Goal: Task Accomplishment & Management: Complete application form

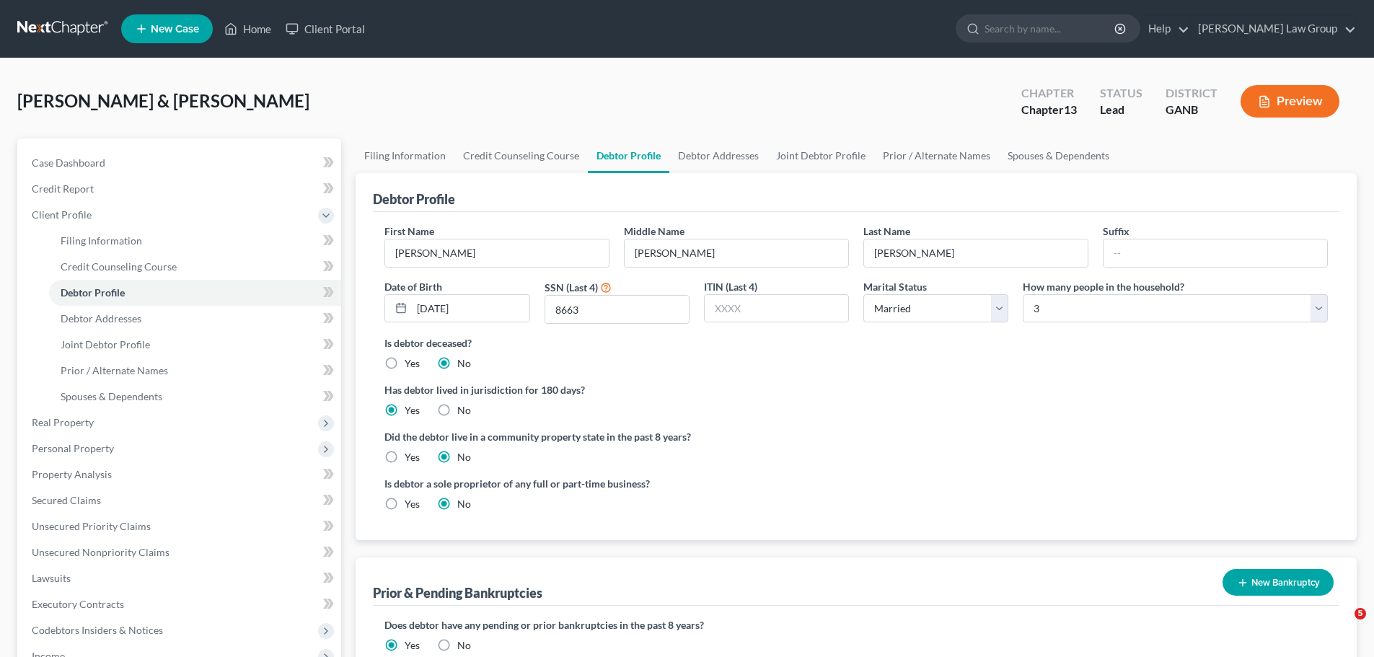
select select "1"
select select "2"
drag, startPoint x: 242, startPoint y: 33, endPoint x: 760, endPoint y: 112, distance: 523.7
click at [242, 33] on link "Home" at bounding box center [247, 29] width 61 height 26
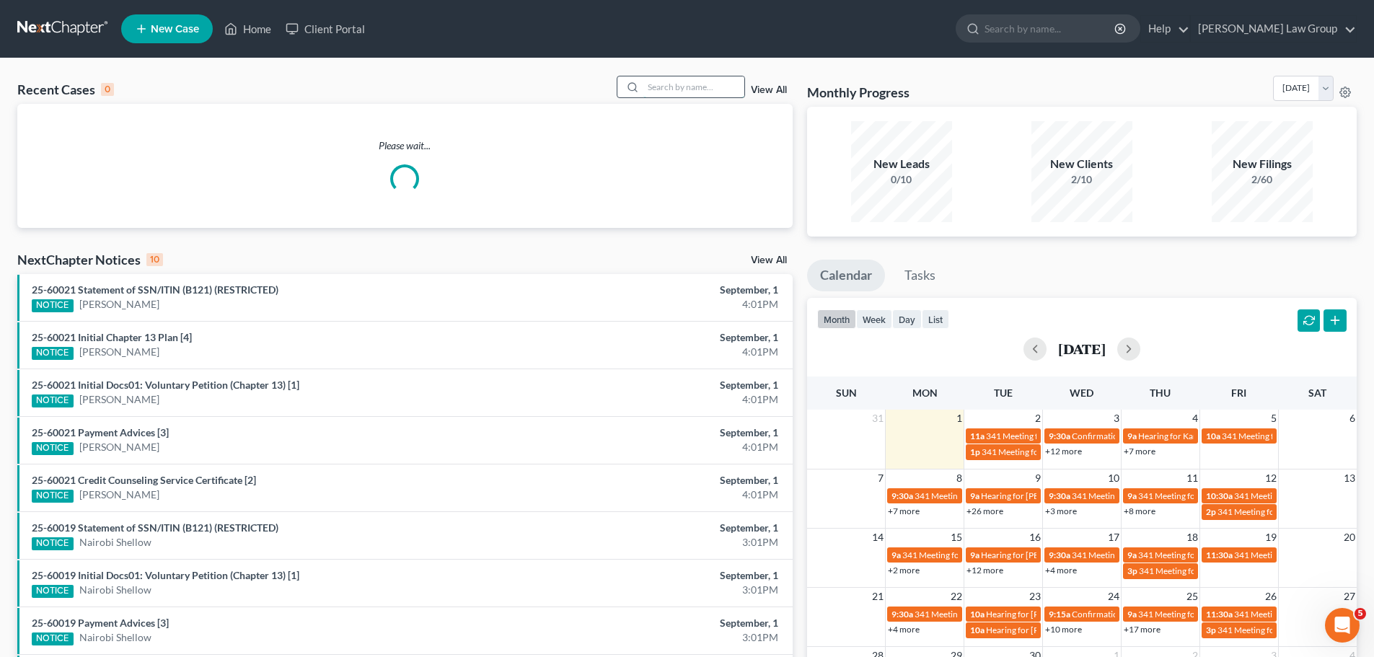
click at [702, 91] on input "search" at bounding box center [693, 86] width 101 height 21
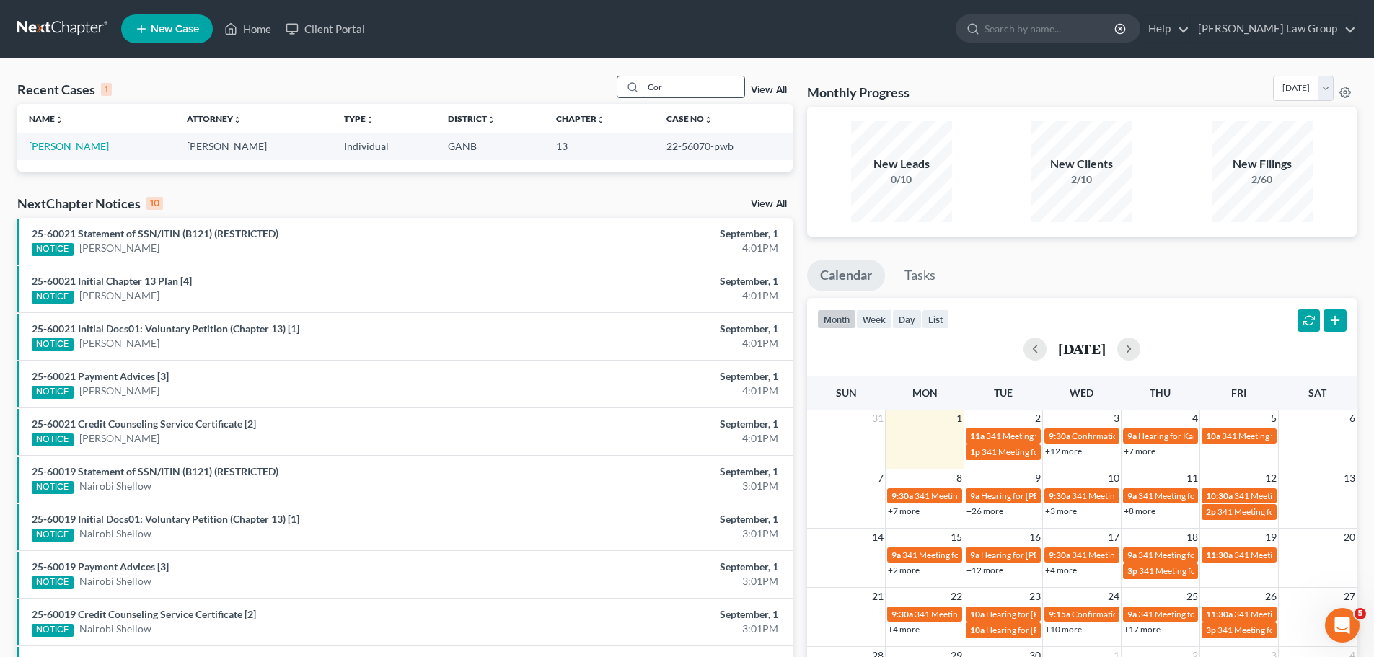
type input "Cor"
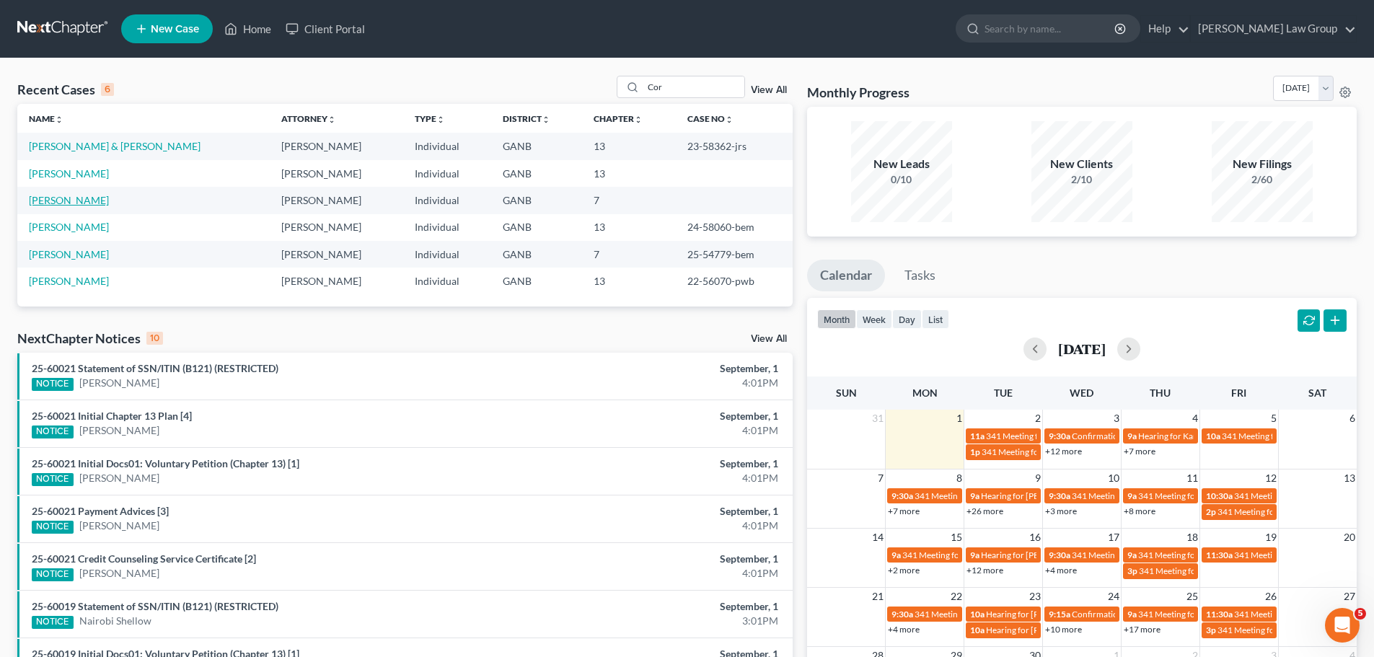
click at [79, 199] on link "[PERSON_NAME]" at bounding box center [69, 200] width 80 height 12
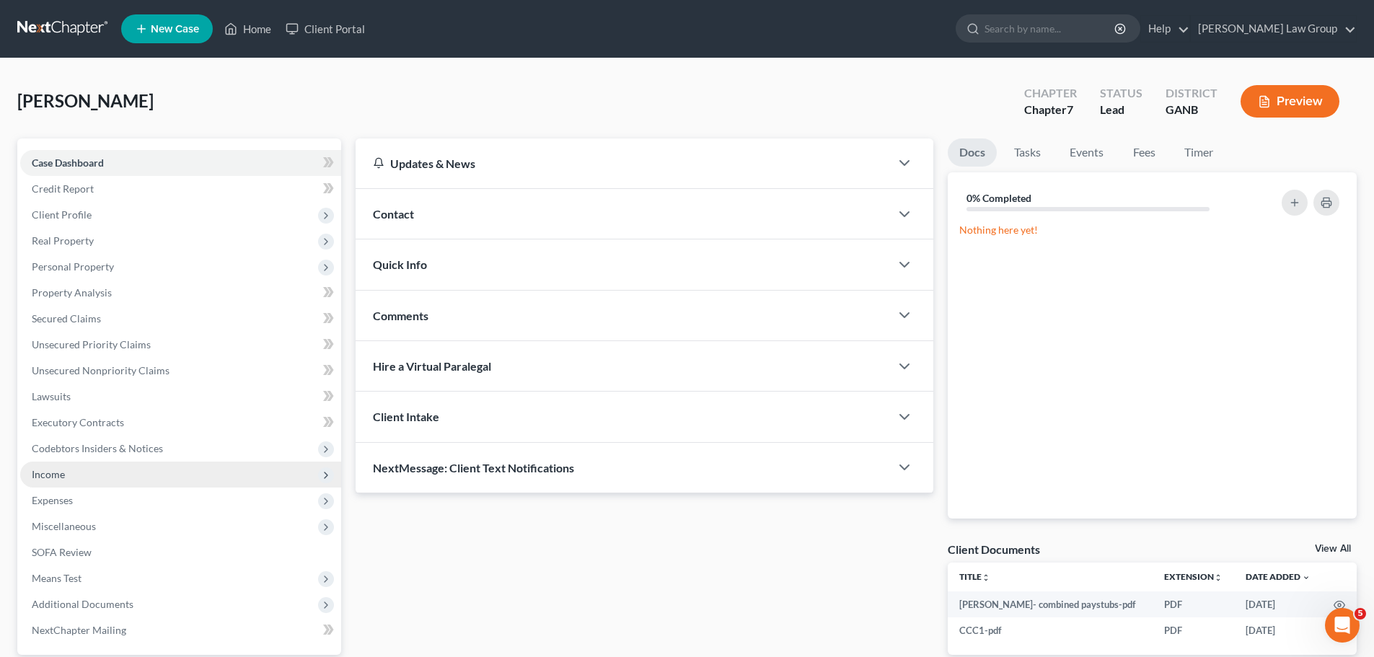
scroll to position [136, 0]
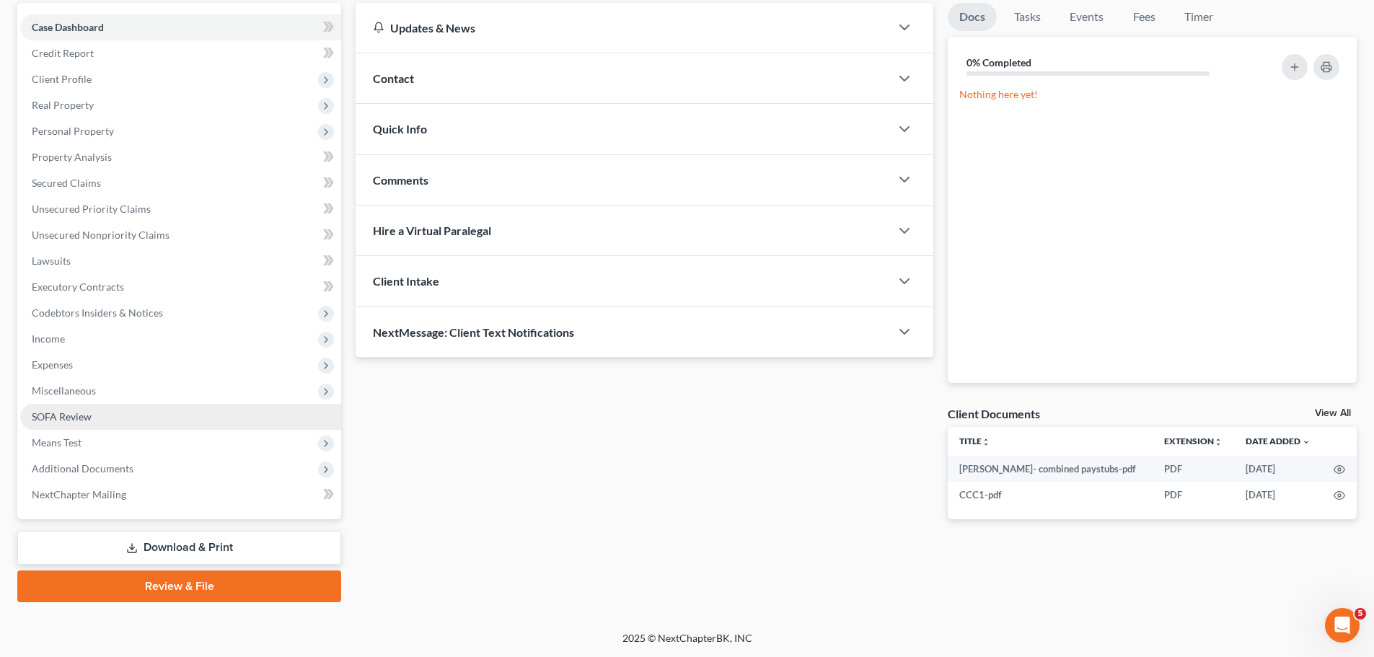
click at [58, 407] on link "SOFA Review" at bounding box center [180, 417] width 321 height 26
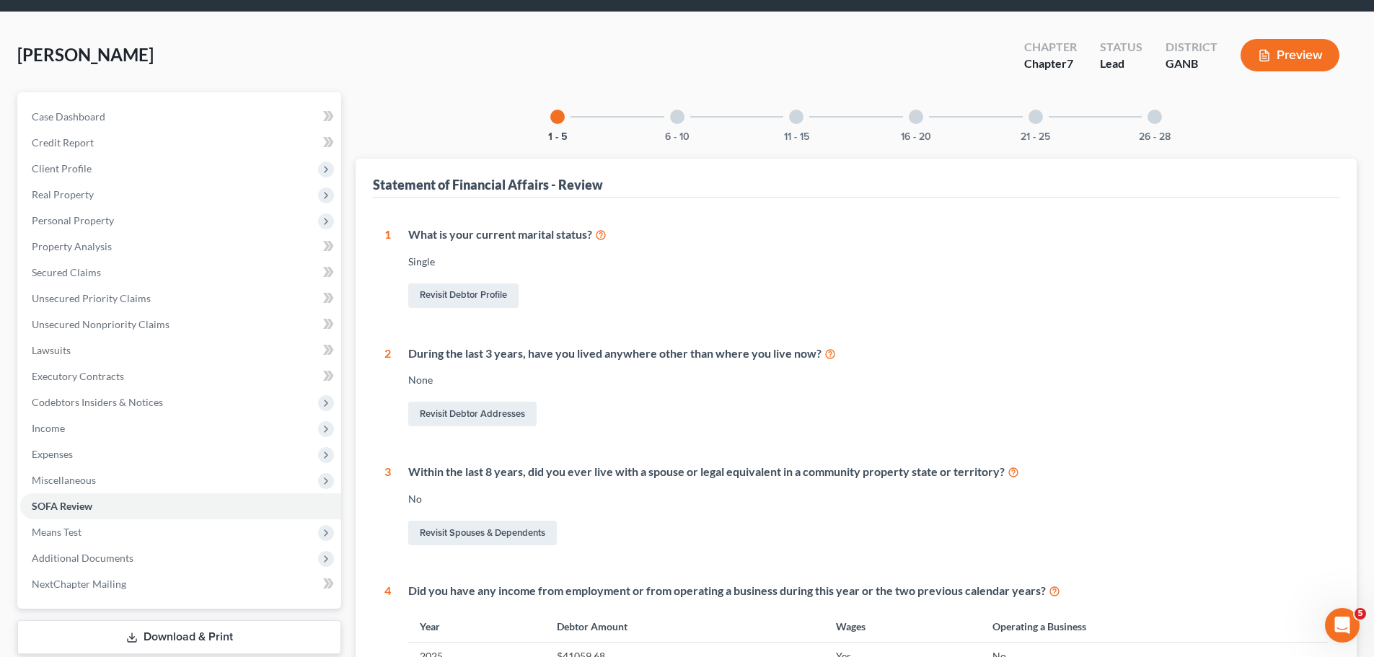
scroll to position [72, 0]
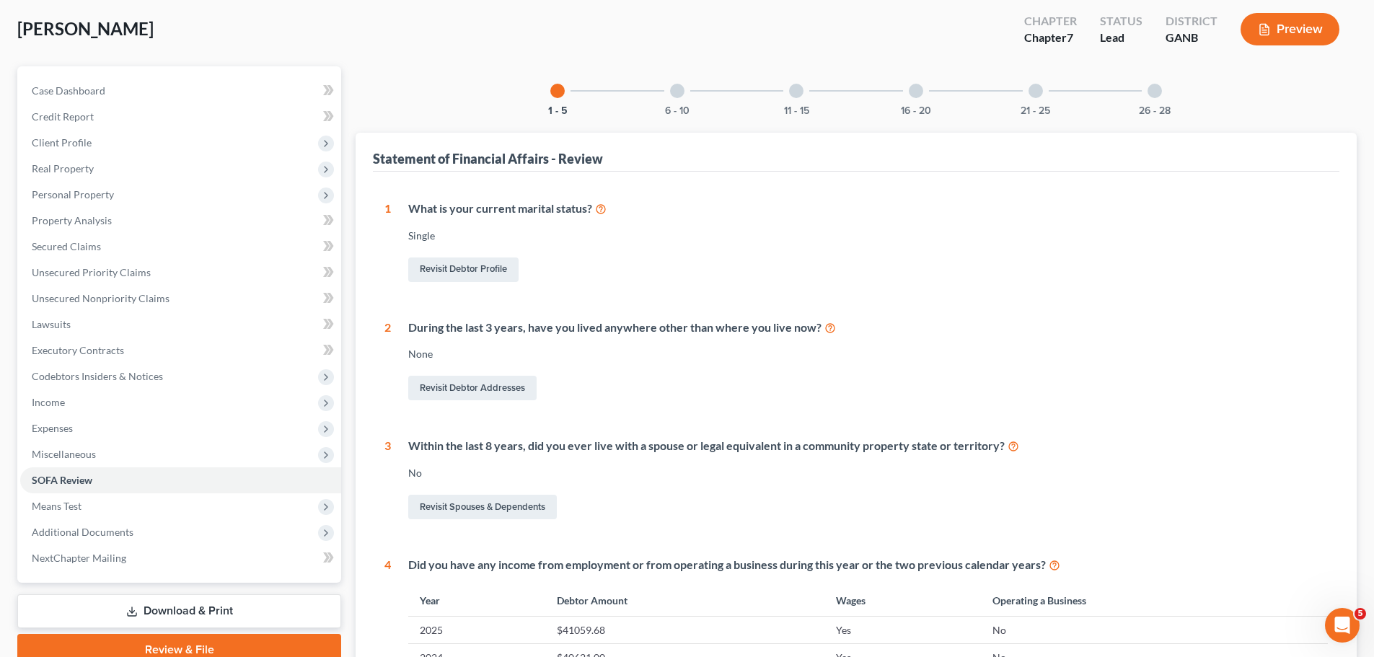
click at [1039, 101] on div "21 - 25" at bounding box center [1035, 90] width 49 height 49
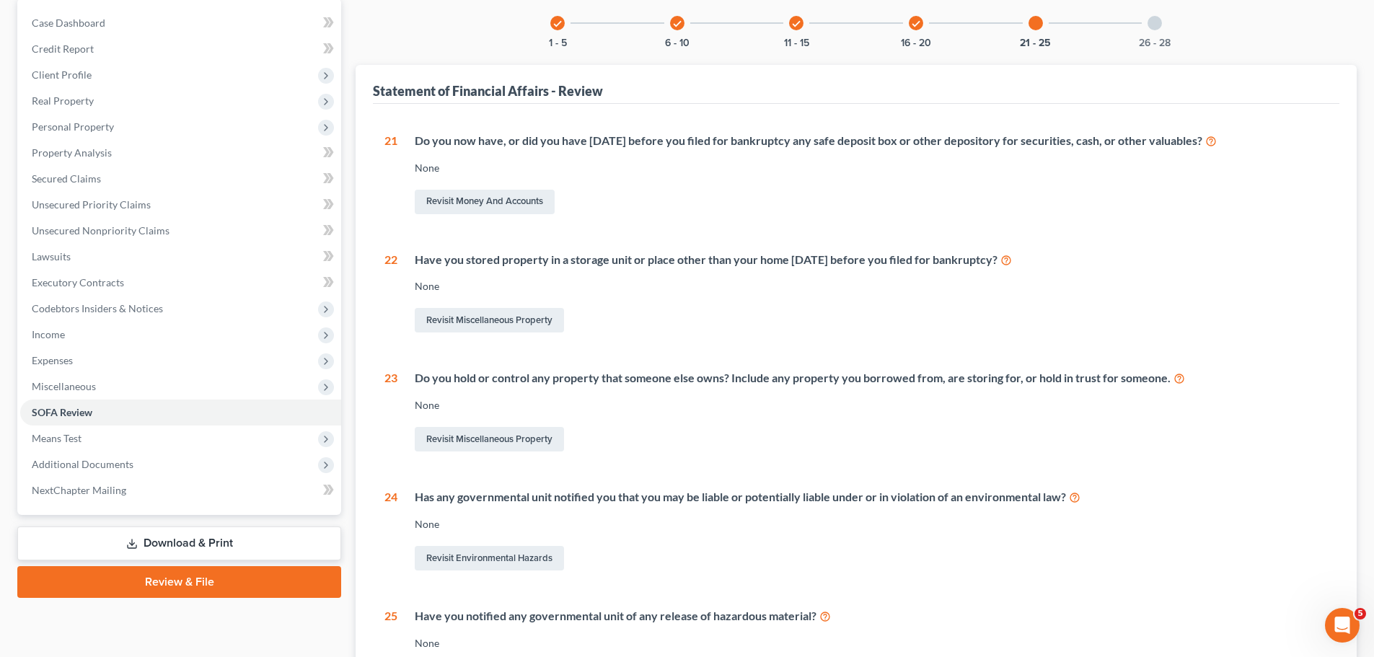
scroll to position [0, 0]
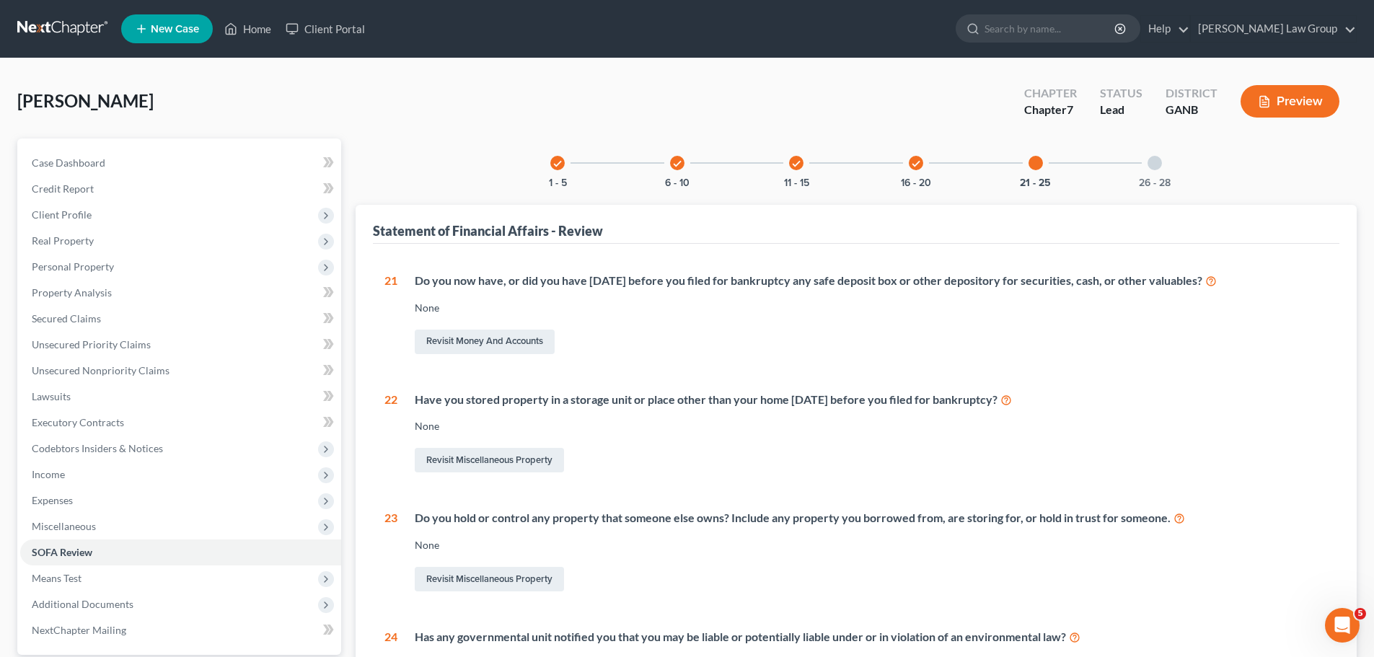
click at [1173, 172] on div "26 - 28" at bounding box center [1154, 162] width 49 height 49
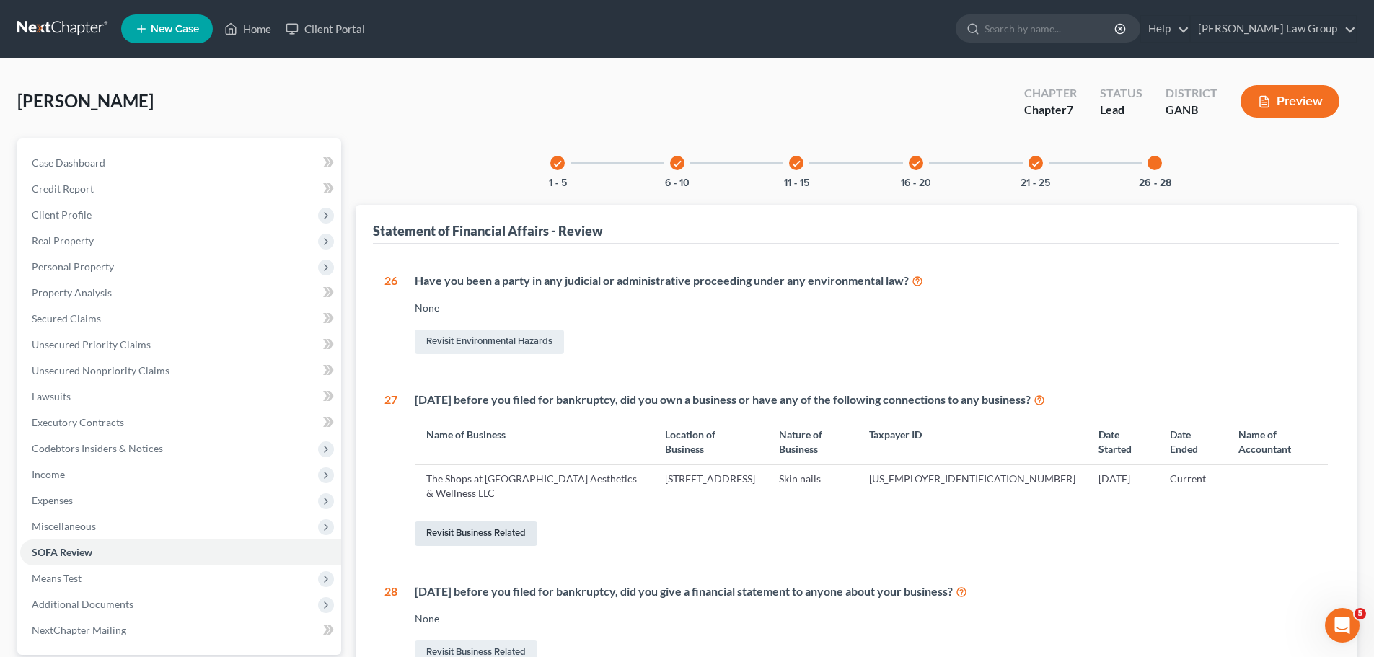
click at [485, 521] on link "Revisit Business Related" at bounding box center [476, 533] width 123 height 25
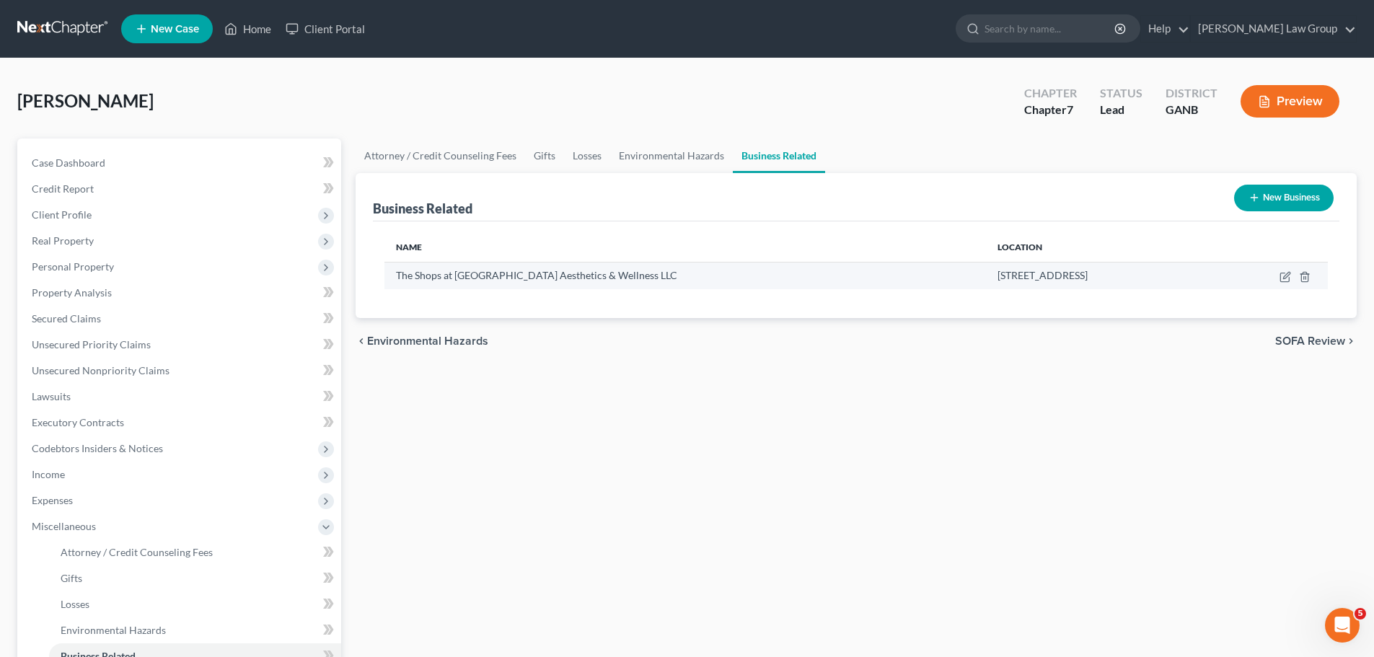
click at [1285, 270] on td at bounding box center [1268, 275] width 118 height 27
click at [1284, 276] on icon "button" at bounding box center [1285, 277] width 12 height 12
select select "sole_proprietor"
select select "10"
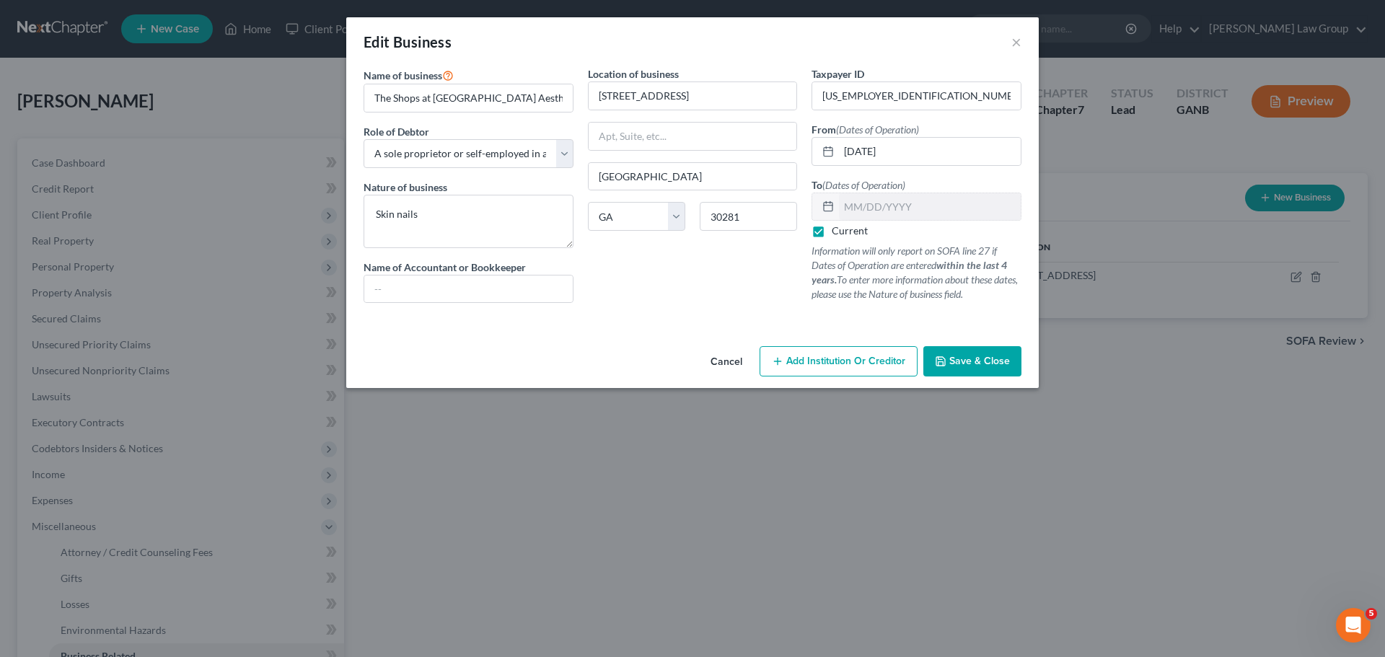
click at [997, 368] on button "Save & Close" at bounding box center [972, 361] width 98 height 30
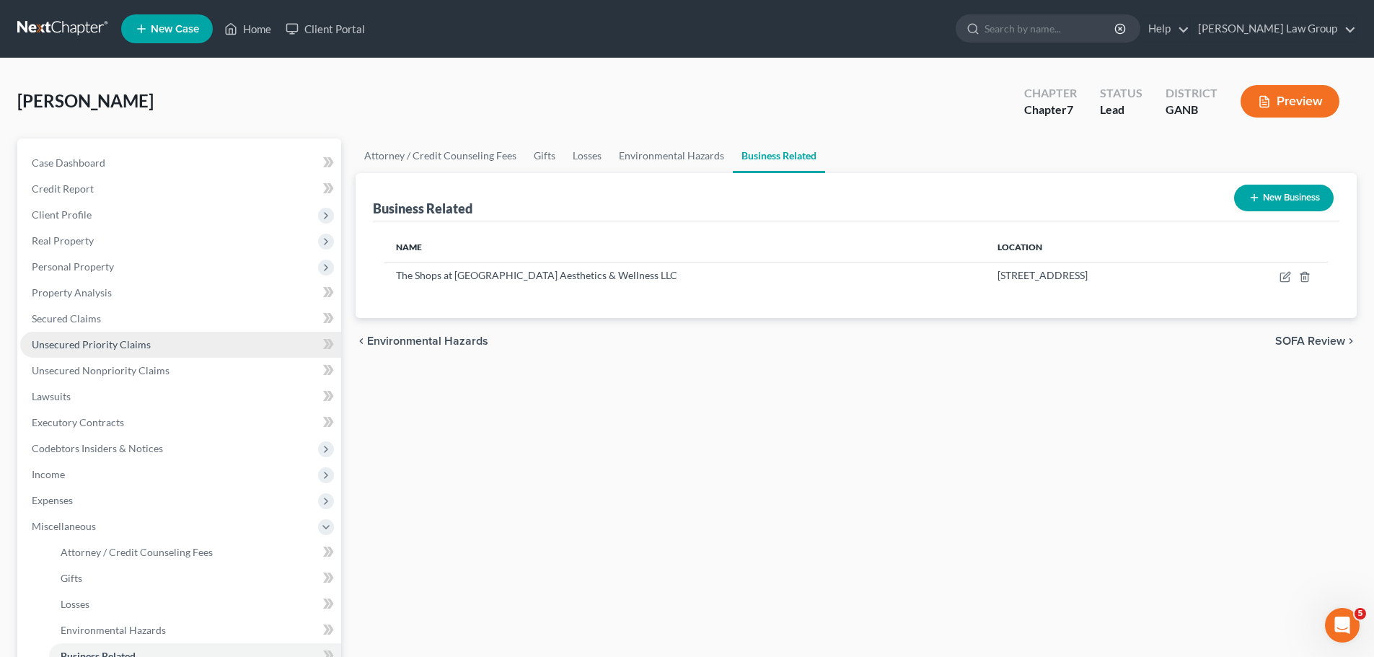
click at [115, 341] on span "Unsecured Priority Claims" at bounding box center [91, 344] width 119 height 12
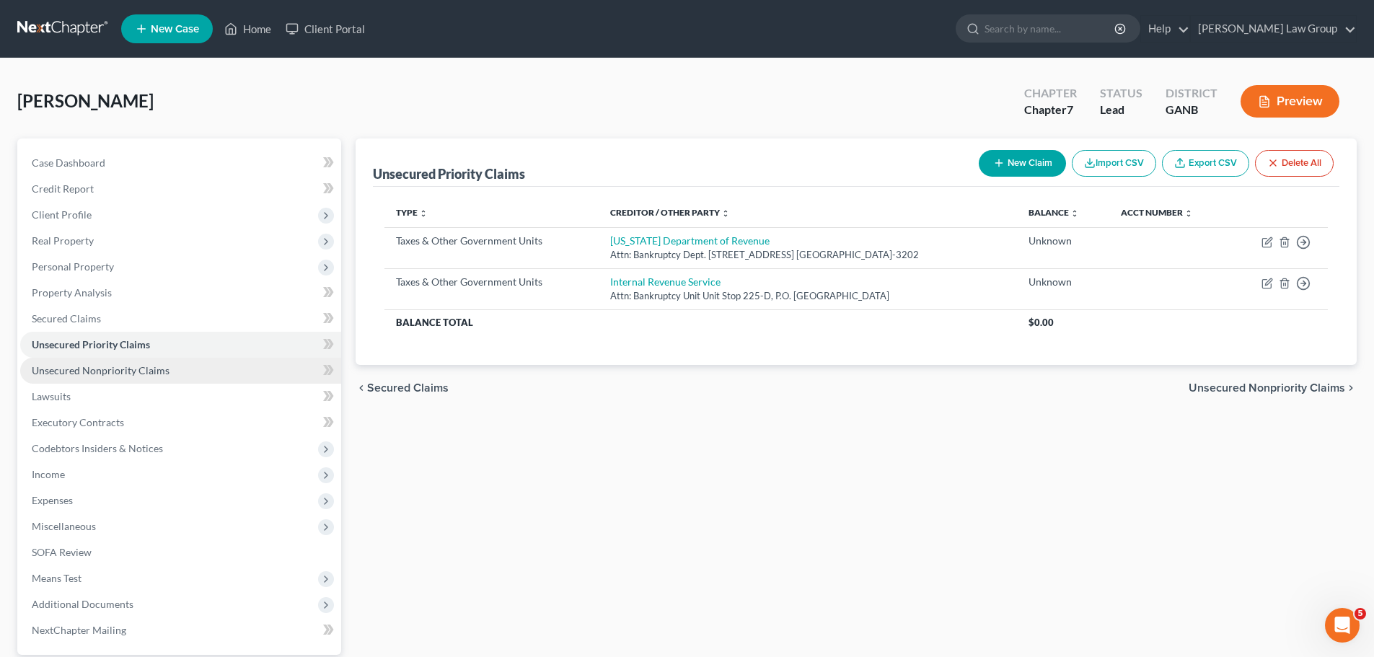
click at [147, 368] on span "Unsecured Nonpriority Claims" at bounding box center [101, 370] width 138 height 12
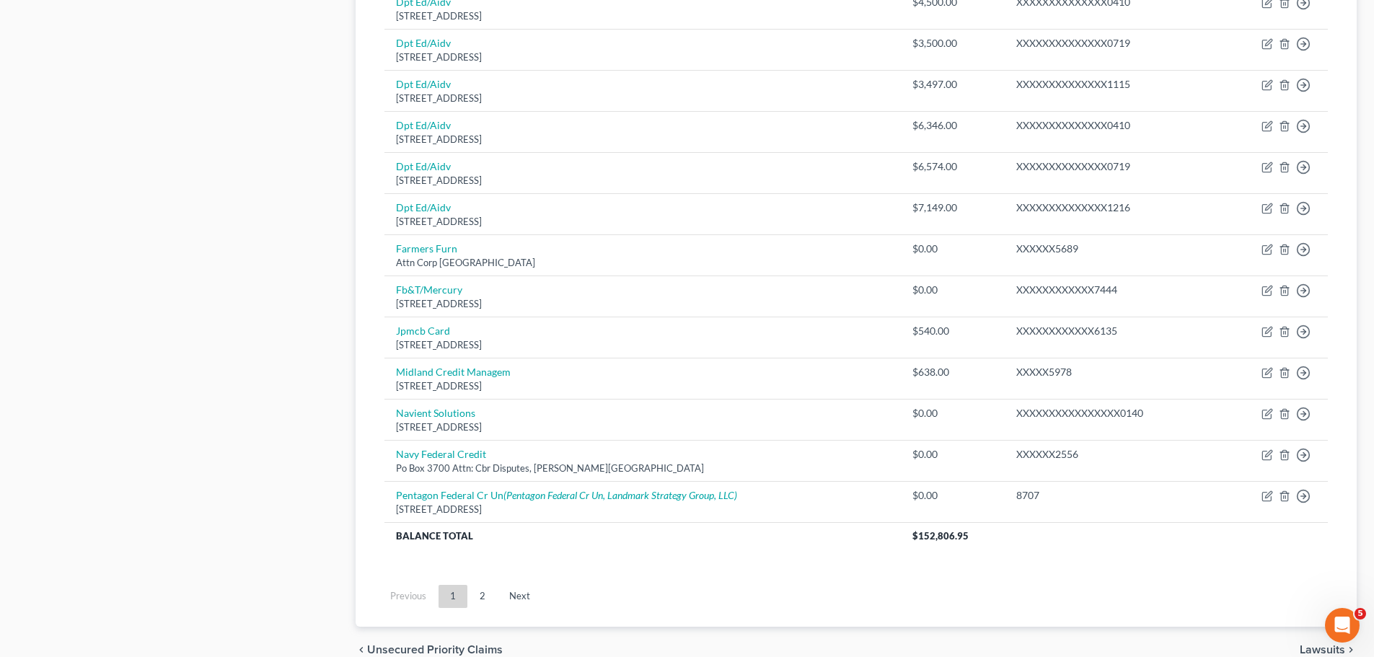
scroll to position [1008, 0]
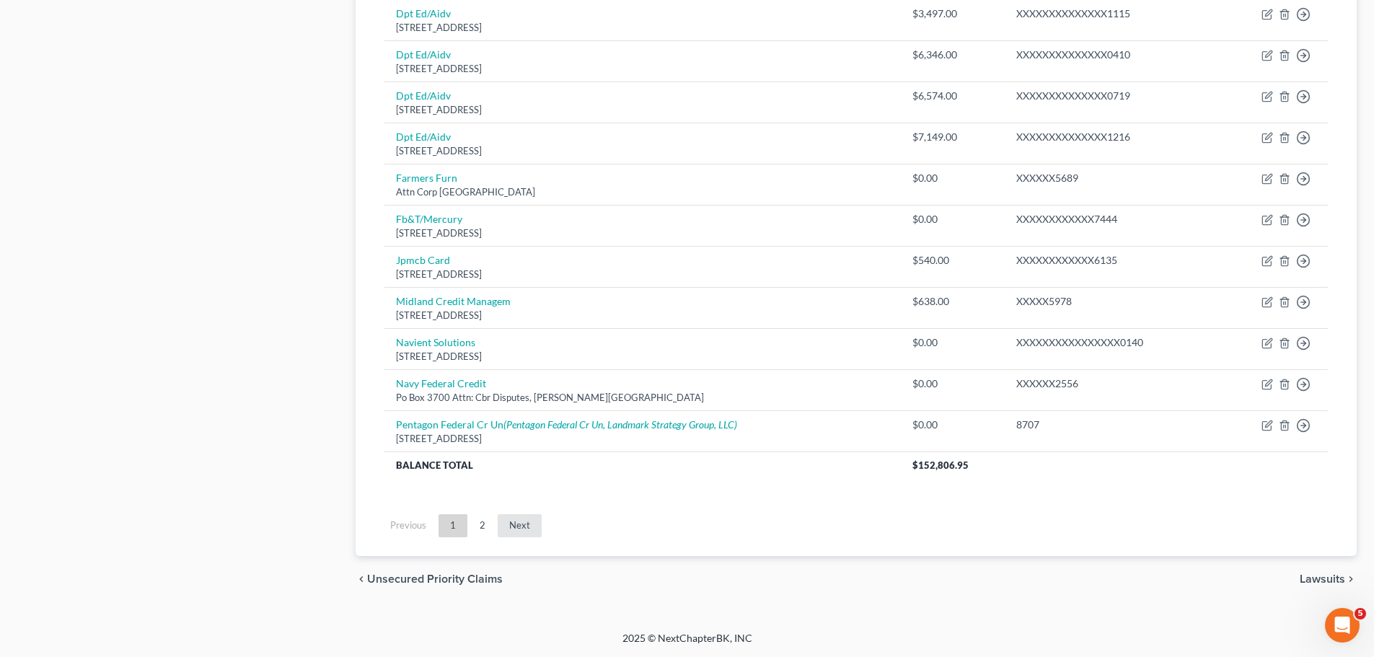
click at [517, 526] on link "Next" at bounding box center [520, 525] width 44 height 23
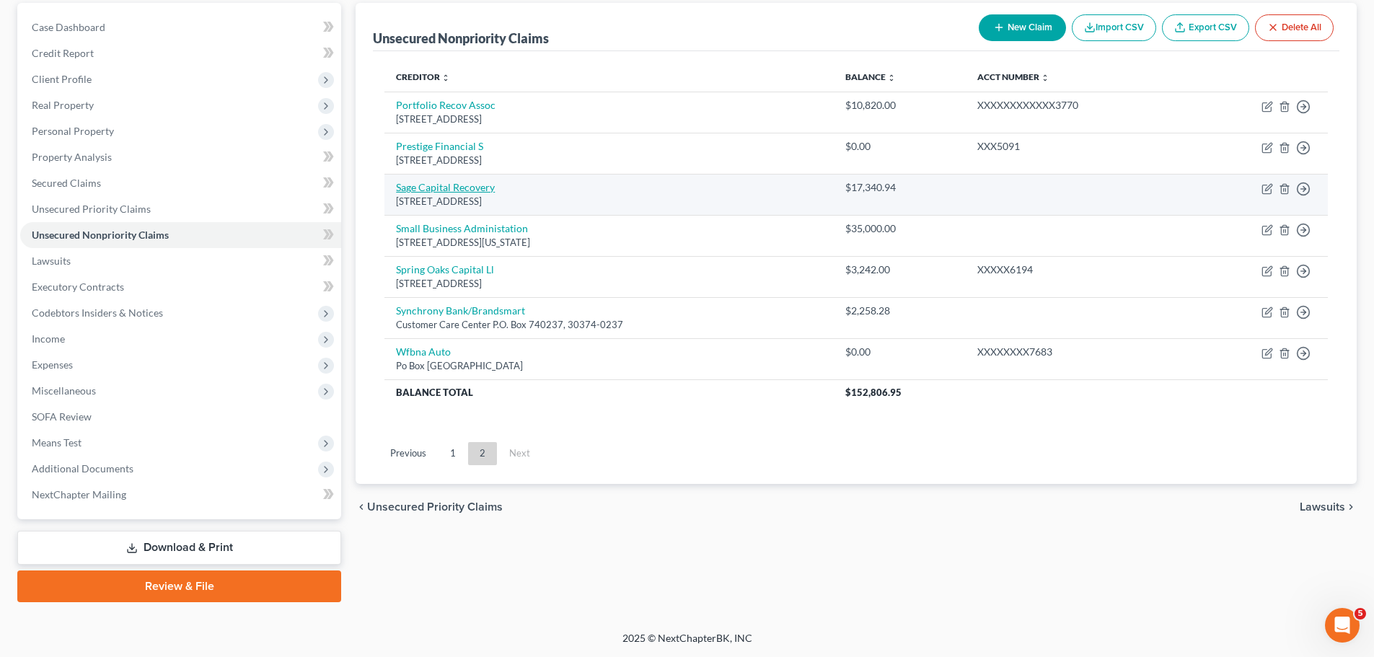
click at [451, 185] on link "Sage Capital Recovery" at bounding box center [445, 187] width 99 height 12
select select "33"
select select "0"
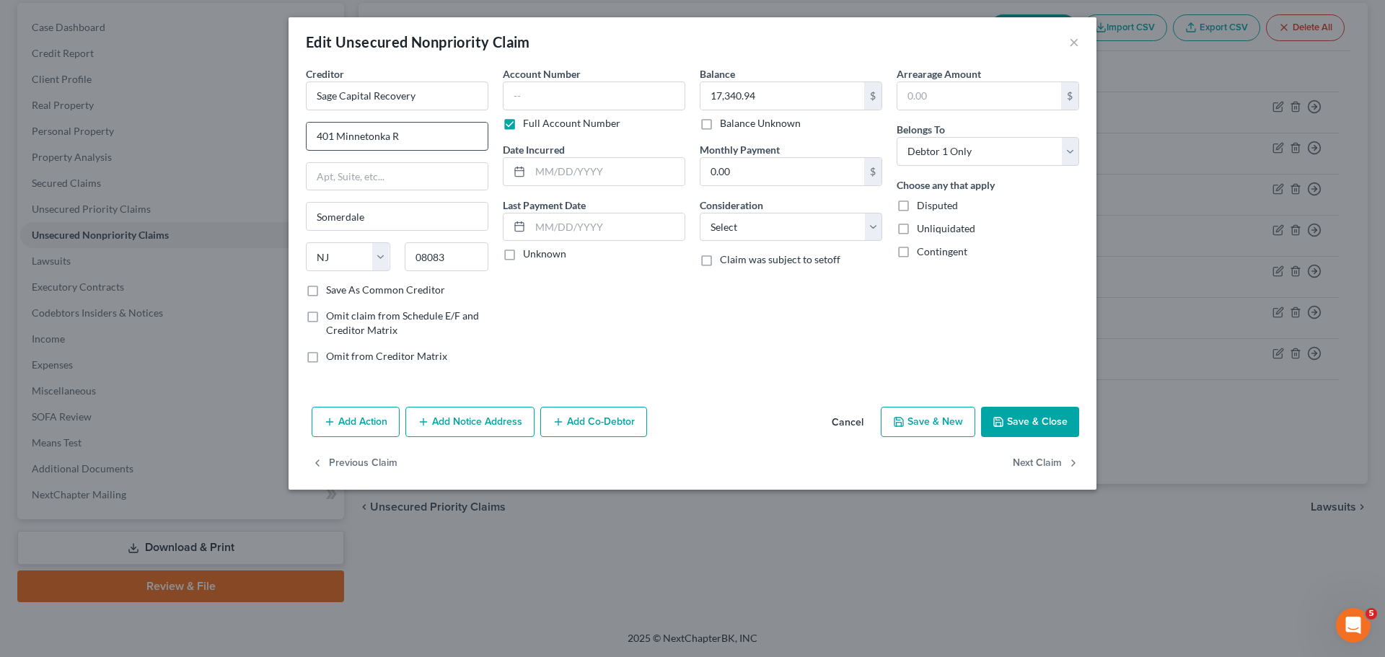
click at [423, 137] on input "401 Minnetonka R" at bounding box center [396, 136] width 181 height 27
type input "[STREET_ADDRESS]"
type input "S"
click at [1051, 427] on button "Save & Close" at bounding box center [1030, 422] width 98 height 30
type input "0"
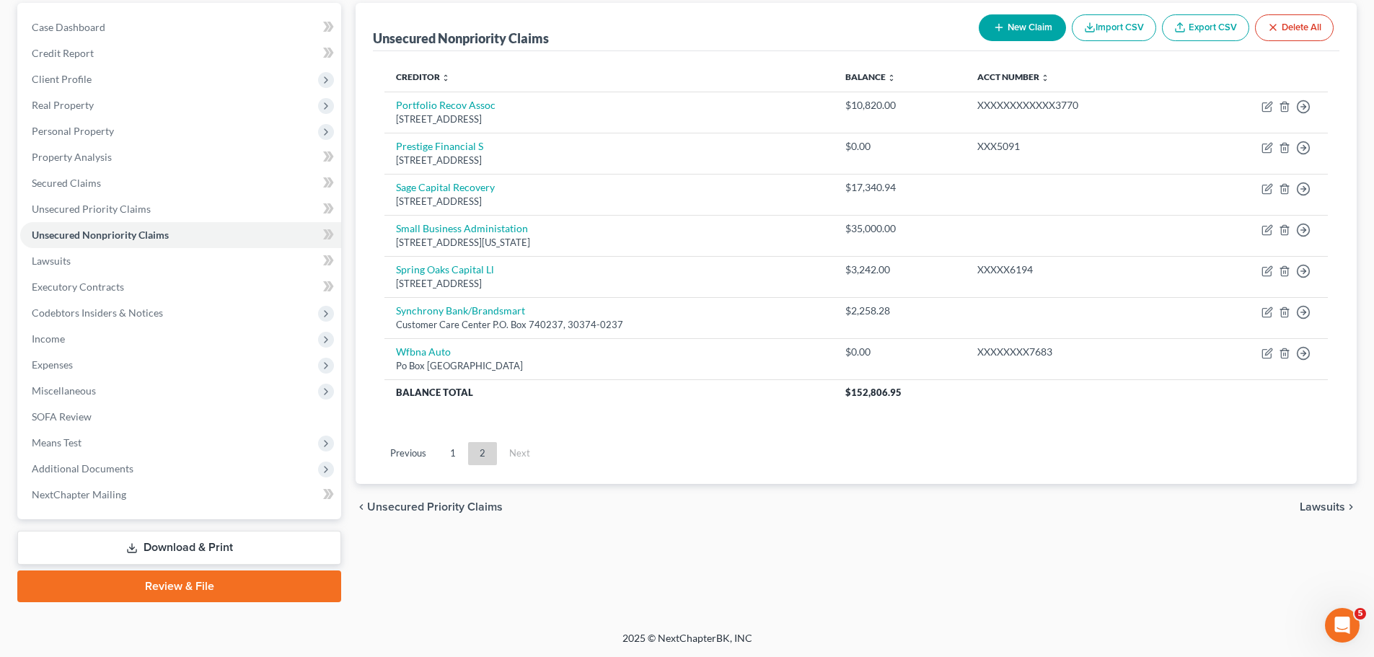
click at [444, 449] on link "1" at bounding box center [452, 453] width 29 height 23
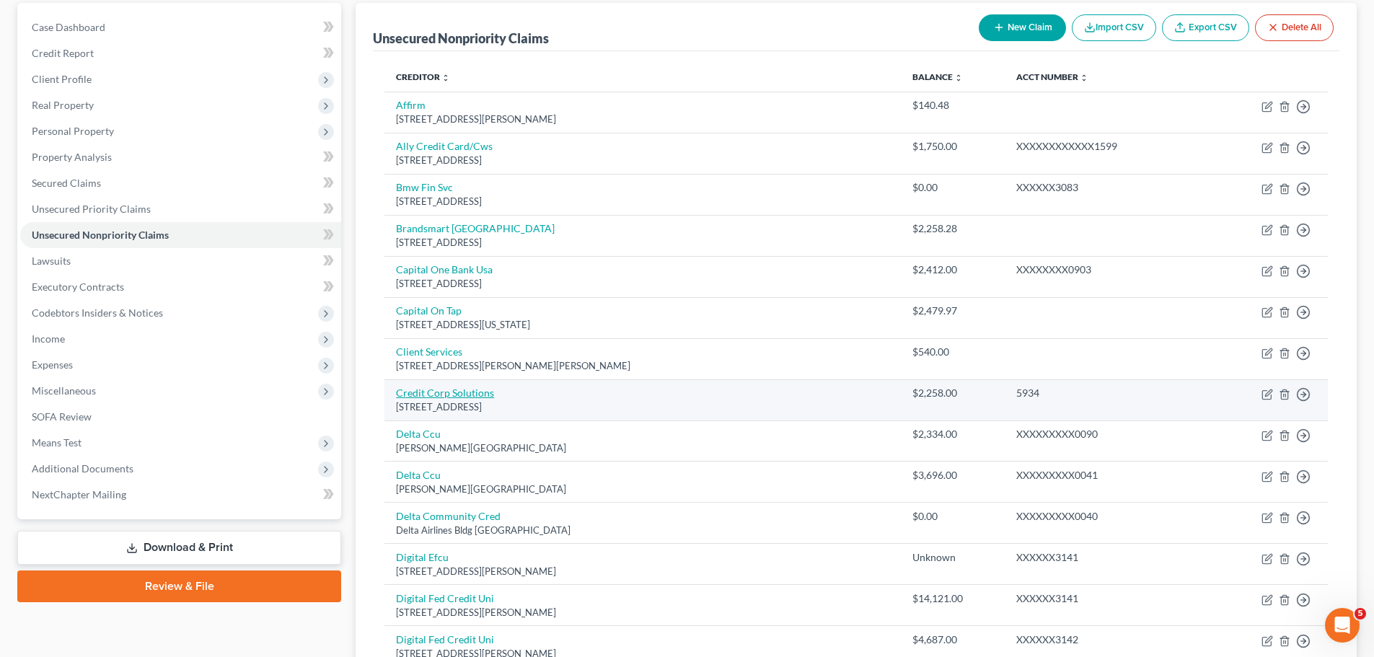
click at [458, 392] on link "Credit Corp Solutions" at bounding box center [445, 393] width 98 height 12
select select "46"
select select "0"
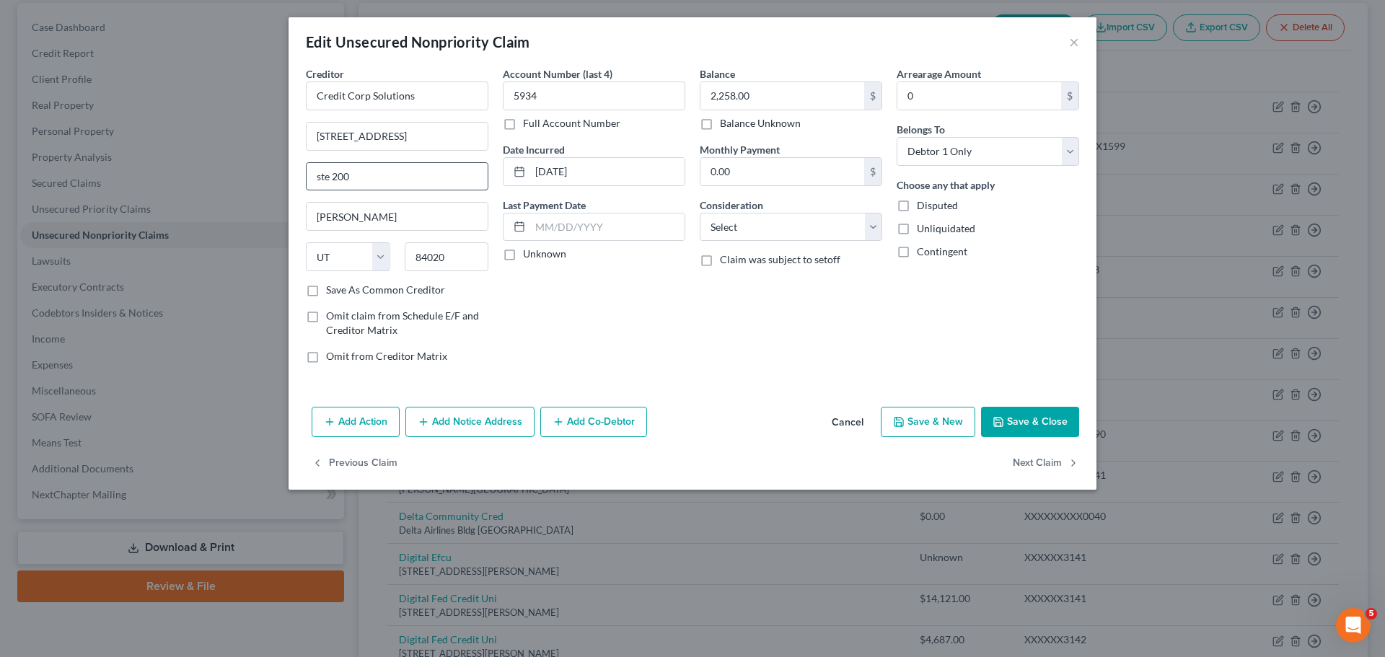
click at [326, 176] on input "ste 200" at bounding box center [396, 176] width 181 height 27
click at [335, 177] on input "ste 200" at bounding box center [396, 176] width 181 height 27
drag, startPoint x: 330, startPoint y: 177, endPoint x: 299, endPoint y: 177, distance: 31.0
click at [299, 177] on div "Creditor * Credit Corp Solutions [STREET_ADDRESS] 200 [PERSON_NAME] State [US_S…" at bounding box center [397, 220] width 197 height 309
type input "Ste 200"
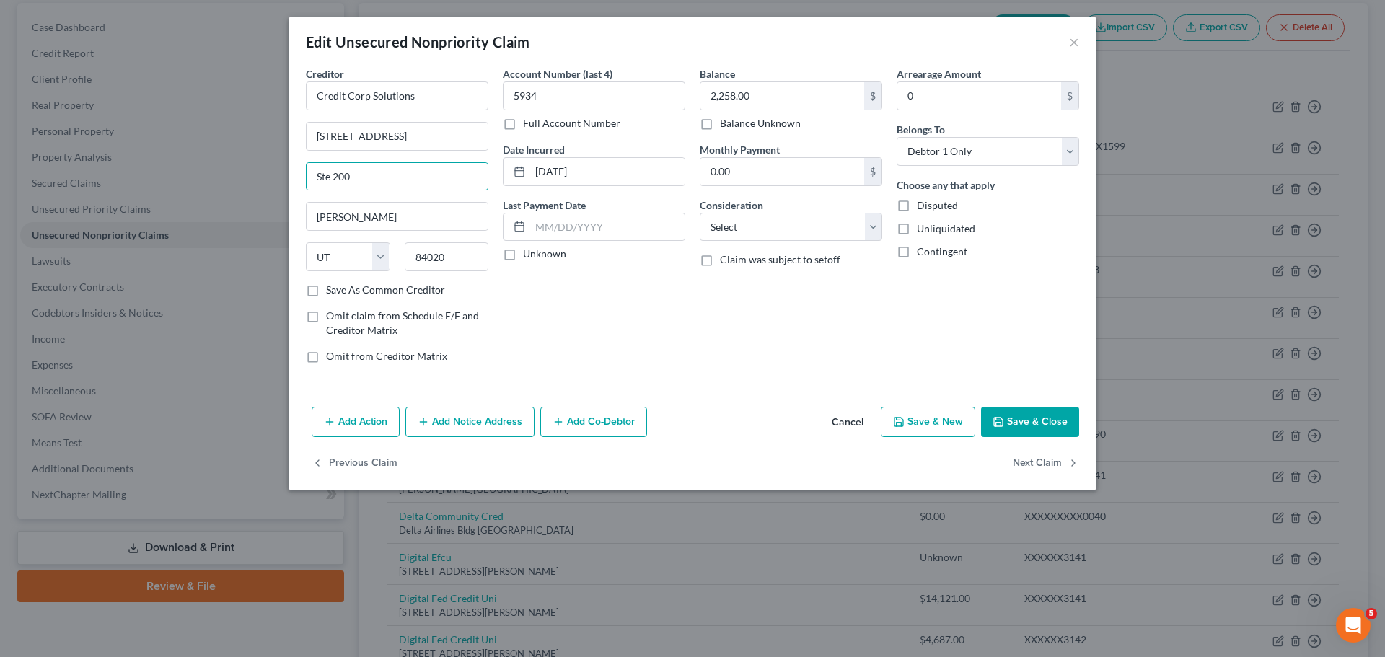
click at [1025, 433] on button "Save & Close" at bounding box center [1030, 422] width 98 height 30
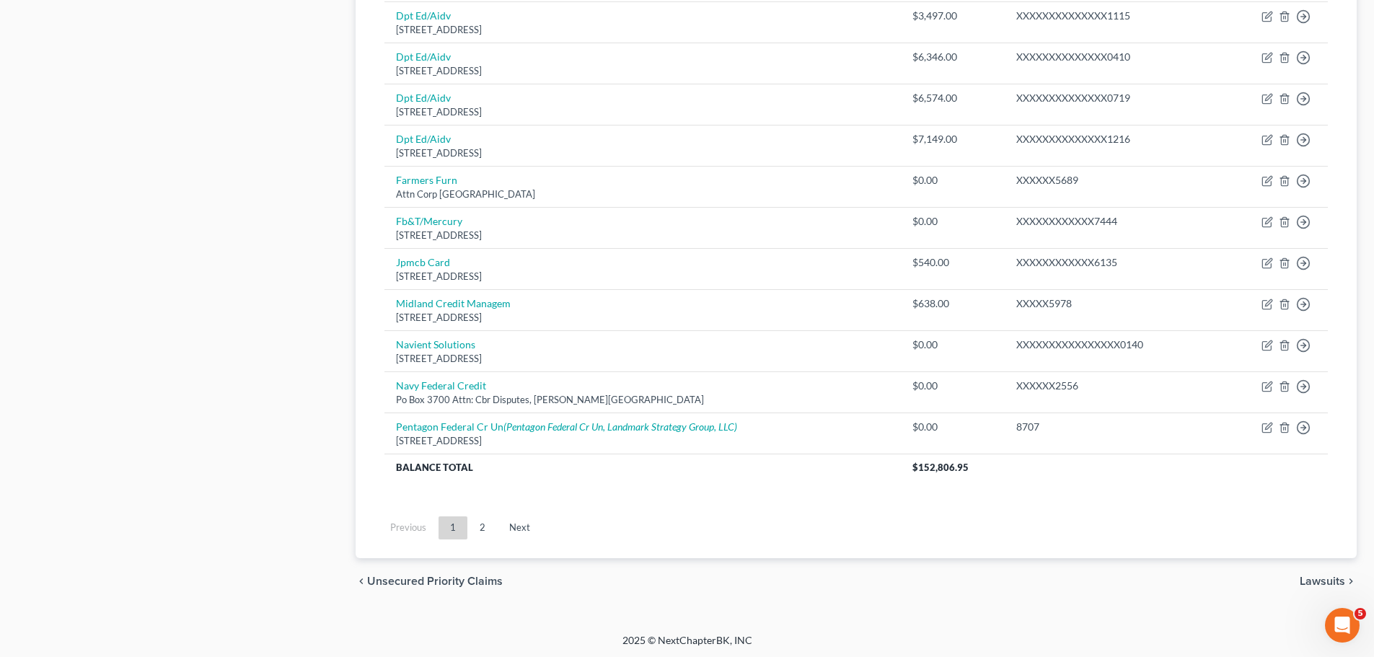
scroll to position [1008, 0]
click at [512, 526] on link "Next" at bounding box center [520, 525] width 44 height 23
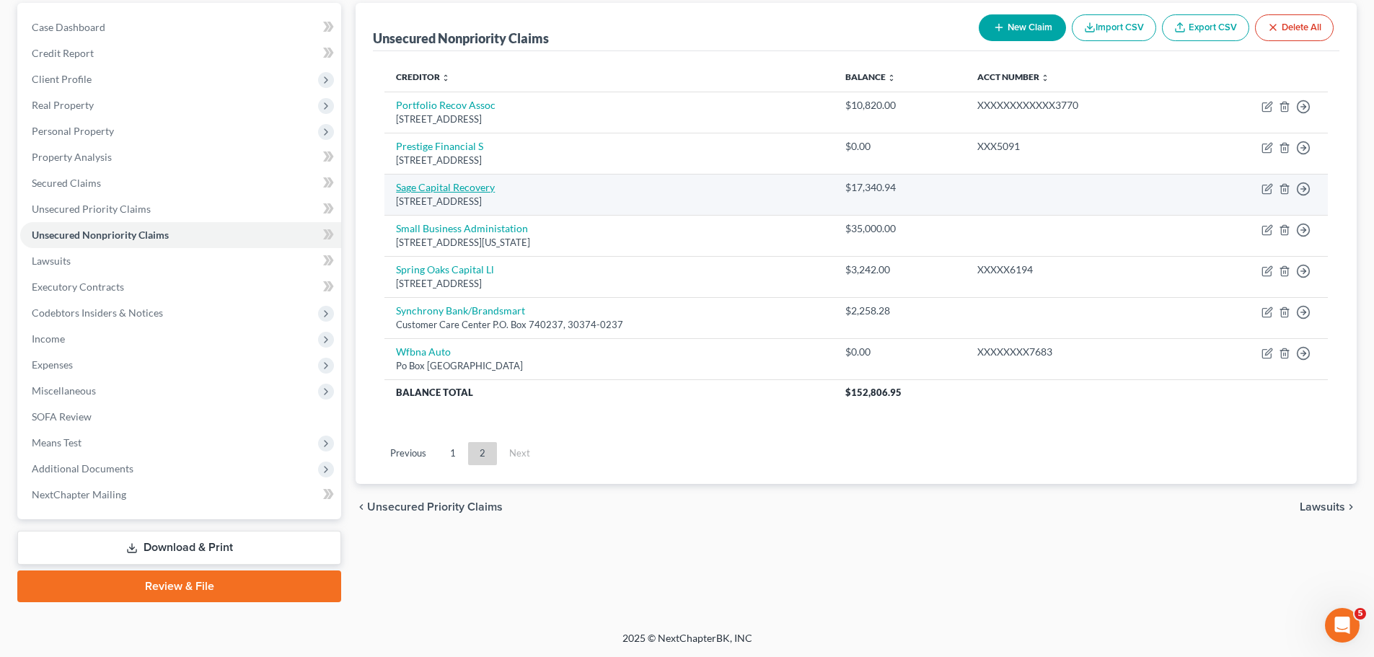
click at [453, 190] on link "Sage Capital Recovery" at bounding box center [445, 187] width 99 height 12
select select "33"
select select "0"
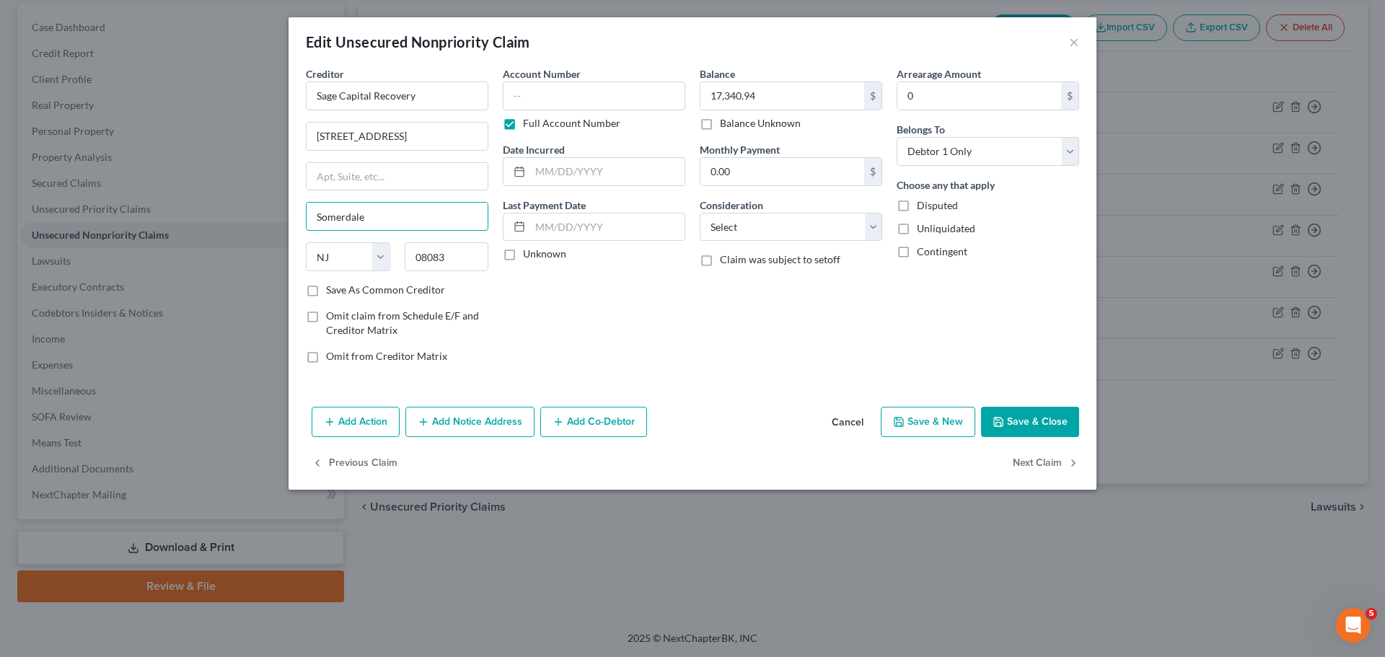
drag, startPoint x: 395, startPoint y: 219, endPoint x: 235, endPoint y: 164, distance: 169.2
click at [248, 202] on div "Edit Unsecured Nonpriority Claim × Creditor * Sage Capital Recovery [GEOGRAPHIC…" at bounding box center [692, 328] width 1385 height 657
type input "Hi-Nella"
drag, startPoint x: 449, startPoint y: 260, endPoint x: 391, endPoint y: 252, distance: 58.9
click at [391, 252] on div "State [US_STATE] AK AR AZ CA CO CT DE DC [GEOGRAPHIC_DATA] [GEOGRAPHIC_DATA] GU…" at bounding box center [397, 262] width 197 height 40
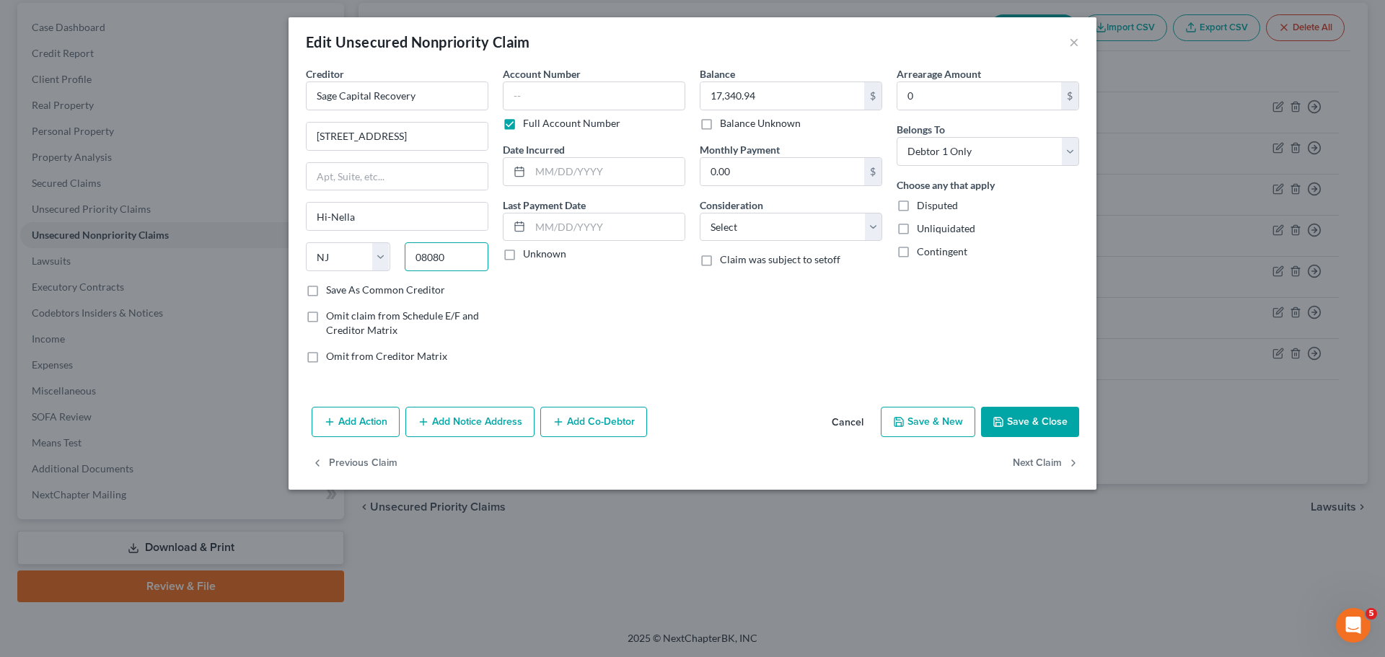
type input "08080"
click at [808, 363] on div "Balance 17,340.94 $ Balance Unknown Balance Undetermined 17,340.94 $ Balance Un…" at bounding box center [790, 220] width 197 height 309
type input "[PERSON_NAME]"
click at [423, 181] on input "text" at bounding box center [396, 176] width 181 height 27
click at [650, 337] on div "Account Number Full Account Number Date Incurred Last Payment Date Unknown" at bounding box center [593, 220] width 197 height 309
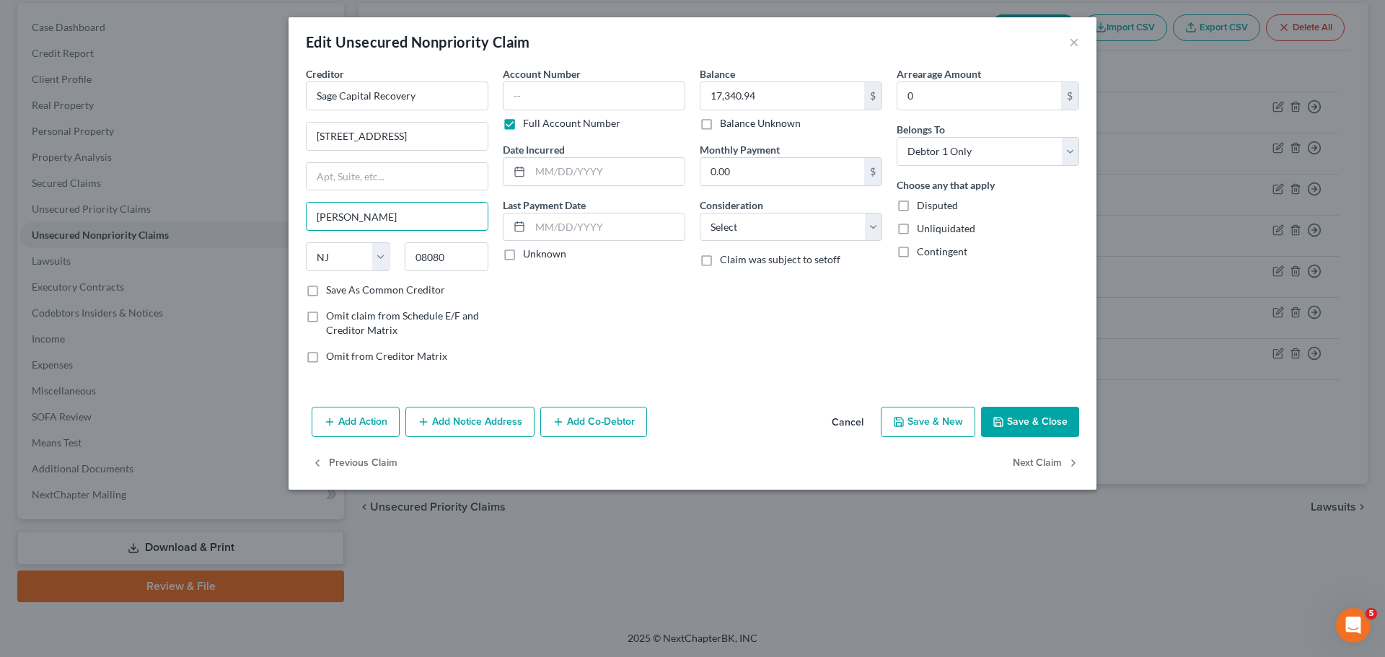
drag, startPoint x: 371, startPoint y: 229, endPoint x: 235, endPoint y: 216, distance: 136.9
click at [235, 216] on div "Edit Unsecured Nonpriority Claim × Creditor * Sage Capital Recovery [STREET_ADD…" at bounding box center [692, 328] width 1385 height 657
click at [453, 264] on input "08080" at bounding box center [447, 256] width 84 height 29
type input "08080-2914"
click at [575, 289] on div "Account Number Full Account Number Date Incurred Last Payment Date Unknown" at bounding box center [593, 220] width 197 height 309
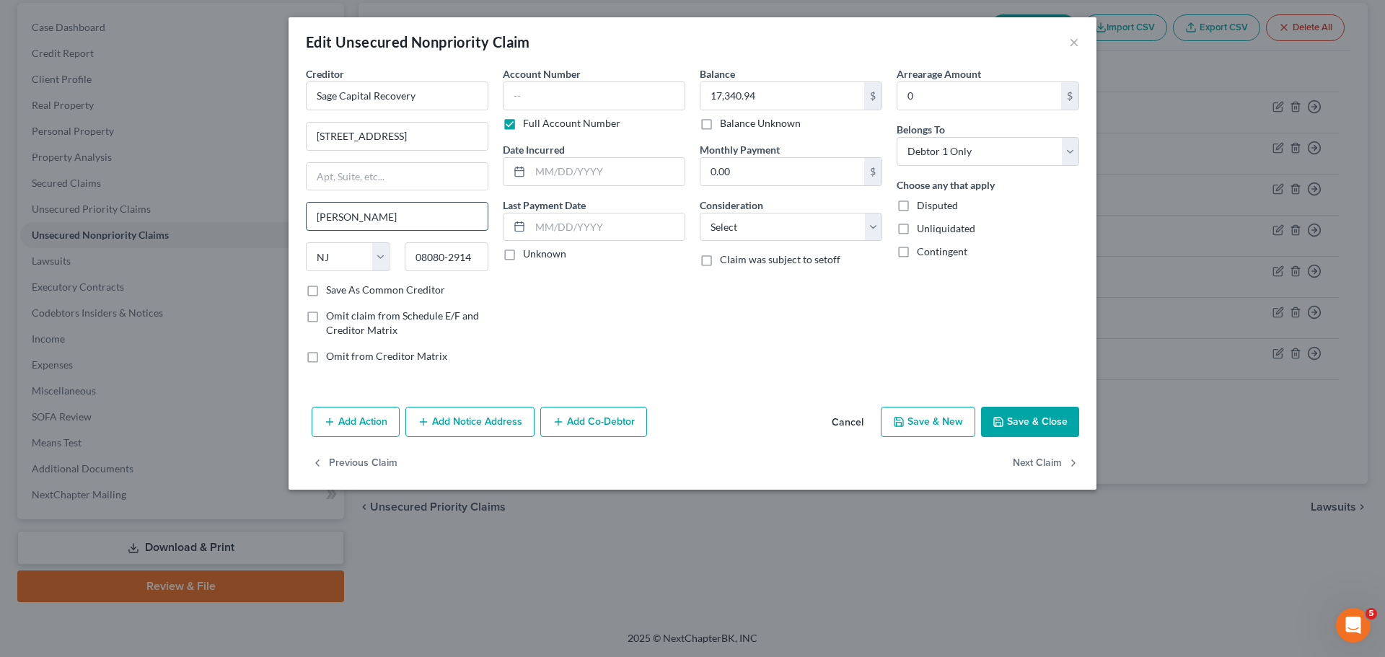
click at [370, 220] on input "[PERSON_NAME]" at bounding box center [396, 216] width 181 height 27
drag, startPoint x: 368, startPoint y: 218, endPoint x: 235, endPoint y: 203, distance: 134.2
click at [235, 203] on div "Edit Unsecured Nonpriority Claim × Creditor * Sage Capital Recovery [GEOGRAPHIC…" at bounding box center [692, 328] width 1385 height 657
drag, startPoint x: 343, startPoint y: 206, endPoint x: 511, endPoint y: 201, distance: 167.4
click at [306, 206] on input "Hi-Nella" at bounding box center [396, 216] width 181 height 27
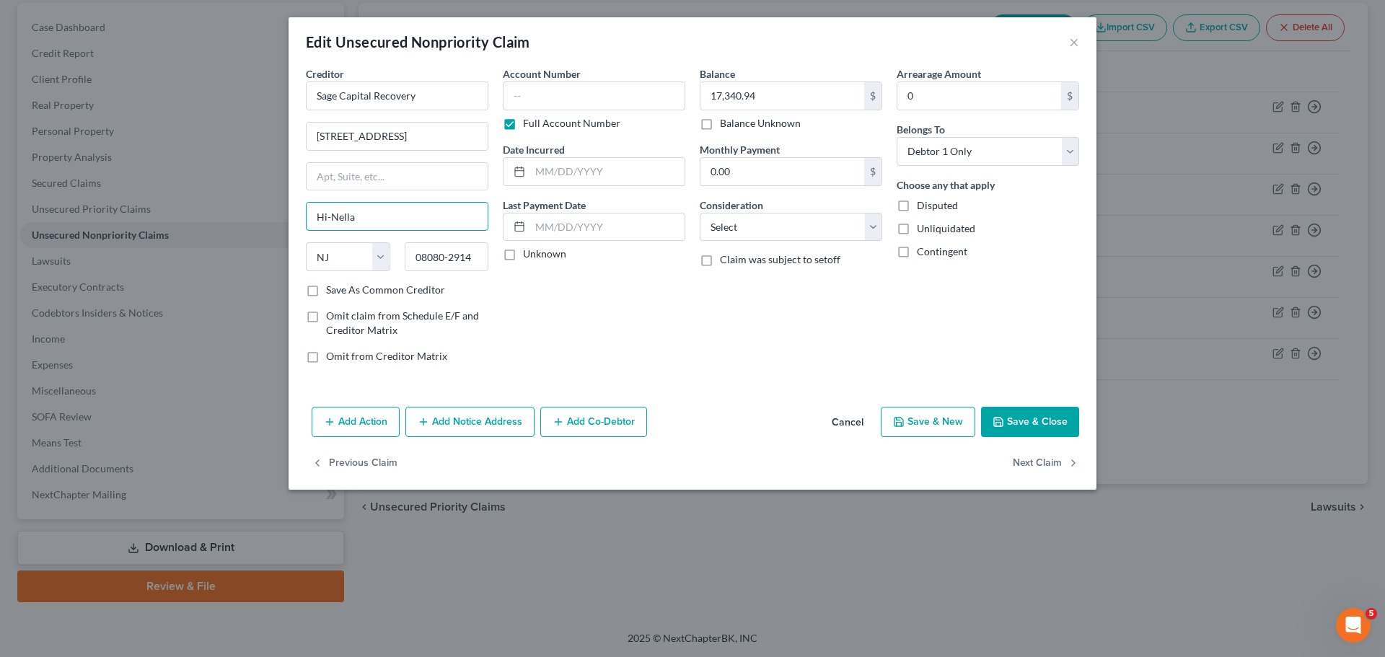
type input "Hi-Nella"
click at [1006, 423] on button "Save & Close" at bounding box center [1030, 422] width 98 height 30
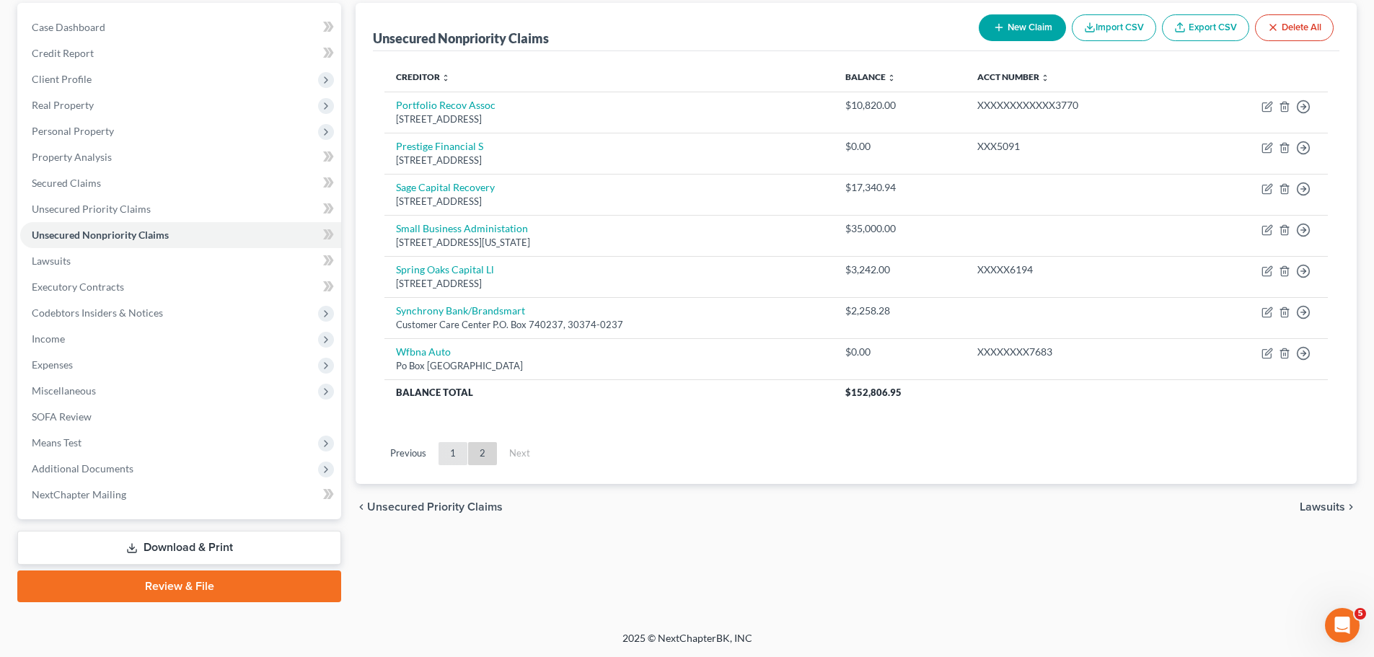
click at [451, 456] on link "1" at bounding box center [452, 453] width 29 height 23
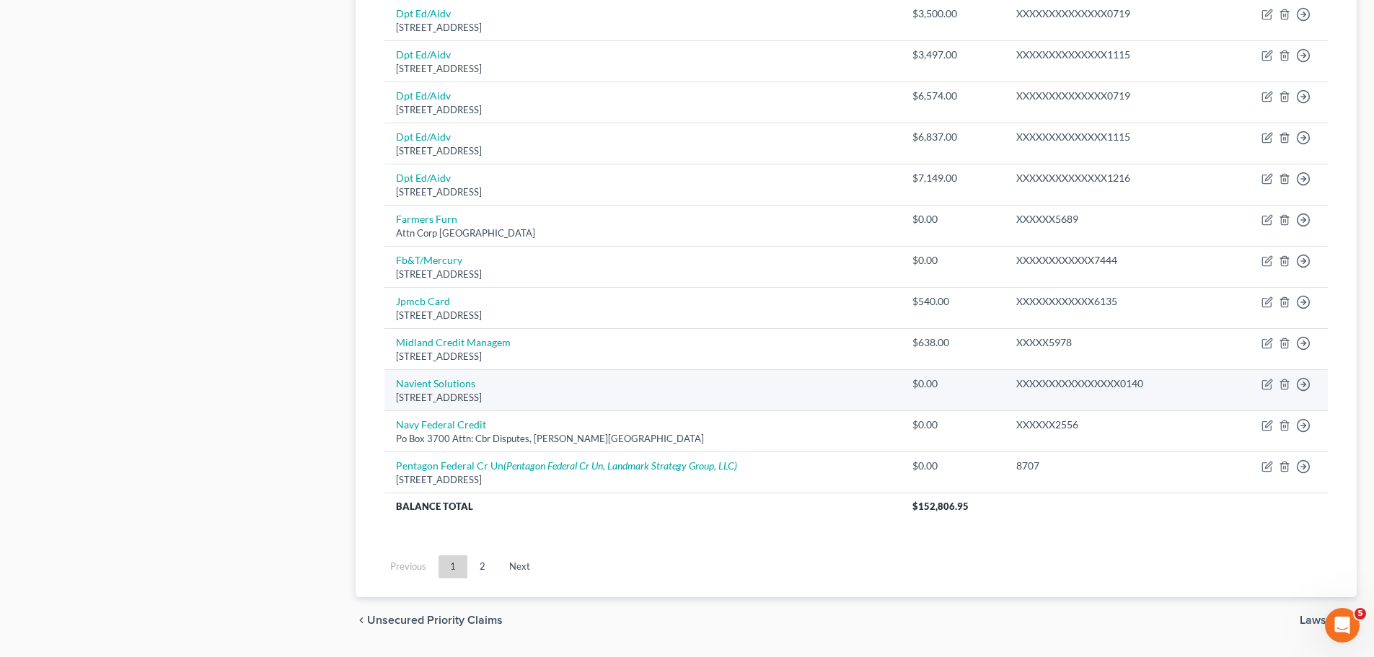
scroll to position [1001, 0]
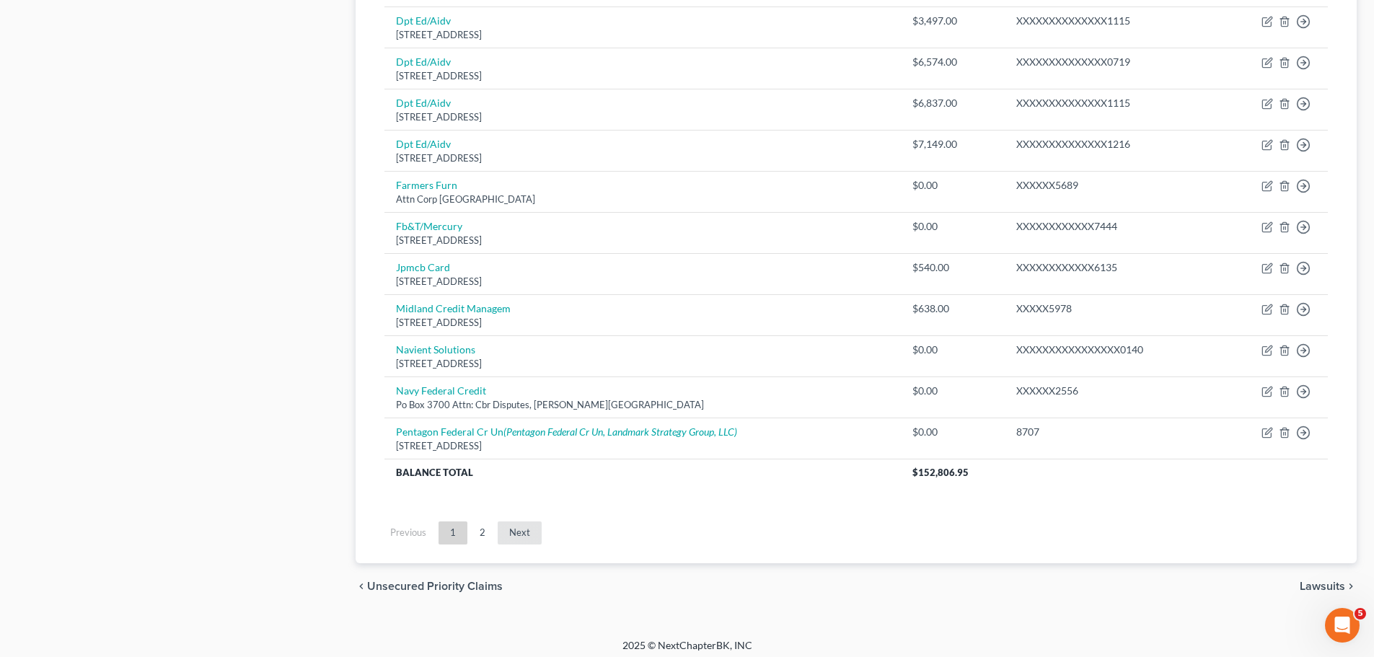
click at [514, 533] on link "Next" at bounding box center [520, 532] width 44 height 23
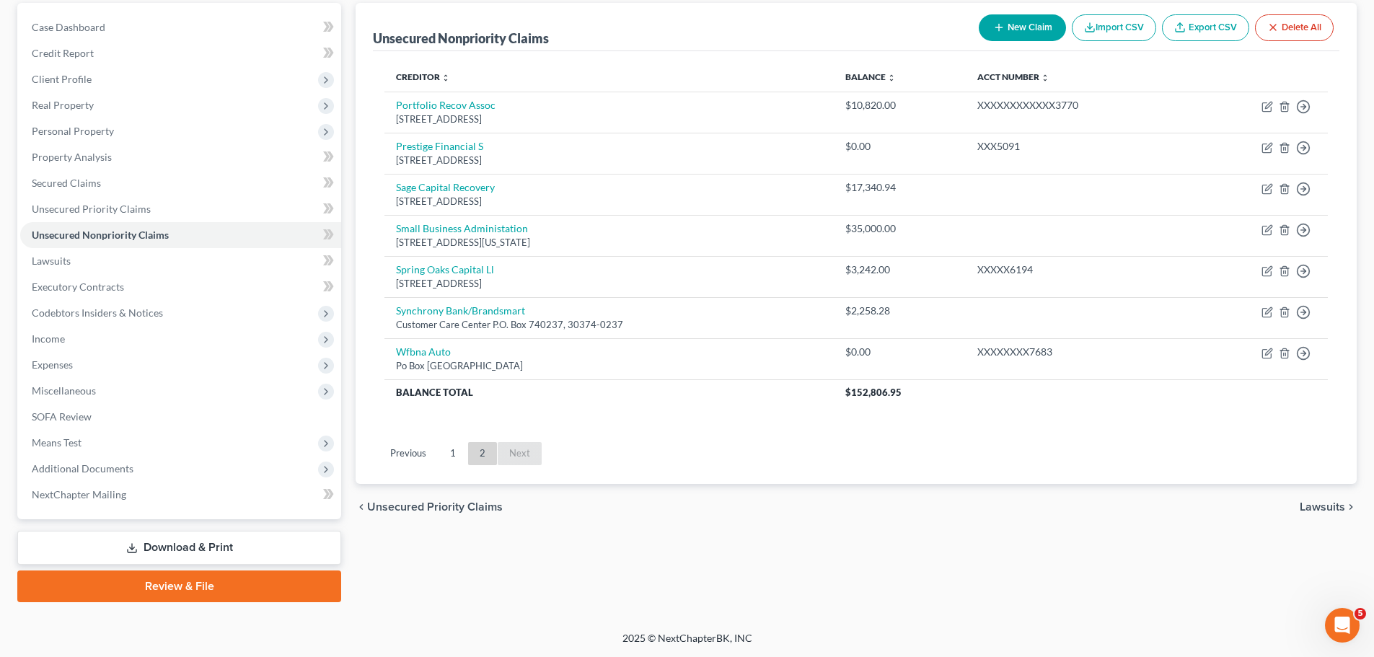
scroll to position [136, 0]
click at [449, 454] on link "1" at bounding box center [452, 453] width 29 height 23
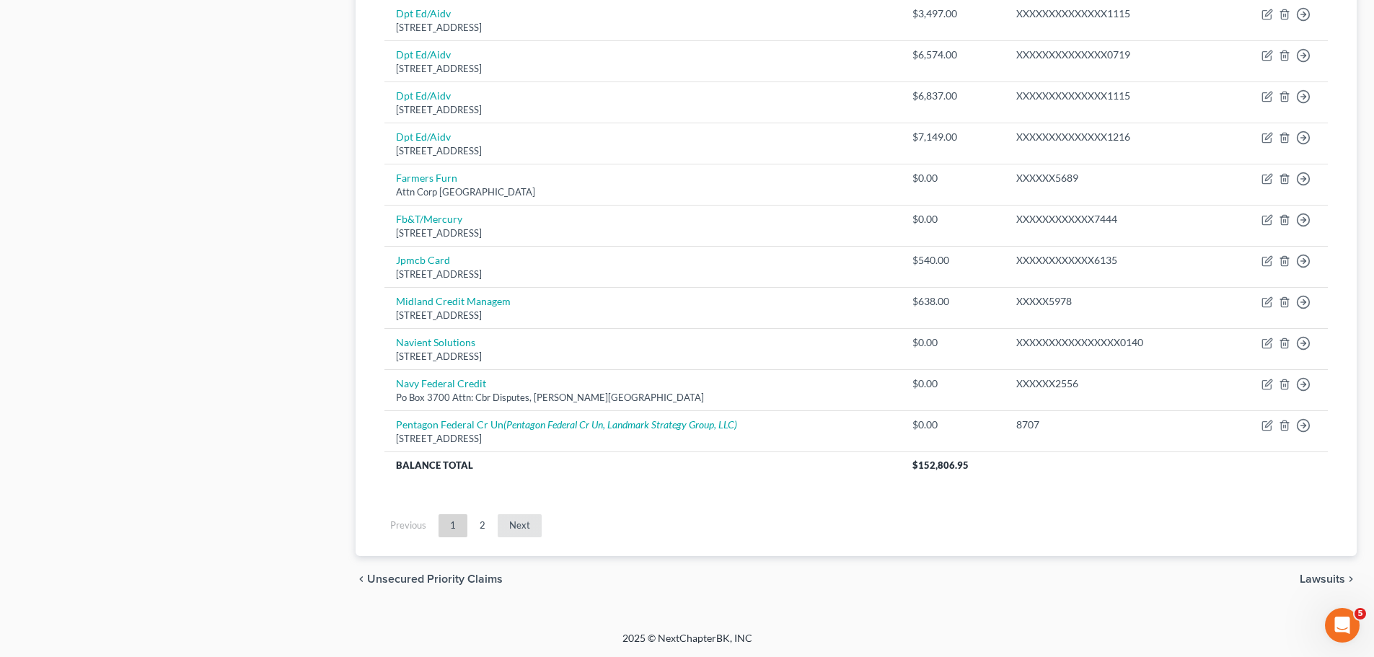
click at [514, 517] on link "Next" at bounding box center [520, 525] width 44 height 23
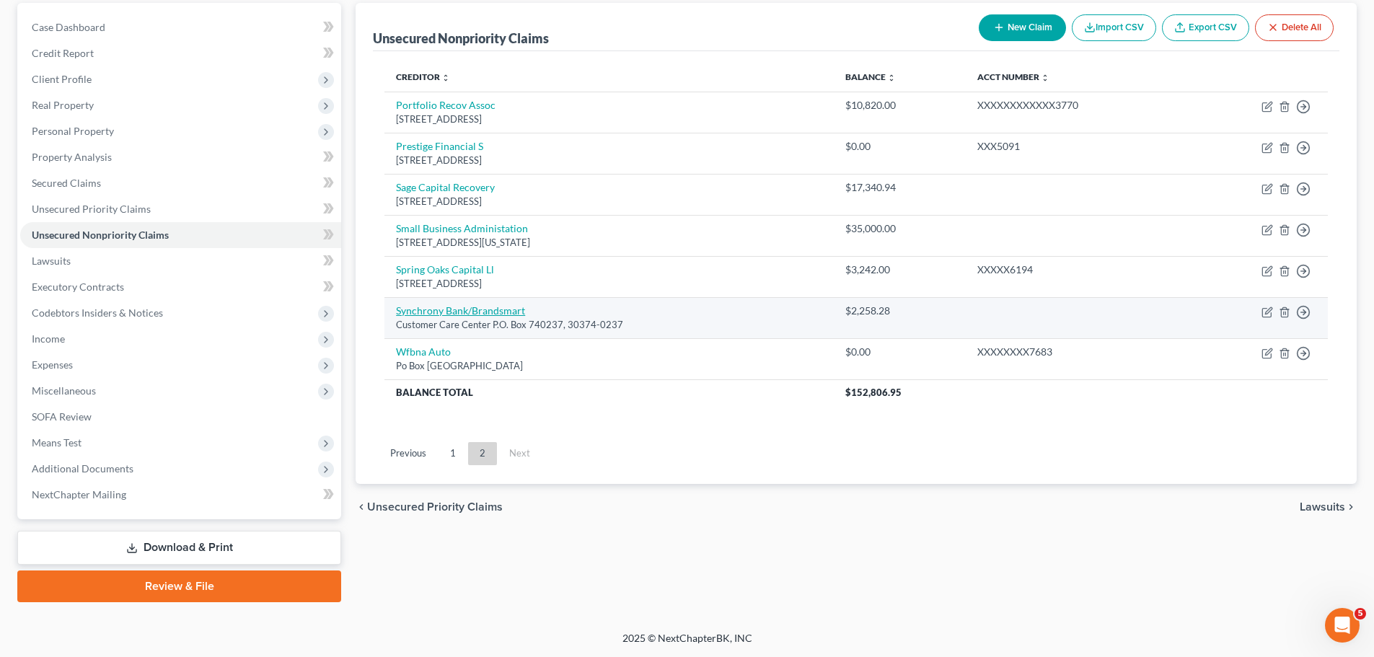
click at [478, 312] on link "Synchrony Bank/Brandsmart" at bounding box center [460, 310] width 129 height 12
select select "0"
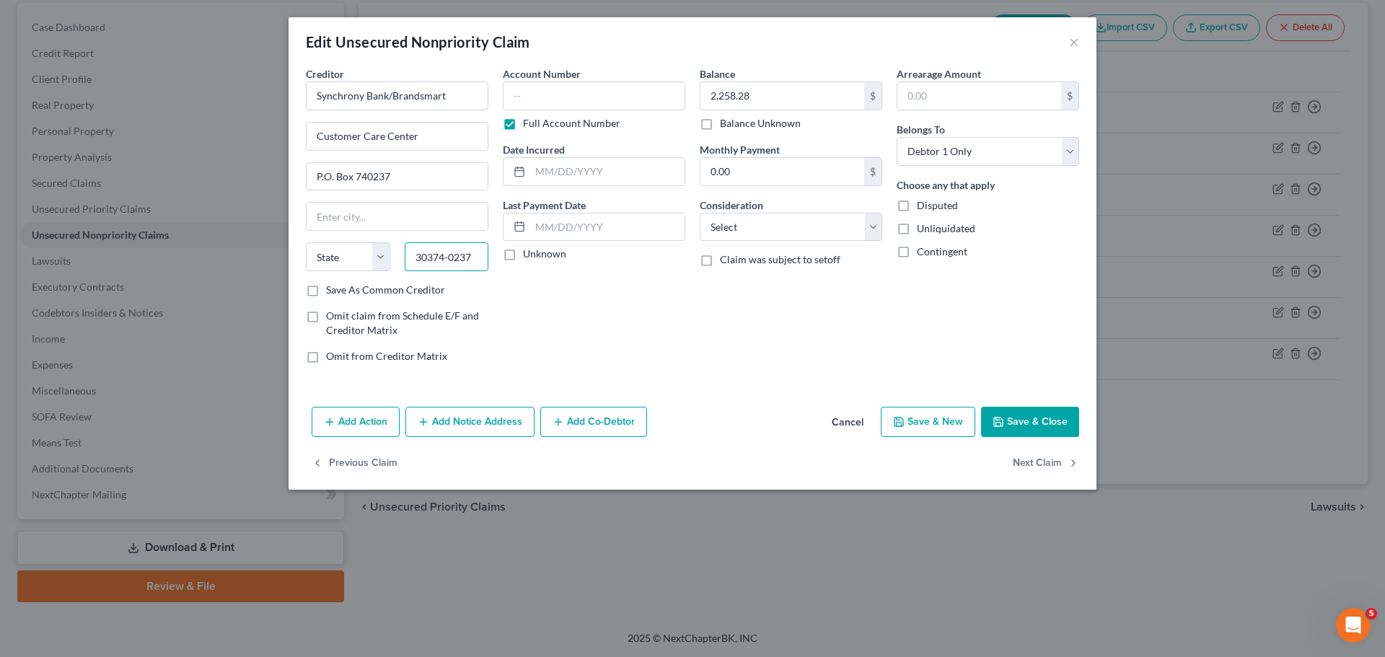
drag, startPoint x: 444, startPoint y: 255, endPoint x: 402, endPoint y: 254, distance: 41.8
click at [402, 254] on div "30374-0237" at bounding box center [446, 256] width 99 height 29
click at [340, 221] on input "text" at bounding box center [396, 216] width 181 height 27
type input "[GEOGRAPHIC_DATA]"
select select "10"
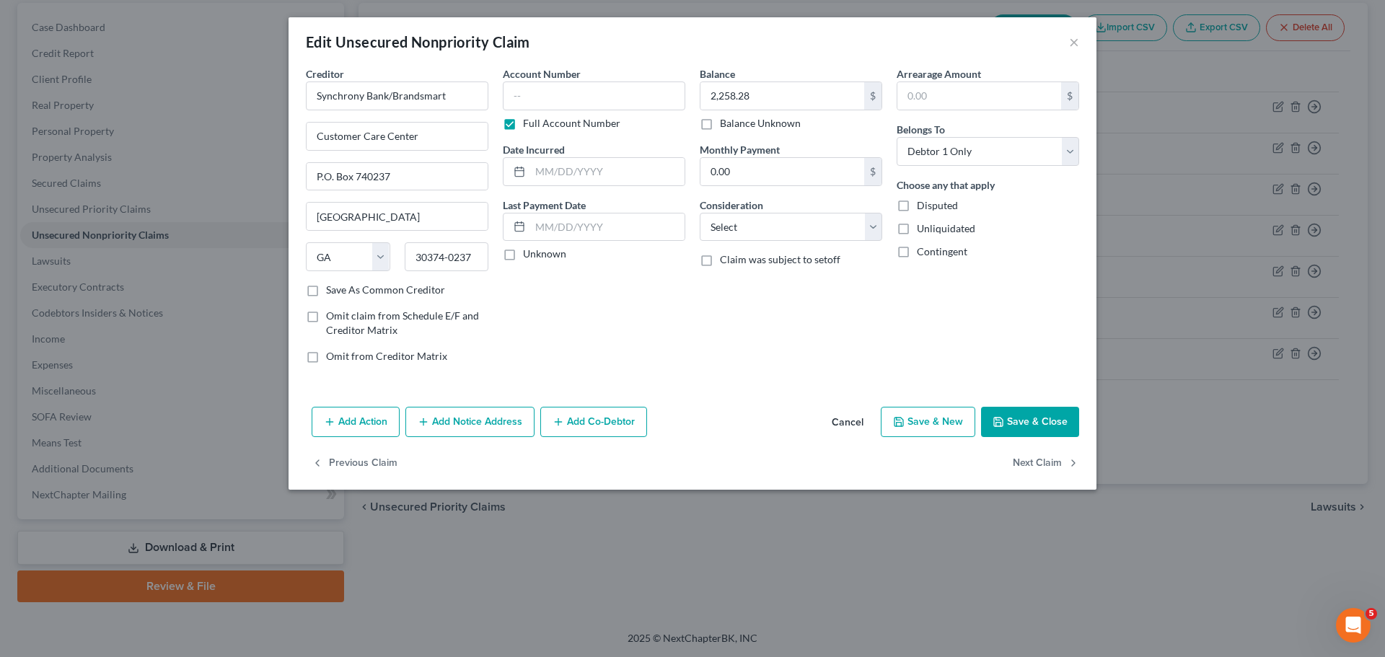
click at [1043, 431] on button "Save & Close" at bounding box center [1030, 422] width 98 height 30
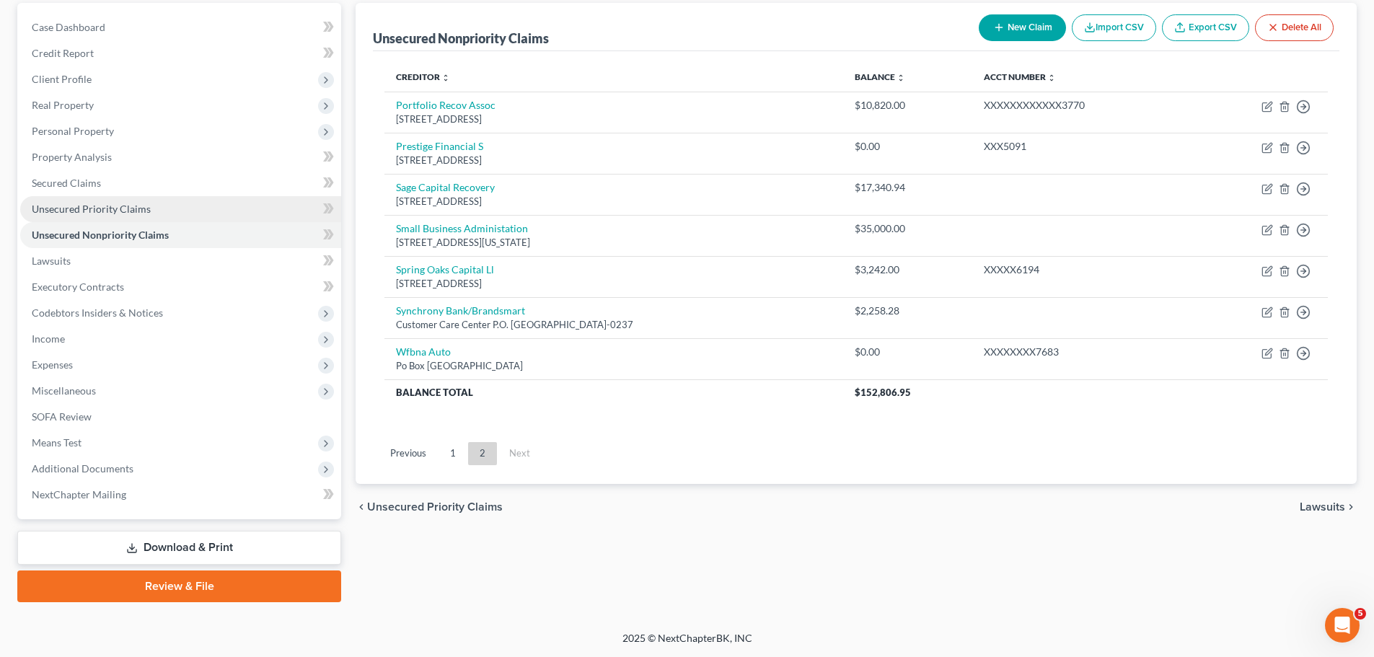
click at [167, 208] on link "Unsecured Priority Claims" at bounding box center [180, 209] width 321 height 26
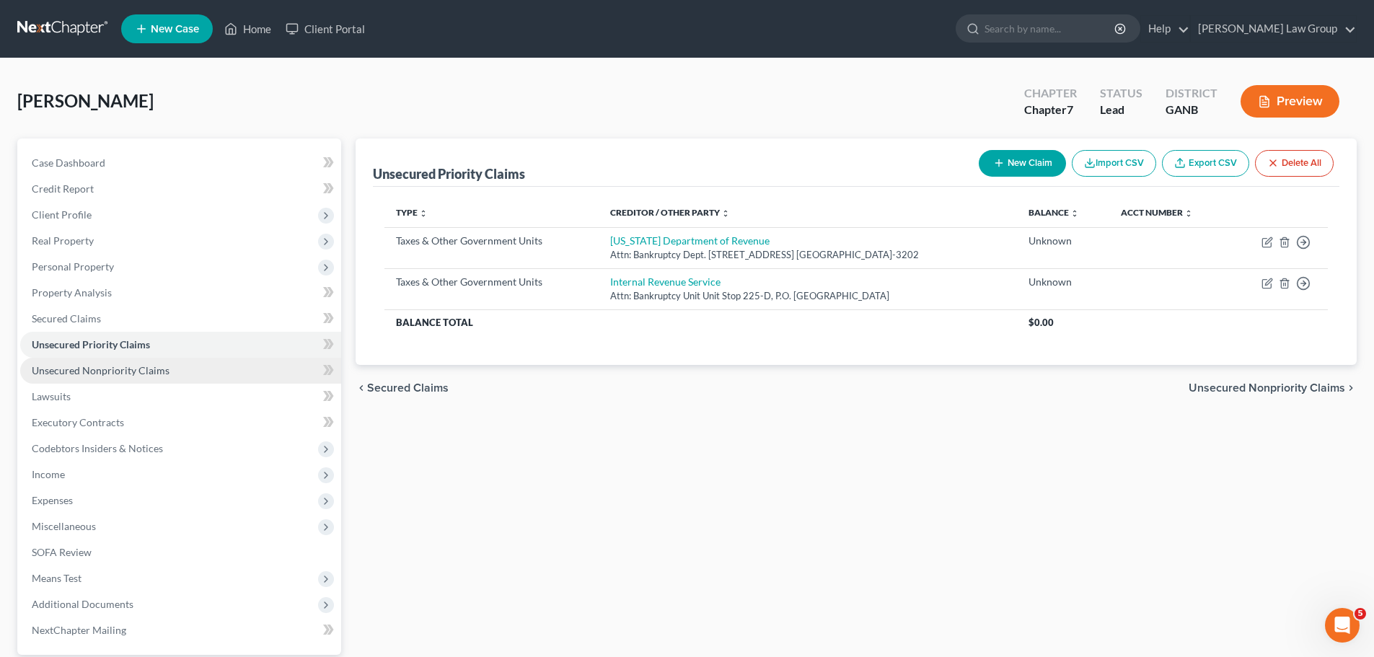
click at [142, 369] on span "Unsecured Nonpriority Claims" at bounding box center [101, 370] width 138 height 12
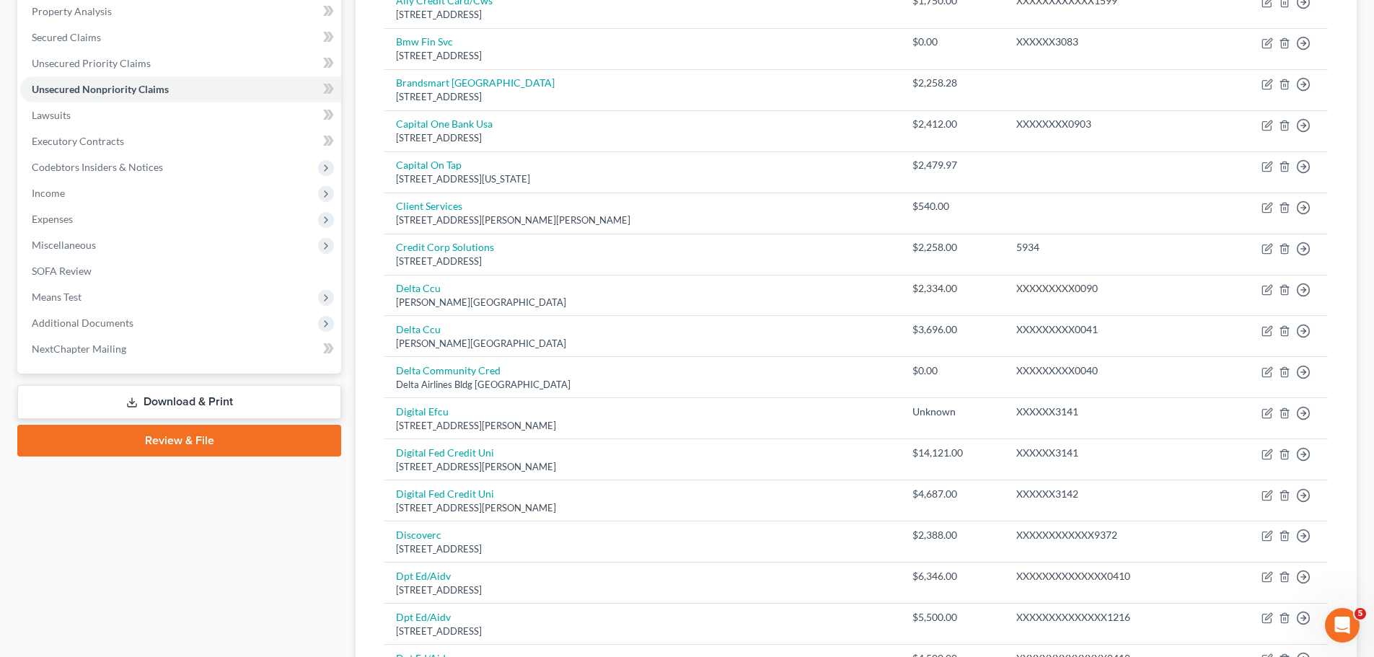
scroll to position [288, 0]
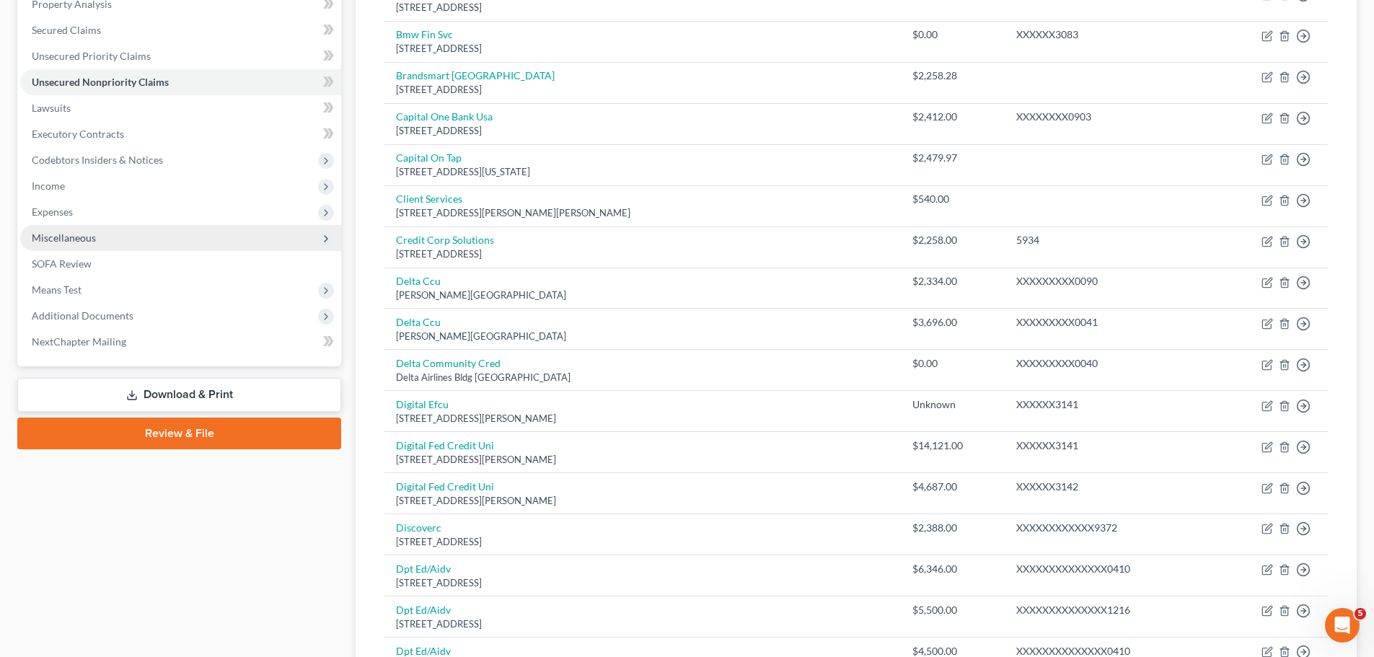
click at [174, 237] on span "Miscellaneous" at bounding box center [180, 238] width 321 height 26
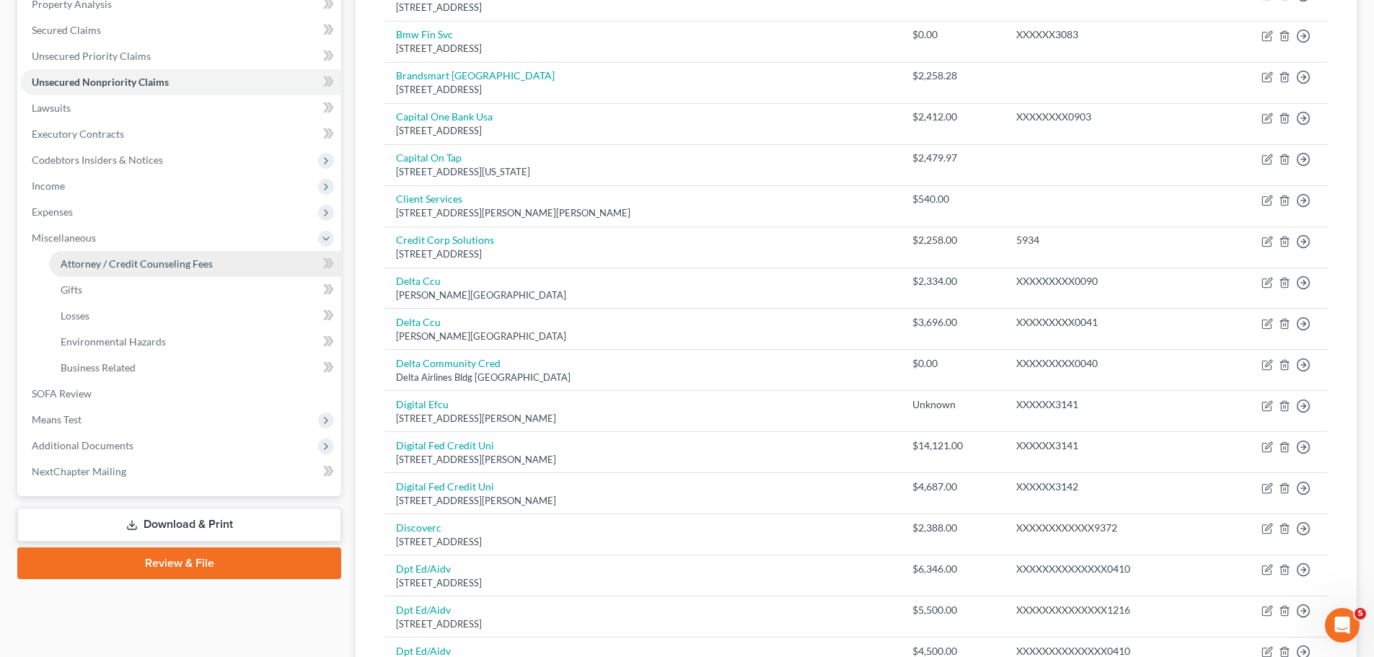
click at [213, 256] on link "Attorney / Credit Counseling Fees" at bounding box center [195, 264] width 292 height 26
select select "0"
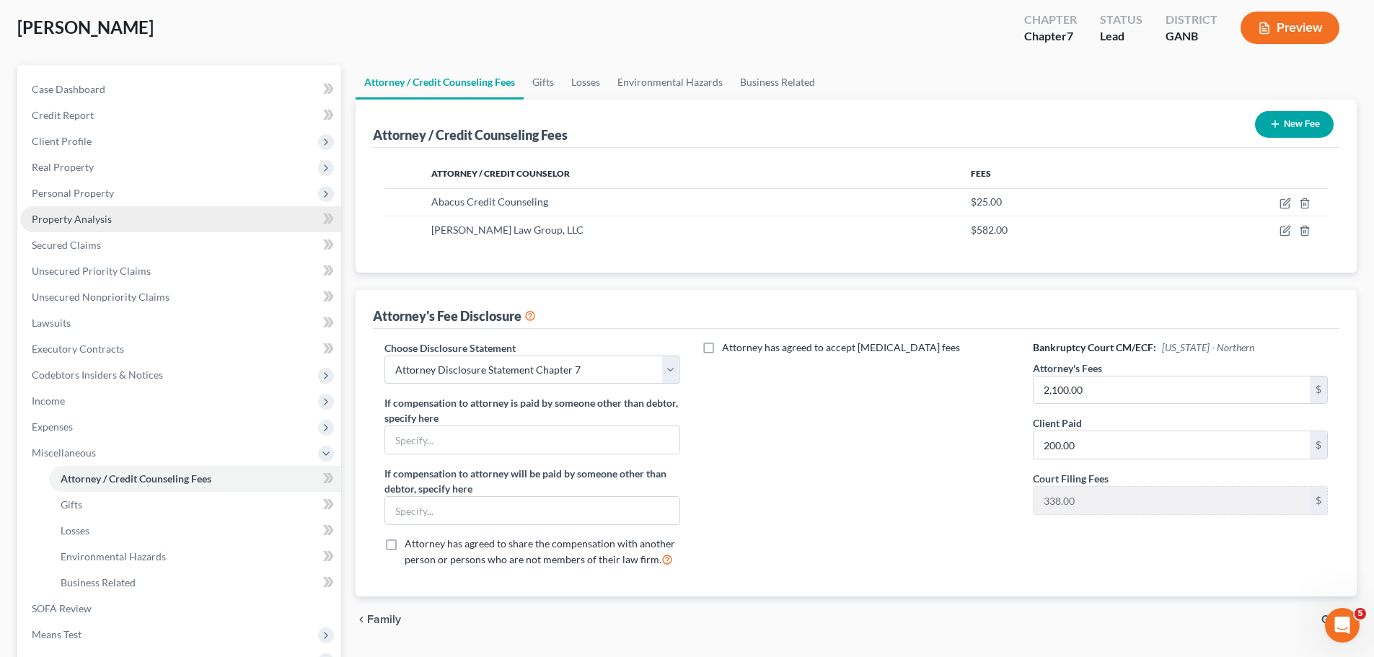
scroll to position [265, 0]
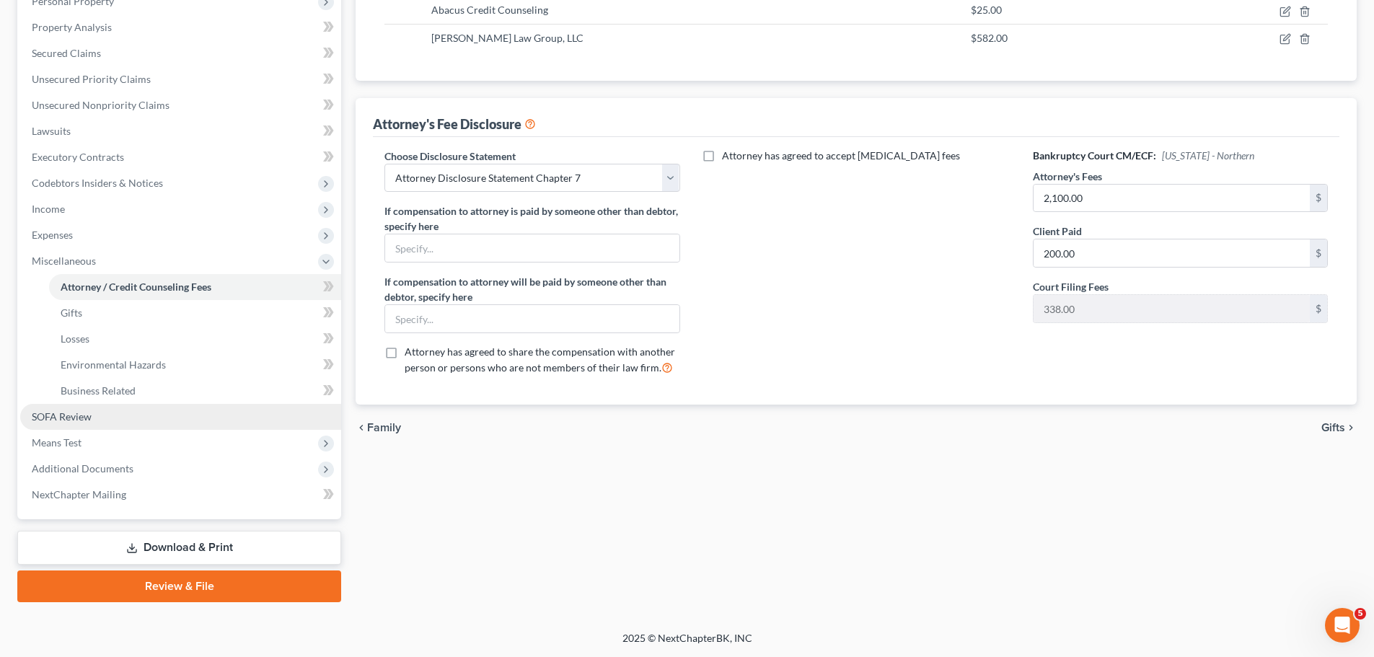
click at [90, 423] on link "SOFA Review" at bounding box center [180, 417] width 321 height 26
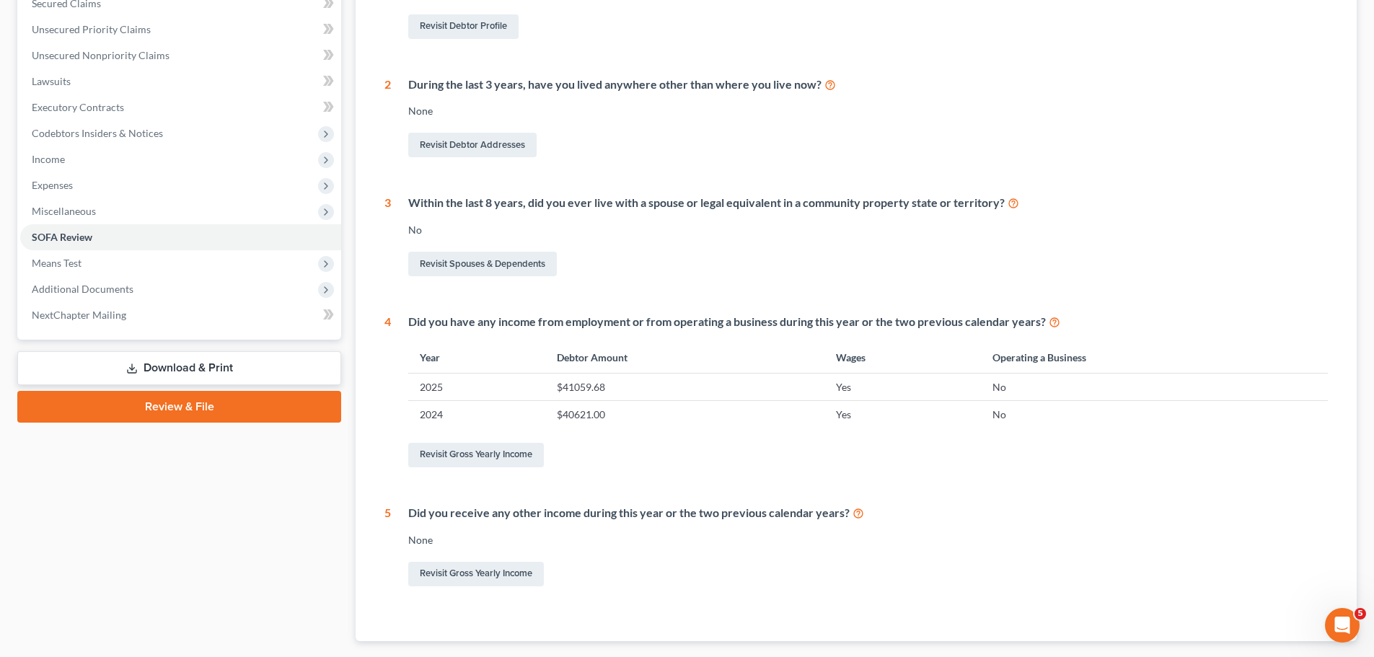
scroll to position [400, 0]
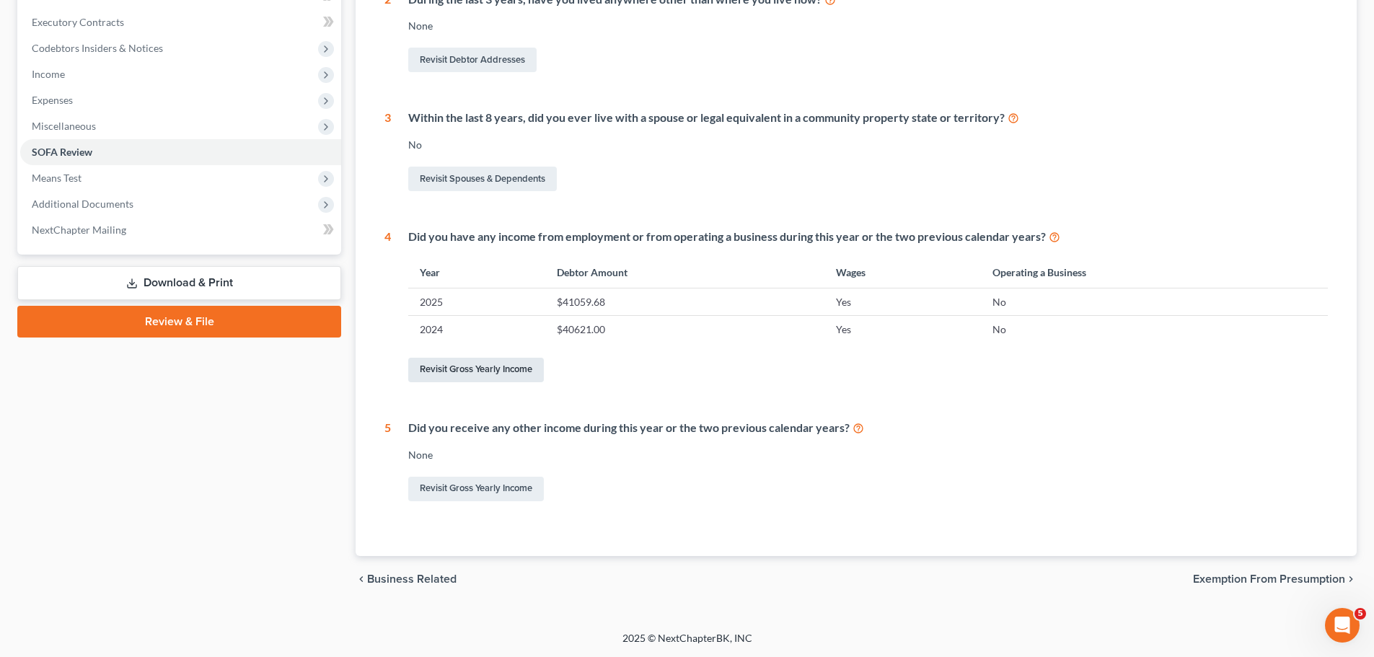
click at [484, 371] on link "Revisit Gross Yearly Income" at bounding box center [476, 370] width 136 height 25
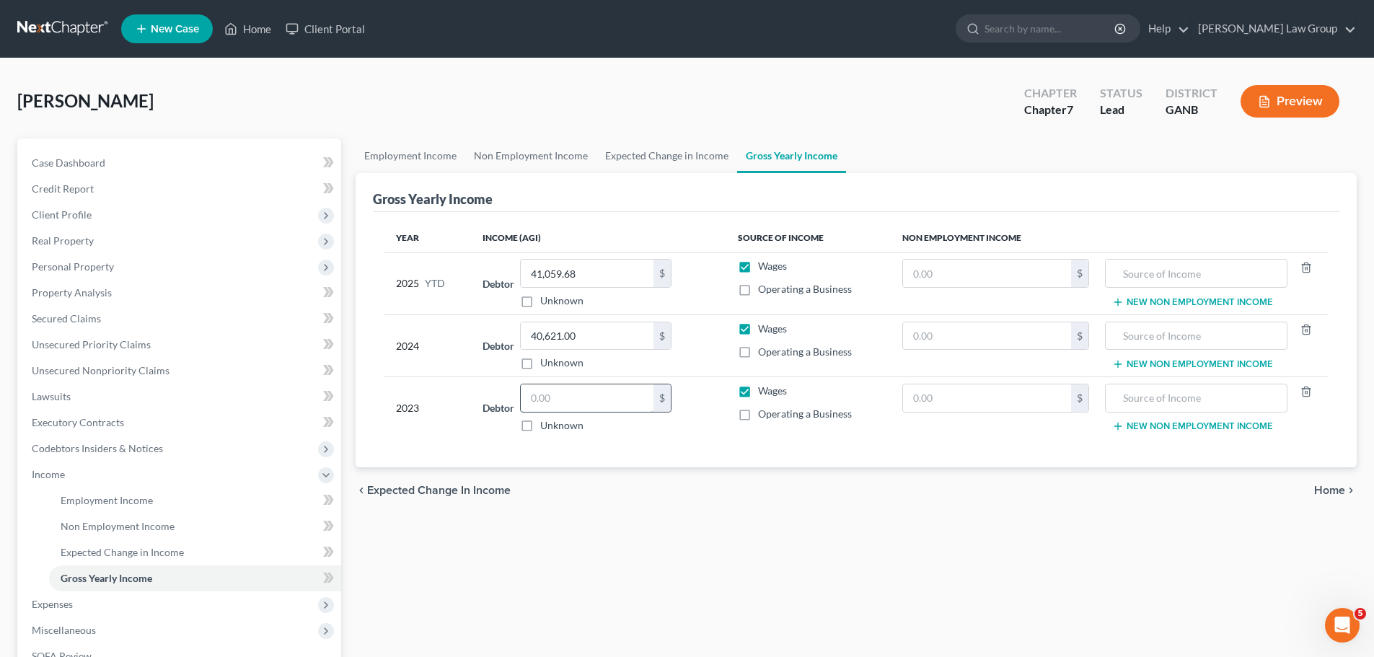
click at [595, 400] on input "text" at bounding box center [587, 397] width 133 height 27
type input "45,485.00"
click at [651, 441] on div "Year Income (AGI) Source of Income Non Employment Income 2025 YTD Debtor 41,059…" at bounding box center [856, 340] width 966 height 256
click at [704, 441] on div "Year Income (AGI) Source of Income Non Employment Income 2025 YTD Debtor 41,059…" at bounding box center [856, 340] width 966 height 256
click at [601, 335] on input "40,621.00" at bounding box center [587, 335] width 133 height 27
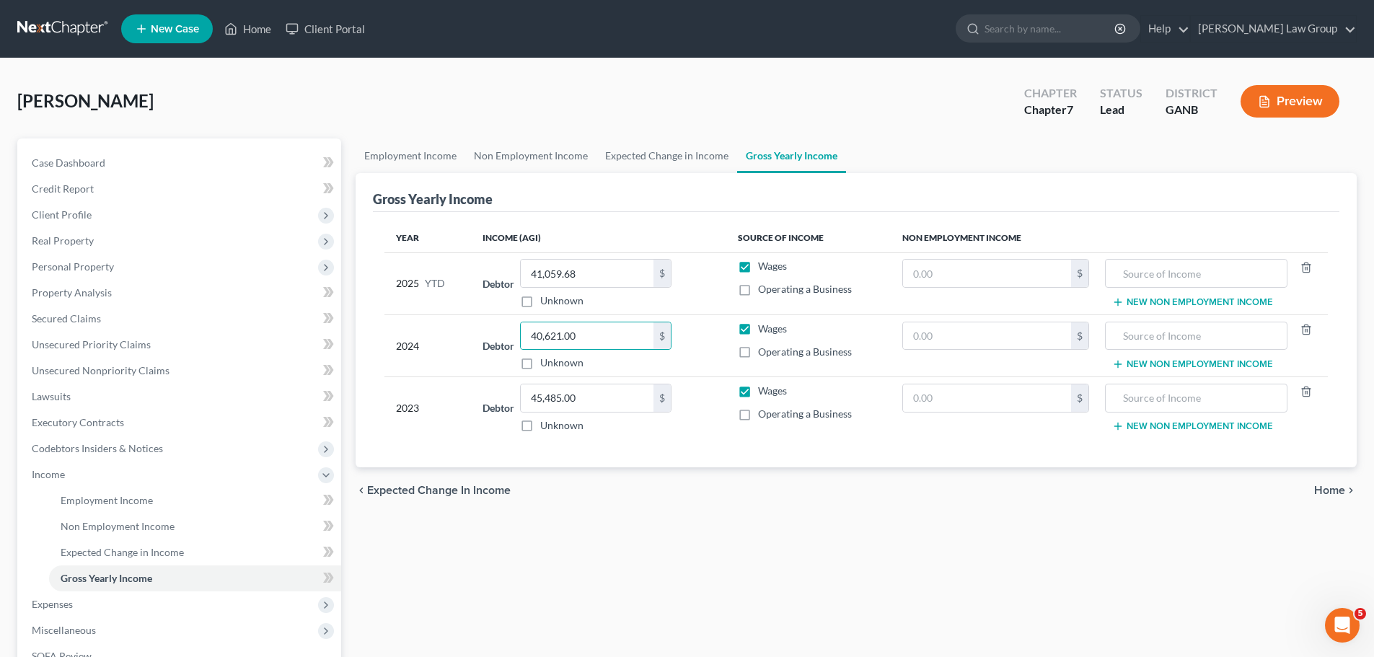
click at [694, 339] on div "Debtor 40,621.00 $ Unknown Balance Undetermined 40,621.00 $ Unknown" at bounding box center [597, 346] width 231 height 49
click at [613, 328] on input "40,621.00" at bounding box center [587, 335] width 133 height 27
type input "17,460.00"
click at [954, 477] on div "chevron_left Expected Change in Income Home chevron_right" at bounding box center [856, 490] width 1001 height 46
click at [813, 494] on div "chevron_left Expected Change in Income Home chevron_right" at bounding box center [856, 490] width 1001 height 46
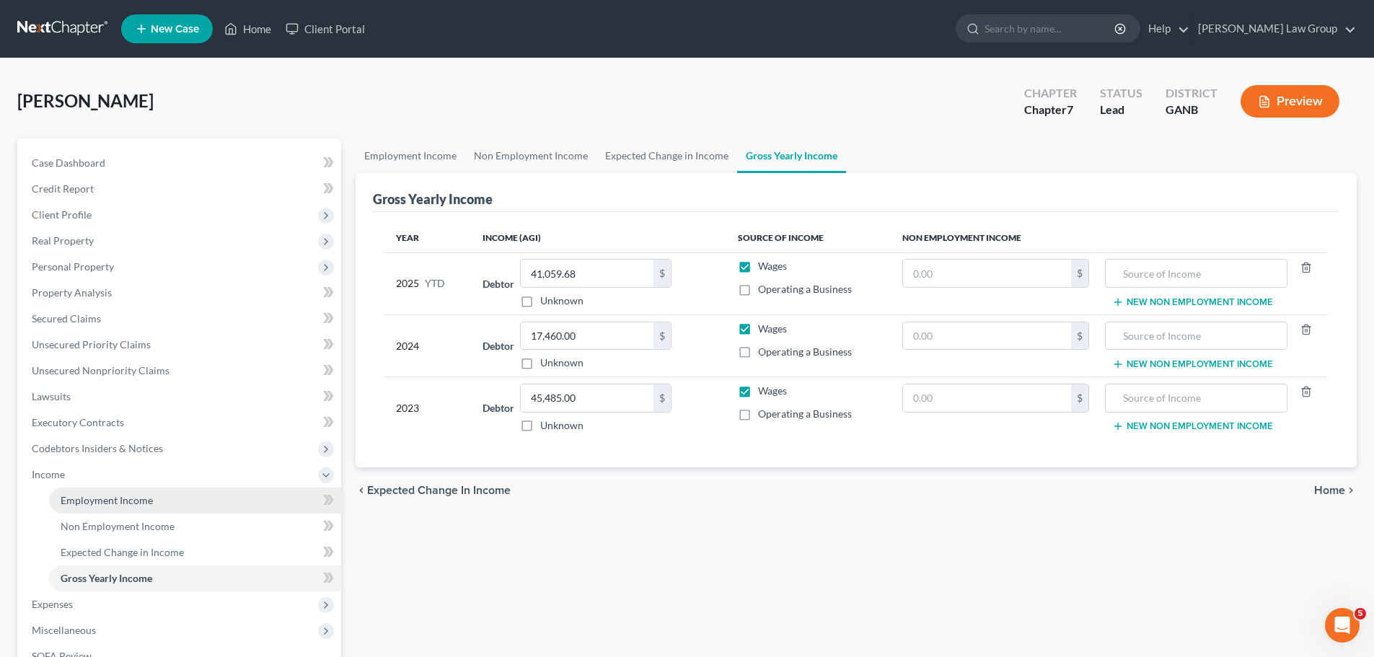
click at [123, 498] on span "Employment Income" at bounding box center [107, 500] width 92 height 12
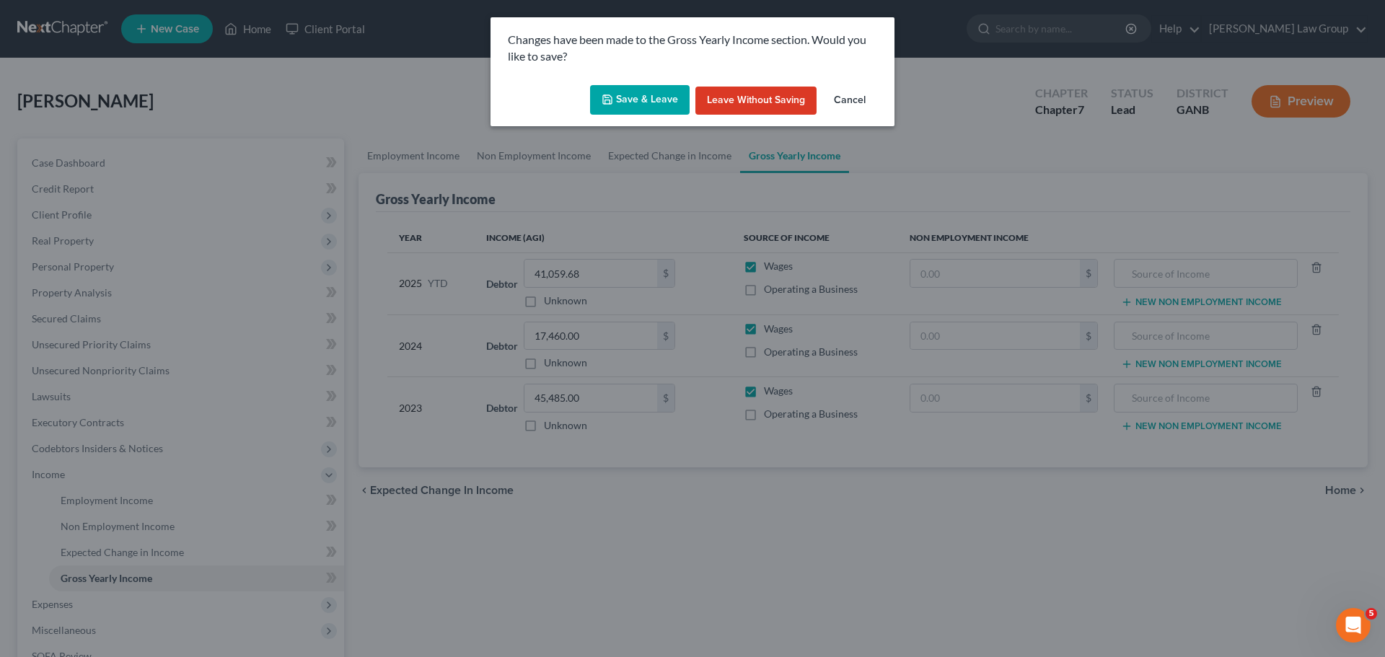
click at [618, 96] on button "Save & Leave" at bounding box center [640, 100] width 100 height 30
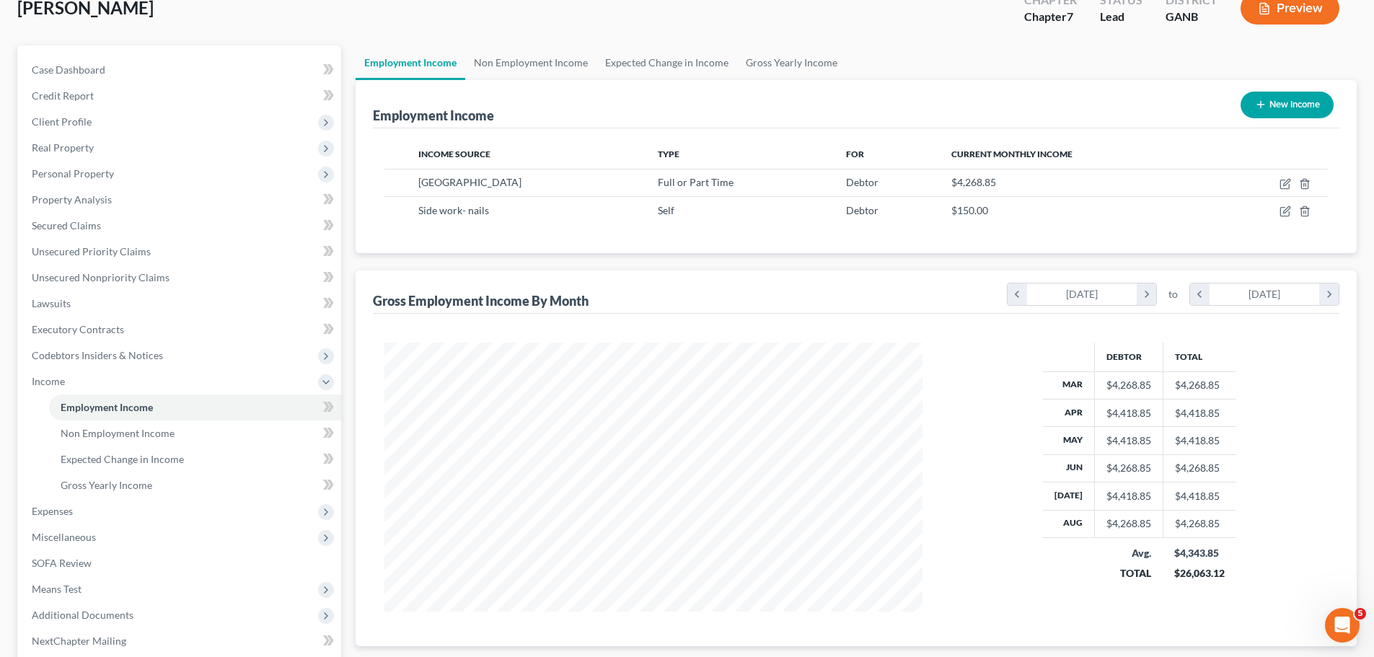
scroll to position [239, 0]
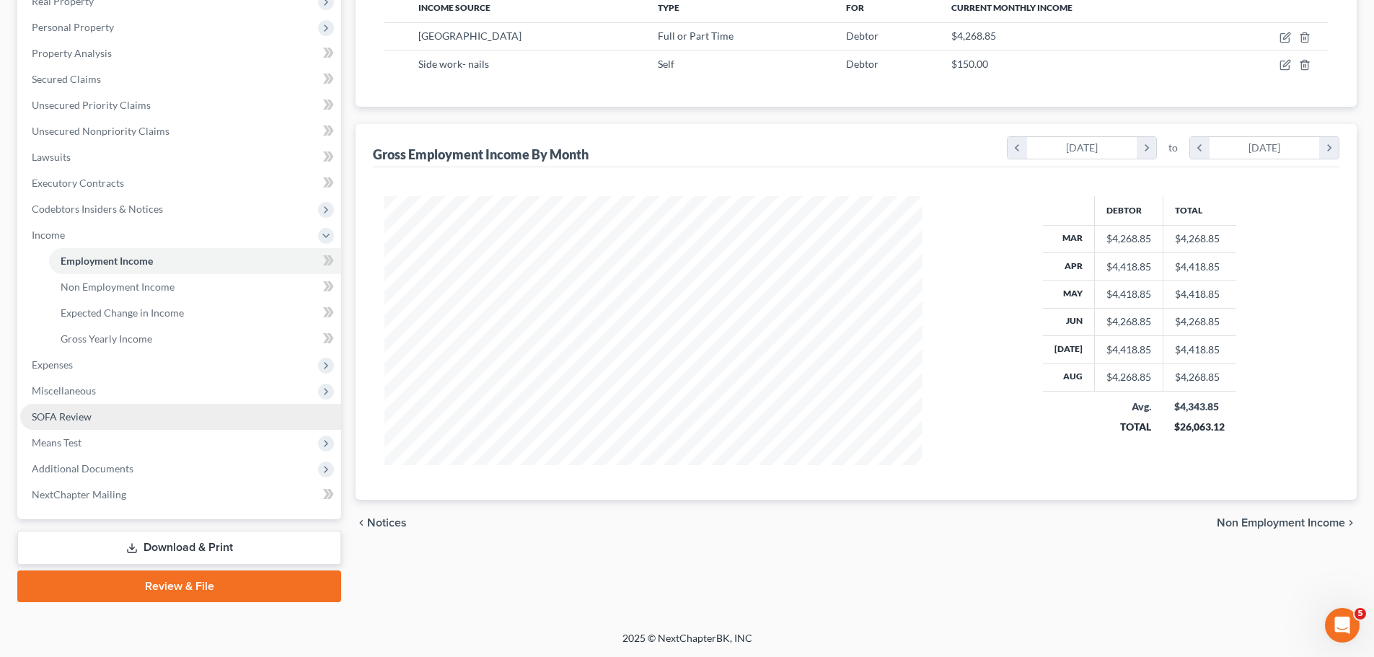
click at [116, 428] on link "SOFA Review" at bounding box center [180, 417] width 321 height 26
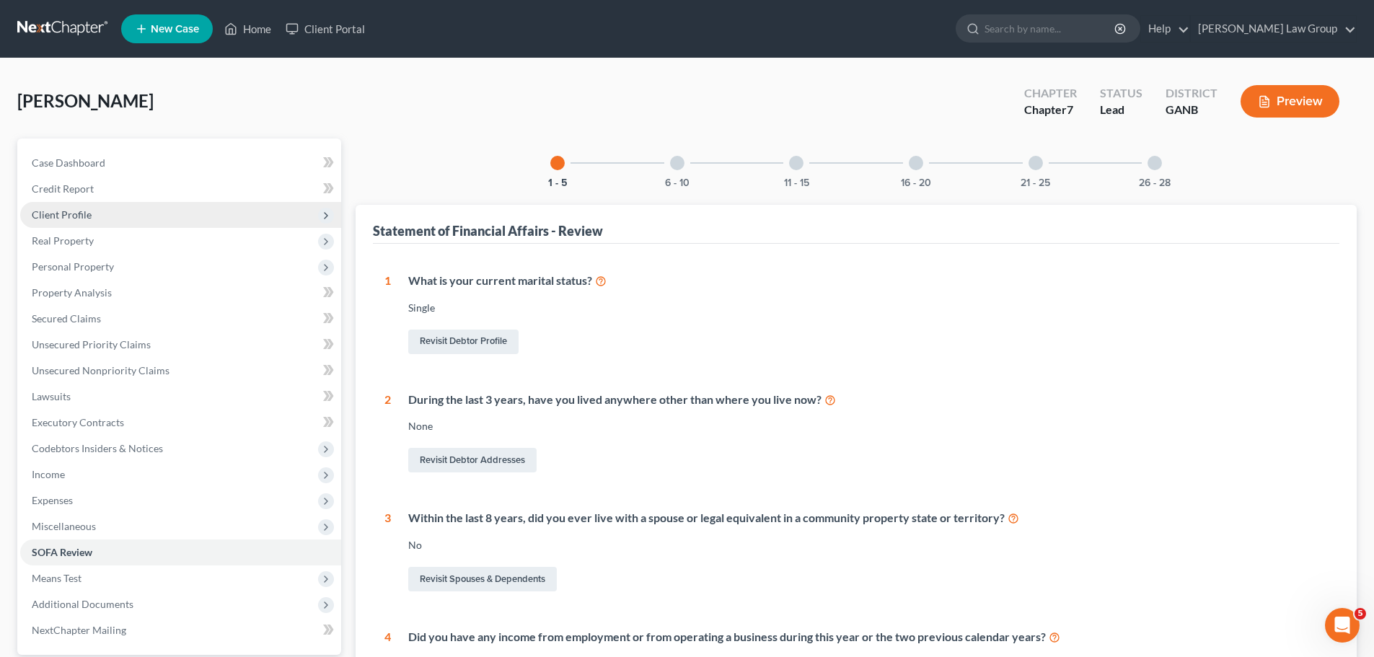
click at [120, 213] on span "Client Profile" at bounding box center [180, 215] width 321 height 26
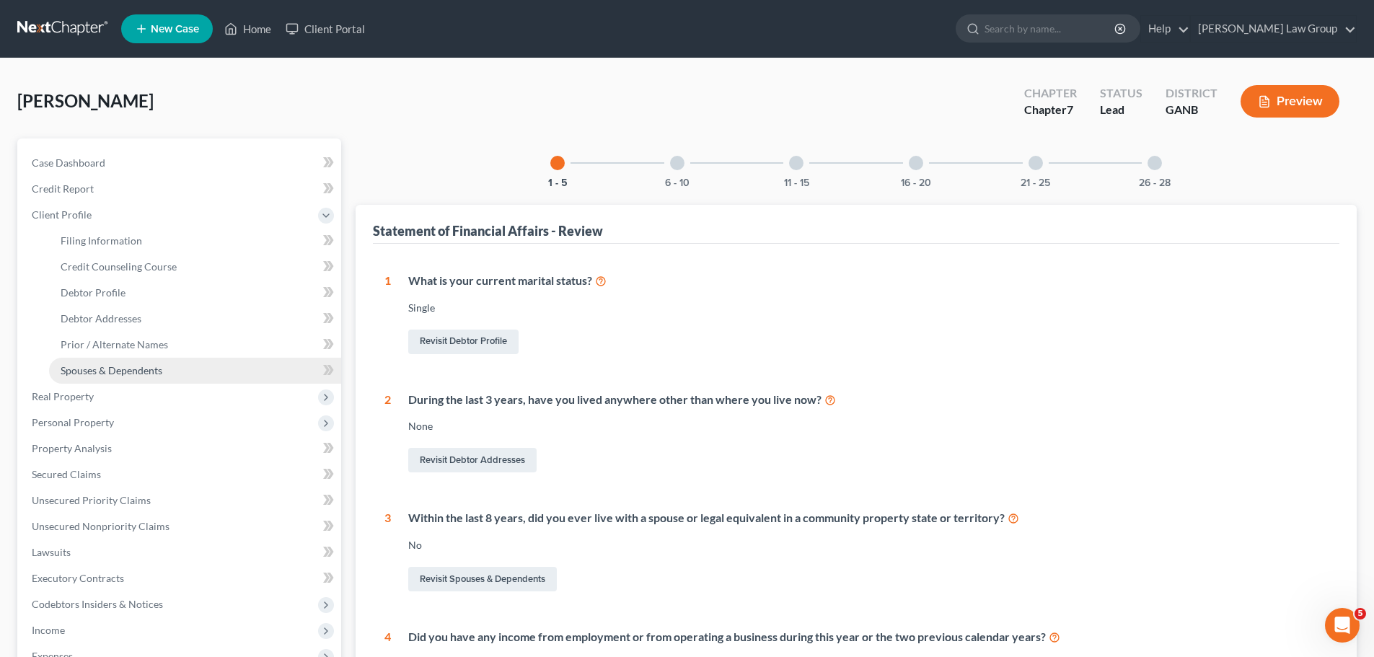
click at [141, 380] on link "Spouses & Dependents" at bounding box center [195, 371] width 292 height 26
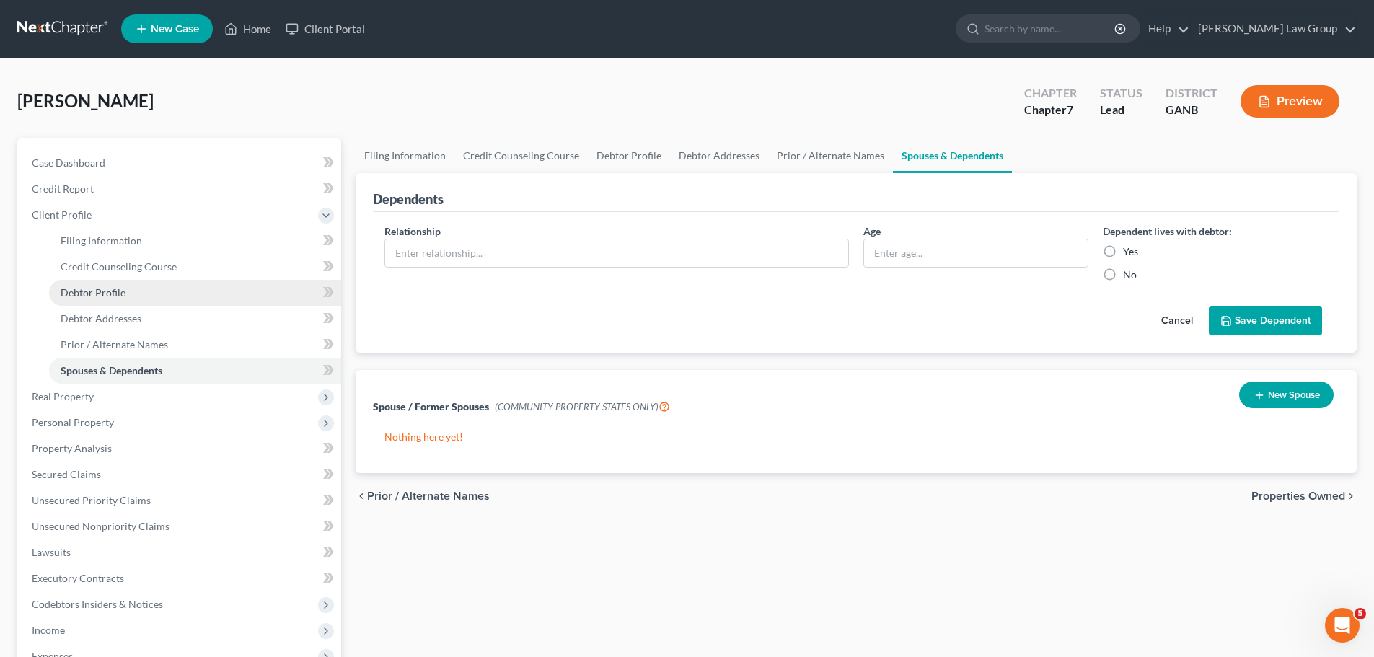
click at [107, 285] on link "Debtor Profile" at bounding box center [195, 293] width 292 height 26
select select "0"
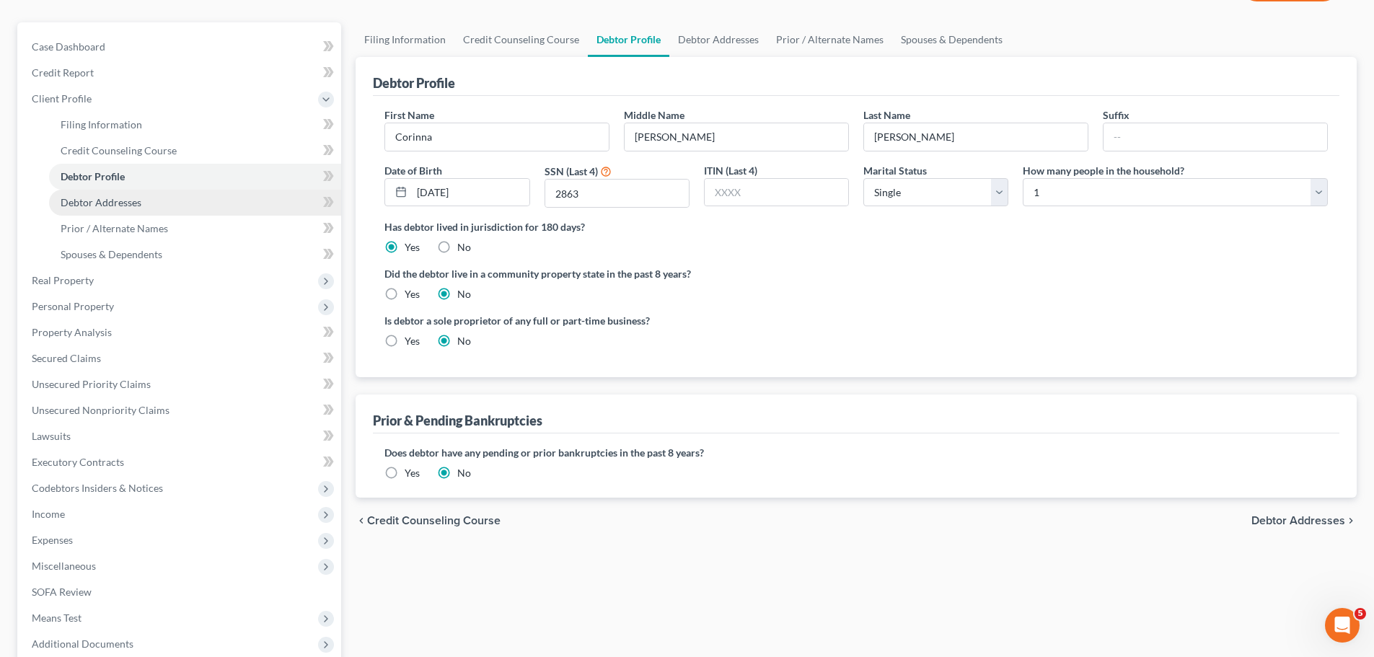
scroll to position [288, 0]
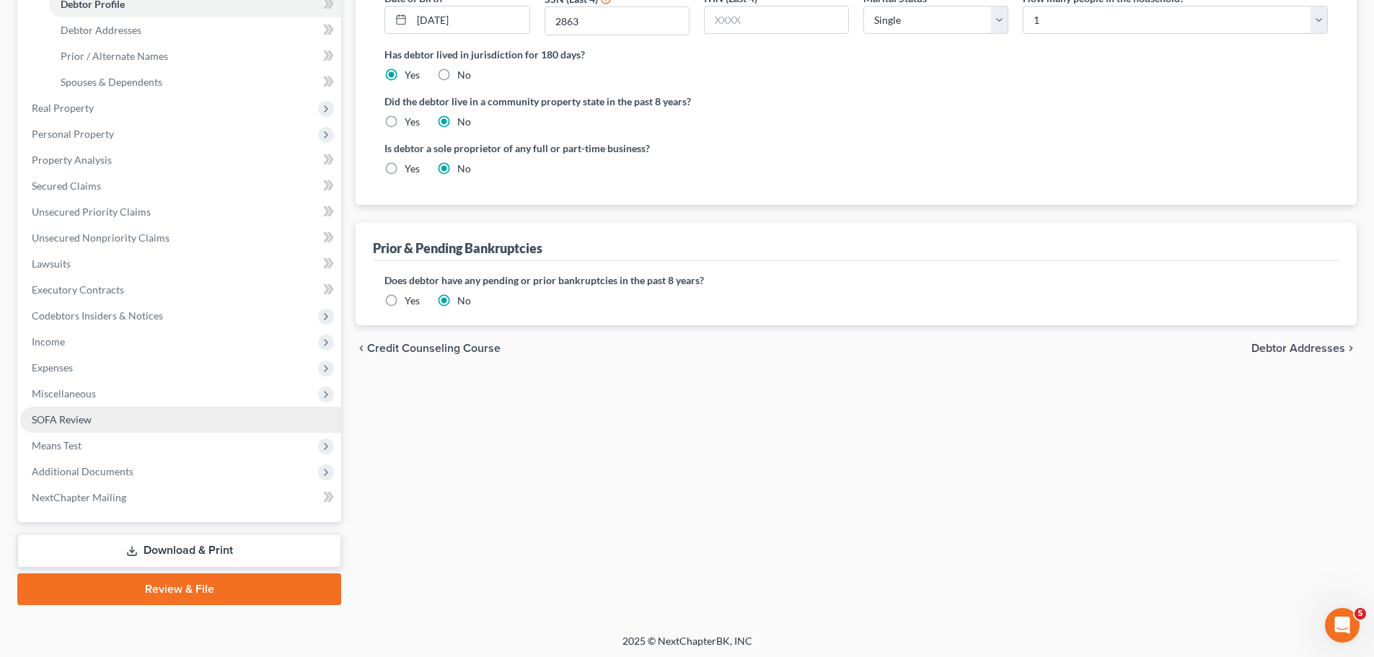
click at [77, 421] on span "SOFA Review" at bounding box center [62, 419] width 60 height 12
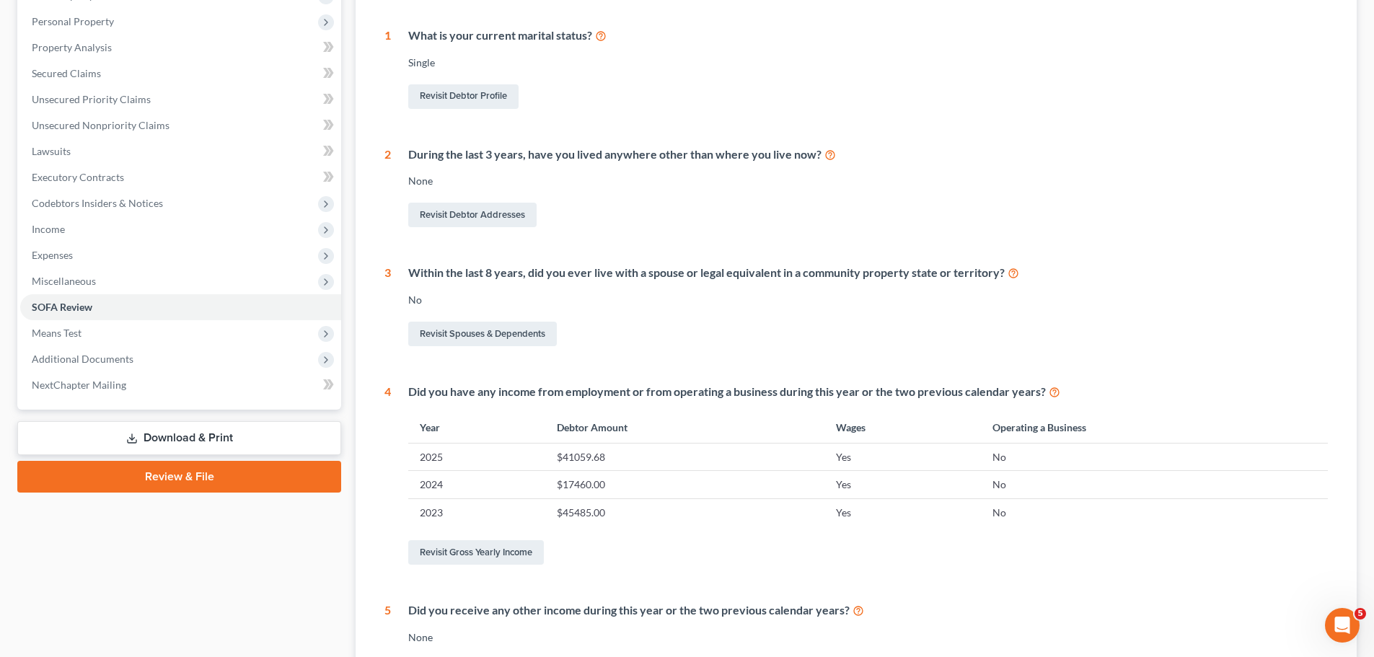
scroll to position [428, 0]
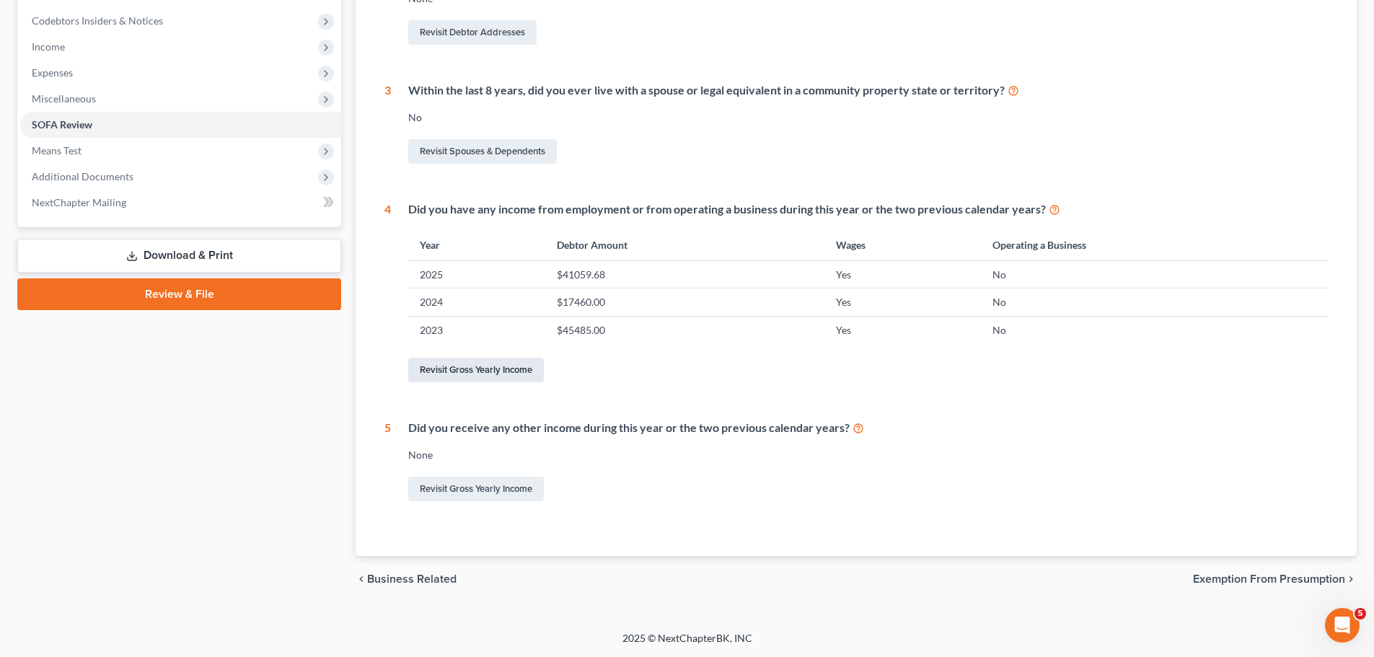
click at [464, 374] on link "Revisit Gross Yearly Income" at bounding box center [476, 370] width 136 height 25
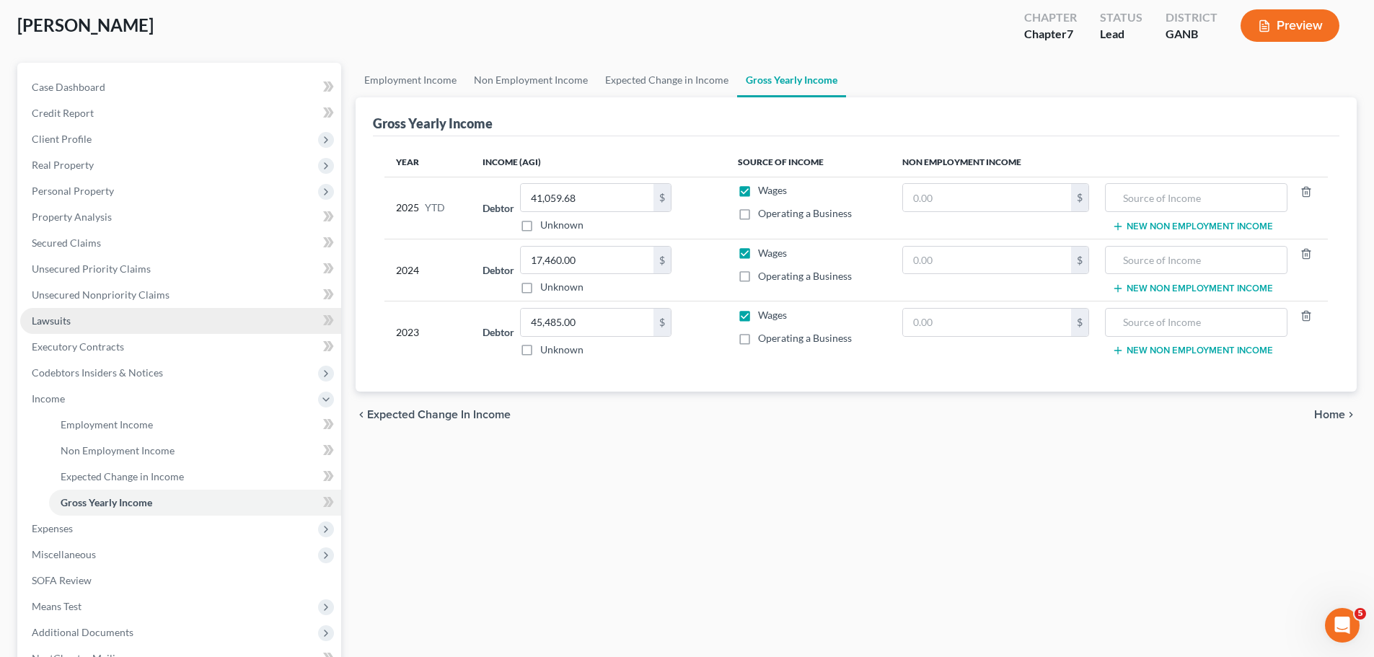
scroll to position [239, 0]
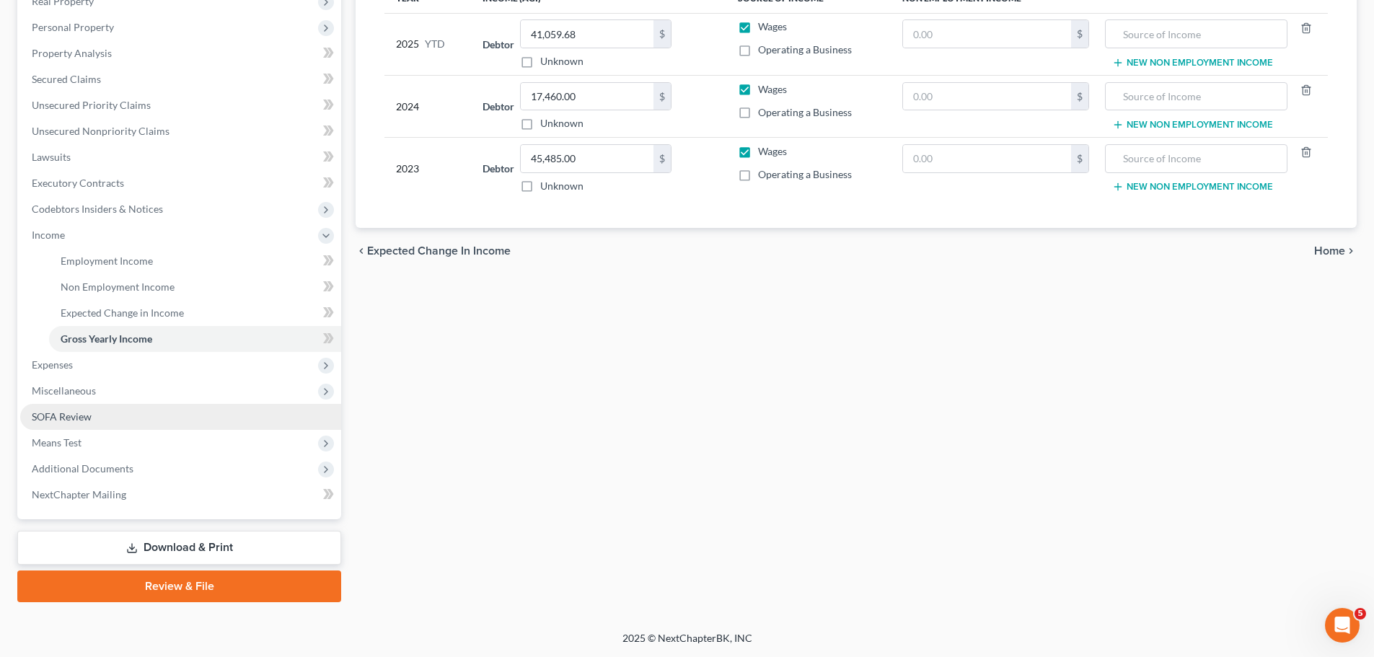
click at [131, 423] on link "SOFA Review" at bounding box center [180, 417] width 321 height 26
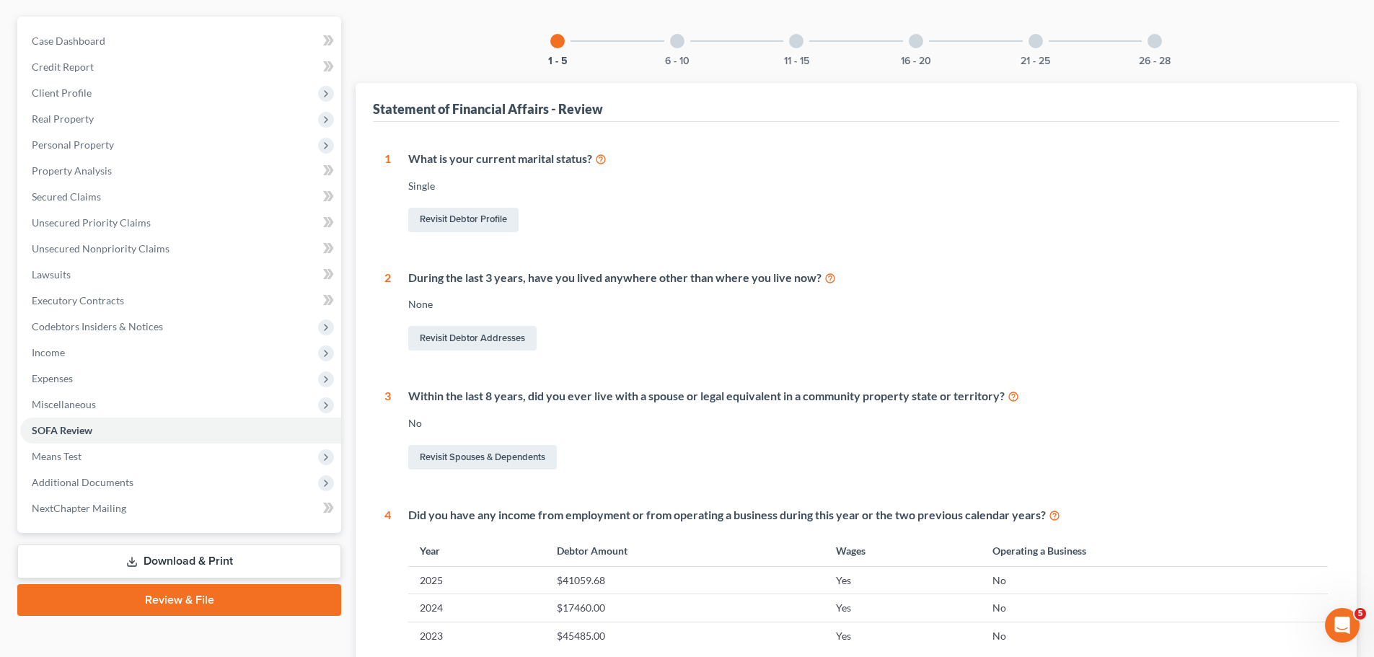
scroll to position [361, 0]
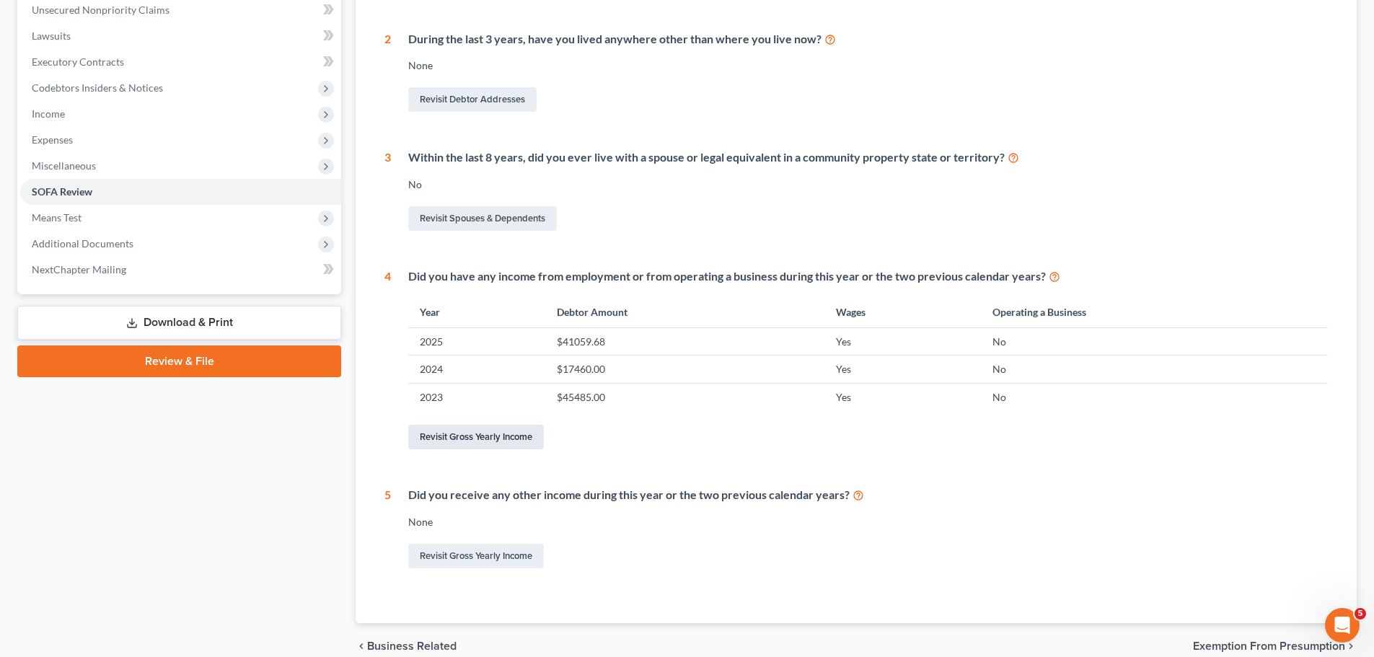
click at [454, 443] on link "Revisit Gross Yearly Income" at bounding box center [476, 437] width 136 height 25
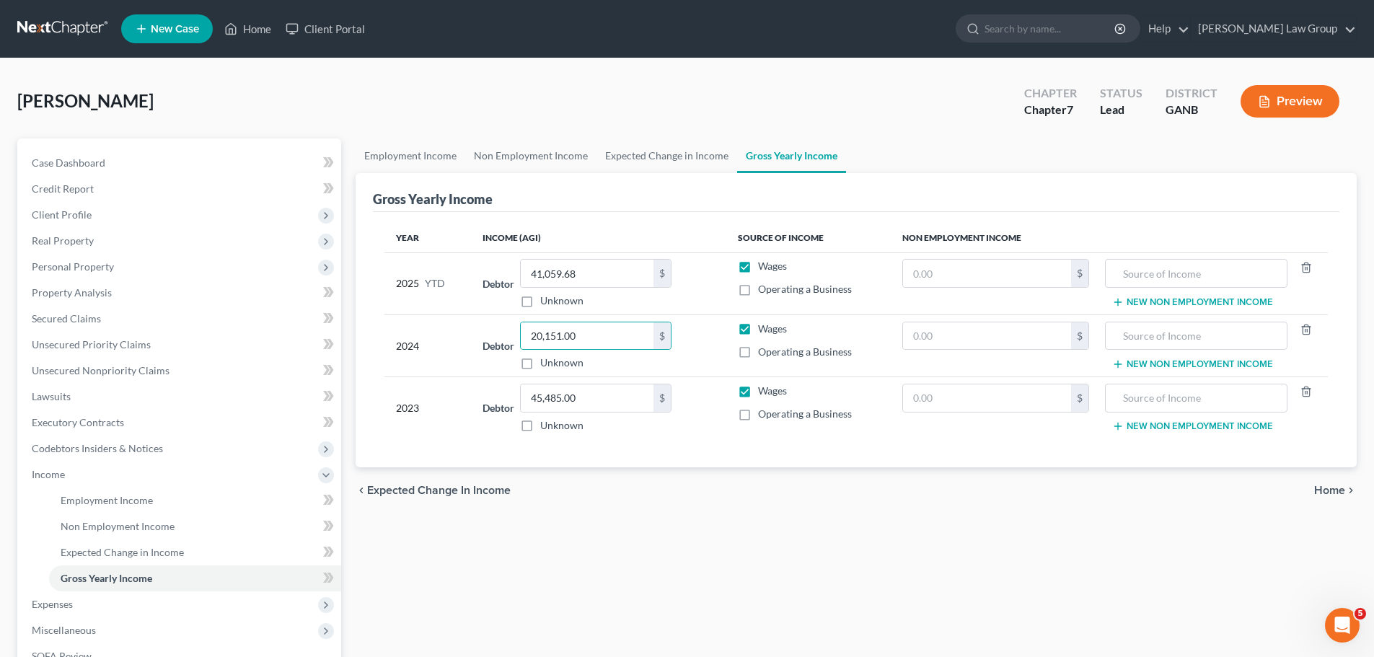
click at [668, 214] on div "Year Income (AGI) Source of Income Non Employment Income 2025 YTD Debtor 41,059…" at bounding box center [856, 340] width 966 height 256
click at [584, 272] on input "41,059.68" at bounding box center [587, 273] width 133 height 27
type input "20,151"
click at [611, 410] on input "45,485.00" at bounding box center [587, 397] width 133 height 27
type input "20,151"
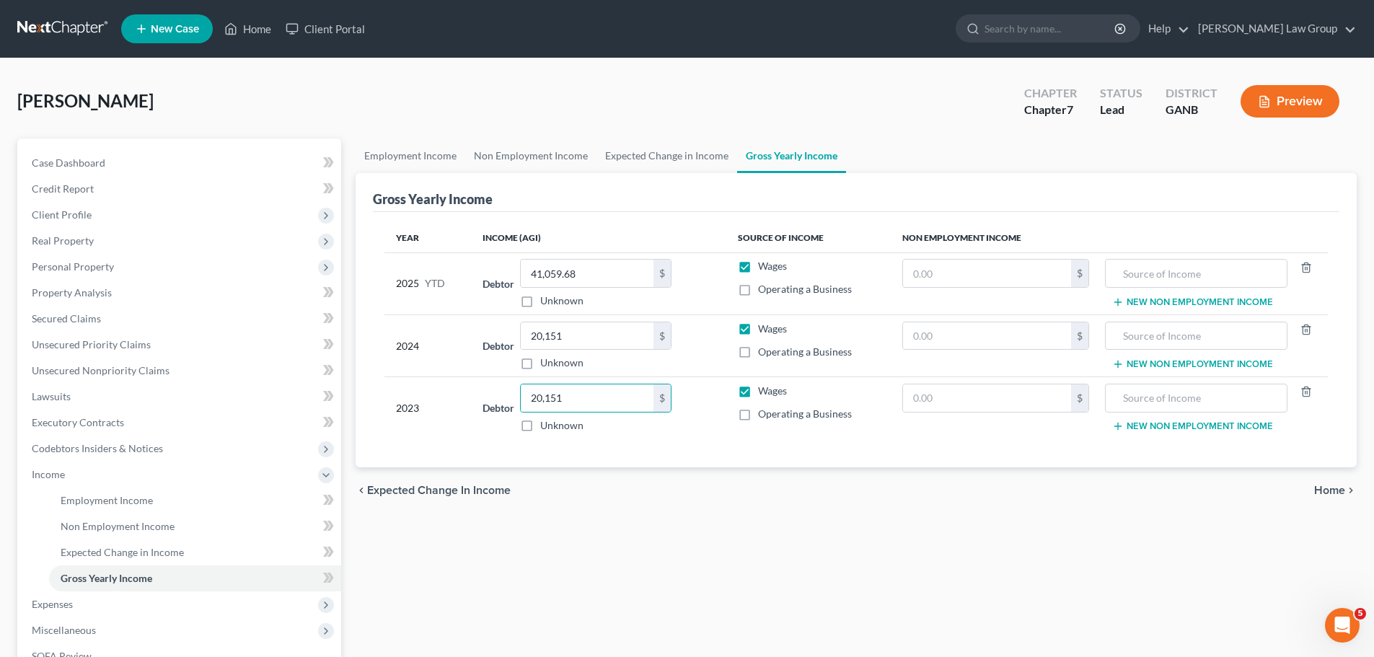
click at [668, 443] on div "Year Income (AGI) Source of Income Non Employment Income 2025 YTD Debtor 41,059…" at bounding box center [856, 340] width 966 height 256
type input "17,460"
click at [616, 268] on input "41,059.68" at bounding box center [587, 273] width 133 height 27
type input "44,415.13"
click at [808, 469] on div "chevron_left Expected Change in Income Home chevron_right" at bounding box center [856, 490] width 1001 height 46
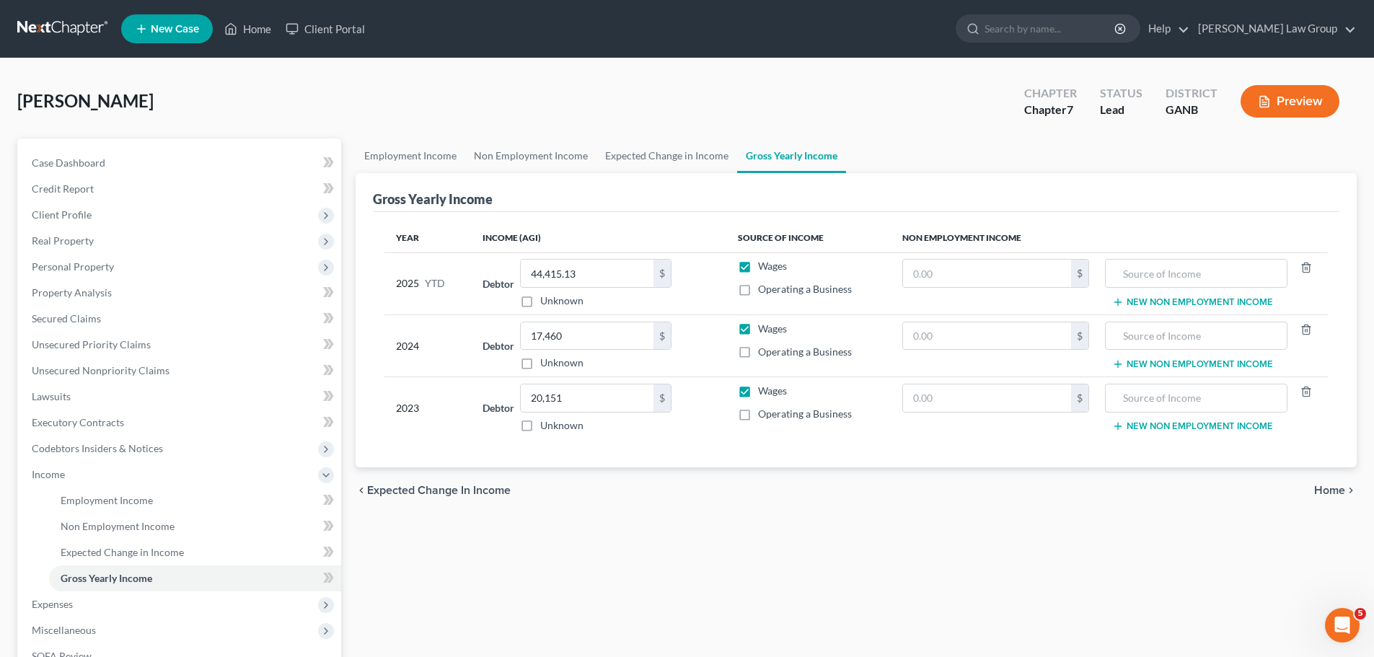
click at [720, 518] on div "Employment Income Non Employment Income Expected Change in Income Gross Yearly …" at bounding box center [855, 489] width 1015 height 703
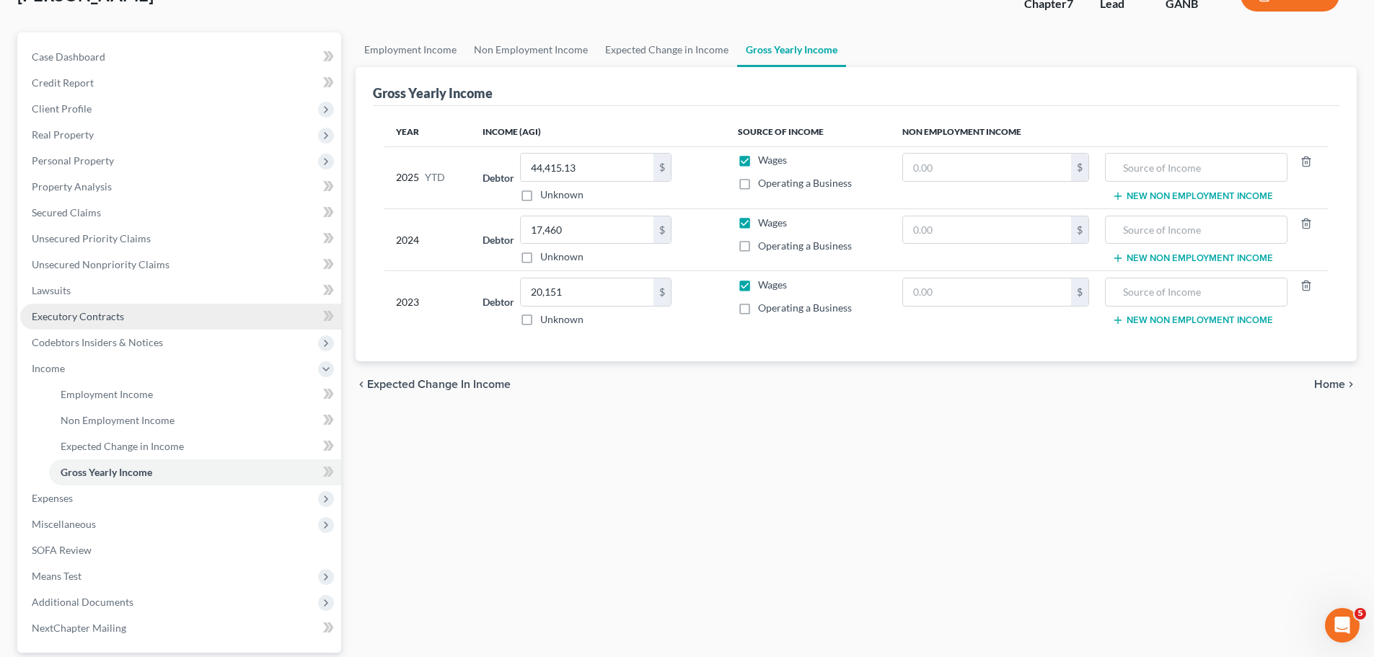
scroll to position [239, 0]
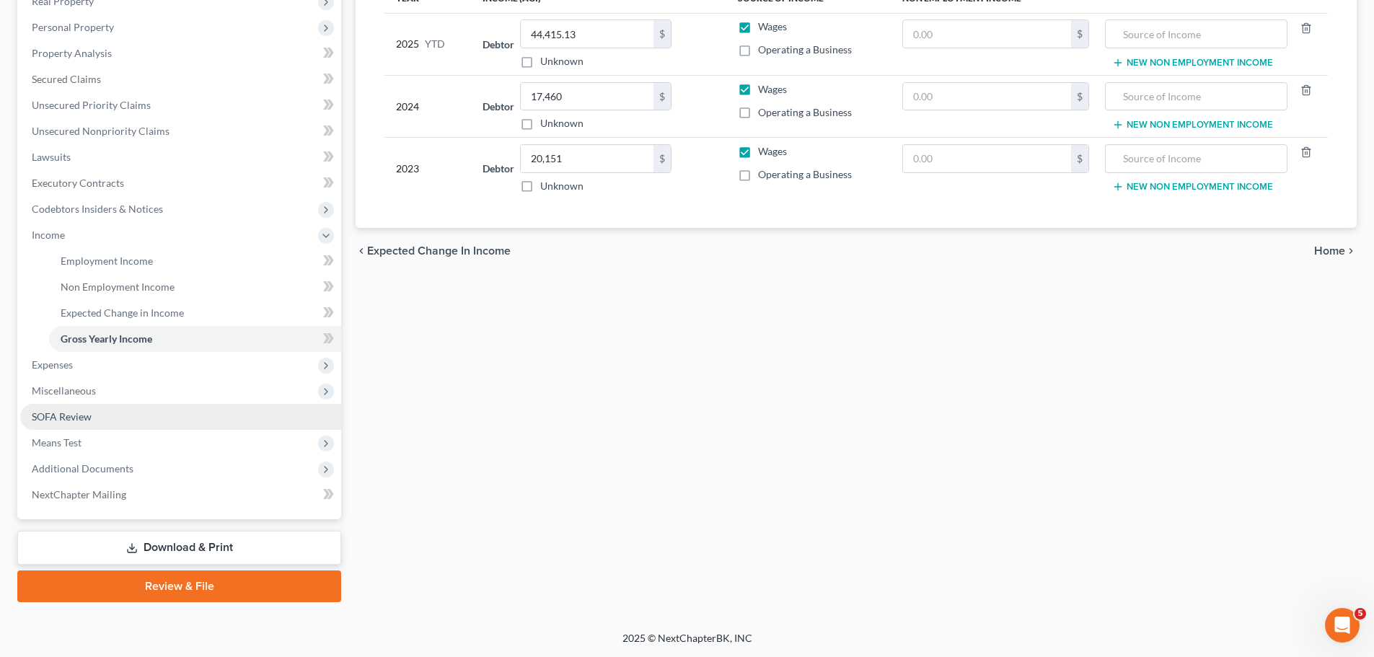
click at [106, 415] on link "SOFA Review" at bounding box center [180, 417] width 321 height 26
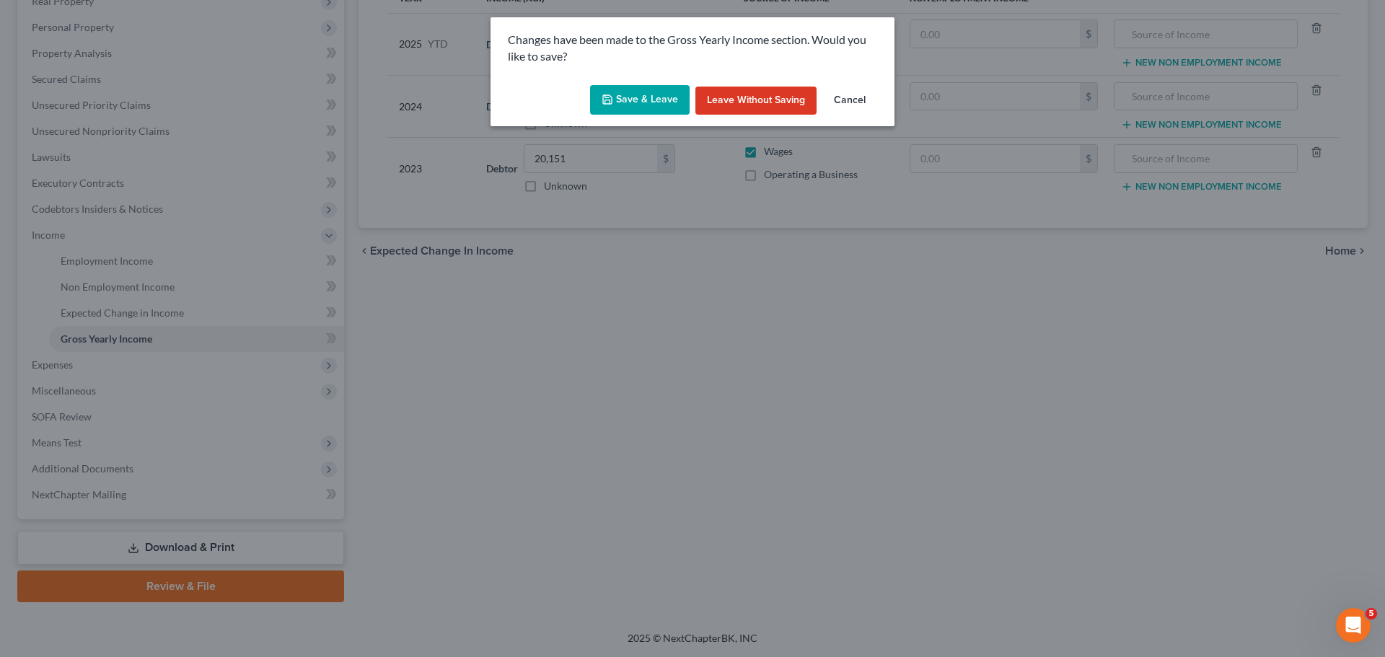
click at [643, 102] on button "Save & Leave" at bounding box center [640, 100] width 100 height 30
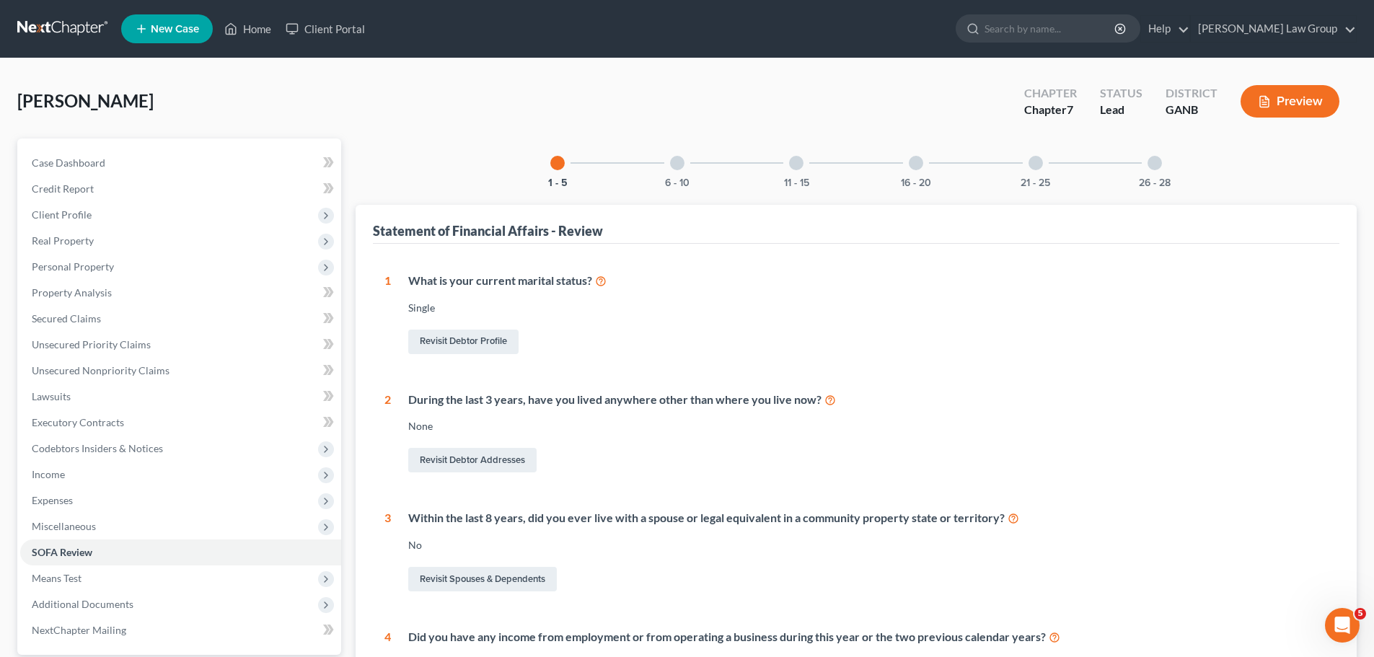
click at [1155, 157] on div at bounding box center [1154, 163] width 14 height 14
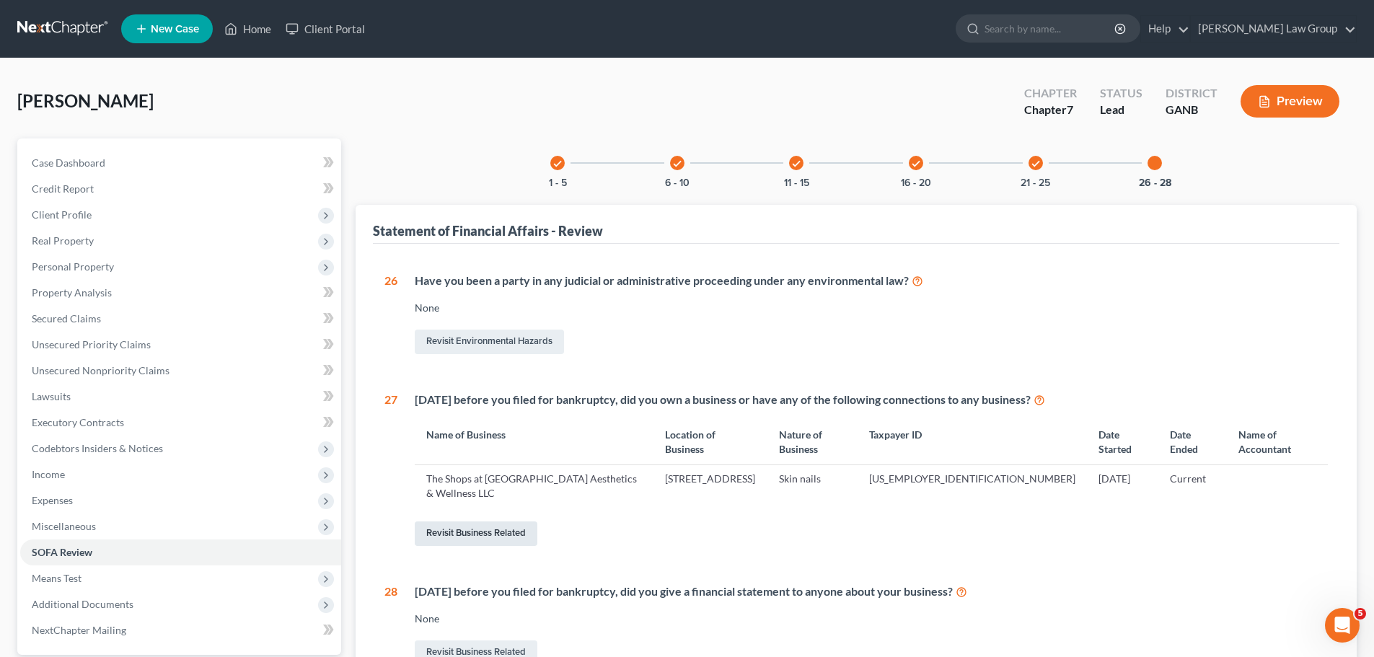
click at [467, 521] on link "Revisit Business Related" at bounding box center [476, 533] width 123 height 25
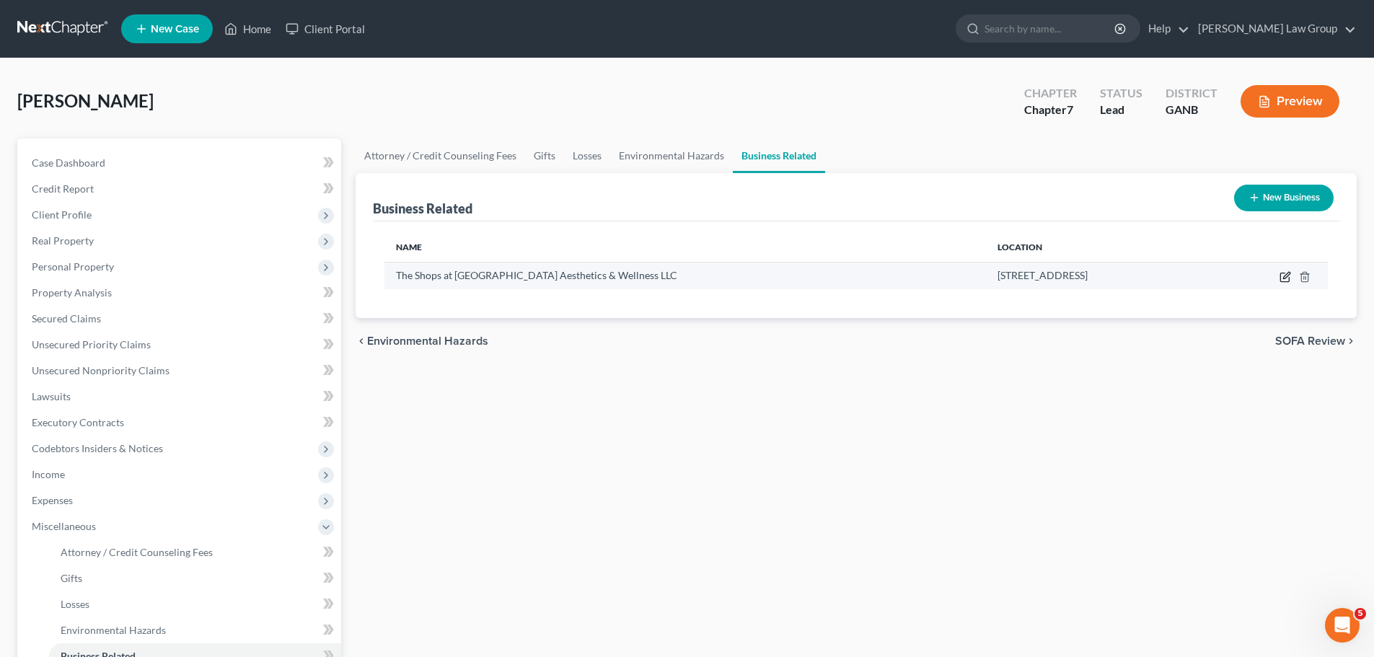
click at [1285, 279] on icon "button" at bounding box center [1285, 277] width 12 height 12
select select "sole_proprietor"
select select "10"
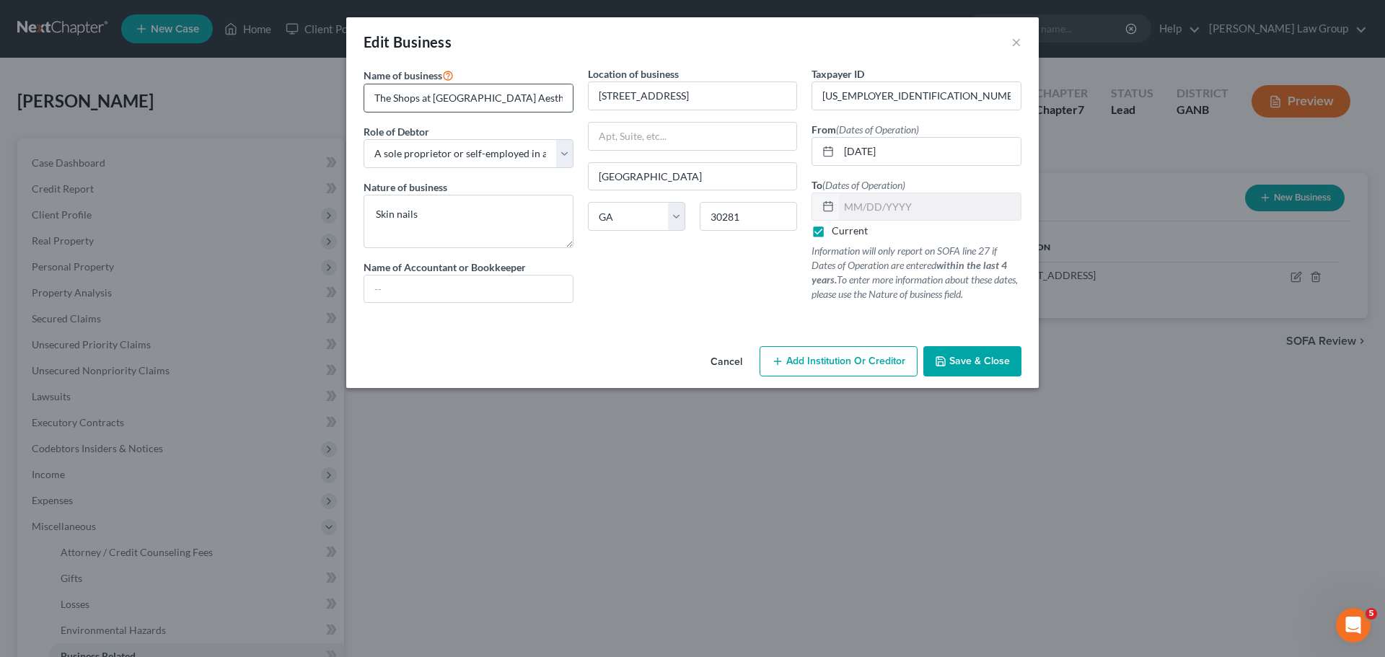
click at [475, 100] on input "The Shops at [GEOGRAPHIC_DATA] Aesthetics & Wellness LLC" at bounding box center [468, 97] width 208 height 27
drag, startPoint x: 475, startPoint y: 100, endPoint x: 619, endPoint y: 97, distance: 144.3
click at [619, 97] on div "Name of business * The Shops at [GEOGRAPHIC_DATA] Aesthetics & Wellness LLC Rol…" at bounding box center [692, 196] width 672 height 260
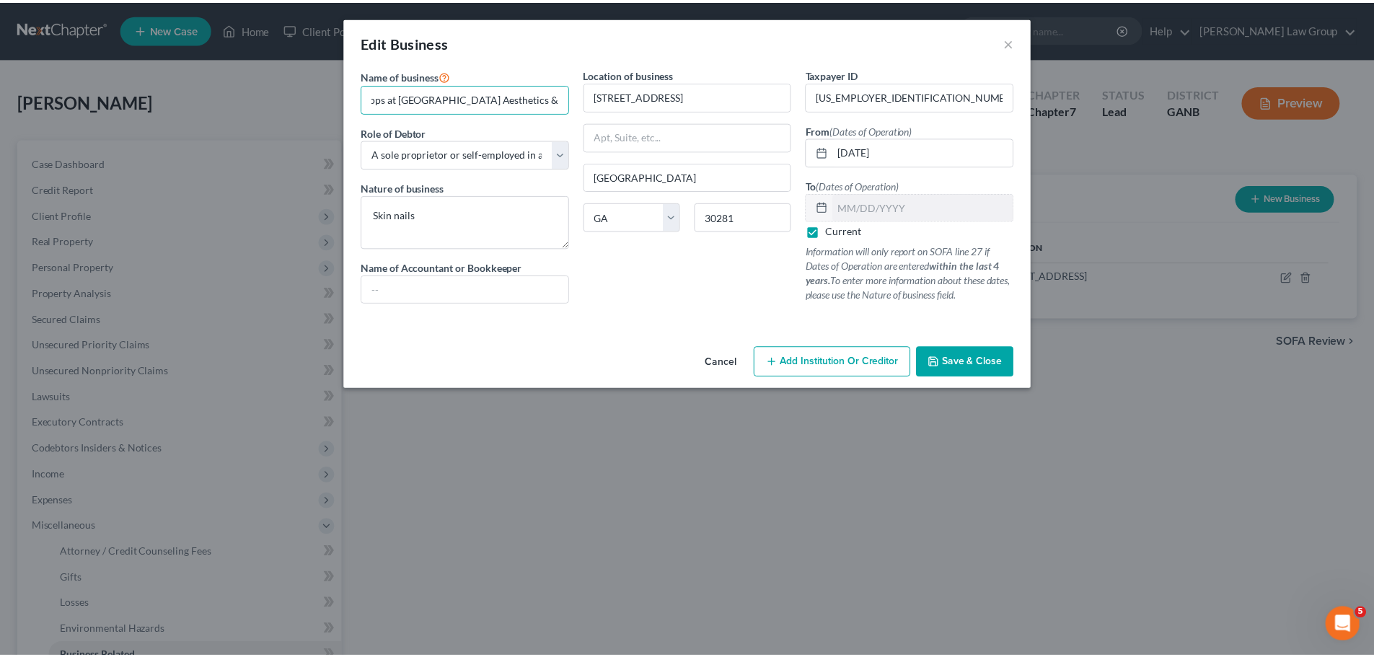
scroll to position [0, 0]
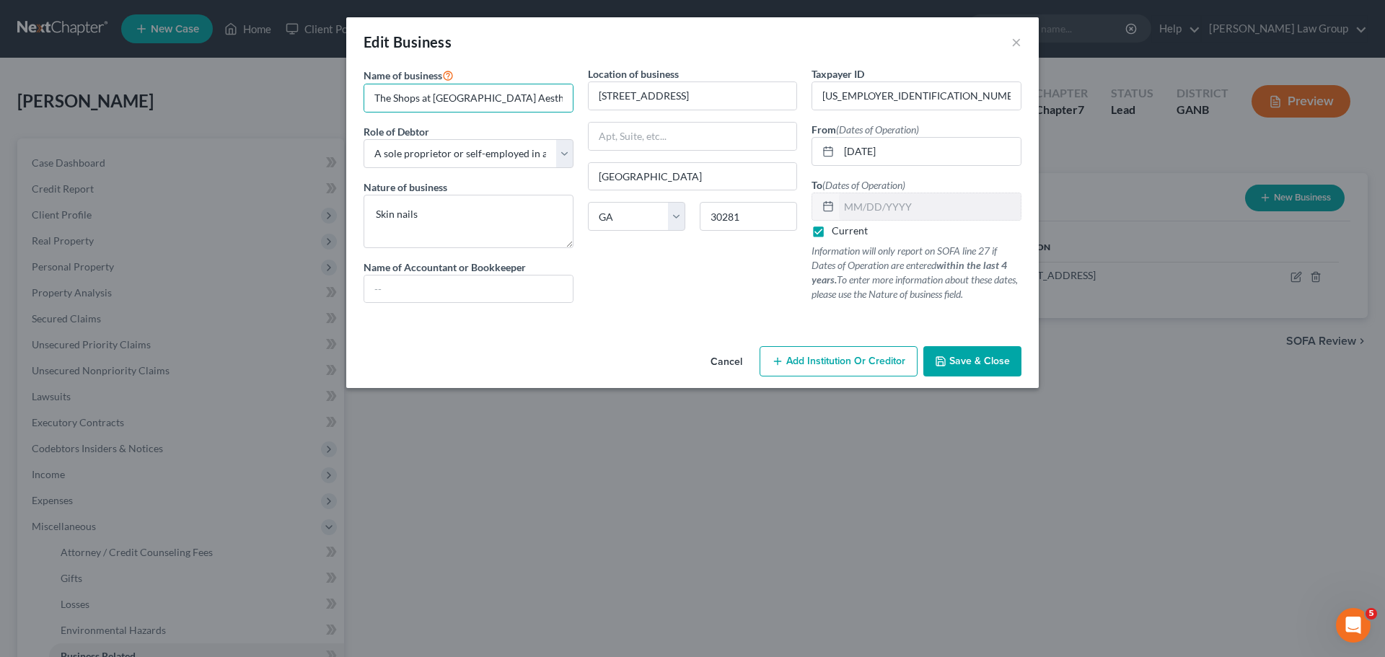
click at [667, 314] on div at bounding box center [692, 320] width 672 height 12
drag, startPoint x: 431, startPoint y: 102, endPoint x: 266, endPoint y: 76, distance: 167.1
click at [266, 76] on div "Edit Business × Name of business * The Shops at [GEOGRAPHIC_DATA] Aesthetics & …" at bounding box center [692, 328] width 1385 height 657
type input "Spa-Rinna Aesthetics & Wellness LLC"
click at [667, 268] on div "Location of business [STREET_ADDRESS] Stockbridge State [US_STATE] AK AR AZ CA …" at bounding box center [693, 190] width 224 height 248
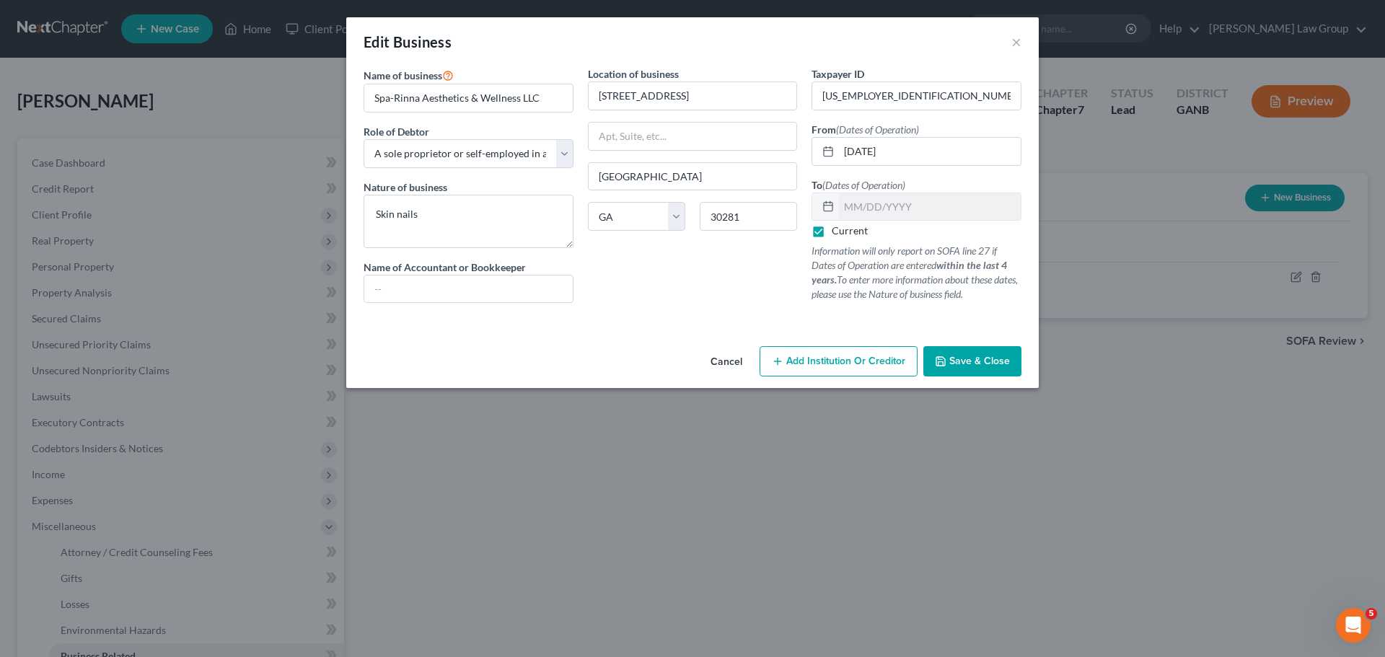
click at [982, 358] on span "Save & Close" at bounding box center [979, 361] width 61 height 12
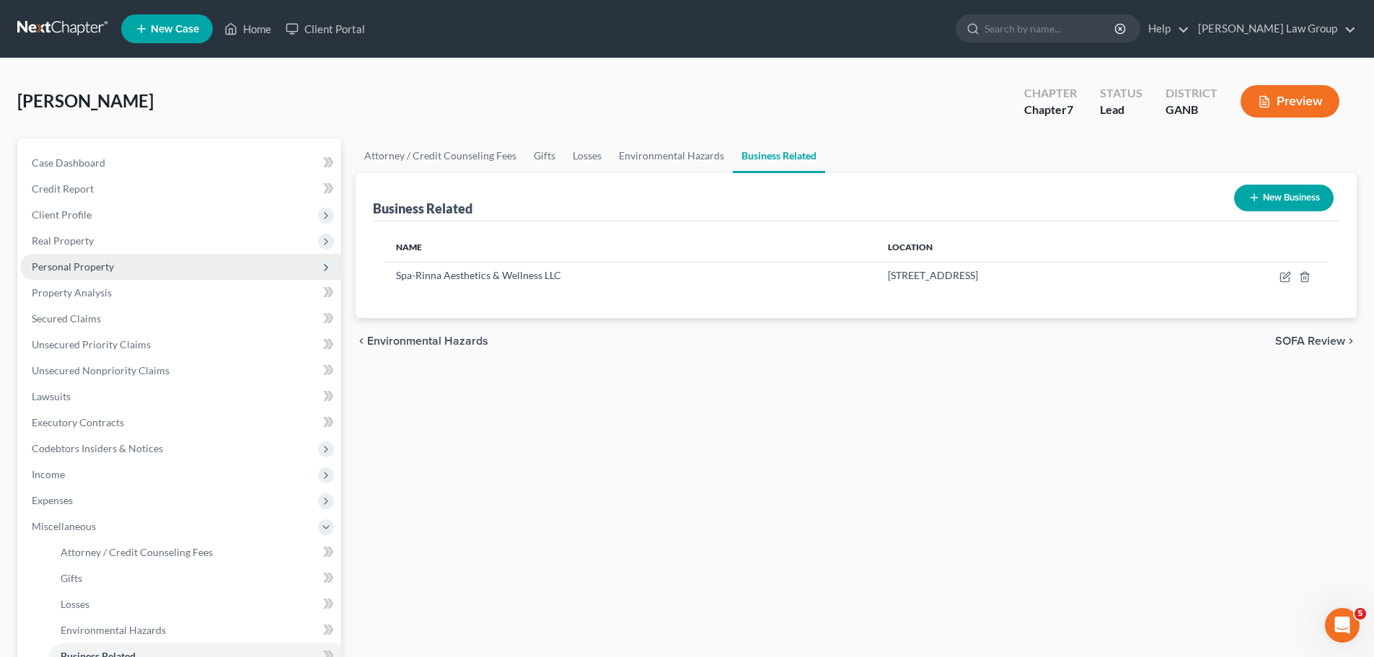
click at [72, 268] on span "Personal Property" at bounding box center [73, 266] width 82 height 12
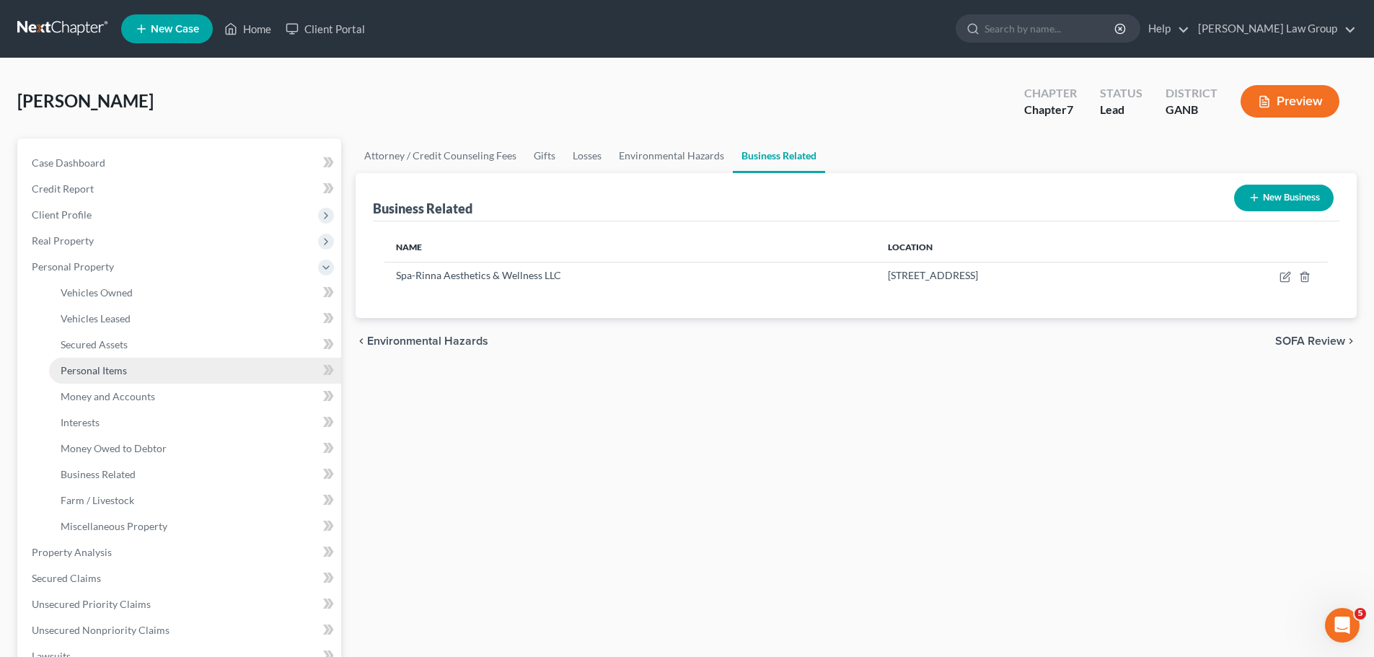
click at [99, 374] on span "Personal Items" at bounding box center [94, 370] width 66 height 12
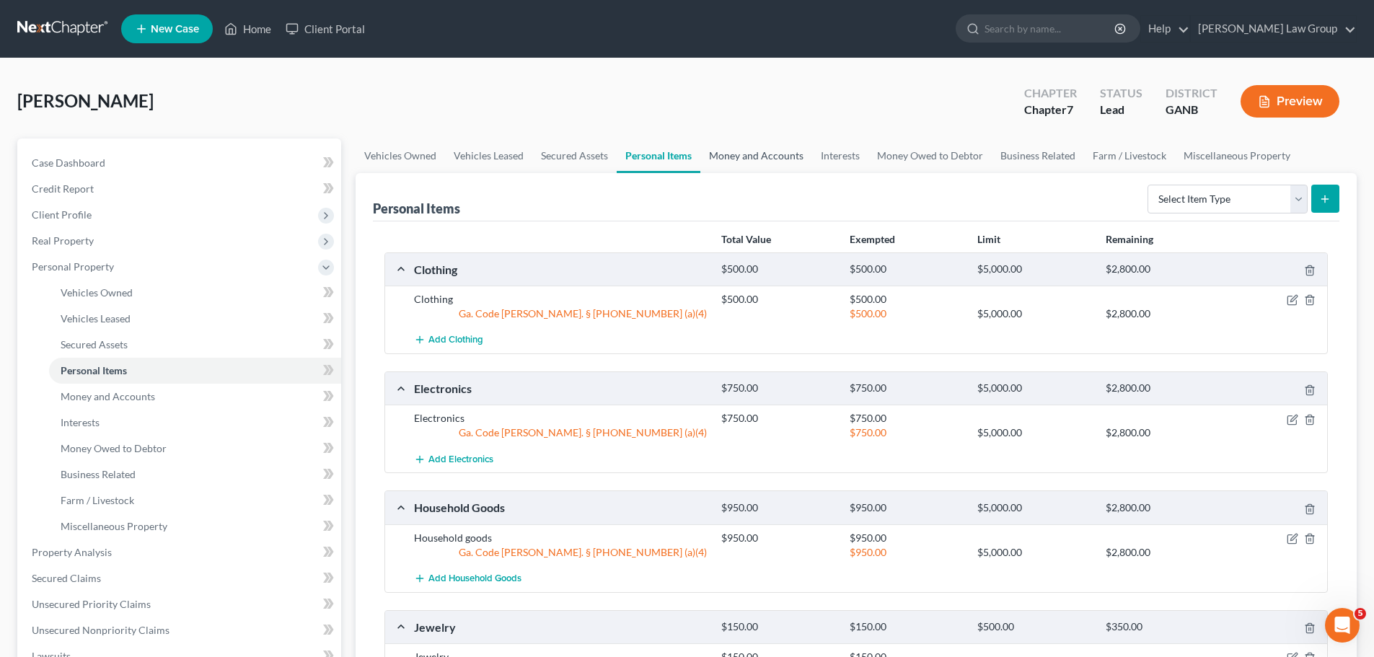
click at [747, 159] on link "Money and Accounts" at bounding box center [756, 155] width 112 height 35
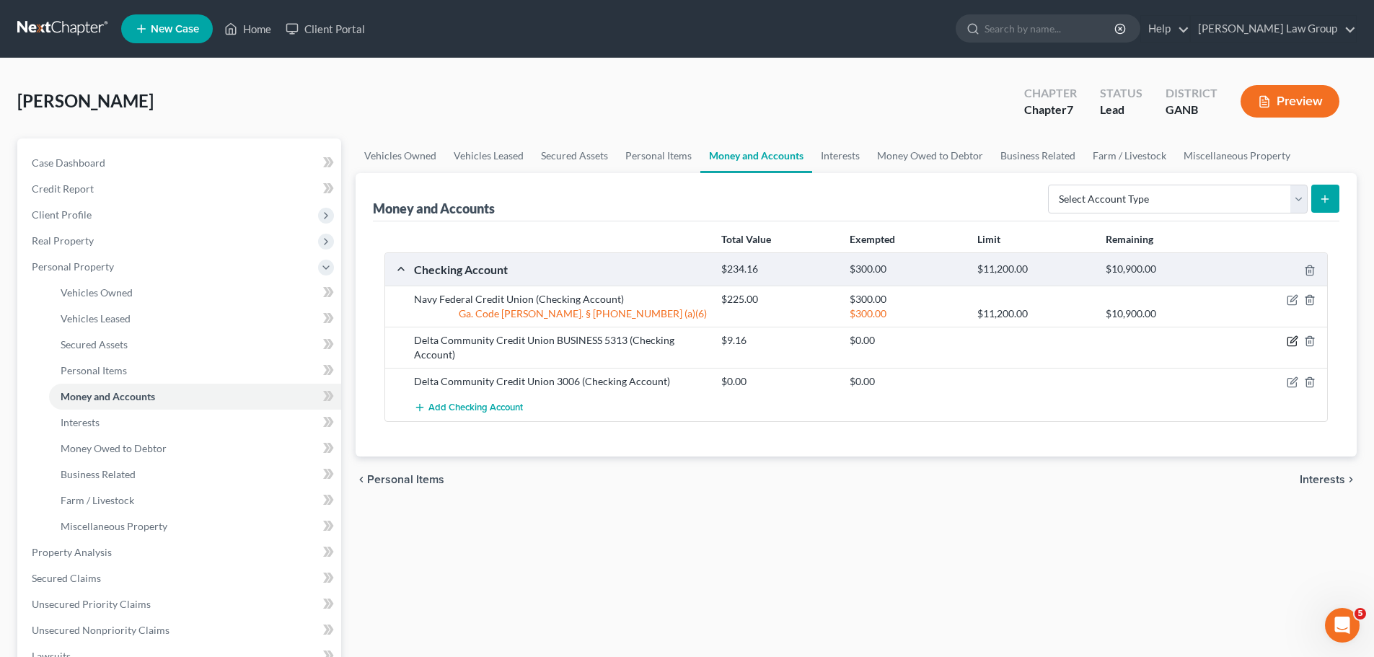
click at [1297, 346] on icon "button" at bounding box center [1293, 341] width 12 height 12
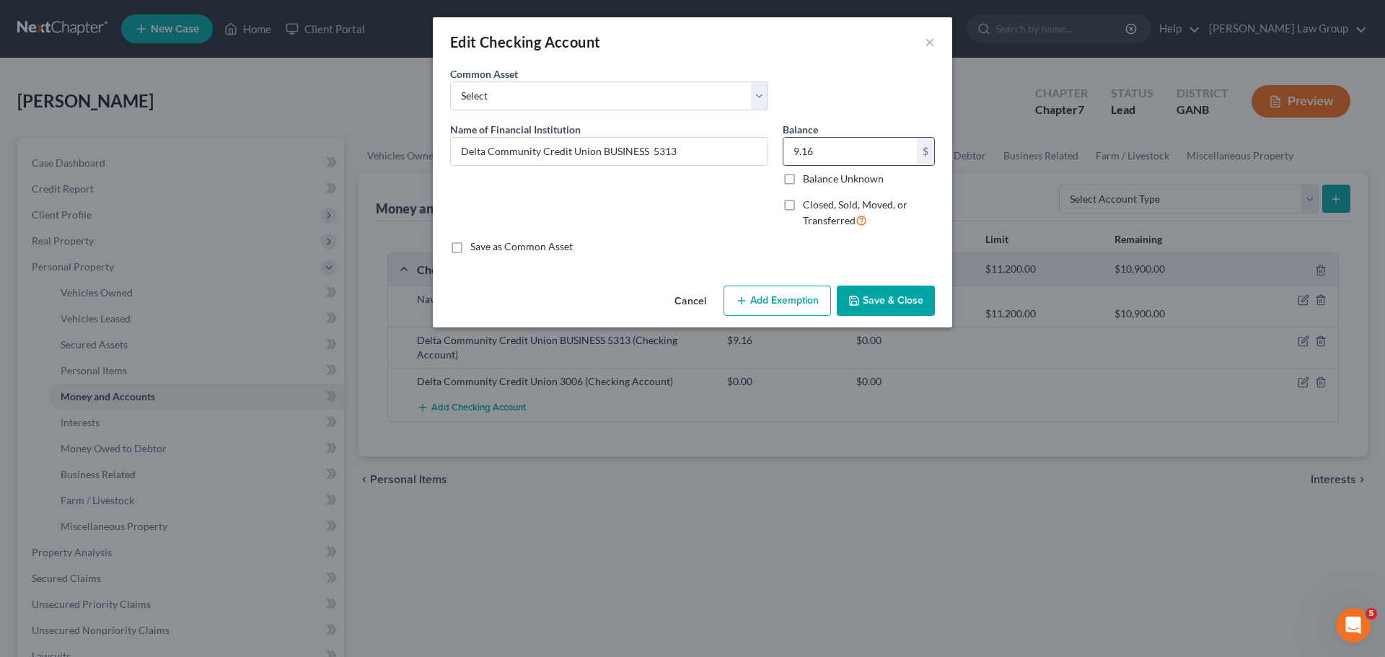
click at [840, 151] on input "9.16" at bounding box center [849, 151] width 133 height 27
click at [769, 312] on button "Add Exemption" at bounding box center [776, 301] width 107 height 30
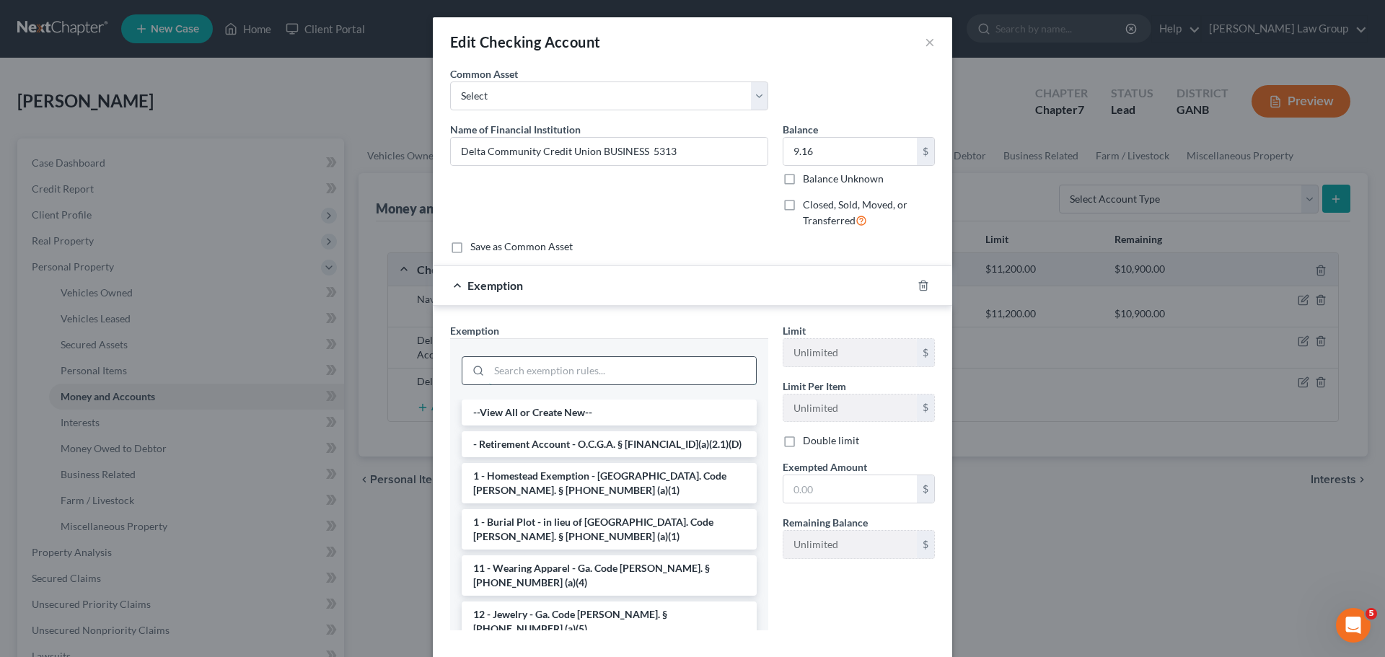
click at [523, 378] on input "search" at bounding box center [622, 370] width 267 height 27
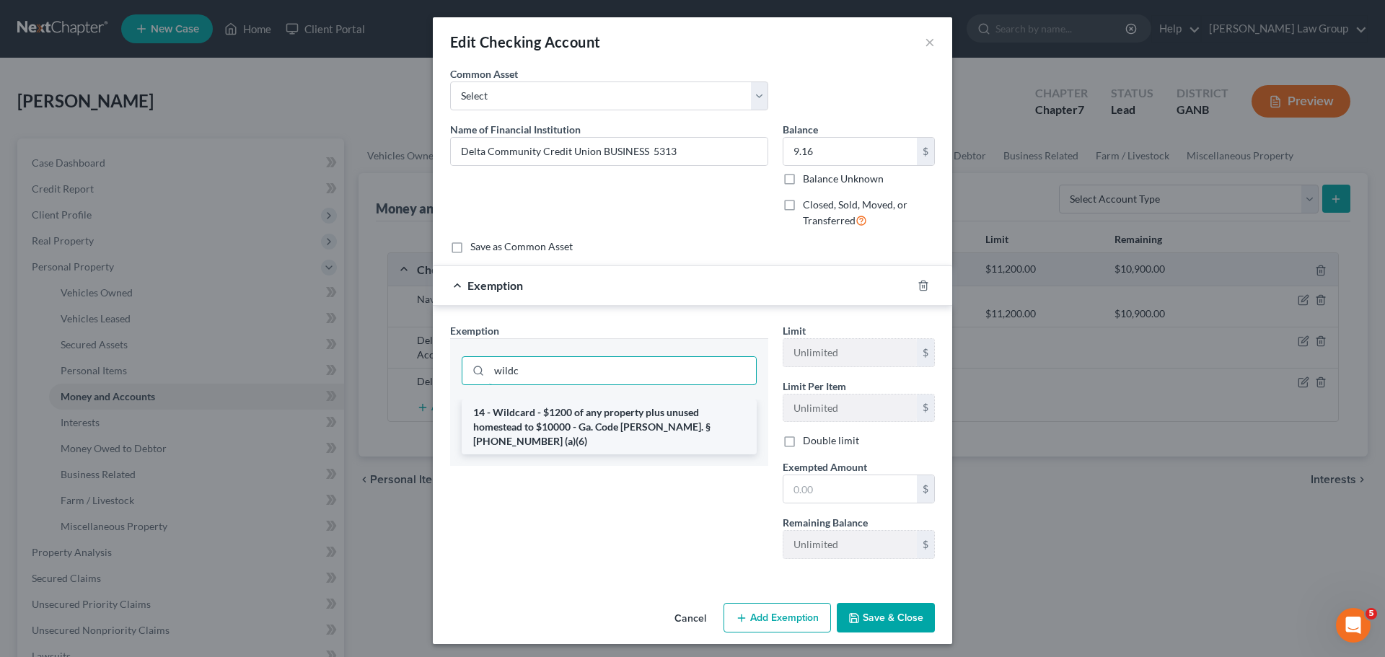
type input "wildc"
click at [563, 413] on li "14 - Wildcard - $1200 of any property plus unused homestead to $10000 - Ga. Cod…" at bounding box center [609, 427] width 295 height 55
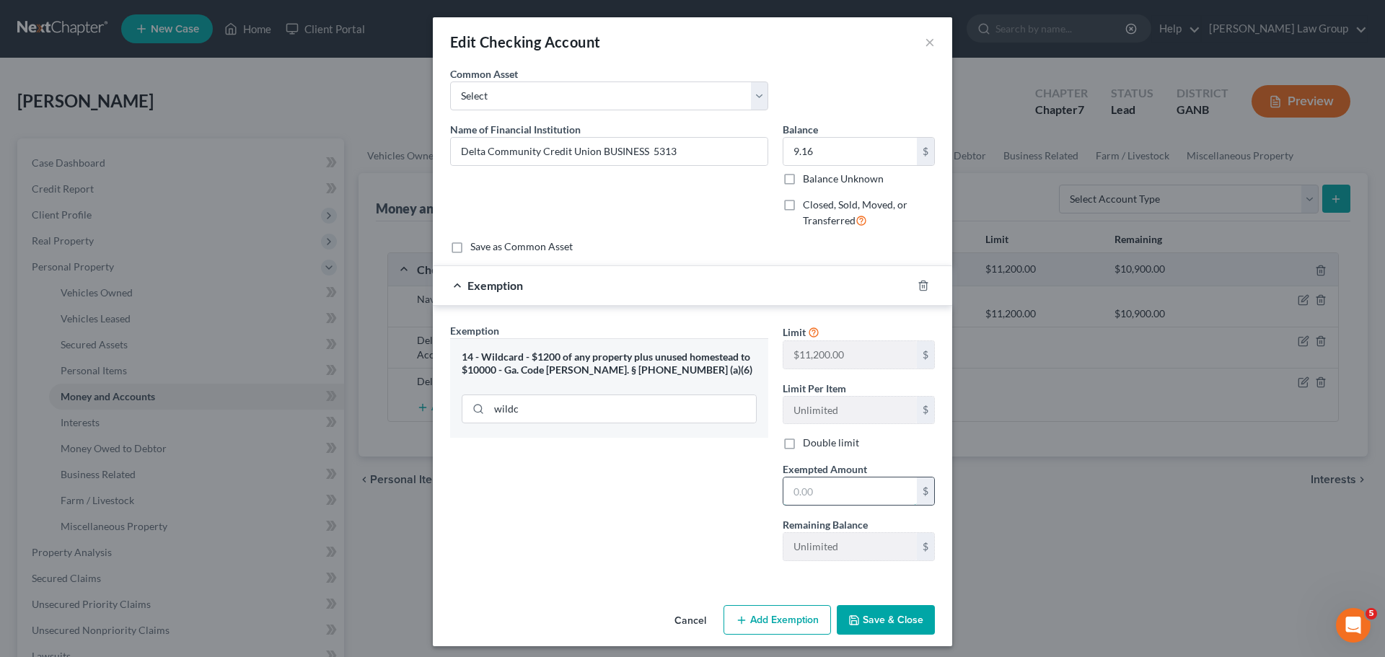
click at [831, 493] on input "text" at bounding box center [849, 490] width 133 height 27
paste input "9.16"
type input "9.16"
click at [888, 617] on button "Save & Close" at bounding box center [886, 620] width 98 height 30
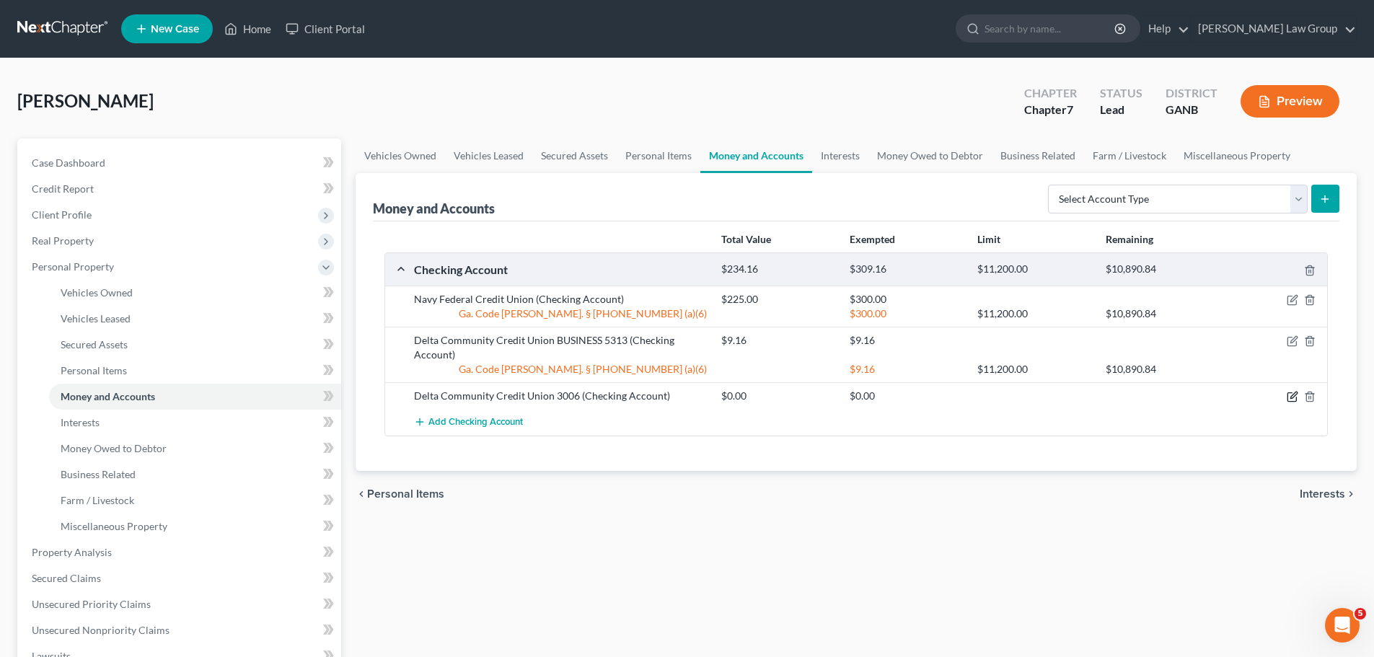
click at [1291, 402] on icon "button" at bounding box center [1293, 397] width 12 height 12
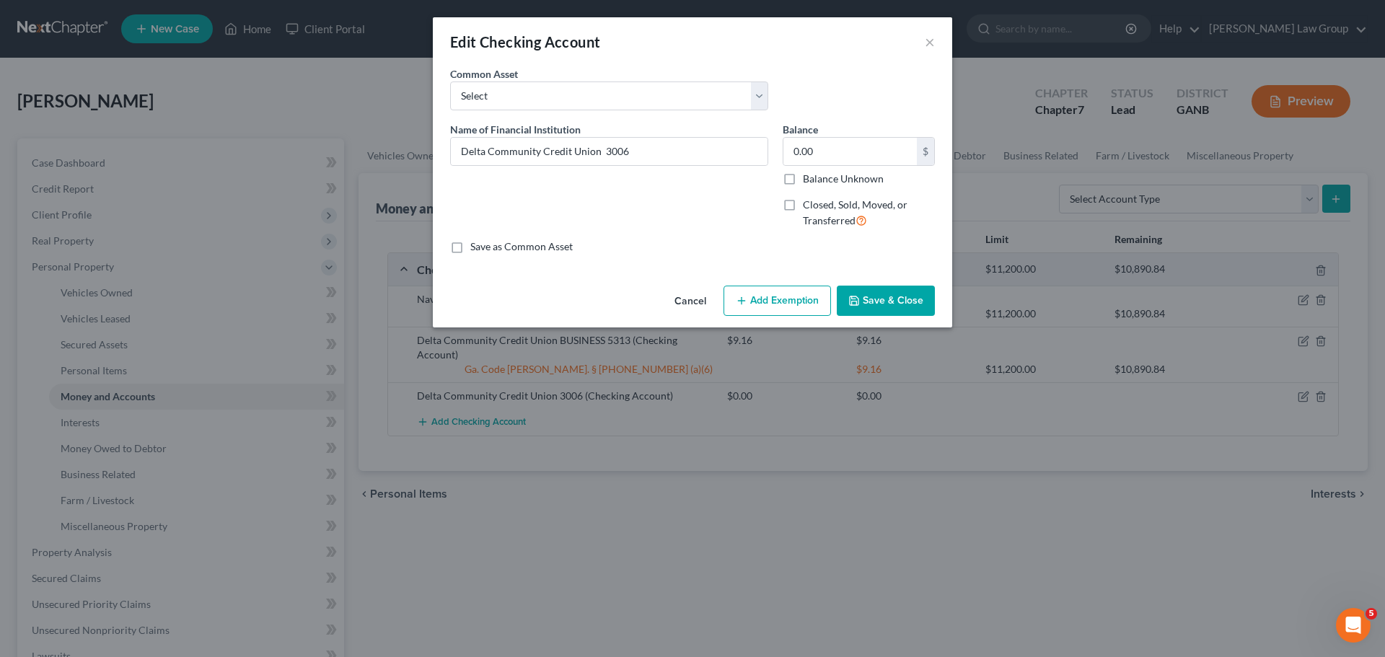
click at [911, 39] on div "Edit Checking Account ×" at bounding box center [692, 41] width 519 height 49
click at [932, 39] on button "×" at bounding box center [929, 41] width 10 height 17
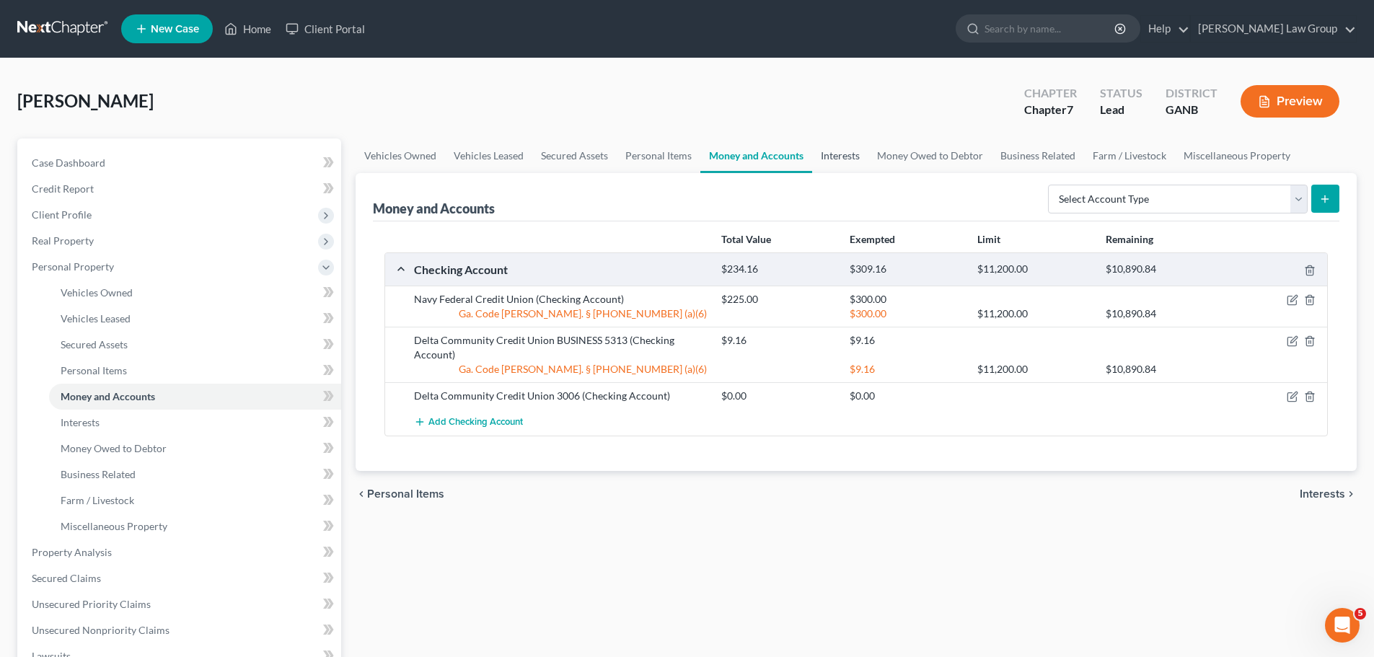
drag, startPoint x: 830, startPoint y: 149, endPoint x: 948, endPoint y: 176, distance: 120.7
click at [830, 149] on link "Interests" at bounding box center [840, 155] width 56 height 35
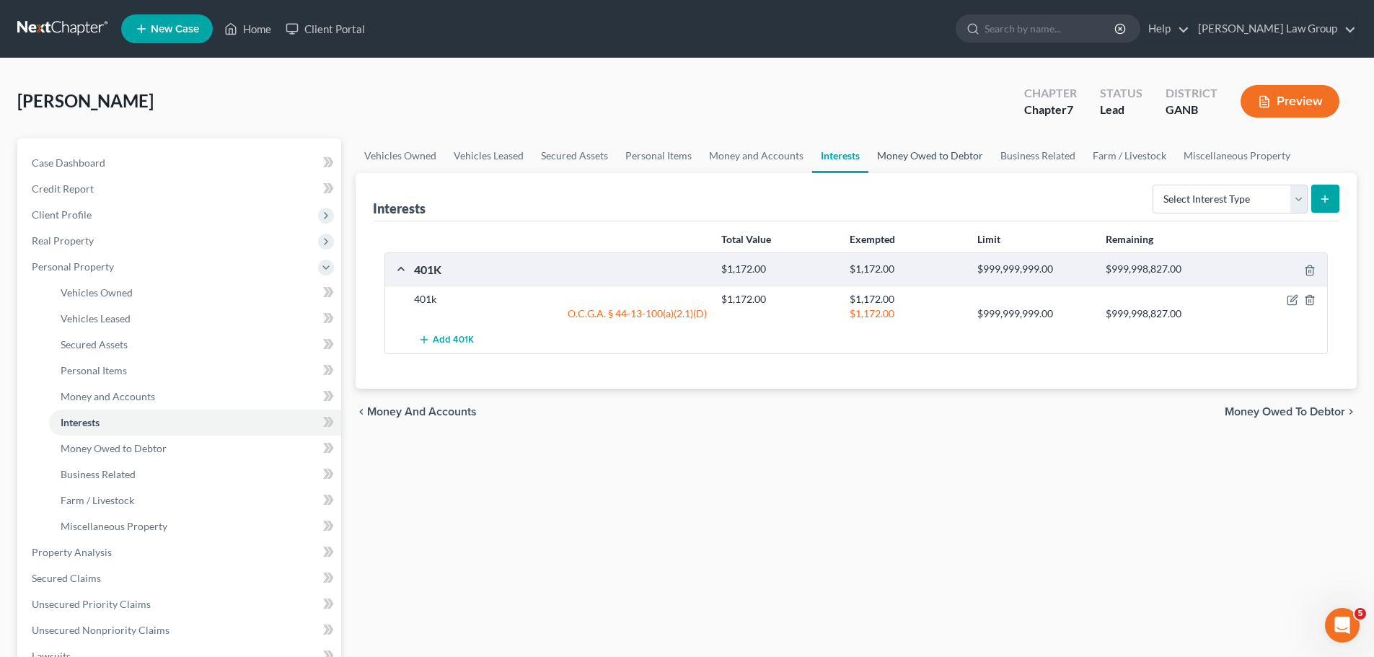
click at [943, 151] on link "Money Owed to Debtor" at bounding box center [929, 155] width 123 height 35
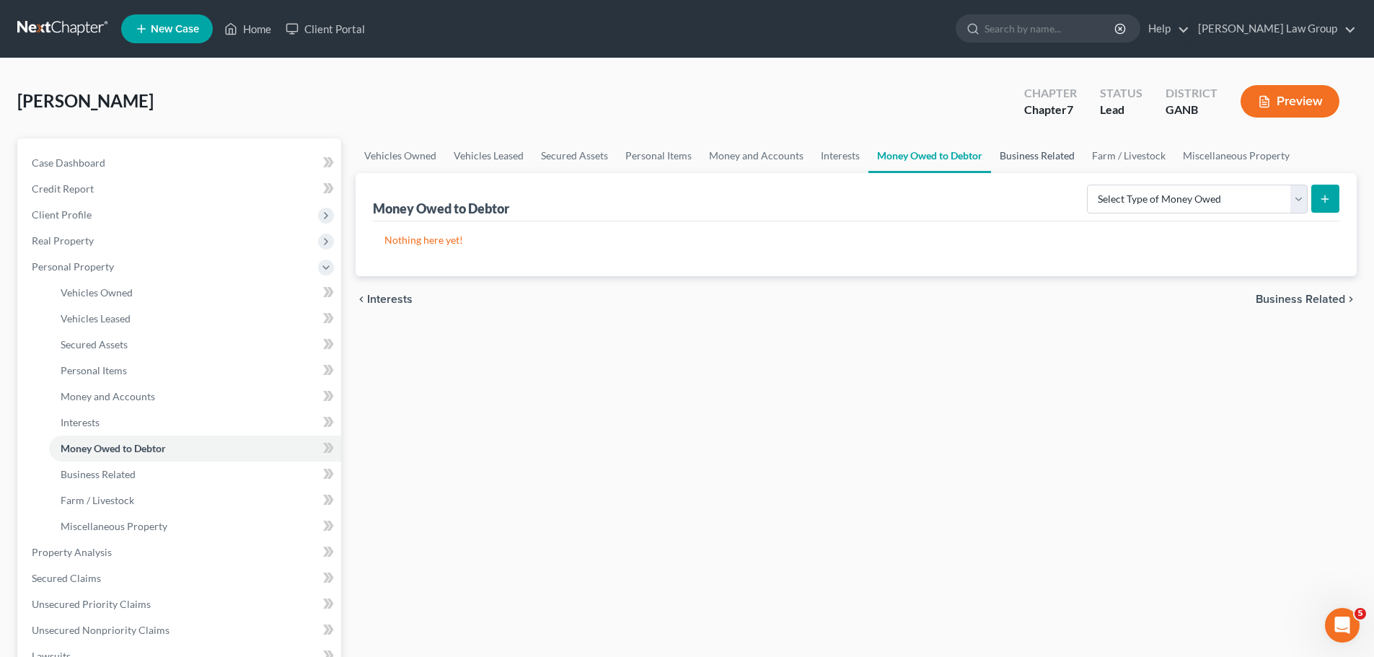
click at [1019, 164] on link "Business Related" at bounding box center [1037, 155] width 92 height 35
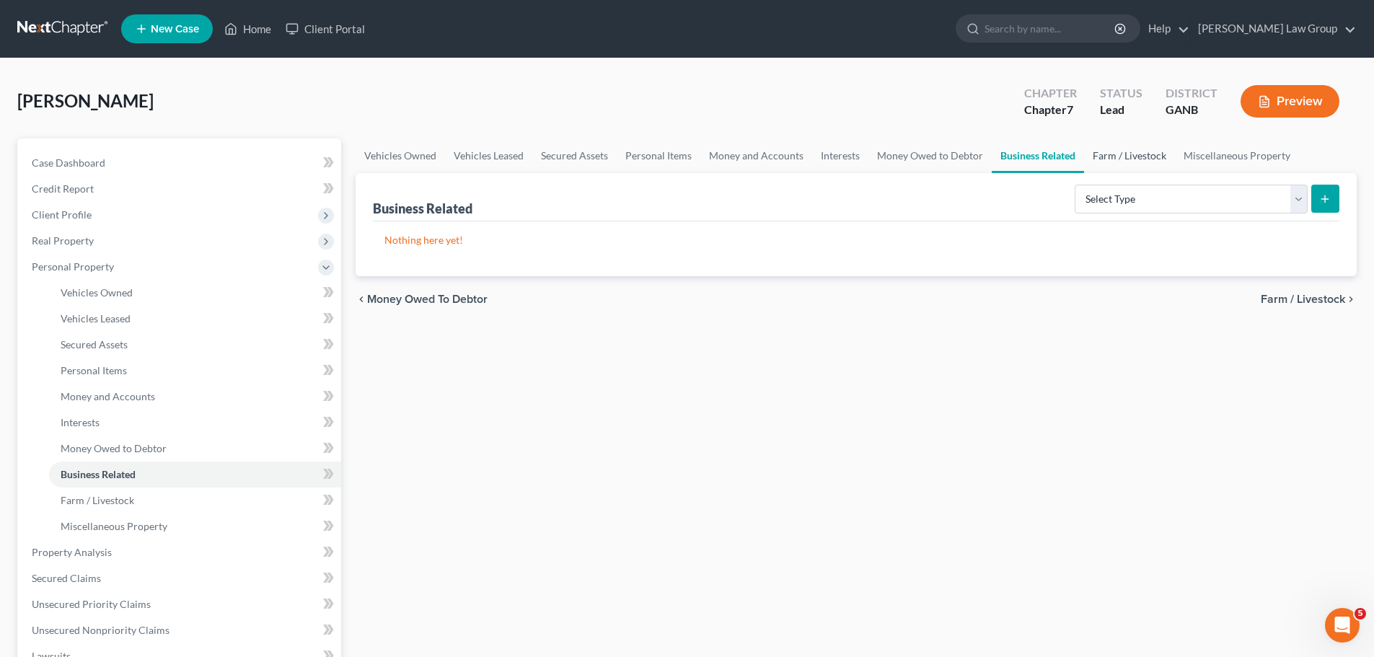
click at [1115, 160] on link "Farm / Livestock" at bounding box center [1129, 155] width 91 height 35
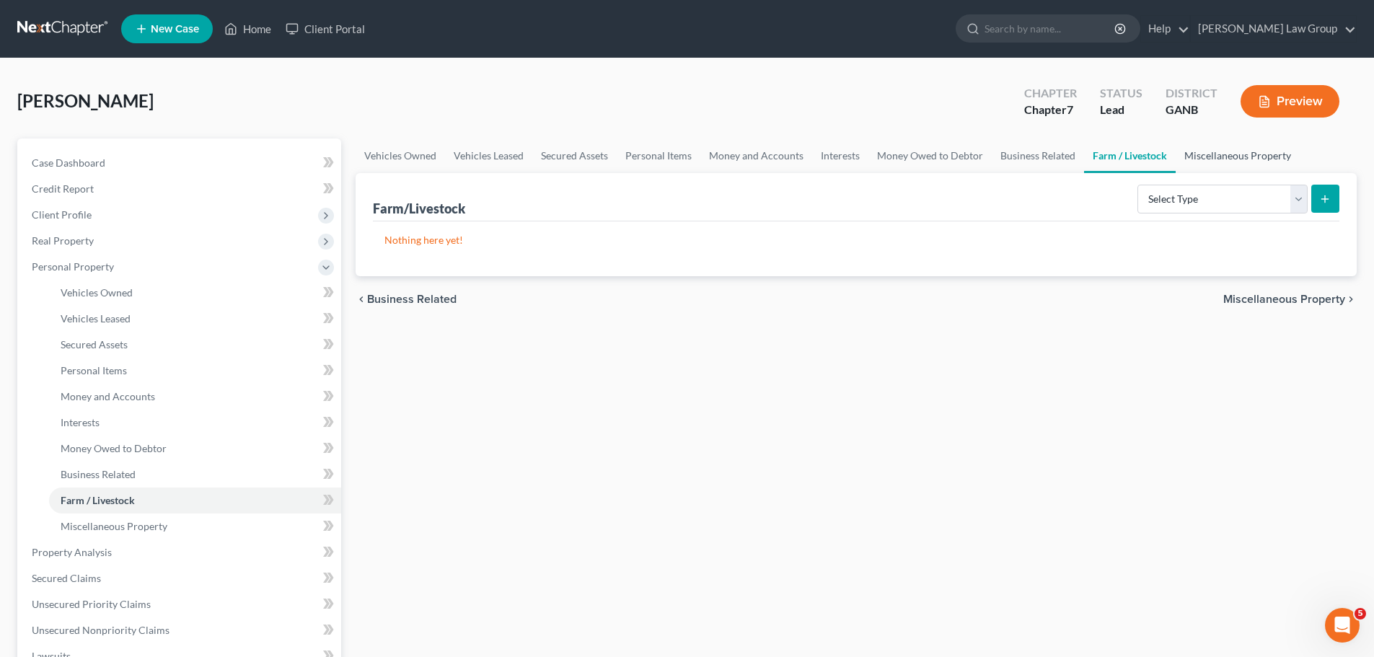
click at [1205, 155] on link "Miscellaneous Property" at bounding box center [1237, 155] width 124 height 35
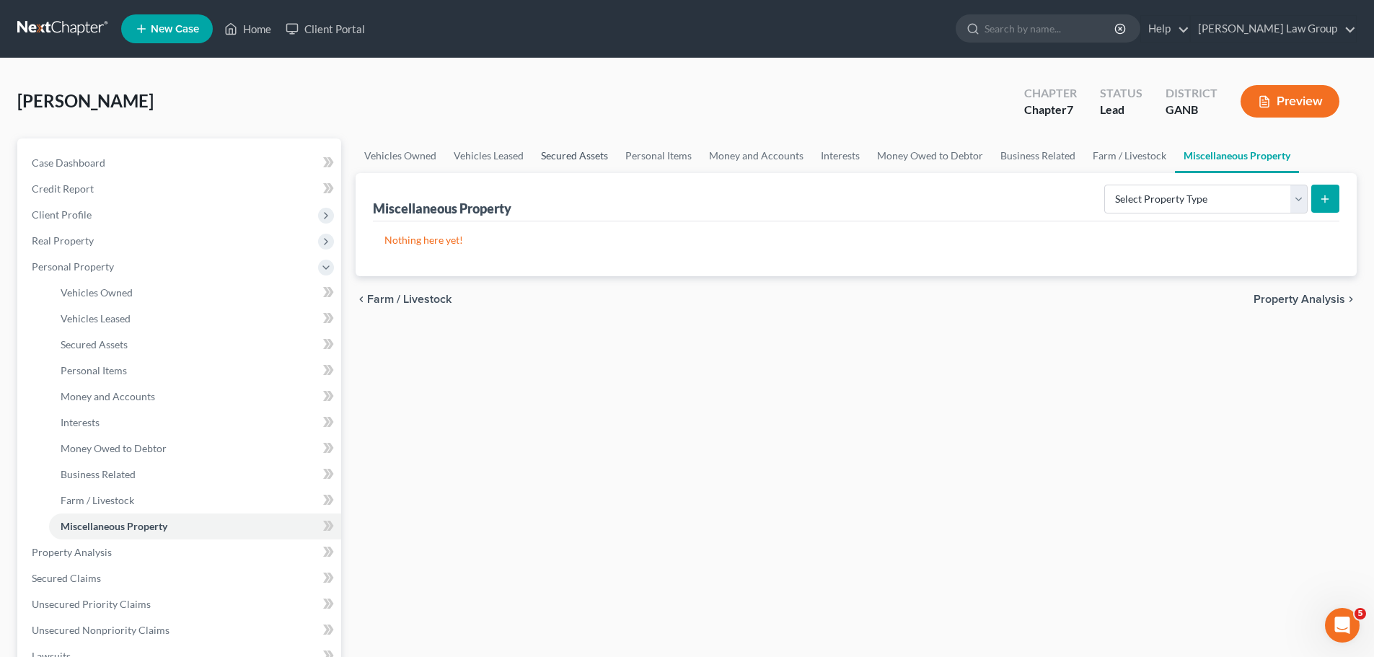
click at [581, 158] on link "Secured Assets" at bounding box center [574, 155] width 84 height 35
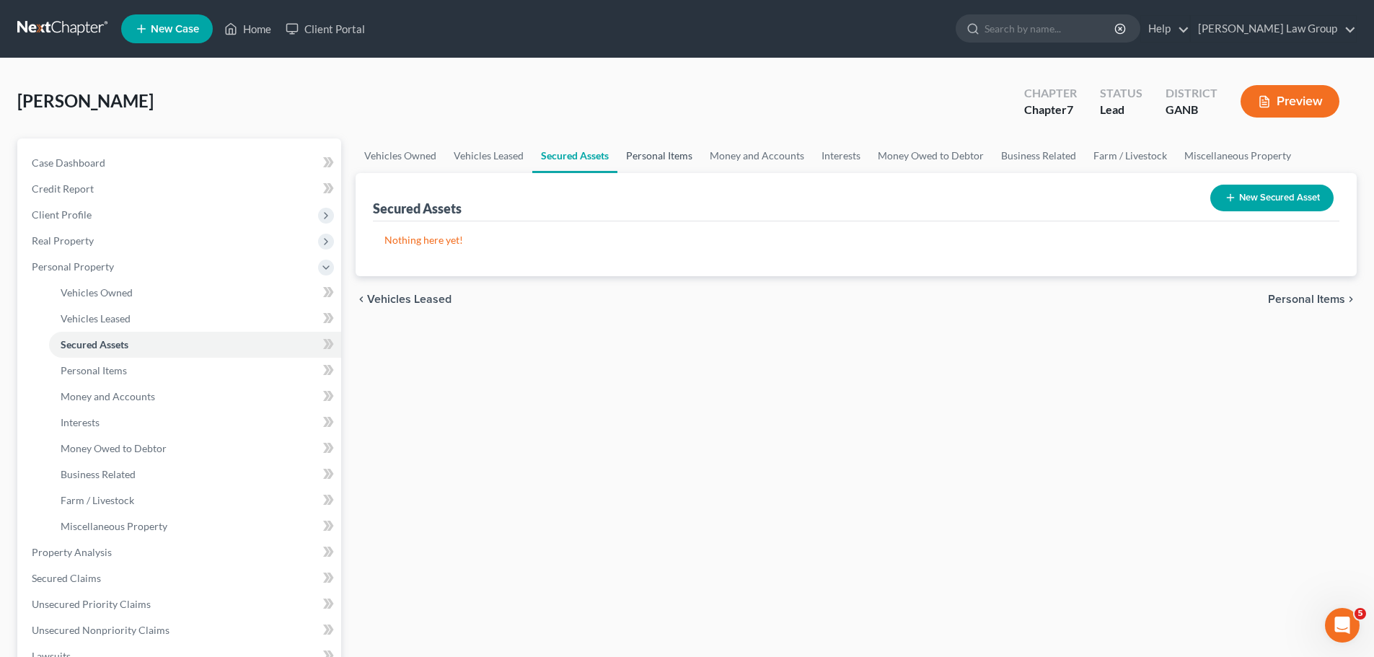
click at [666, 155] on link "Personal Items" at bounding box center [659, 155] width 84 height 35
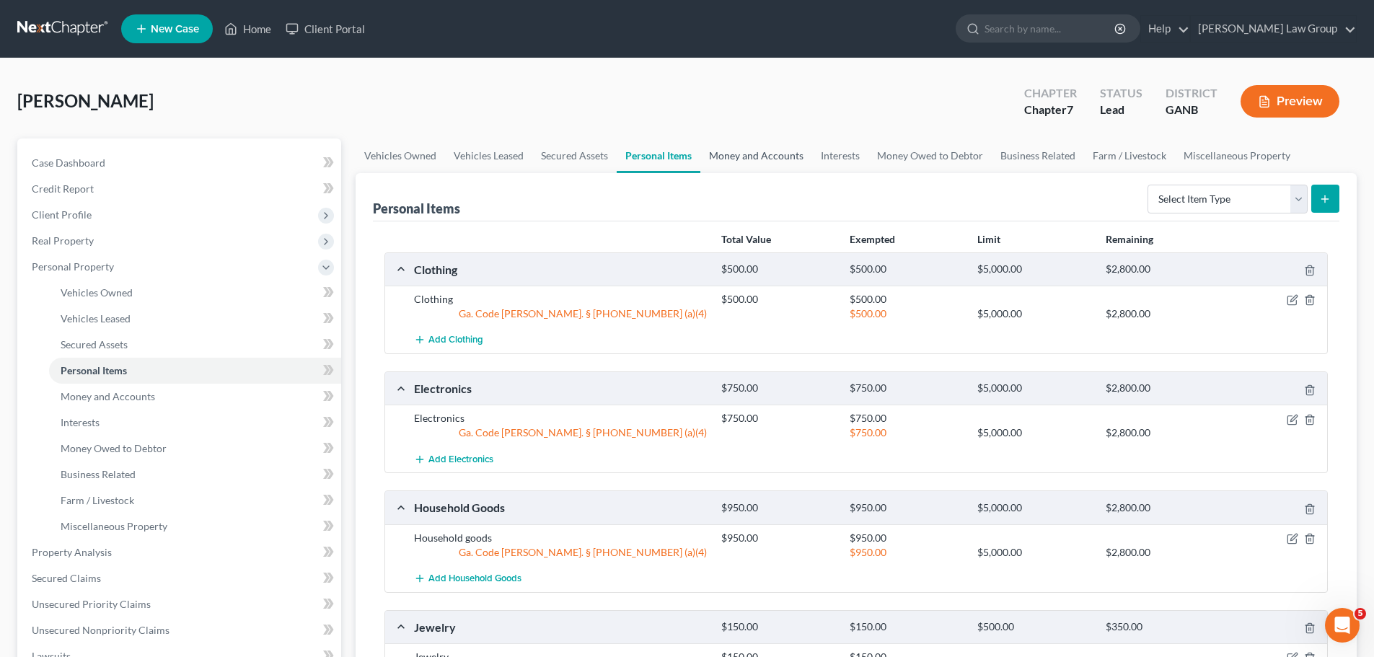
click at [743, 151] on link "Money and Accounts" at bounding box center [756, 155] width 112 height 35
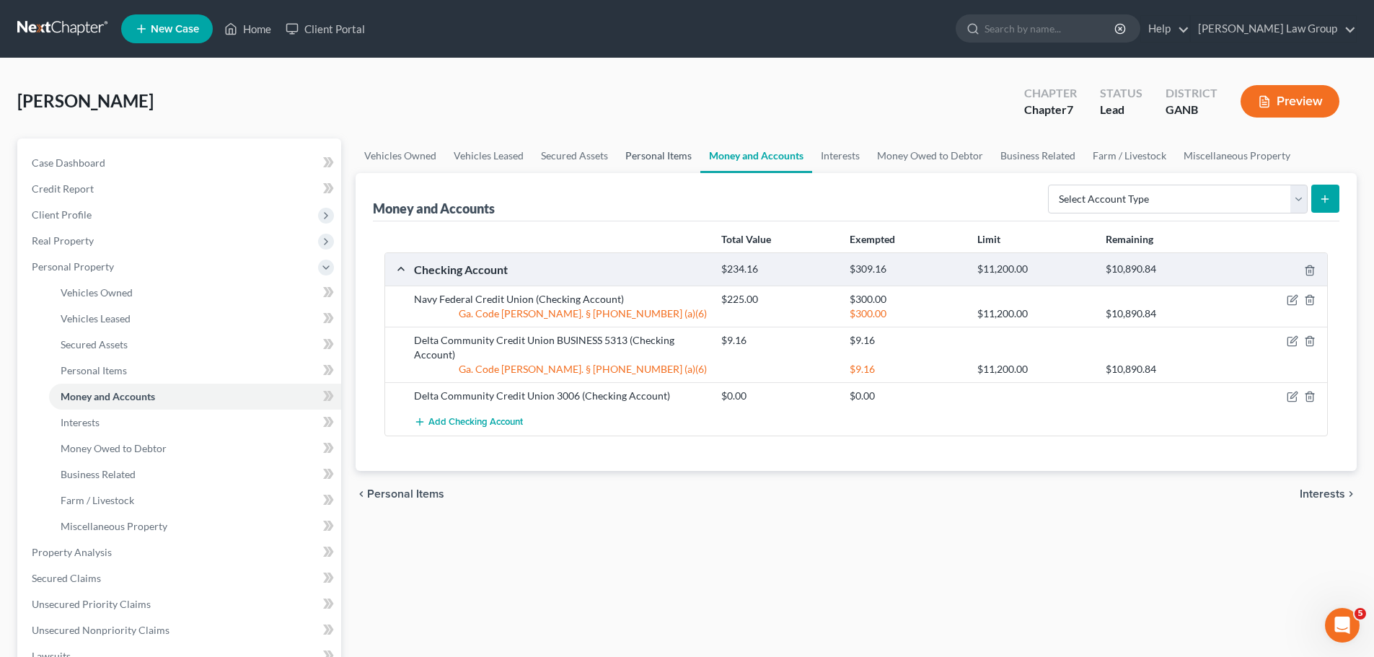
click at [617, 161] on link "Personal Items" at bounding box center [659, 155] width 84 height 35
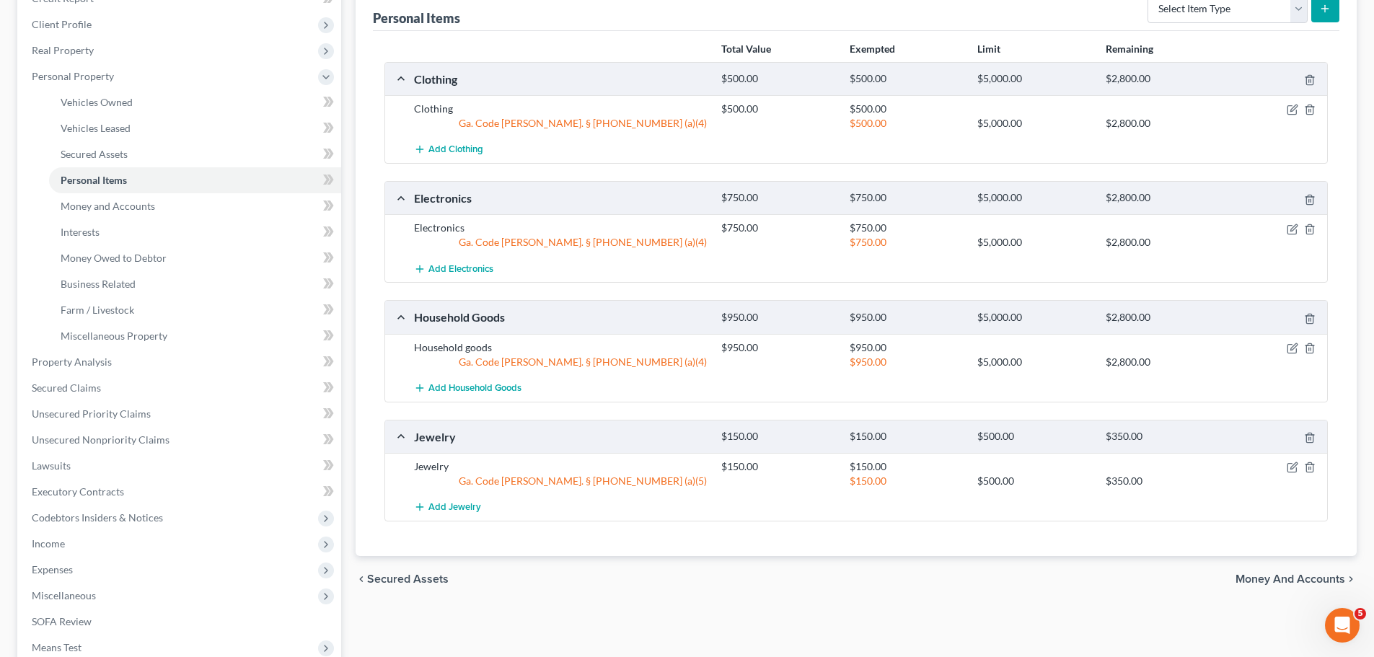
scroll to position [395, 0]
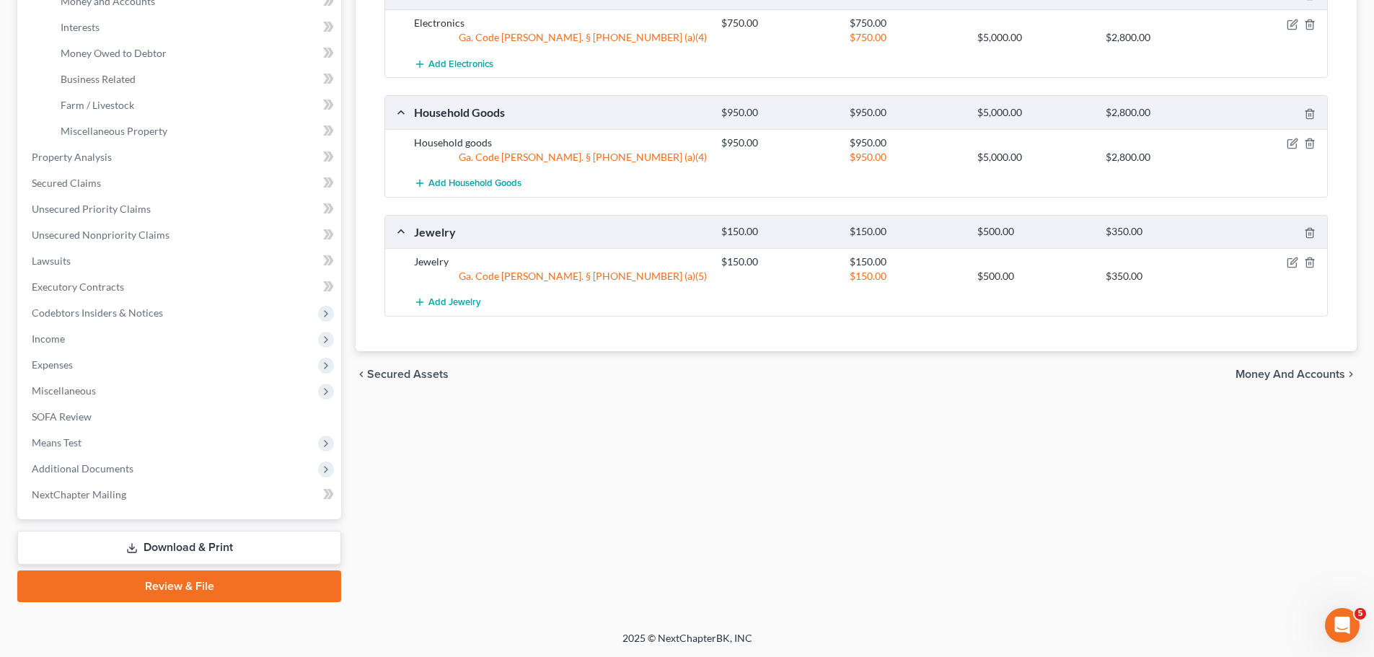
click at [117, 544] on link "Download & Print" at bounding box center [179, 548] width 324 height 34
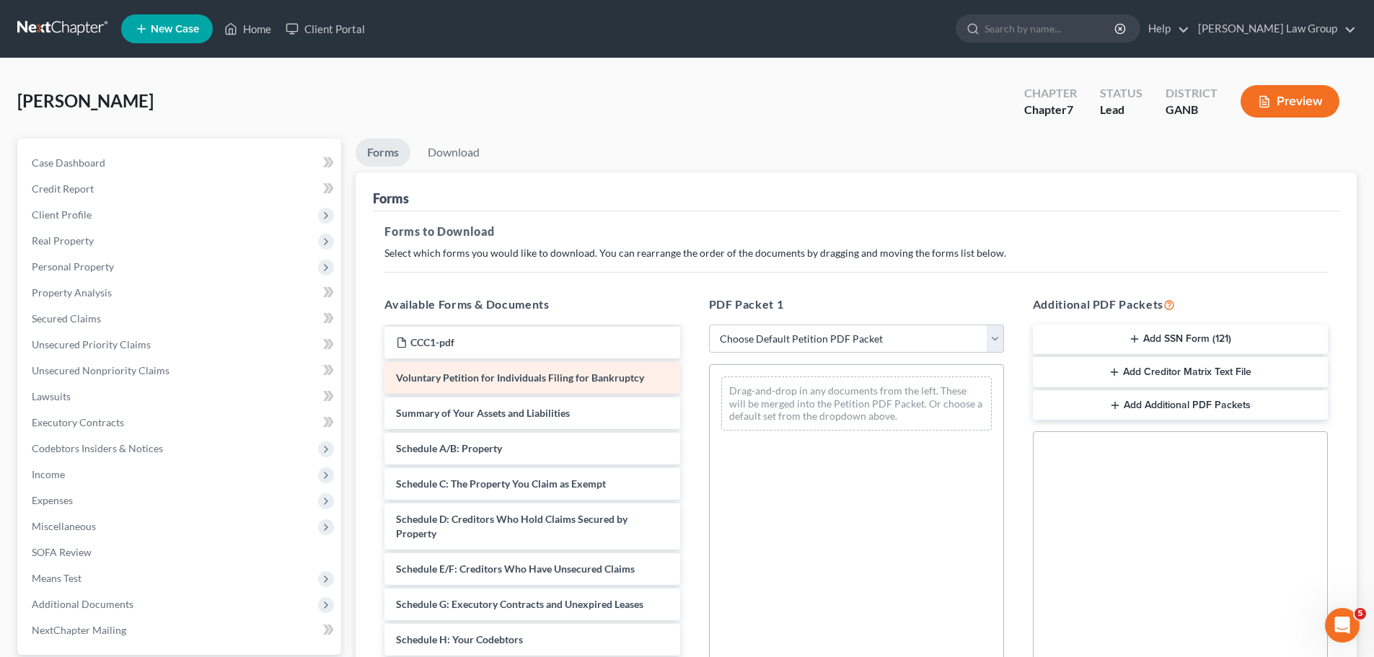
scroll to position [72, 0]
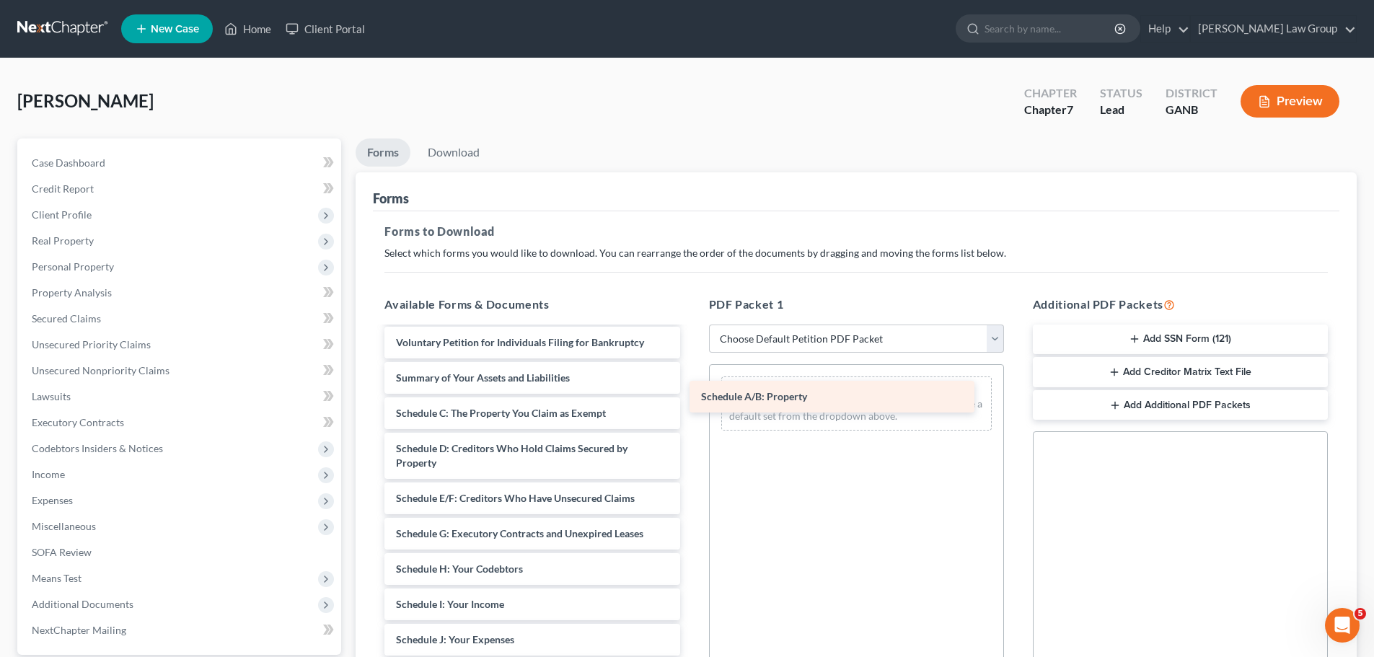
drag, startPoint x: 518, startPoint y: 415, endPoint x: 824, endPoint y: 399, distance: 305.5
click at [691, 399] on div "Schedule A/B: Property [GEOGRAPHIC_DATA][PERSON_NAME]- combined paystubs-pdf CC…" at bounding box center [532, 618] width 318 height 725
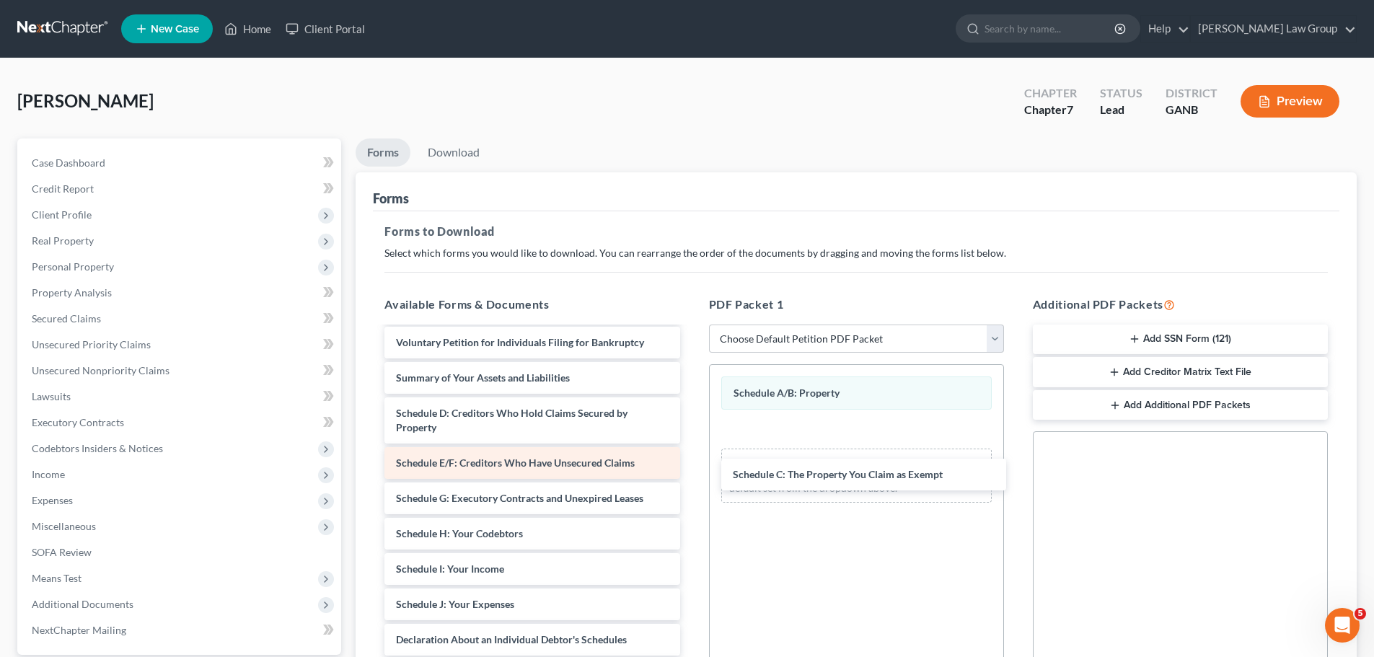
drag, startPoint x: 449, startPoint y: 408, endPoint x: 652, endPoint y: 467, distance: 211.6
click at [691, 469] on div "Schedule C: The Property You Claim as Exempt [PERSON_NAME]- combined paystubs-p…" at bounding box center [532, 601] width 318 height 690
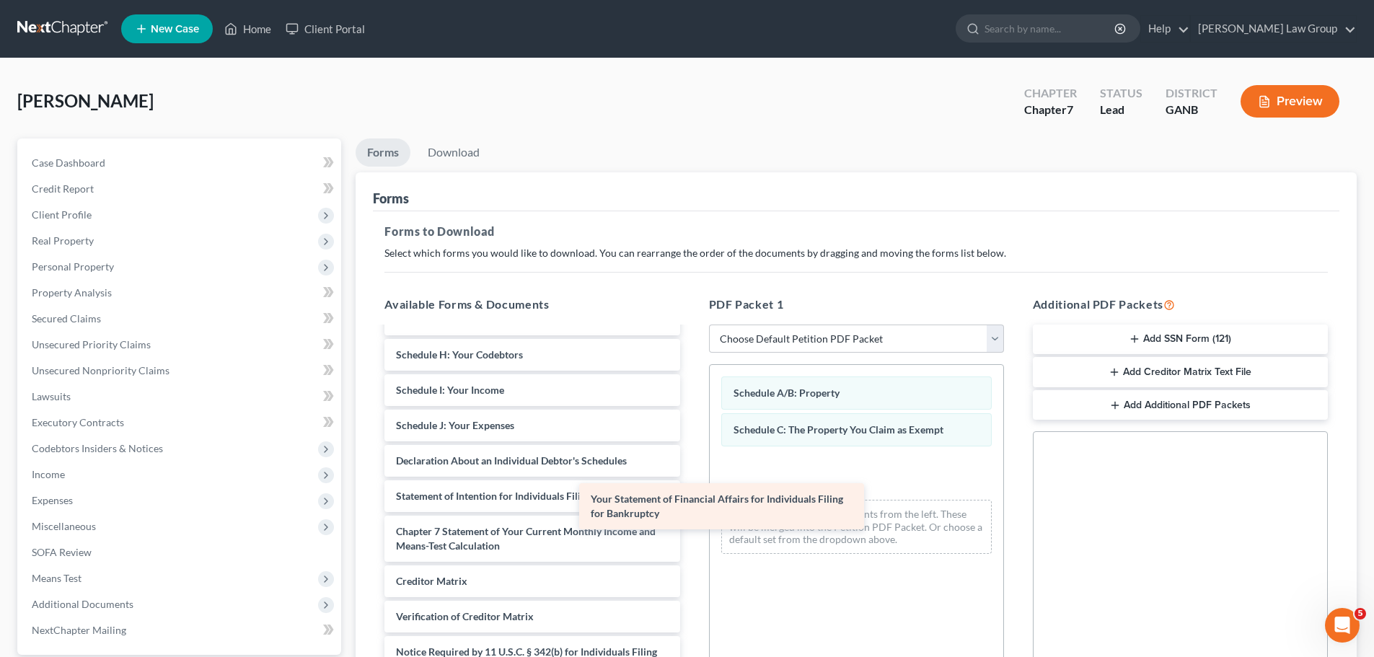
scroll to position [265, 0]
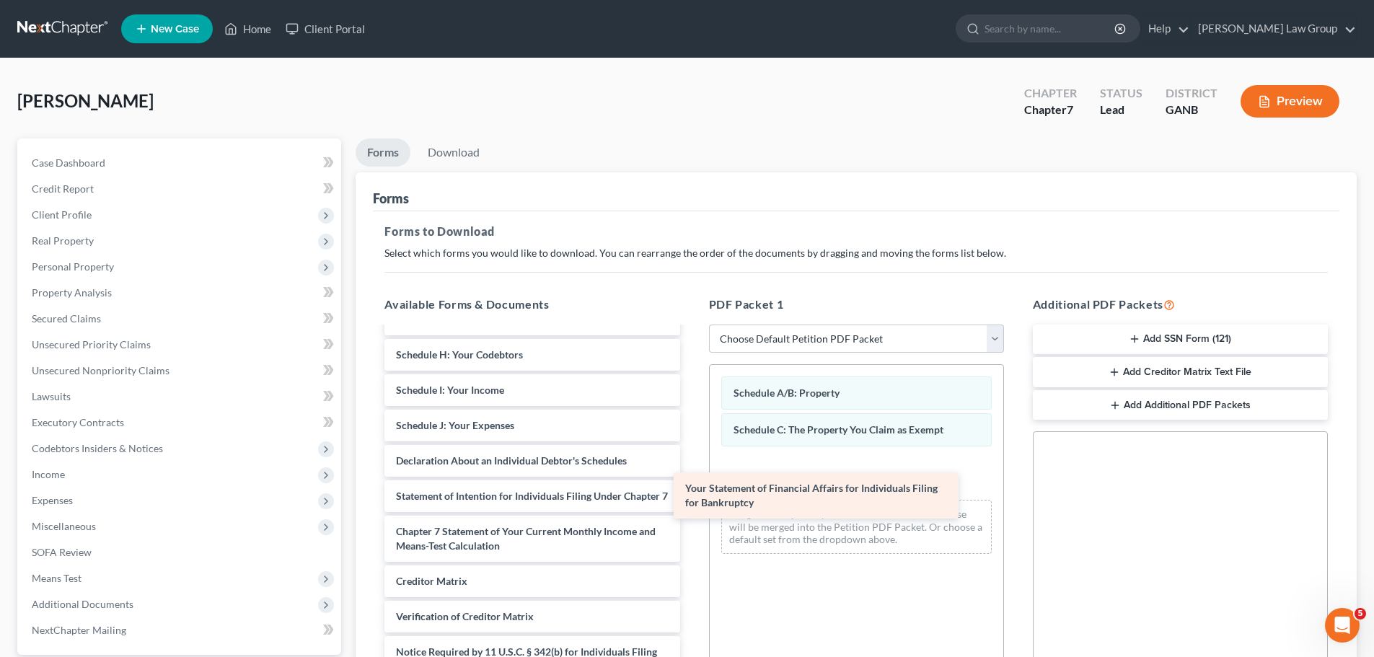
drag, startPoint x: 582, startPoint y: 444, endPoint x: 871, endPoint y: 500, distance: 294.6
click at [691, 500] on div "Your Statement of Financial Affairs for Individuals Filing for Bankruptcy [GEOG…" at bounding box center [532, 397] width 318 height 640
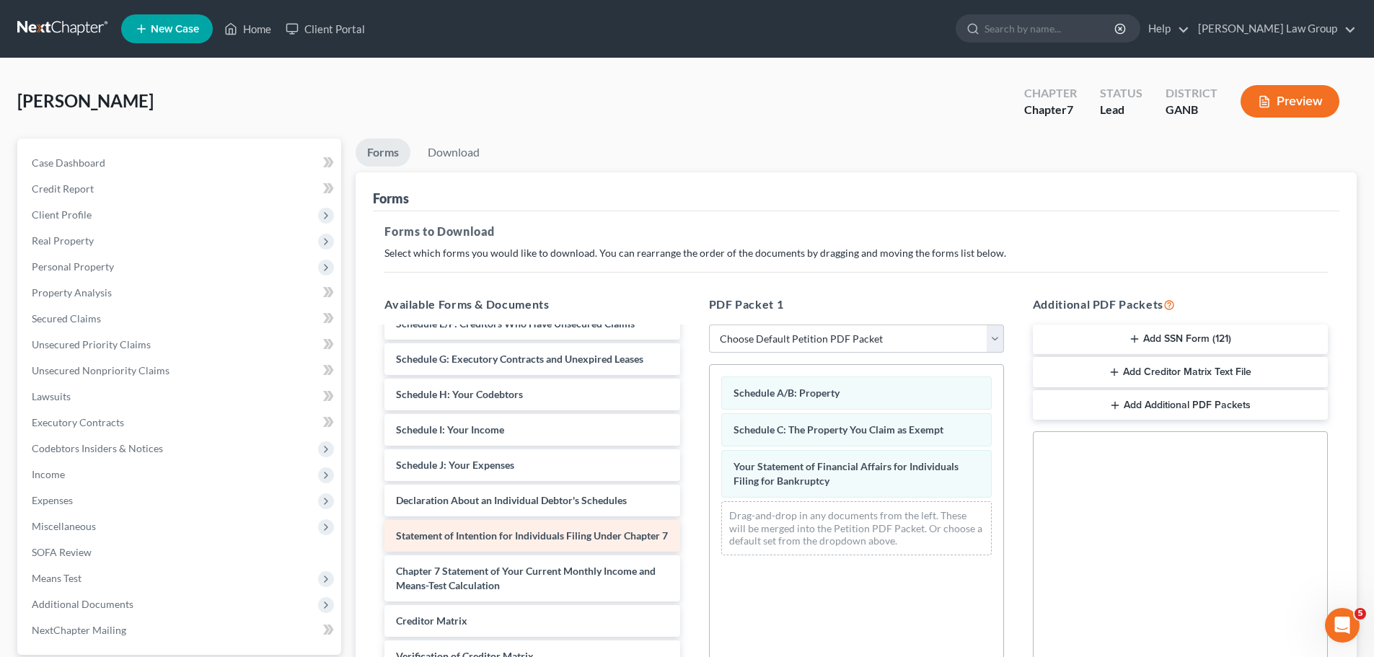
scroll to position [49, 0]
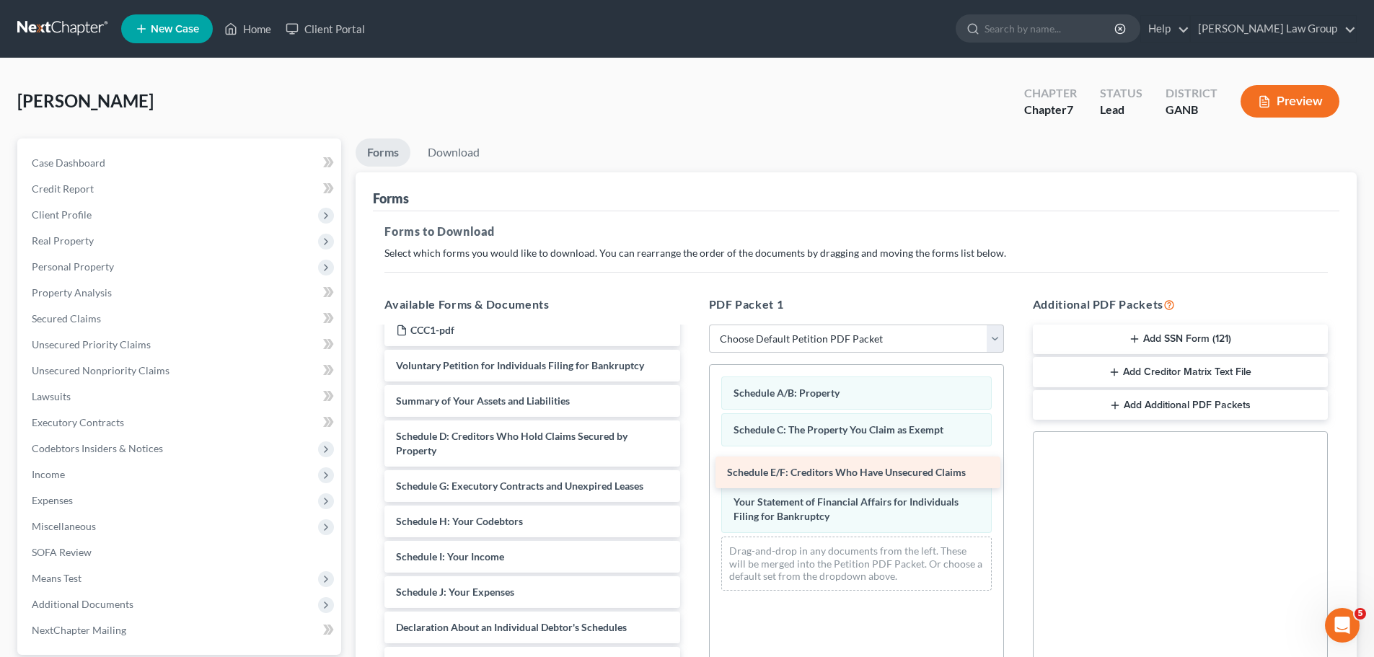
drag, startPoint x: 512, startPoint y: 482, endPoint x: 843, endPoint y: 468, distance: 331.3
click at [691, 468] on div "Schedule E/F: Creditors Who Have Unsecured Claims [GEOGRAPHIC_DATA][PERSON_NAME…" at bounding box center [532, 581] width 318 height 605
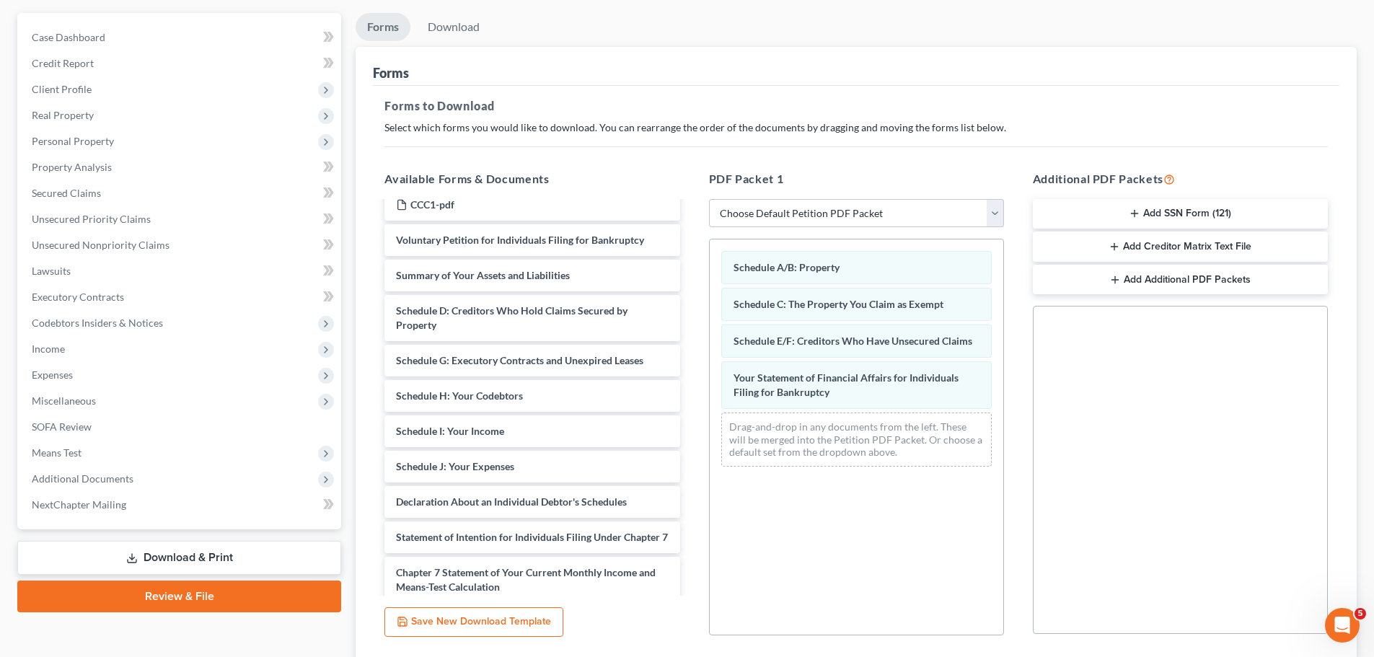
scroll to position [0, 0]
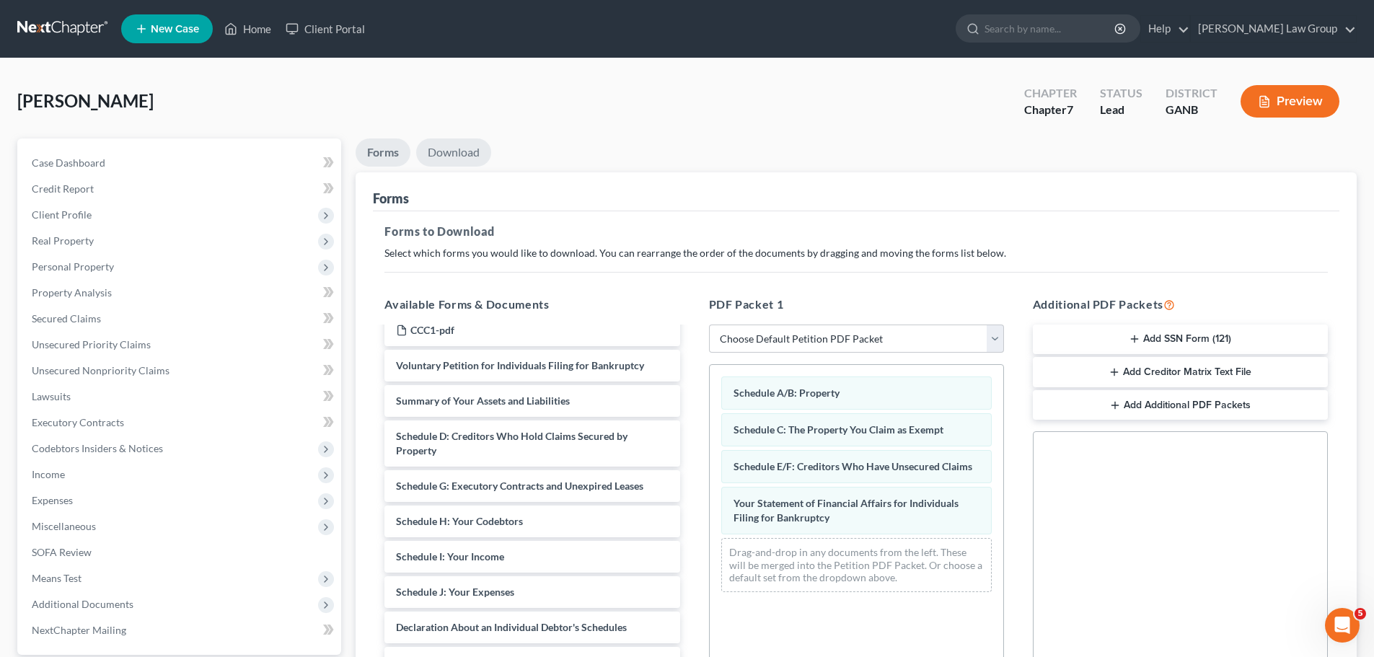
drag, startPoint x: 478, startPoint y: 167, endPoint x: 455, endPoint y: 159, distance: 24.2
click at [475, 169] on li "Download" at bounding box center [453, 155] width 75 height 34
click at [456, 155] on link "Download" at bounding box center [453, 152] width 75 height 28
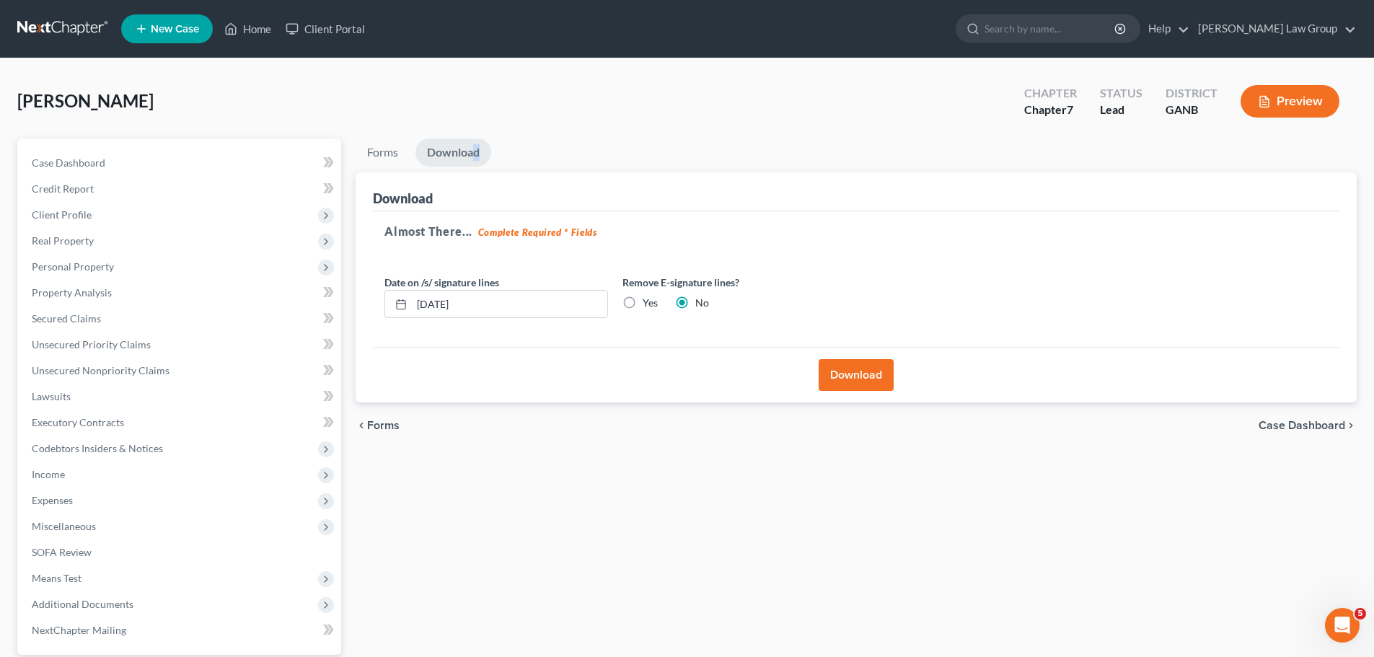
click at [865, 376] on button "Download" at bounding box center [855, 375] width 75 height 32
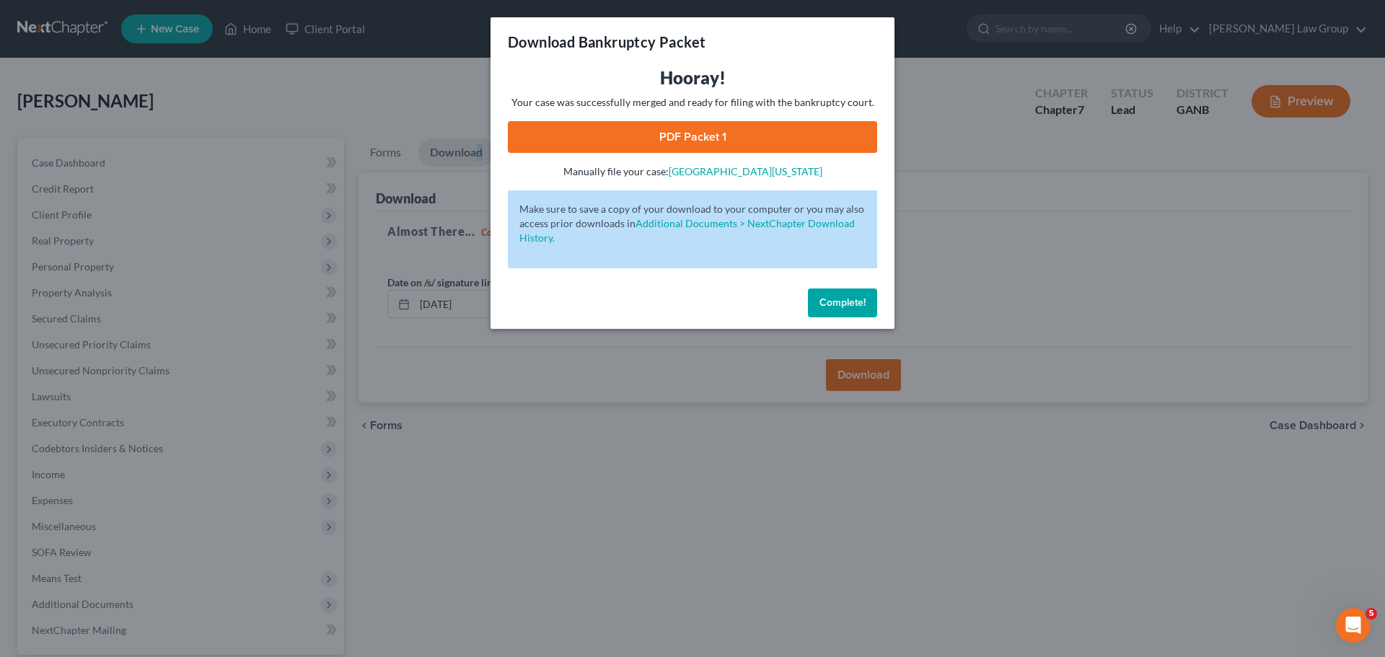
click at [712, 138] on link "PDF Packet 1" at bounding box center [692, 137] width 369 height 32
click at [835, 305] on span "Complete!" at bounding box center [842, 302] width 46 height 12
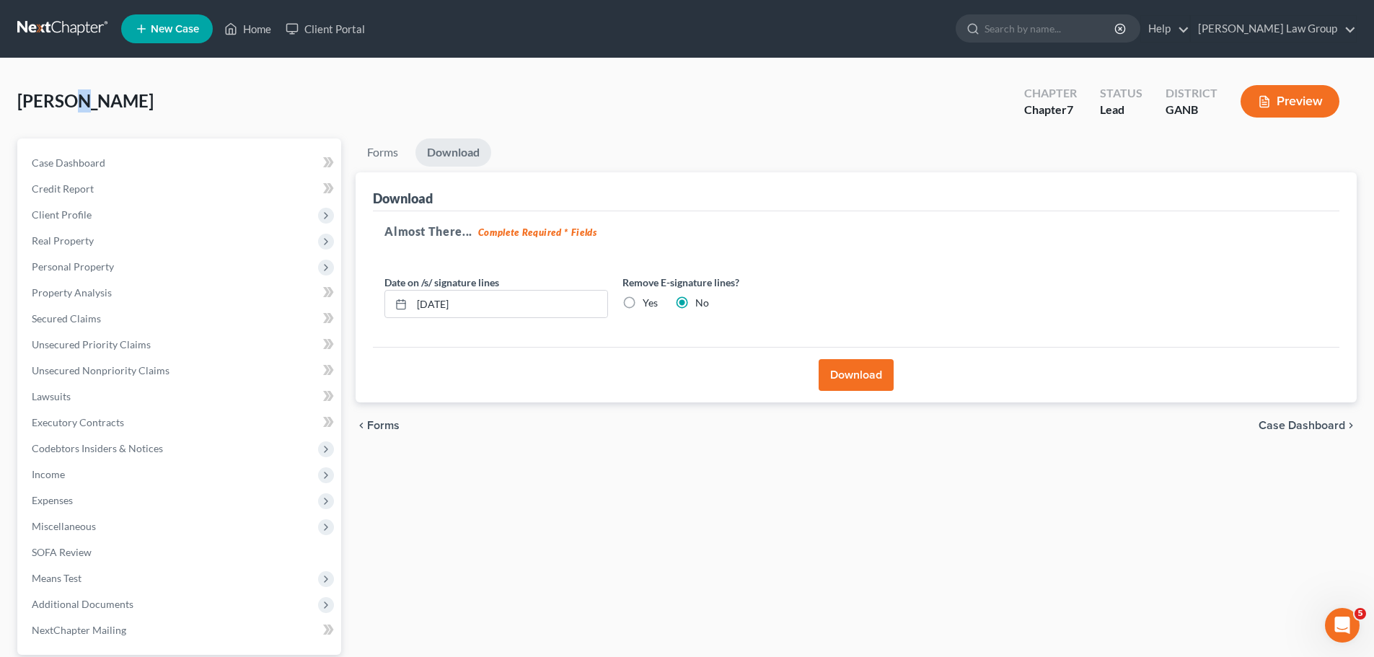
drag, startPoint x: 81, startPoint y: 105, endPoint x: 69, endPoint y: 102, distance: 13.3
click at [69, 102] on span "[PERSON_NAME]" at bounding box center [85, 100] width 136 height 21
drag, startPoint x: 74, startPoint y: 102, endPoint x: 0, endPoint y: 97, distance: 73.7
click at [0, 97] on div "[PERSON_NAME] Upgraded Chapter Chapter 7 Status Lead District GANB Preview Peti…" at bounding box center [687, 412] width 1374 height 708
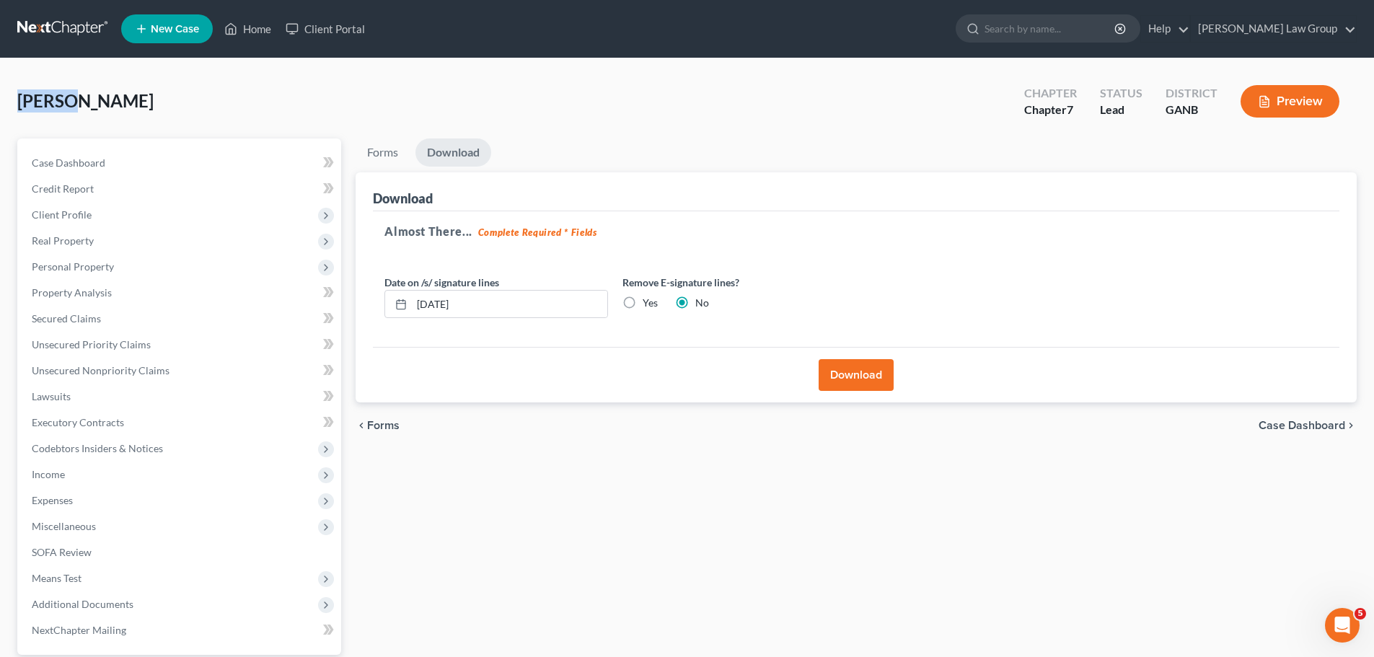
copy span "[PERSON_NAME]"
click at [240, 35] on link "Home" at bounding box center [247, 29] width 61 height 26
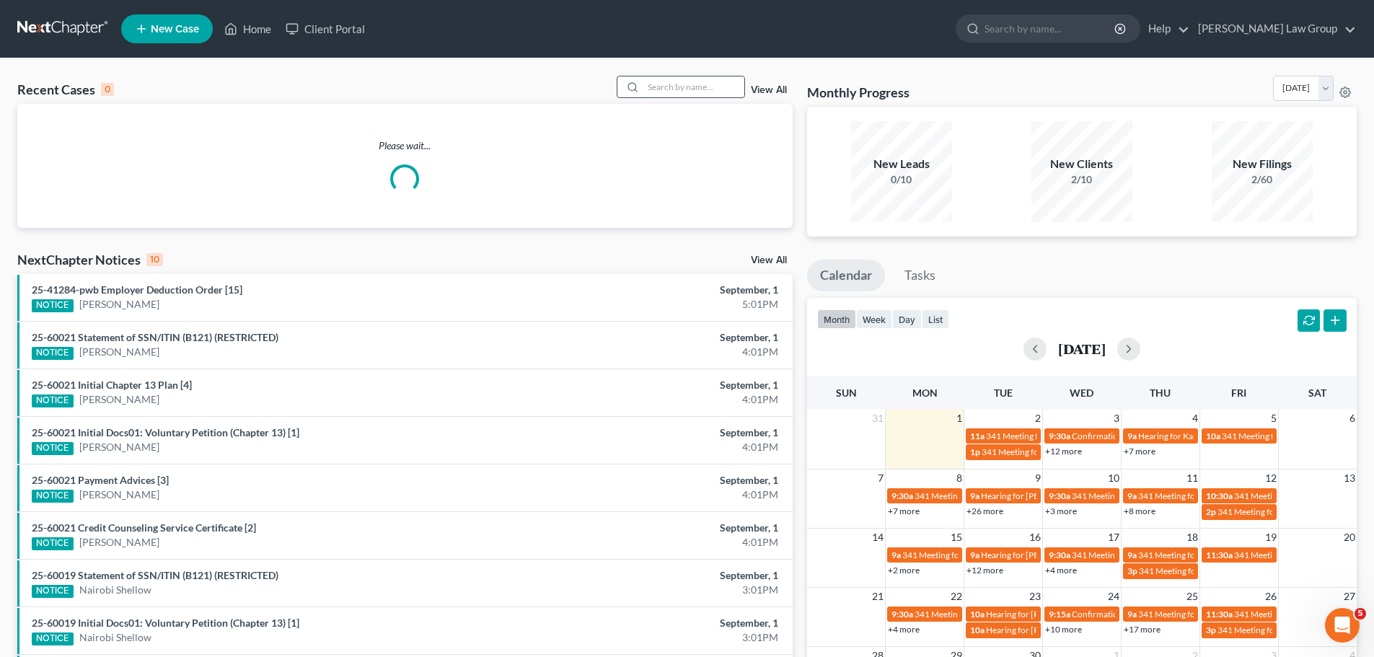
click at [709, 84] on input "search" at bounding box center [693, 86] width 101 height 21
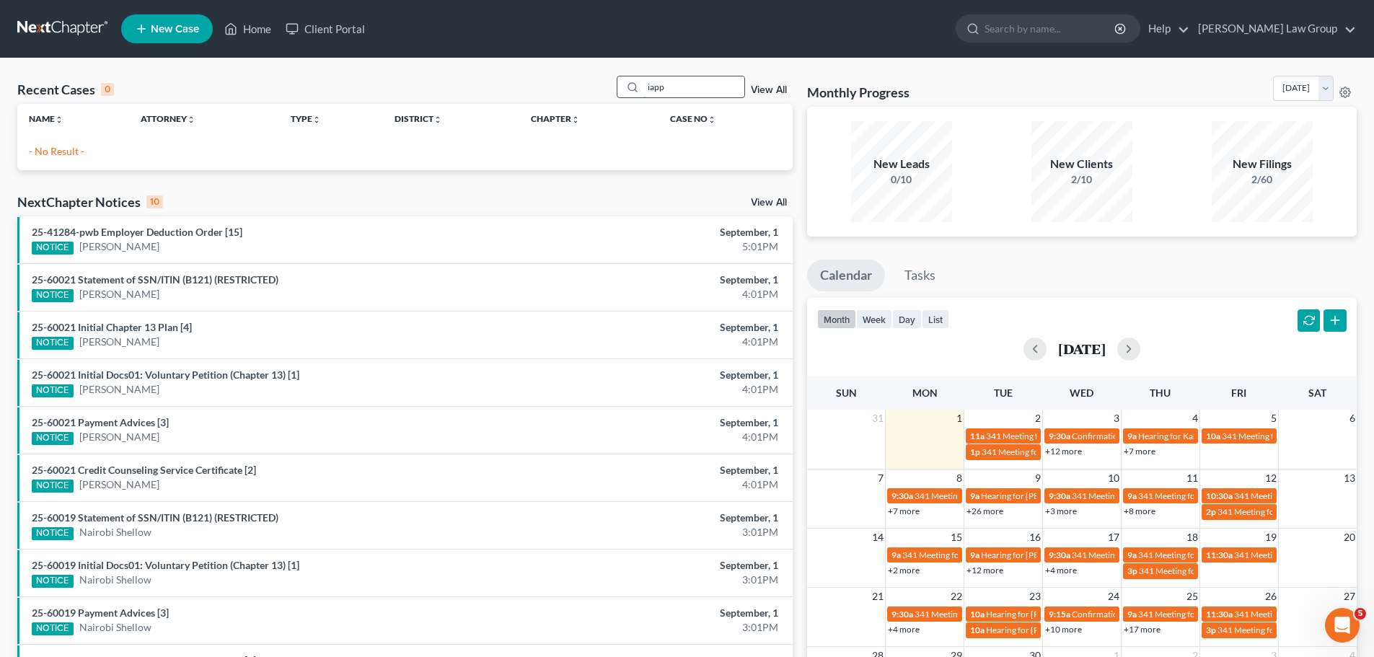
drag, startPoint x: 701, startPoint y: 83, endPoint x: 637, endPoint y: 78, distance: 64.4
click at [637, 78] on div "iapp" at bounding box center [681, 87] width 128 height 22
type input "[PERSON_NAME]"
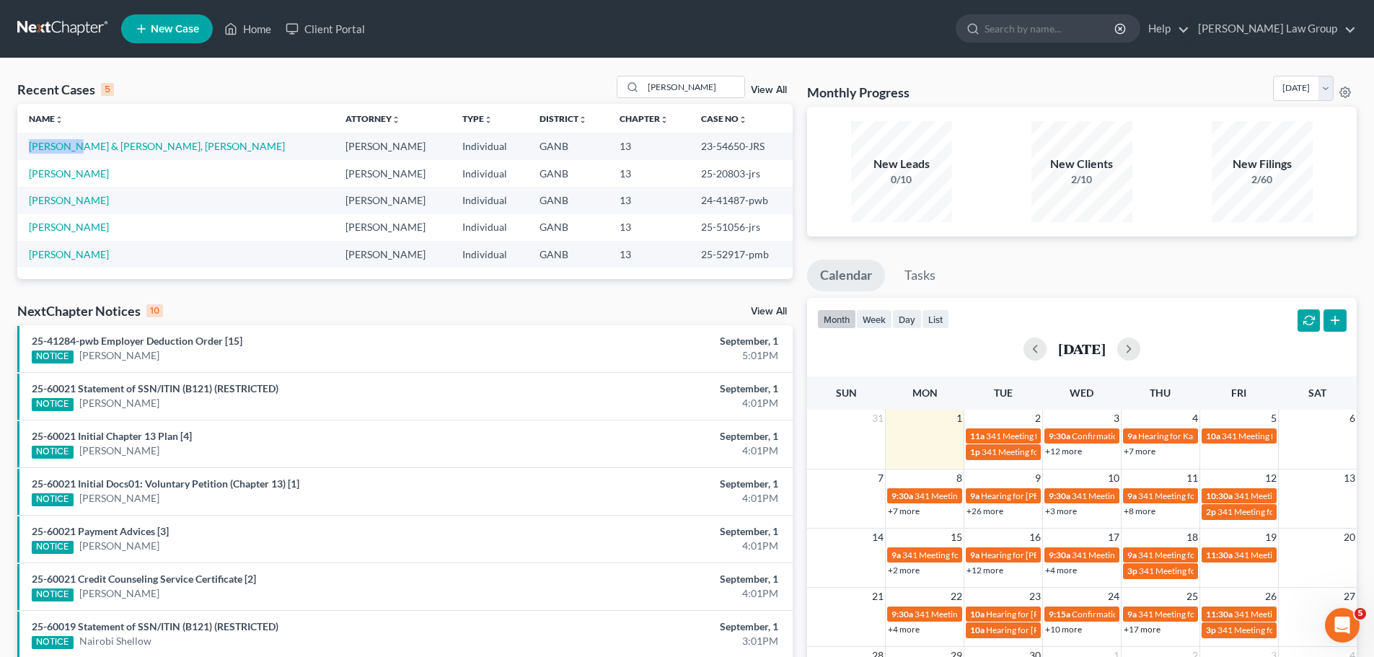
drag, startPoint x: 24, startPoint y: 151, endPoint x: 67, endPoint y: 153, distance: 43.3
click at [67, 153] on td "[PERSON_NAME] & [PERSON_NAME], [PERSON_NAME]" at bounding box center [175, 146] width 317 height 27
copy link "[PERSON_NAME]"
click at [762, 87] on link "View All" at bounding box center [769, 90] width 36 height 10
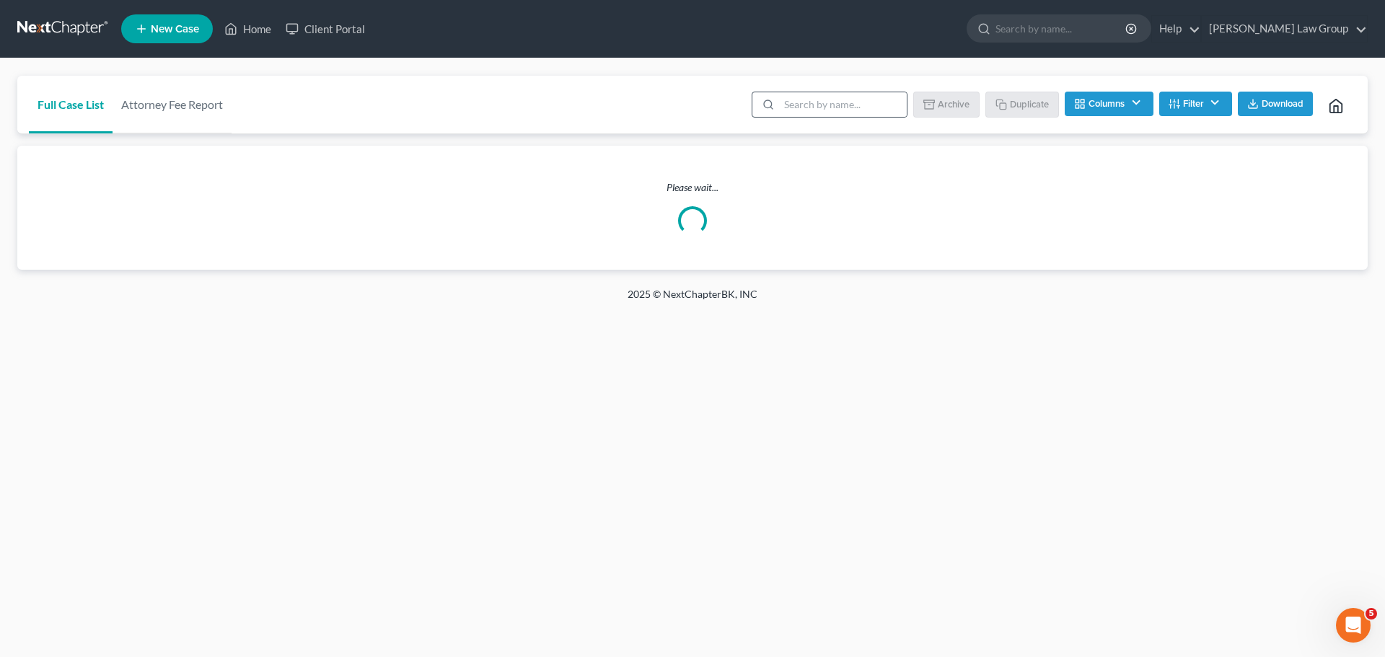
click at [821, 117] on div at bounding box center [829, 105] width 156 height 26
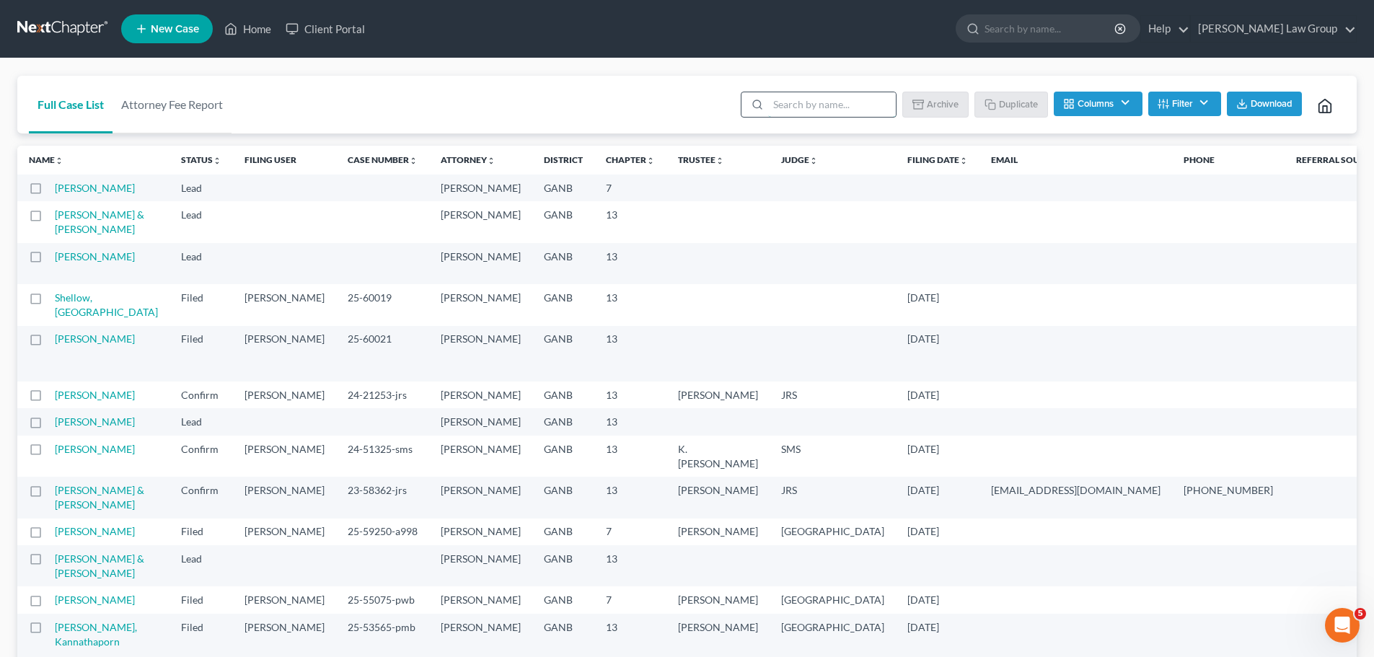
click at [809, 105] on input "search" at bounding box center [832, 104] width 128 height 25
paste input "[PERSON_NAME]"
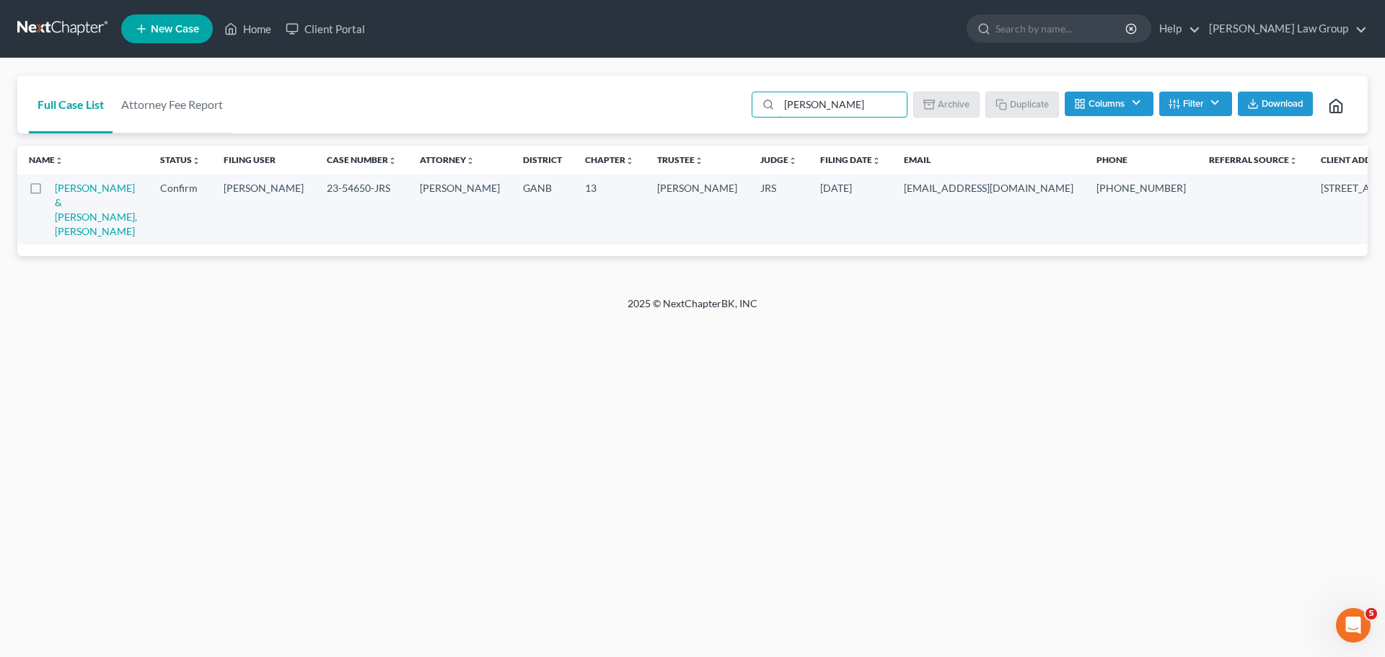
click at [49, 192] on label at bounding box center [49, 192] width 0 height 0
type input "[PERSON_NAME]"
click at [55, 190] on input "checkbox" at bounding box center [59, 185] width 9 height 9
checkbox input "true"
click at [1028, 101] on button "Duplicate" at bounding box center [1023, 104] width 72 height 25
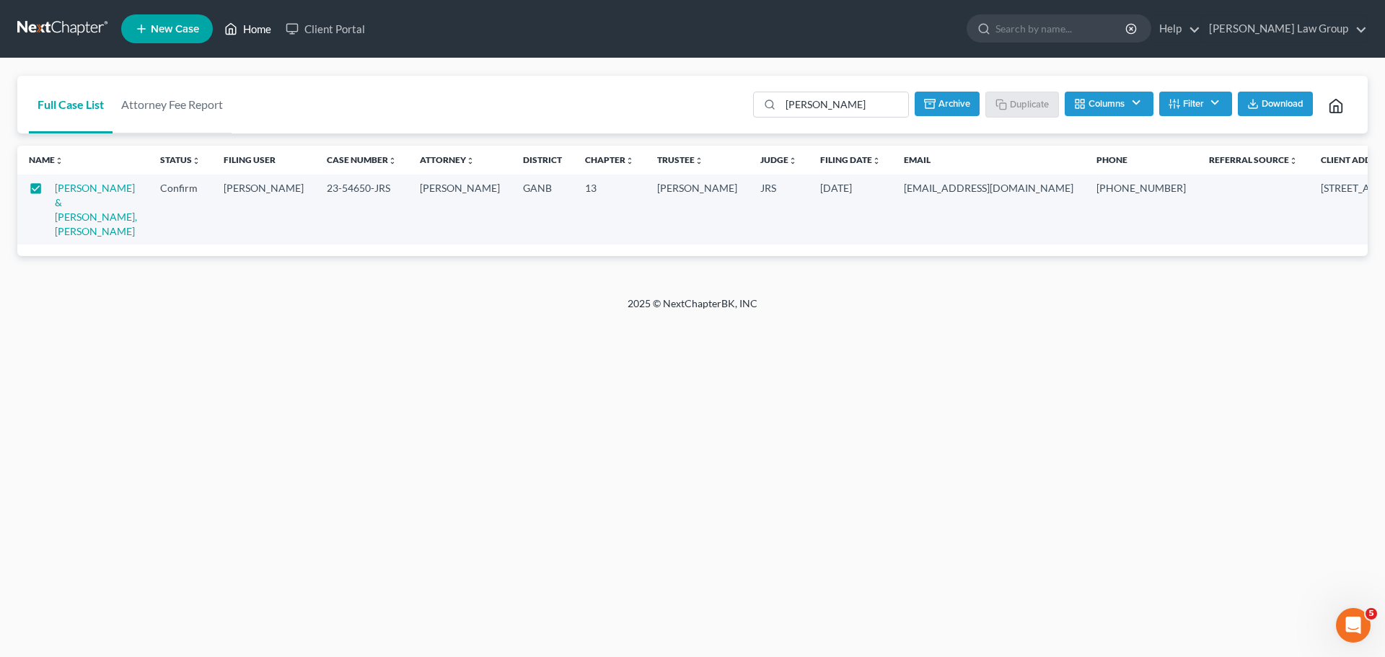
drag, startPoint x: 258, startPoint y: 21, endPoint x: 274, endPoint y: 24, distance: 16.1
click at [258, 20] on link "Home" at bounding box center [247, 29] width 61 height 26
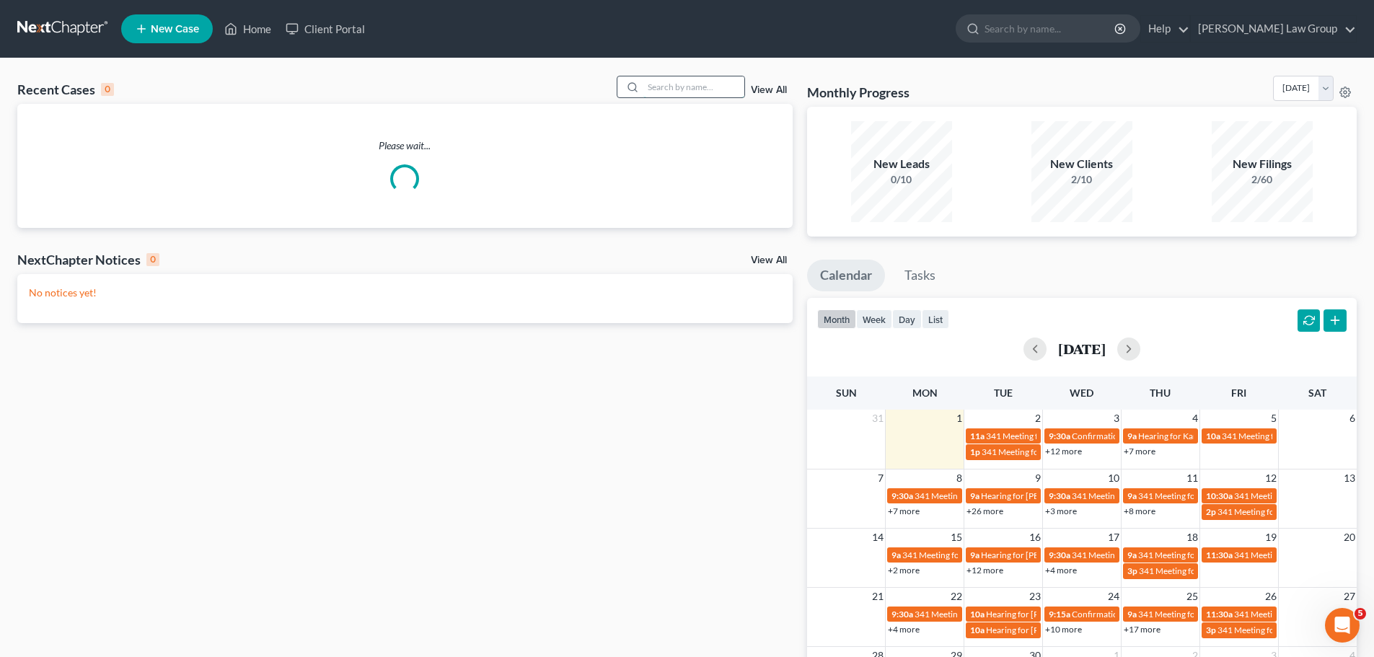
click at [703, 81] on input "search" at bounding box center [693, 86] width 101 height 21
paste input "[PERSON_NAME]"
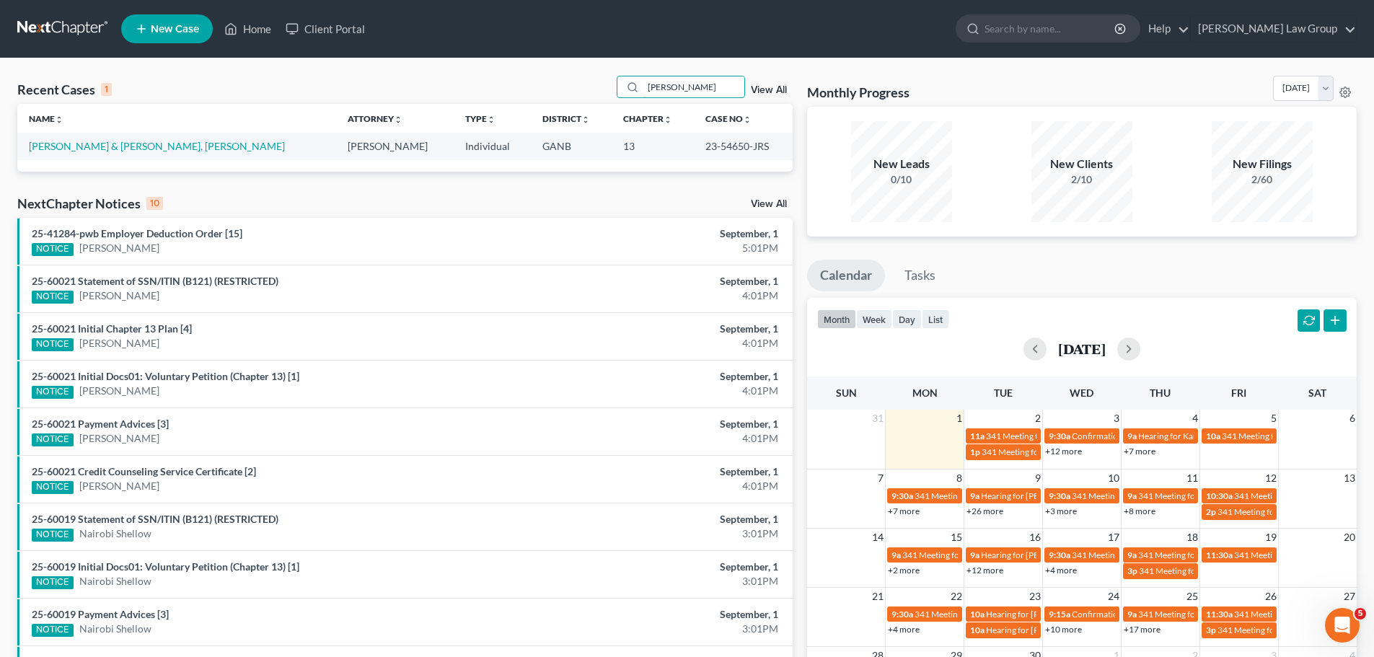
type input "[PERSON_NAME]"
click at [769, 89] on link "View All" at bounding box center [769, 90] width 36 height 10
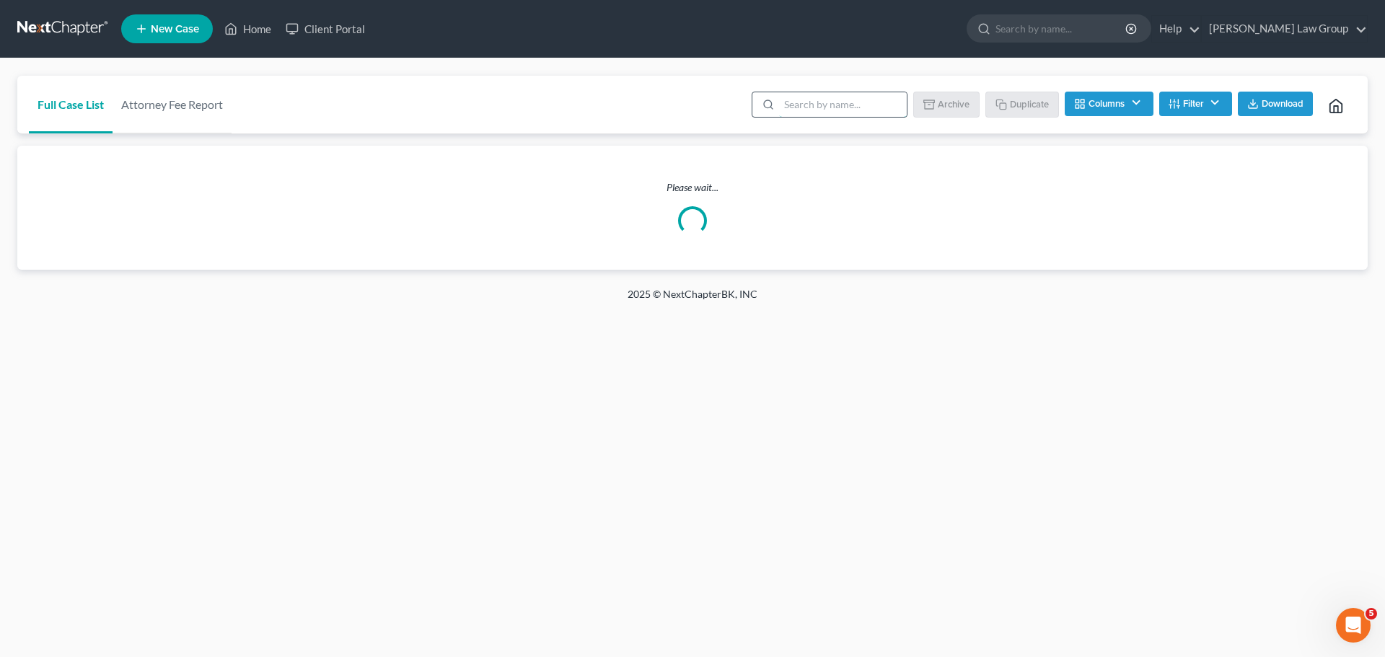
click at [823, 109] on input "search" at bounding box center [843, 104] width 128 height 25
paste input "[PERSON_NAME]"
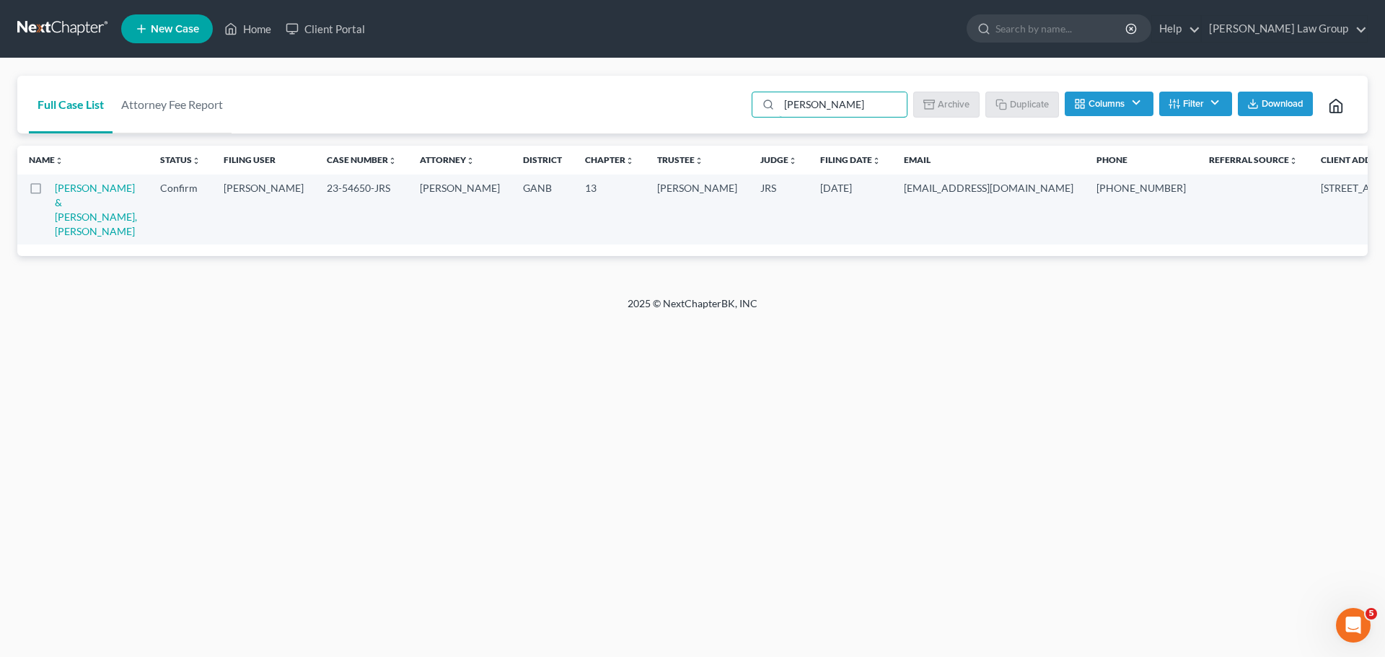
click at [49, 192] on label at bounding box center [49, 192] width 0 height 0
type input "[PERSON_NAME]"
click at [55, 190] on input "checkbox" at bounding box center [59, 185] width 9 height 9
checkbox input "true"
click at [1022, 112] on button "Duplicate" at bounding box center [1023, 104] width 72 height 25
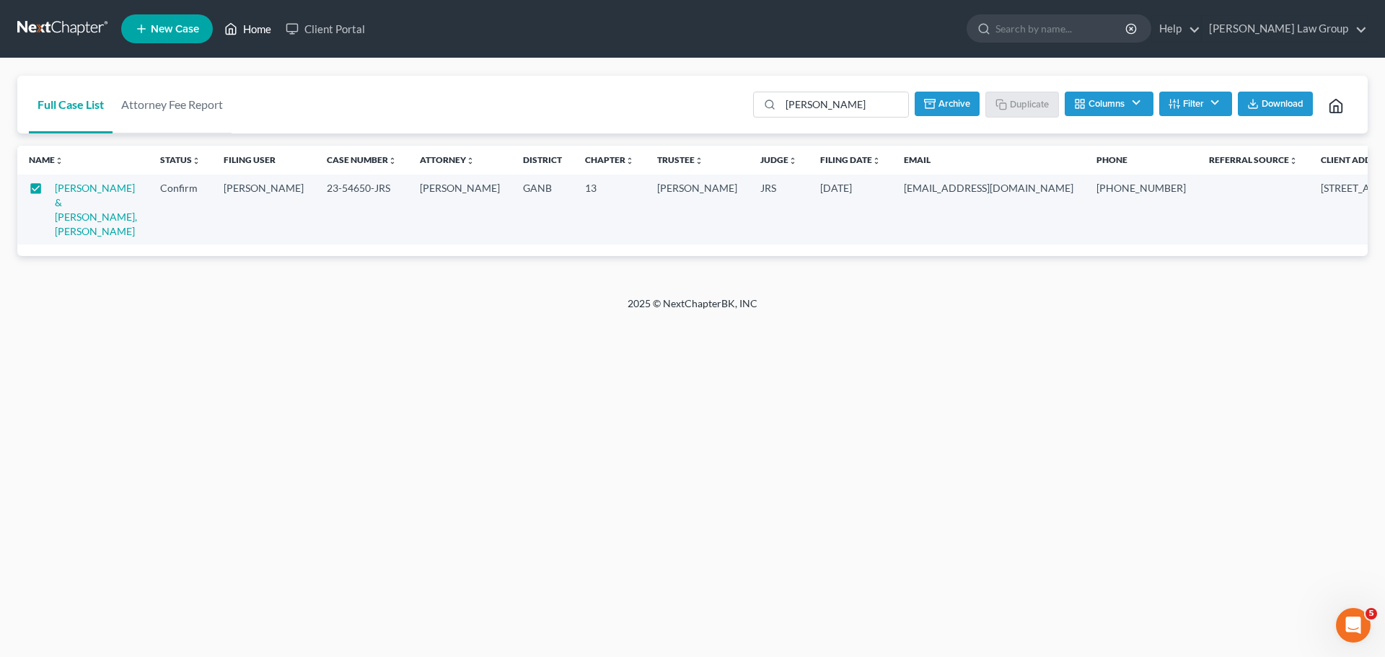
click at [252, 37] on link "Home" at bounding box center [247, 29] width 61 height 26
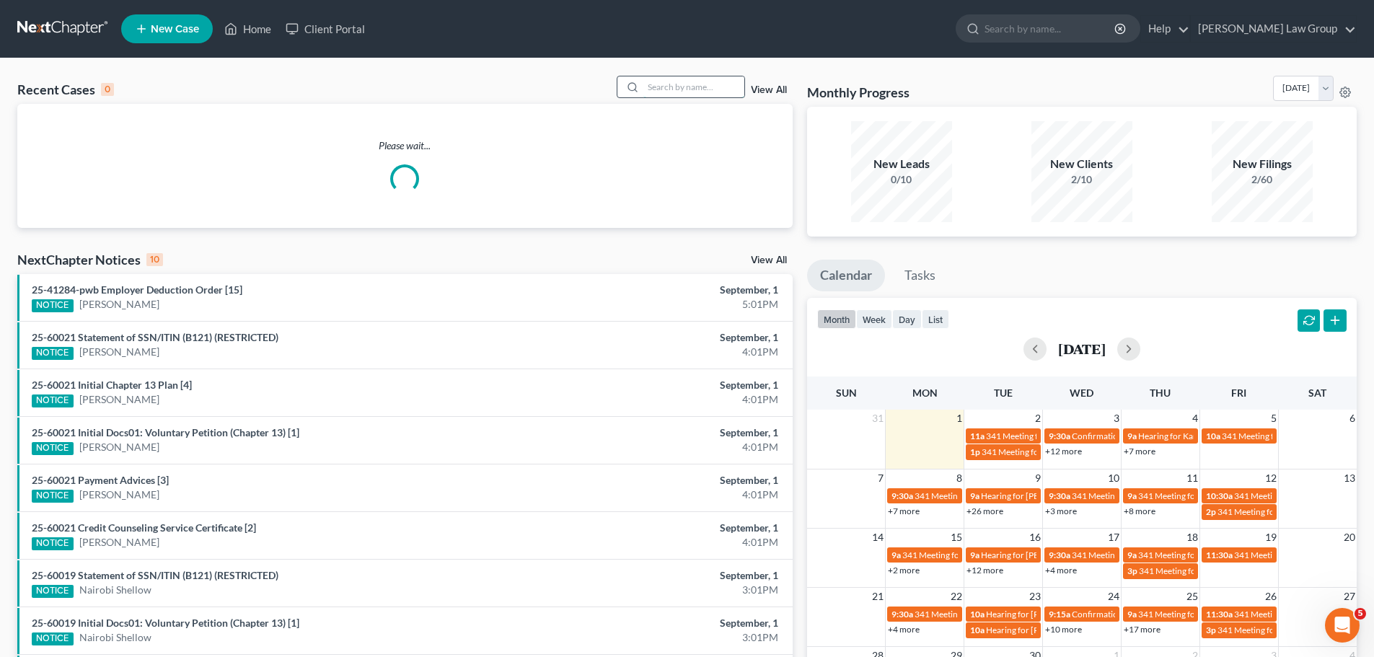
click at [665, 97] on input "search" at bounding box center [693, 86] width 101 height 21
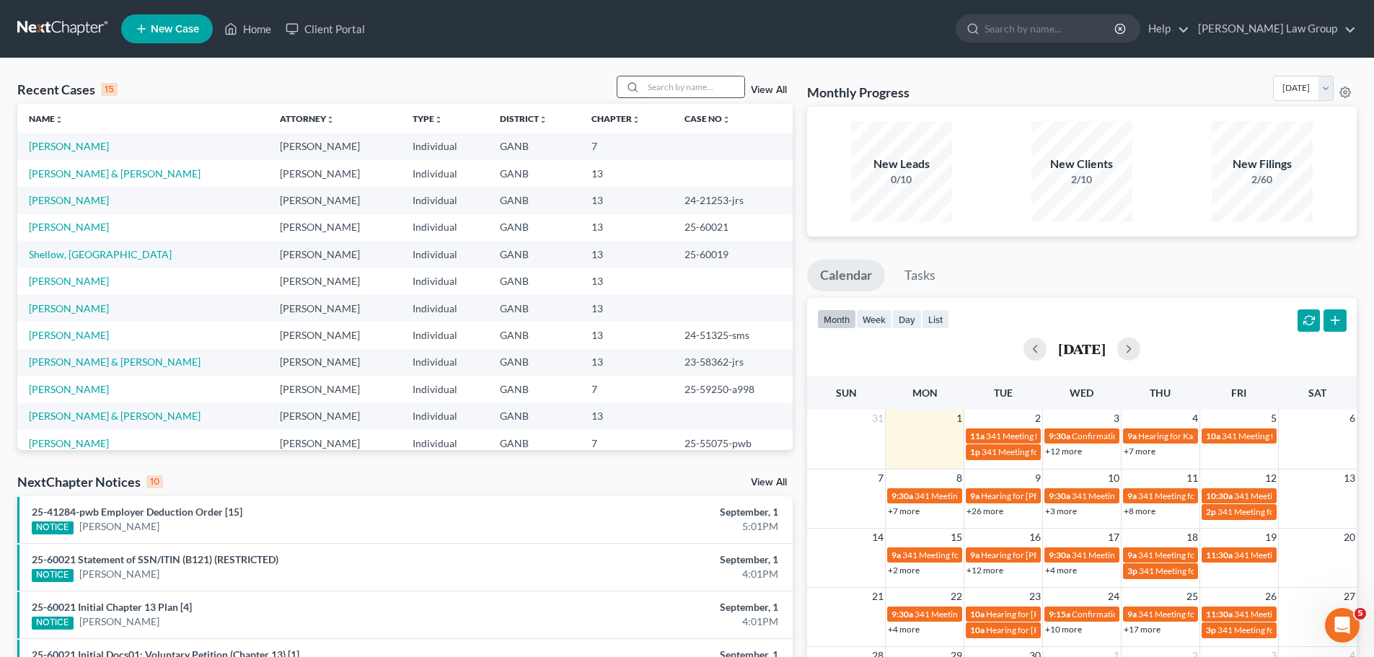
paste input "[PERSON_NAME]"
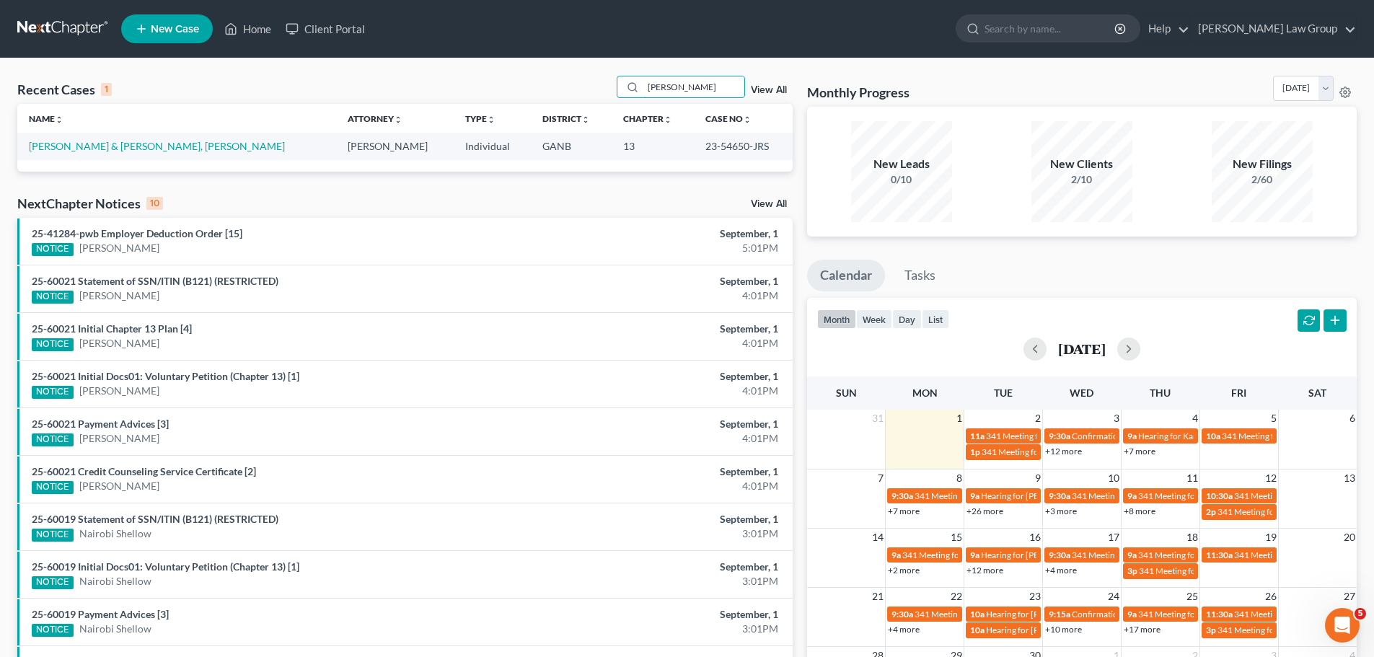
type input "[PERSON_NAME]"
click at [234, 24] on icon at bounding box center [230, 28] width 13 height 17
click at [769, 89] on link "View All" at bounding box center [769, 90] width 36 height 10
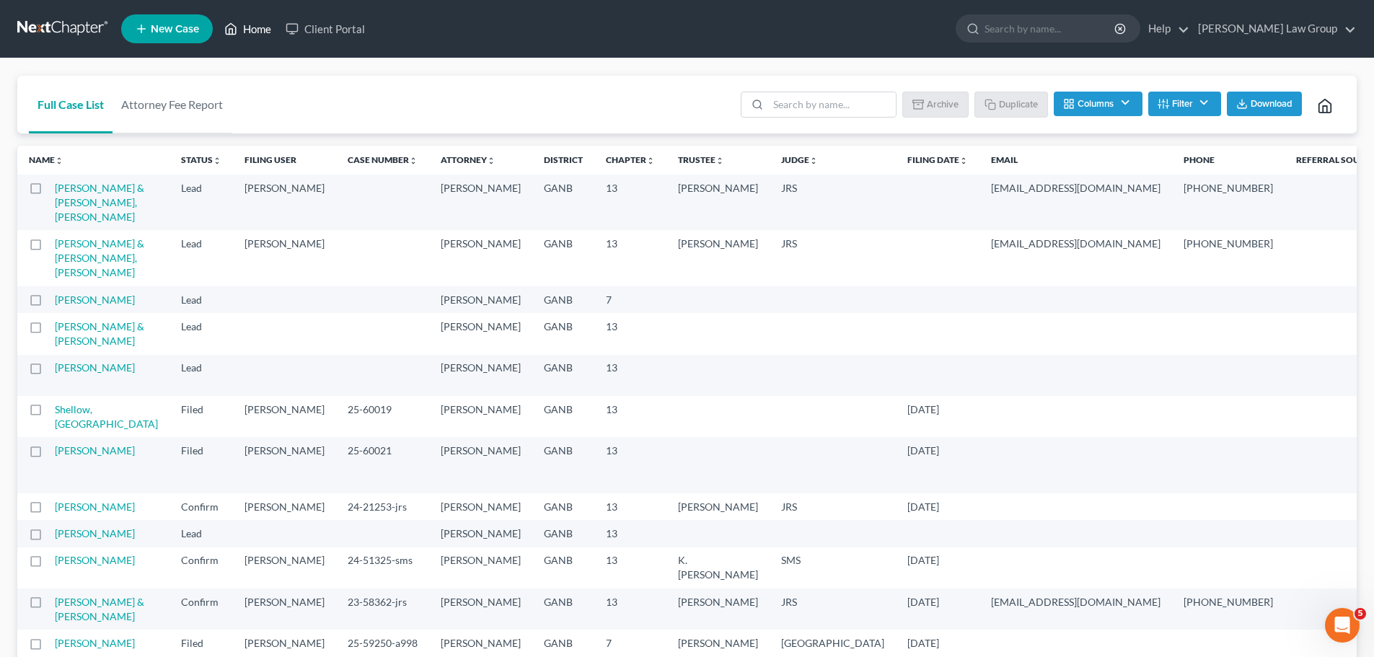
click at [245, 30] on link "Home" at bounding box center [247, 29] width 61 height 26
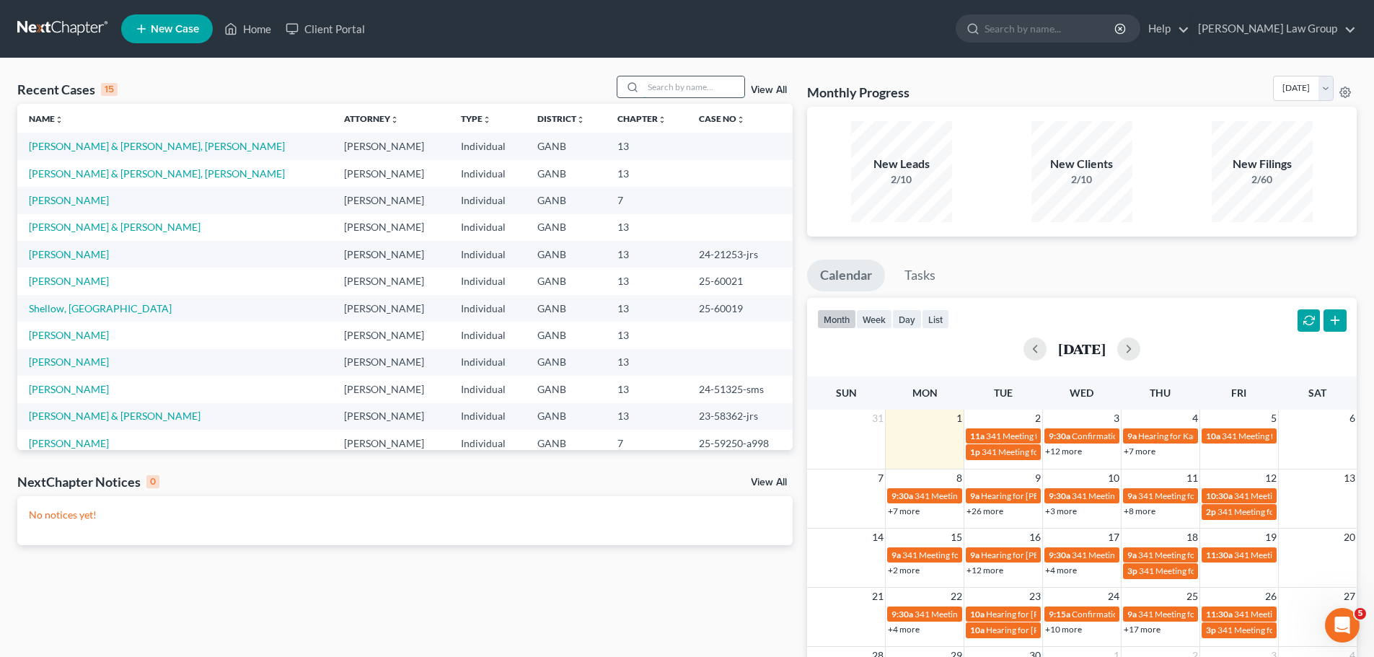
click at [698, 84] on input "search" at bounding box center [693, 86] width 101 height 21
paste input "[PERSON_NAME]"
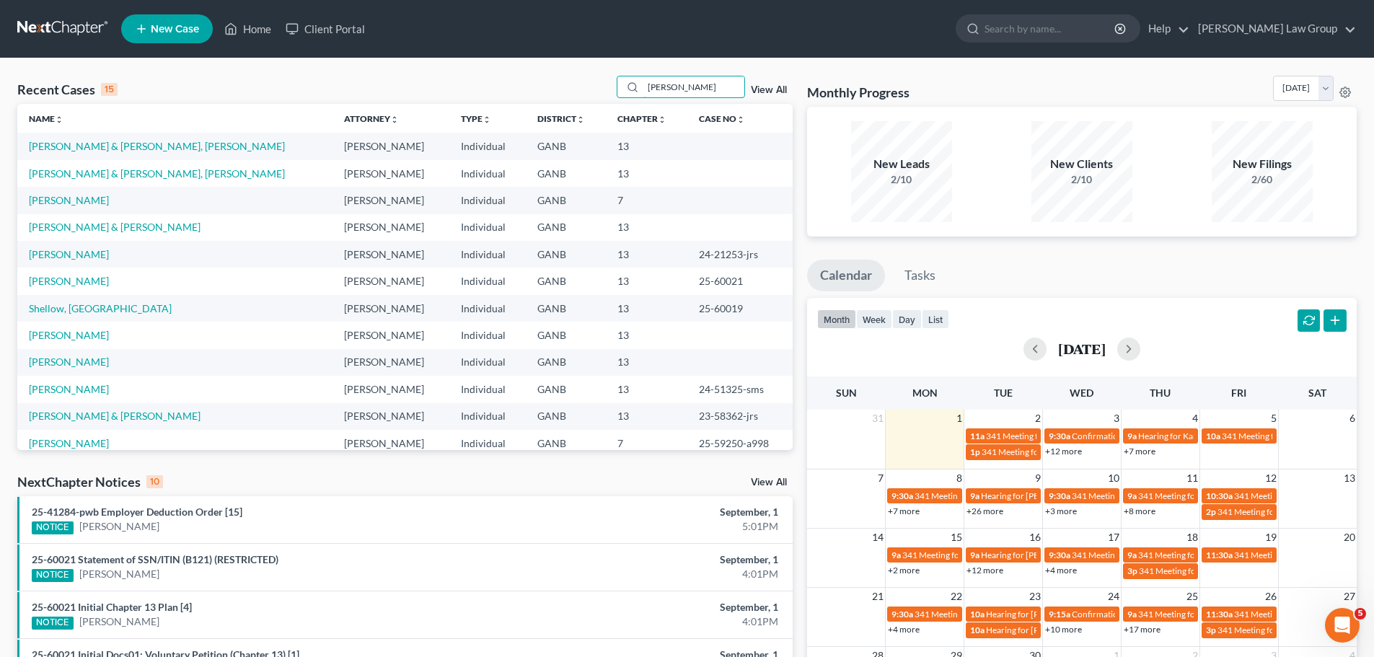
type input "[PERSON_NAME]"
click at [772, 91] on link "View All" at bounding box center [769, 90] width 36 height 10
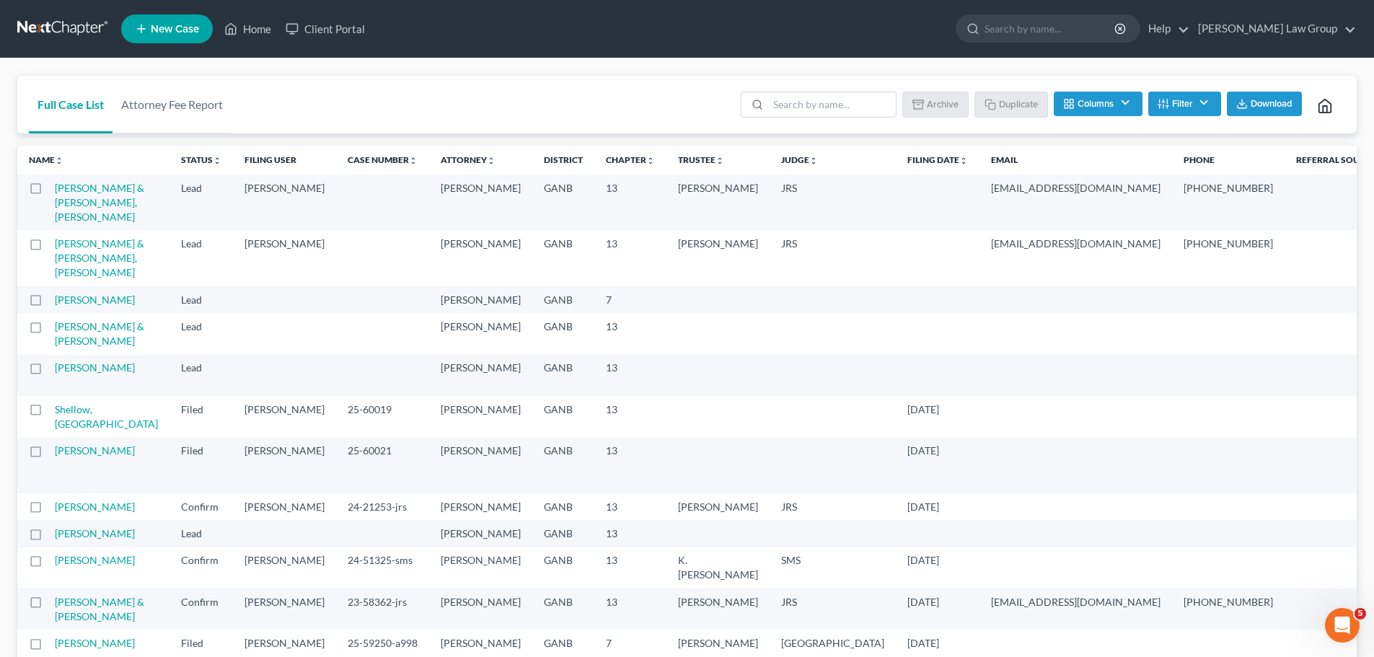
click at [49, 247] on label at bounding box center [49, 247] width 0 height 0
click at [55, 246] on input "checkbox" at bounding box center [59, 241] width 9 height 9
click at [947, 97] on button "Archive" at bounding box center [937, 104] width 65 height 25
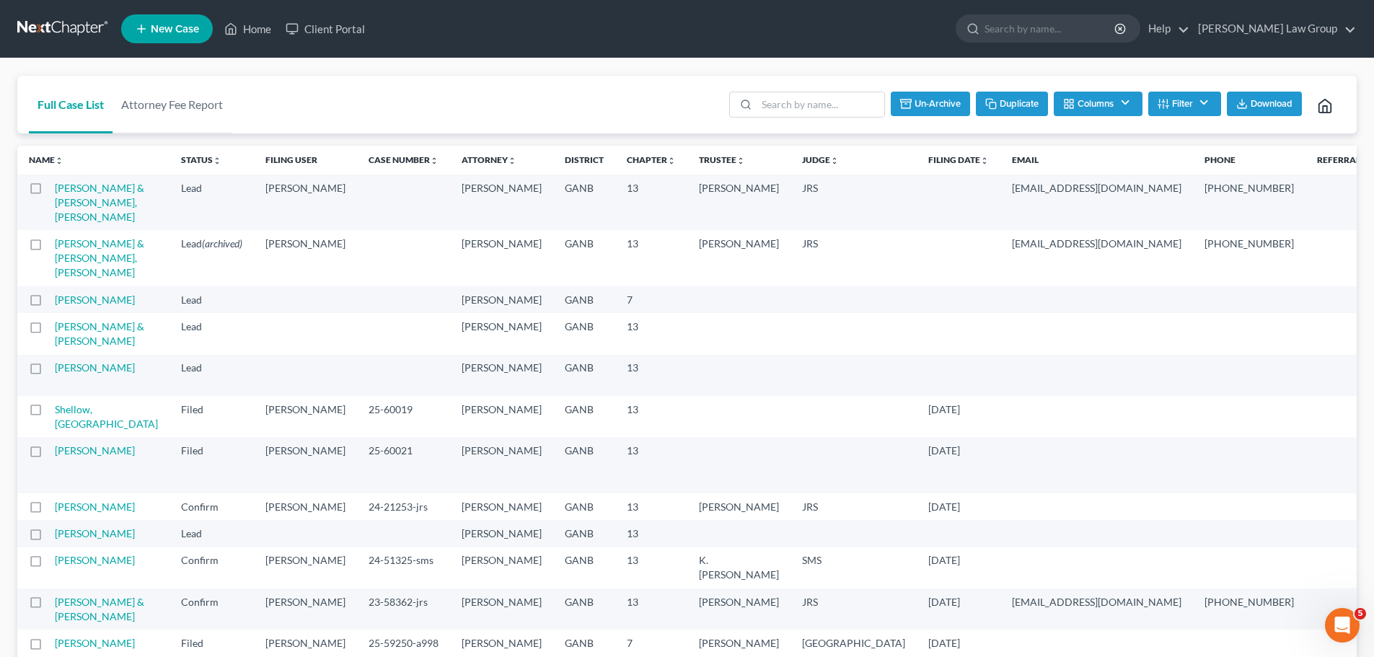
checkbox input "false"
click at [66, 202] on link "[PERSON_NAME] & [PERSON_NAME], [PERSON_NAME]" at bounding box center [99, 202] width 89 height 41
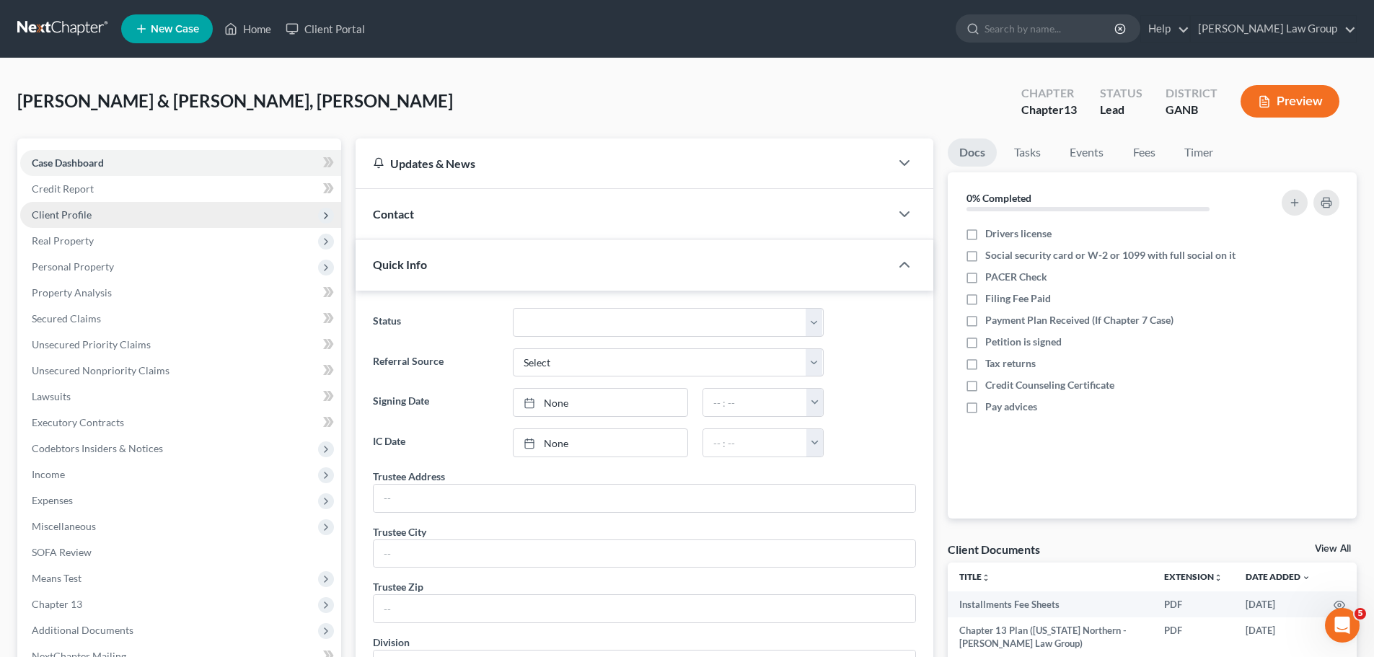
click at [78, 207] on span "Client Profile" at bounding box center [180, 215] width 321 height 26
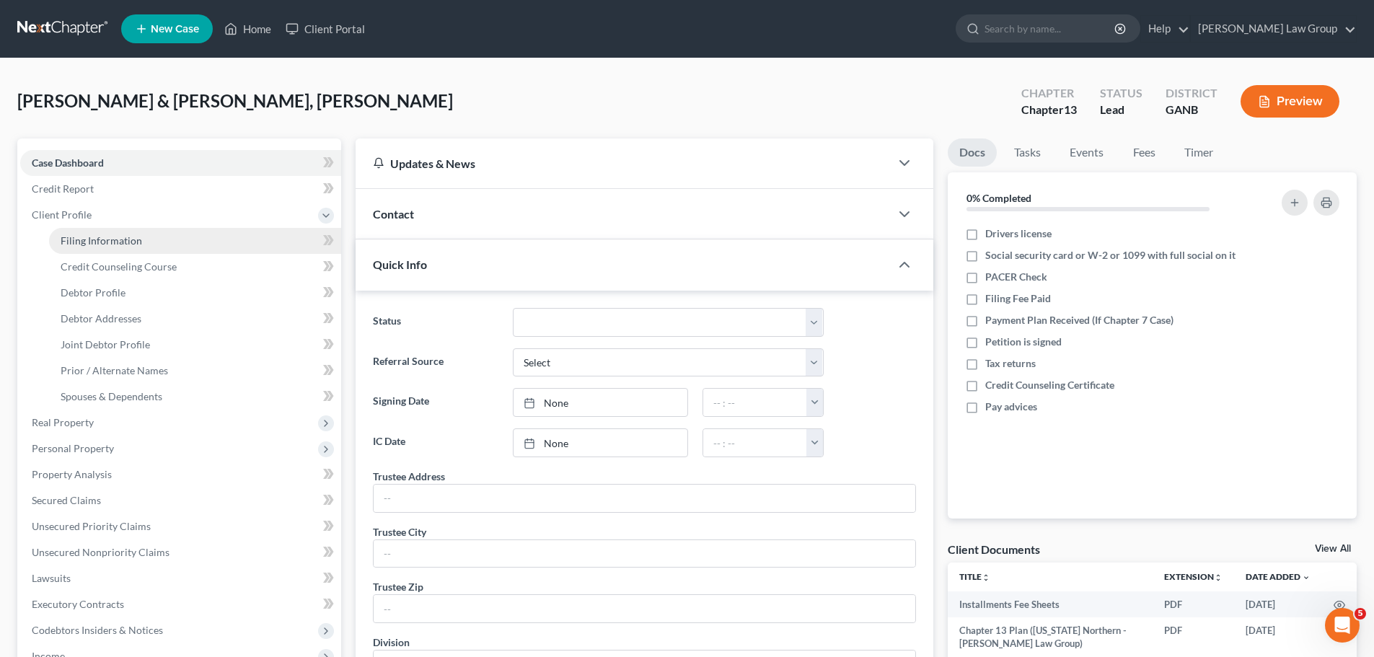
click at [90, 243] on span "Filing Information" at bounding box center [101, 240] width 81 height 12
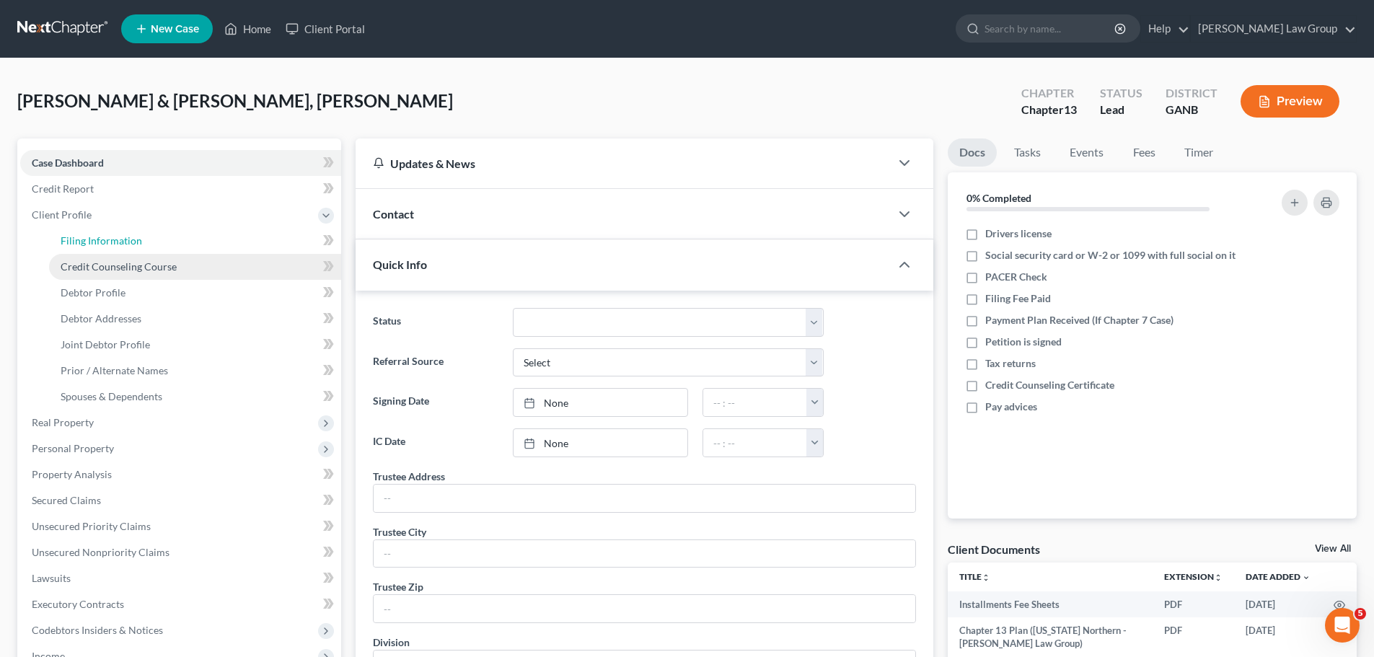
select select "1"
select select "3"
select select "19"
select select "0"
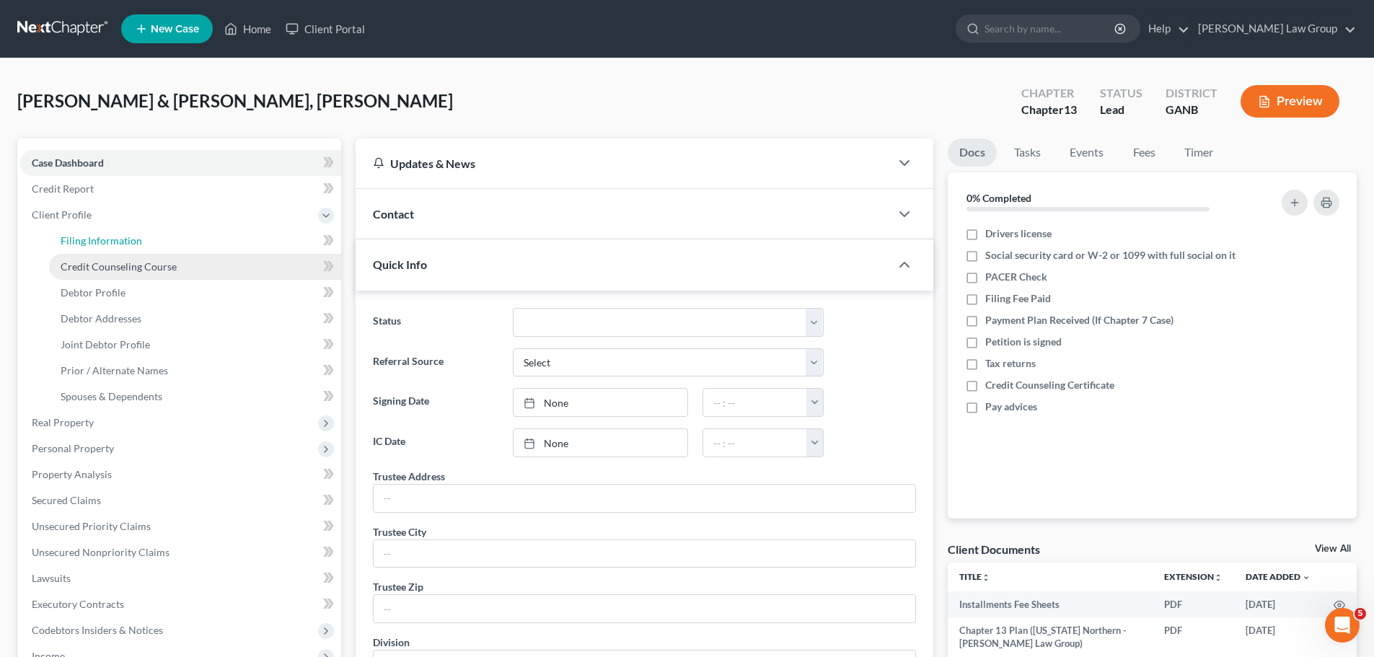
select select "10"
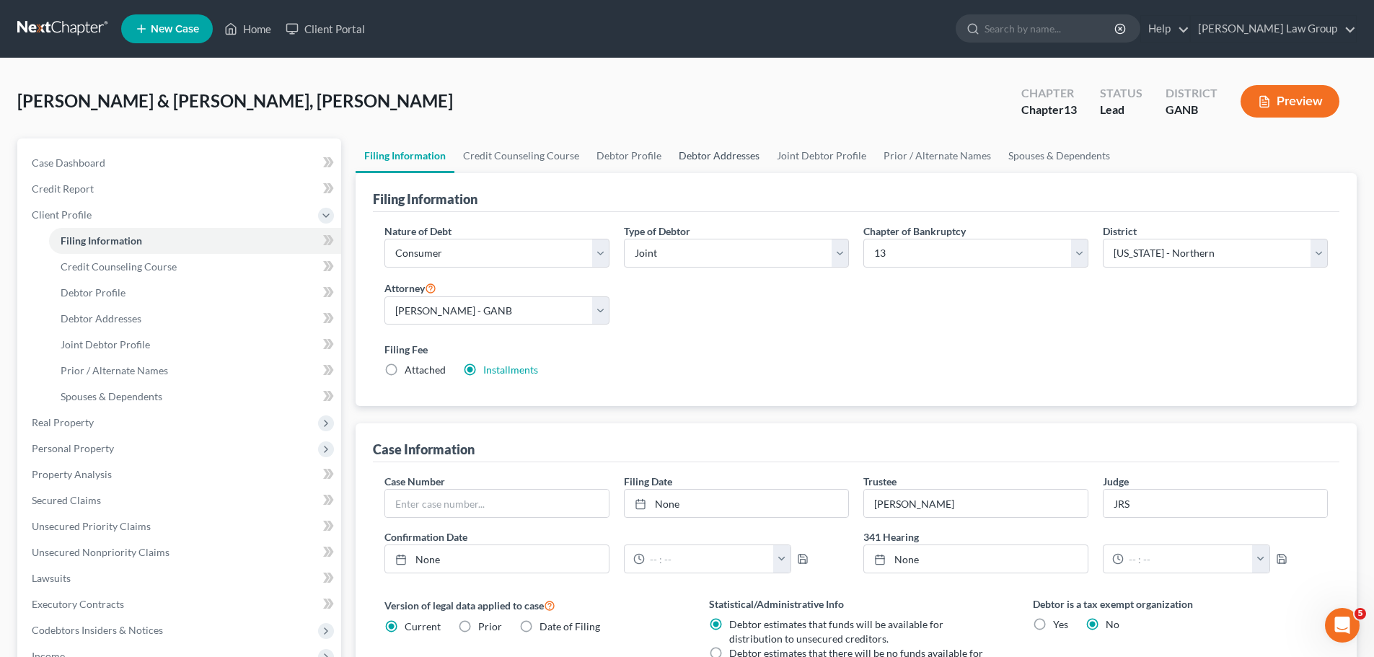
click at [671, 144] on link "Debtor Addresses" at bounding box center [719, 155] width 98 height 35
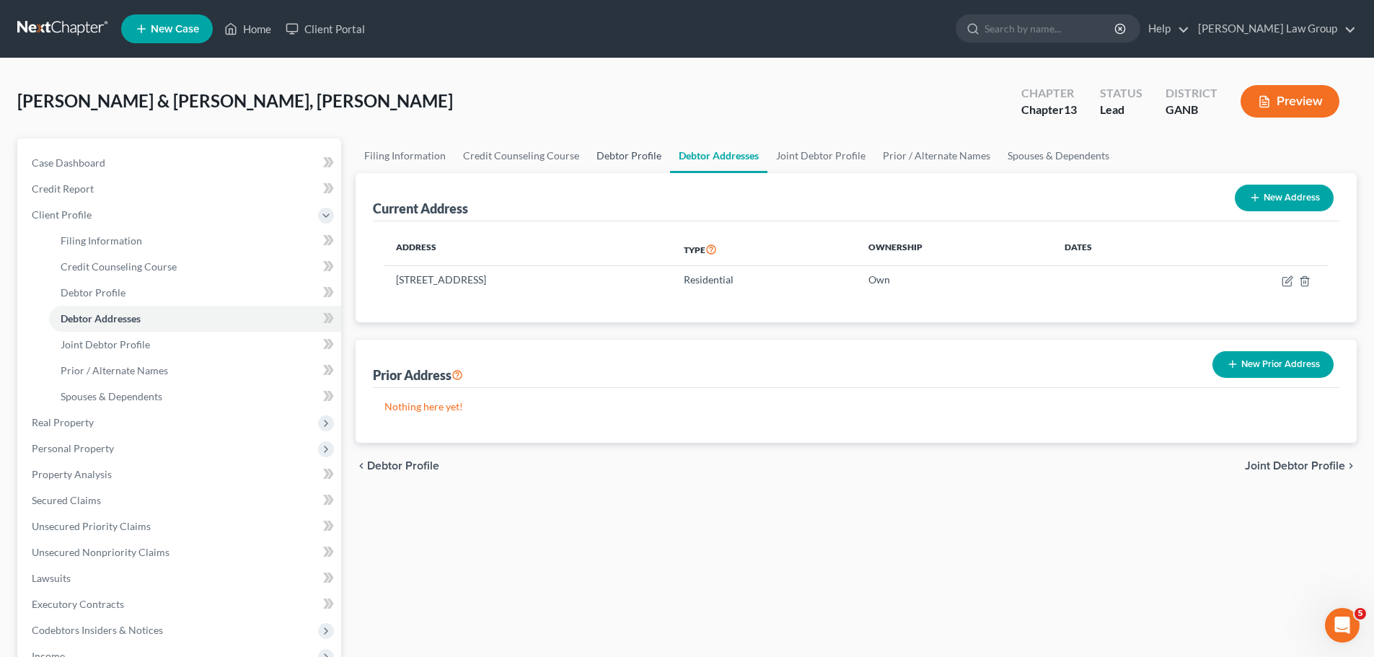
click at [622, 146] on link "Debtor Profile" at bounding box center [629, 155] width 82 height 35
select select "1"
select select "6"
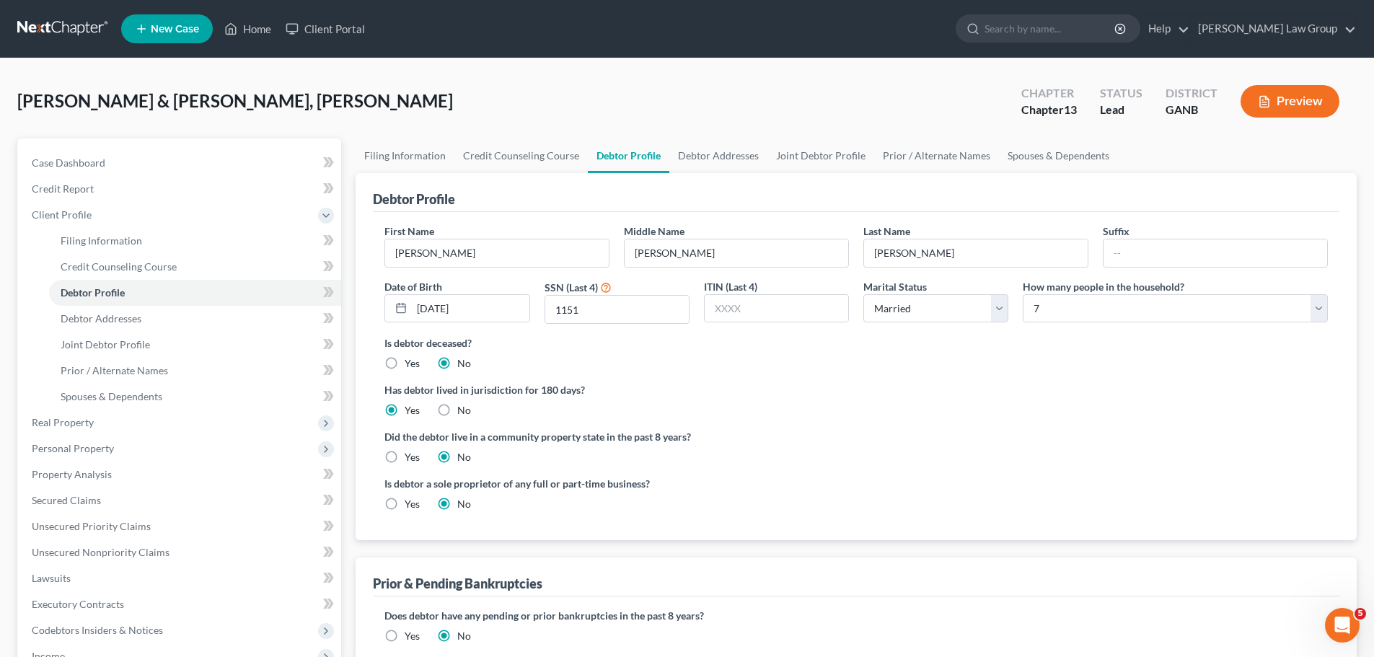
radio input "true"
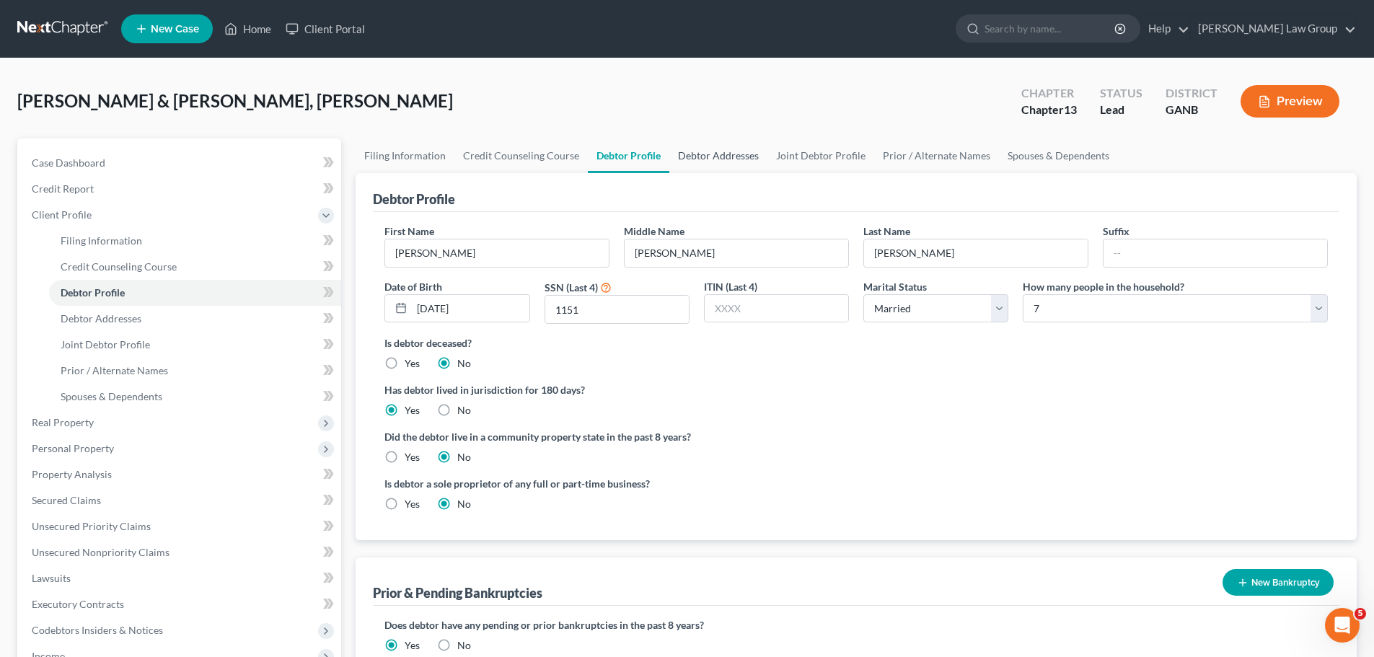
click at [732, 146] on link "Debtor Addresses" at bounding box center [718, 155] width 98 height 35
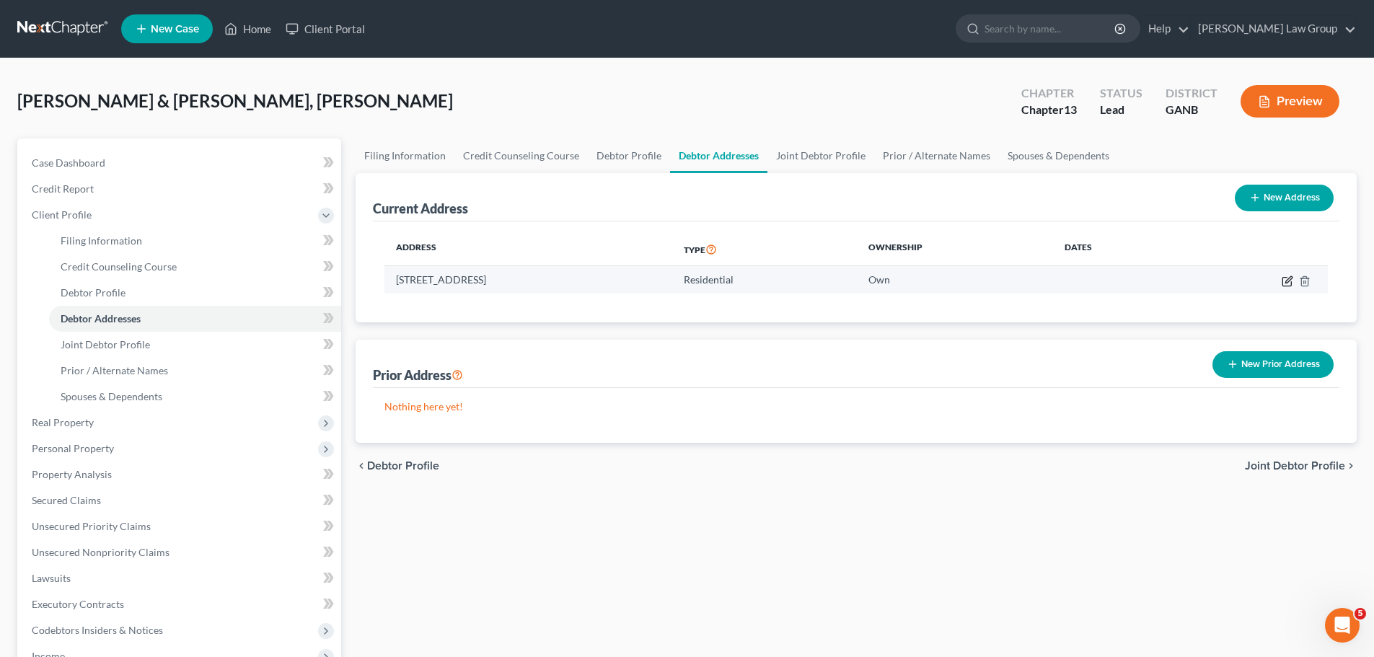
click at [1282, 278] on icon "button" at bounding box center [1286, 281] width 9 height 9
select select "10"
select select "106"
select select "0"
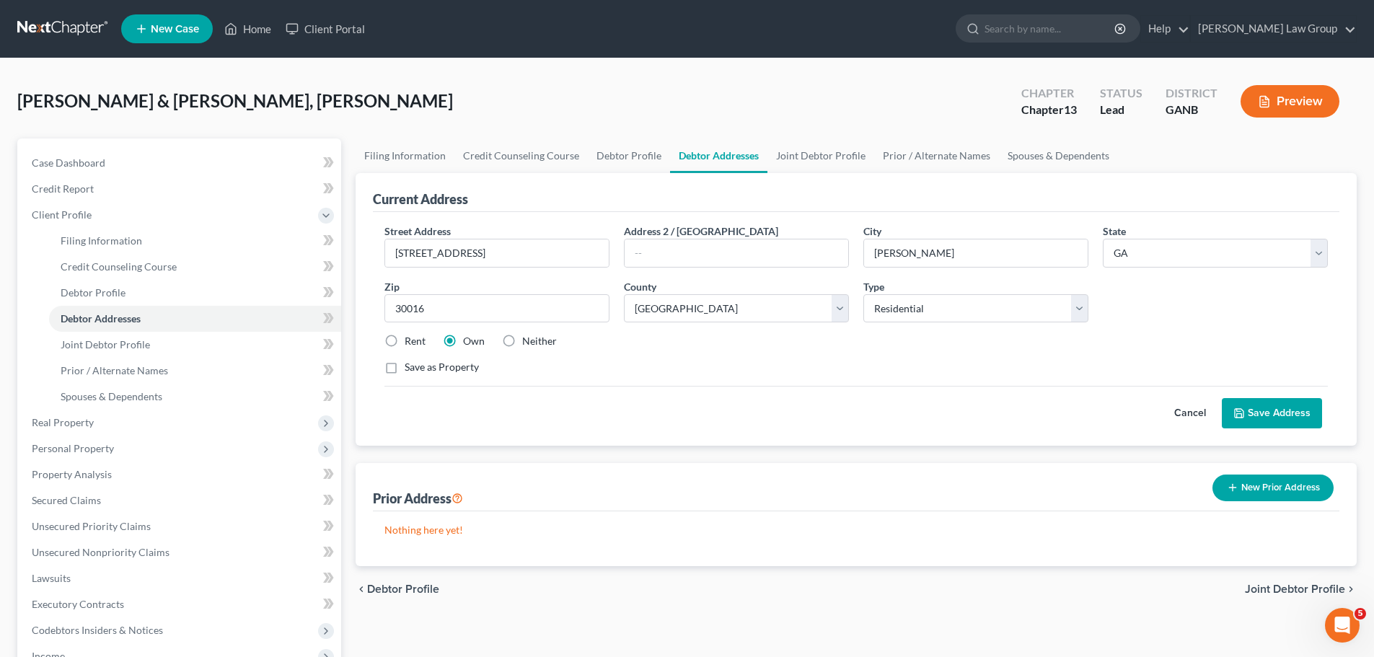
click at [405, 338] on label "Rent" at bounding box center [415, 341] width 21 height 14
click at [410, 338] on input "Rent" at bounding box center [414, 338] width 9 height 9
radio input "true"
click at [924, 316] on select "Select Residential Mailing Rental Business" at bounding box center [975, 308] width 225 height 29
click at [1222, 312] on div "Street Address * [STREET_ADDRESS] * [PERSON_NAME][GEOGRAPHIC_DATA] * State [US_…" at bounding box center [856, 305] width 958 height 163
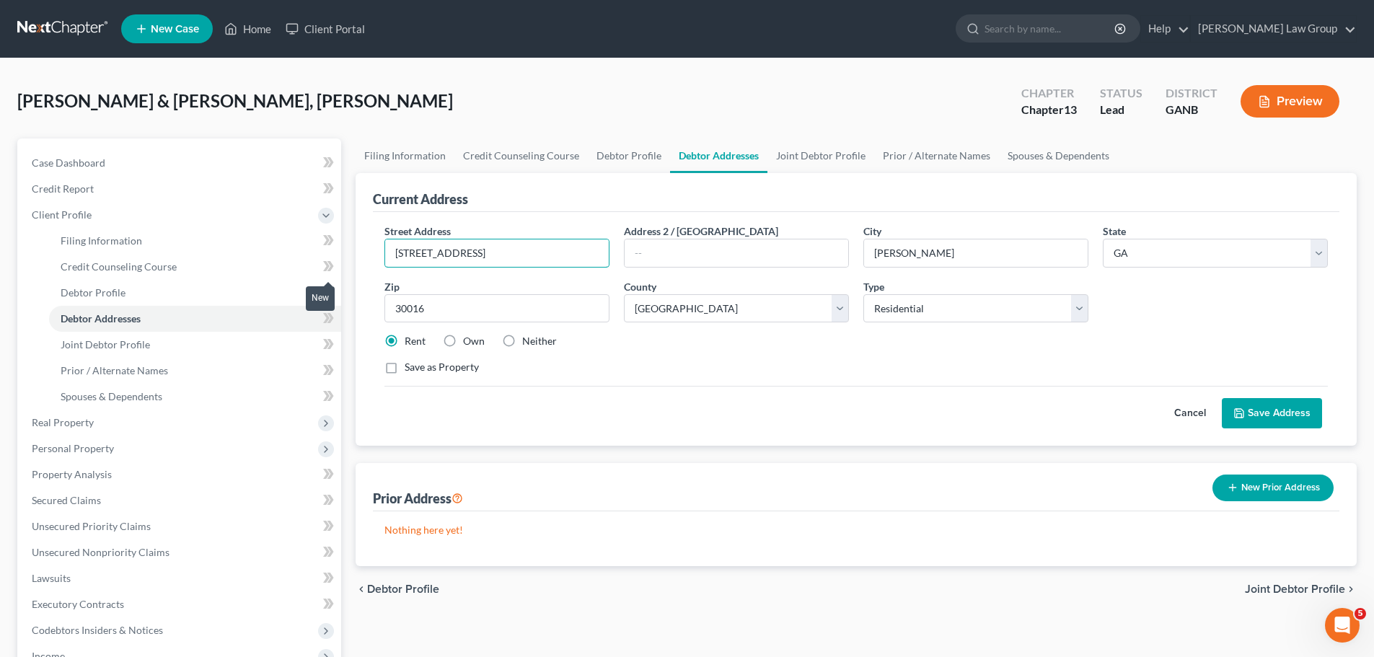
drag, startPoint x: 516, startPoint y: 260, endPoint x: 341, endPoint y: 261, distance: 174.5
click at [341, 261] on div "Petition Navigation Case Dashboard Payments Invoices Payments Payments Credit R…" at bounding box center [687, 541] width 1354 height 807
click at [1256, 482] on button "New Prior Address" at bounding box center [1272, 488] width 121 height 27
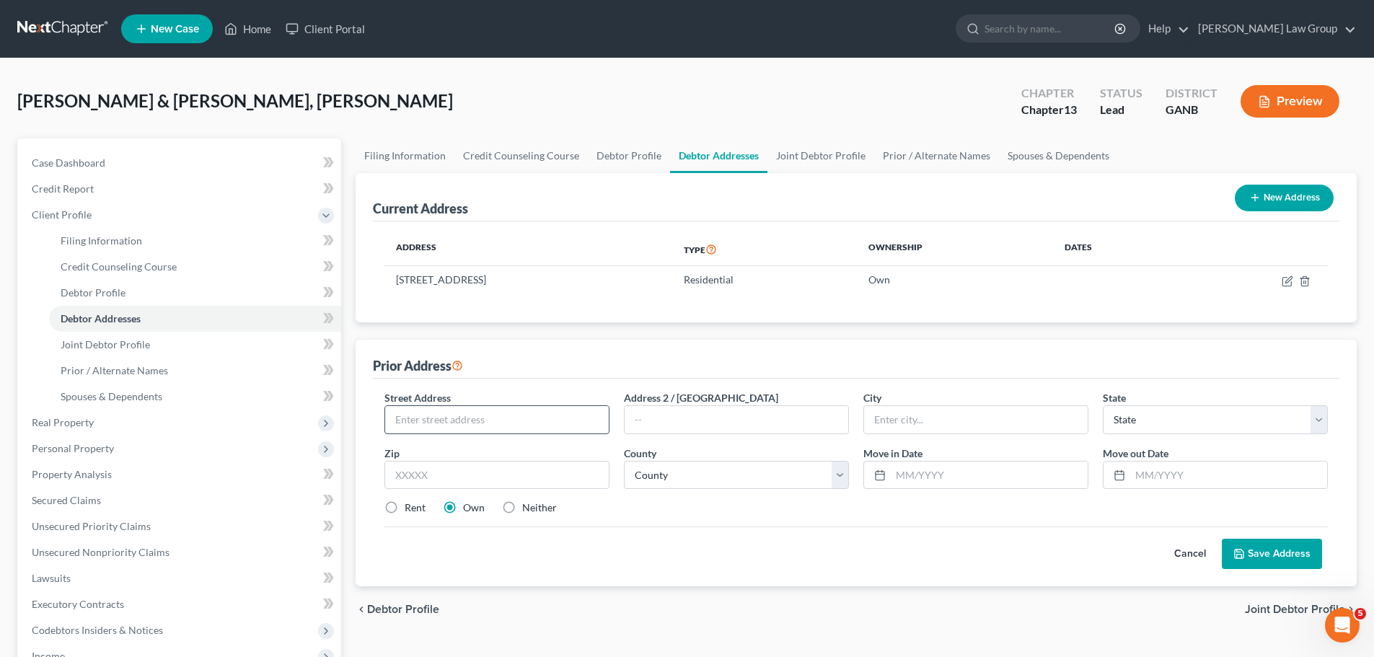
click at [434, 430] on input "text" at bounding box center [497, 419] width 224 height 27
paste input "[STREET_ADDRESS]"
type input "[STREET_ADDRESS]"
click at [466, 475] on input "text" at bounding box center [496, 475] width 225 height 29
type input "30016"
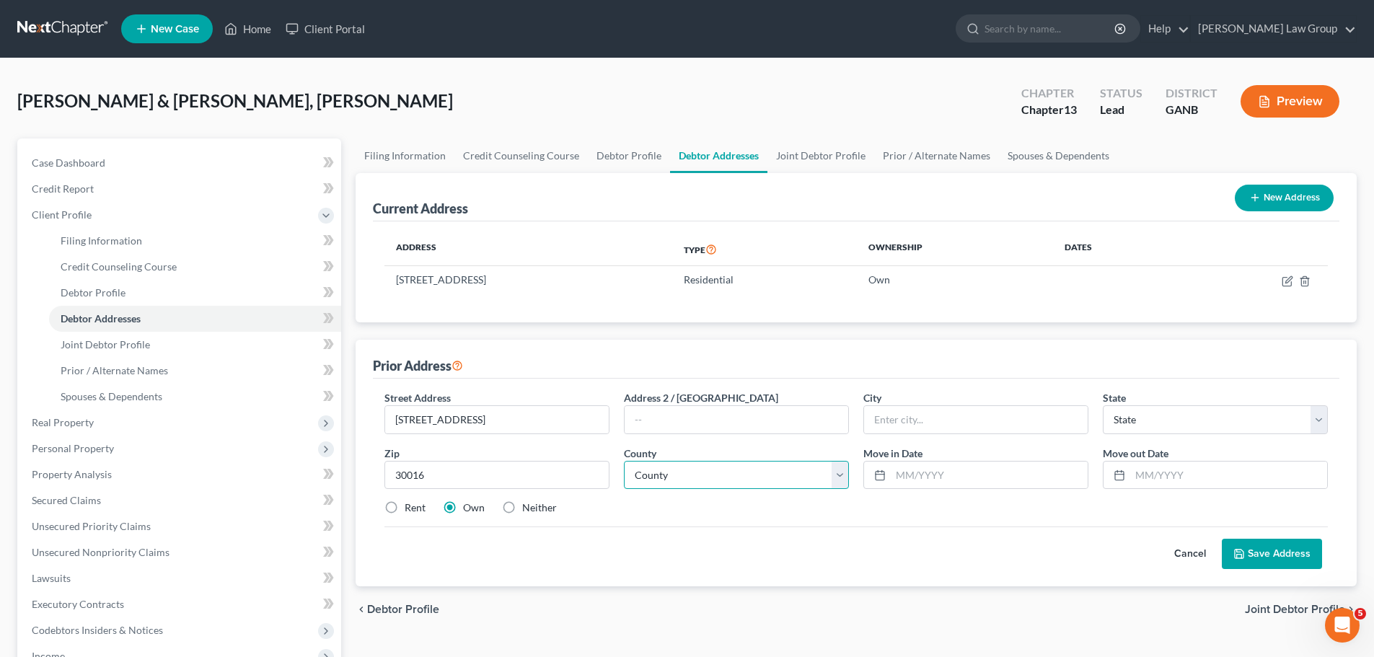
type input "[PERSON_NAME]"
select select "10"
click at [728, 468] on select "County" at bounding box center [736, 475] width 225 height 29
drag, startPoint x: 926, startPoint y: 543, endPoint x: 827, endPoint y: 524, distance: 100.7
click at [926, 543] on div "Cancel Save Address" at bounding box center [855, 547] width 943 height 43
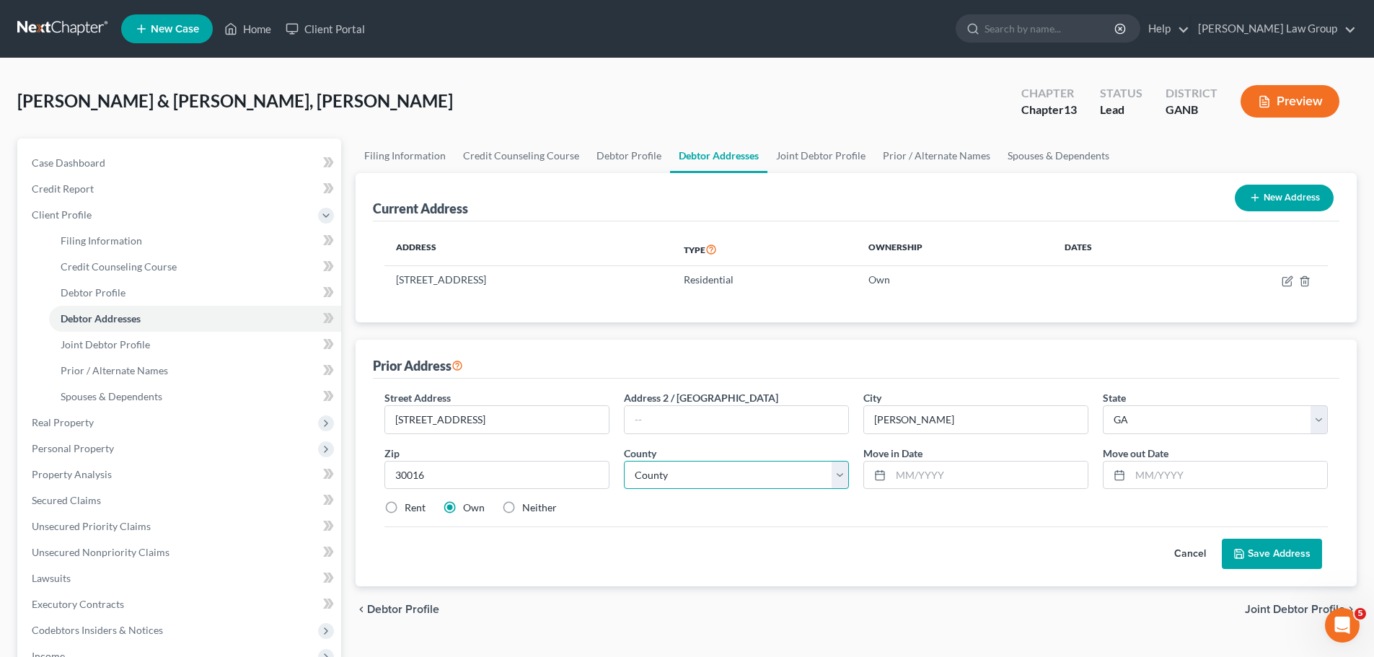
click at [677, 480] on select "County [GEOGRAPHIC_DATA] [GEOGRAPHIC_DATA] [GEOGRAPHIC_DATA] [GEOGRAPHIC_DATA] …" at bounding box center [736, 475] width 225 height 29
select select "106"
click at [624, 461] on select "County [GEOGRAPHIC_DATA] [GEOGRAPHIC_DATA] [GEOGRAPHIC_DATA] [GEOGRAPHIC_DATA] …" at bounding box center [736, 475] width 225 height 29
click at [405, 509] on label "Rent" at bounding box center [415, 507] width 21 height 14
click at [410, 509] on input "Rent" at bounding box center [414, 504] width 9 height 9
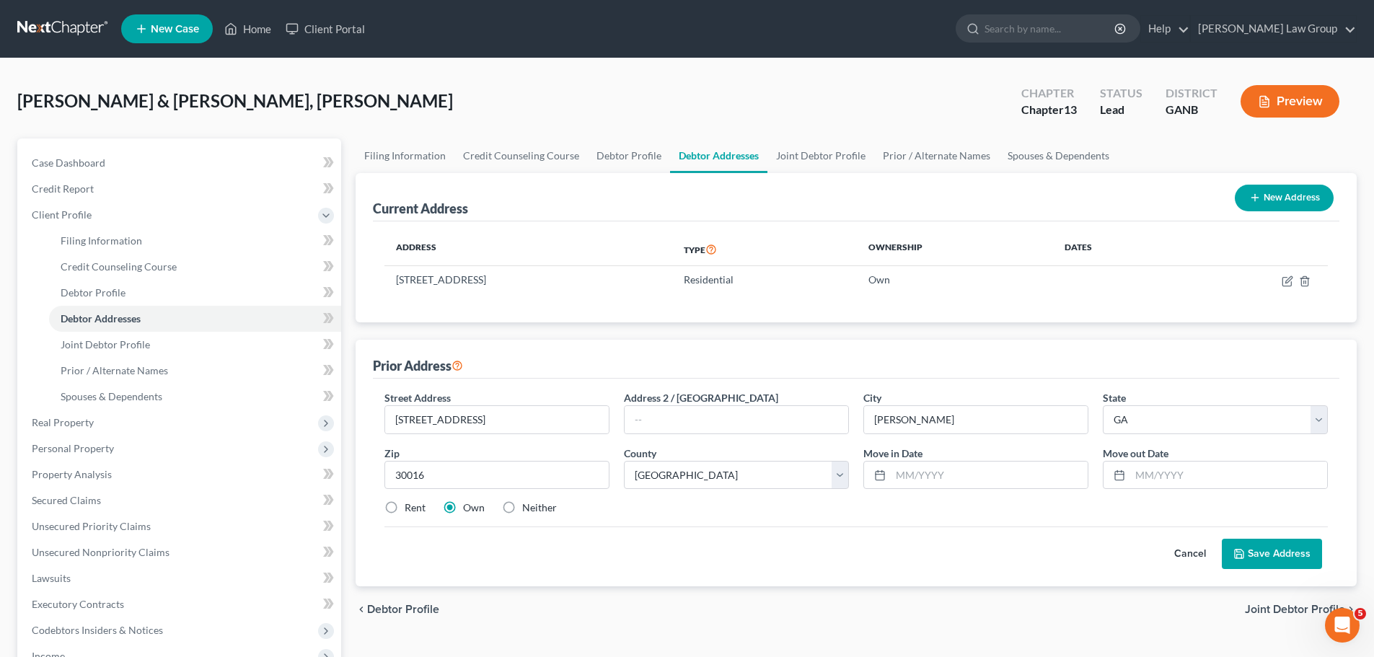
radio input "true"
click at [933, 477] on input "text" at bounding box center [989, 475] width 197 height 27
type input "09/2016"
click at [1201, 480] on input "text" at bounding box center [1228, 475] width 197 height 27
type input "02/2024"
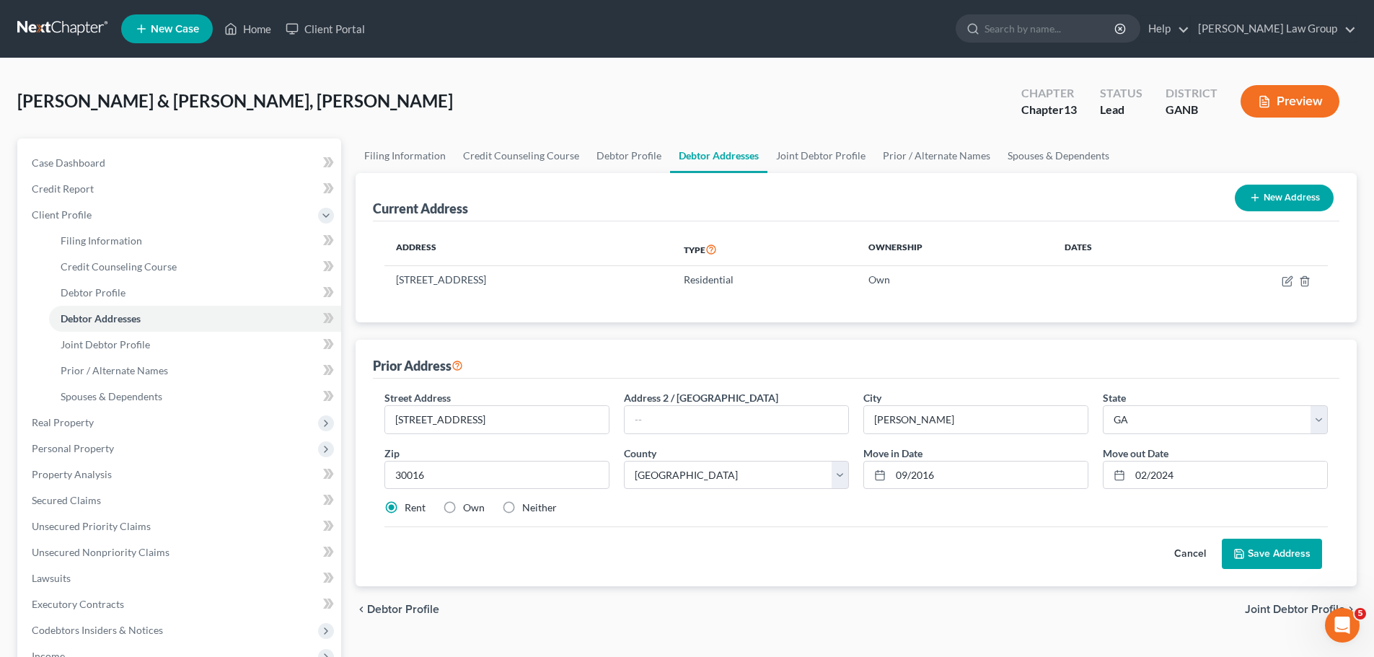
click at [1269, 553] on button "Save Address" at bounding box center [1272, 554] width 100 height 30
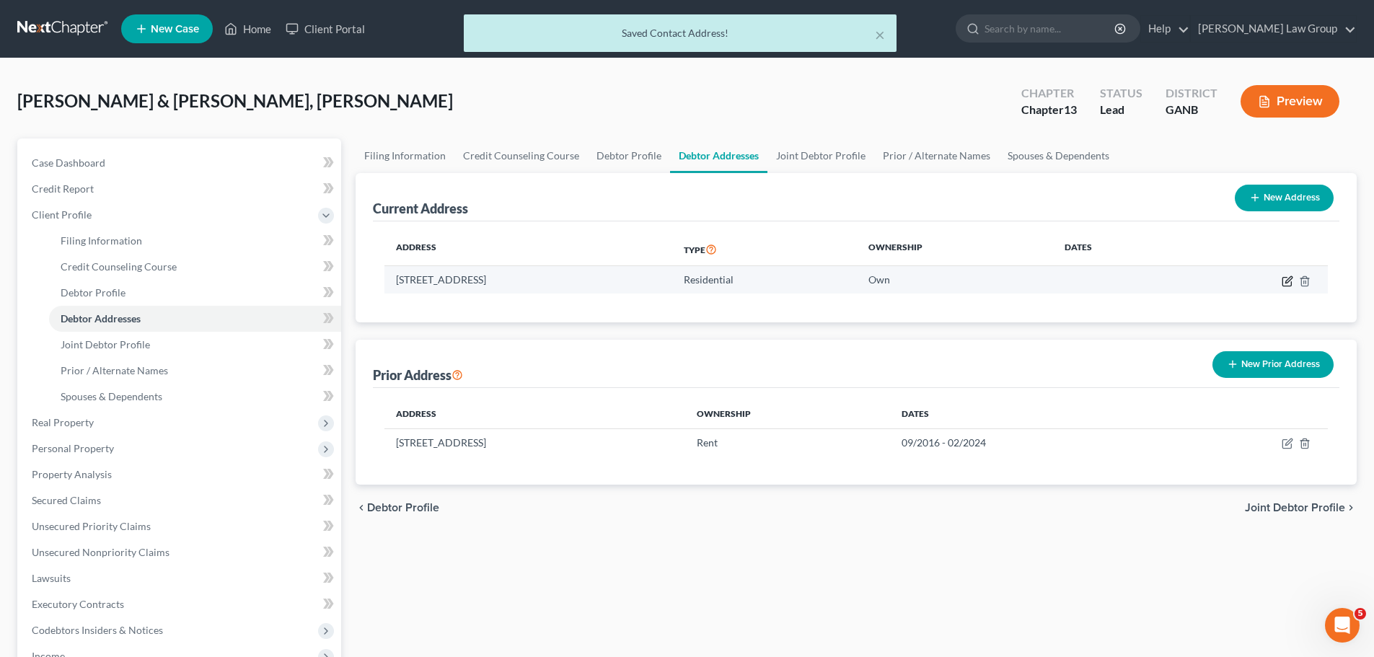
click at [1287, 282] on icon "button" at bounding box center [1288, 279] width 6 height 6
select select "10"
select select "106"
select select "0"
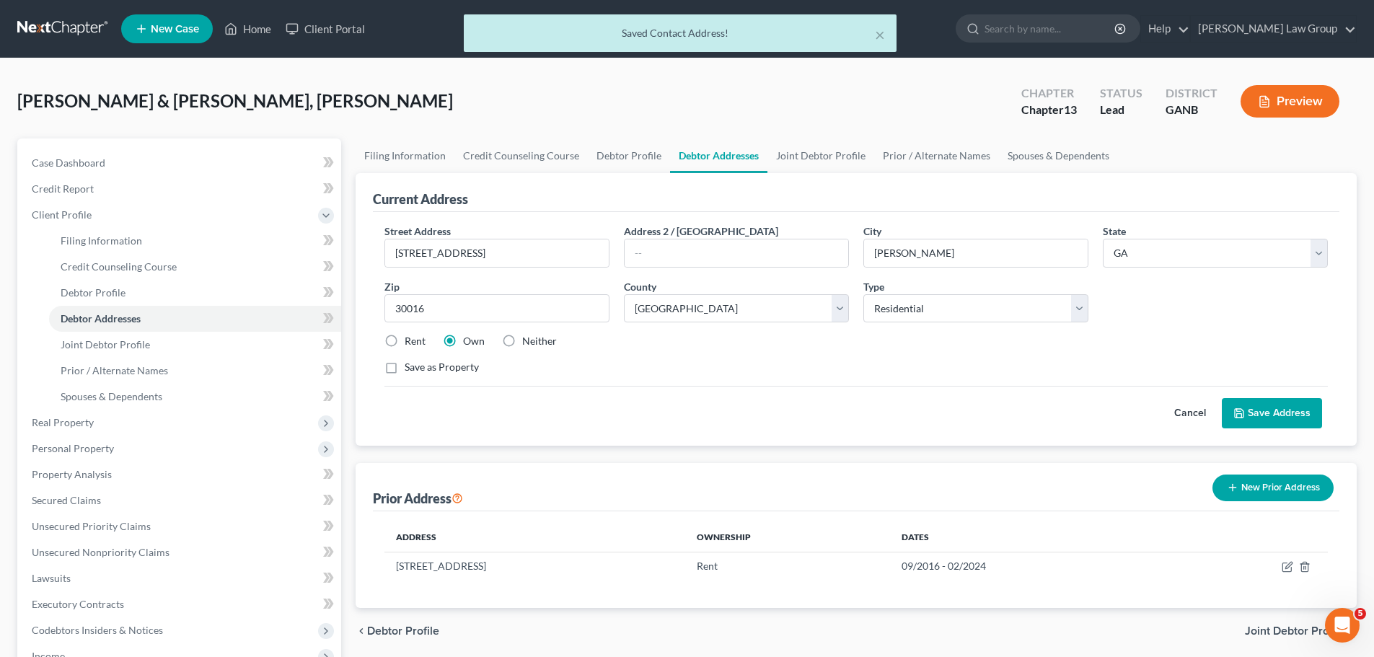
click at [405, 339] on label "Rent" at bounding box center [415, 341] width 21 height 14
click at [410, 339] on input "Rent" at bounding box center [414, 338] width 9 height 9
radio input "true"
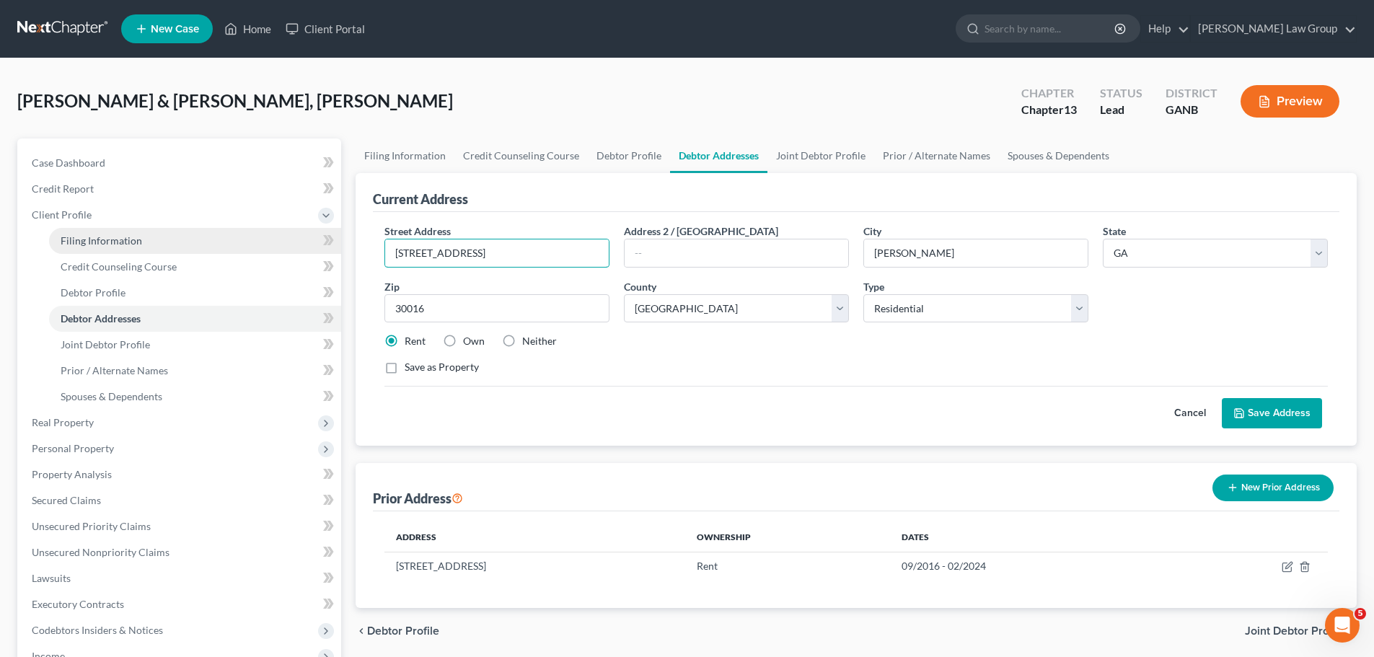
drag, startPoint x: 509, startPoint y: 250, endPoint x: 265, endPoint y: 241, distance: 244.6
click at [265, 241] on div "Petition Navigation Case Dashboard Payments Invoices Payments Payments Credit R…" at bounding box center [687, 541] width 1354 height 807
type input "[STREET_ADDRESS]"
type input "30094"
type input "[PERSON_NAME]"
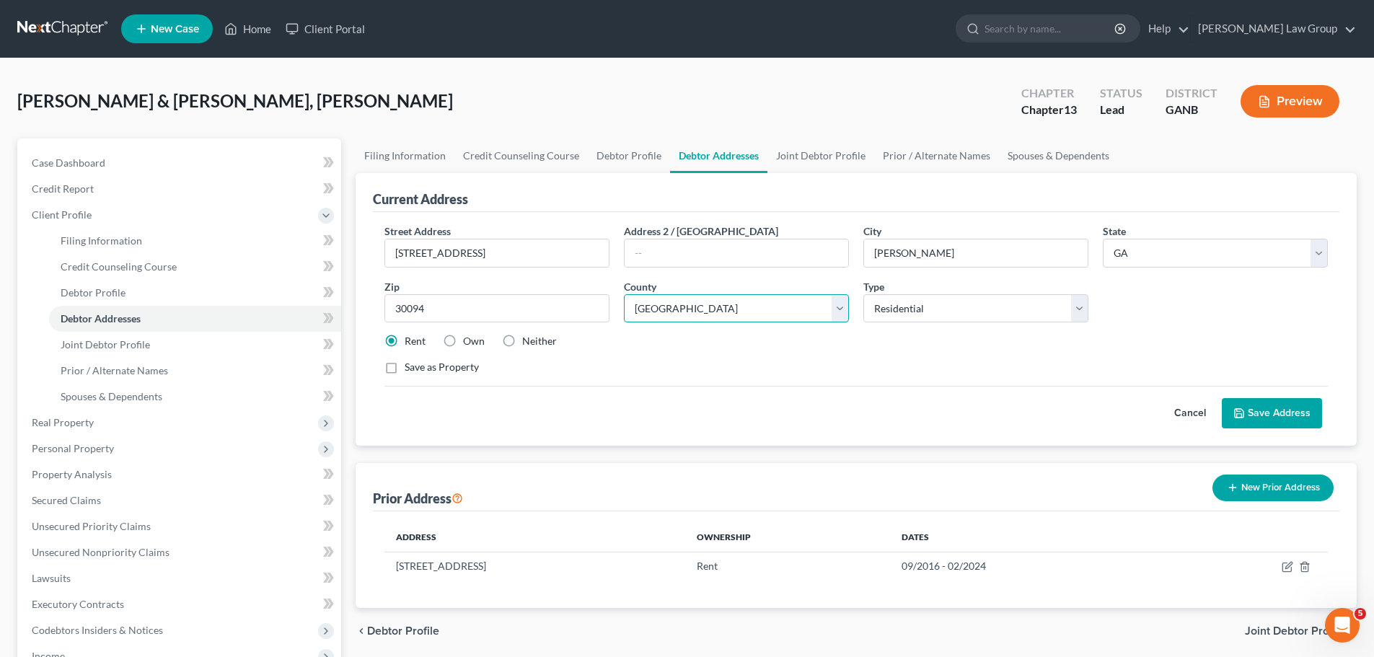
click at [644, 301] on select "County [GEOGRAPHIC_DATA] [GEOGRAPHIC_DATA] [GEOGRAPHIC_DATA] [GEOGRAPHIC_DATA] …" at bounding box center [736, 308] width 225 height 29
select select "121"
click at [624, 294] on select "County [GEOGRAPHIC_DATA] [GEOGRAPHIC_DATA] [GEOGRAPHIC_DATA] [GEOGRAPHIC_DATA] …" at bounding box center [736, 308] width 225 height 29
click at [1276, 418] on button "Save Address" at bounding box center [1272, 413] width 100 height 30
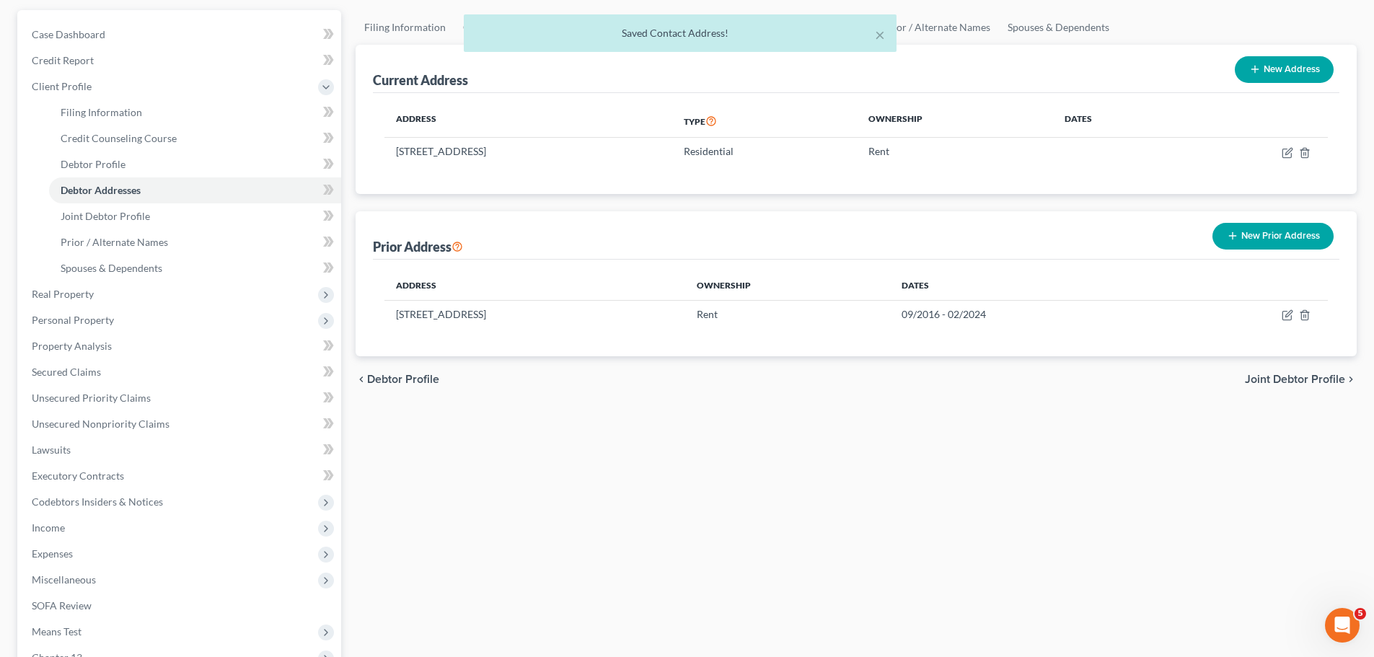
scroll to position [343, 0]
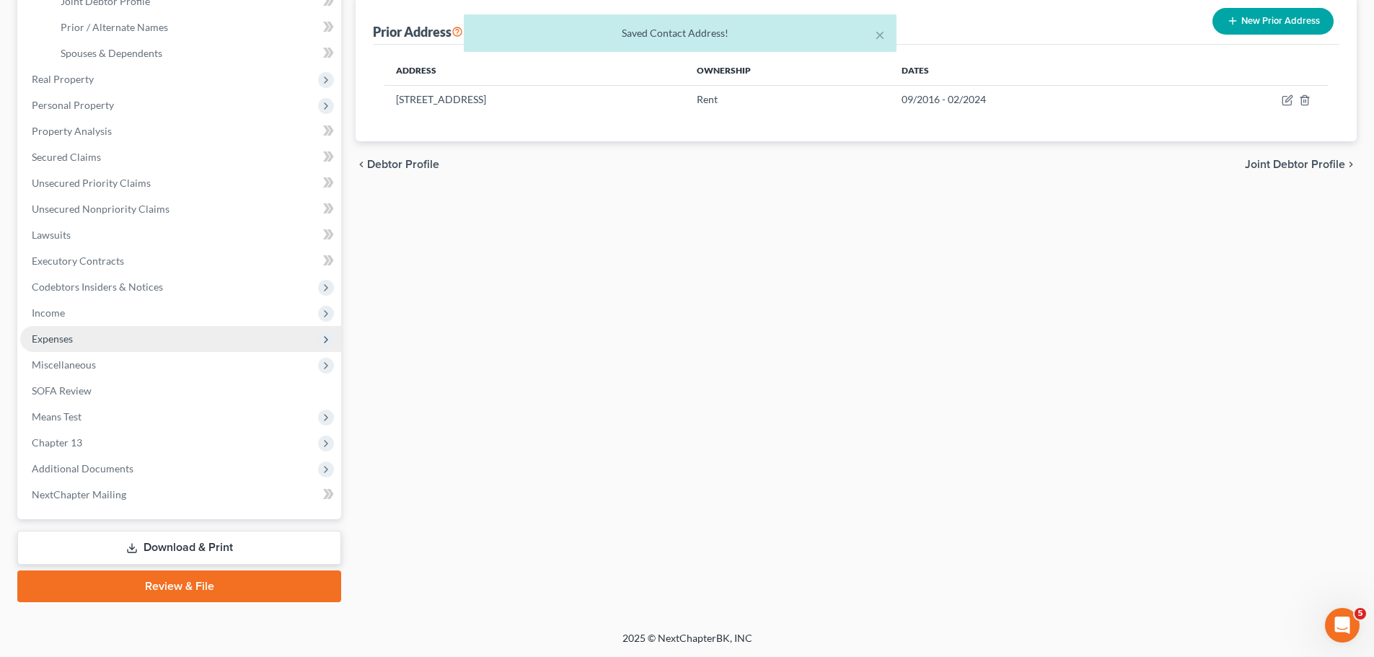
click at [94, 330] on span "Expenses" at bounding box center [180, 339] width 321 height 26
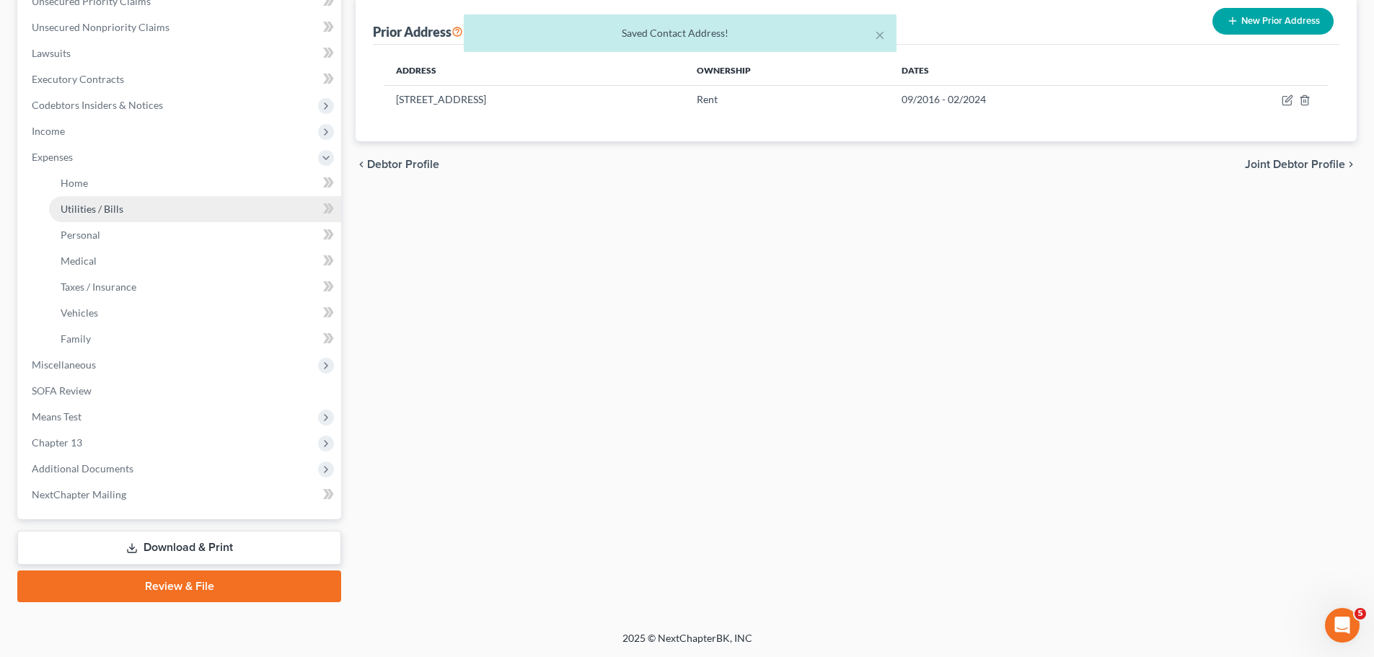
click at [105, 196] on link "Utilities / Bills" at bounding box center [195, 209] width 292 height 26
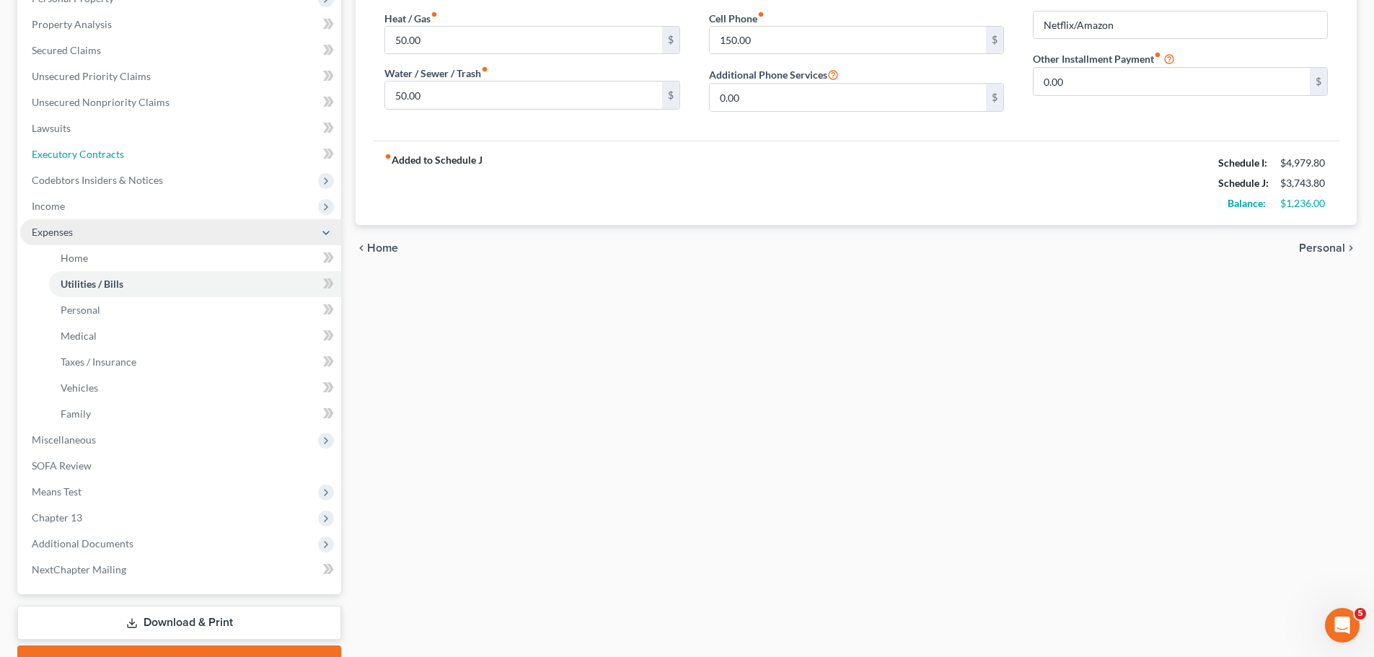
scroll to position [92, 0]
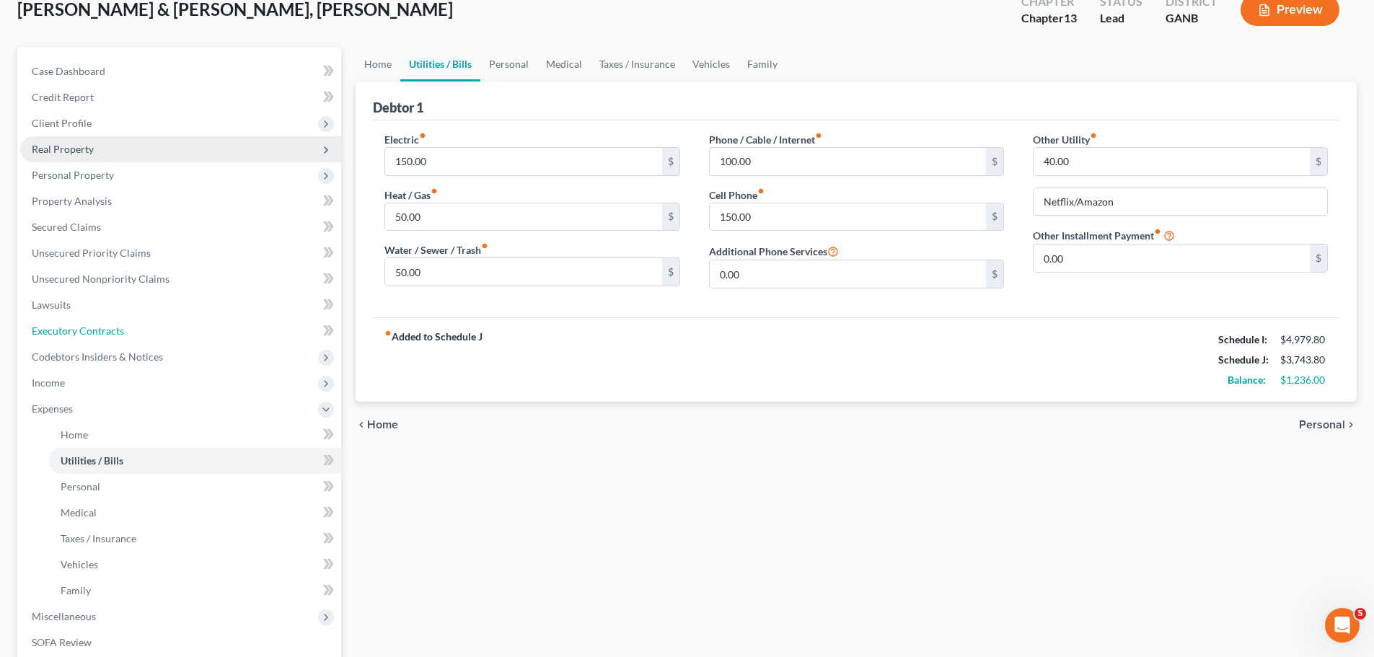
drag, startPoint x: 110, startPoint y: 191, endPoint x: 114, endPoint y: 217, distance: 26.2
click at [110, 191] on ul "Case Dashboard Payments Invoices Payments Payments Credit Report Client Profile" at bounding box center [180, 408] width 321 height 701
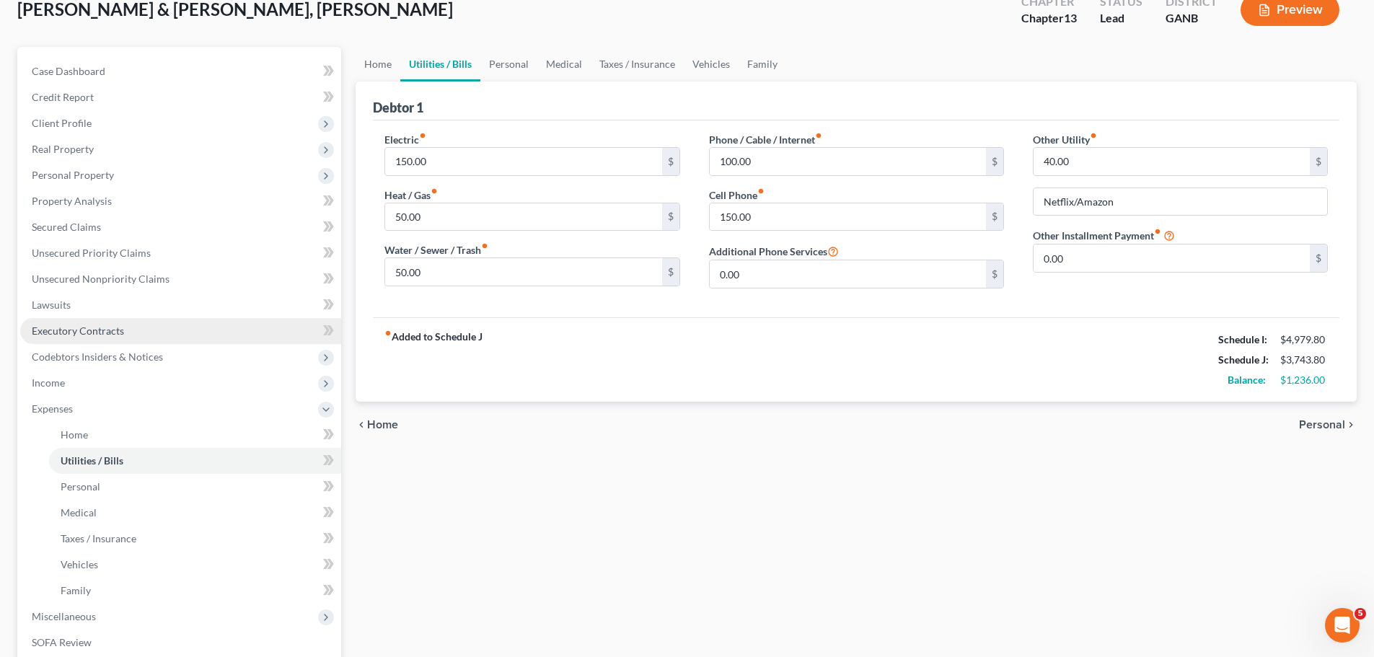
scroll to position [0, 0]
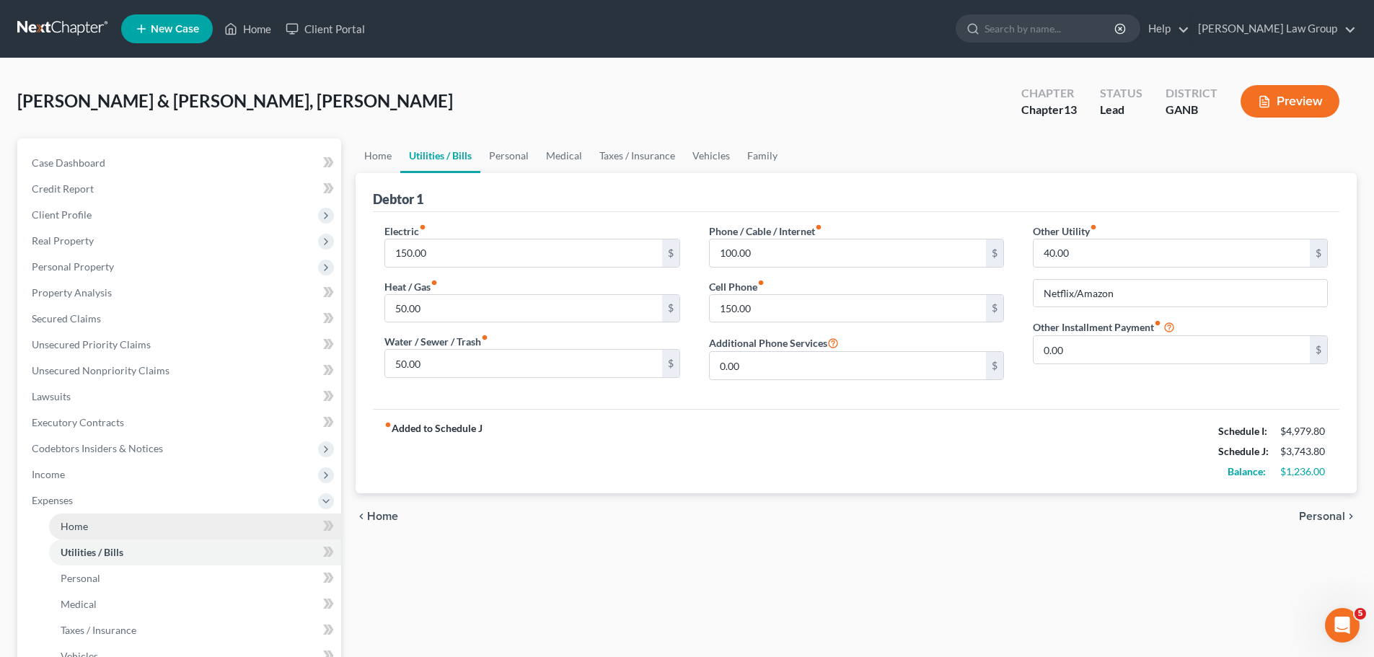
click at [119, 521] on link "Home" at bounding box center [195, 526] width 292 height 26
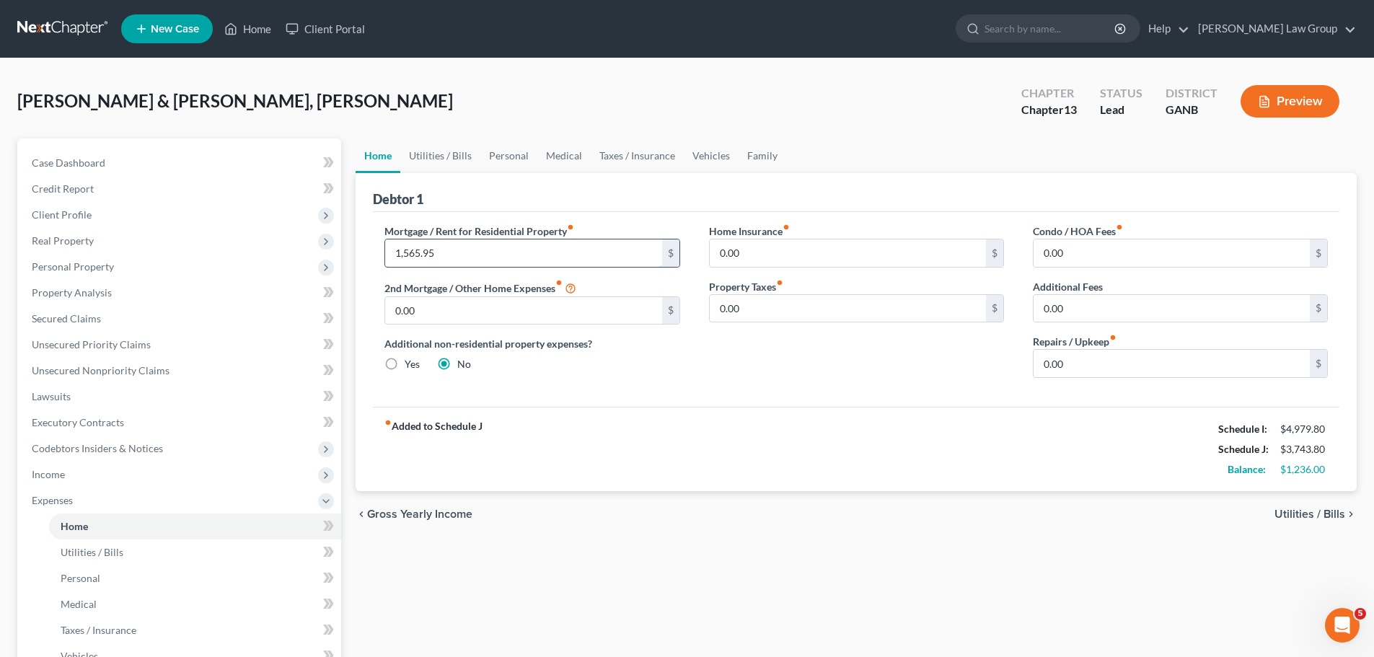
click at [466, 247] on input "1,565.95" at bounding box center [523, 252] width 276 height 27
type input "1,850.00"
click at [441, 160] on link "Utilities / Bills" at bounding box center [440, 155] width 80 height 35
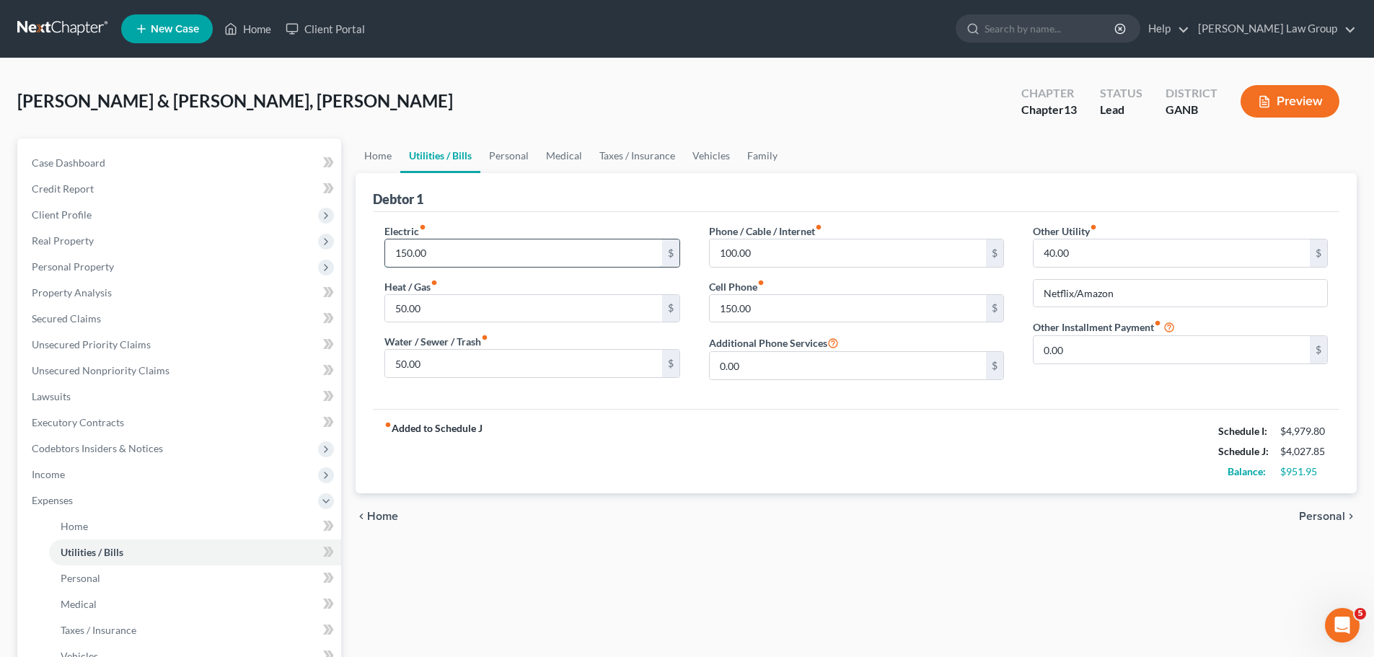
click at [527, 264] on input "150.00" at bounding box center [523, 252] width 276 height 27
click at [446, 308] on input "50.00" at bounding box center [523, 308] width 276 height 27
click at [447, 360] on input "50.00" at bounding box center [523, 363] width 276 height 27
click at [455, 247] on input "150.00" at bounding box center [523, 252] width 276 height 27
type input "450.00"
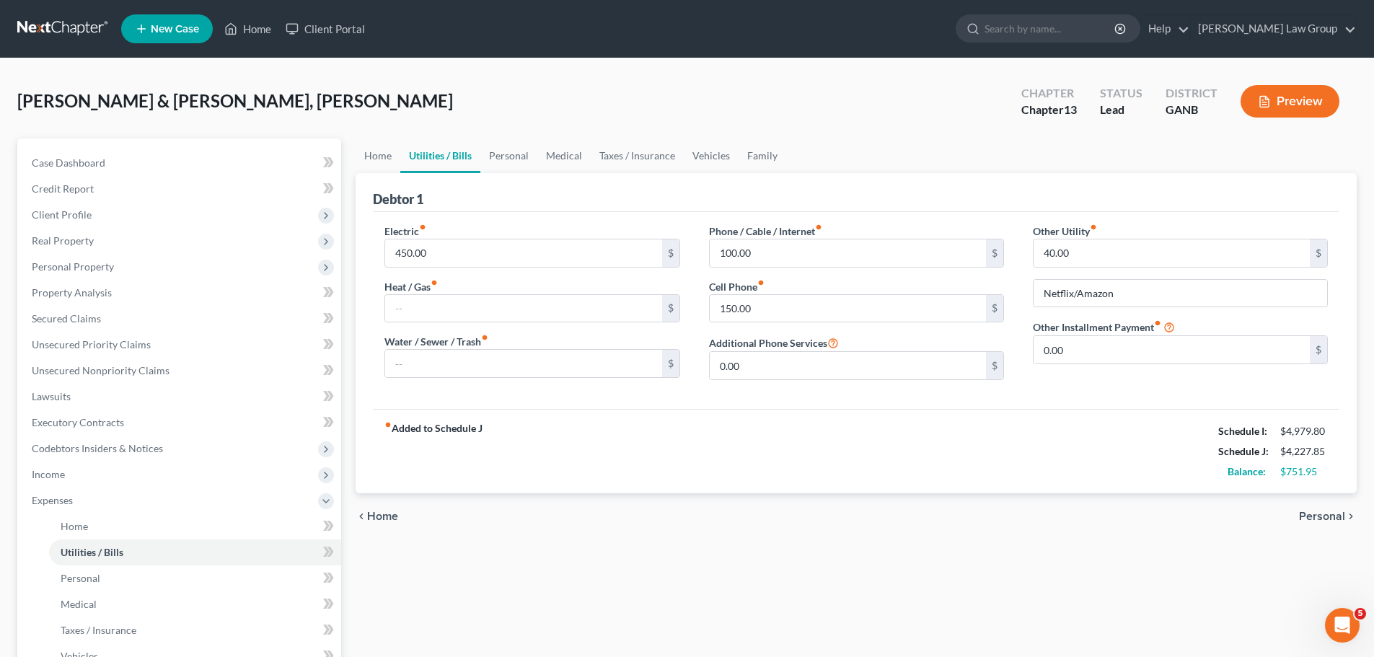
click at [595, 206] on div "Debtor 1" at bounding box center [856, 192] width 966 height 39
click at [753, 160] on link "Family" at bounding box center [762, 155] width 48 height 35
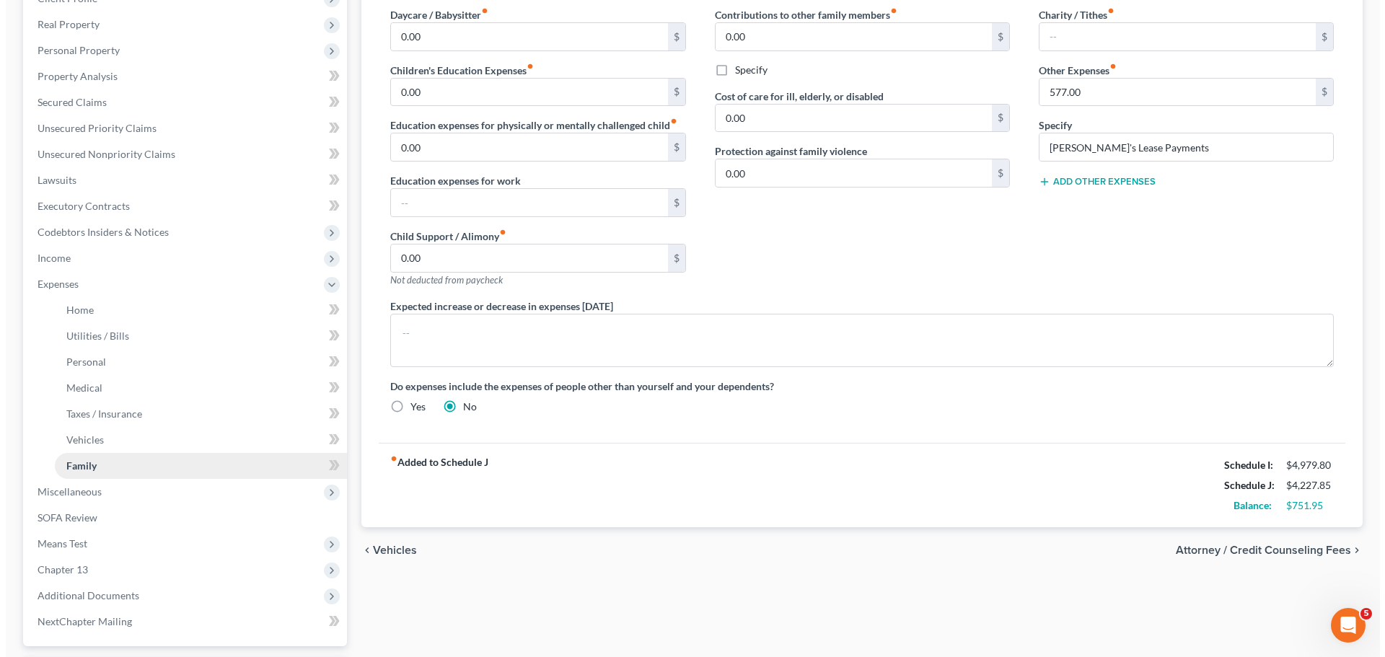
scroll to position [343, 0]
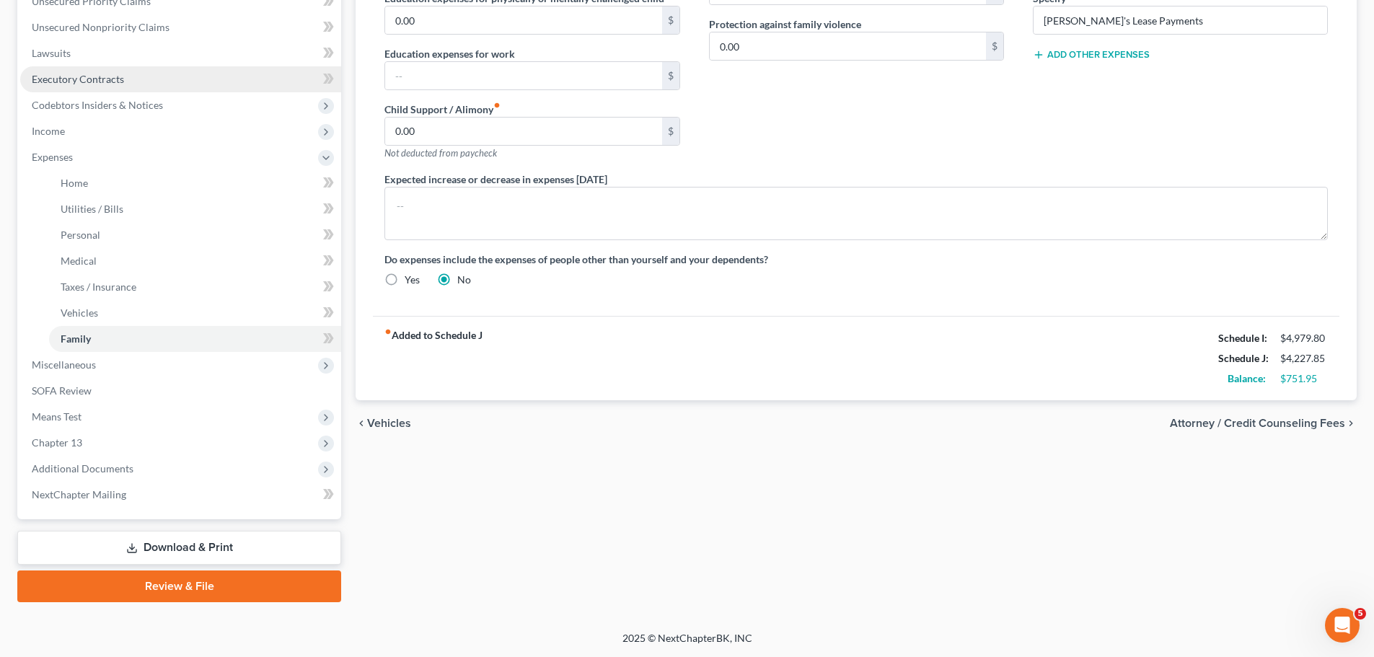
click at [94, 79] on span "Executory Contracts" at bounding box center [78, 79] width 92 height 12
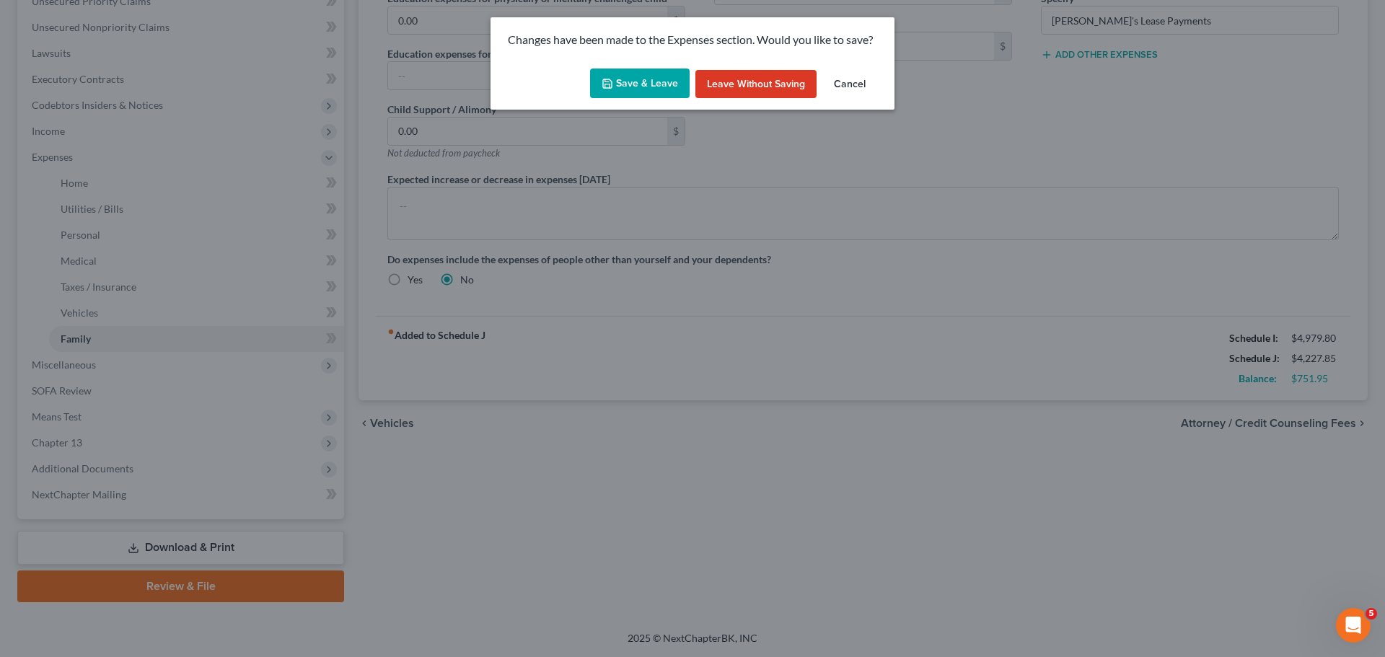
click at [635, 69] on button "Save & Leave" at bounding box center [640, 84] width 100 height 30
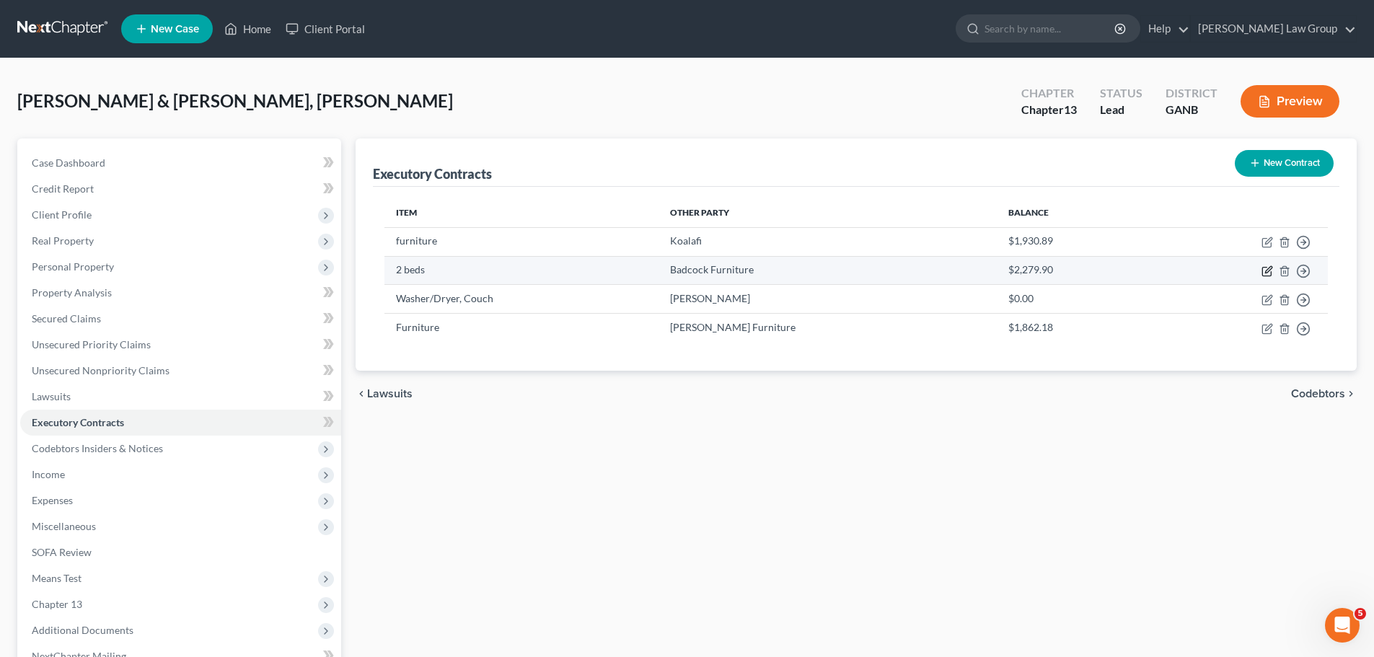
click at [1266, 269] on icon "button" at bounding box center [1267, 271] width 12 height 12
select select "10"
select select "2"
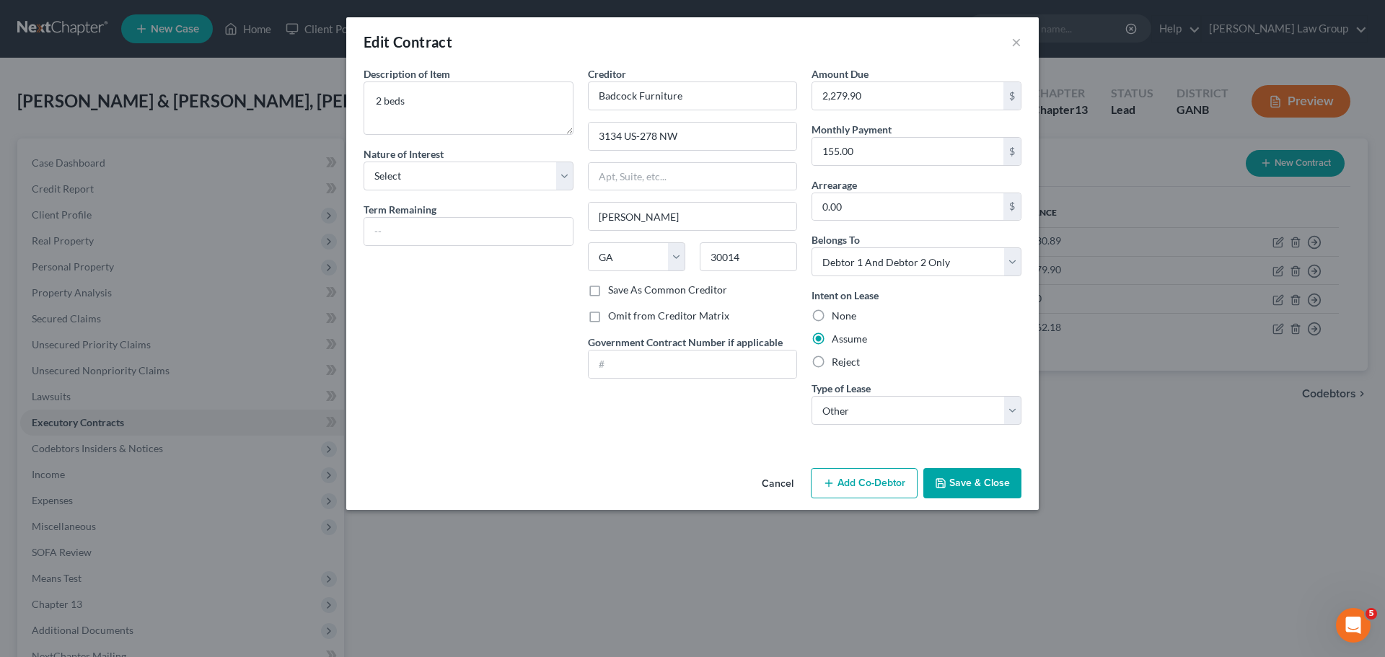
click at [1025, 474] on div "Cancel Add Co-Debtor Save & Close" at bounding box center [692, 486] width 692 height 48
click at [983, 478] on button "Save & Close" at bounding box center [972, 483] width 98 height 30
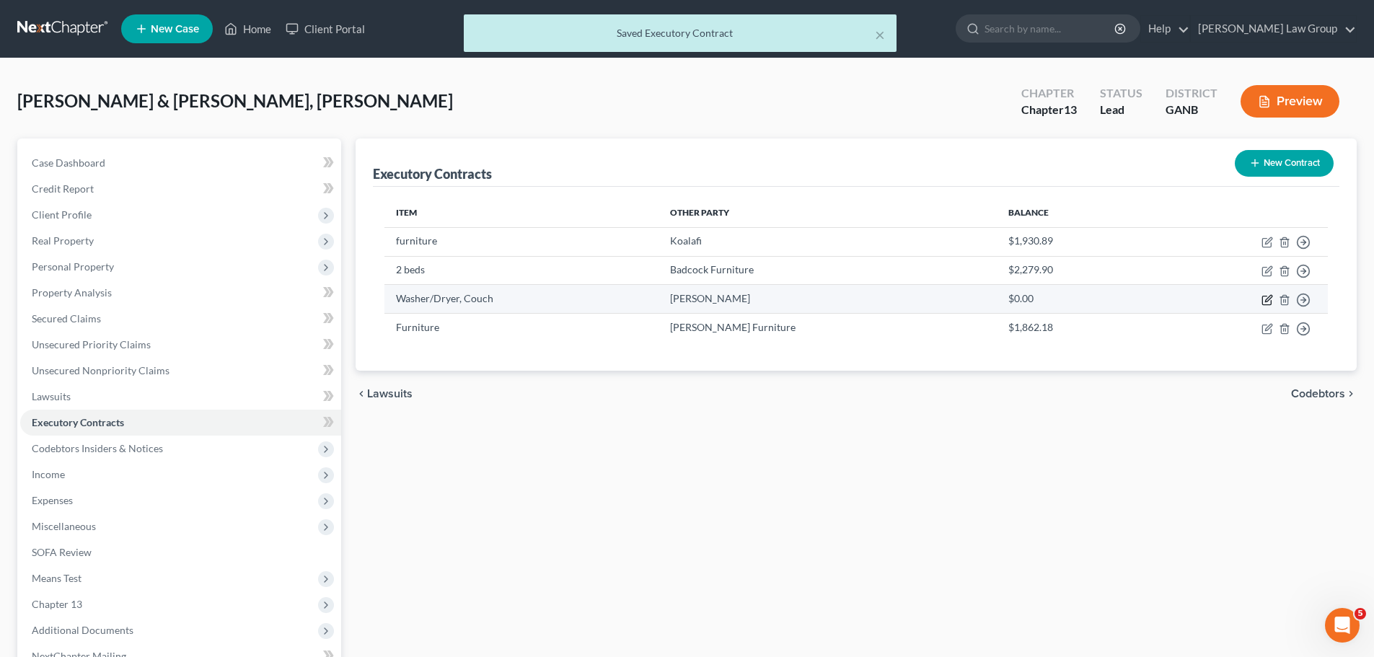
click at [1263, 301] on icon "button" at bounding box center [1266, 300] width 9 height 9
select select "10"
select select "2"
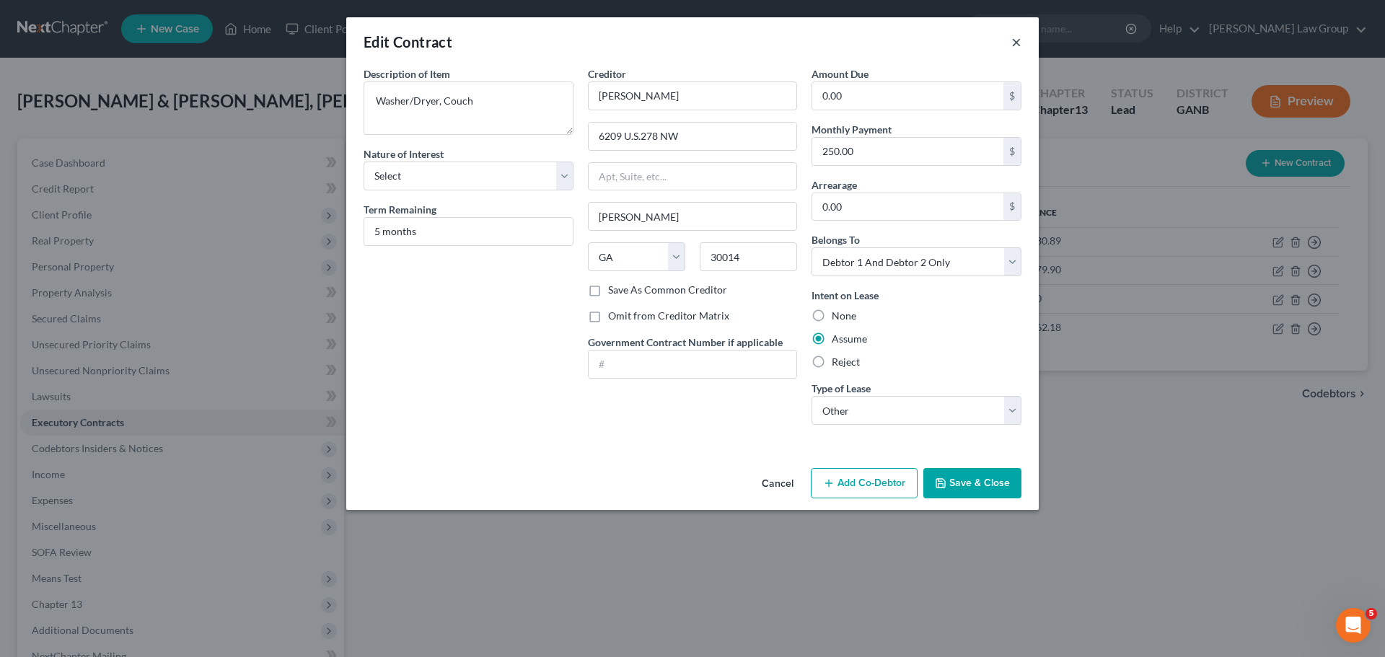
click at [1017, 38] on button "×" at bounding box center [1016, 41] width 10 height 17
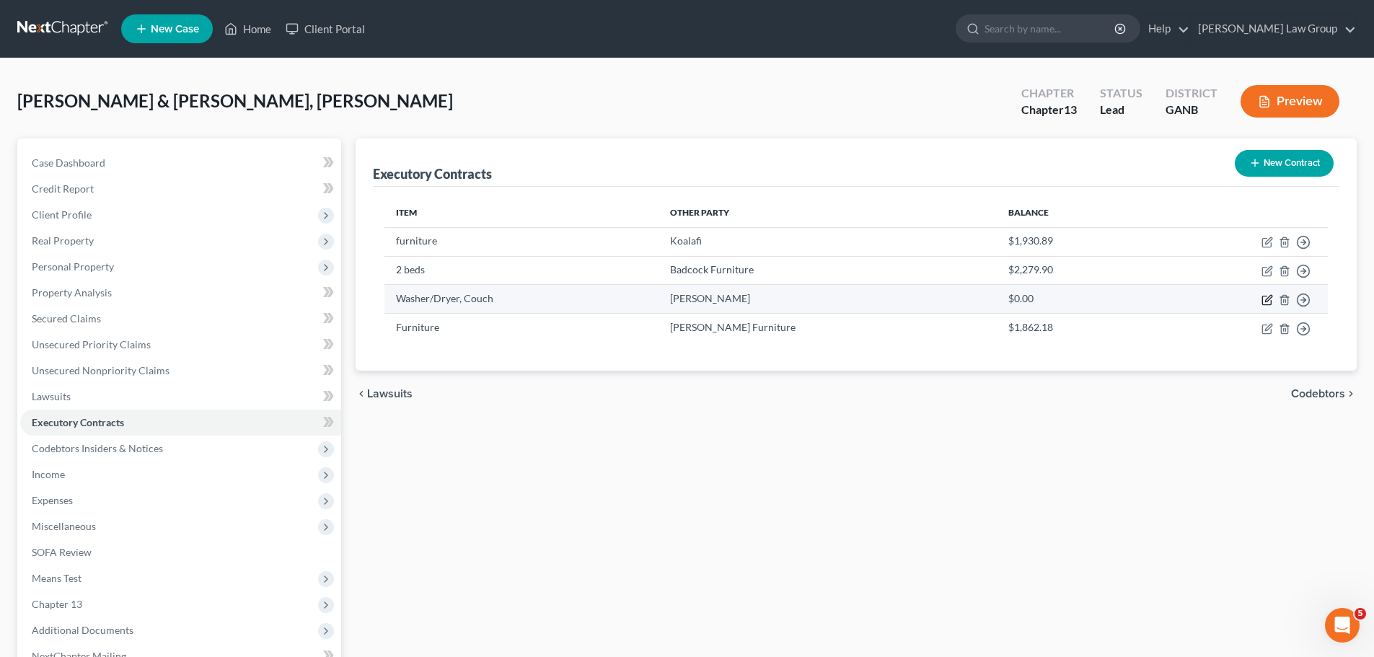
click at [1268, 301] on icon "button" at bounding box center [1268, 298] width 6 height 6
select select "10"
select select "2"
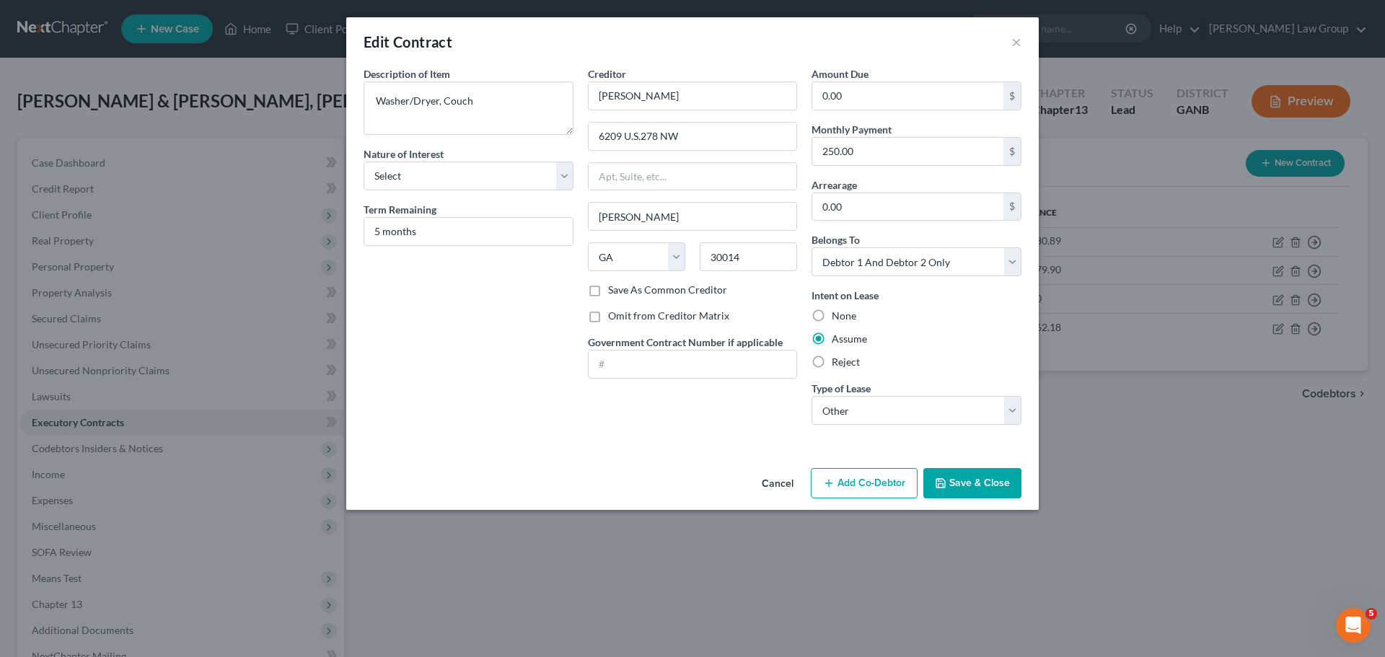
click at [831, 367] on label "Reject" at bounding box center [845, 362] width 28 height 14
click at [837, 364] on input "Reject" at bounding box center [841, 359] width 9 height 9
radio input "true"
click at [457, 171] on select "Select Purchaser Agent Lessor Lessee" at bounding box center [468, 176] width 210 height 29
click at [433, 283] on div "Description of non-residential real property * Description of Item * Washer/Dry…" at bounding box center [468, 251] width 224 height 370
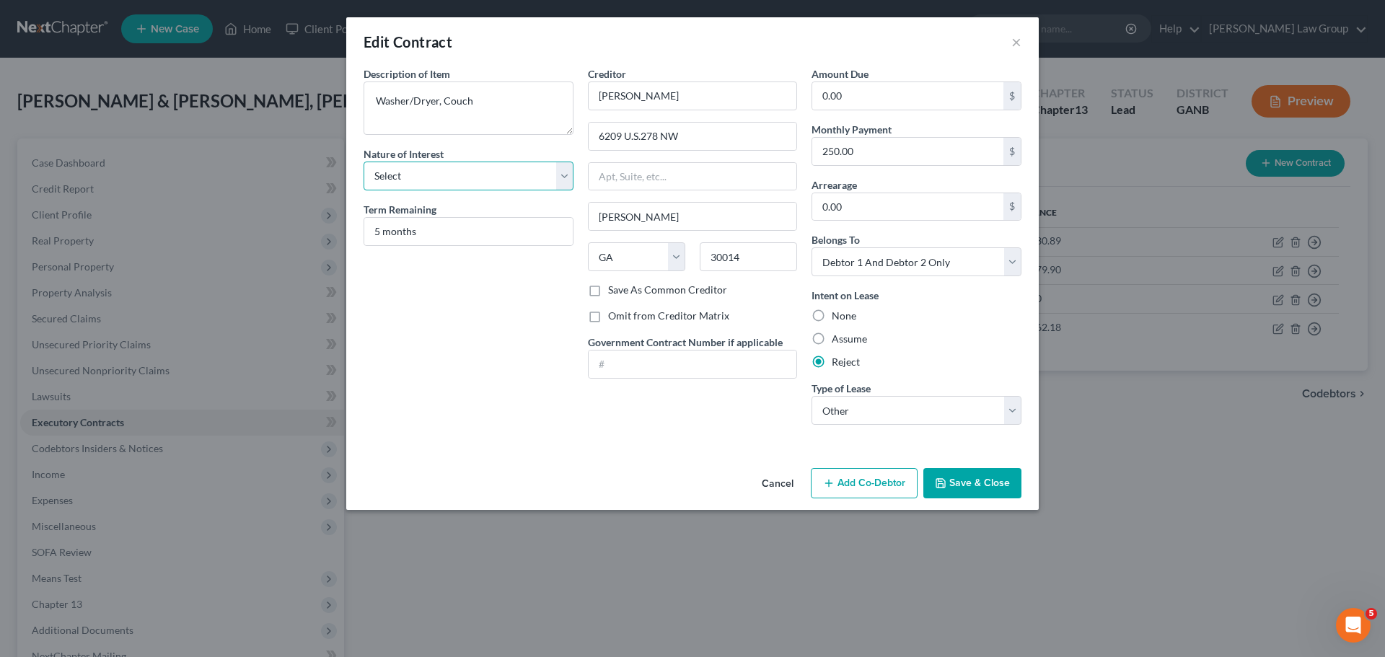
click at [428, 180] on select "Select Purchaser Agent Lessor Lessee" at bounding box center [468, 176] width 210 height 29
select select "3"
click at [363, 162] on select "Select Purchaser Agent Lessor Lessee" at bounding box center [468, 176] width 210 height 29
drag, startPoint x: 987, startPoint y: 479, endPoint x: 575, endPoint y: 322, distance: 440.1
click at [986, 480] on button "Save & Close" at bounding box center [972, 483] width 98 height 30
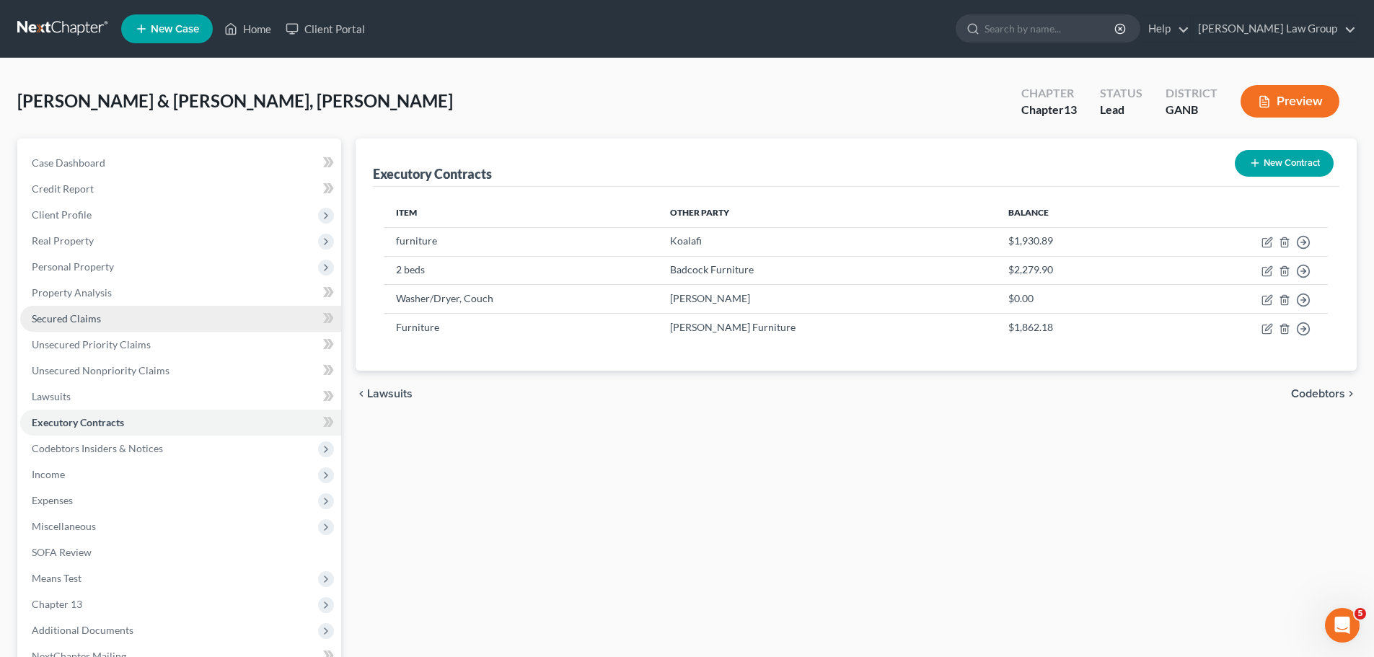
click at [79, 320] on span "Secured Claims" at bounding box center [66, 318] width 69 height 12
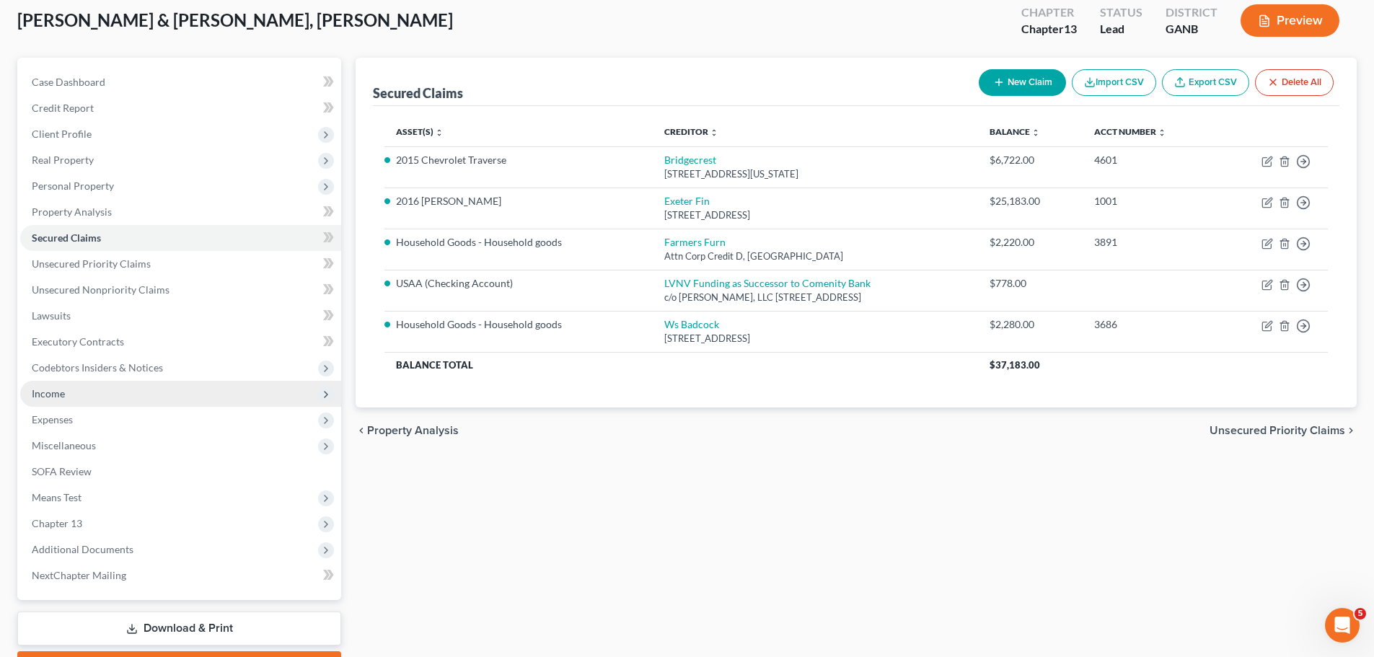
scroll to position [144, 0]
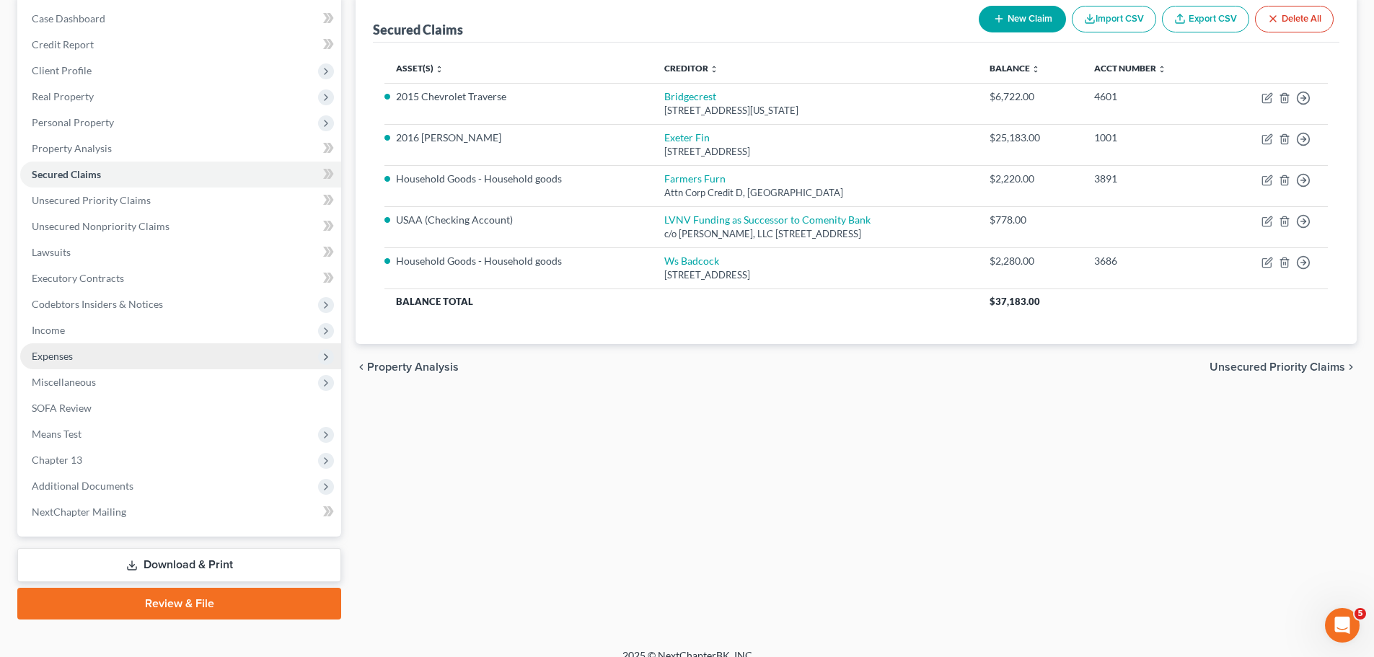
click at [95, 358] on span "Expenses" at bounding box center [180, 356] width 321 height 26
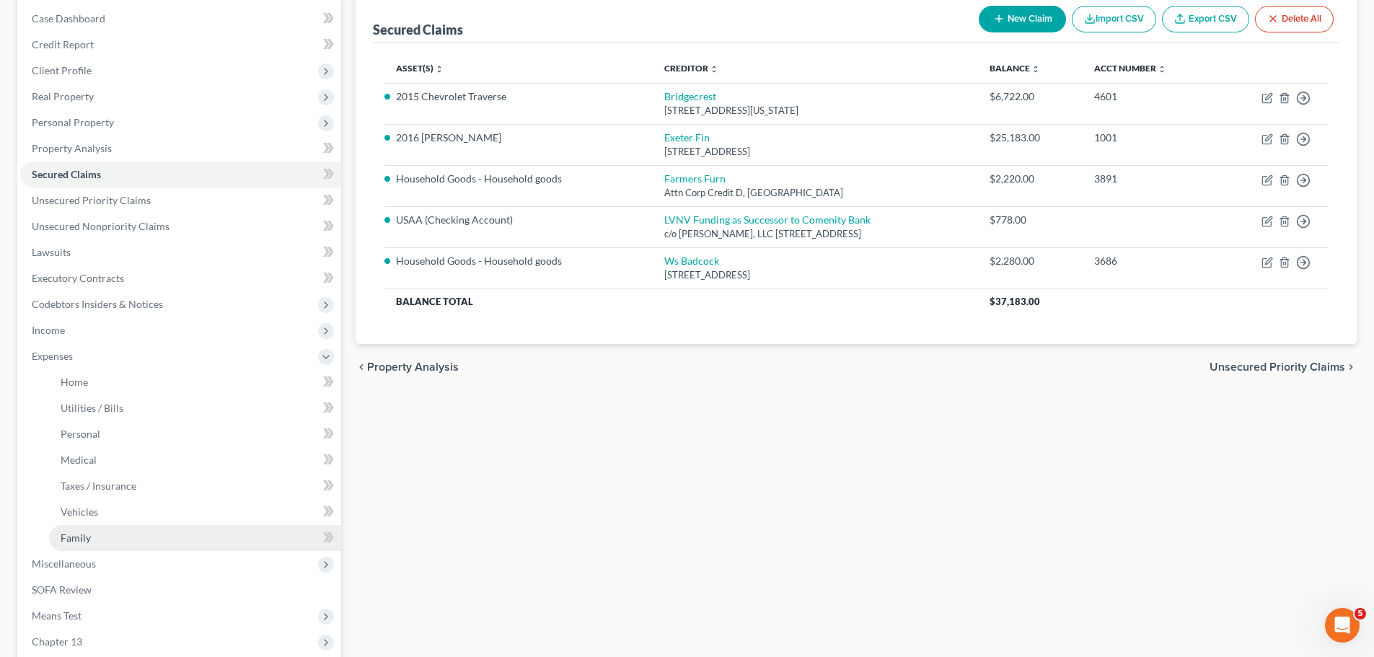
drag, startPoint x: 114, startPoint y: 542, endPoint x: 237, endPoint y: 533, distance: 122.9
click at [114, 541] on link "Family" at bounding box center [195, 538] width 292 height 26
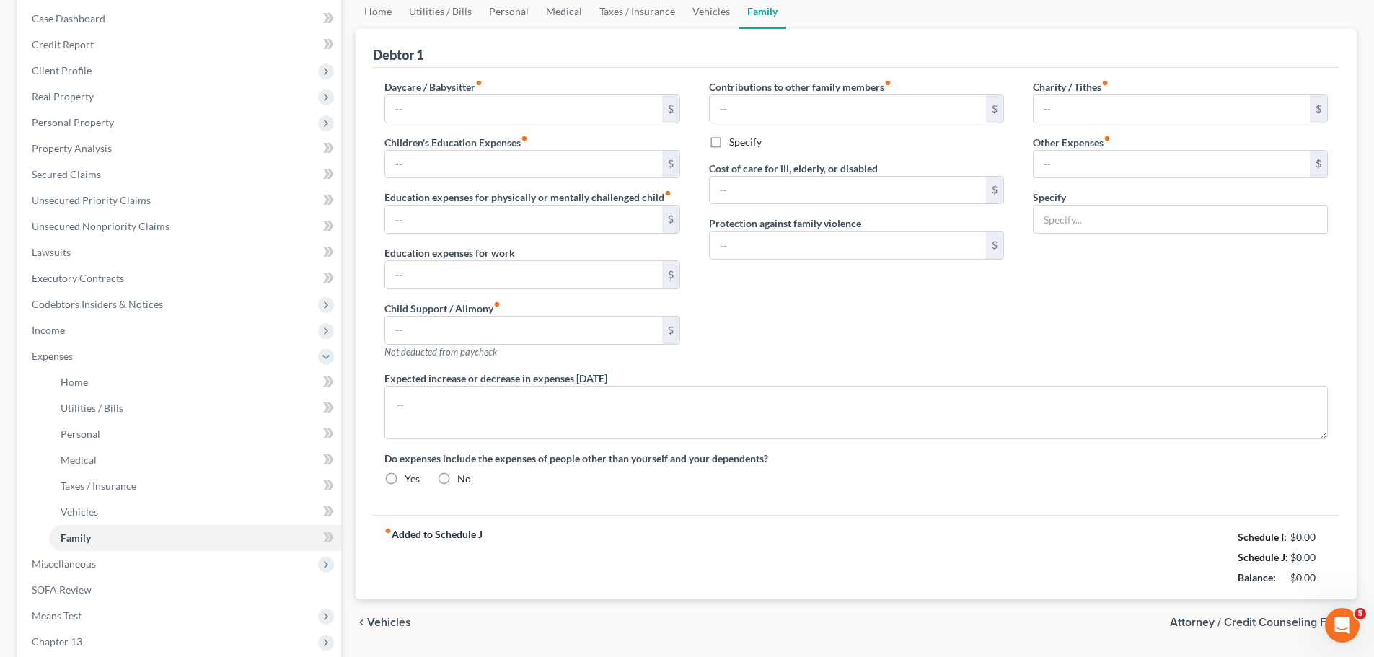
scroll to position [6, 0]
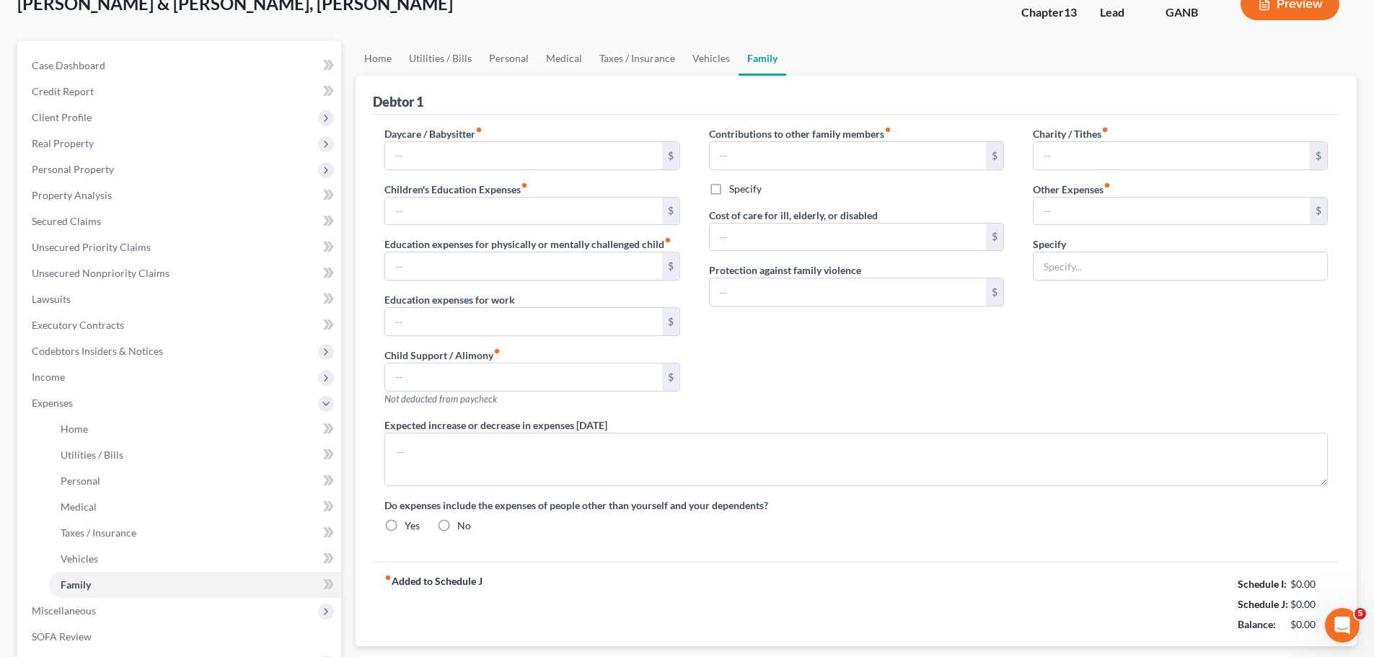
type input "0.00"
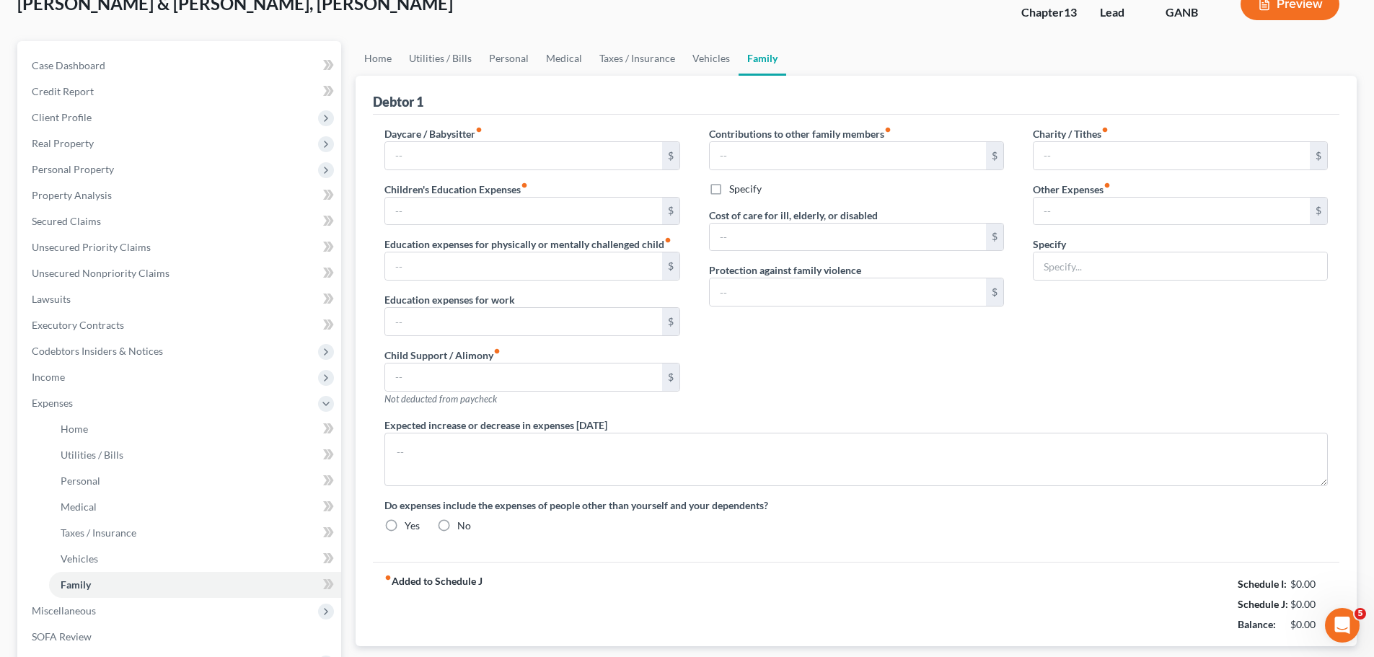
type input "0.00"
type input "577.00"
type input "[PERSON_NAME]'s Lease Payments"
radio input "true"
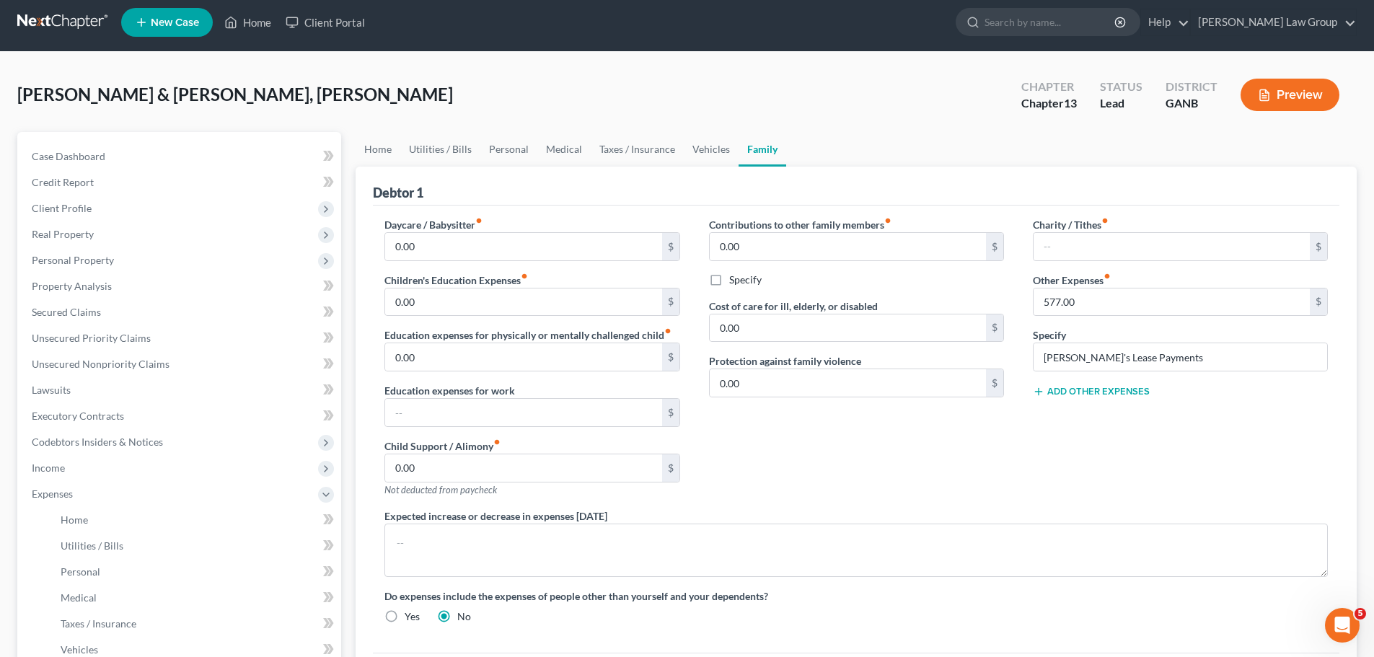
scroll to position [0, 0]
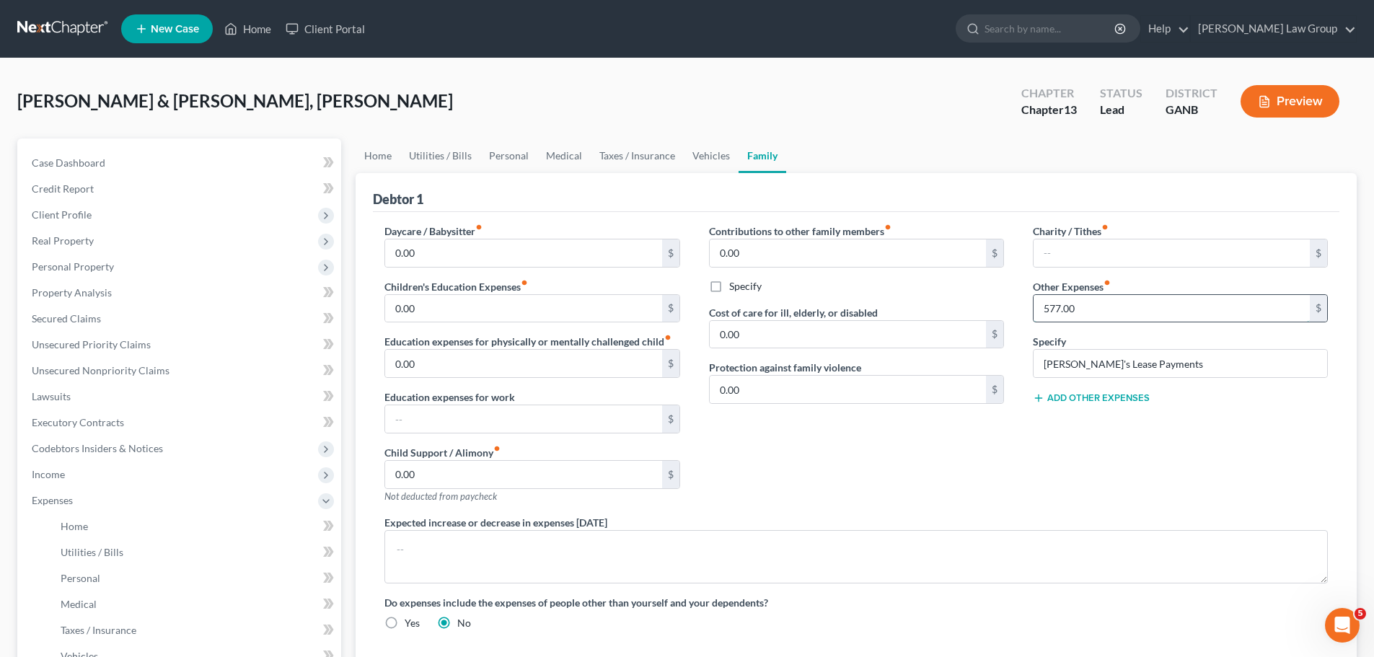
click at [1105, 315] on input "577.00" at bounding box center [1171, 308] width 276 height 27
click at [1184, 363] on input "[PERSON_NAME]'s Lease Payments" at bounding box center [1180, 363] width 294 height 27
drag, startPoint x: 1184, startPoint y: 363, endPoint x: 1025, endPoint y: 443, distance: 178.3
click at [994, 371] on div "Daycare / Babysitter fiber_manual_record 0.00 $ Children's Education Expenses f…" at bounding box center [856, 433] width 972 height 418
click at [956, 465] on div "Contributions to other family members fiber_manual_record 0.00 $ Specify Cost o…" at bounding box center [856, 369] width 324 height 291
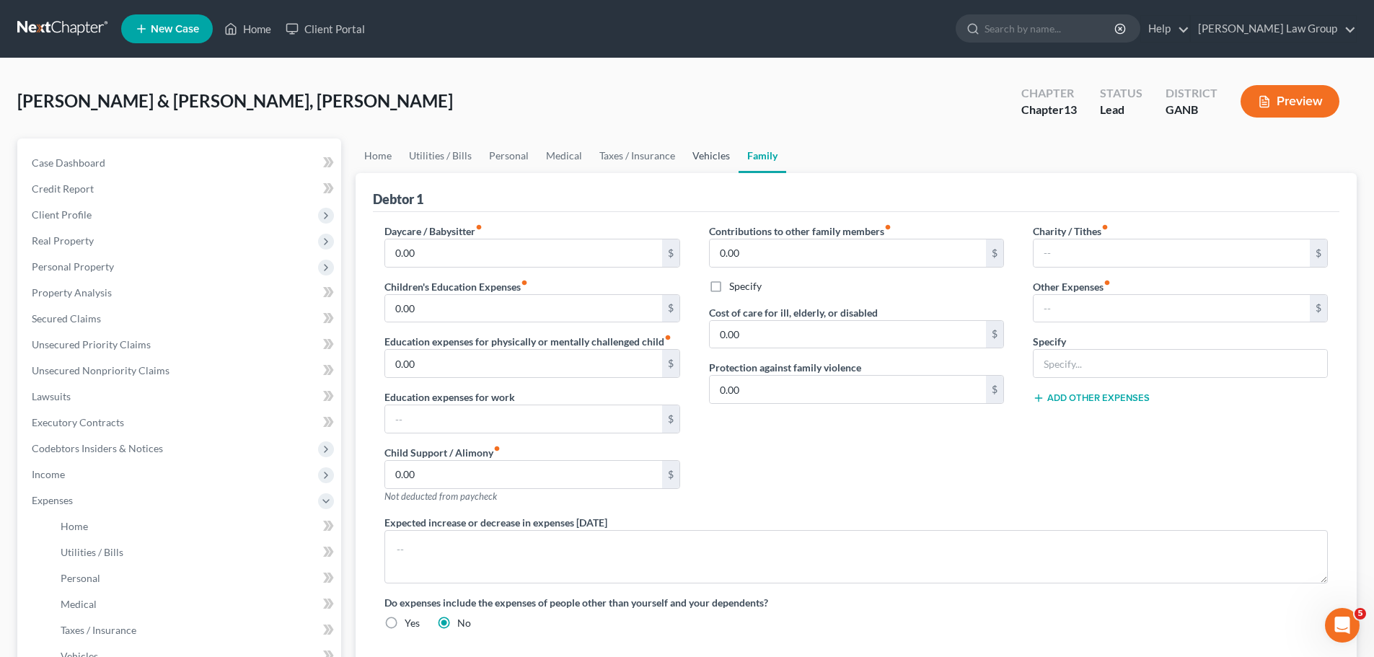
click at [712, 154] on link "Vehicles" at bounding box center [711, 155] width 55 height 35
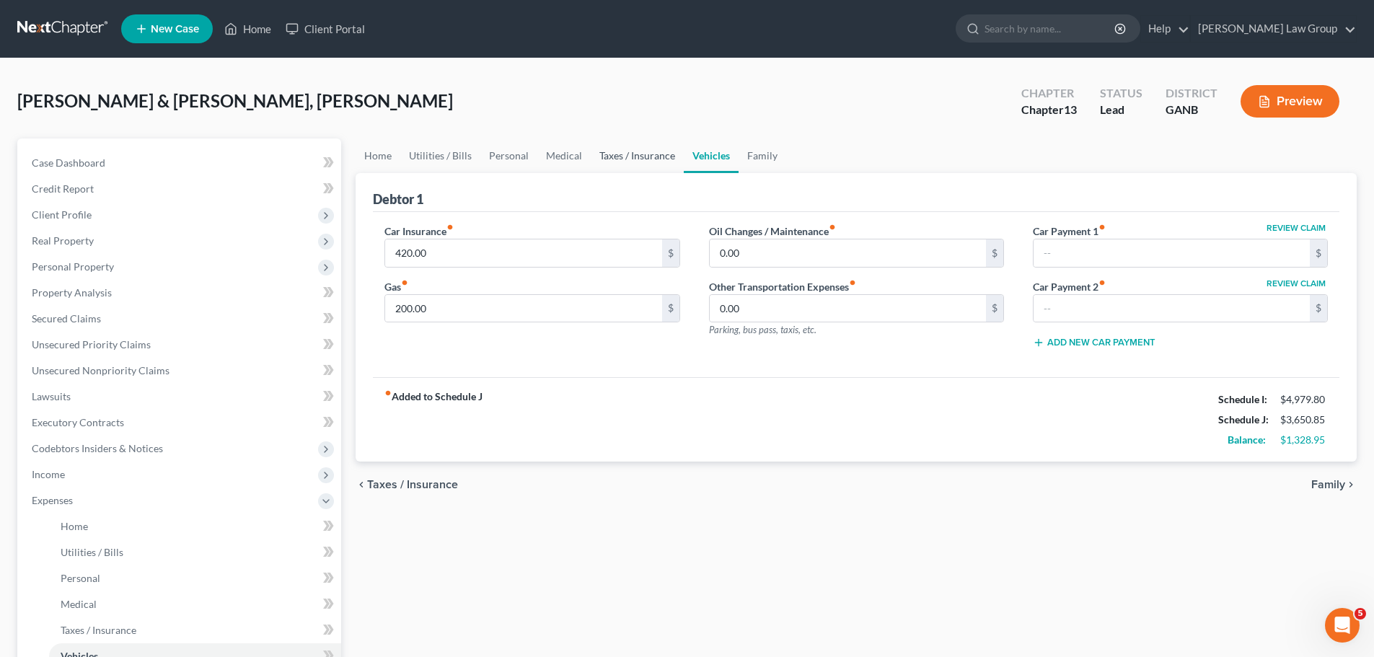
click at [632, 154] on link "Taxes / Insurance" at bounding box center [637, 155] width 93 height 35
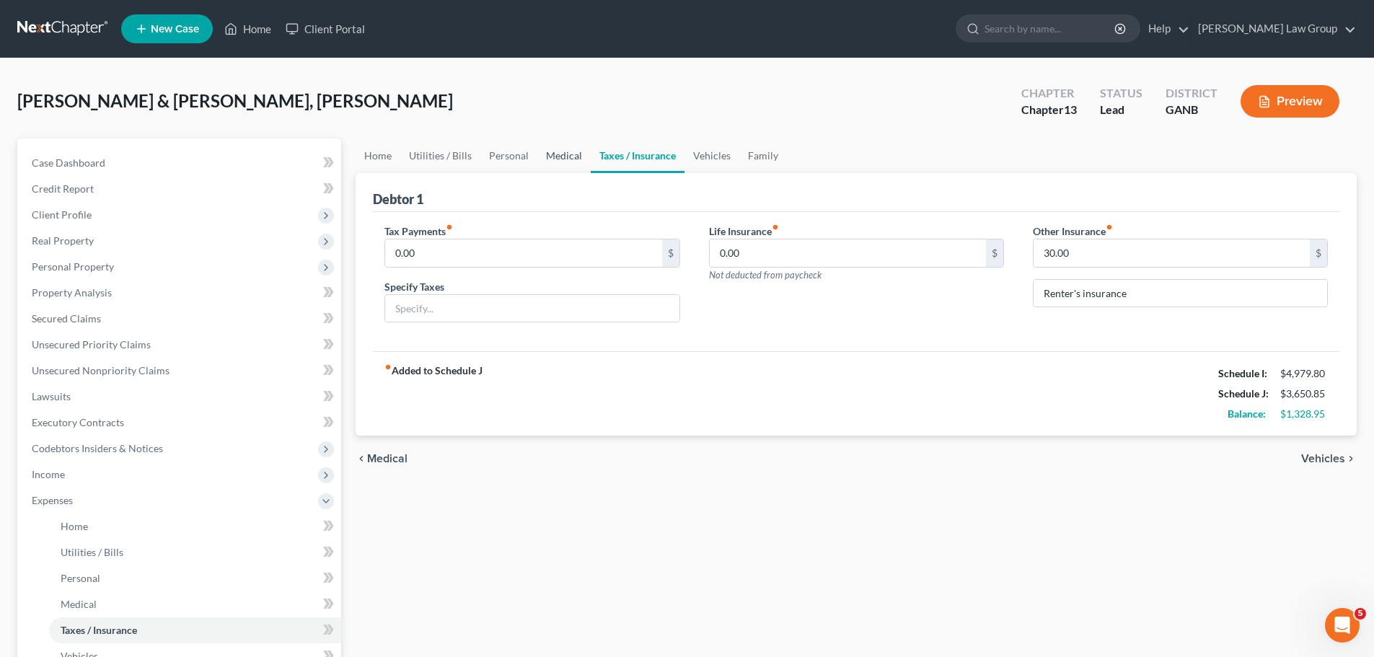
click at [551, 162] on link "Medical" at bounding box center [563, 155] width 53 height 35
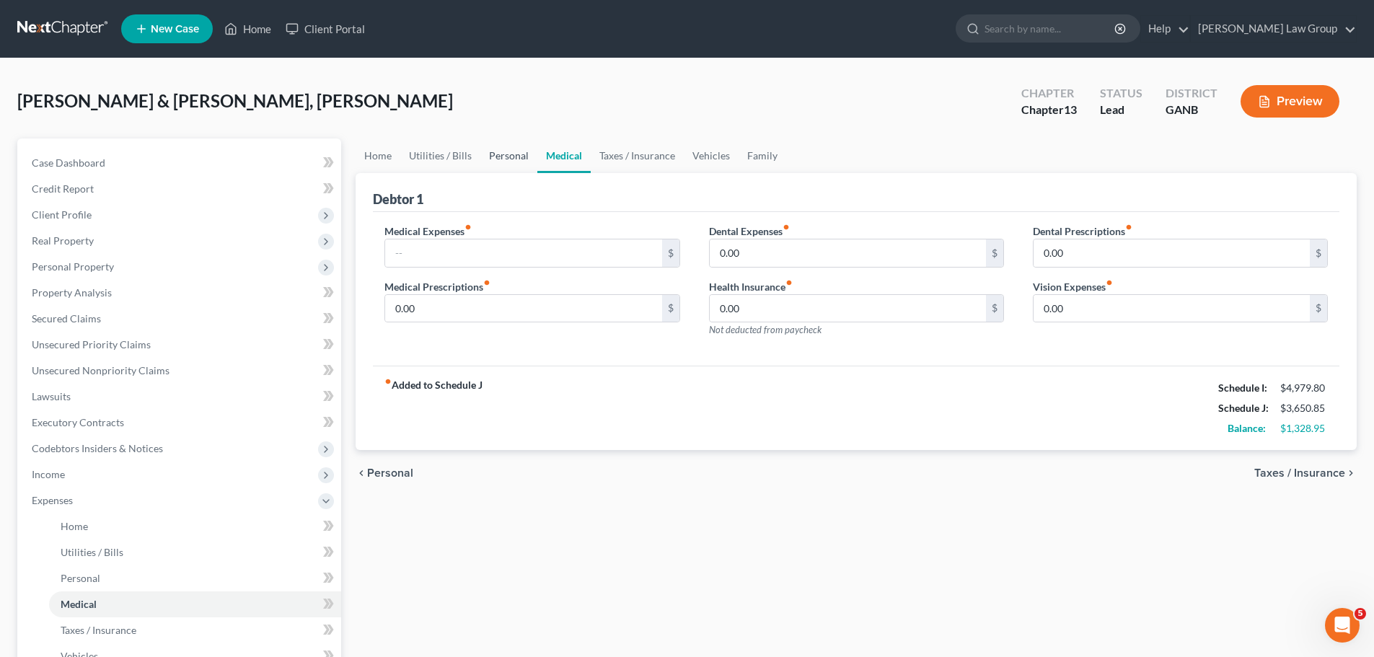
click at [487, 159] on link "Personal" at bounding box center [508, 155] width 57 height 35
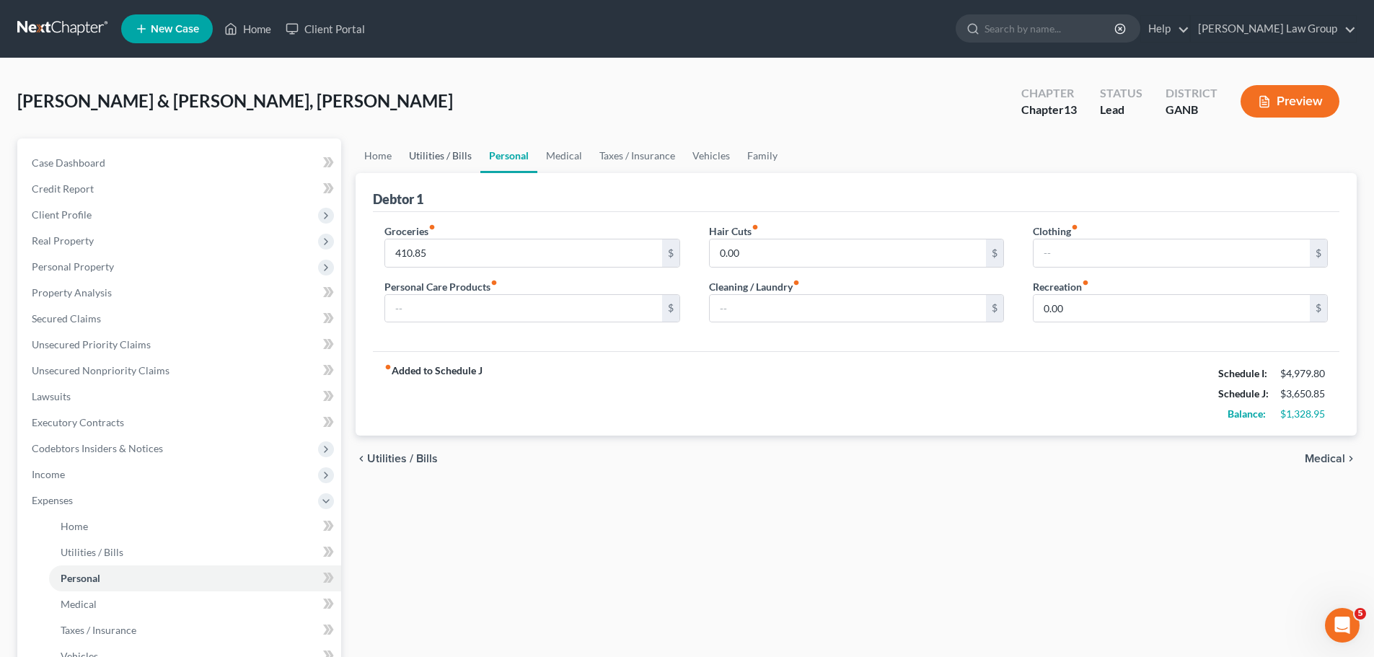
click at [430, 163] on link "Utilities / Bills" at bounding box center [440, 155] width 80 height 35
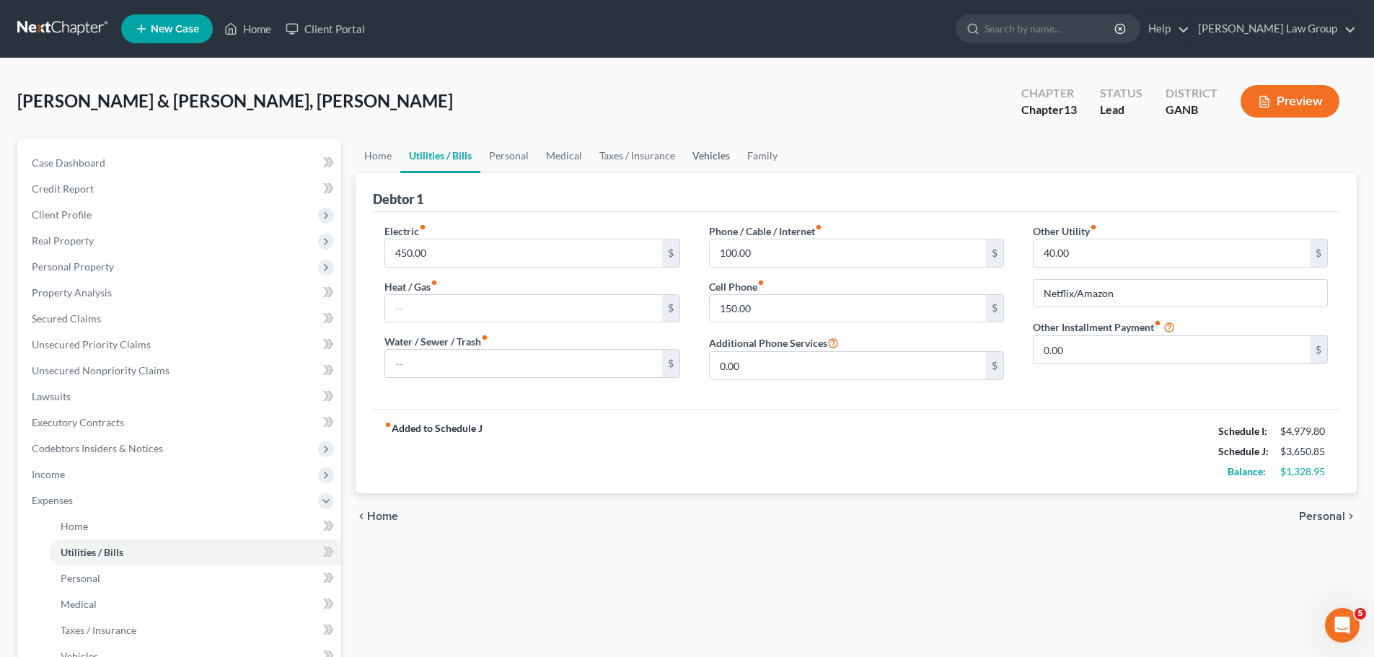
click at [702, 164] on link "Vehicles" at bounding box center [711, 155] width 55 height 35
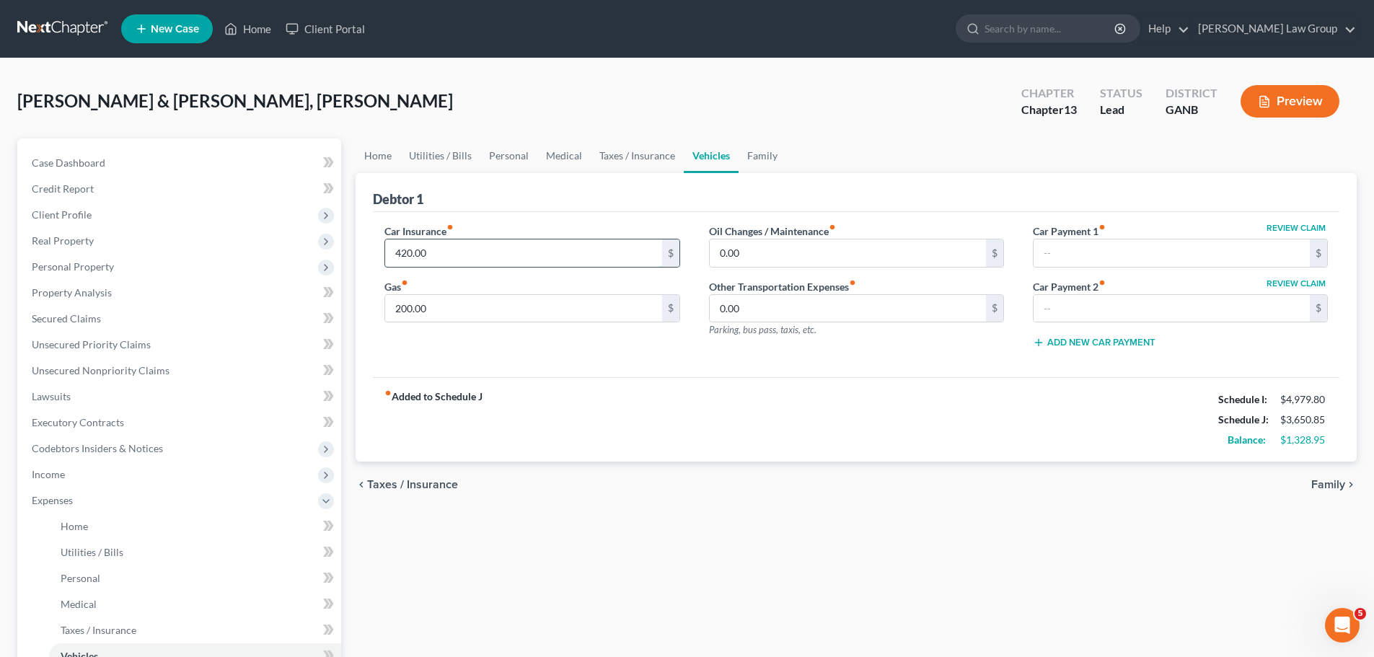
click at [463, 245] on input "420.00" at bounding box center [523, 252] width 276 height 27
type input "200.00"
click at [750, 441] on div "fiber_manual_record Added to Schedule J Schedule I: $4,979.80 Schedule J: $3,43…" at bounding box center [856, 419] width 966 height 84
click at [125, 350] on link "Unsecured Priority Claims" at bounding box center [180, 345] width 321 height 26
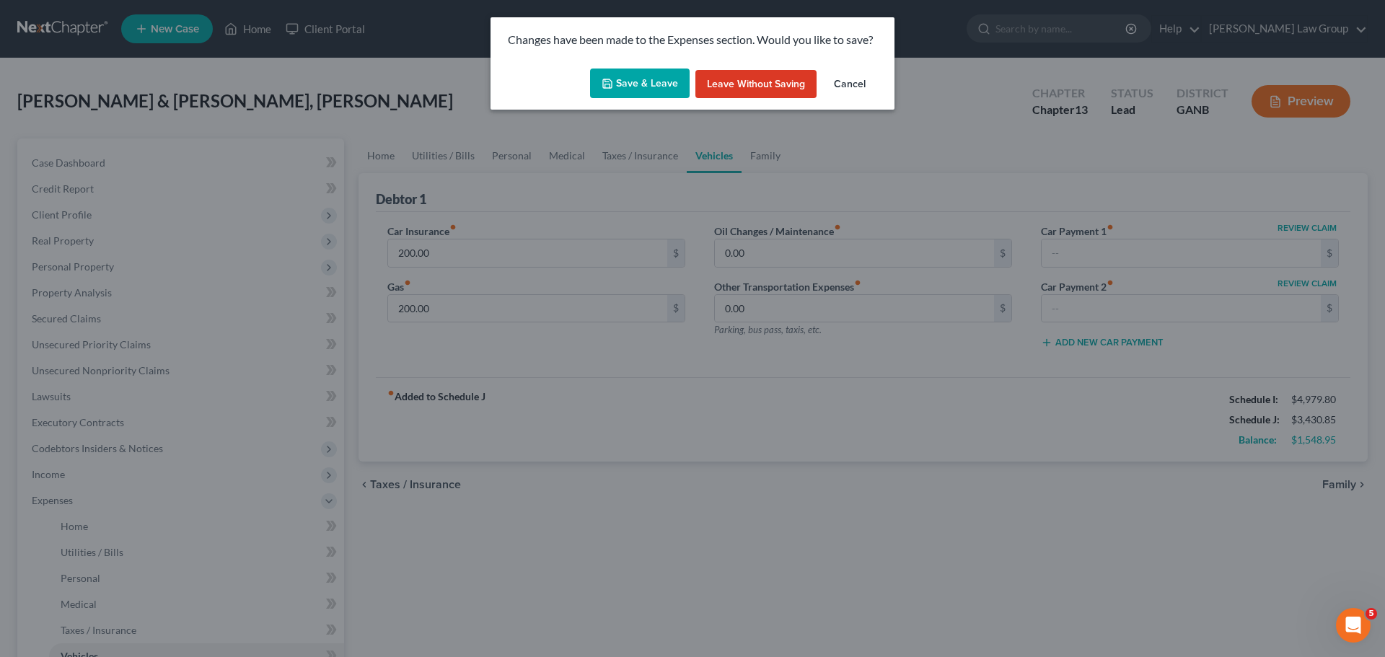
click at [666, 87] on button "Save & Leave" at bounding box center [640, 84] width 100 height 30
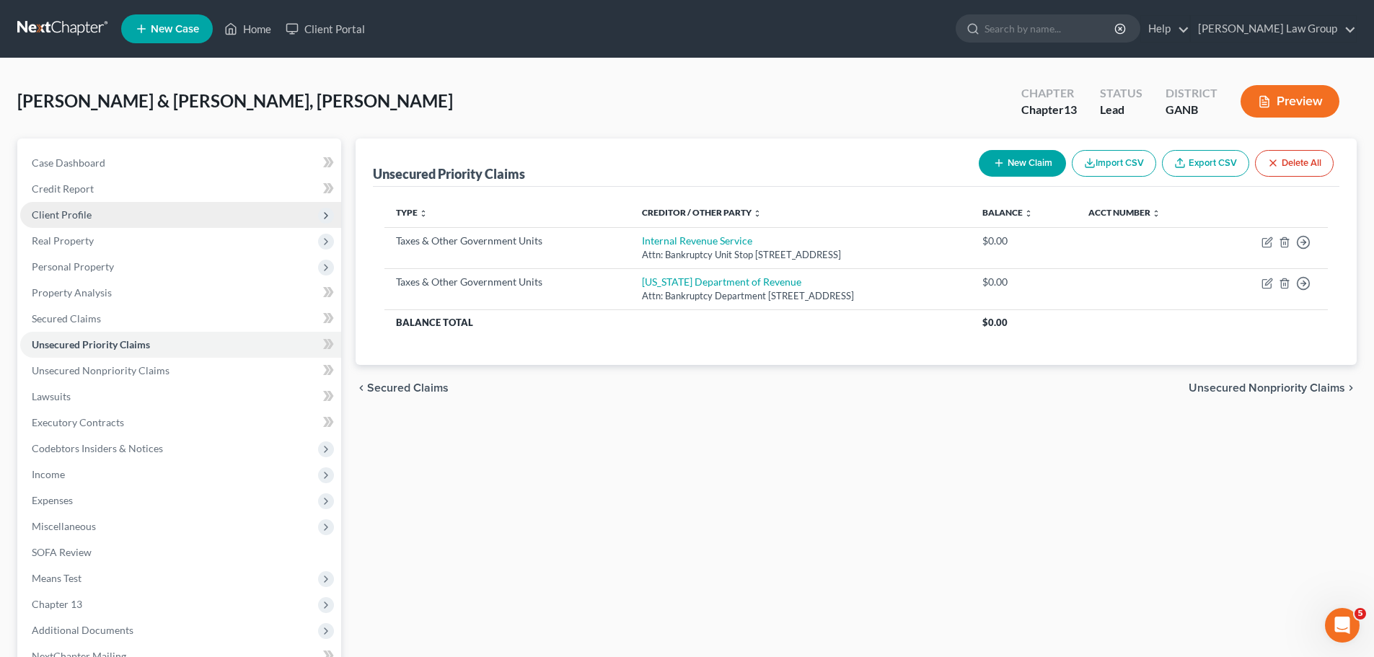
click at [100, 217] on span "Client Profile" at bounding box center [180, 215] width 321 height 26
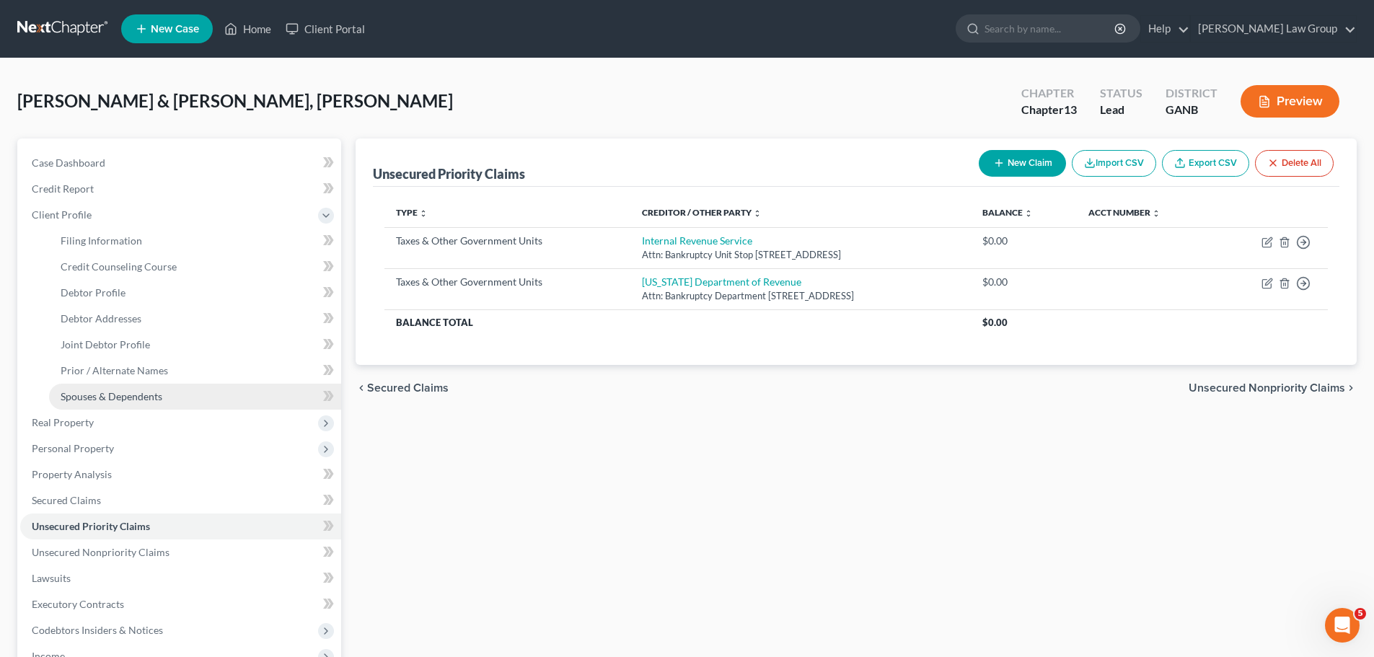
click at [111, 393] on span "Spouses & Dependents" at bounding box center [112, 396] width 102 height 12
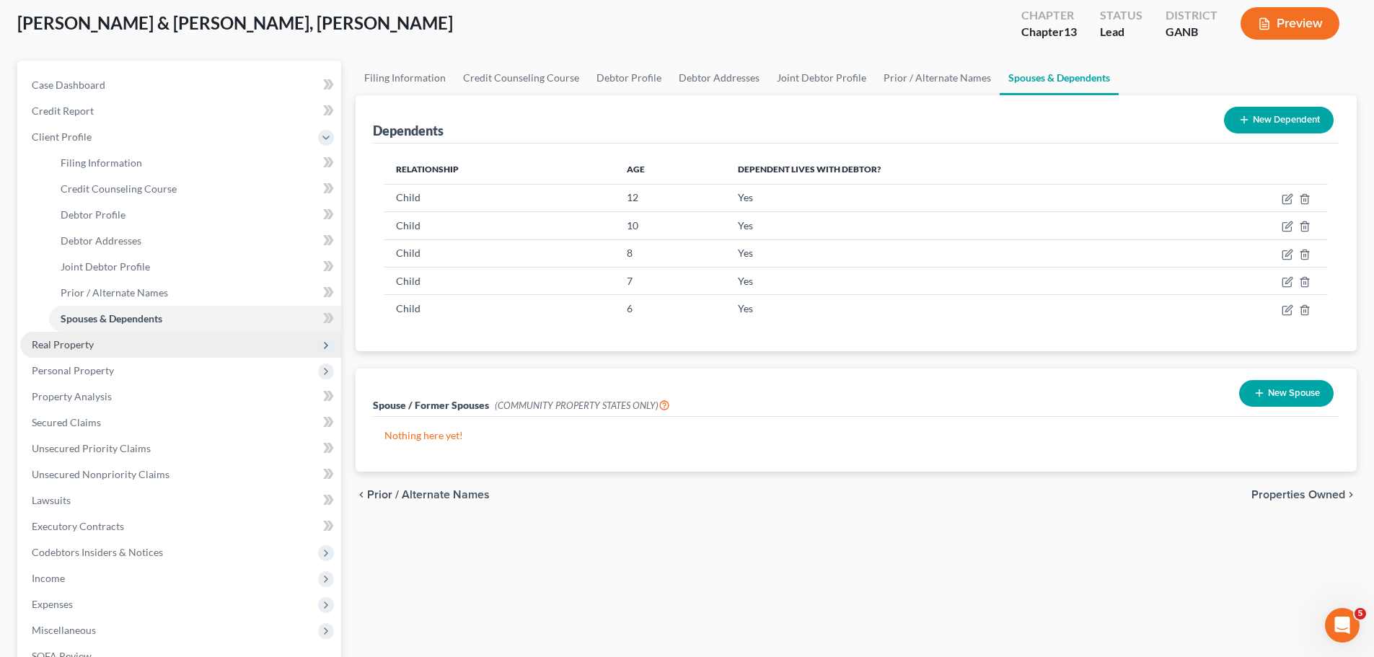
scroll to position [216, 0]
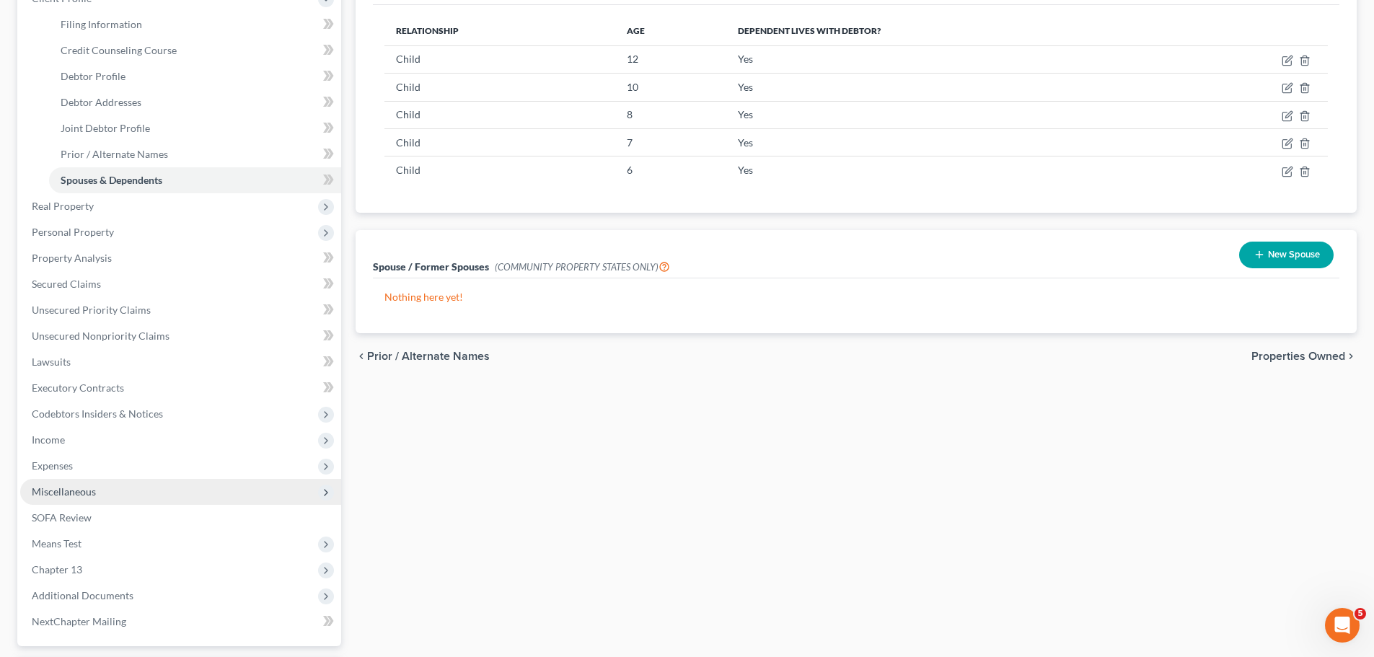
click at [91, 498] on span "Miscellaneous" at bounding box center [180, 492] width 321 height 26
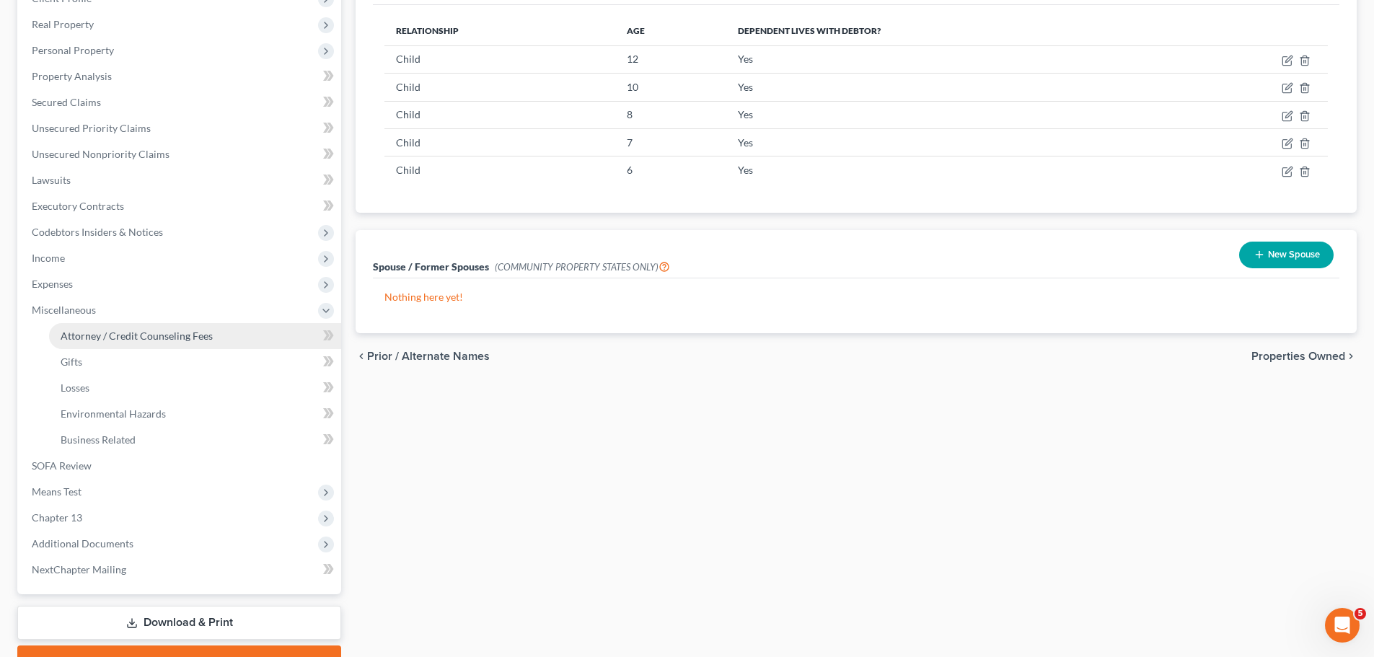
click at [207, 332] on span "Attorney / Credit Counseling Fees" at bounding box center [137, 336] width 152 height 12
select select "1"
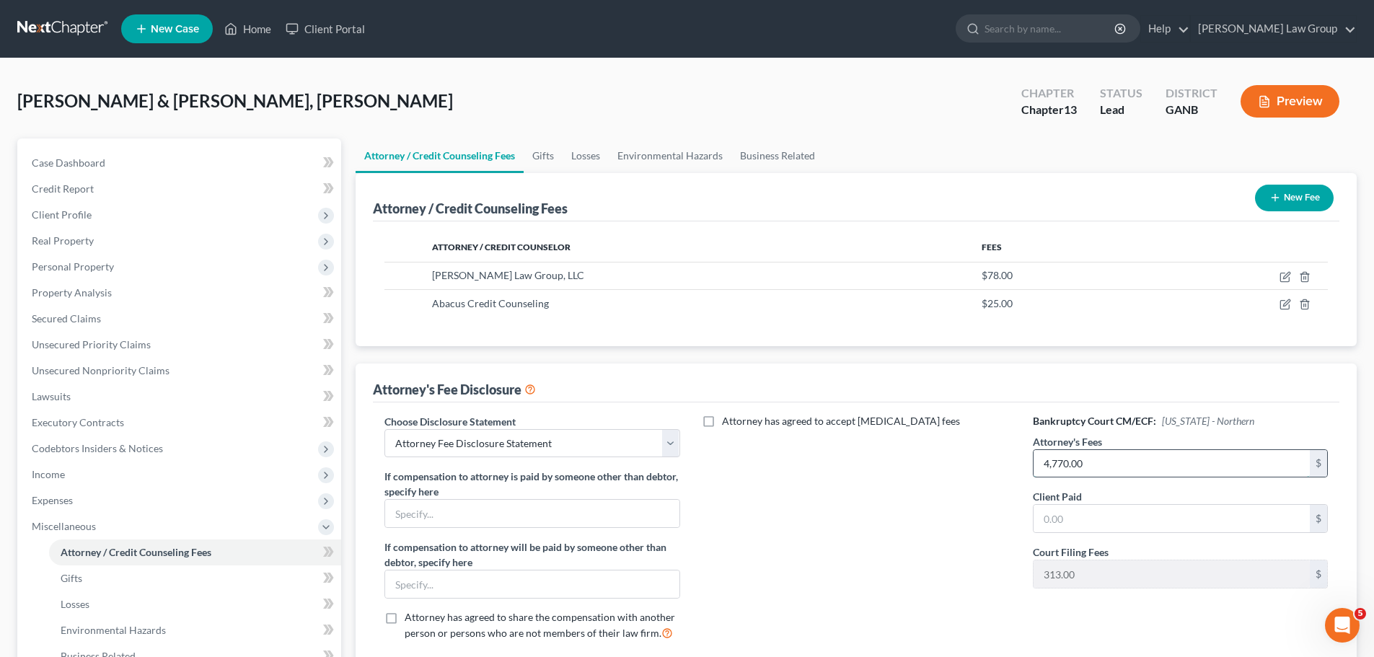
click at [1134, 451] on input "4,770.00" at bounding box center [1171, 463] width 276 height 27
type input "4,990"
click at [1280, 273] on icon "button" at bounding box center [1285, 277] width 12 height 12
select select "10"
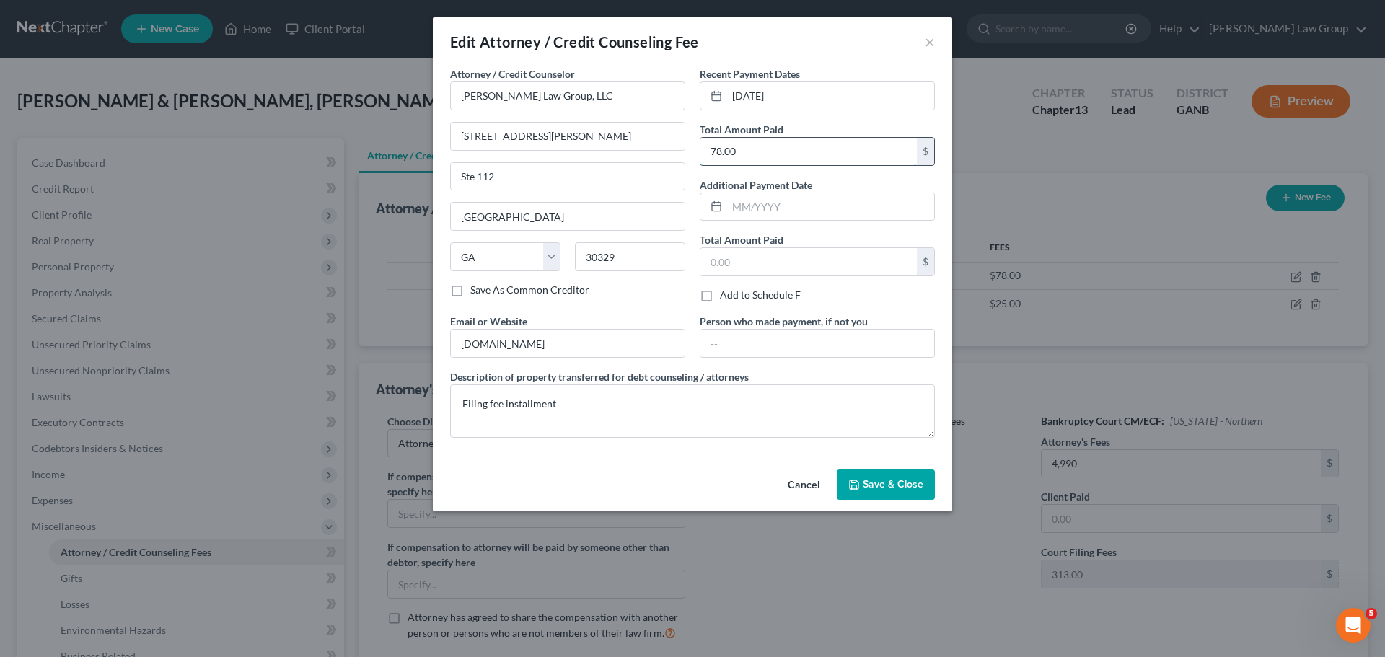
click at [777, 149] on input "78.00" at bounding box center [808, 151] width 216 height 27
type input "313"
click at [893, 480] on span "Save & Close" at bounding box center [892, 484] width 61 height 12
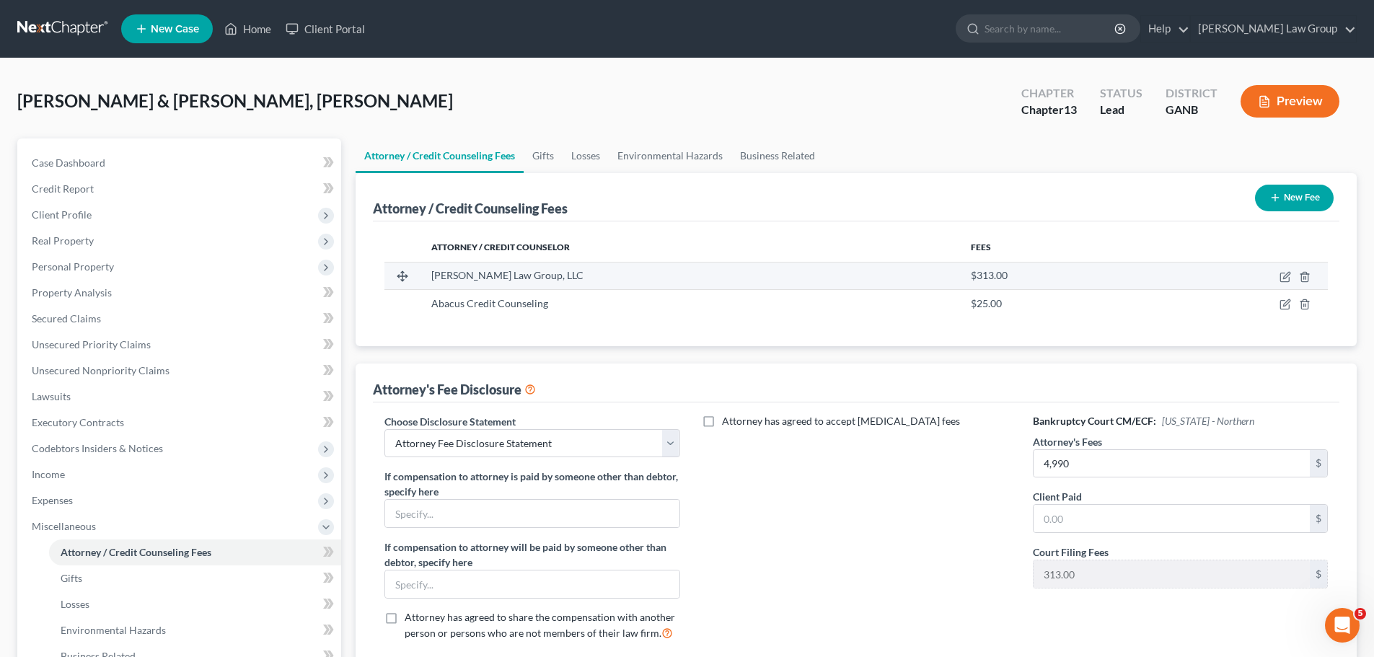
click at [1287, 270] on td at bounding box center [1236, 275] width 184 height 27
click at [1285, 271] on icon "button" at bounding box center [1285, 277] width 12 height 12
select select "10"
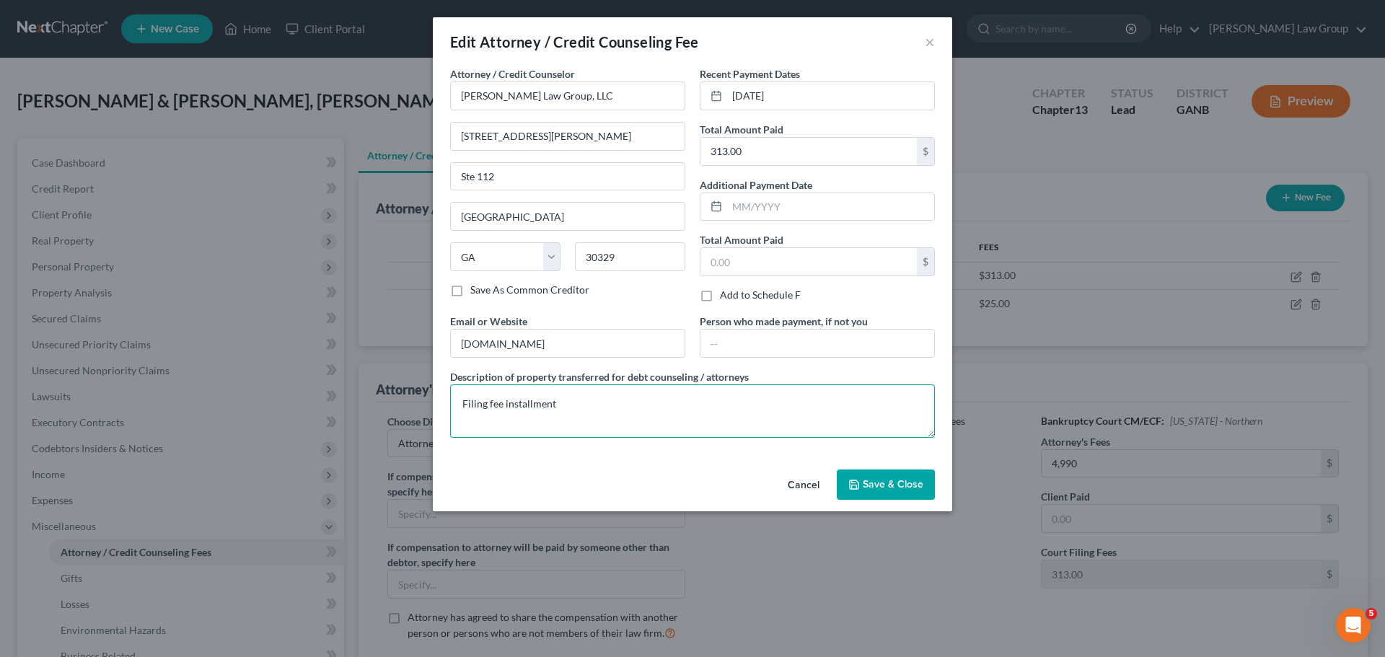
drag, startPoint x: 589, startPoint y: 412, endPoint x: 505, endPoint y: 411, distance: 84.4
click at [505, 411] on textarea "Filing fee installment" at bounding box center [692, 410] width 485 height 53
type textarea "Filing fee"
click at [908, 485] on span "Save & Close" at bounding box center [892, 484] width 61 height 12
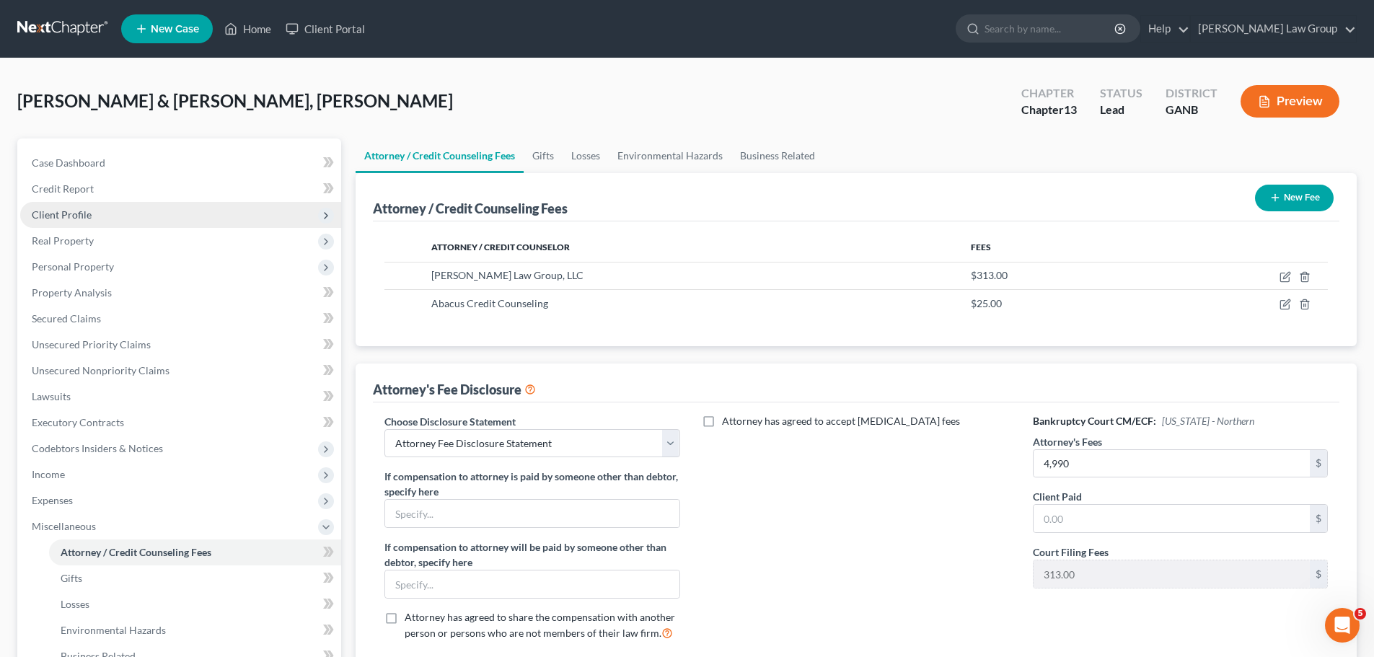
click at [69, 205] on span "Client Profile" at bounding box center [180, 215] width 321 height 26
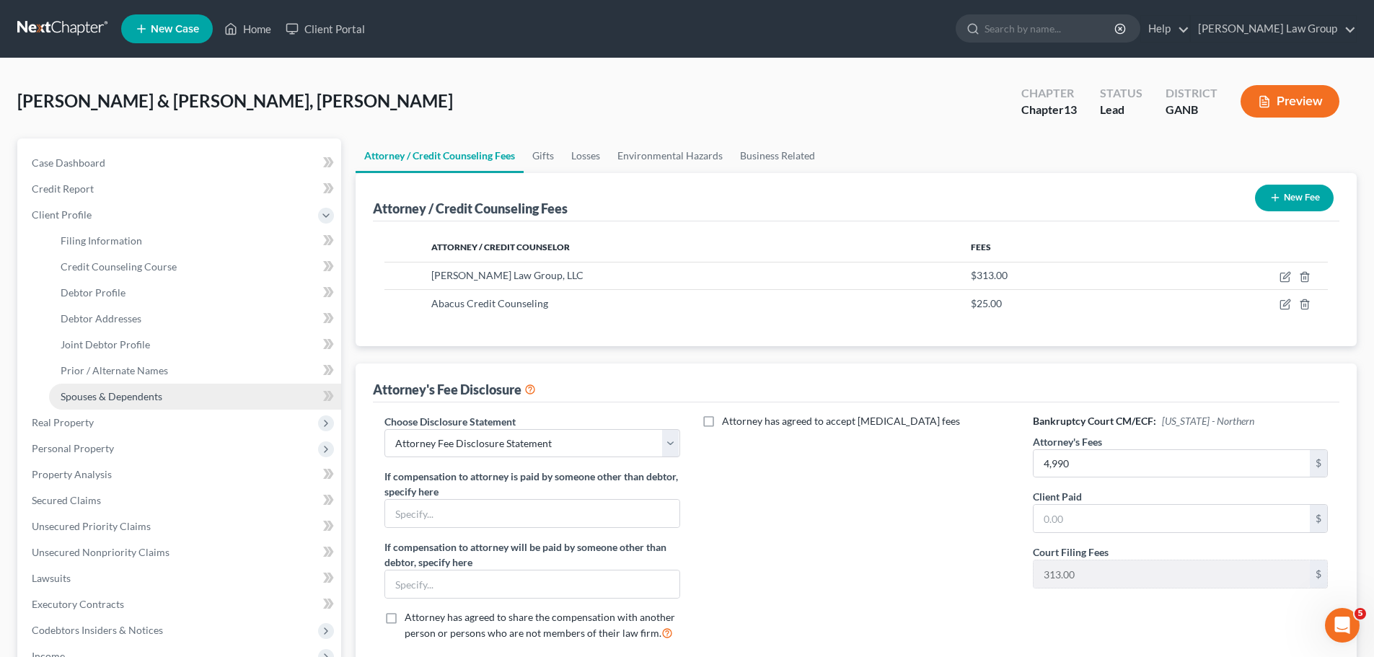
click at [117, 400] on span "Spouses & Dependents" at bounding box center [112, 396] width 102 height 12
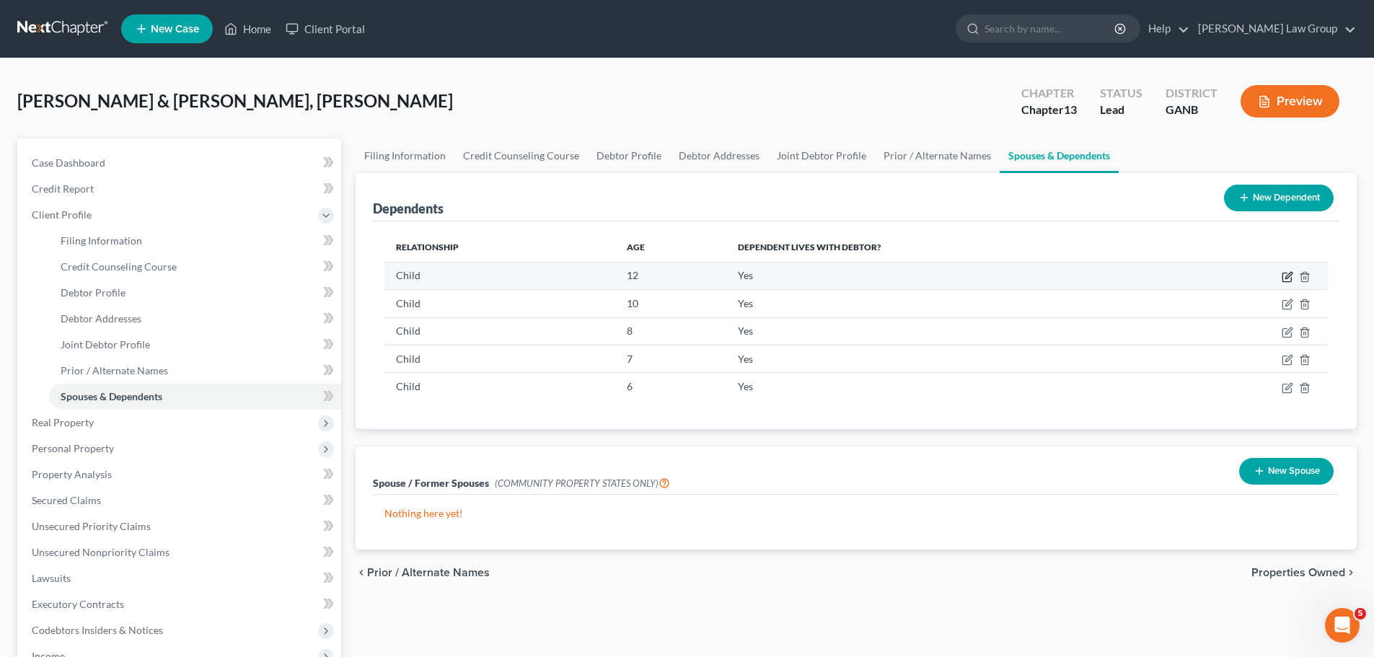
click at [1287, 272] on icon "button" at bounding box center [1287, 277] width 12 height 12
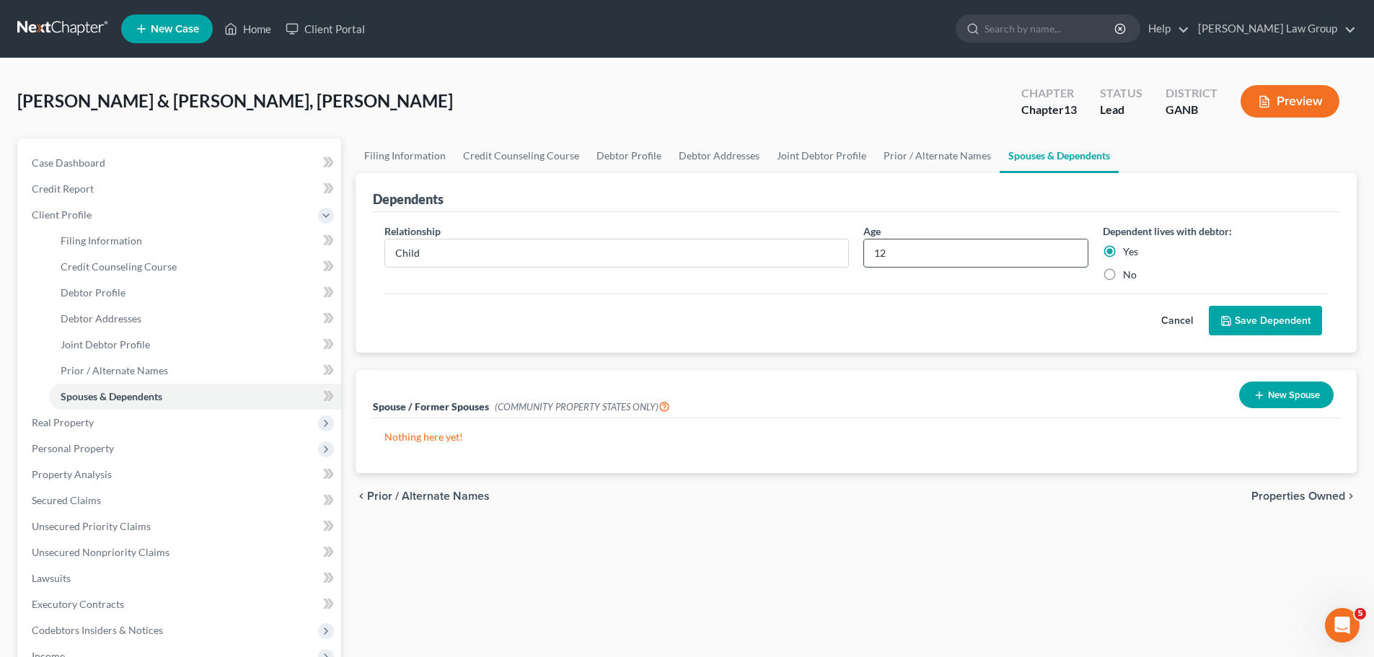
click at [948, 260] on input "12" at bounding box center [976, 252] width 224 height 27
drag, startPoint x: 979, startPoint y: 257, endPoint x: 826, endPoint y: 261, distance: 152.2
click at [826, 261] on div "Relationship * Child Age [DEMOGRAPHIC_DATA] Dependent lives with debtor: Yes No" at bounding box center [856, 259] width 958 height 70
type input "15"
click at [1271, 312] on button "Save Dependent" at bounding box center [1265, 321] width 113 height 30
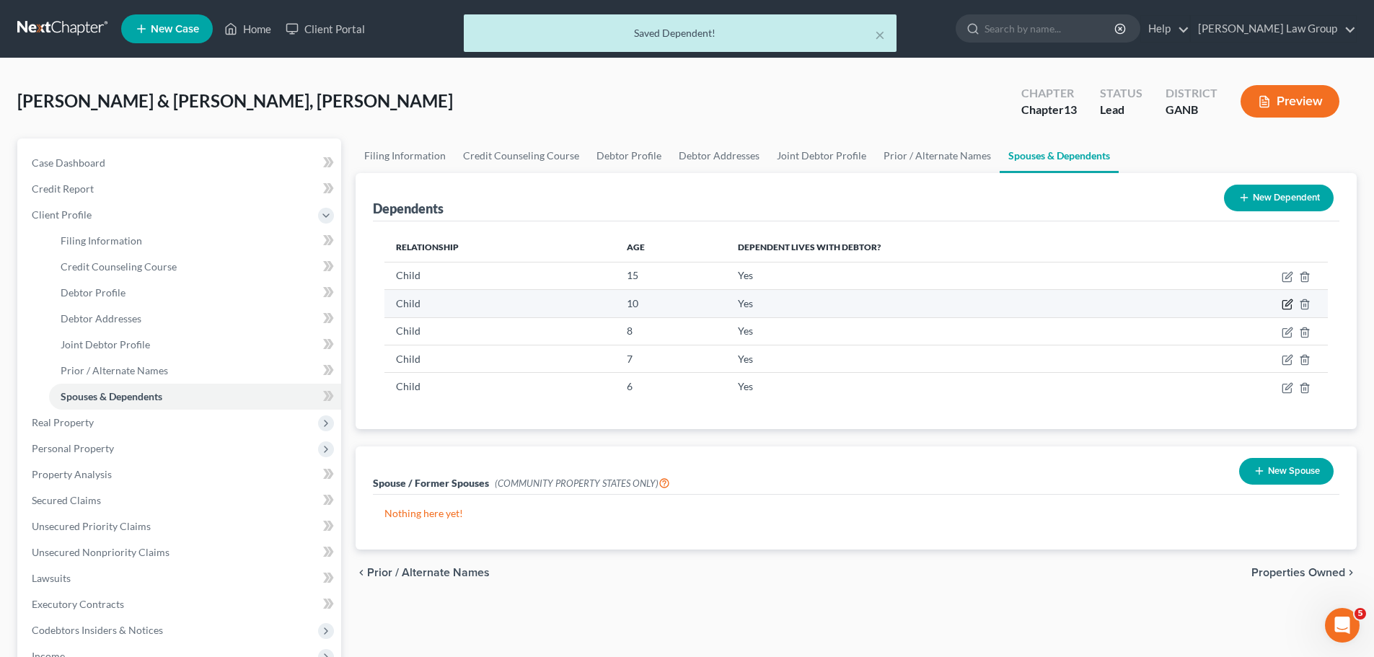
click at [1285, 305] on icon "button" at bounding box center [1287, 305] width 12 height 12
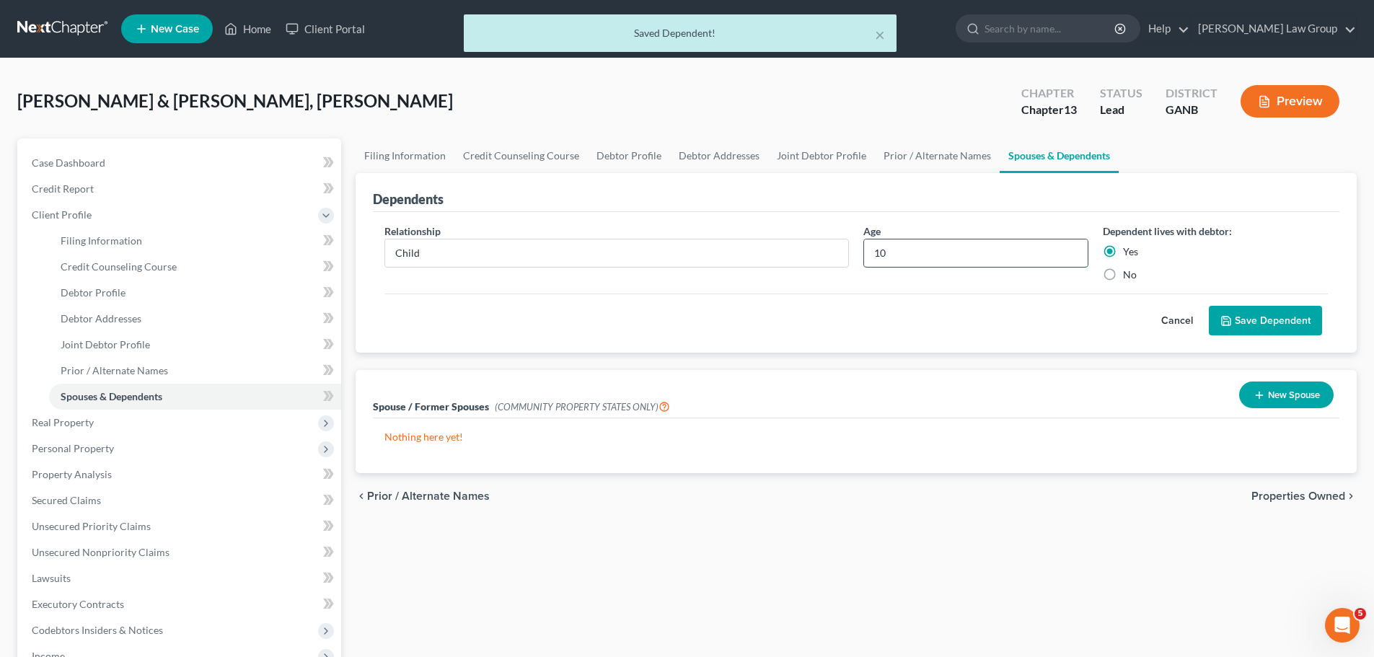
click at [906, 260] on input "10" at bounding box center [976, 252] width 224 height 27
drag, startPoint x: 911, startPoint y: 246, endPoint x: 873, endPoint y: 258, distance: 40.1
click at [873, 258] on input "10" at bounding box center [976, 252] width 224 height 27
type input "13"
click at [1256, 319] on button "Save Dependent" at bounding box center [1265, 321] width 113 height 30
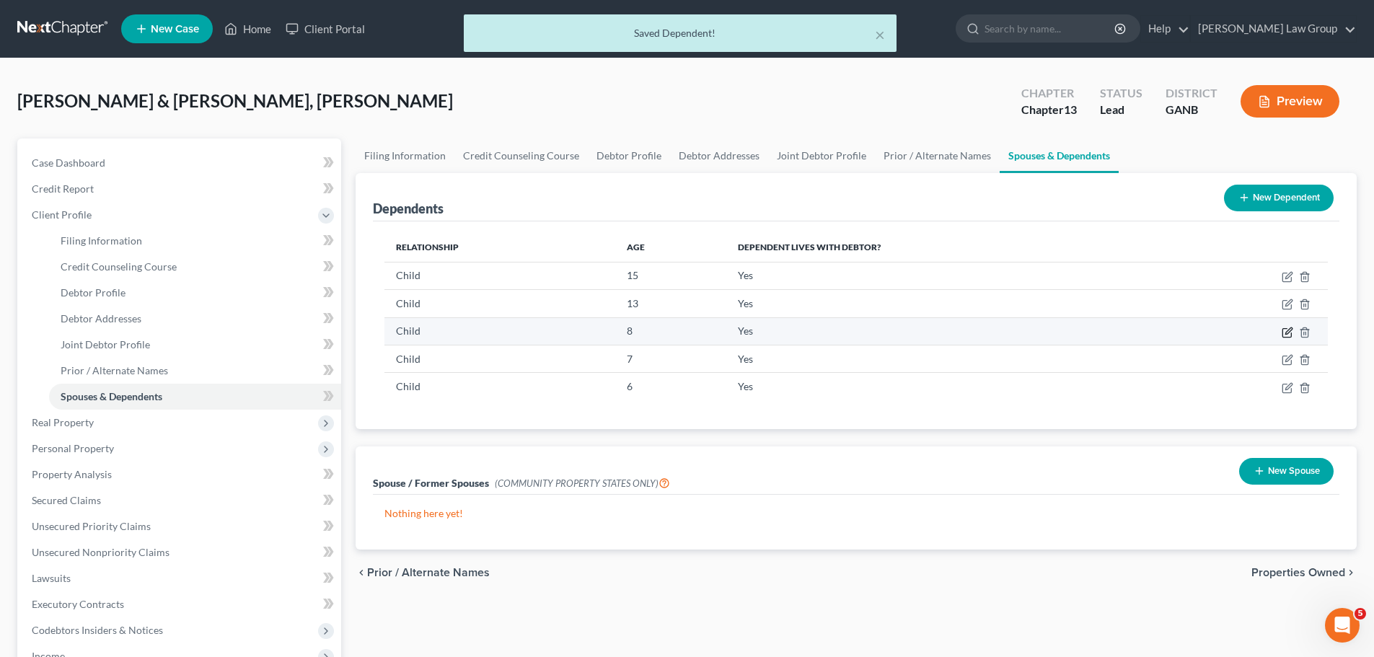
click at [1285, 331] on icon "button" at bounding box center [1287, 333] width 12 height 12
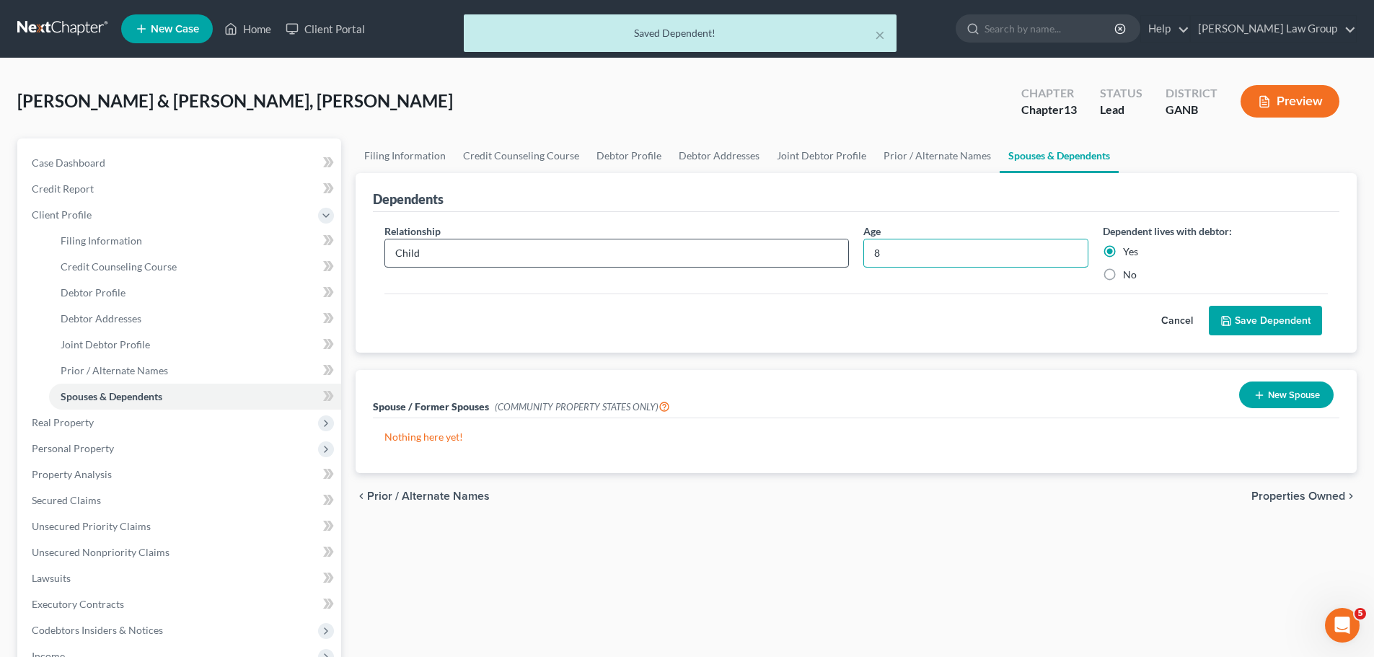
drag, startPoint x: 905, startPoint y: 260, endPoint x: 833, endPoint y: 266, distance: 72.4
click at [833, 266] on div "Relationship * Child Age [DEMOGRAPHIC_DATA] Dependent lives with debtor: Yes No" at bounding box center [856, 259] width 958 height 70
type input "11"
click at [1245, 317] on button "Save Dependent" at bounding box center [1265, 321] width 113 height 30
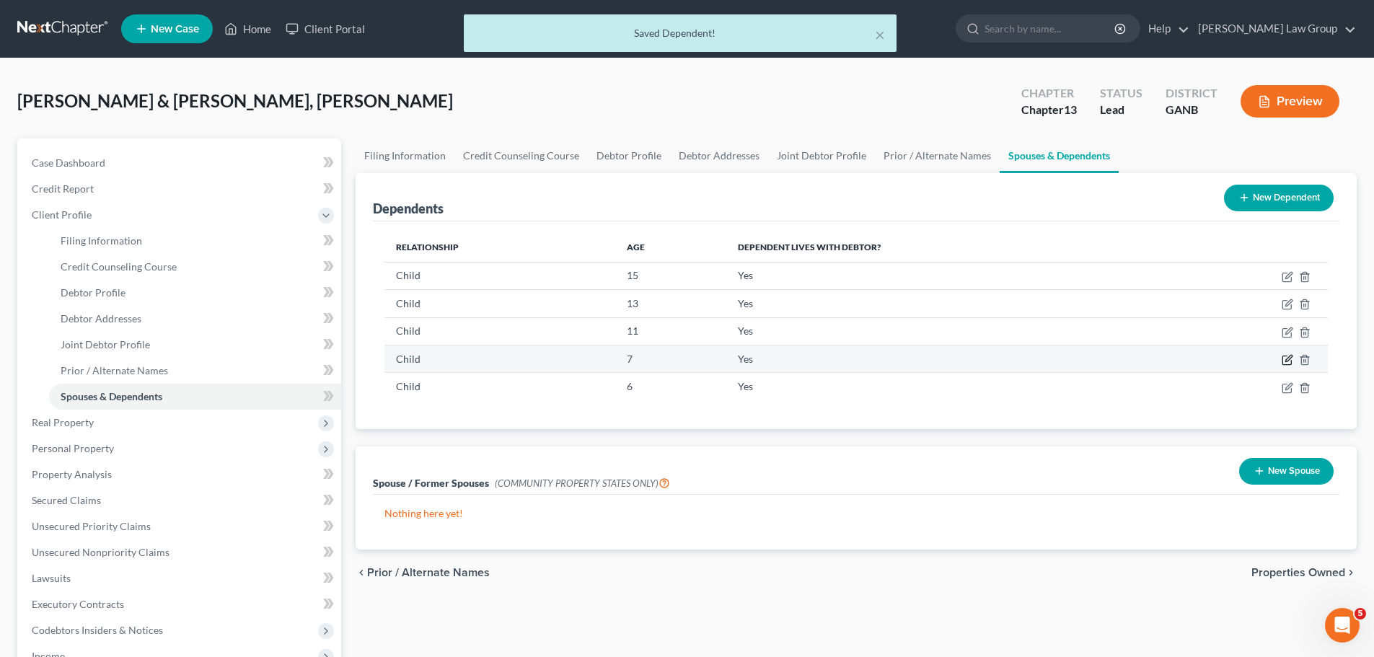
click at [1283, 361] on icon "button" at bounding box center [1286, 360] width 9 height 9
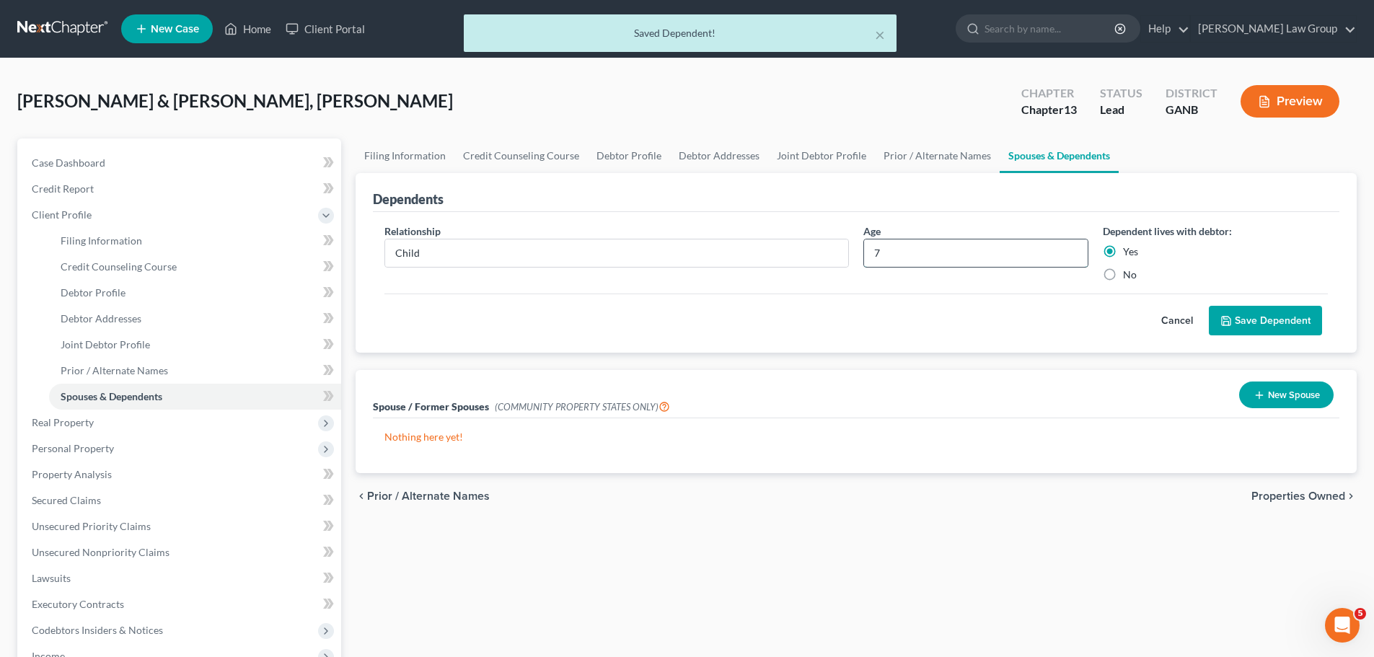
click at [958, 257] on input "7" at bounding box center [976, 252] width 224 height 27
drag, startPoint x: 940, startPoint y: 258, endPoint x: 899, endPoint y: 255, distance: 41.2
click at [899, 255] on input "7" at bounding box center [976, 252] width 224 height 27
drag, startPoint x: 899, startPoint y: 255, endPoint x: 840, endPoint y: 251, distance: 58.6
click at [840, 251] on div "Relationship * Child Age [DEMOGRAPHIC_DATA] Dependent lives with debtor: Yes No" at bounding box center [856, 259] width 958 height 70
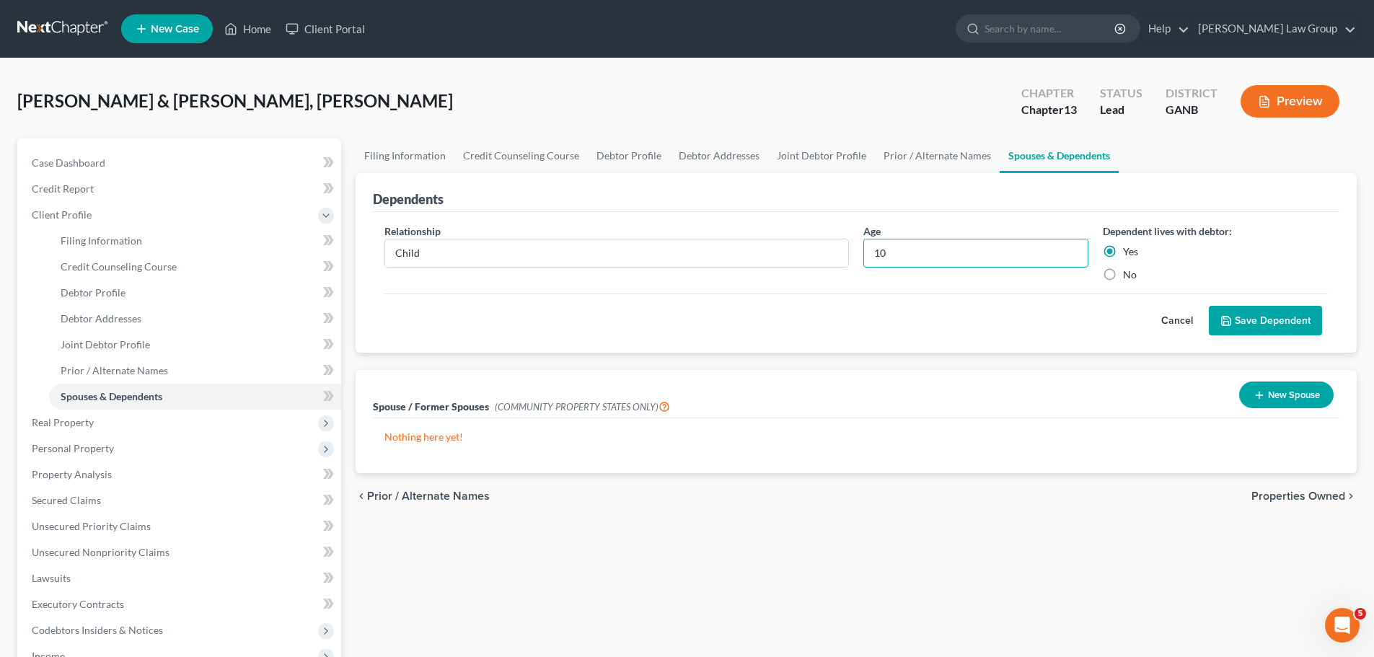
type input "10"
click at [1263, 329] on button "Save Dependent" at bounding box center [1265, 321] width 113 height 30
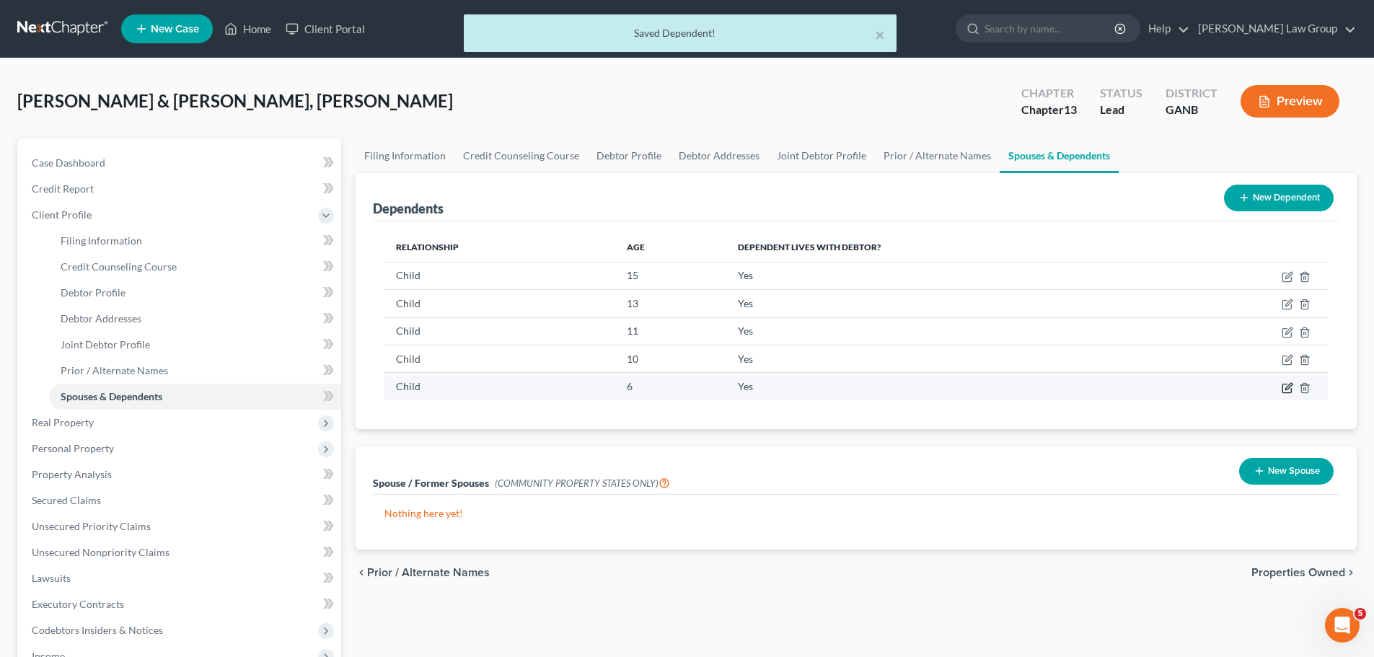
click at [1282, 388] on icon "button" at bounding box center [1286, 388] width 9 height 9
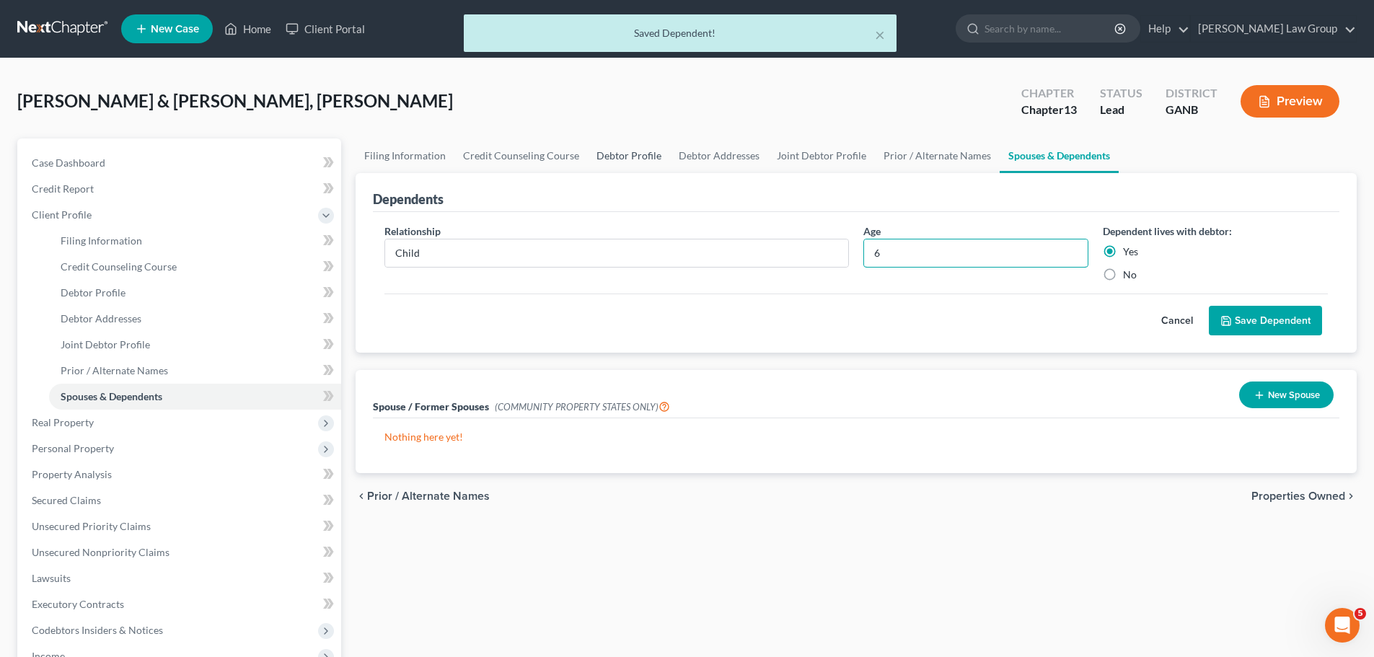
drag, startPoint x: 953, startPoint y: 243, endPoint x: 614, endPoint y: 143, distance: 352.8
click at [742, 247] on div "Relationship * Child Age [DEMOGRAPHIC_DATA] Dependent lives with debtor: Yes No" at bounding box center [856, 259] width 958 height 70
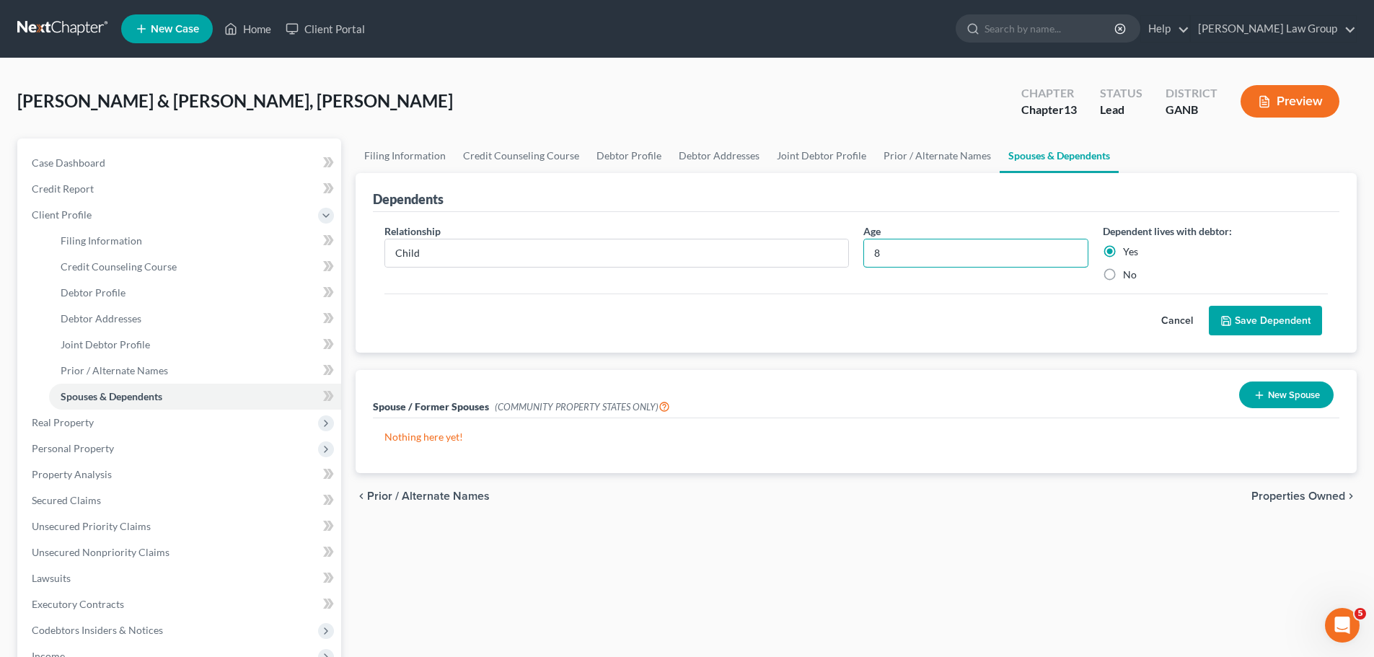
type input "8"
drag, startPoint x: 1261, startPoint y: 327, endPoint x: 989, endPoint y: 334, distance: 271.2
click at [1261, 327] on button "Save Dependent" at bounding box center [1265, 321] width 113 height 30
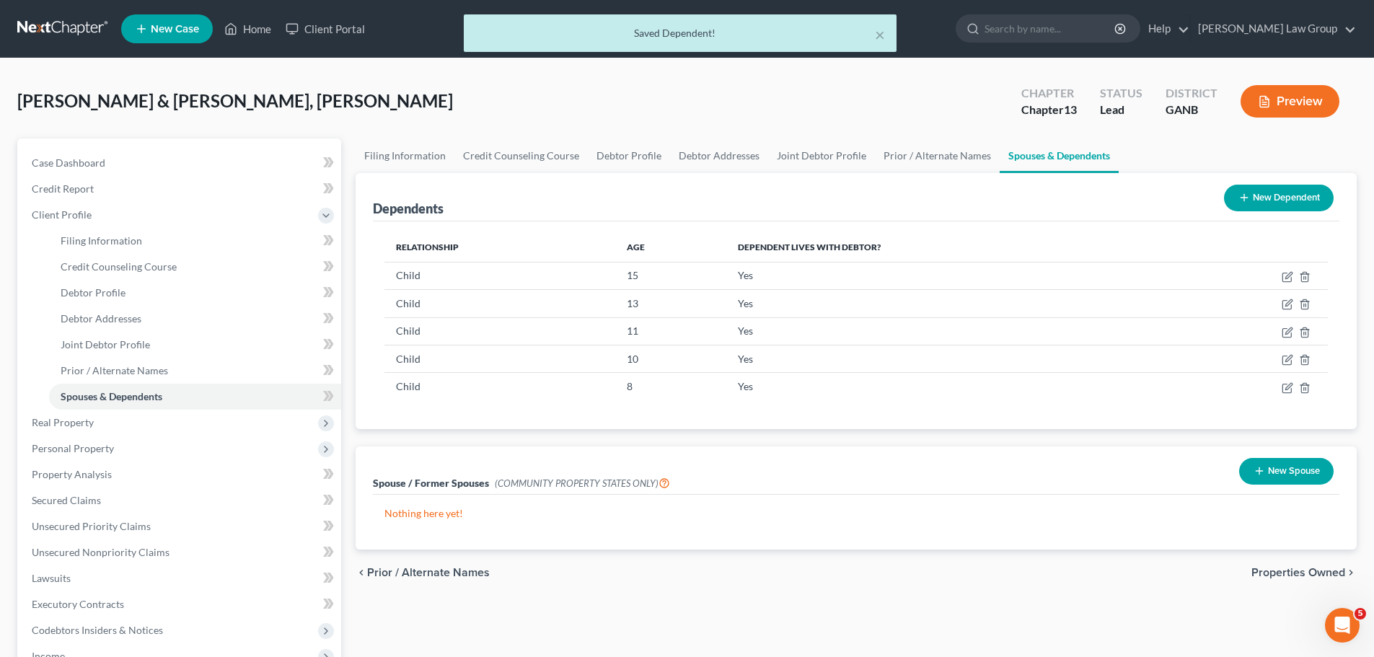
click at [1280, 193] on button "New Dependent" at bounding box center [1279, 198] width 110 height 27
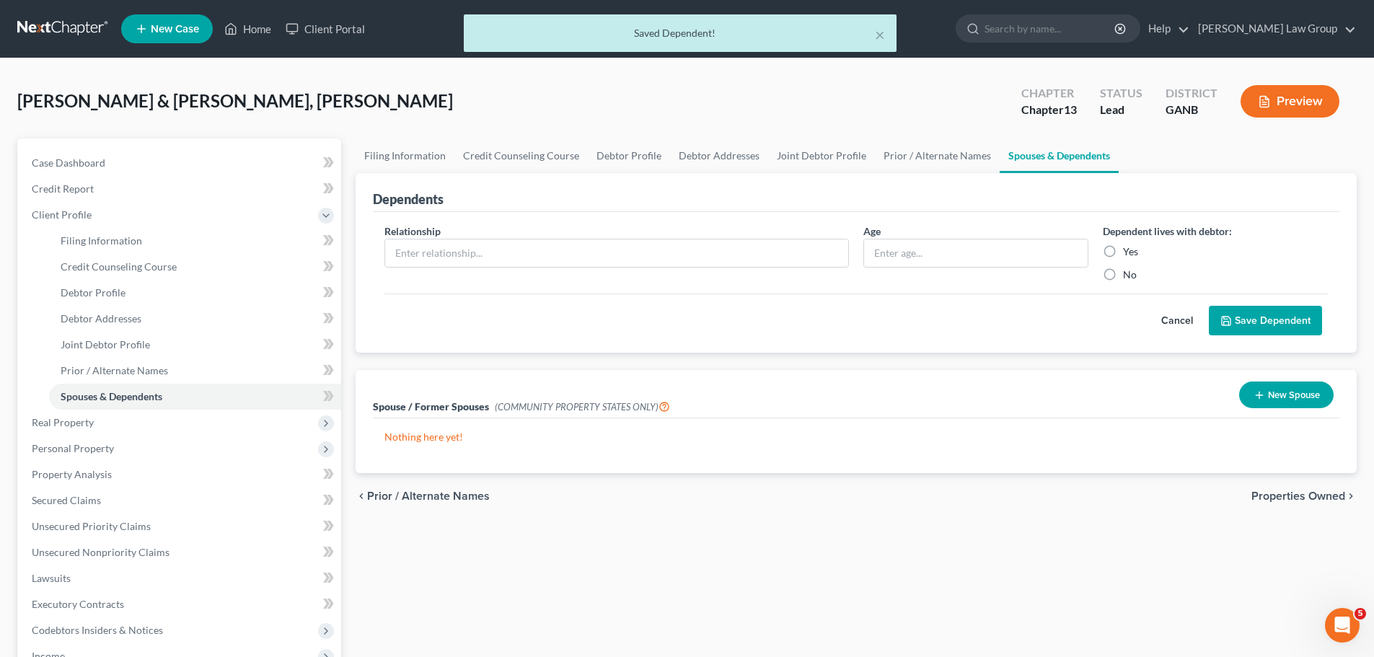
click at [396, 271] on div "Relationship *" at bounding box center [616, 253] width 479 height 58
click at [417, 254] on input "text" at bounding box center [616, 252] width 463 height 27
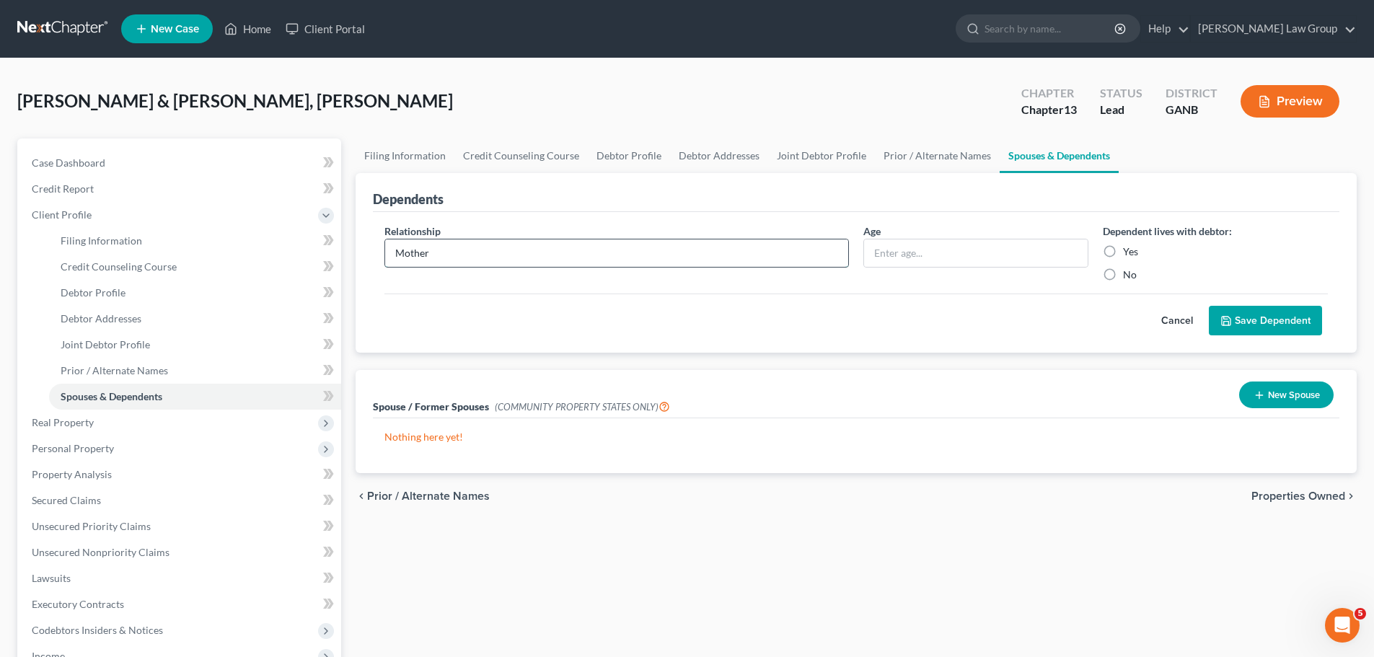
type input "Mother"
click at [1123, 255] on label "Yes" at bounding box center [1130, 251] width 15 height 14
click at [1129, 254] on input "Yes" at bounding box center [1133, 248] width 9 height 9
radio input "true"
click at [930, 263] on input "text" at bounding box center [976, 252] width 224 height 27
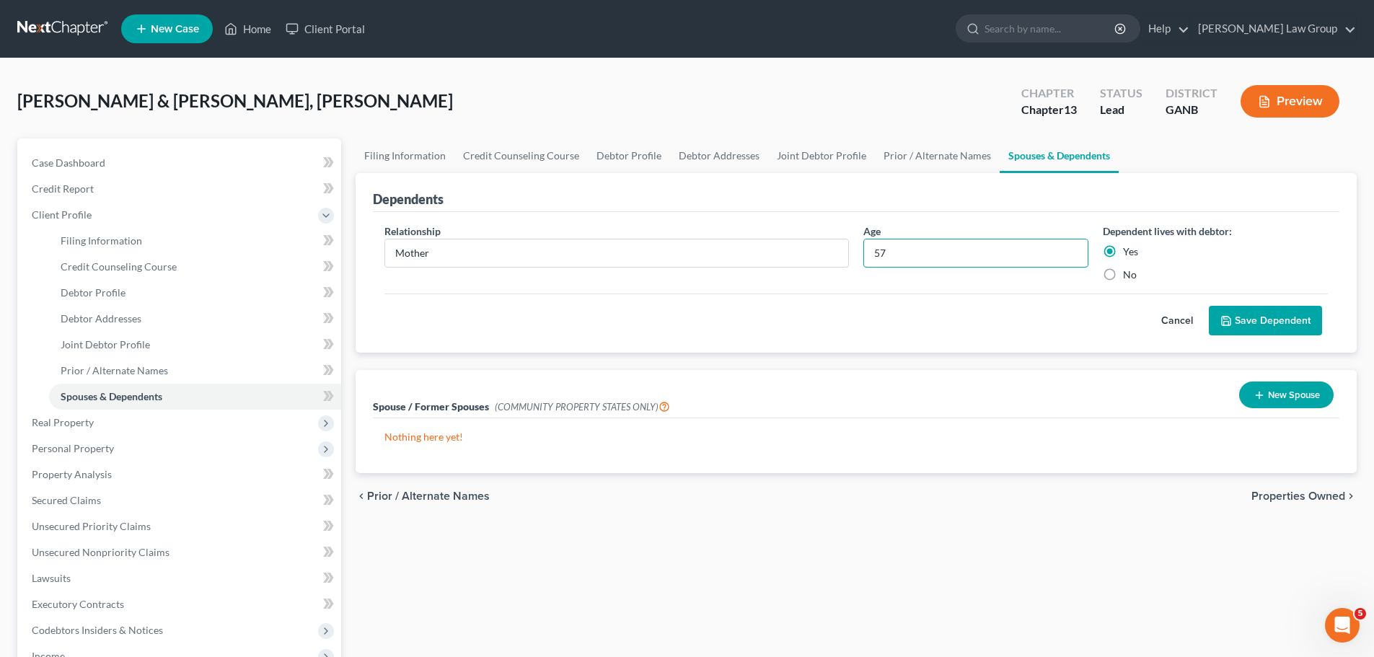
type input "57"
click at [1299, 321] on button "Save Dependent" at bounding box center [1265, 321] width 113 height 30
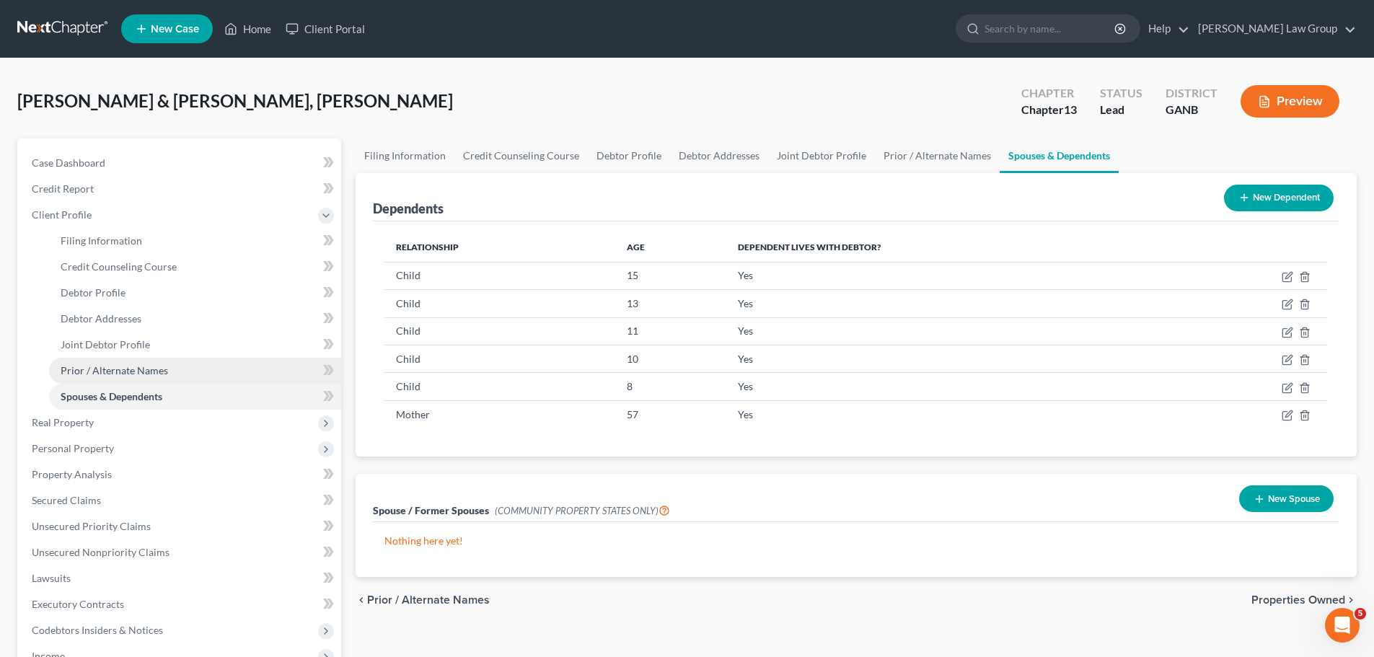
scroll to position [144, 0]
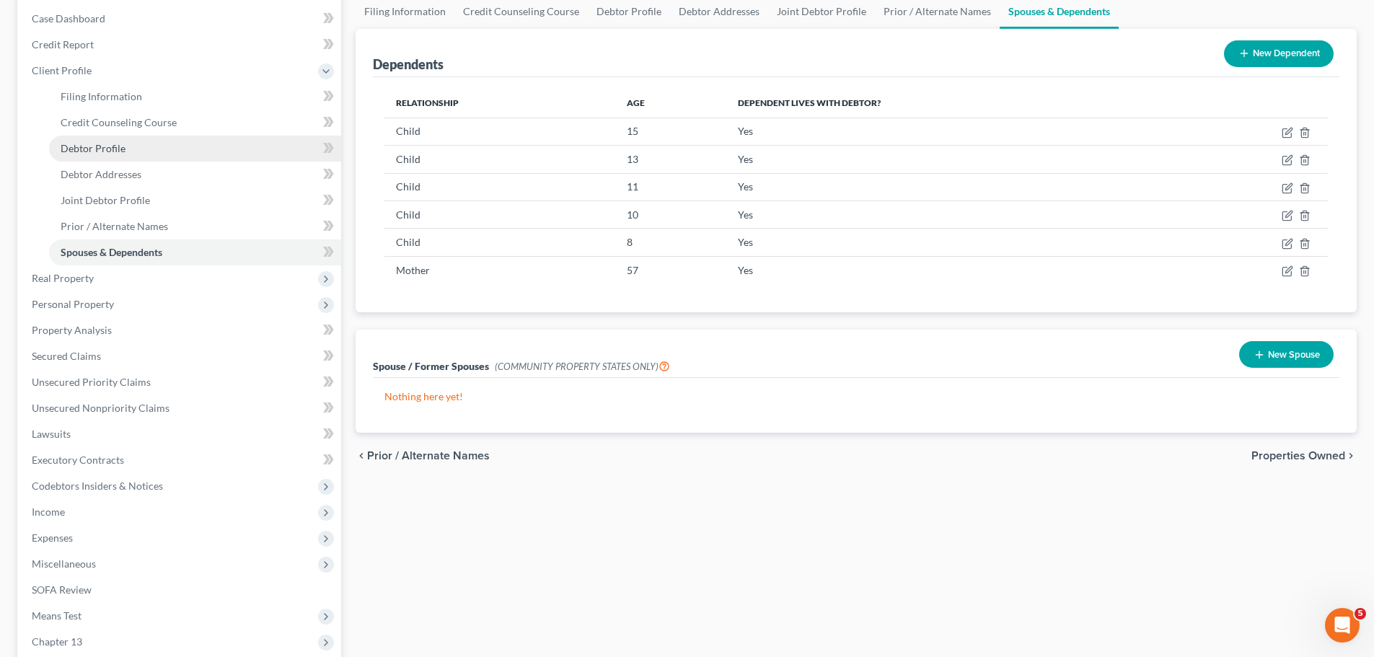
click at [141, 145] on link "Debtor Profile" at bounding box center [195, 149] width 292 height 26
select select "1"
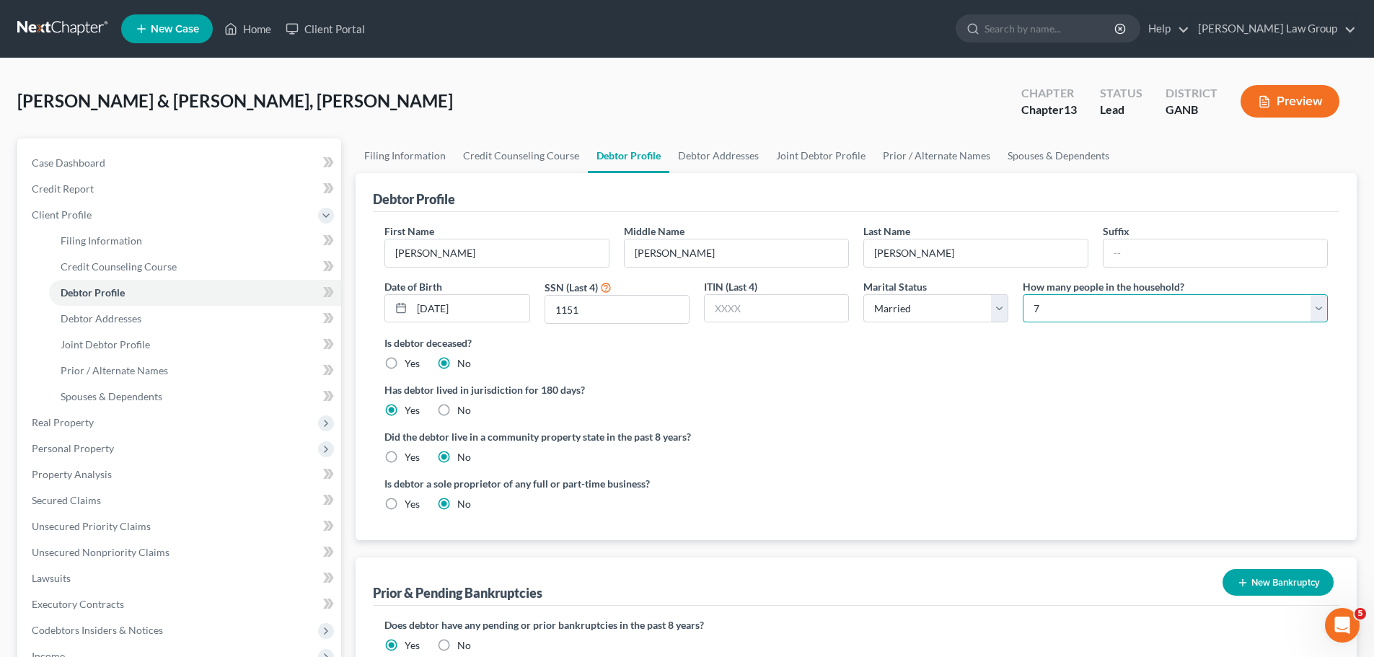
click at [1098, 317] on select "Select 1 2 3 4 5 6 7 8 9 10 11 12 13 14 15 16 17 18 19 20" at bounding box center [1175, 308] width 305 height 29
drag, startPoint x: 1098, startPoint y: 317, endPoint x: 1069, endPoint y: 337, distance: 35.0
click at [1098, 317] on select "Select 1 2 3 4 5 6 7 8 9 10 11 12 13 14 15 16 17 18 19 20" at bounding box center [1175, 308] width 305 height 29
click at [1058, 314] on select "Select 1 2 3 4 5 6 7 8 9 10 11 12 13 14 15 16 17 18 19 20" at bounding box center [1175, 308] width 305 height 29
select select "7"
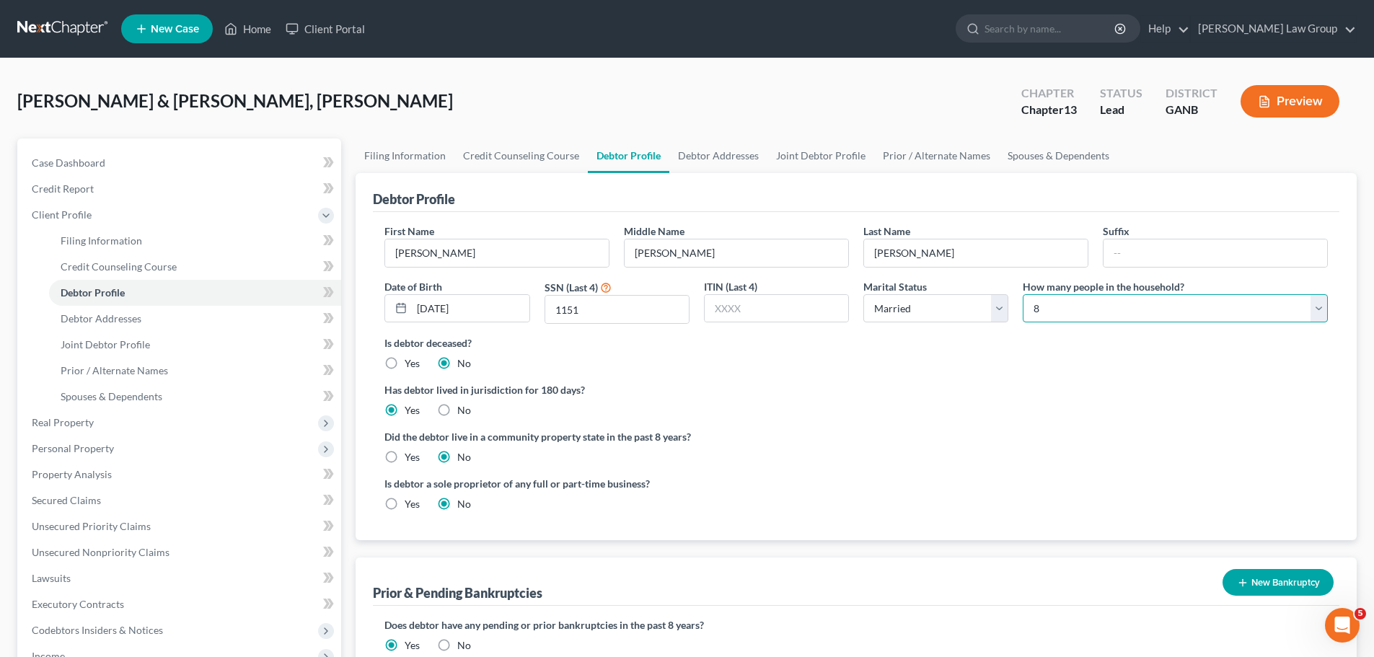
click at [1023, 294] on select "Select 1 2 3 4 5 6 7 8 9 10 11 12 13 14 15 16 17 18 19 20" at bounding box center [1175, 308] width 305 height 29
drag, startPoint x: 1063, startPoint y: 338, endPoint x: 385, endPoint y: 344, distance: 677.9
click at [1061, 339] on label "Is debtor deceased?" at bounding box center [855, 342] width 943 height 15
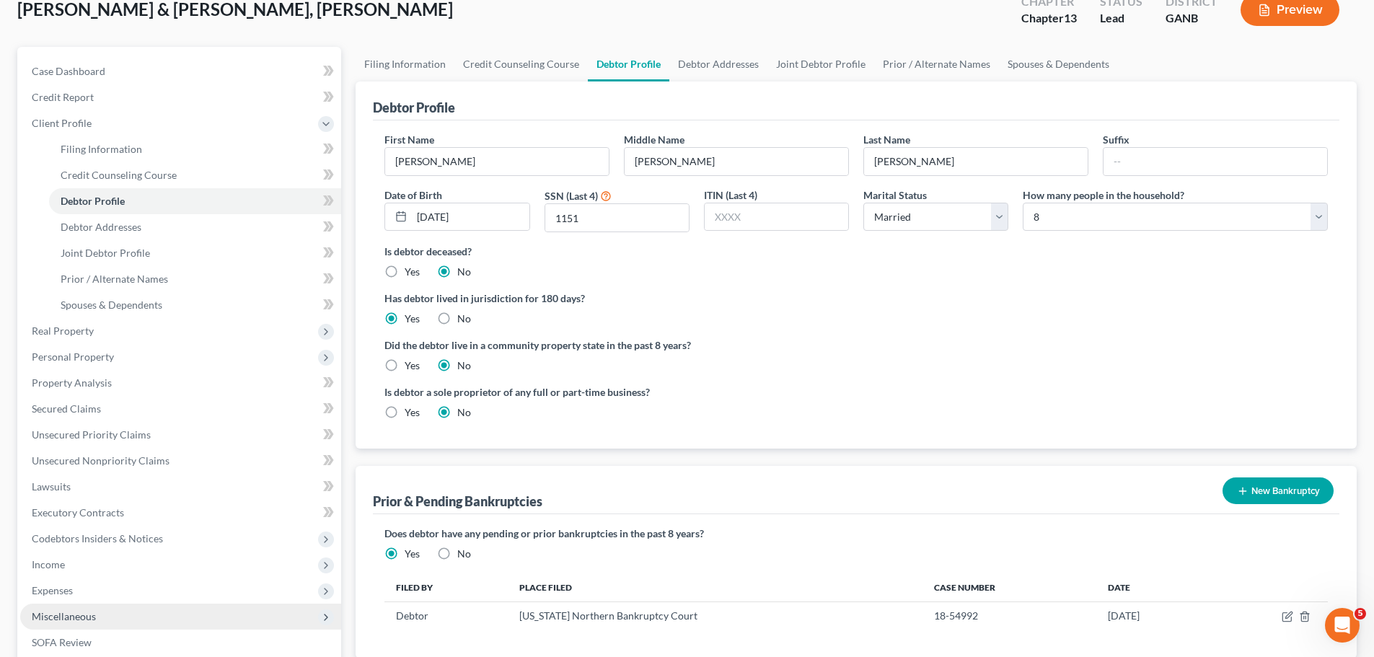
scroll to position [343, 0]
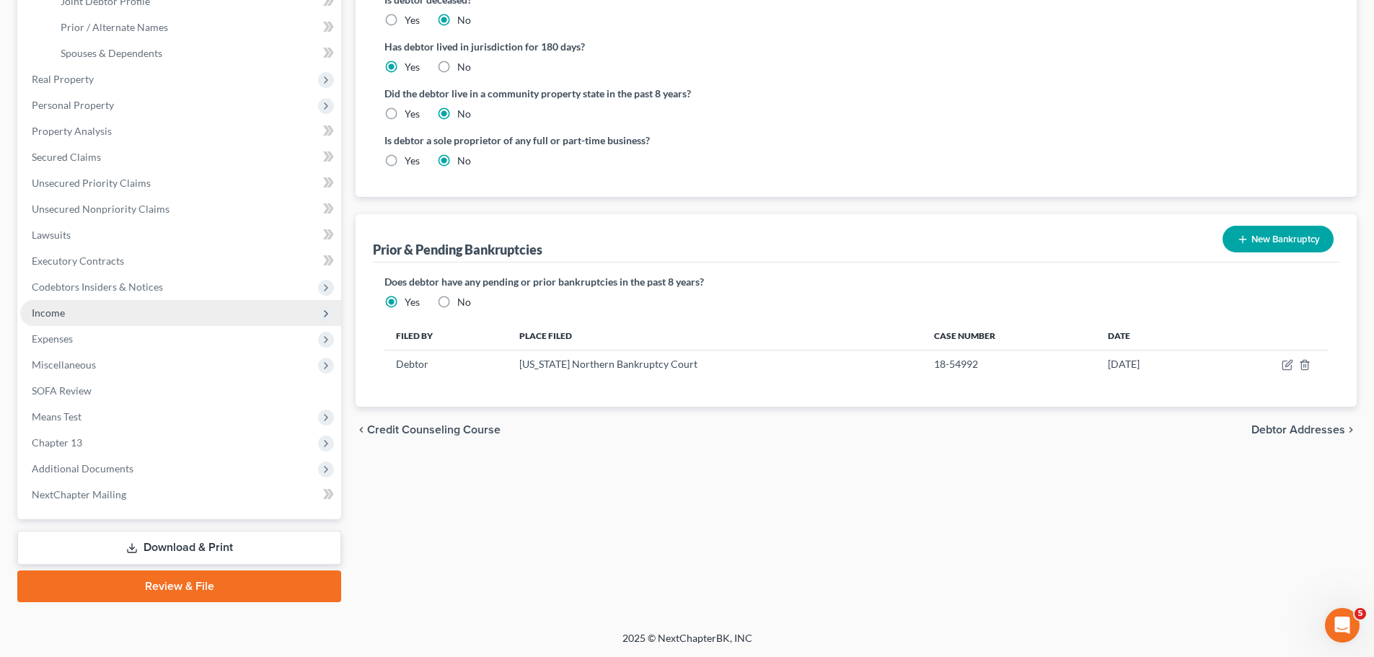
click at [62, 309] on span "Income" at bounding box center [48, 312] width 33 height 12
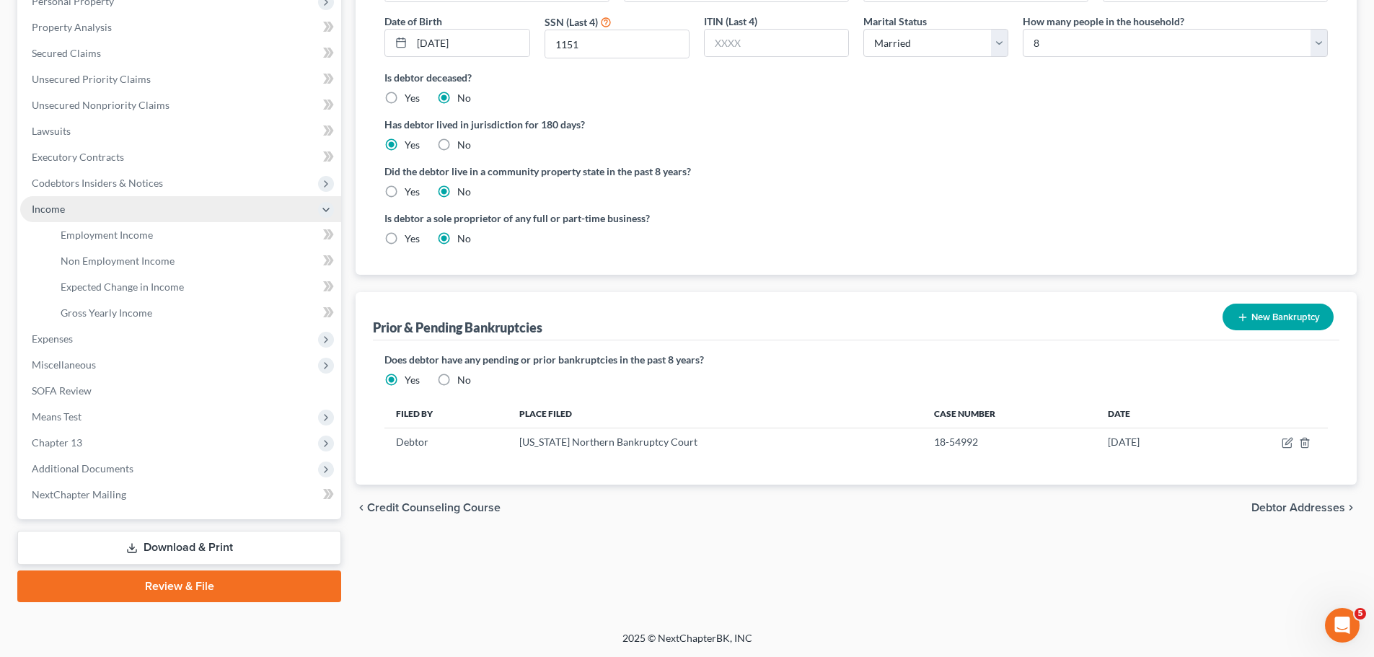
scroll to position [265, 0]
click at [164, 231] on link "Employment Income" at bounding box center [195, 235] width 292 height 26
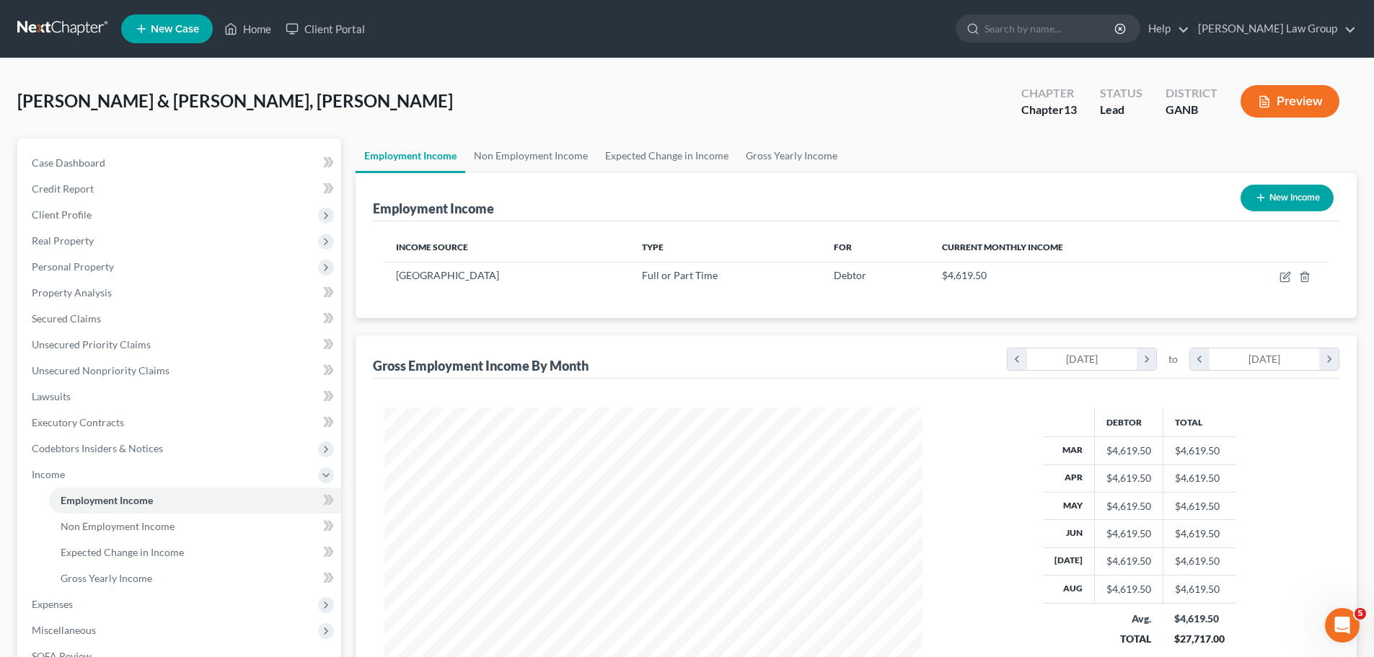
scroll to position [269, 567]
click at [526, 154] on link "Non Employment Income" at bounding box center [530, 155] width 131 height 35
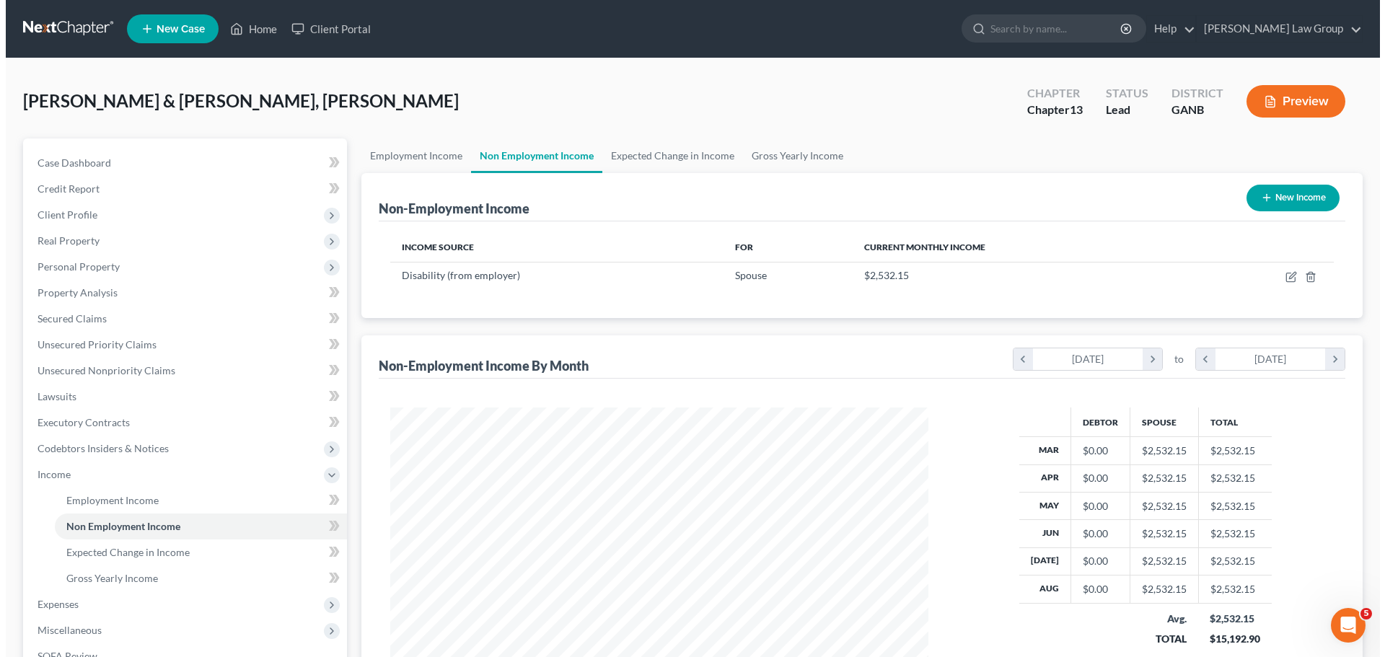
scroll to position [269, 567]
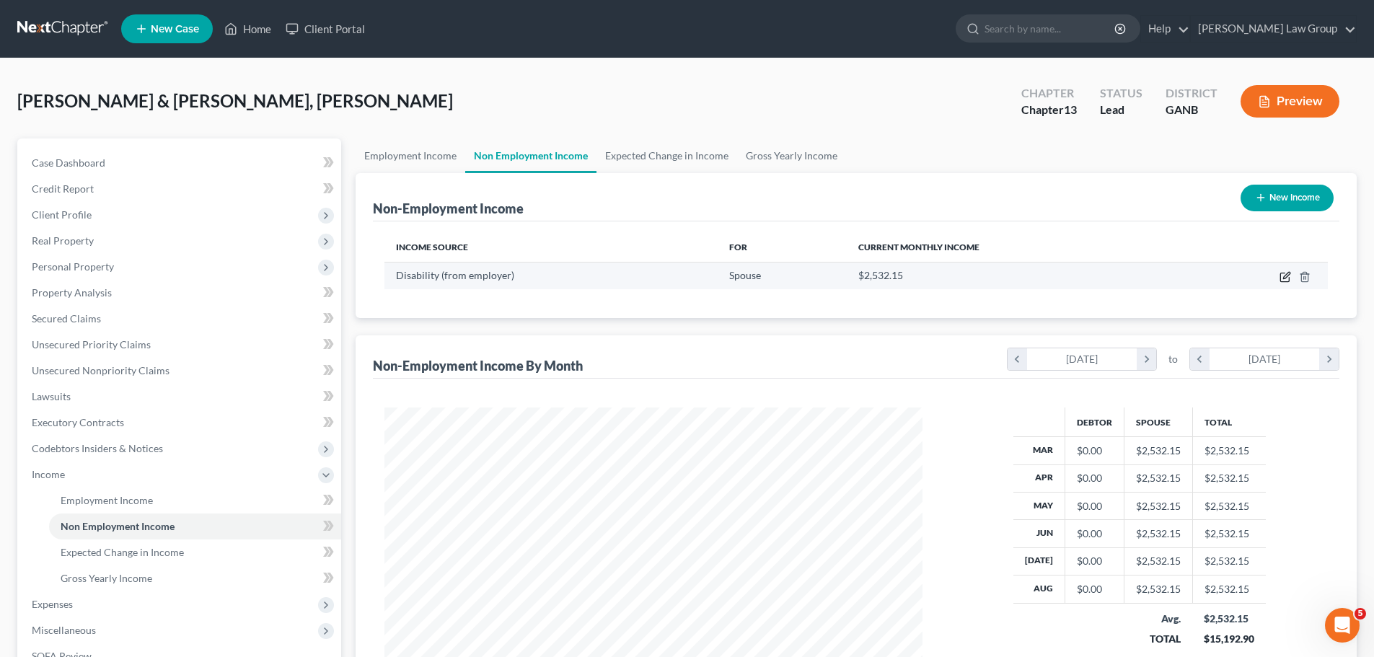
click at [1287, 279] on icon "button" at bounding box center [1285, 277] width 12 height 12
select select "1"
select select "0"
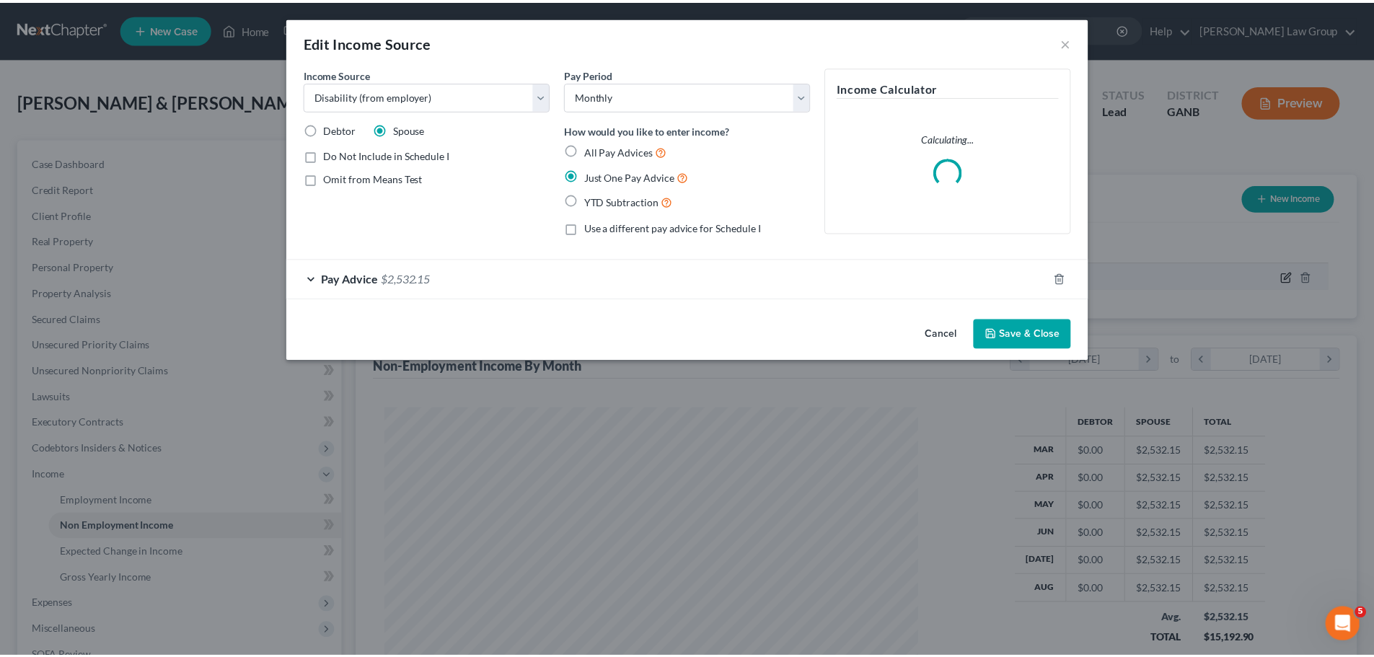
scroll to position [271, 572]
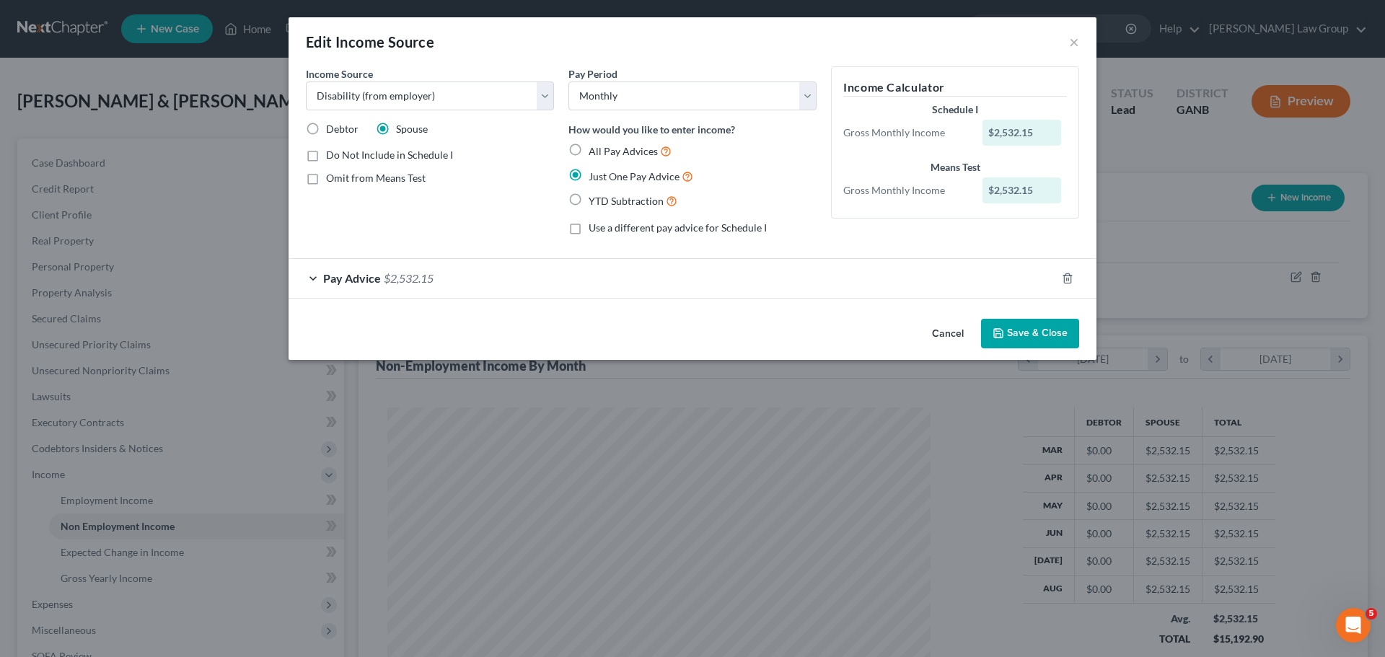
click at [343, 272] on span "Pay Advice" at bounding box center [352, 278] width 58 height 14
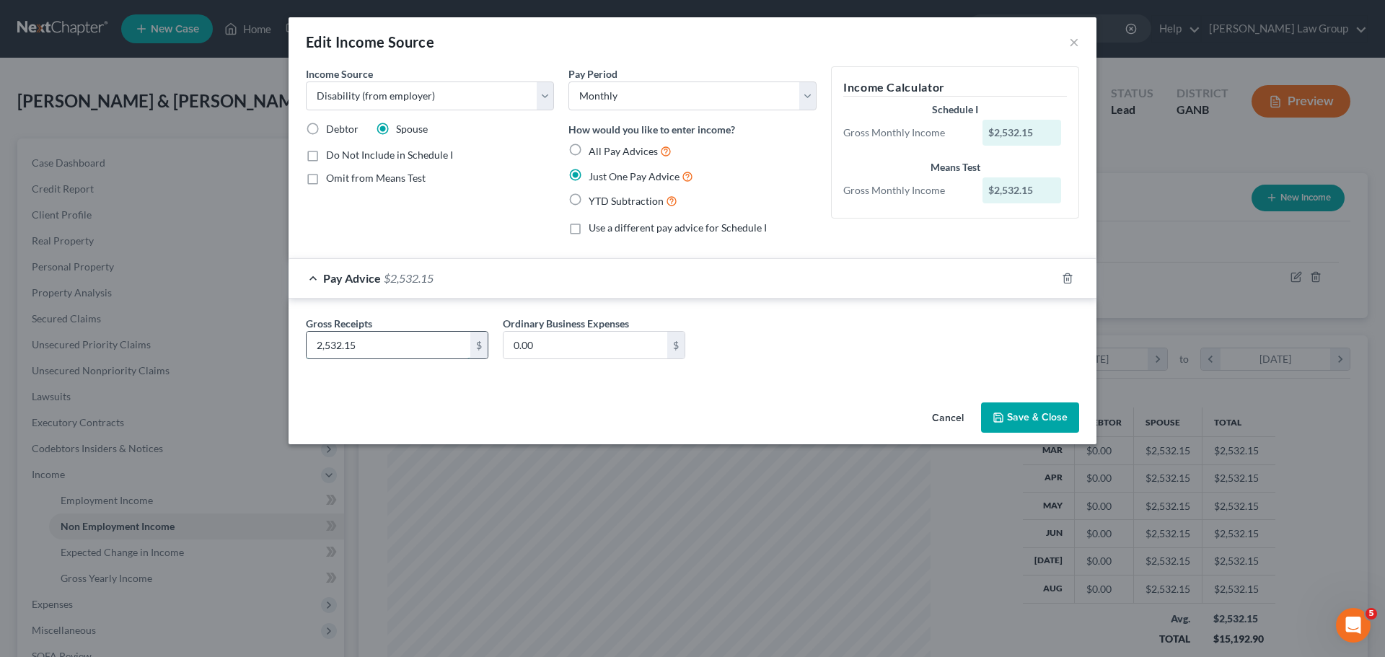
drag, startPoint x: 405, startPoint y: 350, endPoint x: 423, endPoint y: 345, distance: 18.7
click at [405, 348] on input "2,532.15" at bounding box center [388, 345] width 164 height 27
type input "2,600.00"
click at [1031, 415] on button "Save & Close" at bounding box center [1030, 417] width 98 height 30
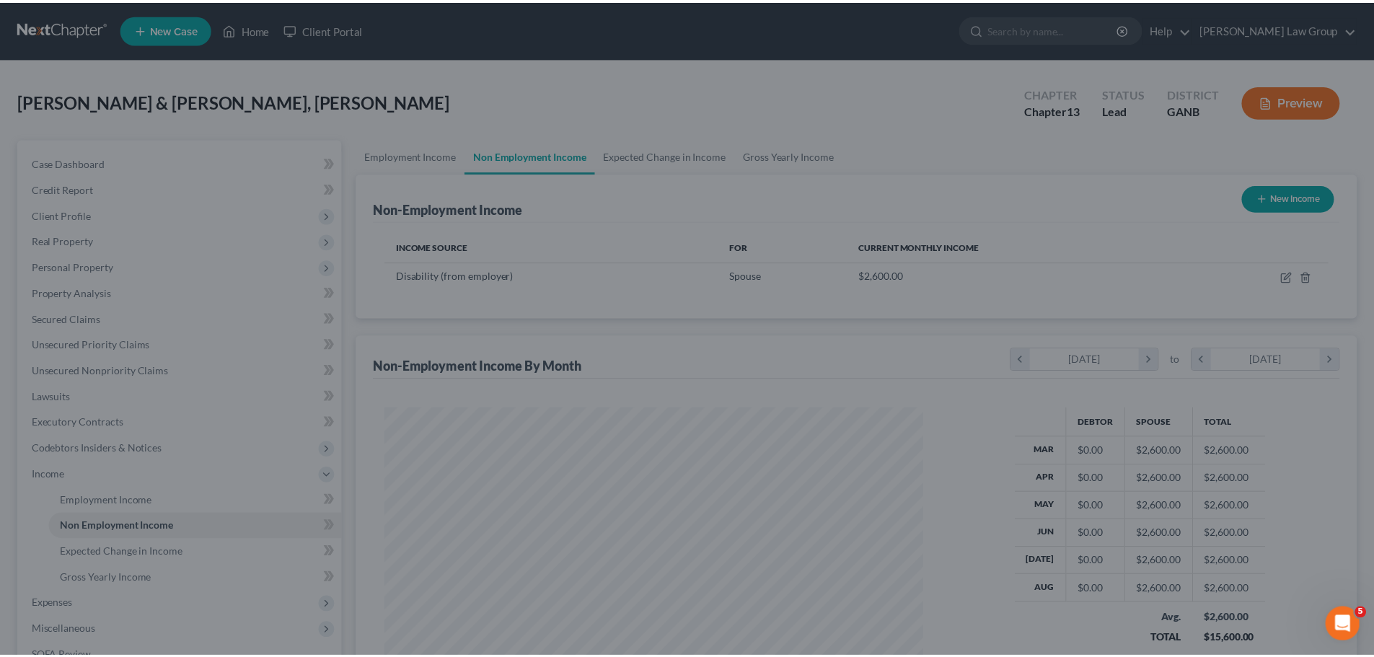
scroll to position [720865, 720567]
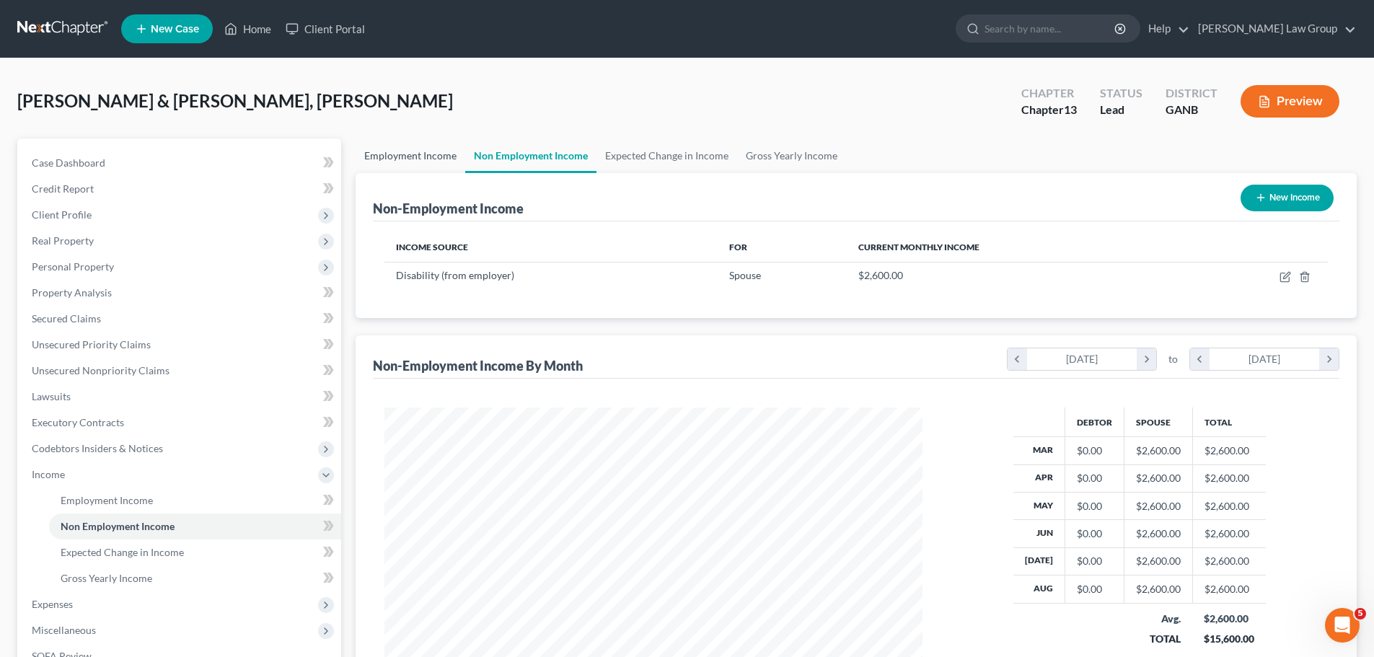
click at [389, 147] on link "Employment Income" at bounding box center [411, 155] width 110 height 35
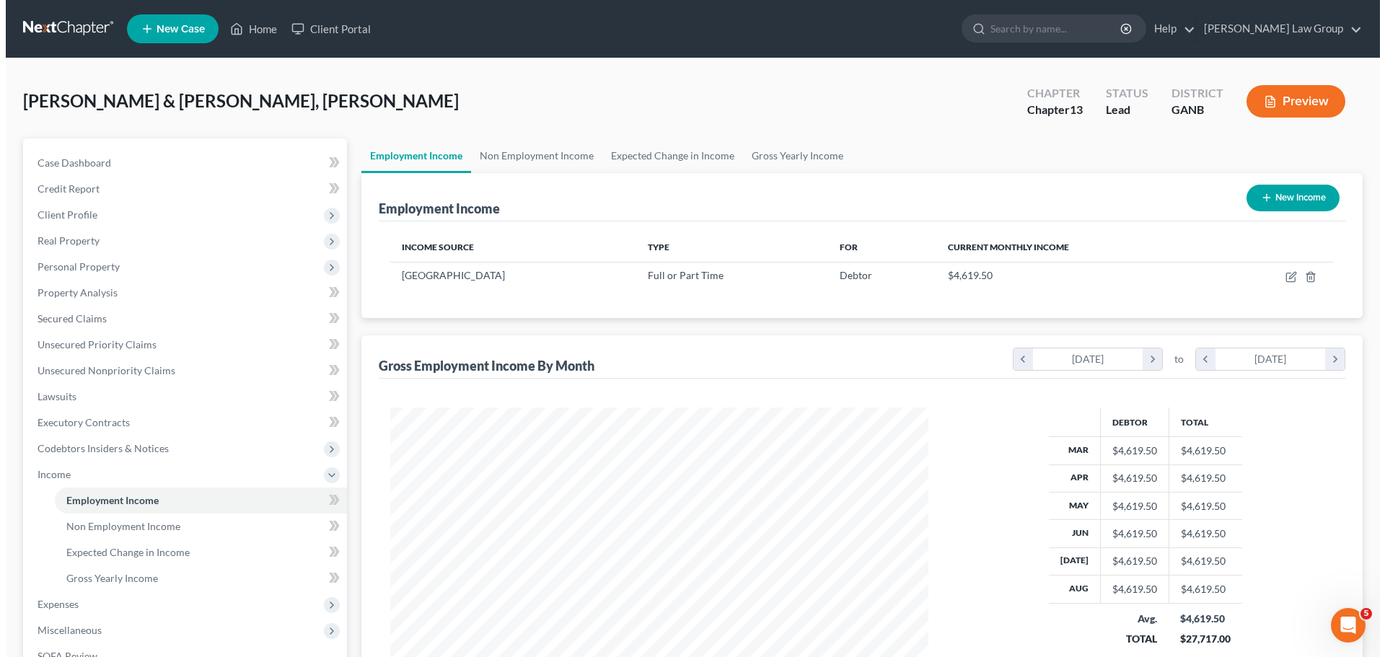
scroll to position [269, 567]
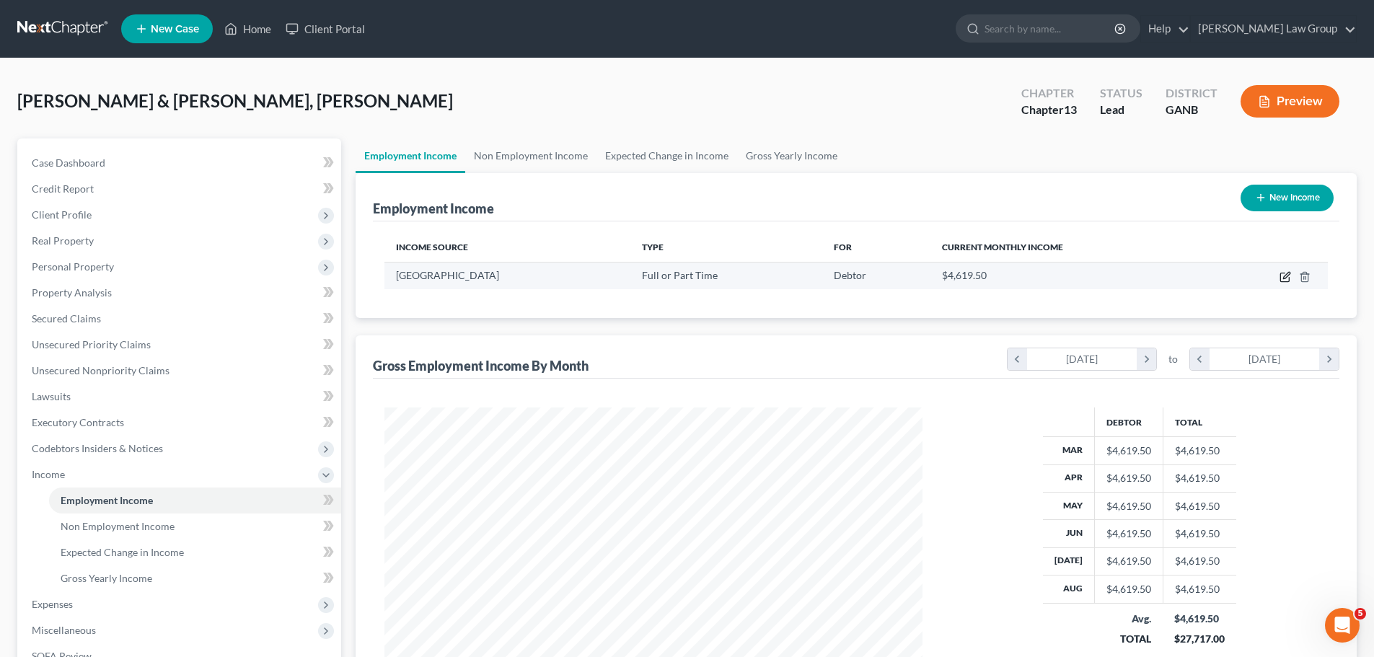
click at [1284, 281] on icon "button" at bounding box center [1284, 277] width 9 height 9
select select "0"
select select "10"
select select "0"
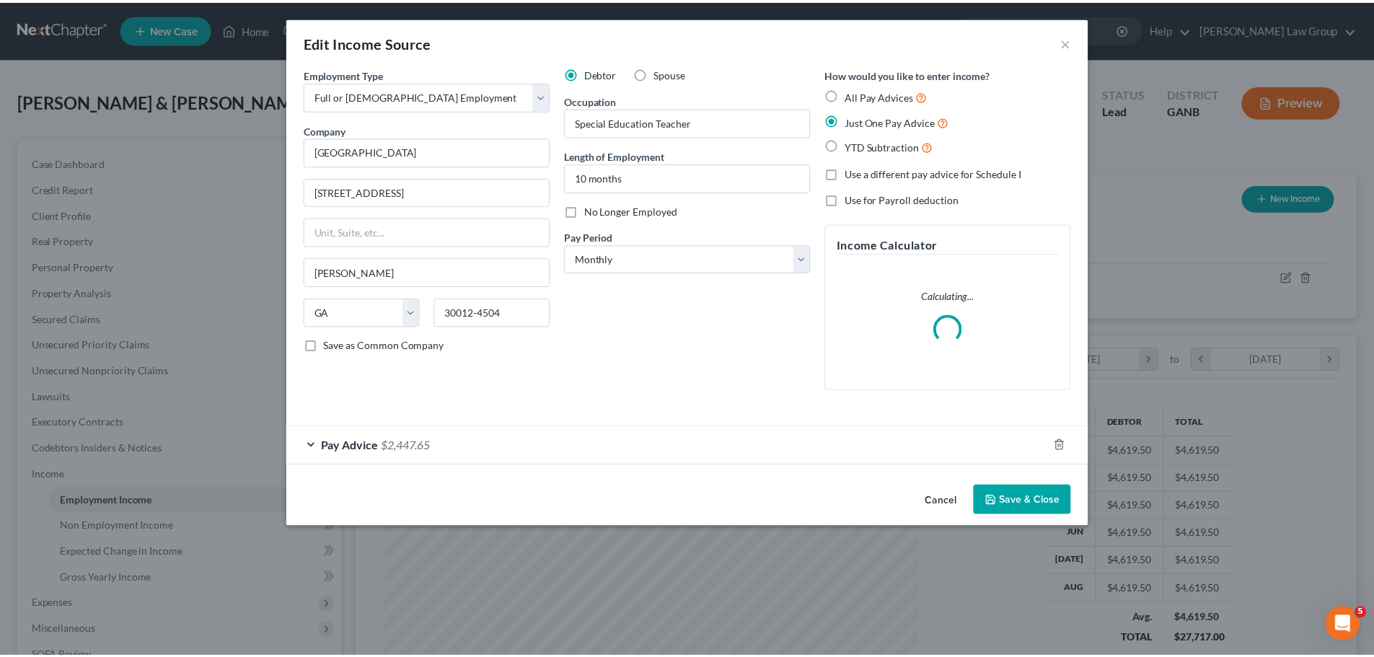
scroll to position [271, 572]
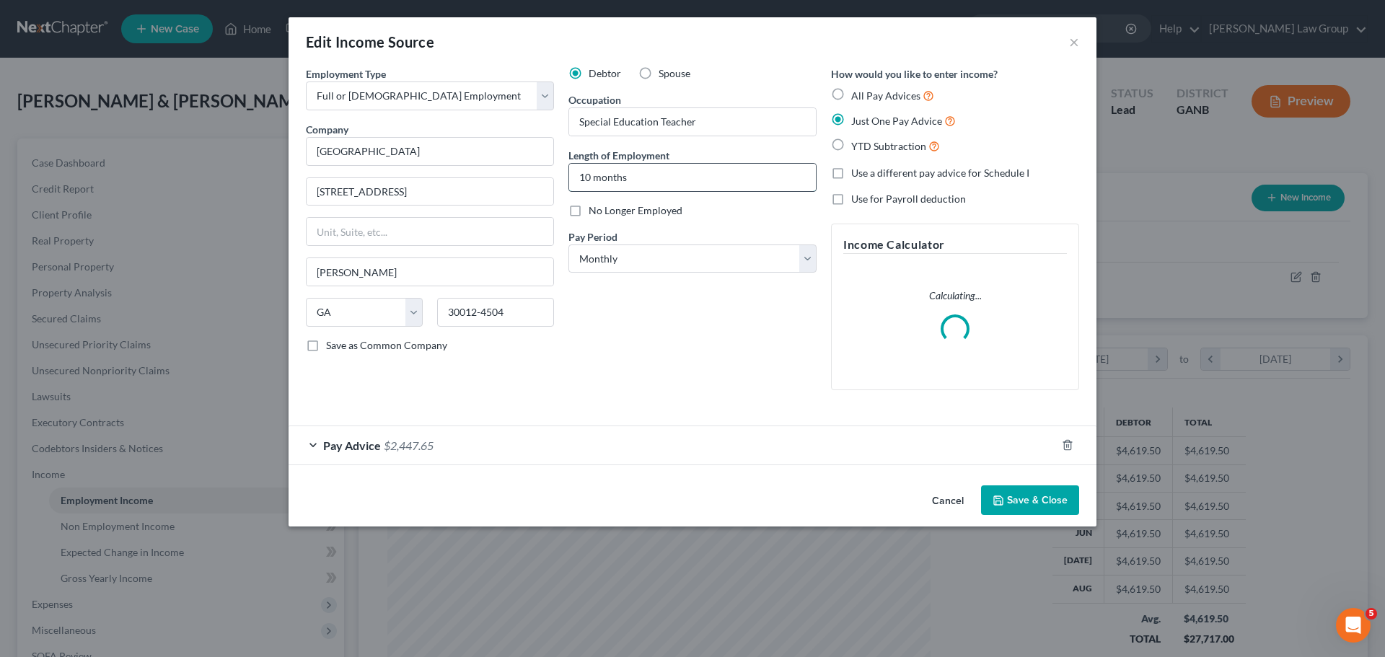
click at [683, 172] on input "10 months" at bounding box center [692, 177] width 247 height 27
drag, startPoint x: 685, startPoint y: 177, endPoint x: 994, endPoint y: 202, distance: 309.7
click at [331, 174] on div "Employment Type * Select Full or [DEMOGRAPHIC_DATA] Employment Self Employment …" at bounding box center [692, 240] width 787 height 348
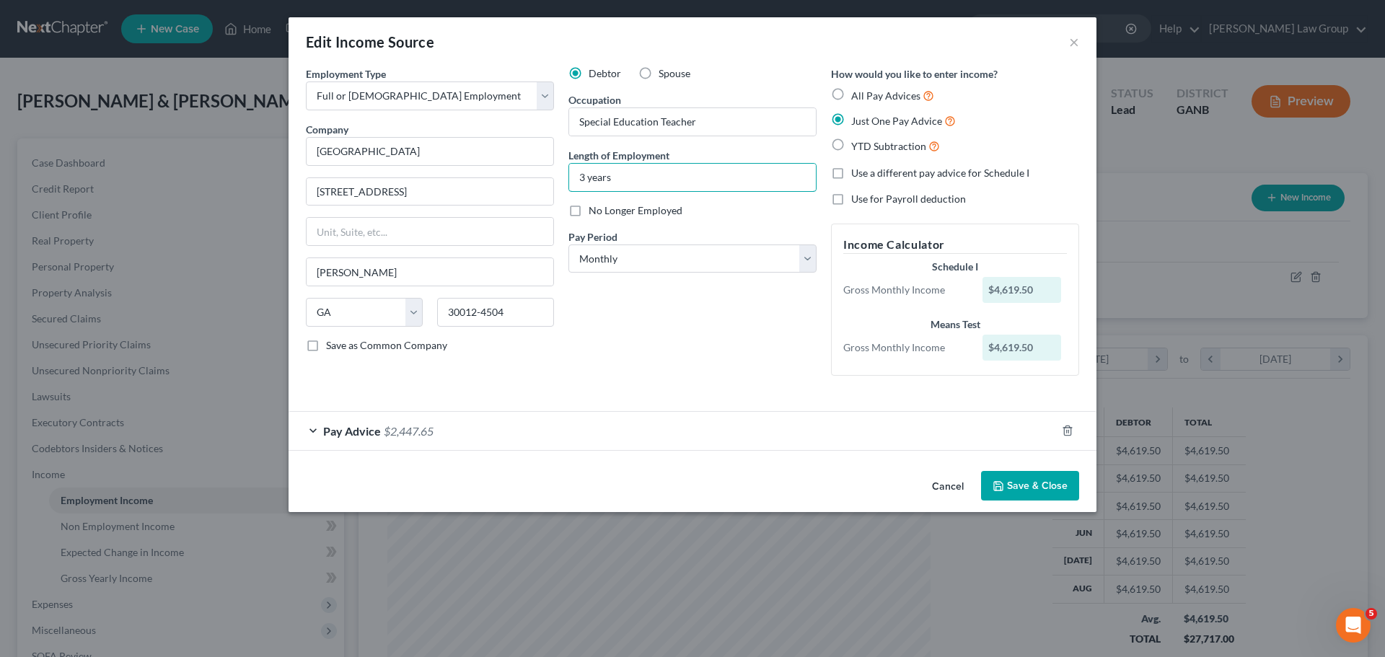
type input "3 years"
click at [1028, 481] on button "Save & Close" at bounding box center [1030, 486] width 98 height 30
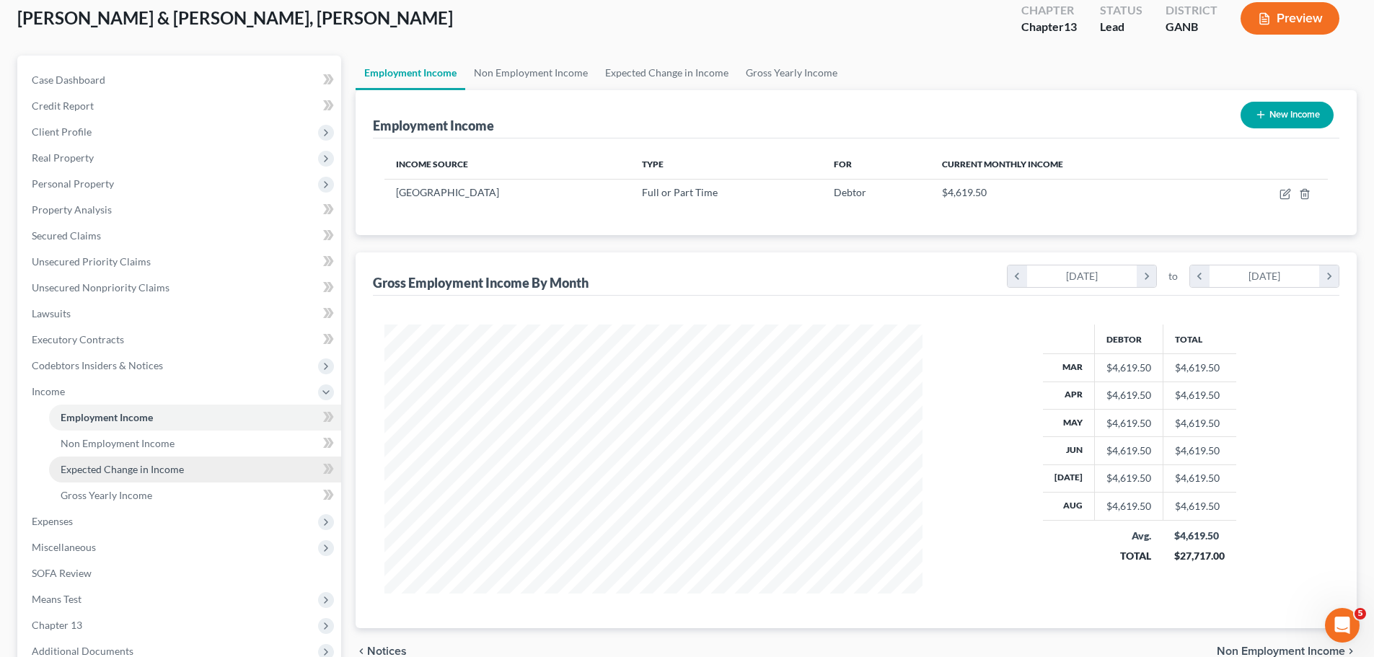
scroll to position [265, 0]
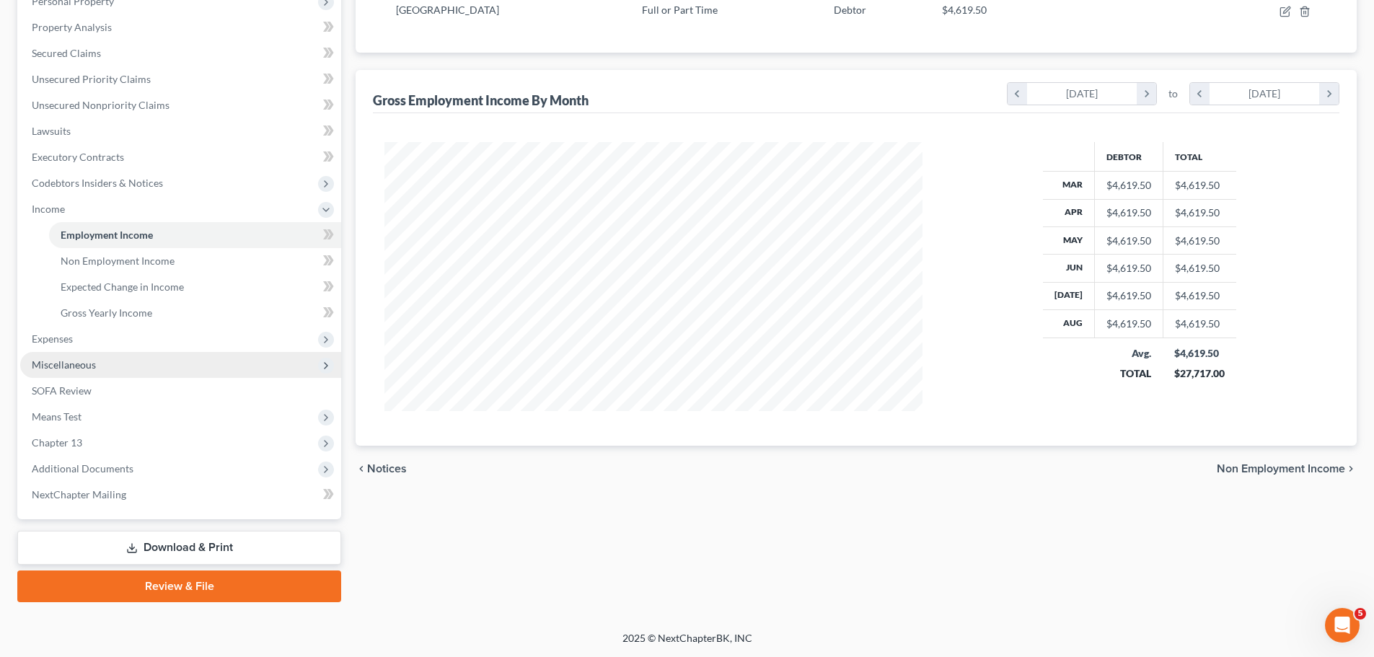
click at [193, 365] on span "Miscellaneous" at bounding box center [180, 365] width 321 height 26
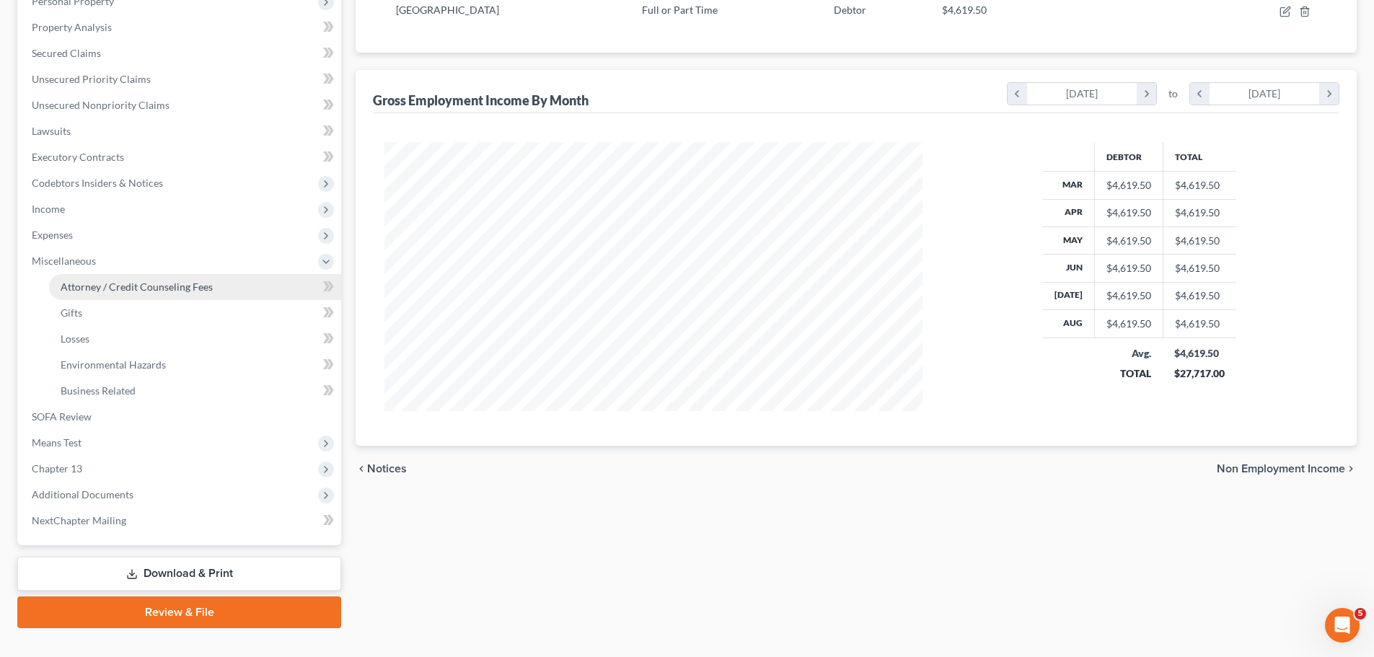
click at [160, 287] on span "Attorney / Credit Counseling Fees" at bounding box center [137, 287] width 152 height 12
select select "1"
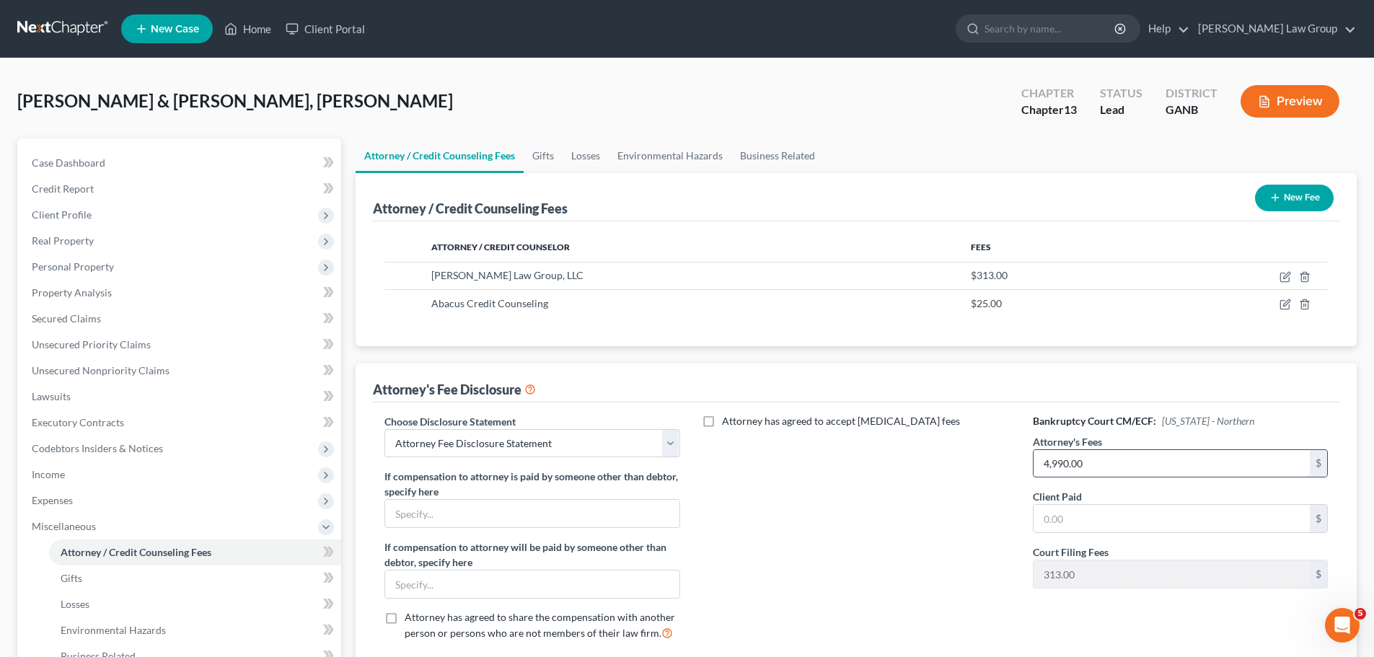
click at [1139, 477] on input "4,990.00" at bounding box center [1171, 463] width 276 height 27
type input "4,770.00"
click at [851, 555] on div "Attorney has agreed to accept [MEDICAL_DATA] fees" at bounding box center [856, 533] width 324 height 239
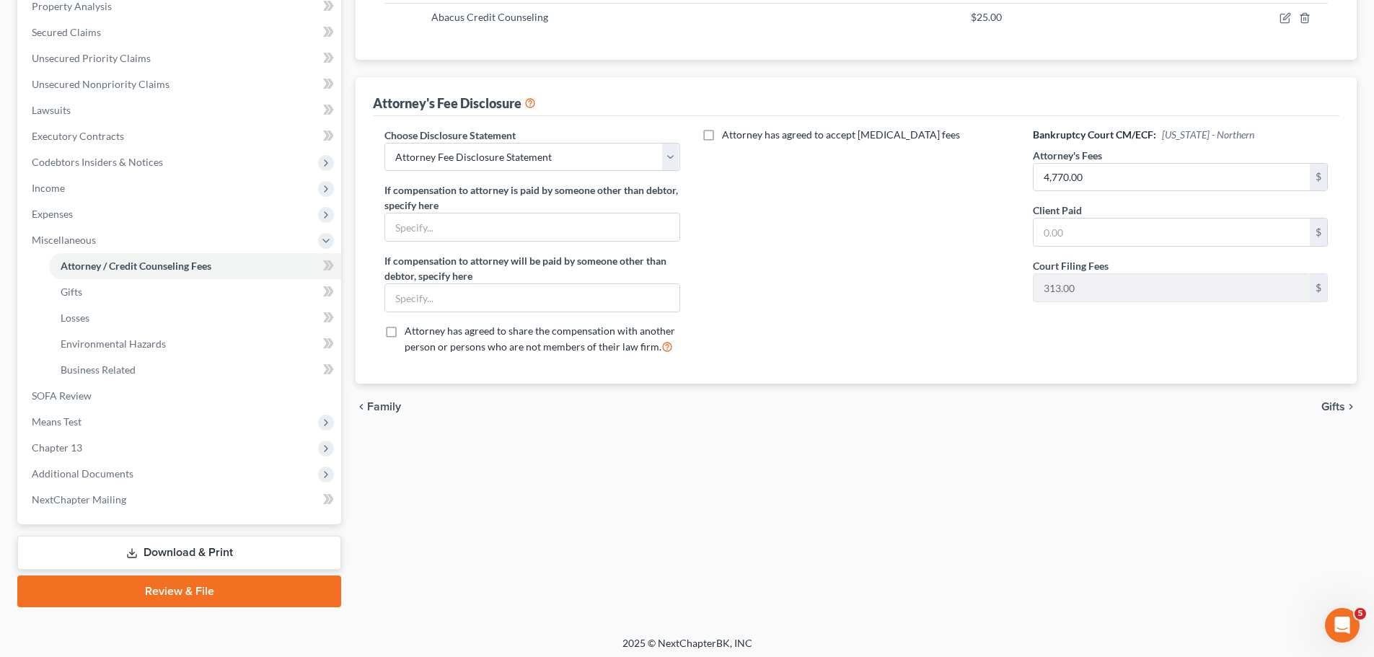
scroll to position [288, 0]
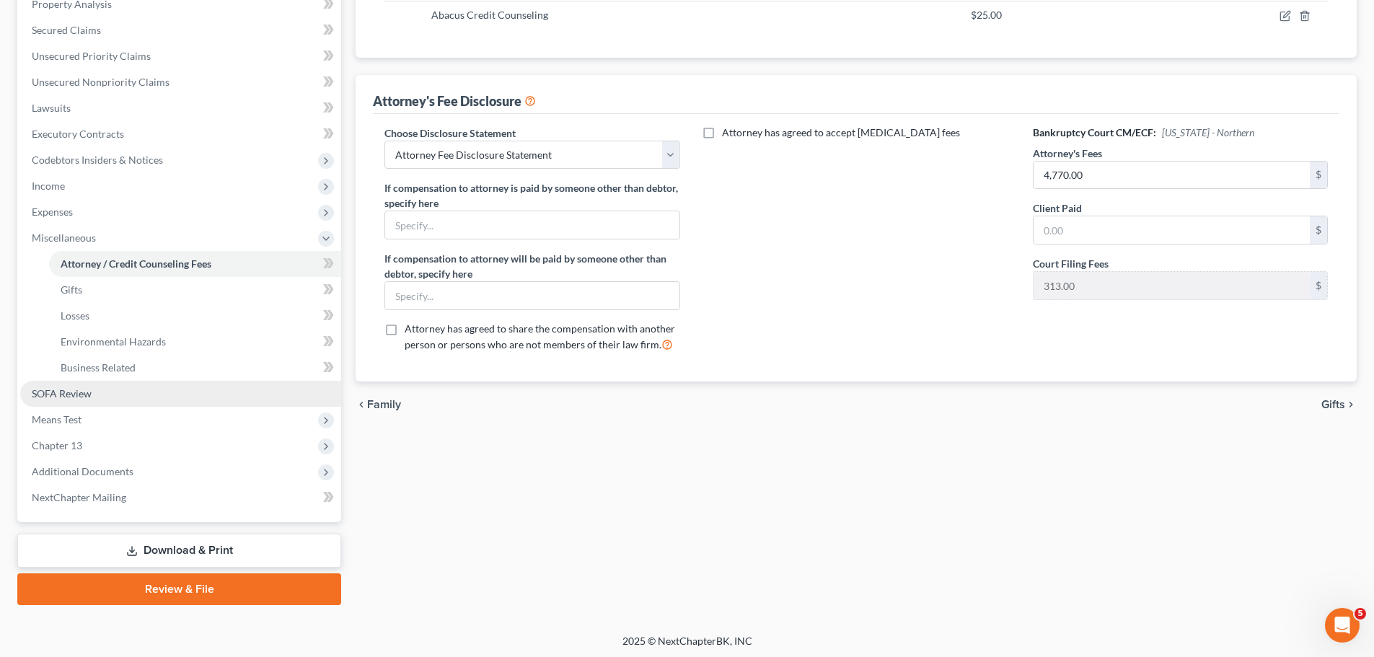
click at [100, 394] on link "SOFA Review" at bounding box center [180, 394] width 321 height 26
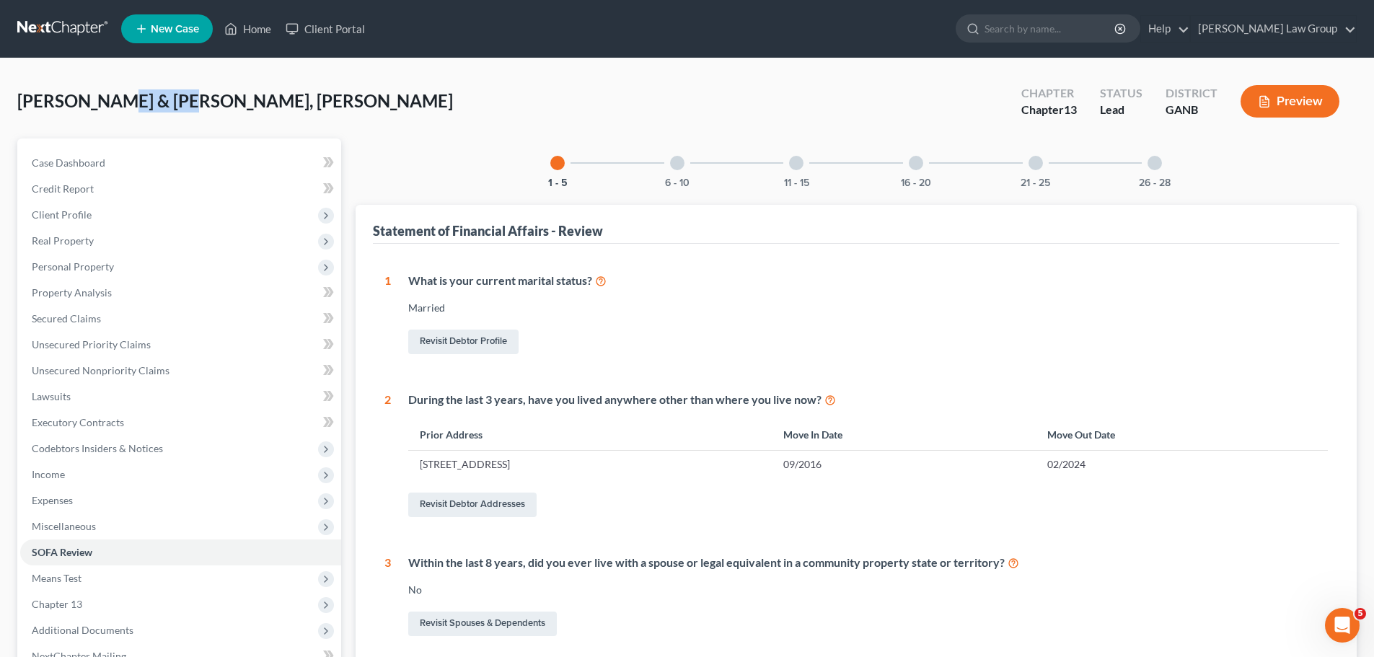
drag, startPoint x: 159, startPoint y: 103, endPoint x: 90, endPoint y: 105, distance: 69.3
click at [90, 105] on span "[PERSON_NAME] & [PERSON_NAME], [PERSON_NAME]" at bounding box center [235, 100] width 436 height 21
copy span "[PERSON_NAME]"
click at [122, 101] on span "[PERSON_NAME] & [PERSON_NAME], [PERSON_NAME]" at bounding box center [235, 100] width 436 height 21
click at [164, 94] on span "[PERSON_NAME] & [PERSON_NAME], [PERSON_NAME]" at bounding box center [235, 100] width 436 height 21
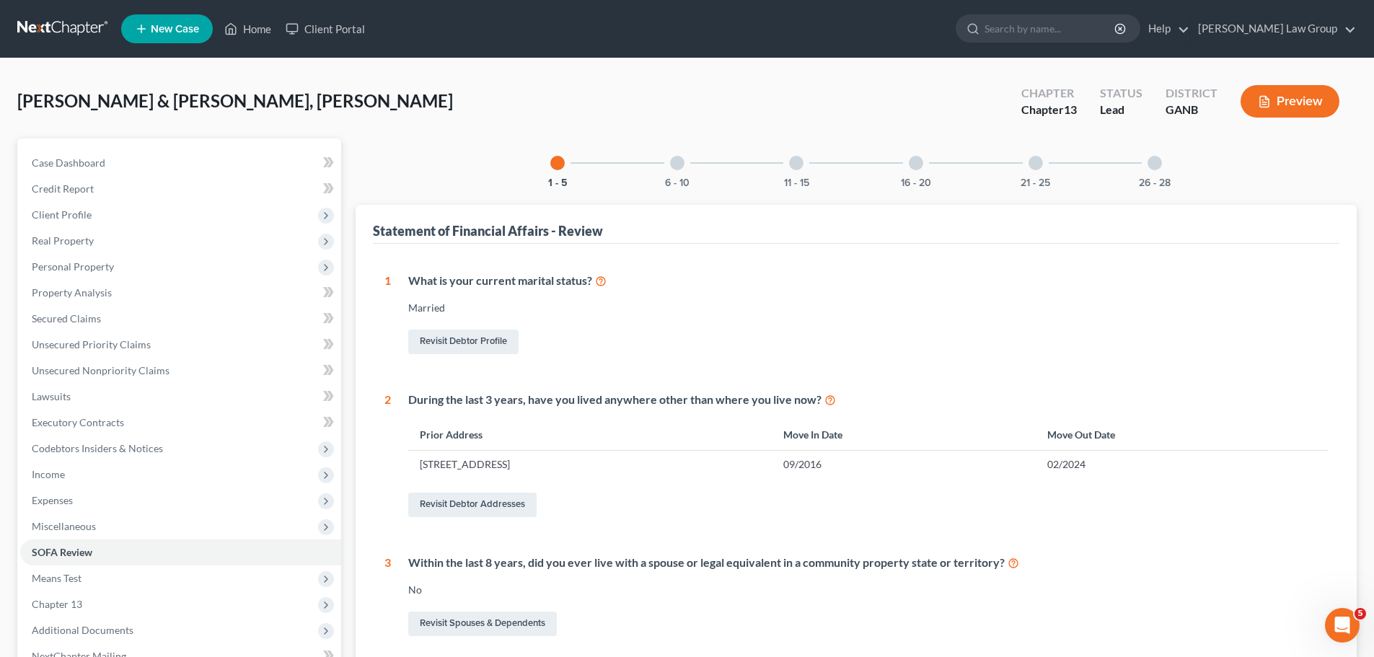
click at [164, 97] on span "[PERSON_NAME] & [PERSON_NAME], [PERSON_NAME]" at bounding box center [235, 100] width 436 height 21
drag, startPoint x: 162, startPoint y: 97, endPoint x: 0, endPoint y: 92, distance: 161.6
click at [0, 92] on div "[PERSON_NAME] & [PERSON_NAME], [PERSON_NAME] Upgraded Chapter Chapter 13 Status…" at bounding box center [687, 574] width 1374 height 1033
copy span "[PERSON_NAME]"
click at [418, 134] on div "[PERSON_NAME] & [PERSON_NAME], [PERSON_NAME] Upgraded Chapter Chapter 13 Status…" at bounding box center [686, 107] width 1339 height 63
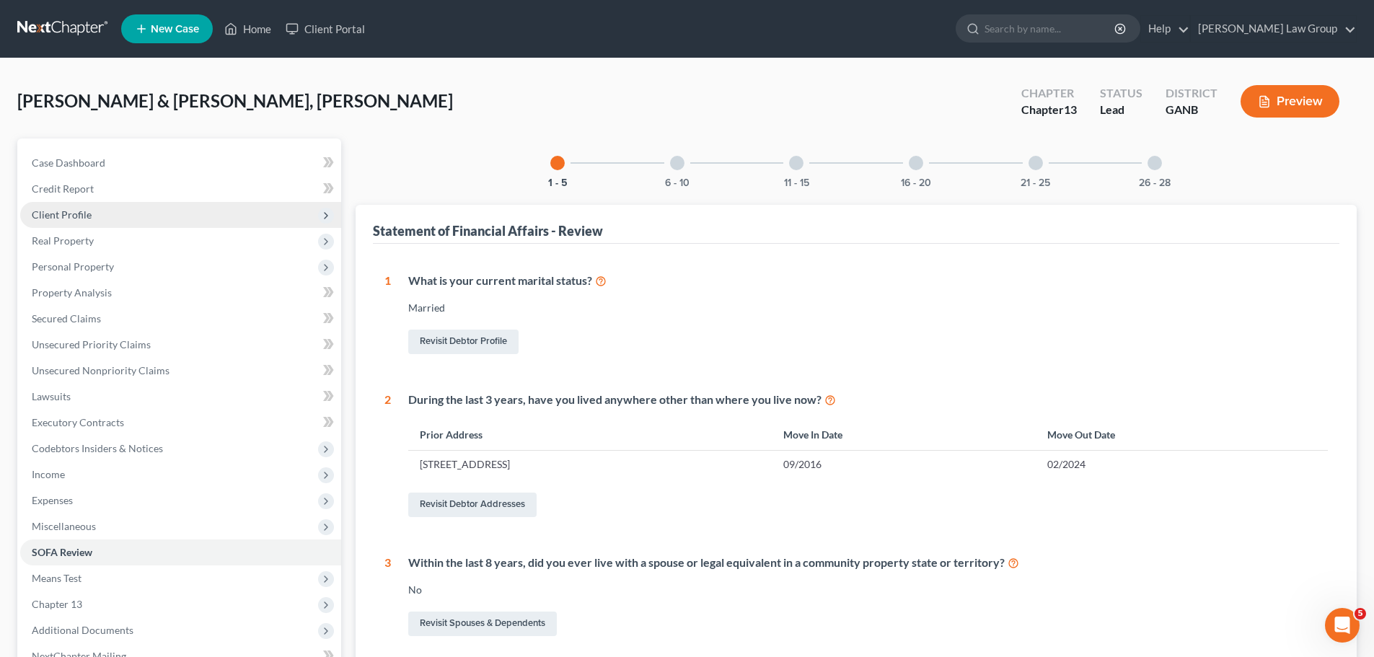
click at [100, 213] on span "Client Profile" at bounding box center [180, 215] width 321 height 26
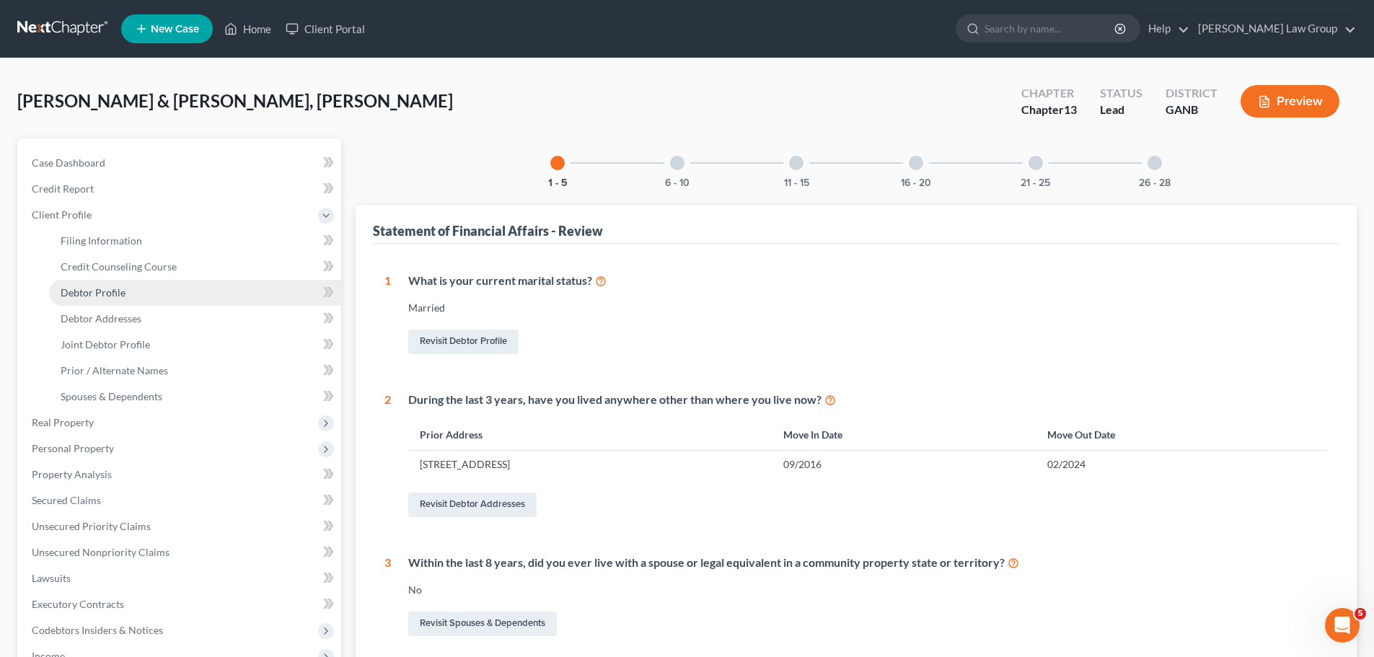
click at [129, 291] on link "Debtor Profile" at bounding box center [195, 293] width 292 height 26
select select "1"
select select "7"
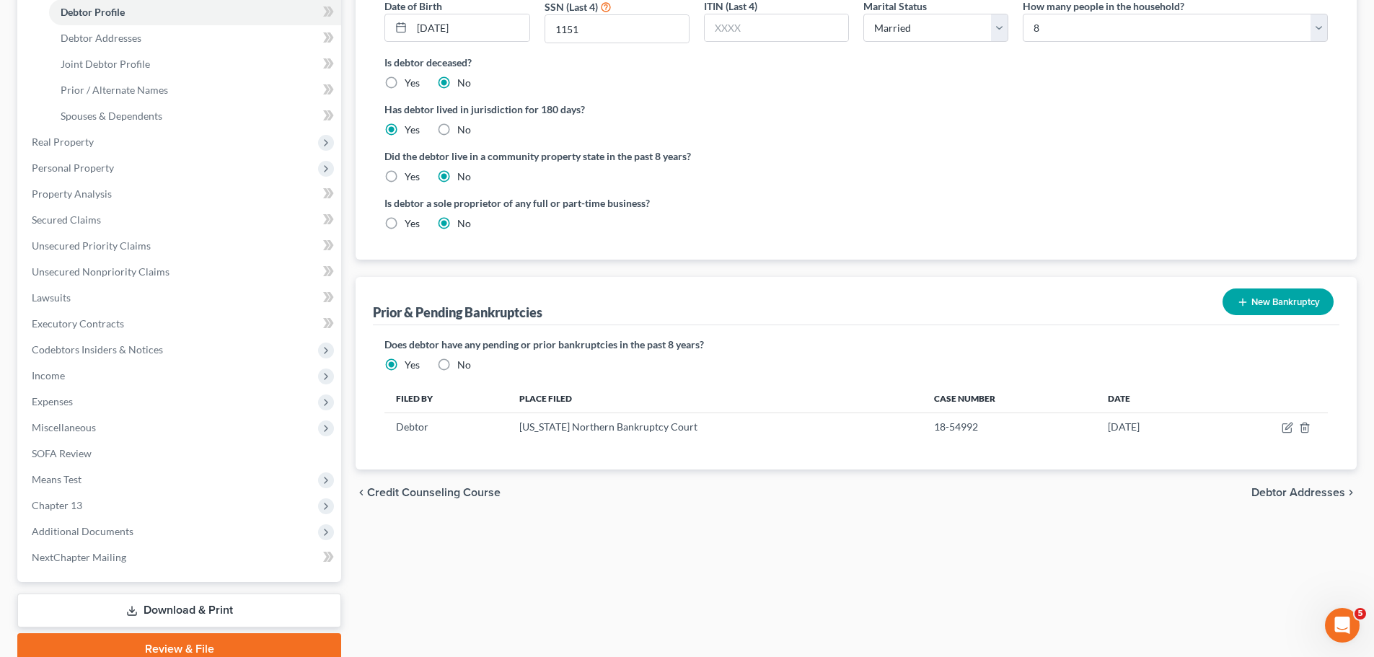
scroll to position [288, 0]
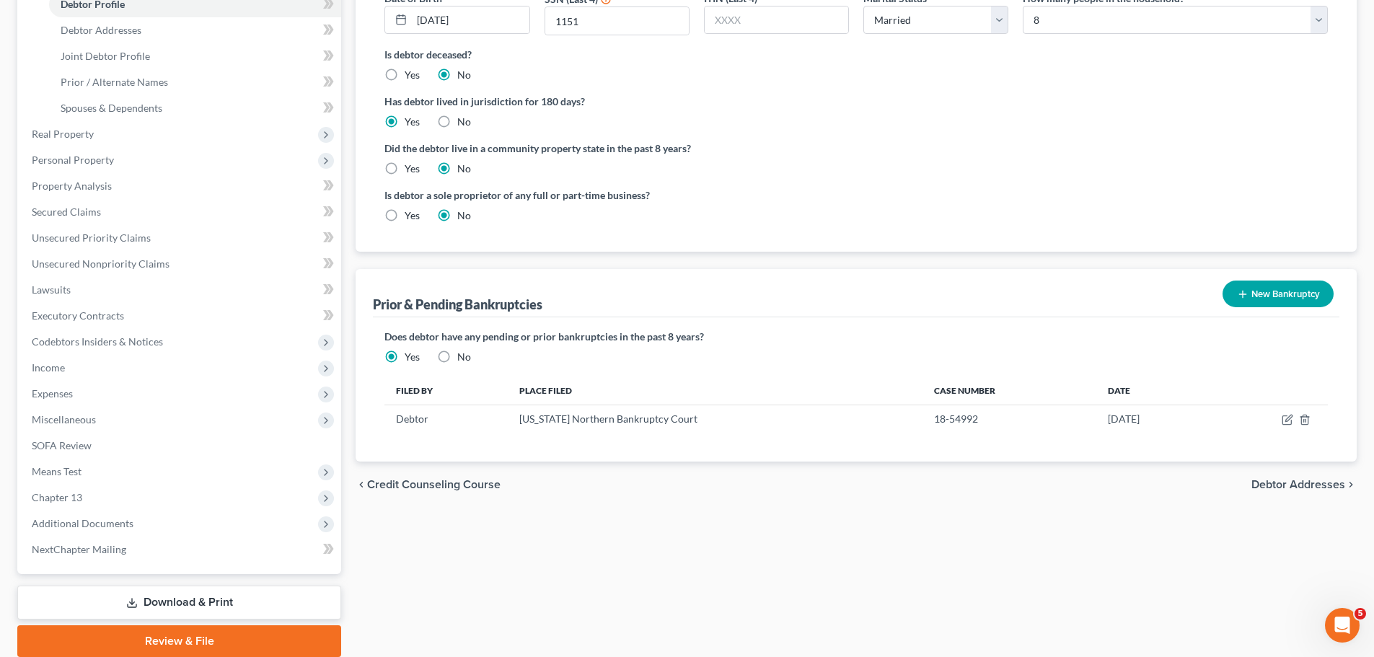
click at [1271, 301] on button "New Bankruptcy" at bounding box center [1277, 294] width 111 height 27
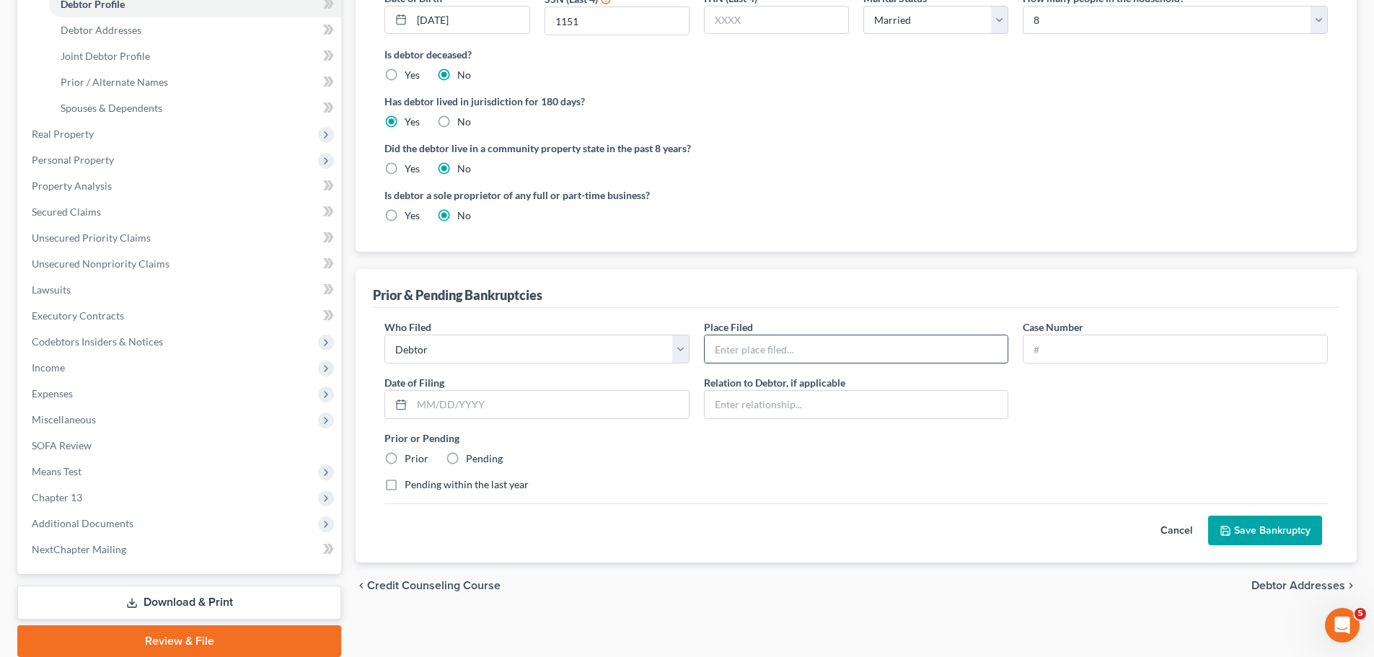
click at [787, 355] on input "text" at bounding box center [857, 348] width 304 height 27
type input "[GEOGRAPHIC_DATA][US_STATE]"
paste input "23-54650-JRS"
type input "23-54650-JRS"
click at [429, 410] on input "text" at bounding box center [550, 404] width 277 height 27
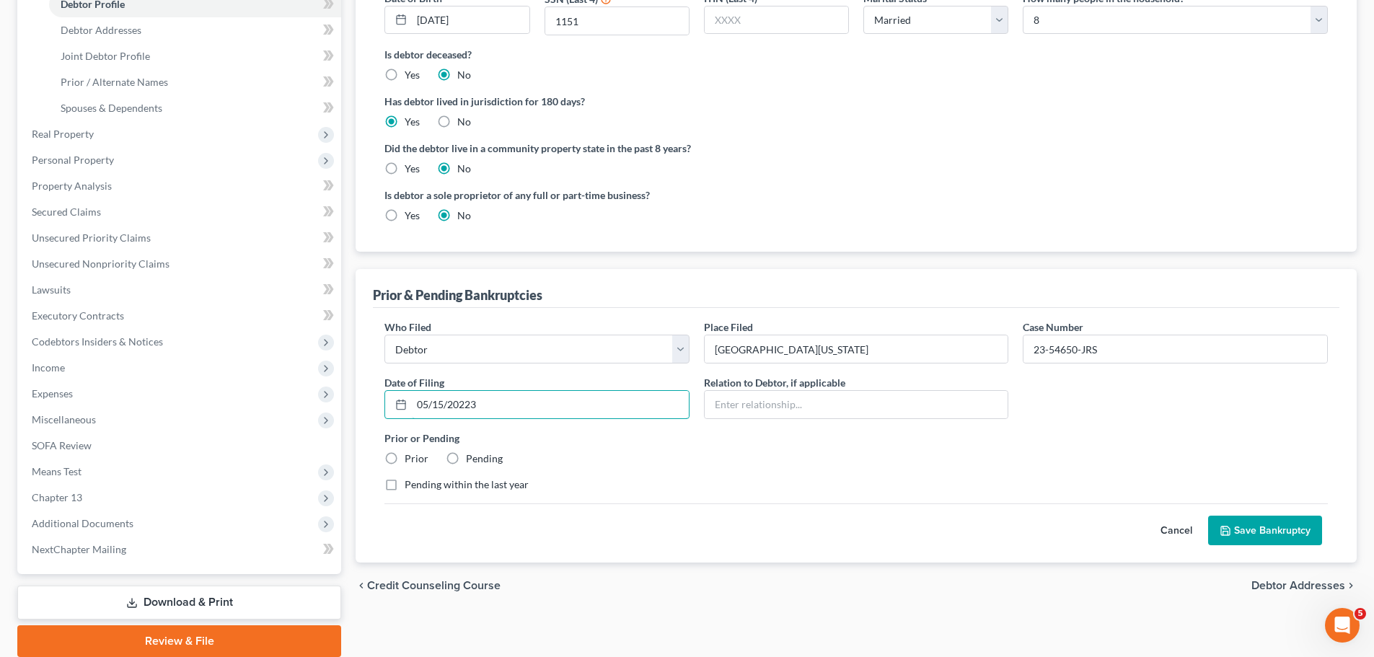
type input "05/15/20223"
click at [405, 451] on label "Prior" at bounding box center [417, 458] width 24 height 14
click at [410, 451] on input "Prior" at bounding box center [414, 455] width 9 height 9
radio input "true"
click at [405, 486] on label "Pending within the last year" at bounding box center [467, 484] width 124 height 14
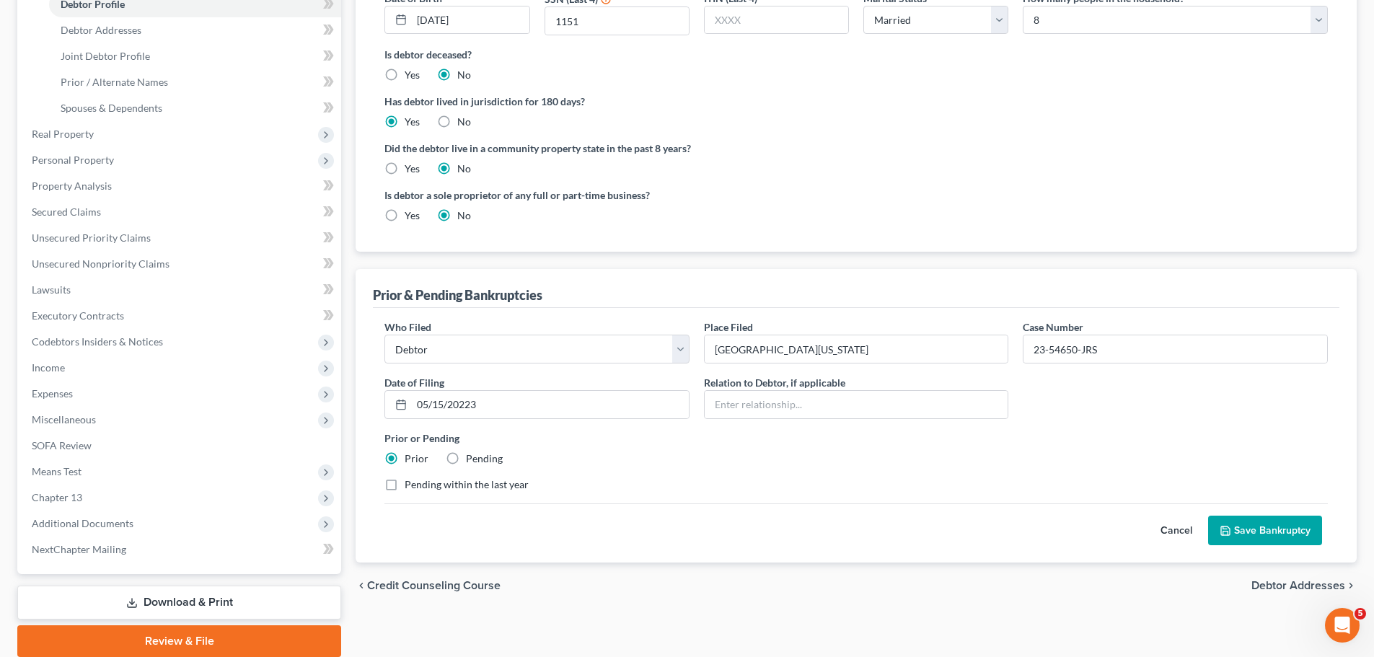
click at [410, 486] on input "Pending within the last year" at bounding box center [414, 481] width 9 height 9
checkbox input "true"
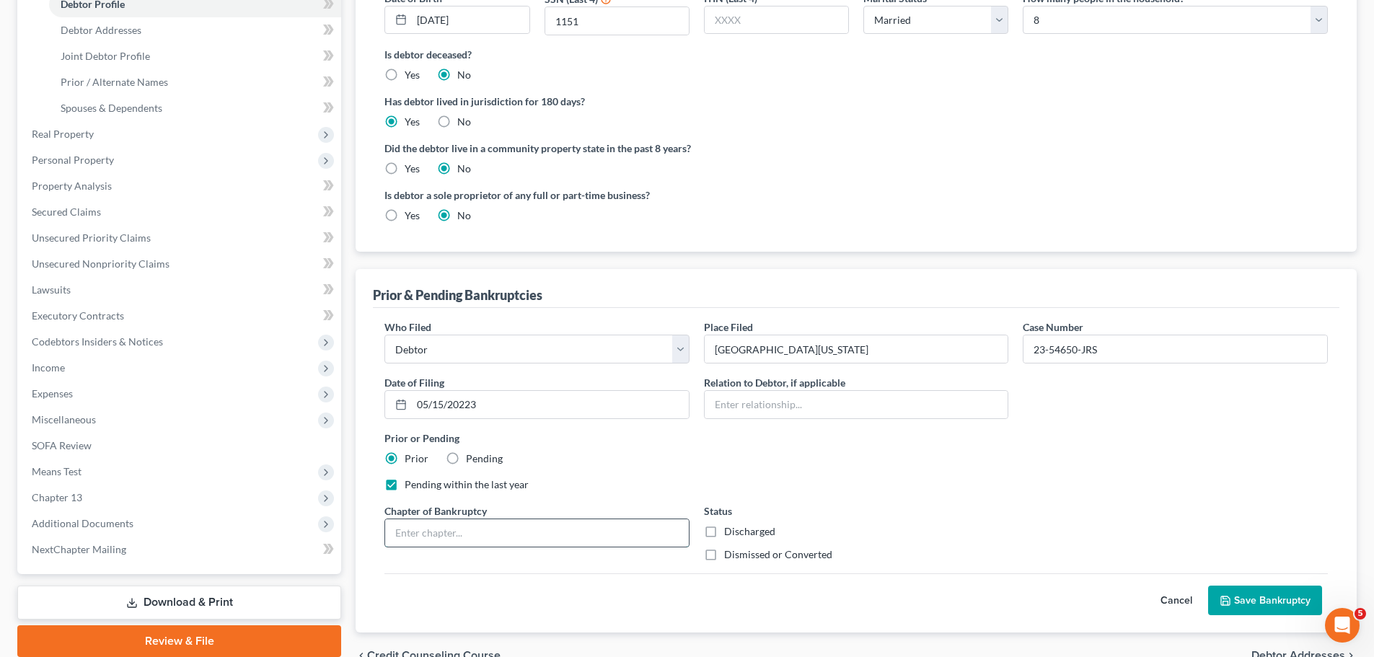
click at [442, 536] on input "text" at bounding box center [537, 532] width 304 height 27
type input "13"
click at [724, 560] on label "Dismissed or Converted" at bounding box center [778, 554] width 108 height 14
click at [730, 557] on input "Dismissed or Converted" at bounding box center [734, 551] width 9 height 9
checkbox input "true"
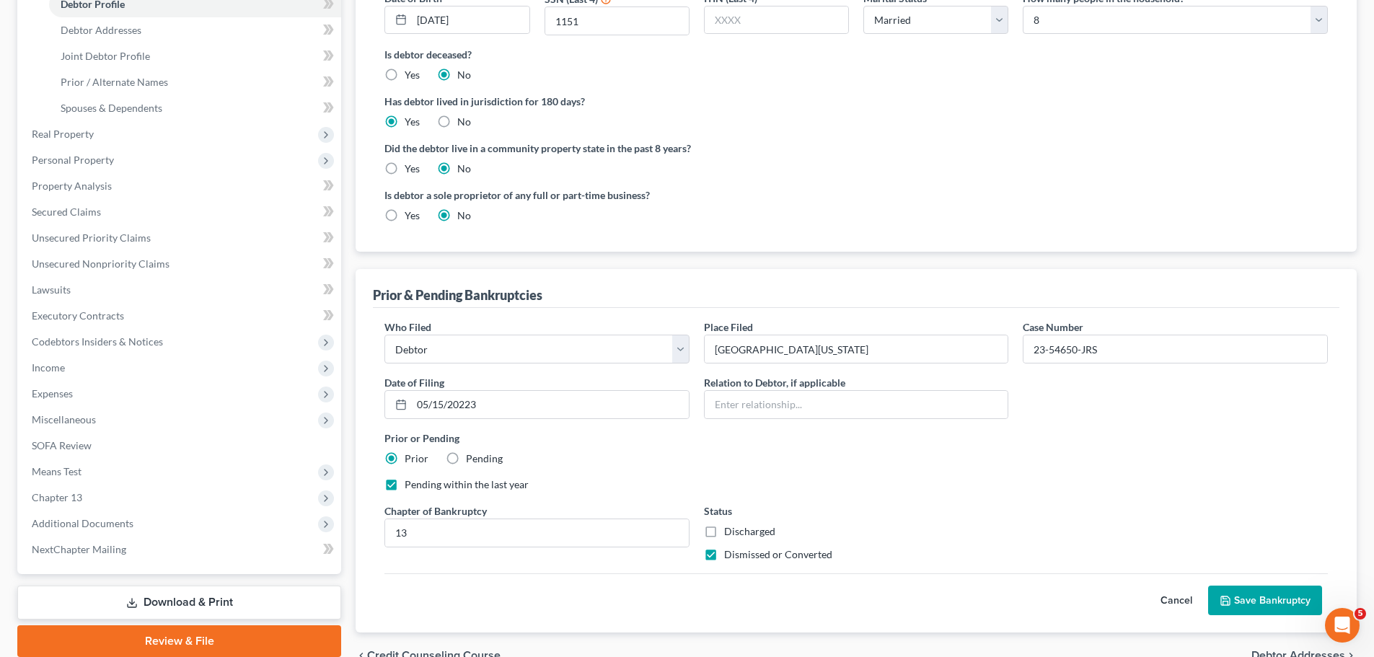
click at [1276, 599] on button "Save Bankruptcy" at bounding box center [1265, 601] width 114 height 30
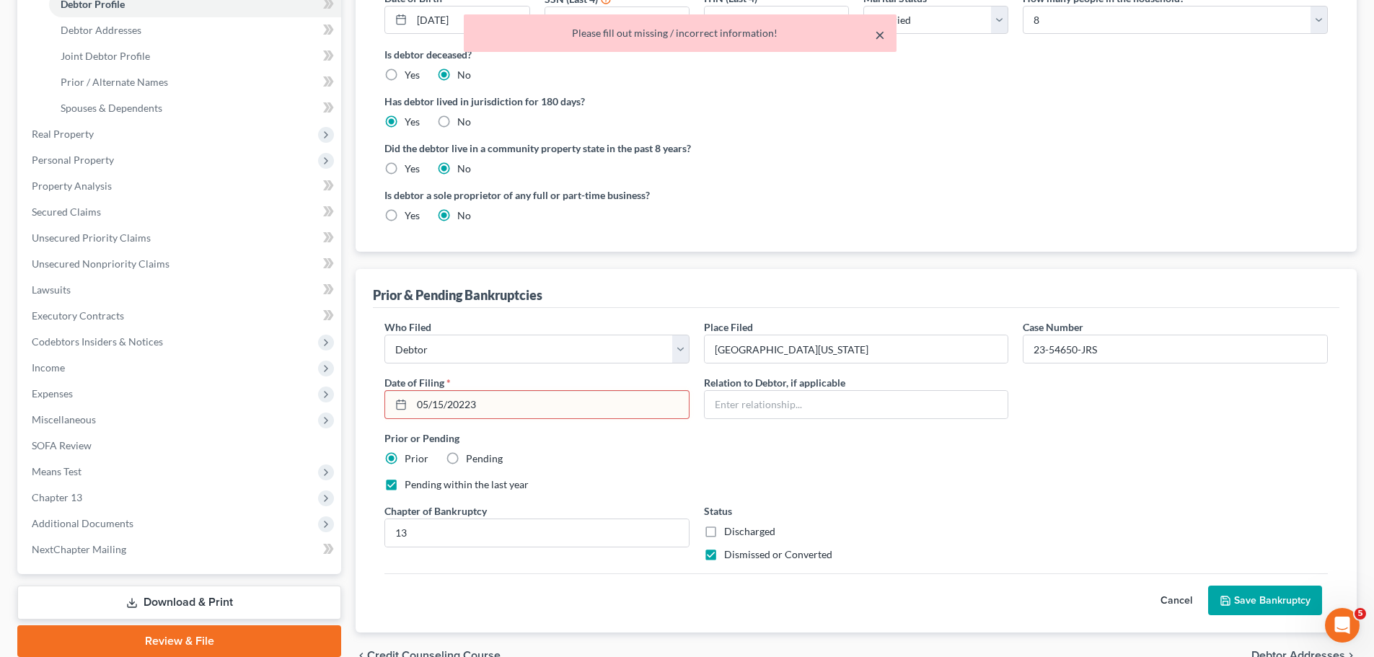
click at [875, 35] on button "×" at bounding box center [880, 34] width 10 height 17
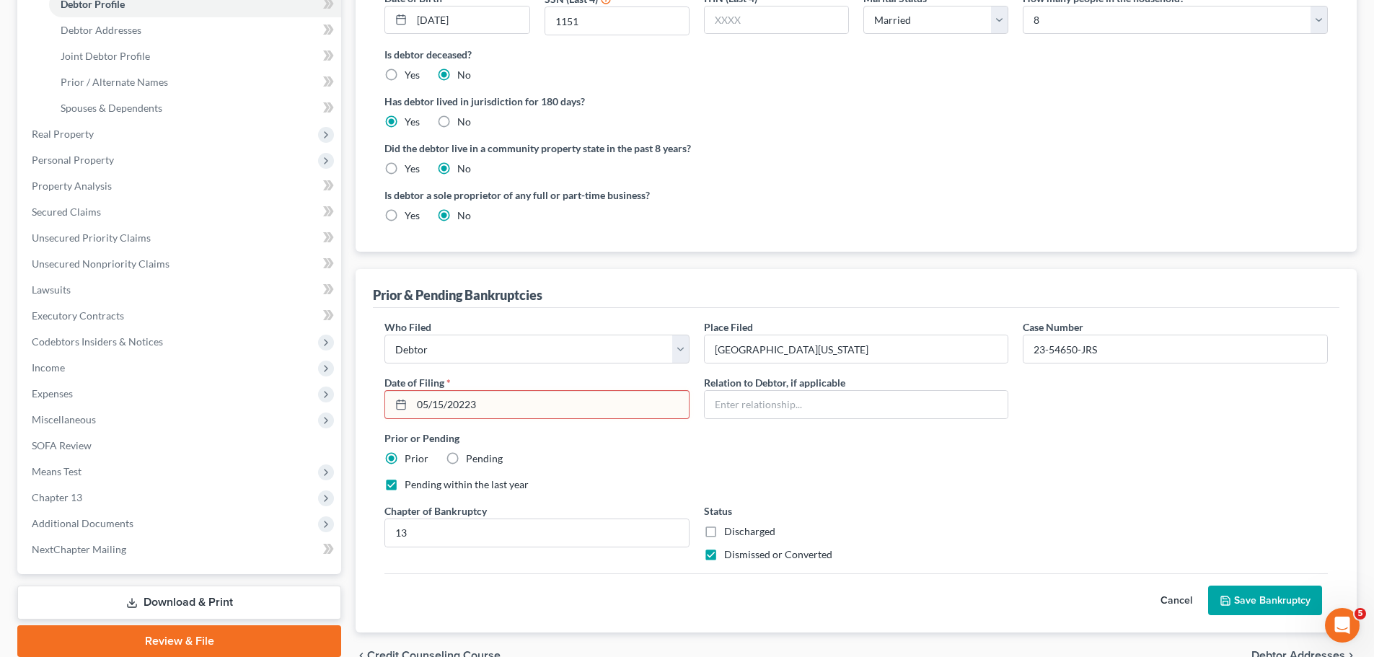
click at [524, 397] on input "05/15/20223" at bounding box center [550, 404] width 277 height 27
click at [474, 404] on input "05/15/20223" at bounding box center [550, 404] width 277 height 27
type input "[DATE]"
click at [1274, 613] on button "Save Bankruptcy" at bounding box center [1265, 601] width 114 height 30
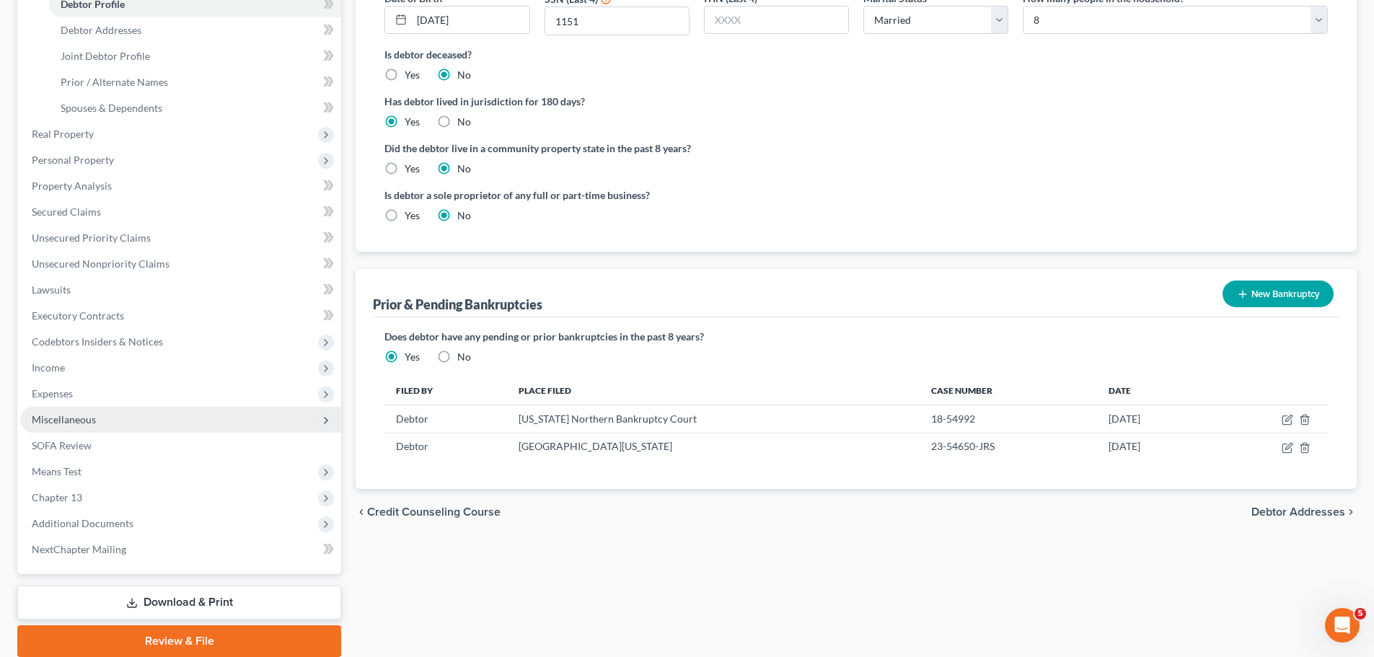
drag, startPoint x: 84, startPoint y: 391, endPoint x: 95, endPoint y: 412, distance: 23.9
click at [84, 391] on span "Expenses" at bounding box center [180, 394] width 321 height 26
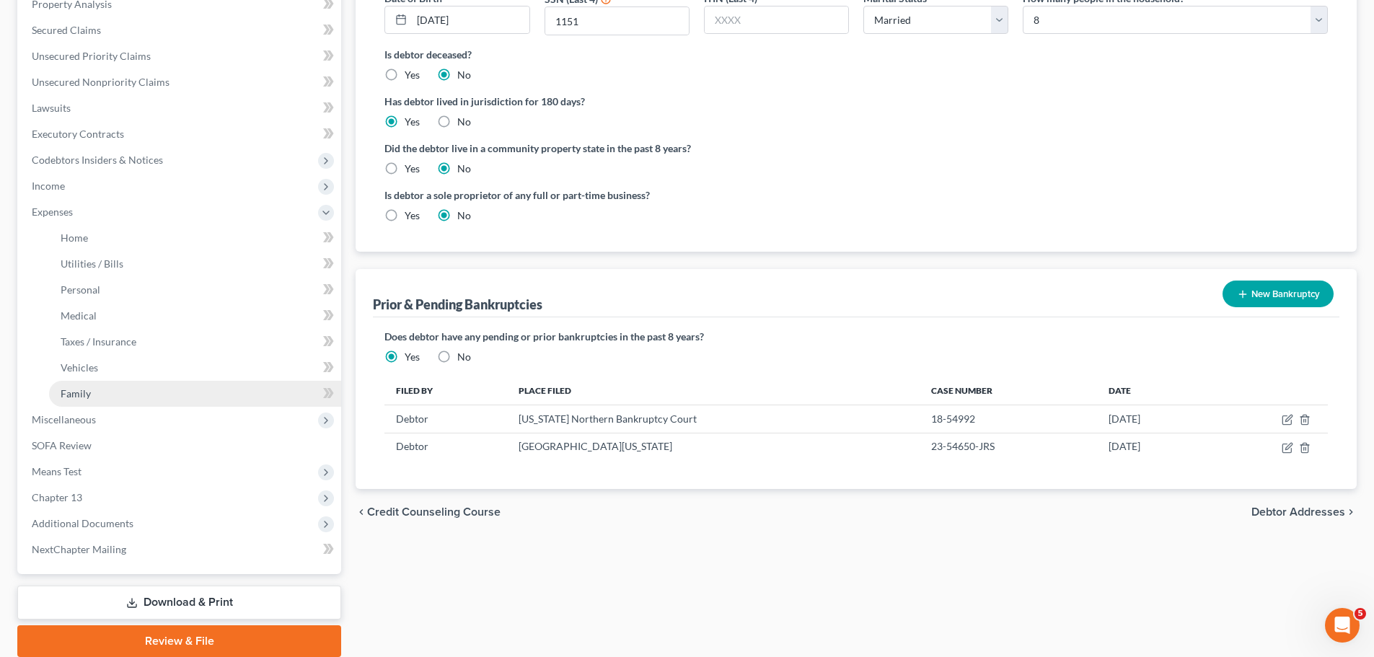
click at [92, 389] on link "Family" at bounding box center [195, 394] width 292 height 26
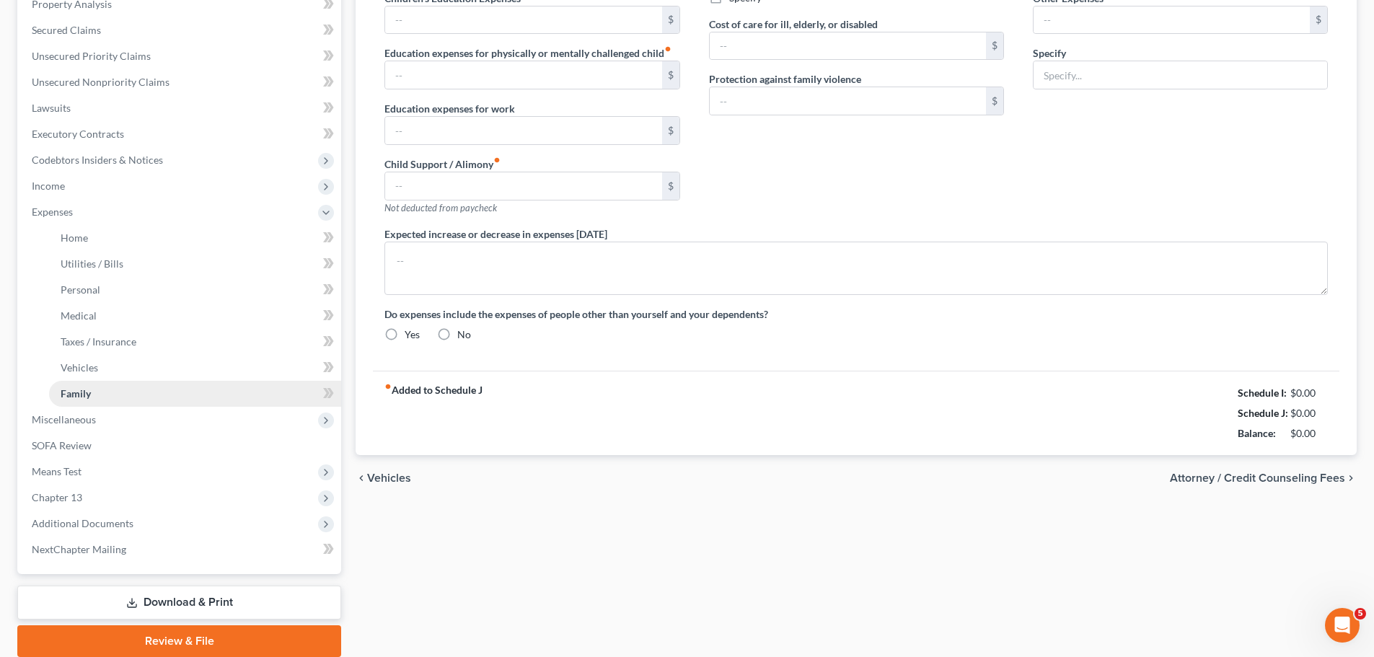
scroll to position [96, 0]
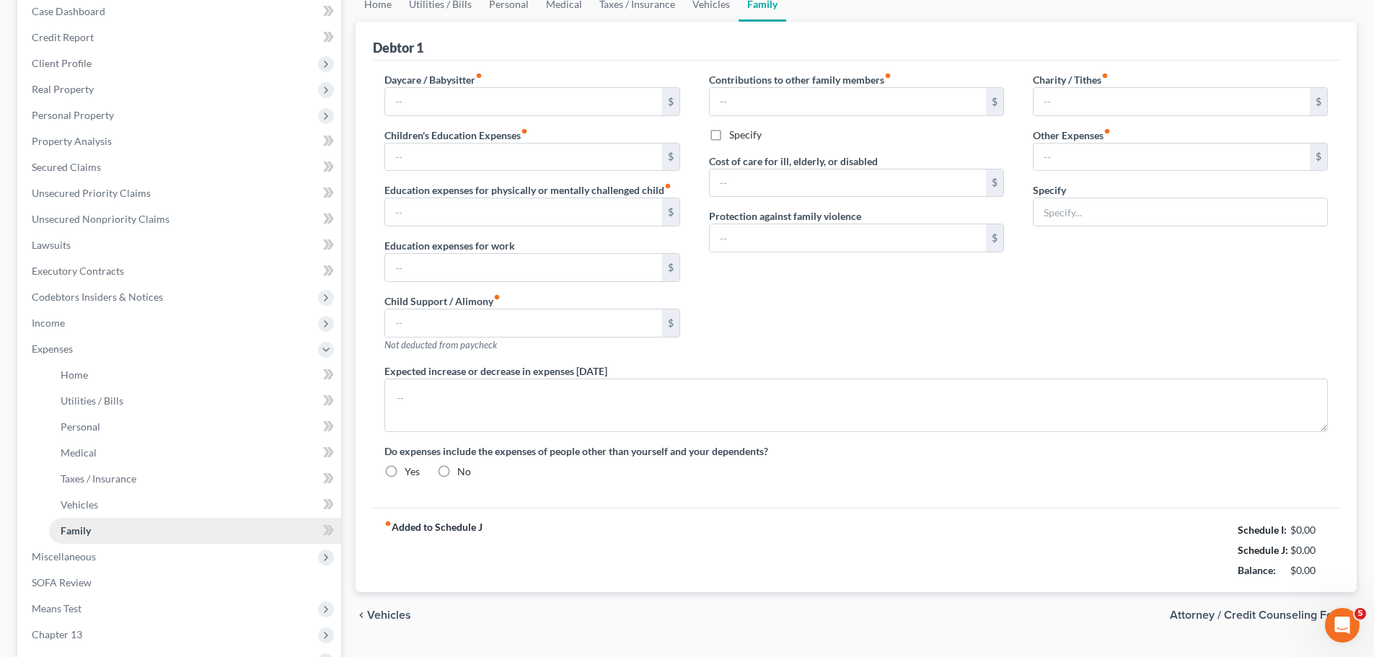
type input "0.00"
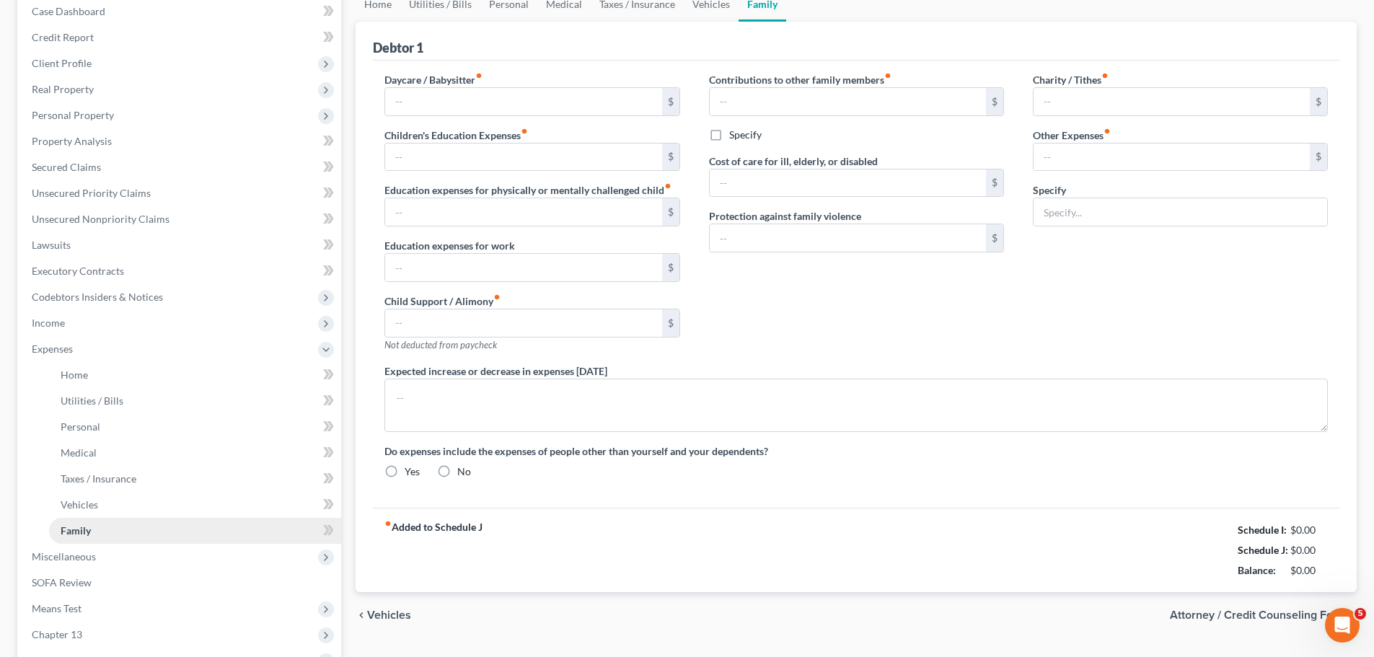
type input "0.00"
radio input "true"
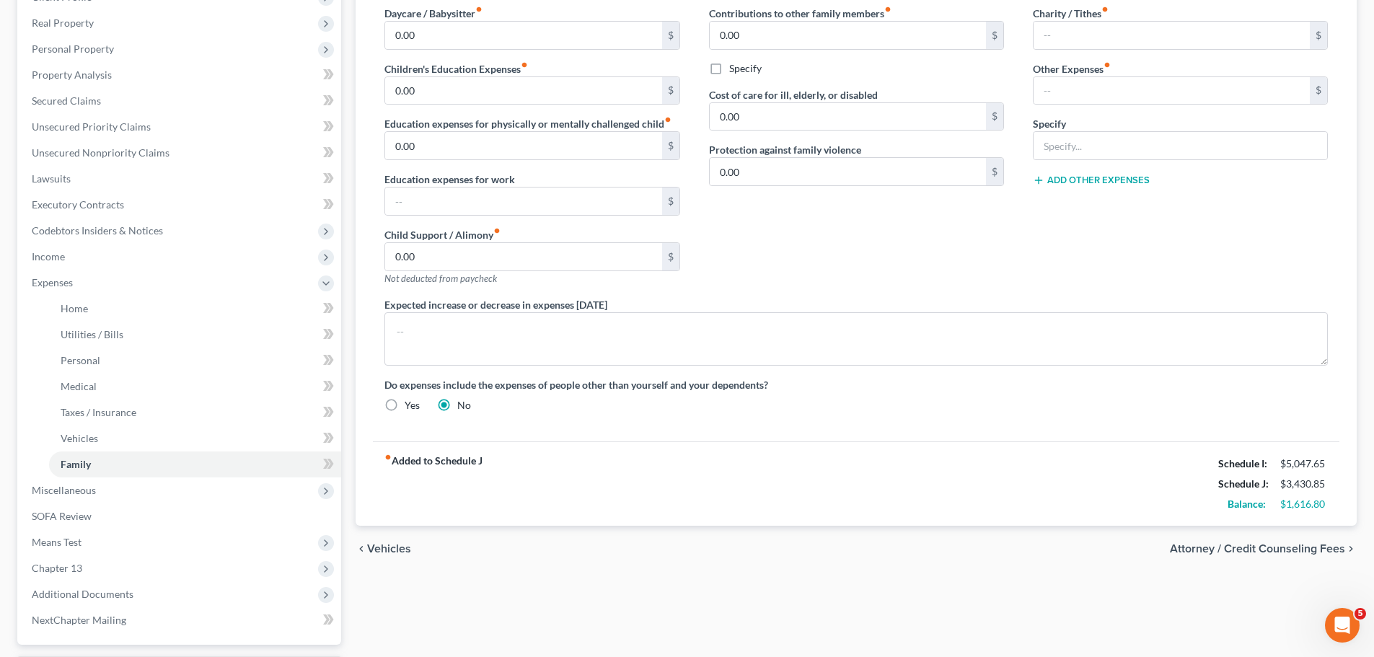
scroll to position [0, 0]
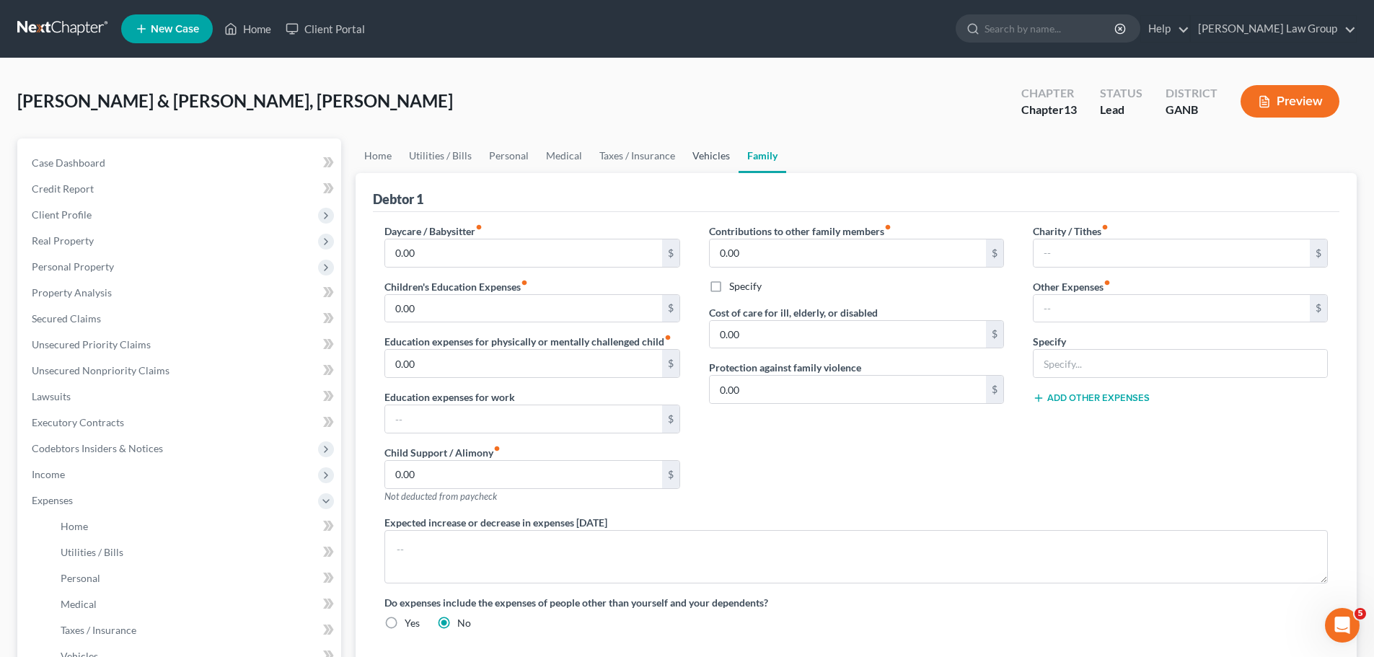
click at [703, 154] on link "Vehicles" at bounding box center [711, 155] width 55 height 35
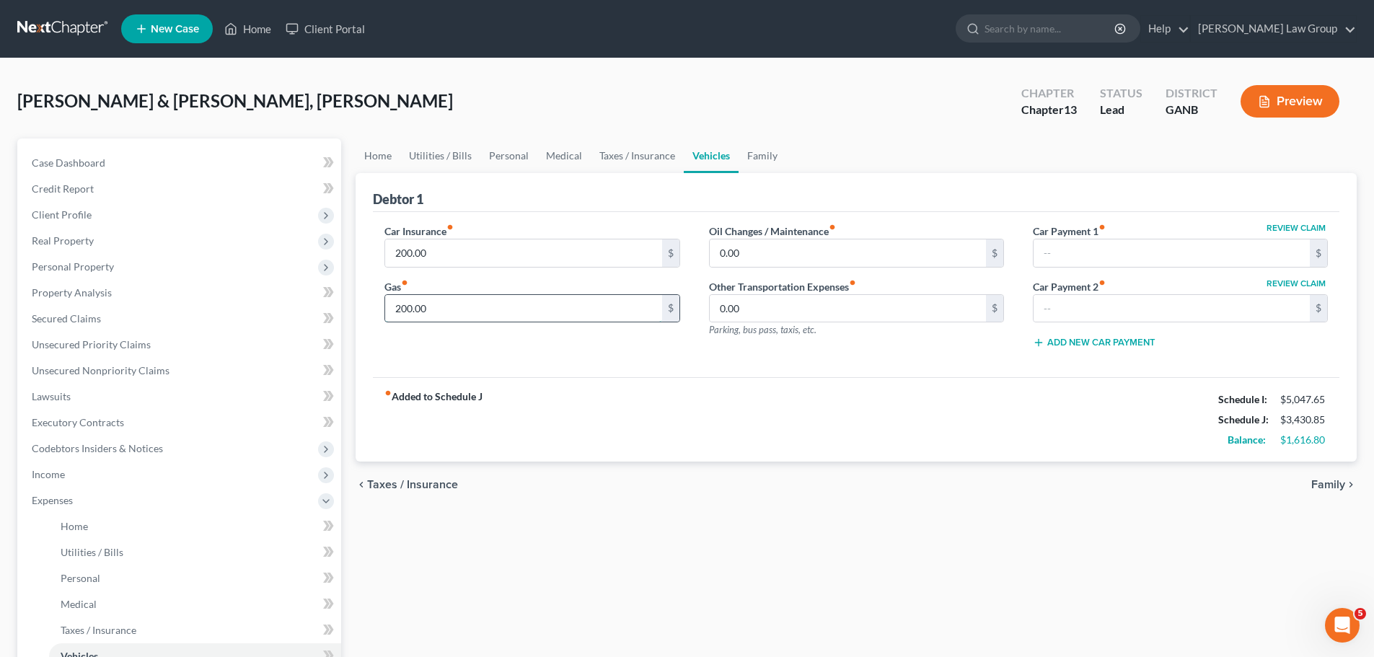
click at [458, 305] on input "200.00" at bounding box center [523, 308] width 276 height 27
click at [612, 150] on link "Taxes / Insurance" at bounding box center [637, 155] width 93 height 35
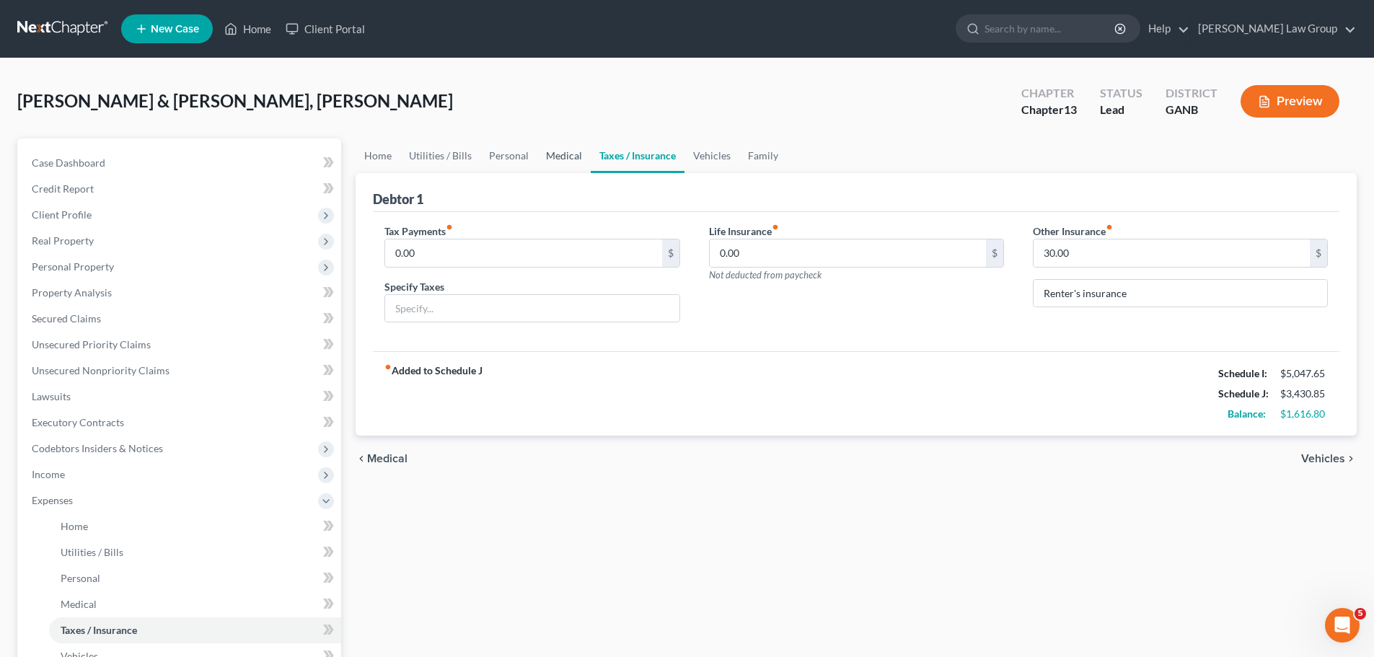
click at [557, 163] on link "Medical" at bounding box center [563, 155] width 53 height 35
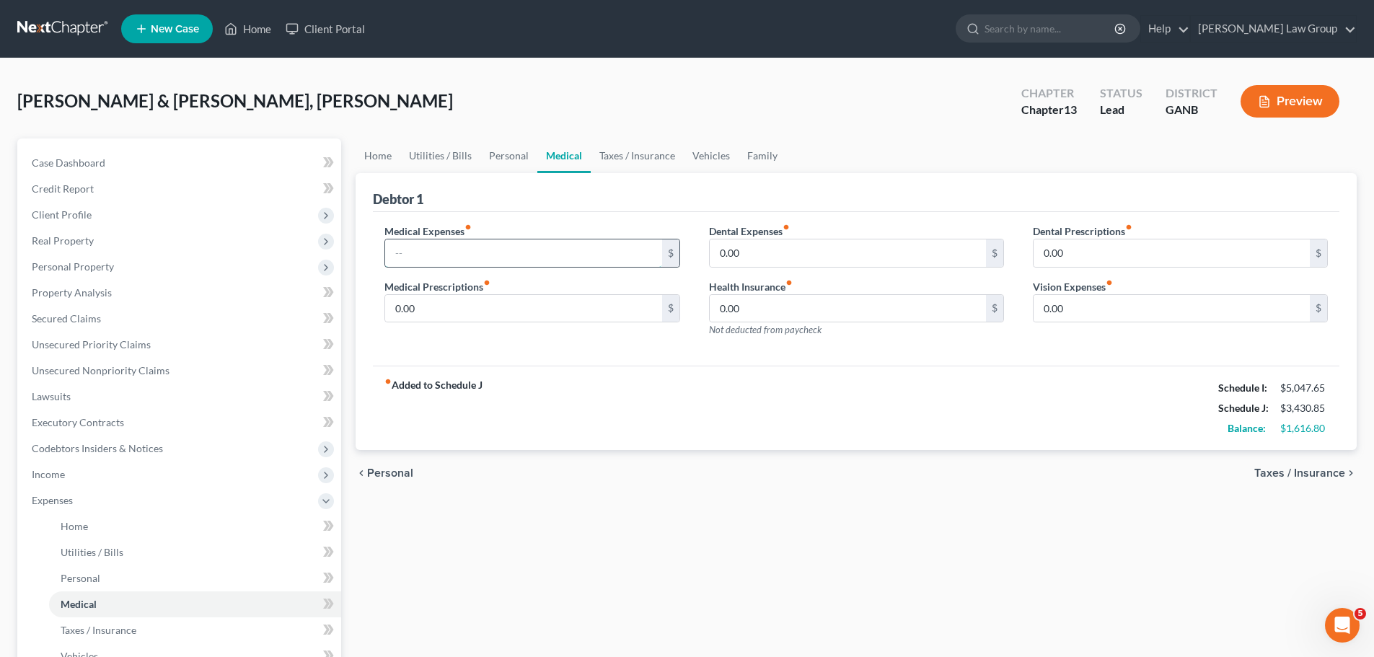
click at [438, 246] on input "text" at bounding box center [523, 252] width 276 height 27
type input "150"
click at [490, 152] on link "Personal" at bounding box center [508, 155] width 57 height 35
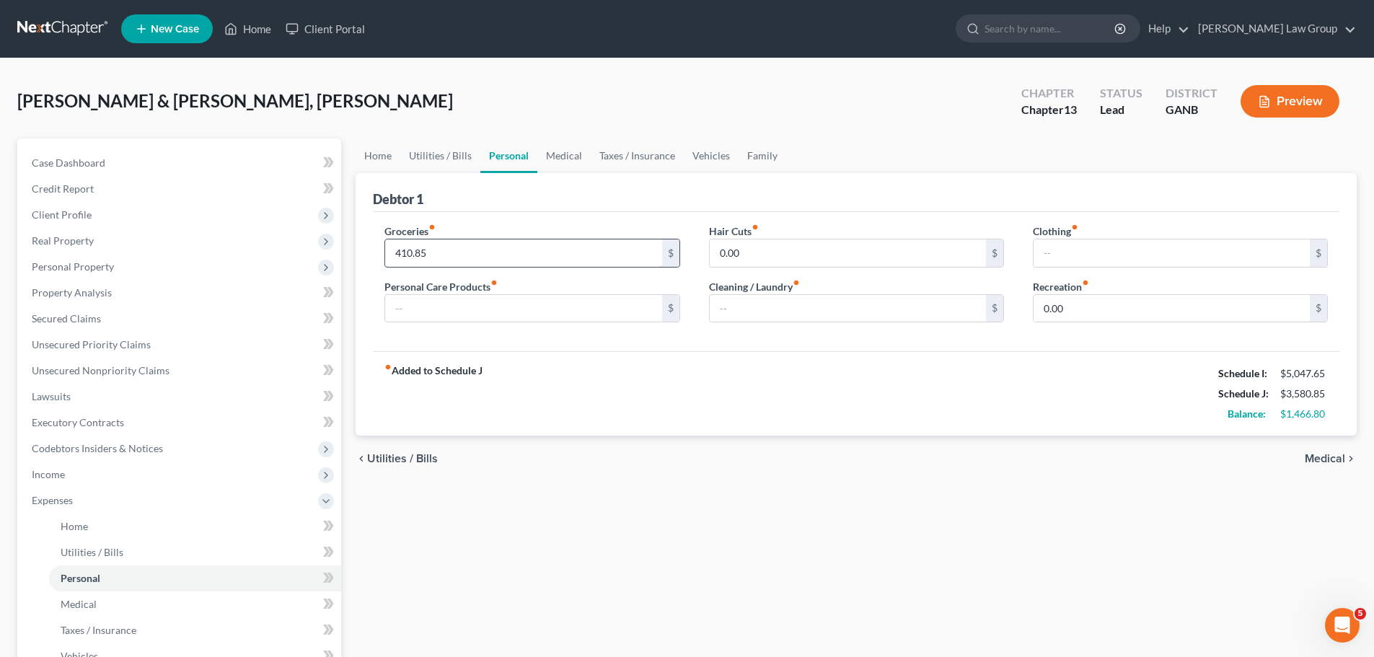
click at [469, 244] on input "410.85" at bounding box center [523, 252] width 276 height 27
type input "7"
type input "950"
click at [454, 322] on input "text" at bounding box center [523, 308] width 276 height 27
type input "100"
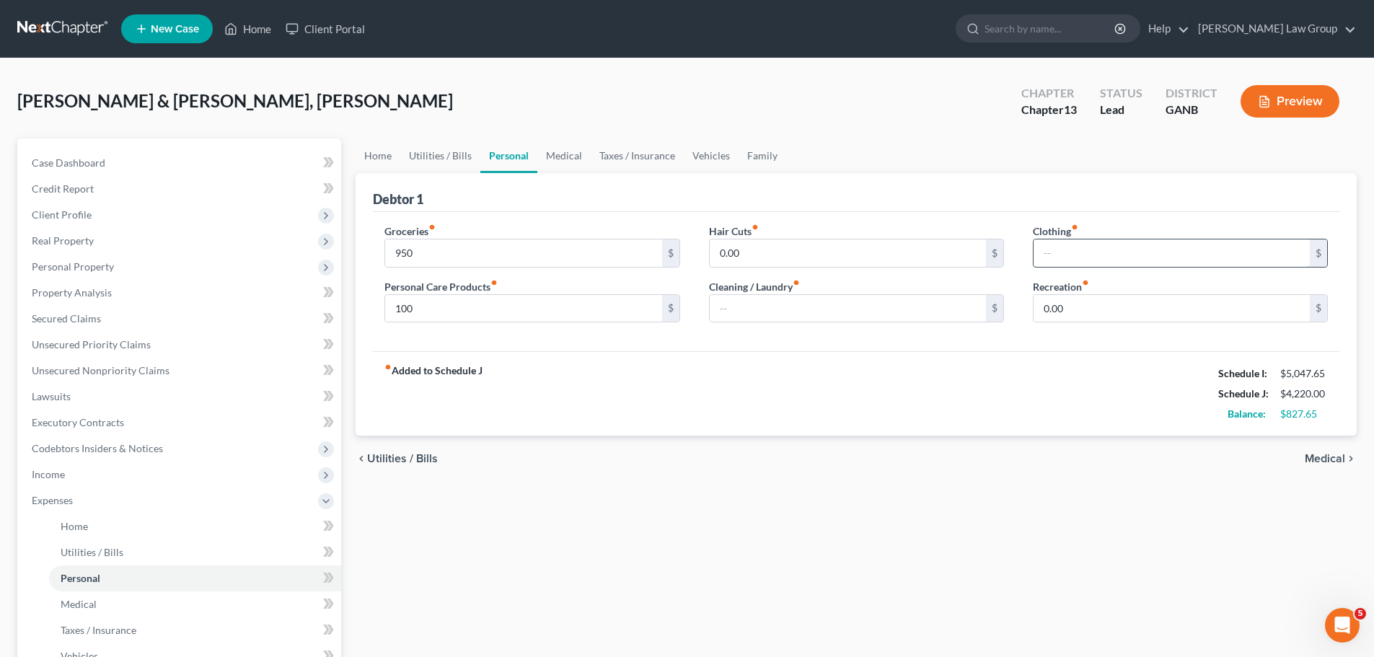
click at [1090, 260] on input "text" at bounding box center [1171, 252] width 276 height 27
type input "50"
click at [877, 298] on input "text" at bounding box center [848, 308] width 276 height 27
type input "20"
drag, startPoint x: 410, startPoint y: 167, endPoint x: 429, endPoint y: 162, distance: 19.6
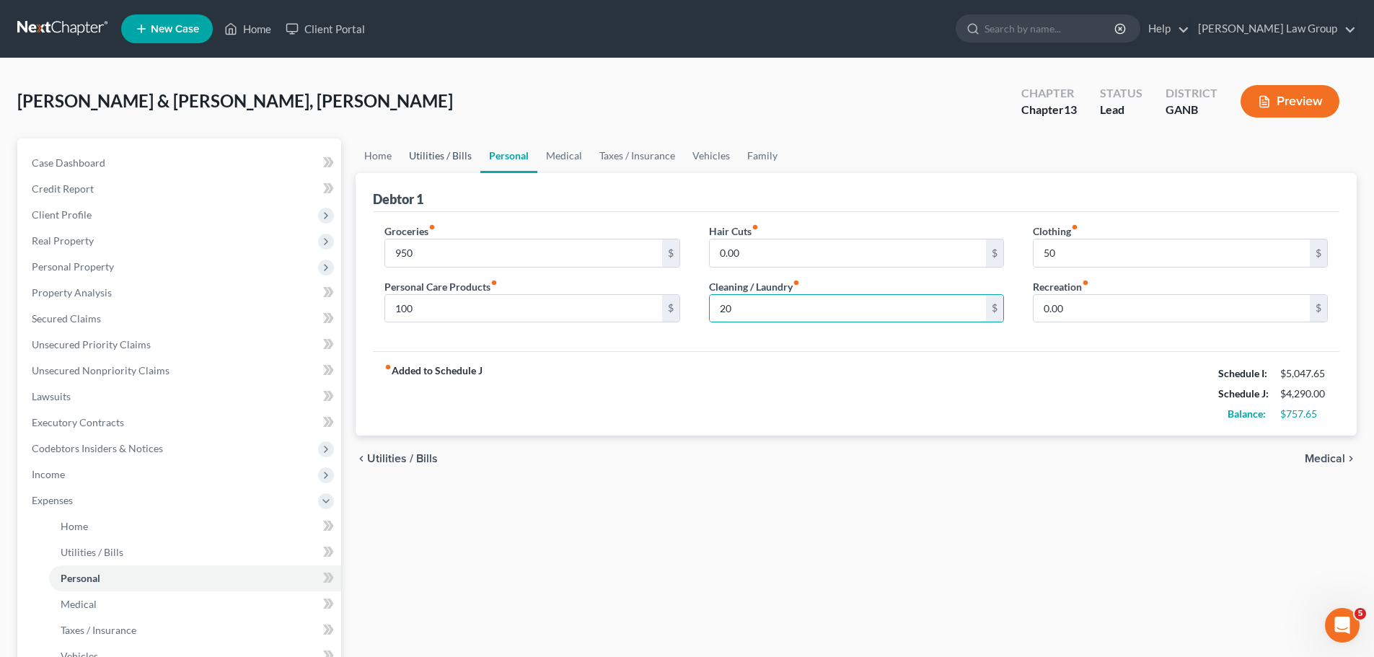
click at [410, 167] on link "Utilities / Bills" at bounding box center [440, 155] width 80 height 35
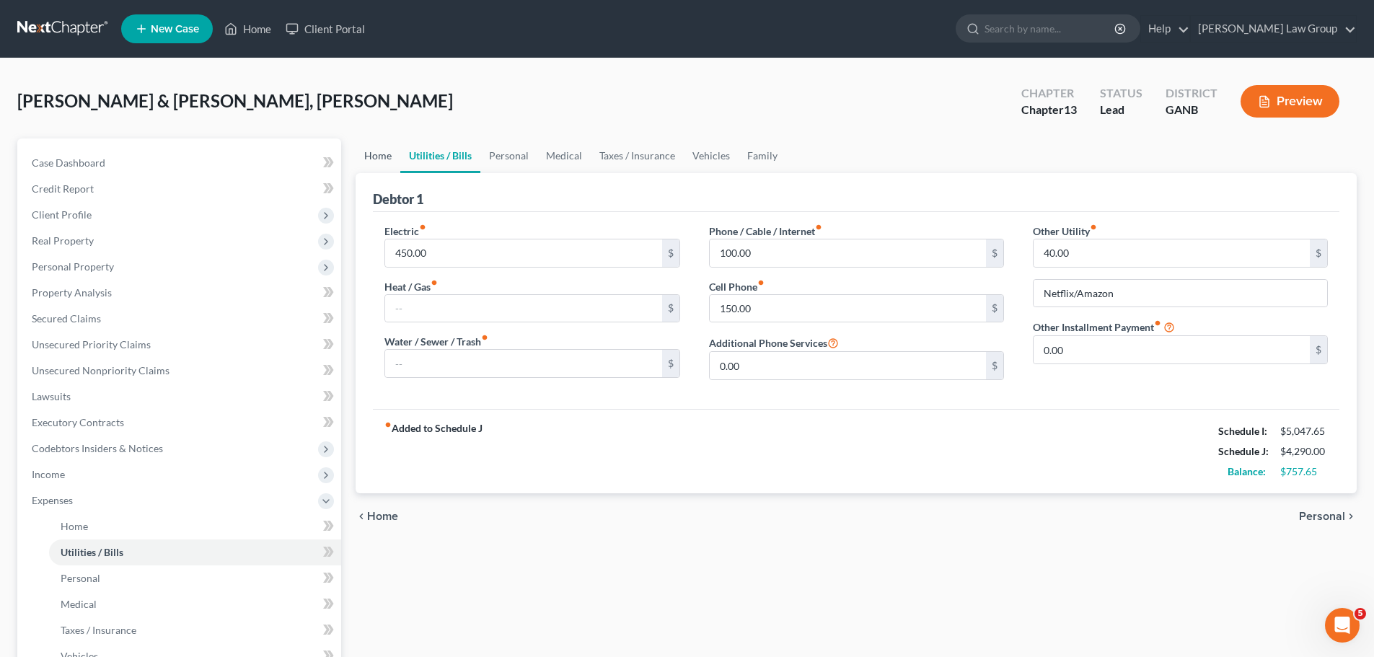
click at [383, 163] on link "Home" at bounding box center [378, 155] width 45 height 35
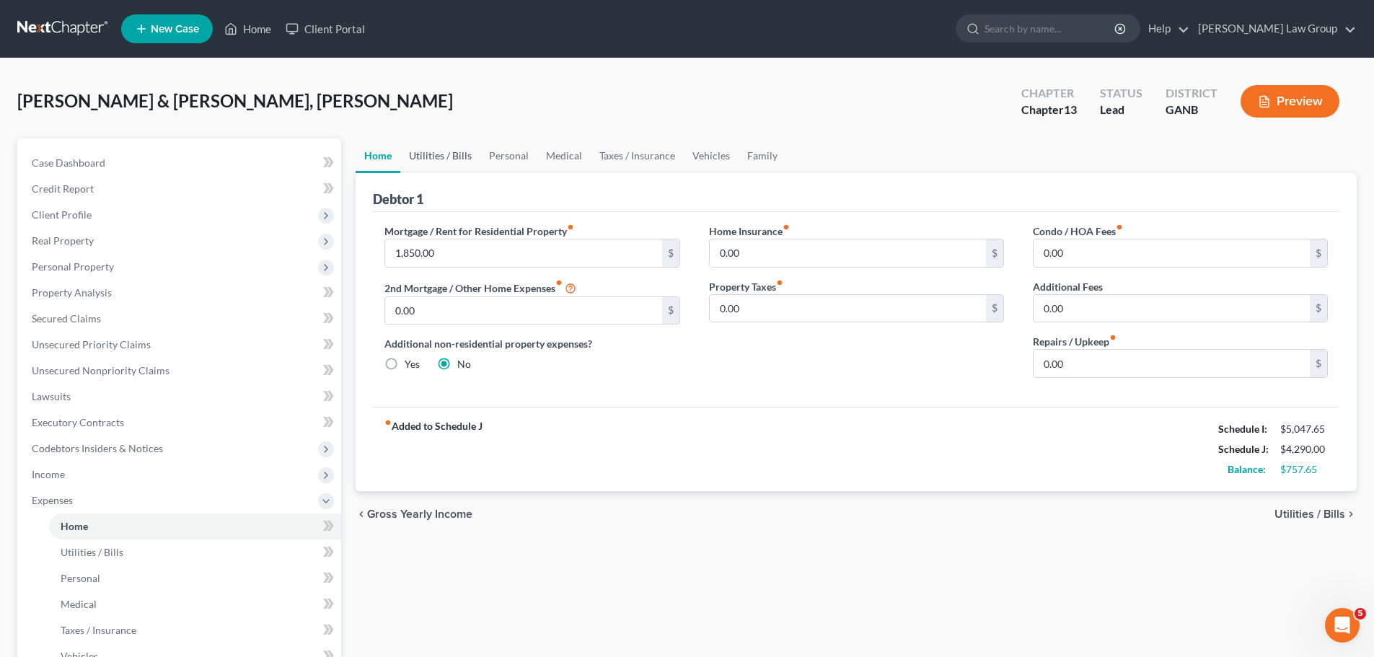
click at [449, 159] on link "Utilities / Bills" at bounding box center [440, 155] width 80 height 35
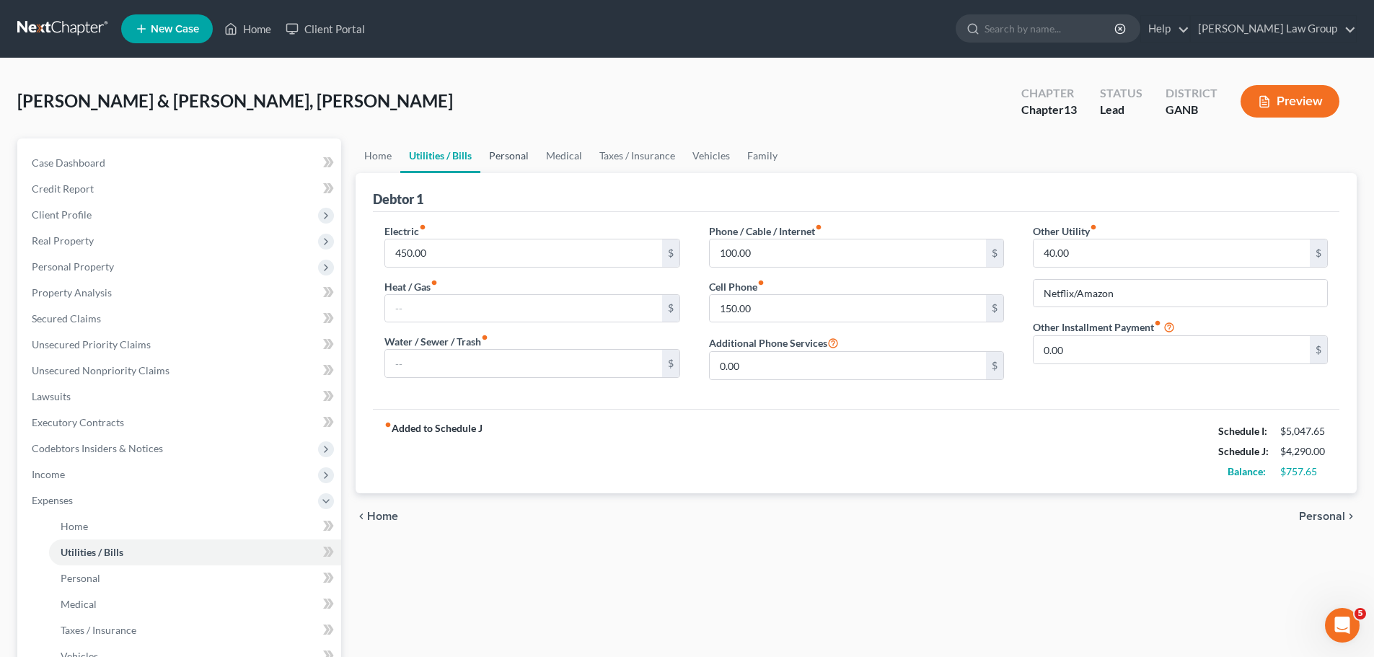
click at [509, 152] on link "Personal" at bounding box center [508, 155] width 57 height 35
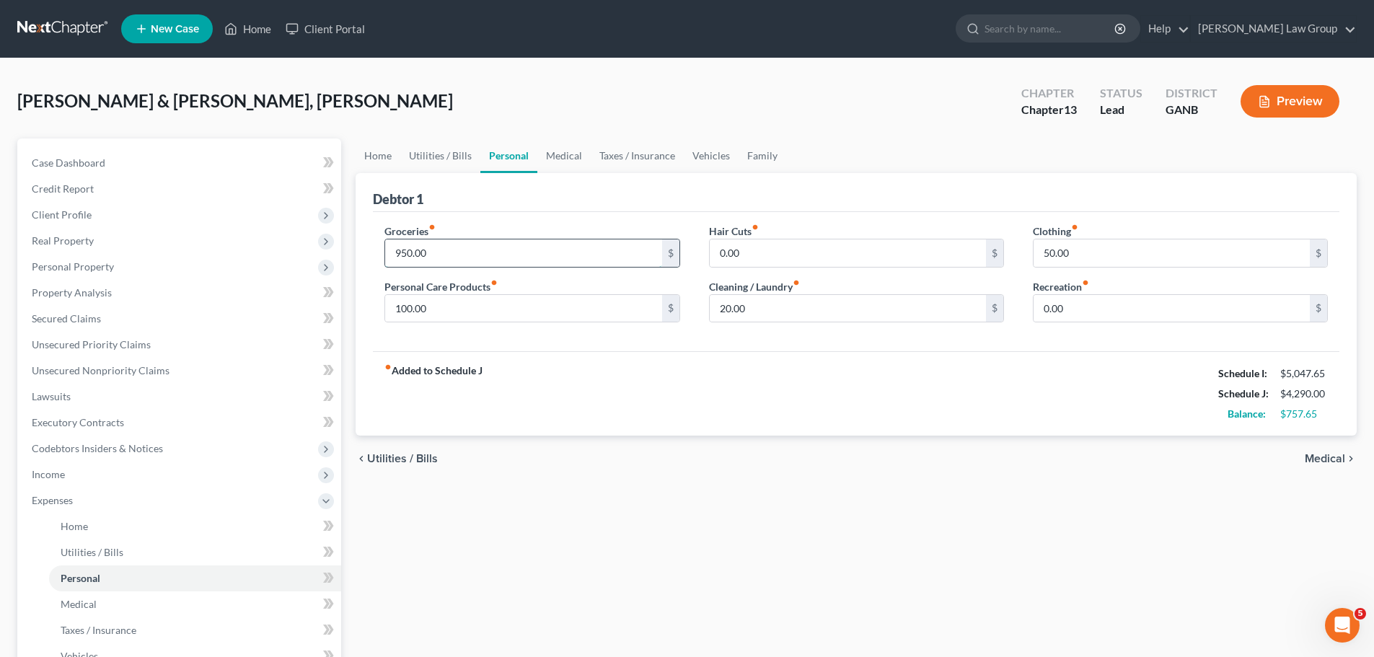
click at [430, 248] on input "950.00" at bounding box center [523, 252] width 276 height 27
click at [415, 247] on input "950.00" at bounding box center [523, 252] width 276 height 27
drag, startPoint x: 417, startPoint y: 252, endPoint x: 452, endPoint y: 253, distance: 35.3
click at [452, 253] on input "950.00" at bounding box center [523, 252] width 276 height 27
type input "950.65"
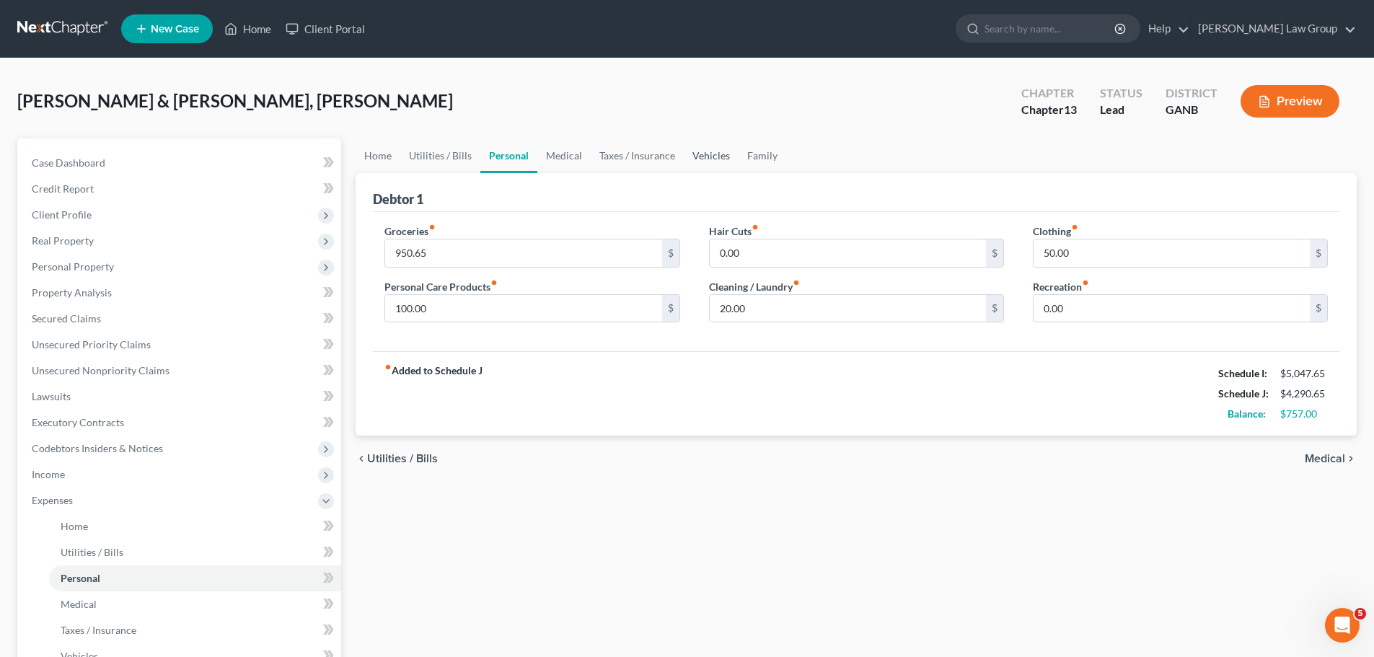
click at [708, 162] on link "Vehicles" at bounding box center [711, 155] width 55 height 35
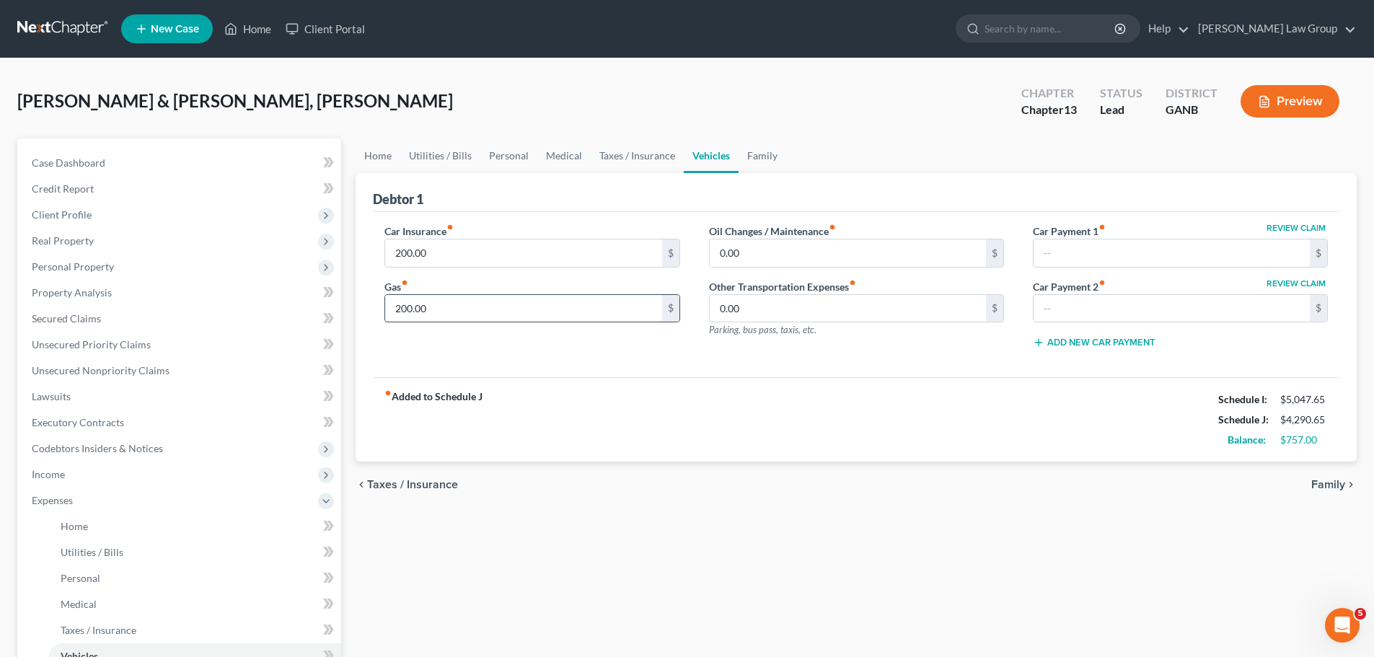
click at [436, 314] on input "200.00" at bounding box center [523, 308] width 276 height 27
click at [637, 155] on link "Taxes / Insurance" at bounding box center [637, 155] width 93 height 35
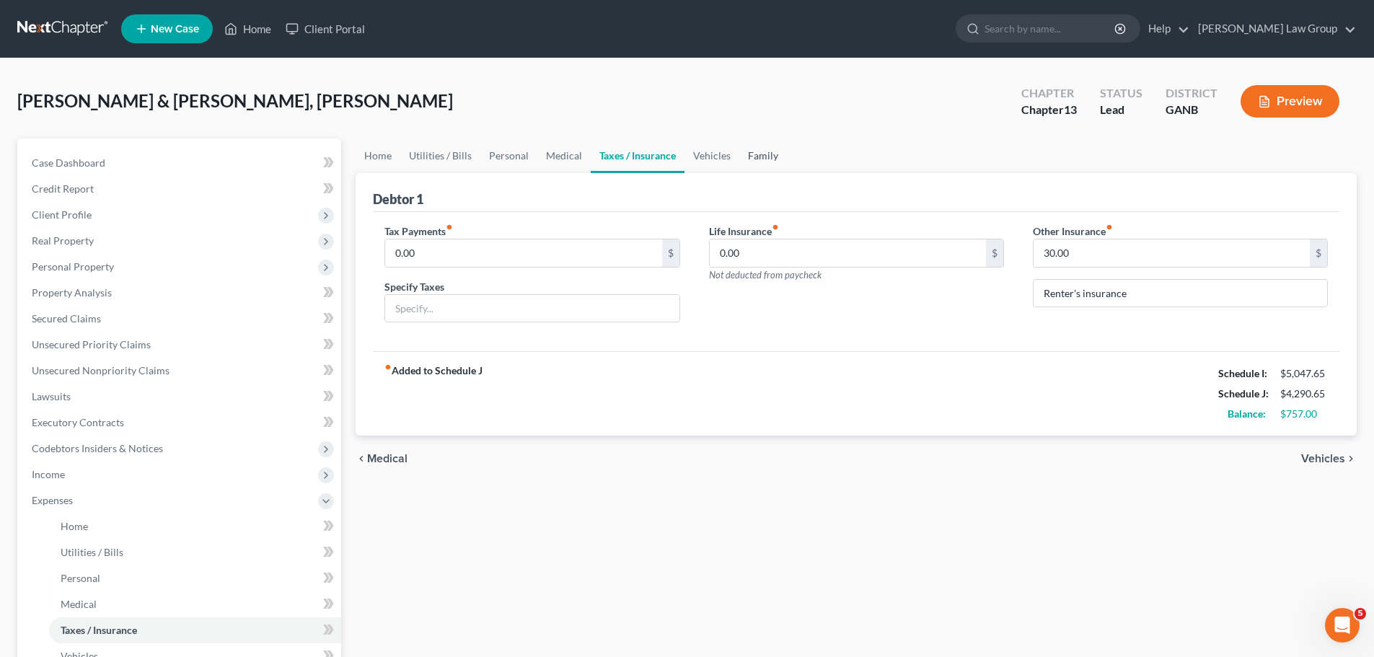
click at [762, 152] on link "Family" at bounding box center [763, 155] width 48 height 35
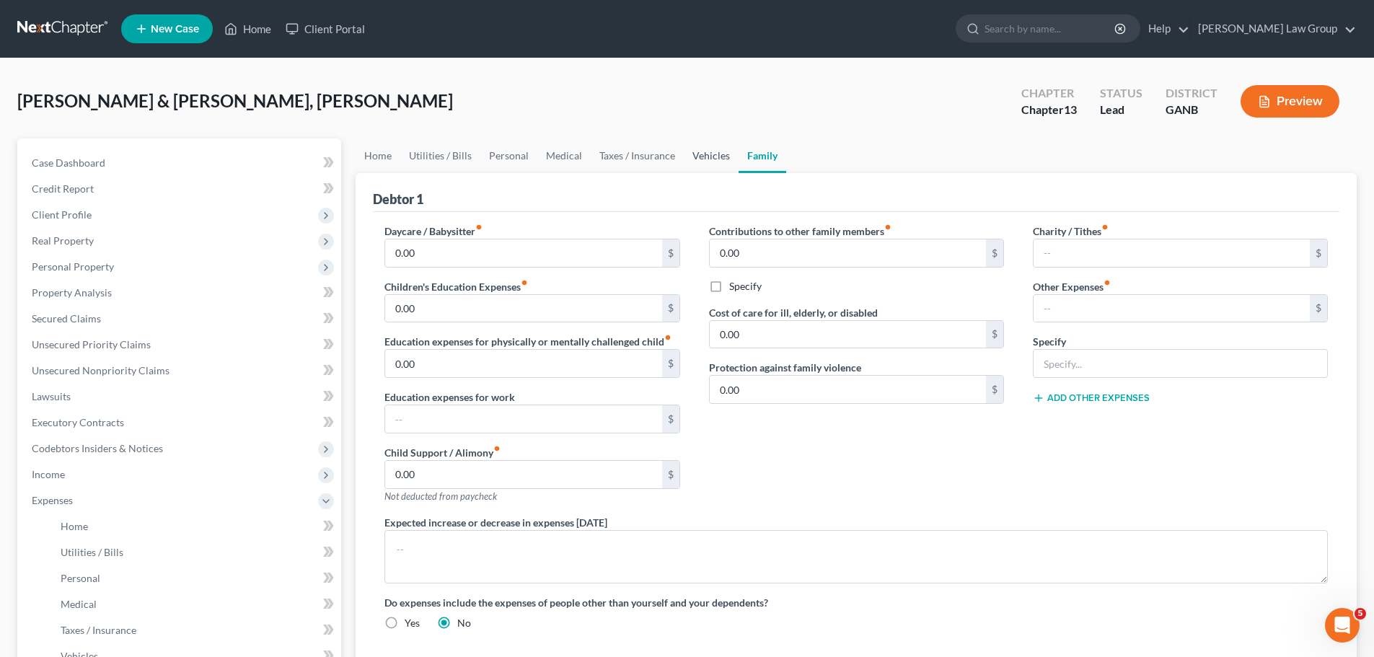
click at [710, 156] on link "Vehicles" at bounding box center [711, 155] width 55 height 35
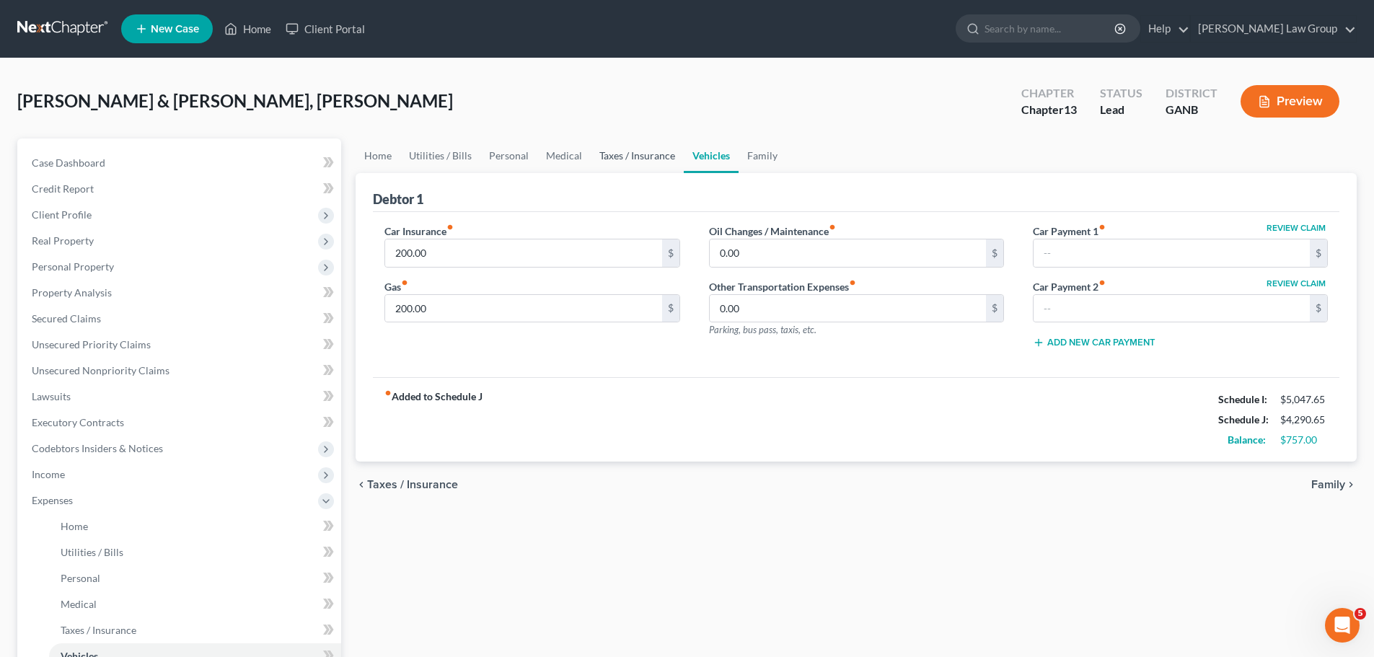
click at [602, 159] on link "Taxes / Insurance" at bounding box center [637, 155] width 93 height 35
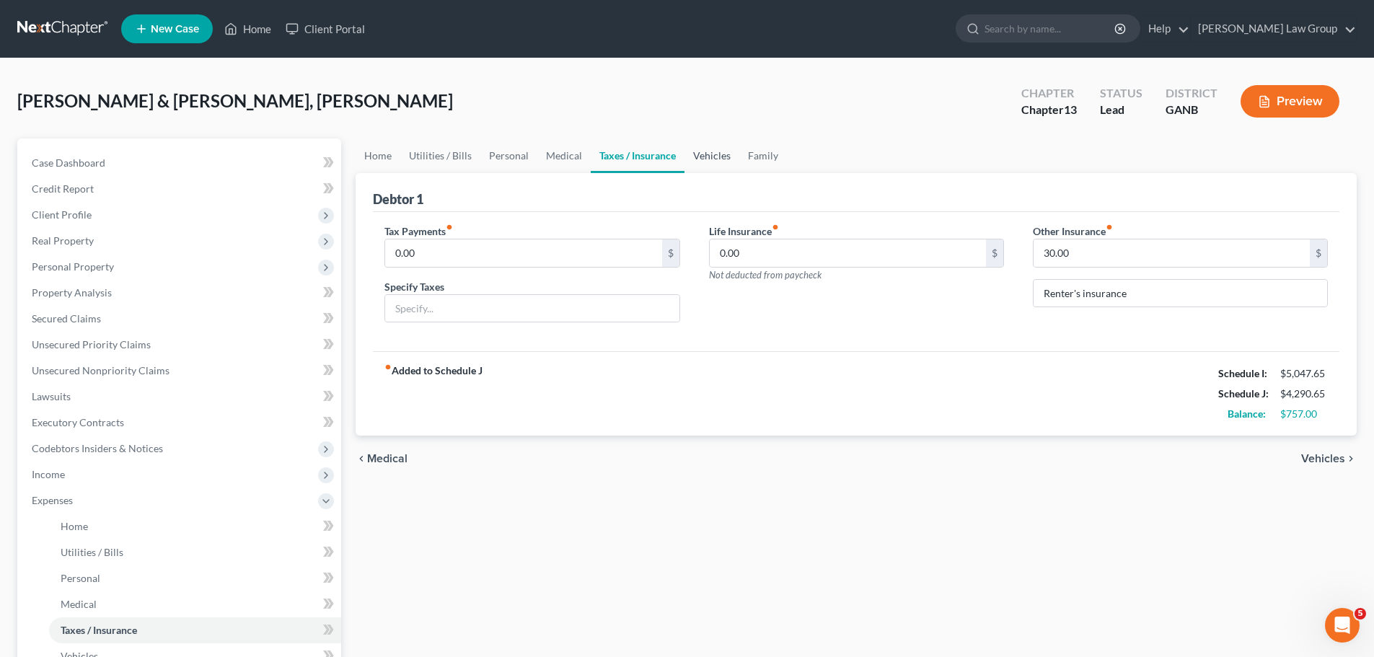
click at [726, 153] on link "Vehicles" at bounding box center [711, 155] width 55 height 35
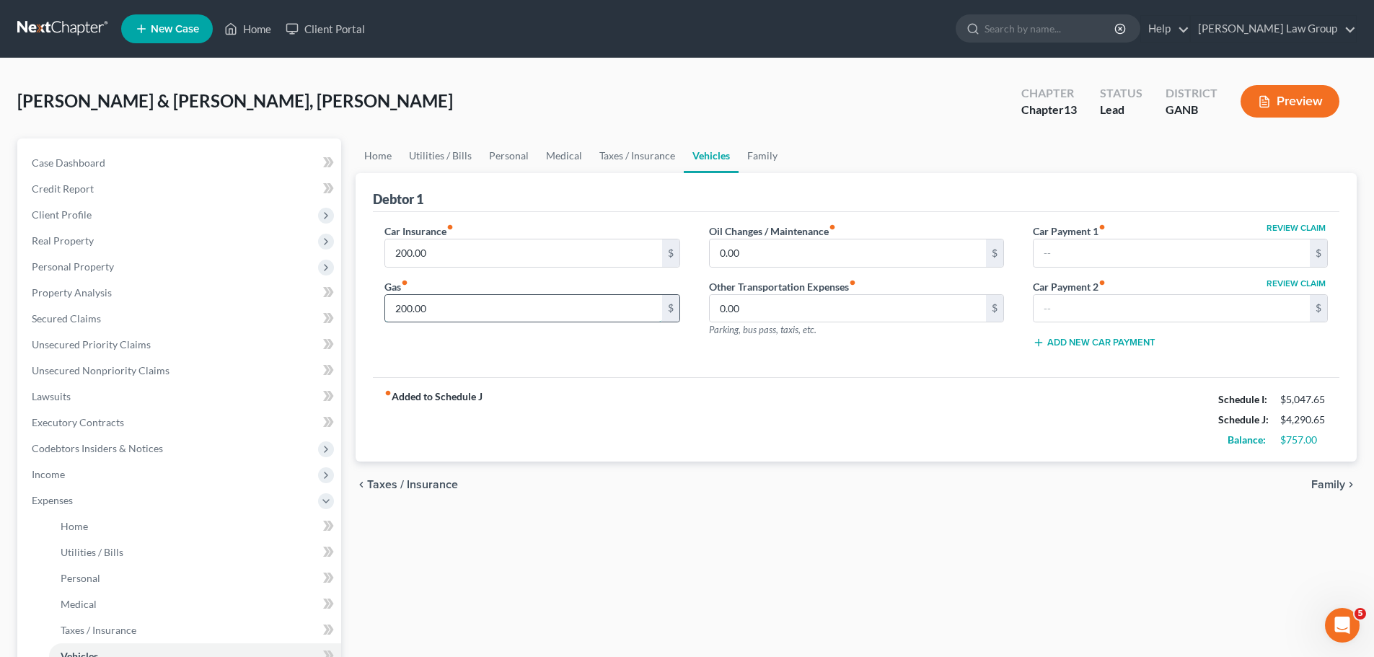
click at [488, 304] on input "200.00" at bounding box center [523, 308] width 276 height 27
type input "150"
click at [643, 158] on link "Taxes / Insurance" at bounding box center [637, 155] width 93 height 35
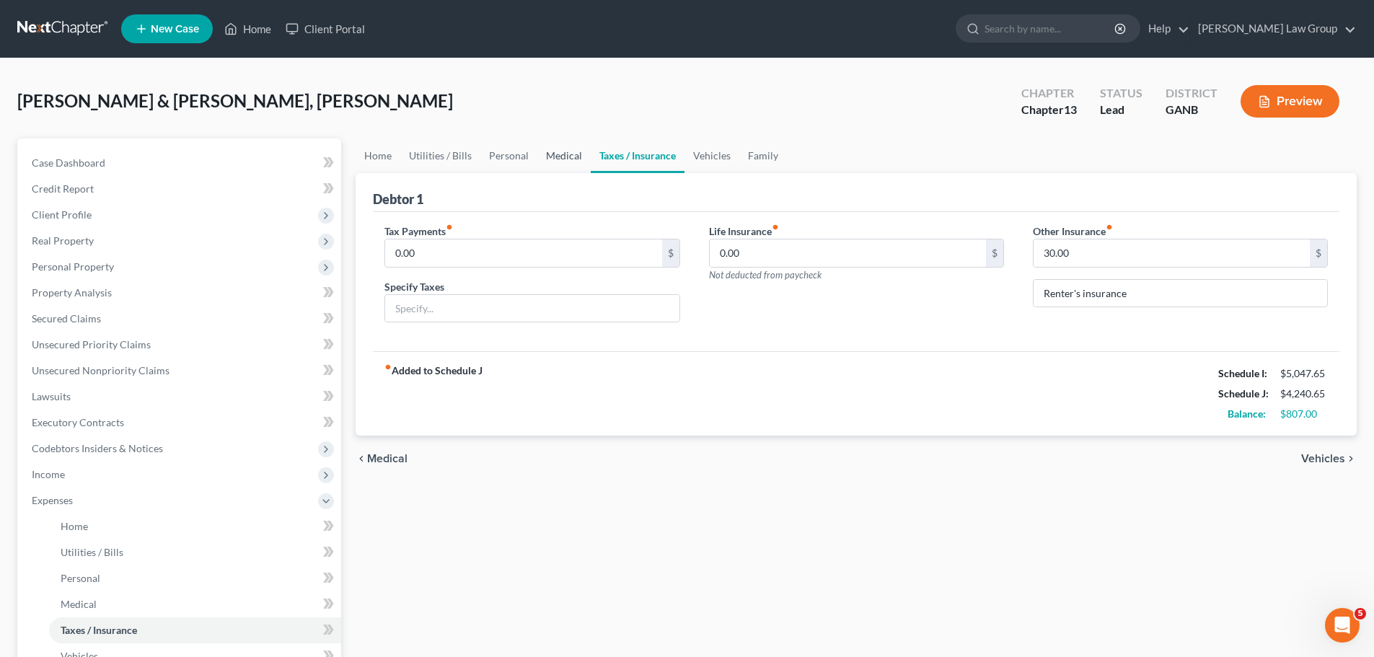
click at [552, 158] on link "Medical" at bounding box center [563, 155] width 53 height 35
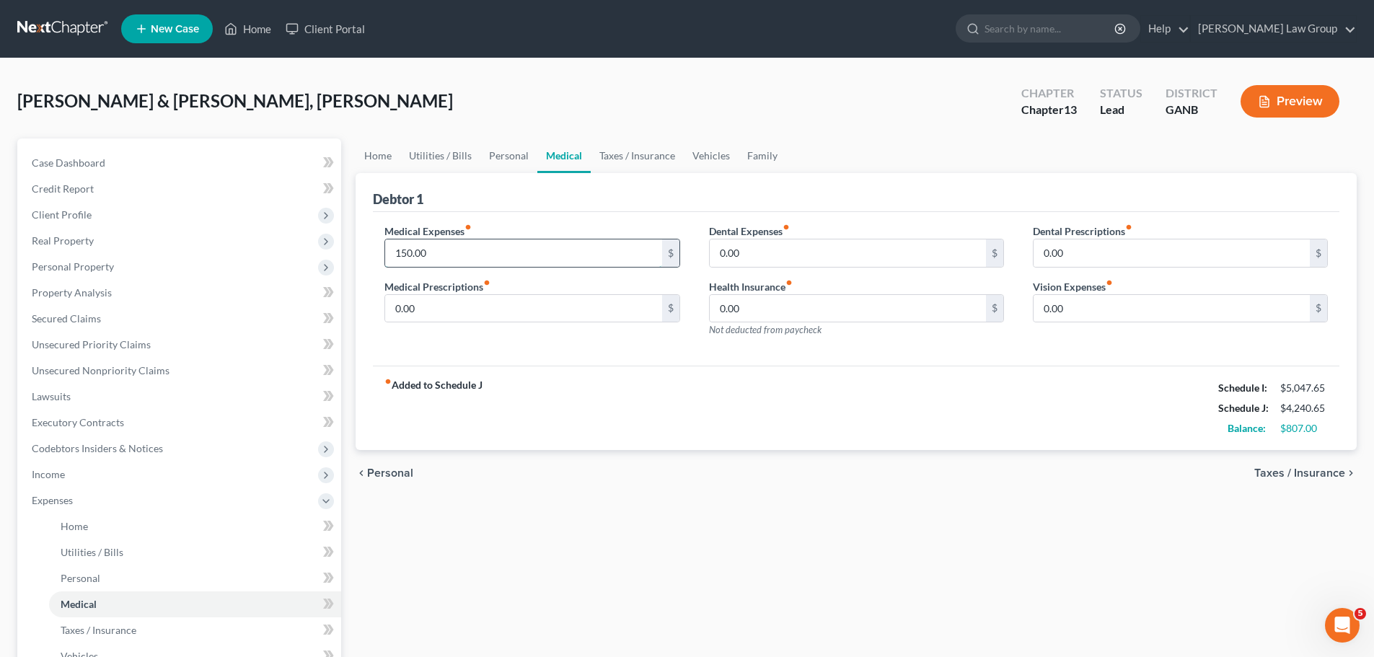
click at [433, 256] on input "150.00" at bounding box center [523, 252] width 276 height 27
drag, startPoint x: 444, startPoint y: 253, endPoint x: 323, endPoint y: 255, distance: 121.2
click at [323, 255] on div "Petition Navigation Case Dashboard Payments Invoices Payments Payments Credit R…" at bounding box center [687, 541] width 1354 height 807
type input "80"
click at [518, 163] on link "Personal" at bounding box center [508, 155] width 57 height 35
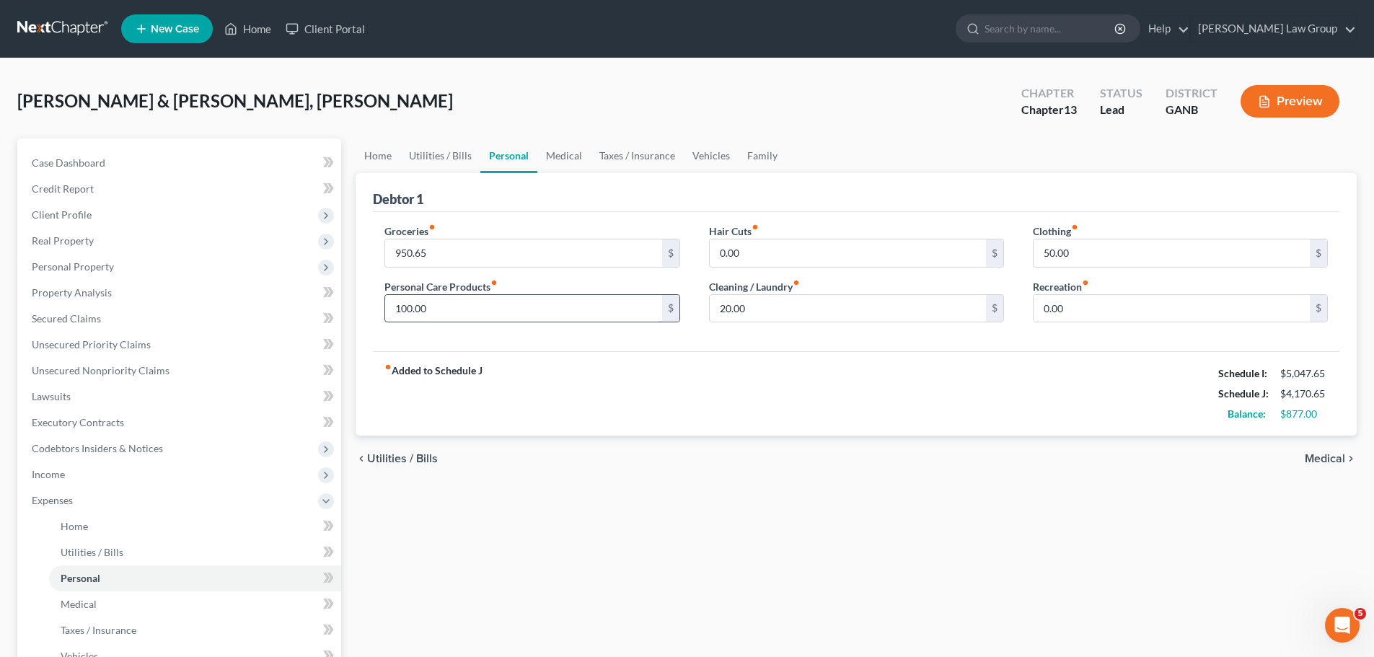
click at [415, 299] on input "100.00" at bounding box center [523, 308] width 276 height 27
click at [401, 305] on input "100.00" at bounding box center [523, 308] width 276 height 27
click at [402, 308] on input "100.00" at bounding box center [523, 308] width 276 height 27
click at [404, 309] on input "100.00" at bounding box center [523, 308] width 276 height 27
type input "112.00"
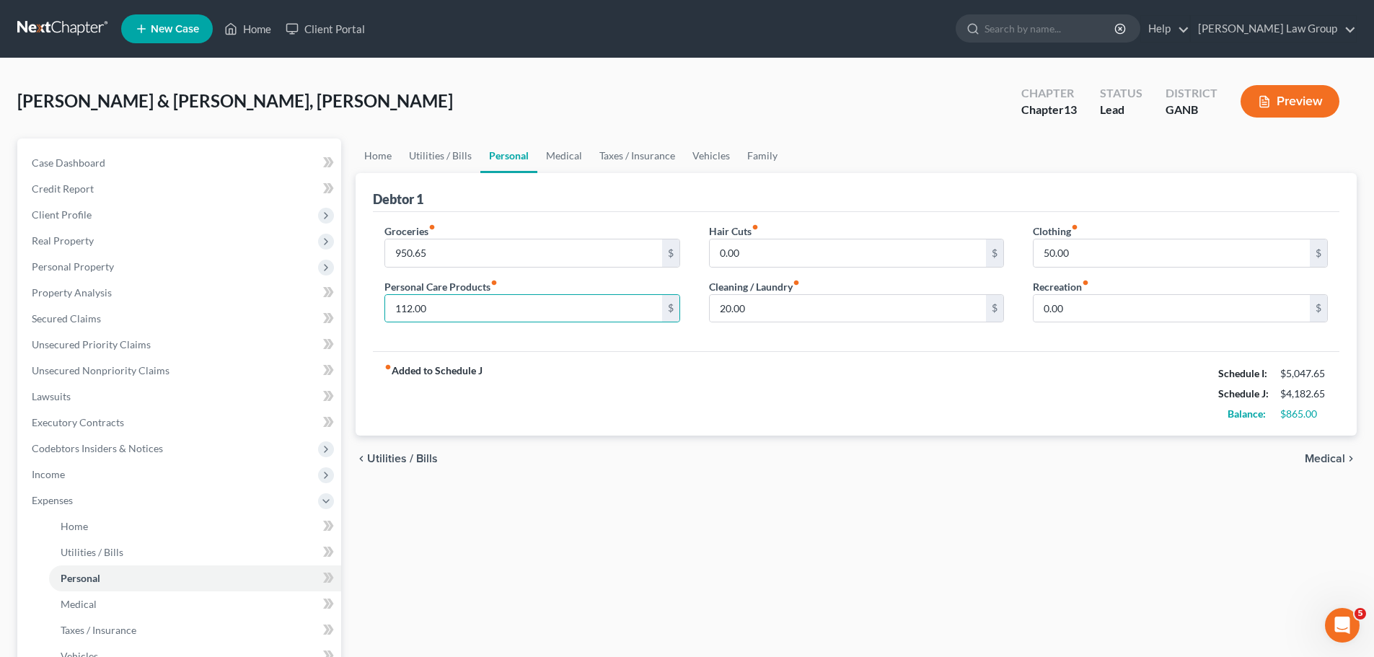
click at [893, 393] on div "fiber_manual_record Added to Schedule J Schedule I: $5,047.65 Schedule J: $4,18…" at bounding box center [856, 393] width 966 height 84
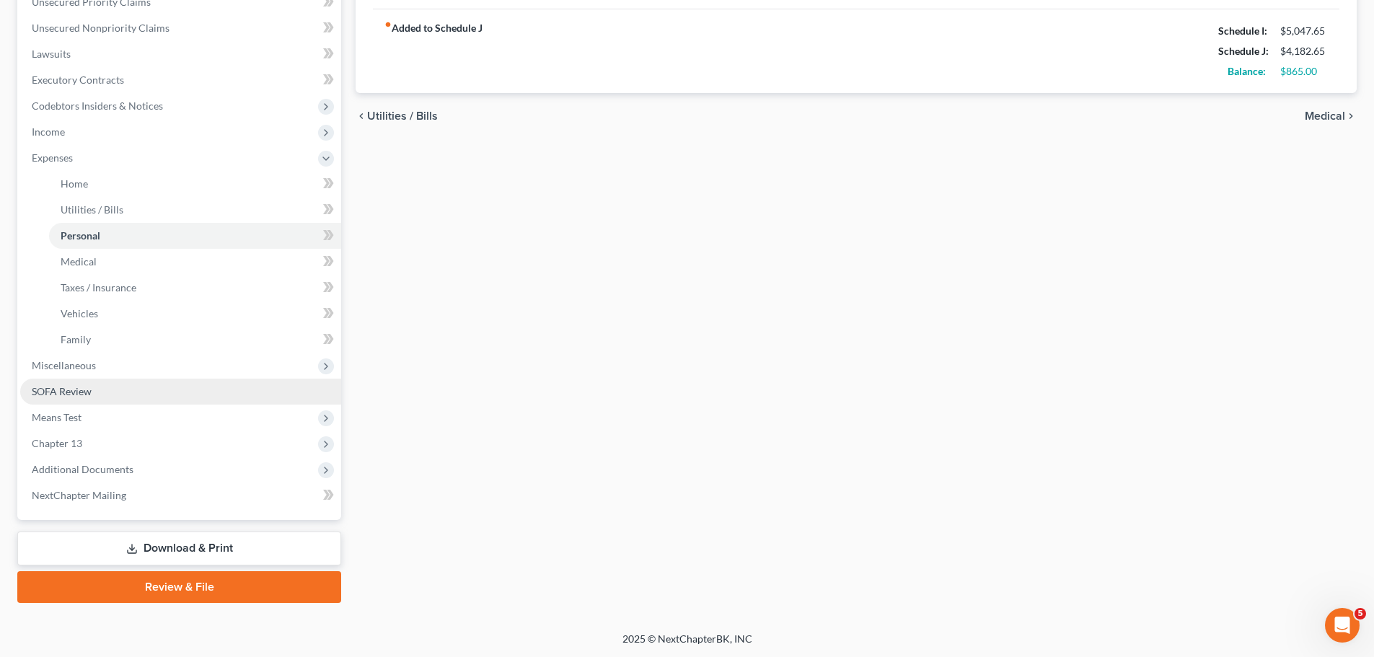
scroll to position [343, 0]
click at [122, 366] on span "Miscellaneous" at bounding box center [180, 365] width 321 height 26
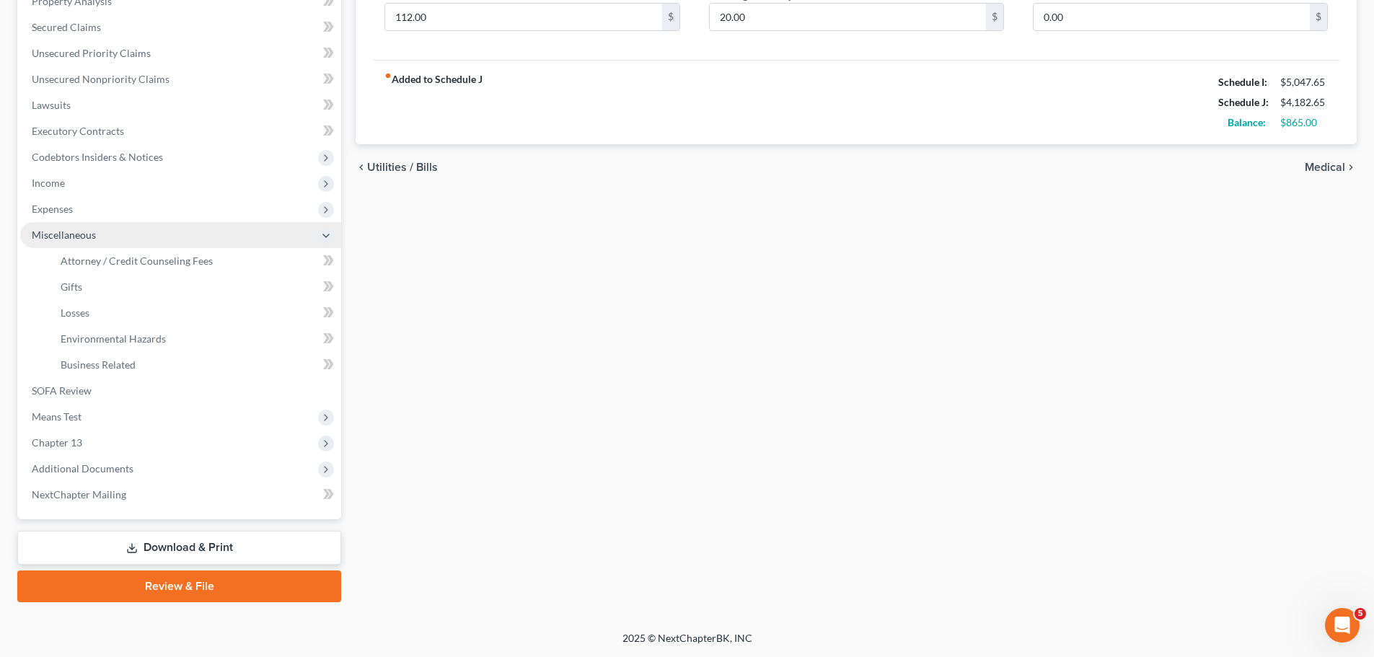
scroll to position [291, 0]
click at [196, 400] on link "SOFA Review" at bounding box center [180, 391] width 321 height 26
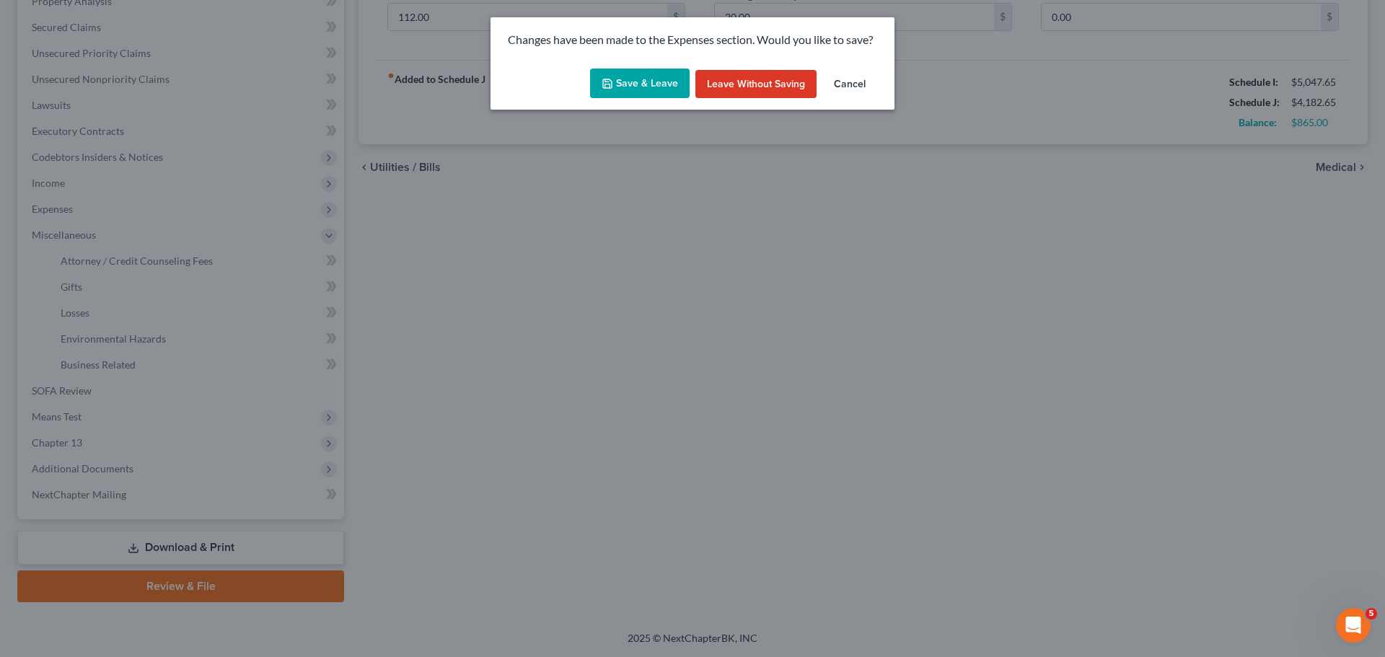
click at [627, 87] on button "Save & Leave" at bounding box center [640, 84] width 100 height 30
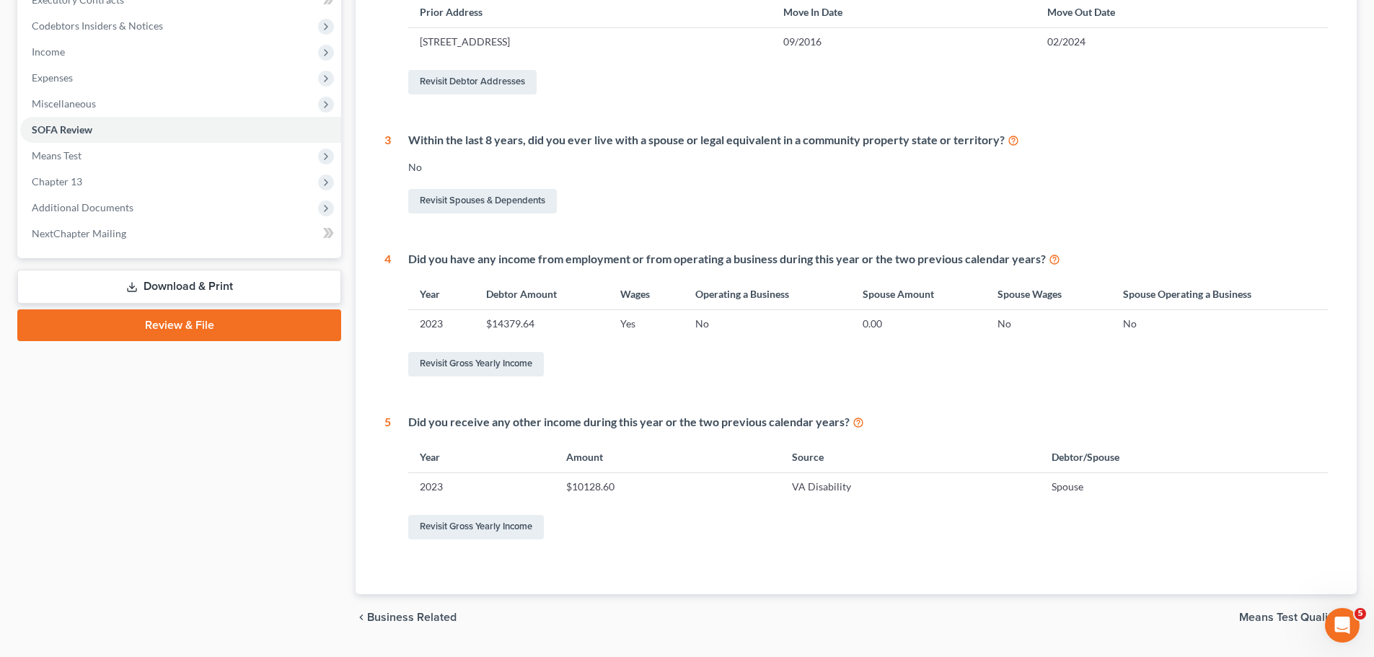
scroll to position [433, 0]
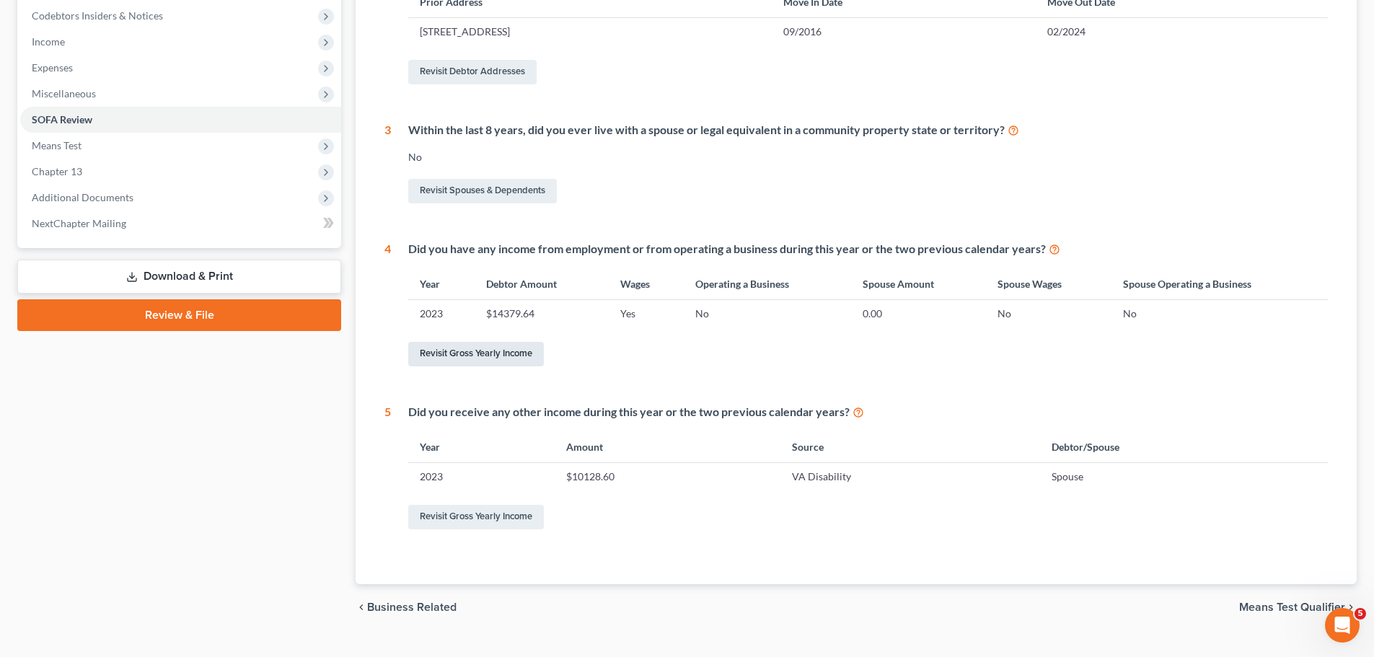
click at [475, 355] on link "Revisit Gross Yearly Income" at bounding box center [476, 354] width 136 height 25
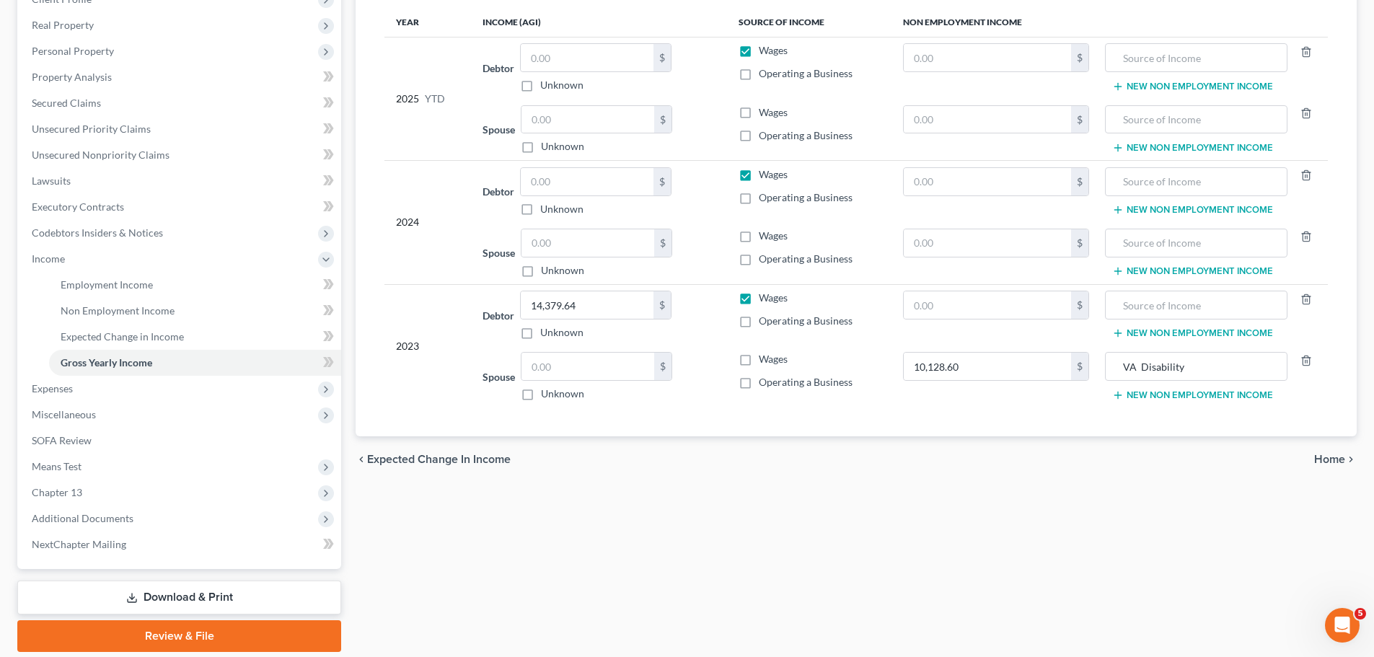
scroll to position [216, 0]
click at [1206, 371] on input "VA Disability" at bounding box center [1196, 365] width 166 height 27
drag, startPoint x: 1233, startPoint y: 363, endPoint x: 1036, endPoint y: 358, distance: 196.9
click at [1036, 358] on tr "Spouse $ Unknown Balance Undetermined $ Unknown Wages Operating a Business 10,1…" at bounding box center [855, 375] width 943 height 61
drag, startPoint x: 1178, startPoint y: 242, endPoint x: 1178, endPoint y: 249, distance: 7.2
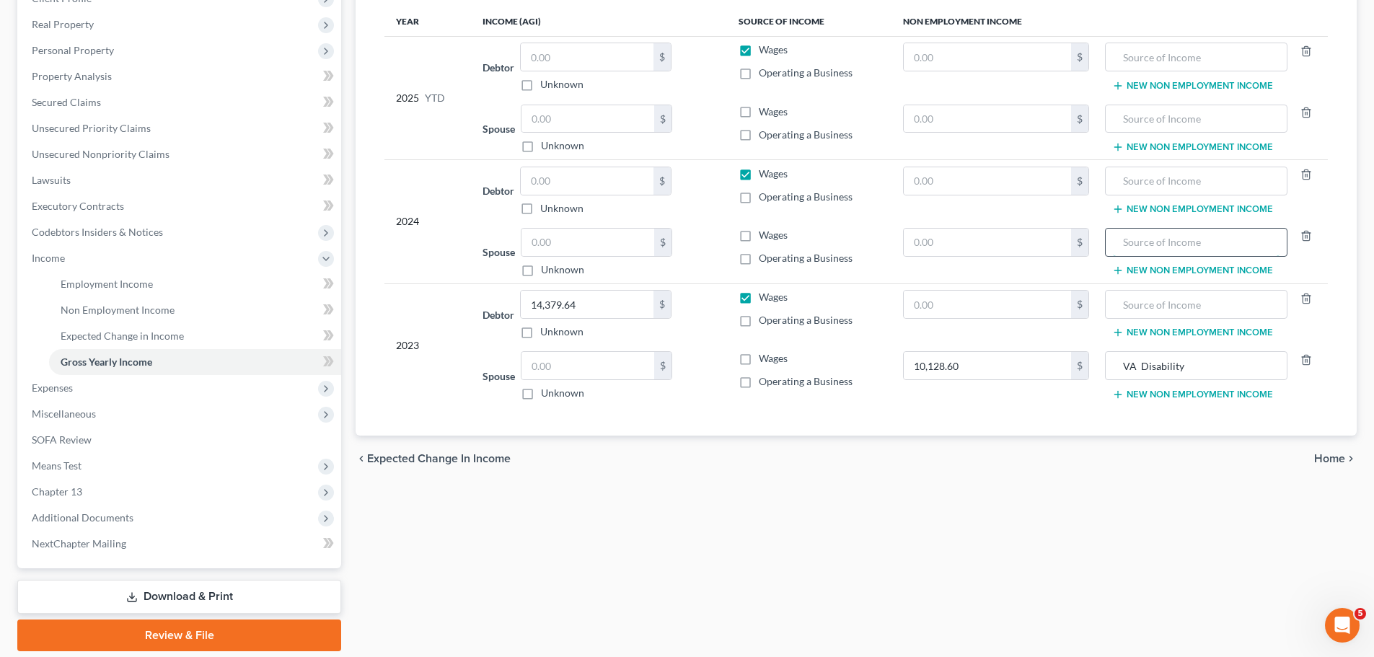
click at [1178, 241] on input "text" at bounding box center [1196, 242] width 166 height 27
paste input "VA Disability"
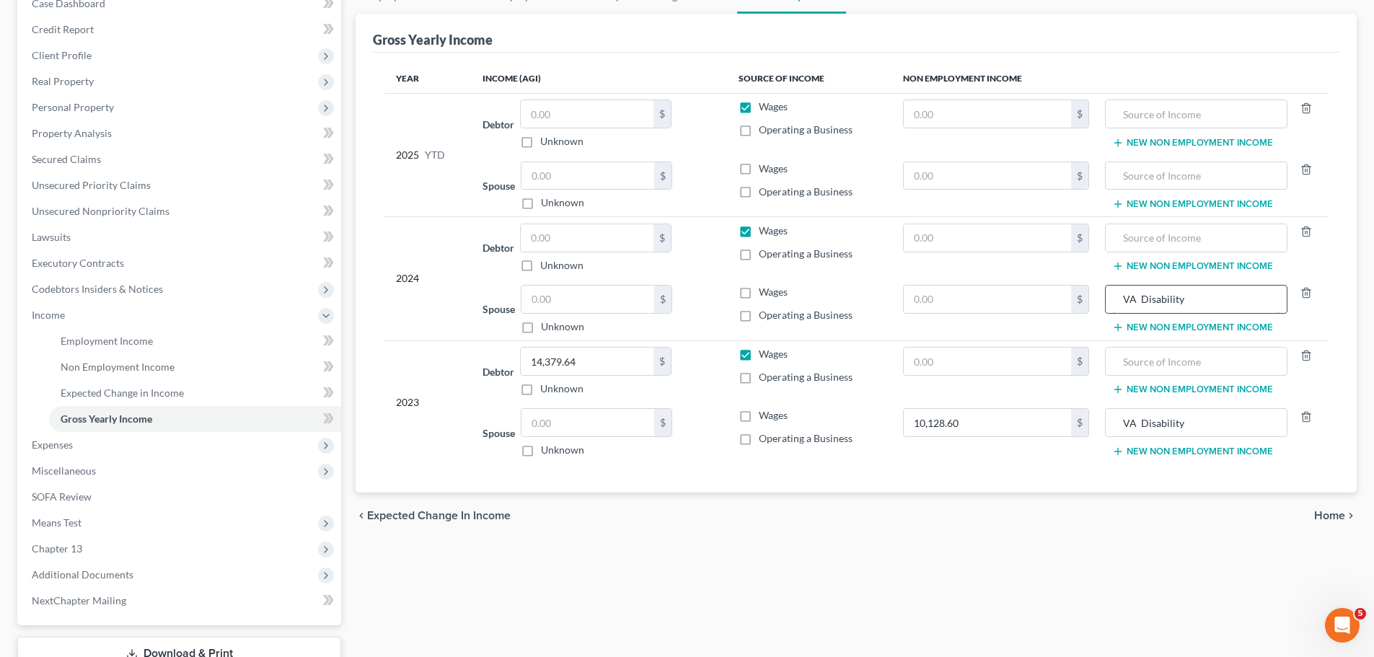
scroll to position [72, 0]
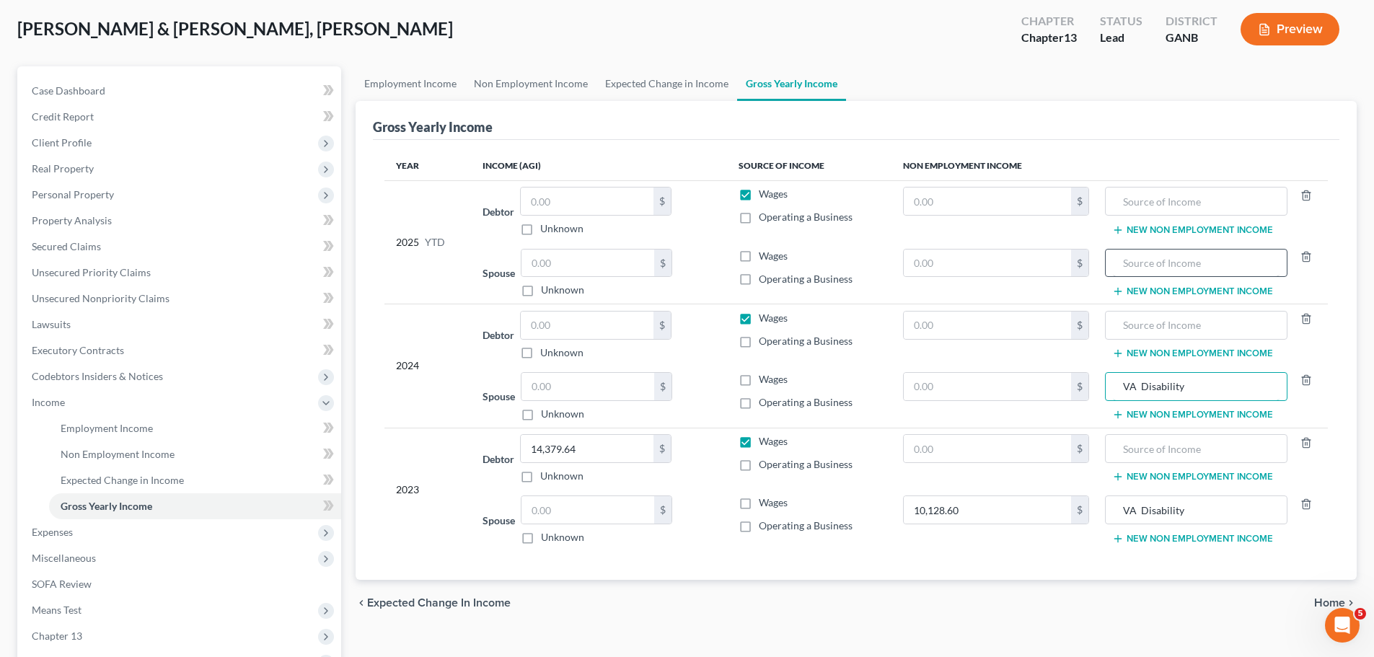
type input "VA Disability"
click at [1154, 266] on input "text" at bounding box center [1196, 263] width 166 height 27
paste input "VA Disability"
type input "VA Disability"
click at [554, 502] on input "text" at bounding box center [587, 509] width 133 height 27
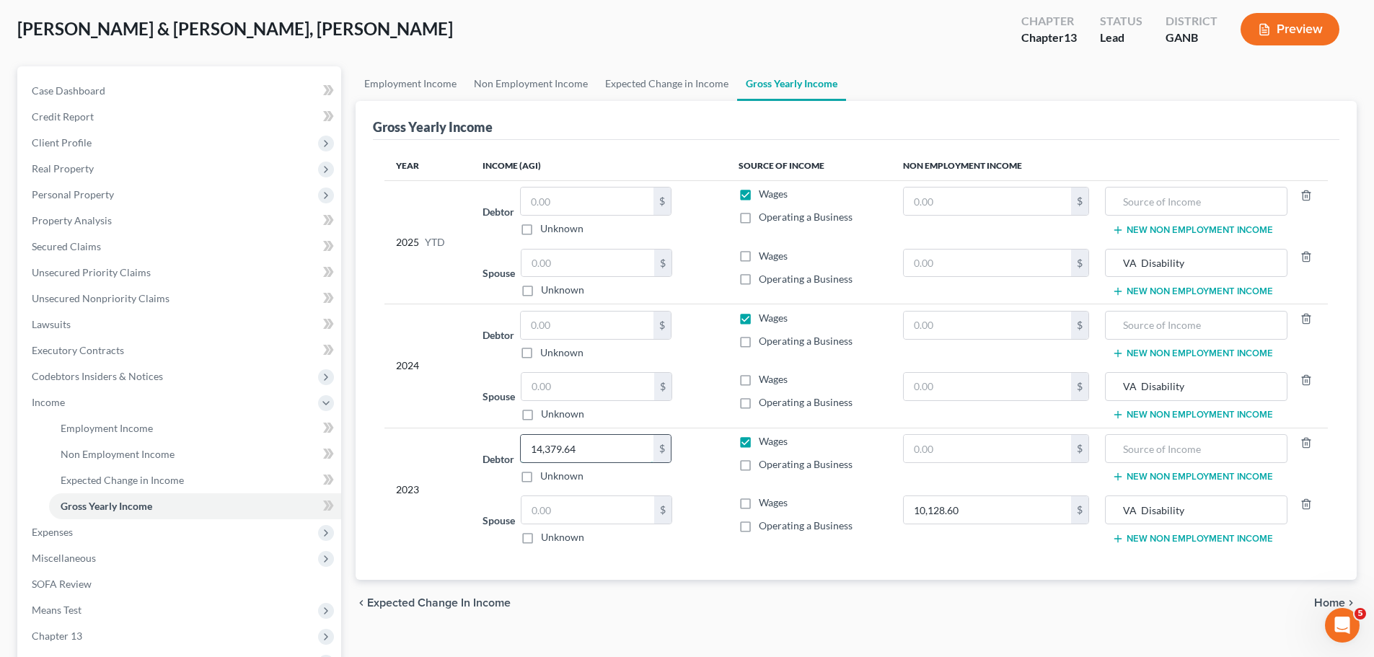
click at [599, 453] on input "14,379.64" at bounding box center [587, 448] width 133 height 27
type input "35,562"
click at [707, 464] on div "Debtor 35,562.00 $ Unknown Balance Undetermined 35,562 $ Unknown" at bounding box center [598, 458] width 232 height 49
click at [589, 325] on input "text" at bounding box center [587, 325] width 133 height 27
type input "43,688"
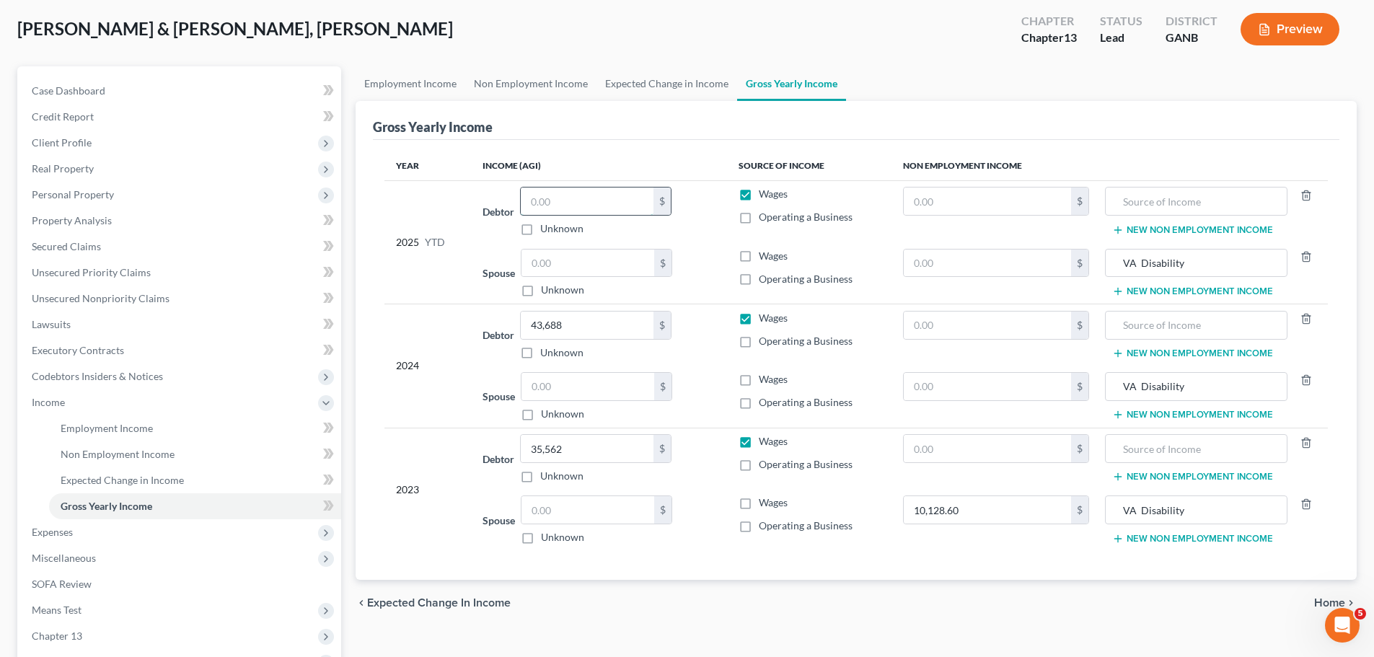
click at [606, 194] on input "text" at bounding box center [587, 200] width 133 height 27
type input "29,125"
click at [105, 433] on span "Employment Income" at bounding box center [107, 428] width 92 height 12
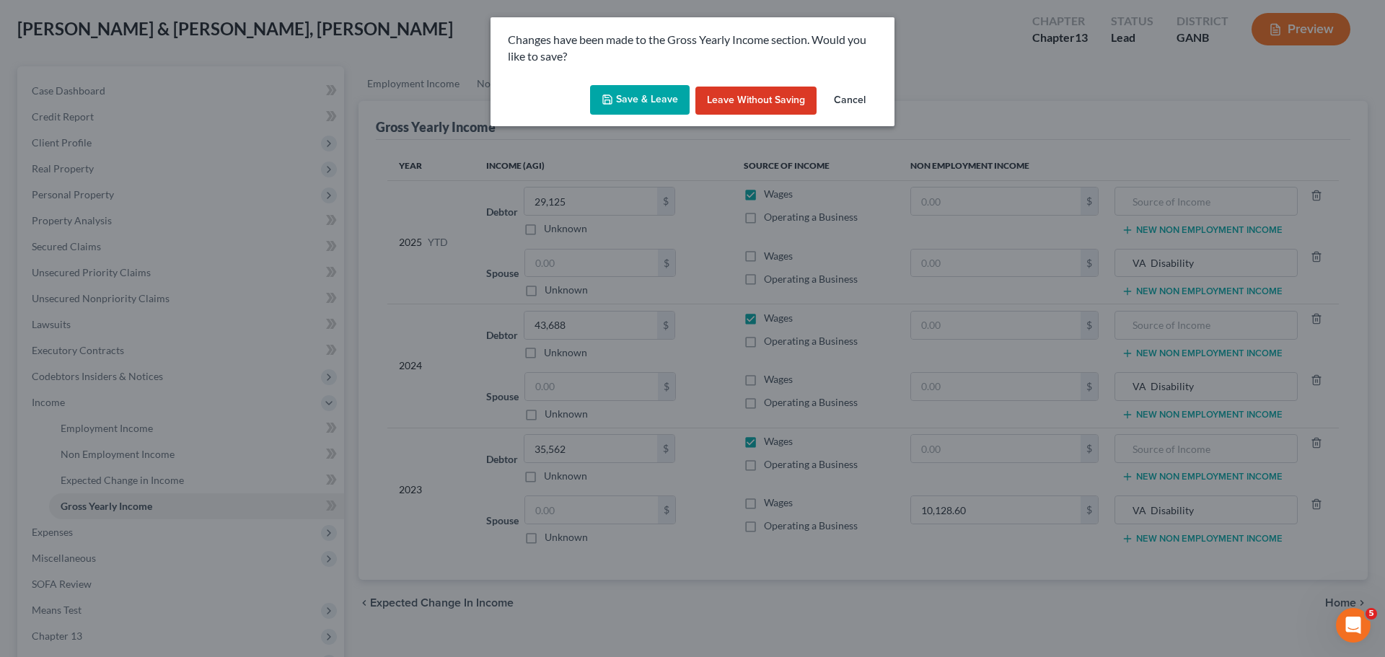
click at [654, 106] on button "Save & Leave" at bounding box center [640, 100] width 100 height 30
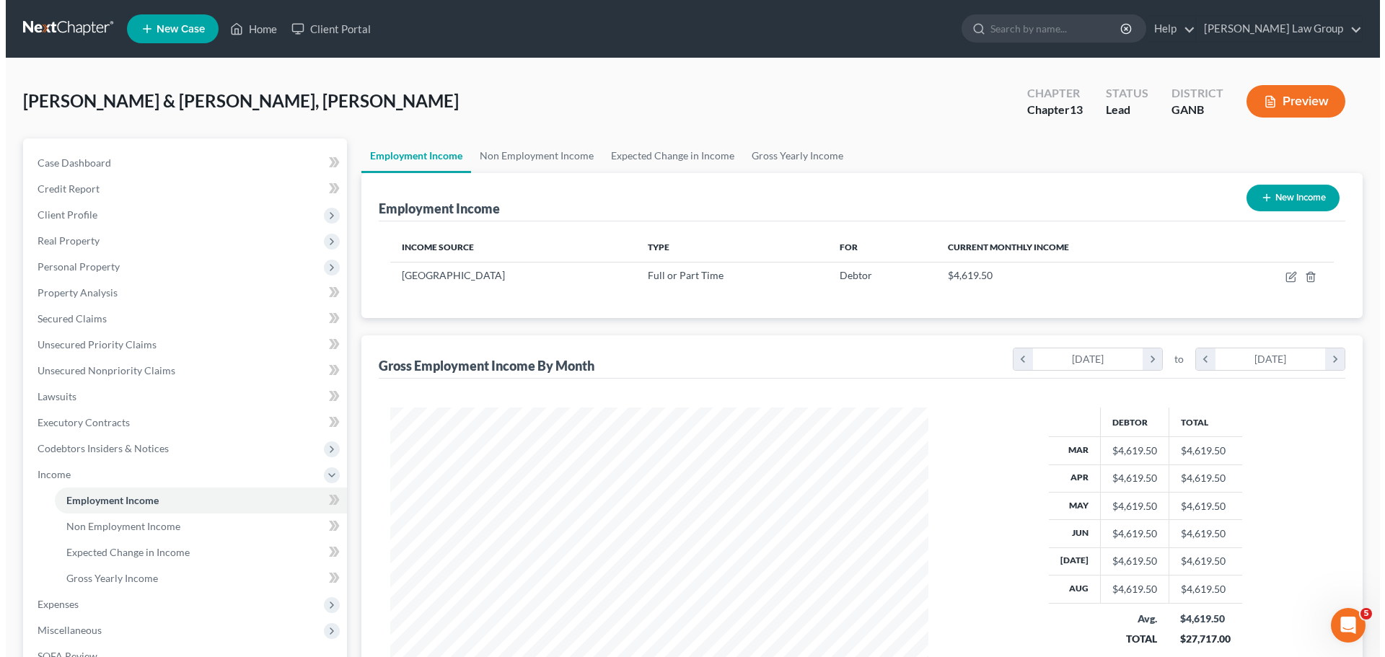
scroll to position [269, 567]
click at [537, 156] on link "Non Employment Income" at bounding box center [530, 155] width 131 height 35
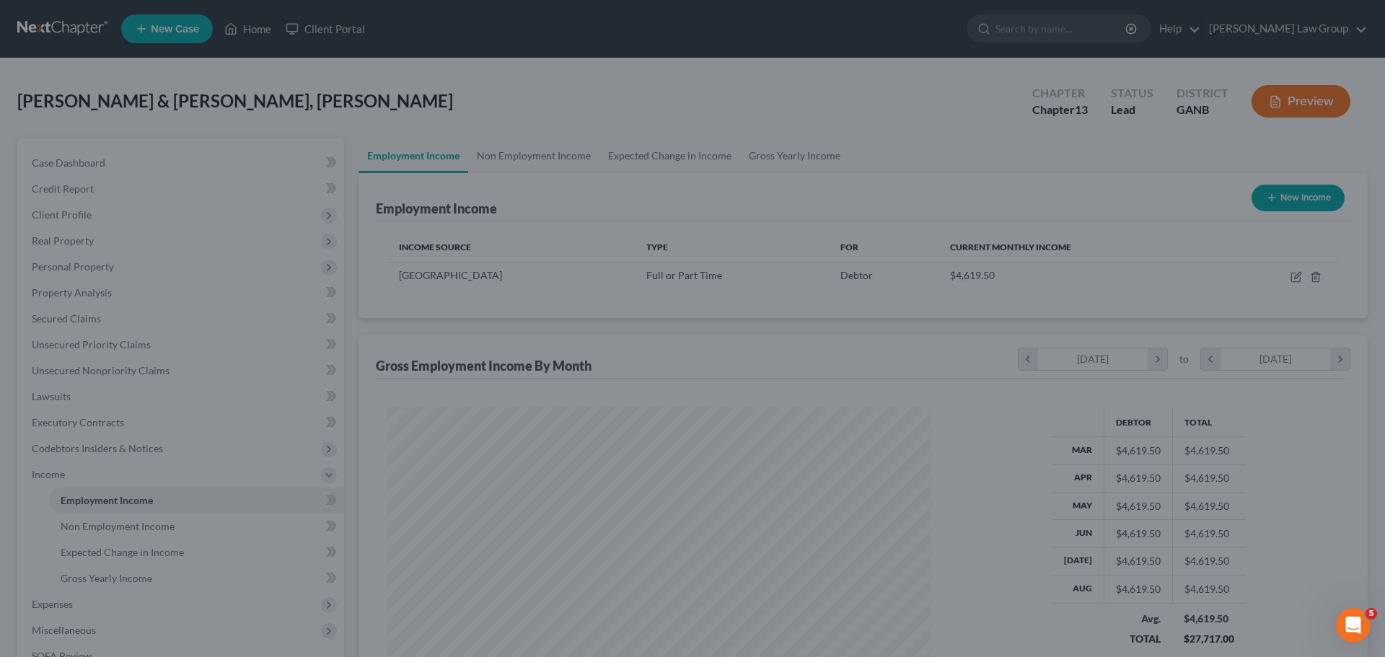
click at [533, 159] on div at bounding box center [692, 328] width 1385 height 657
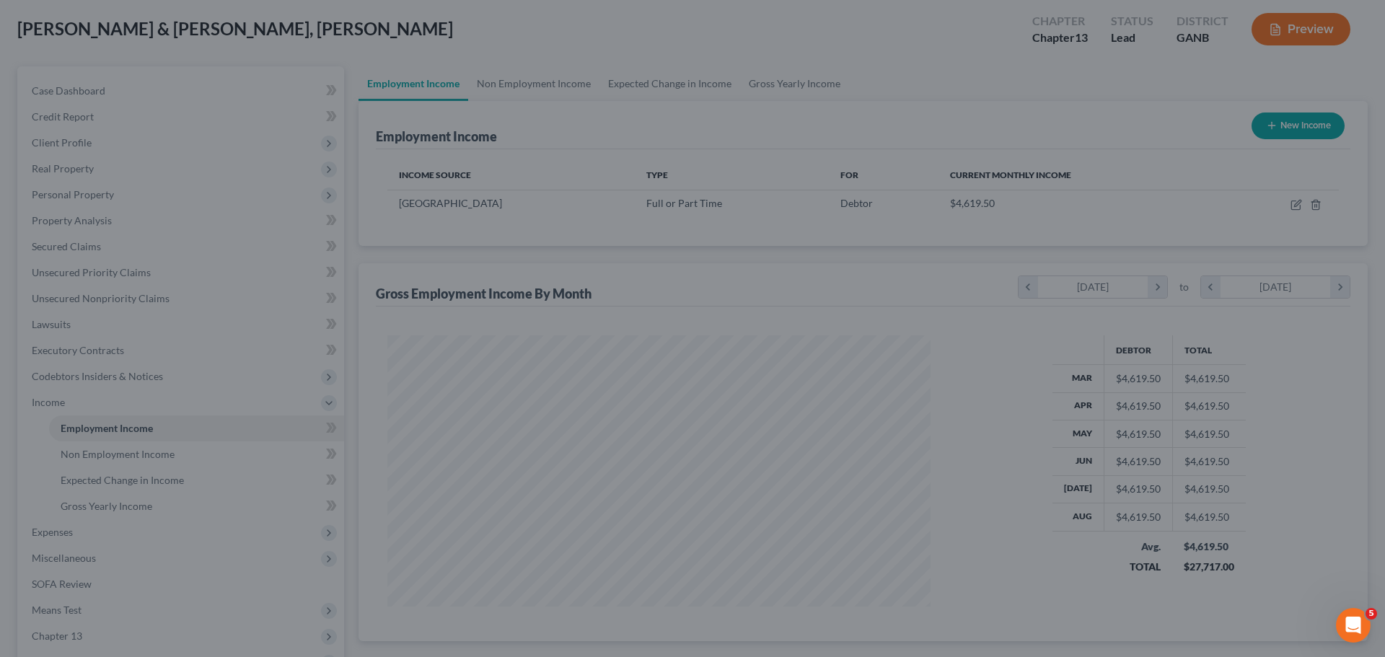
scroll to position [265, 0]
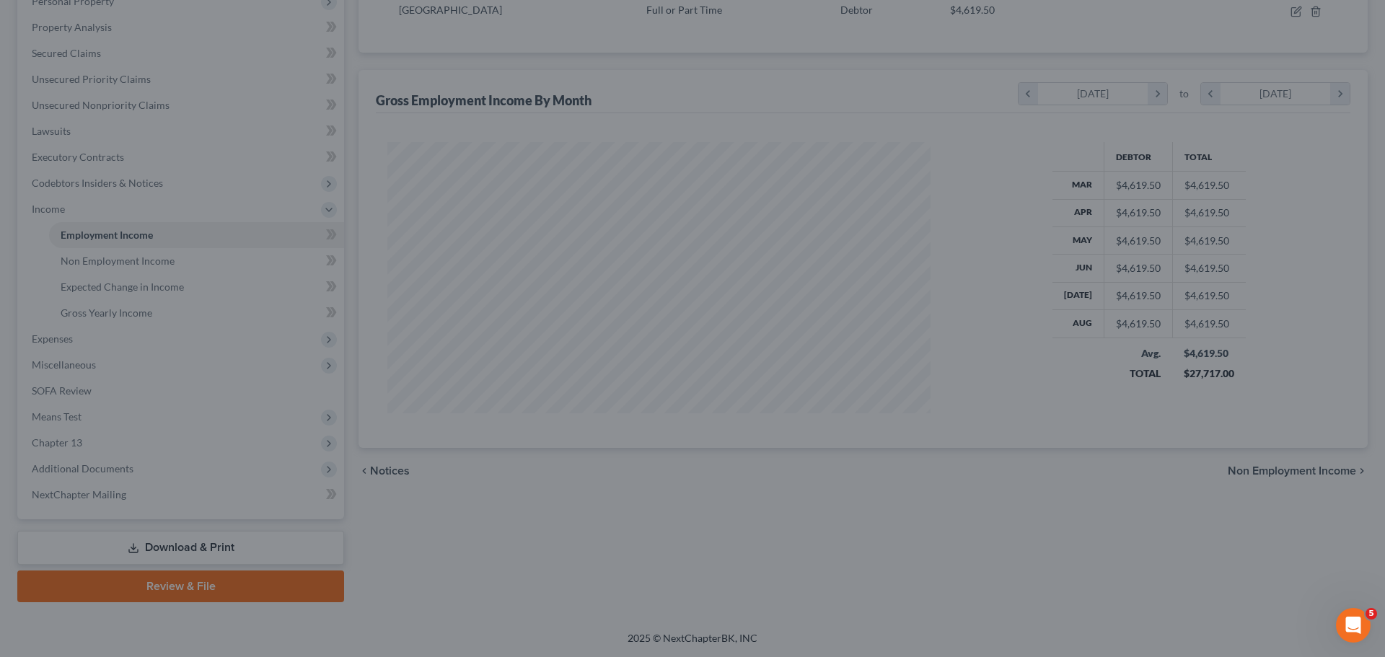
click at [720, 17] on div at bounding box center [692, 328] width 1385 height 657
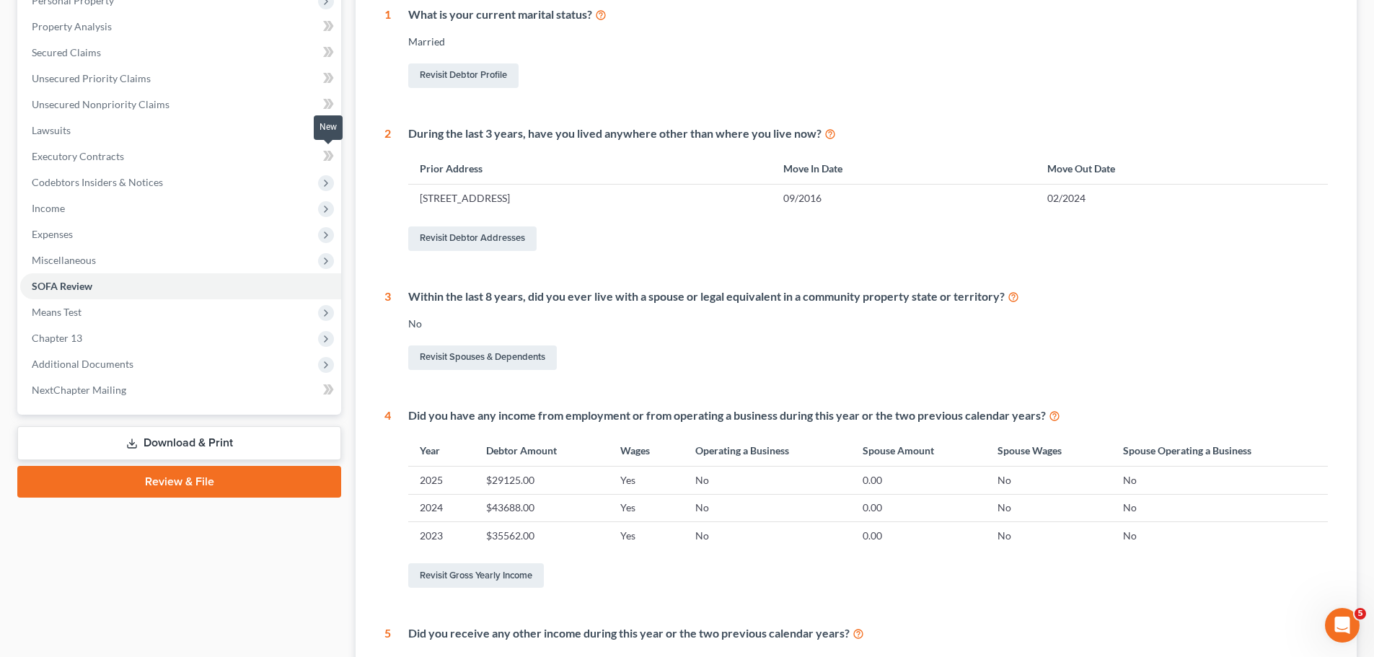
scroll to position [138, 0]
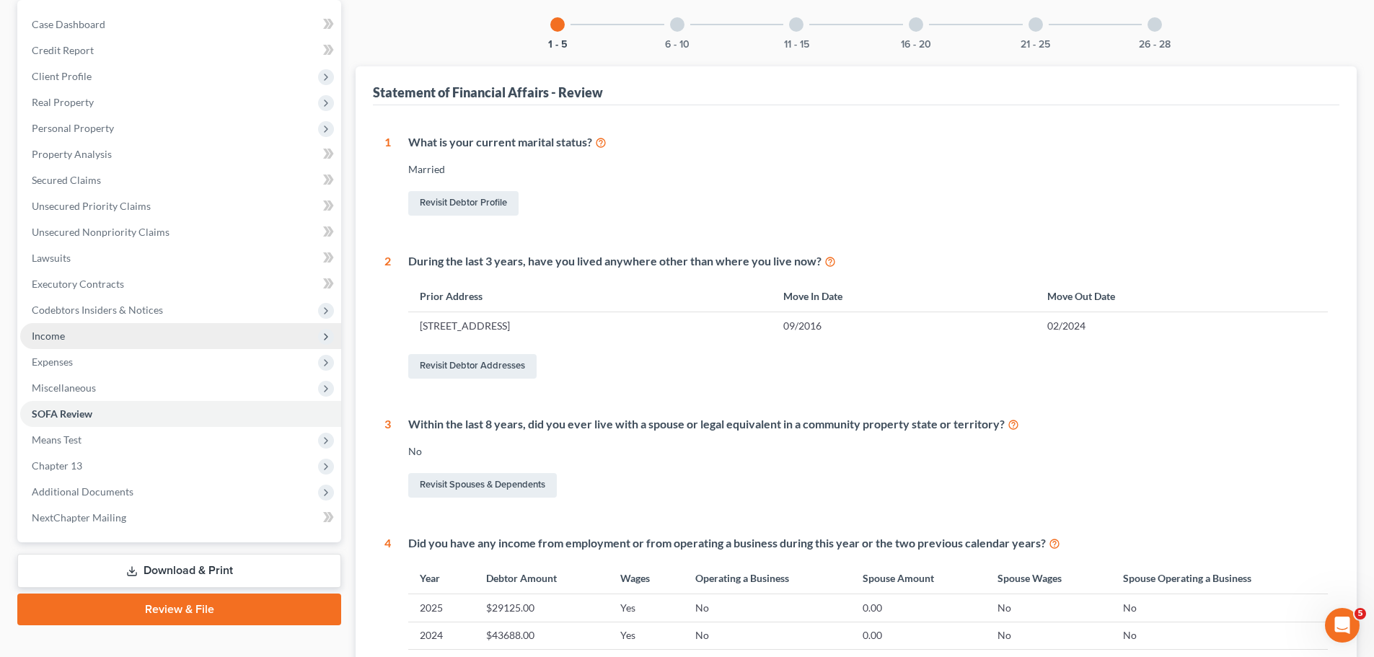
click at [70, 330] on span "Income" at bounding box center [180, 336] width 321 height 26
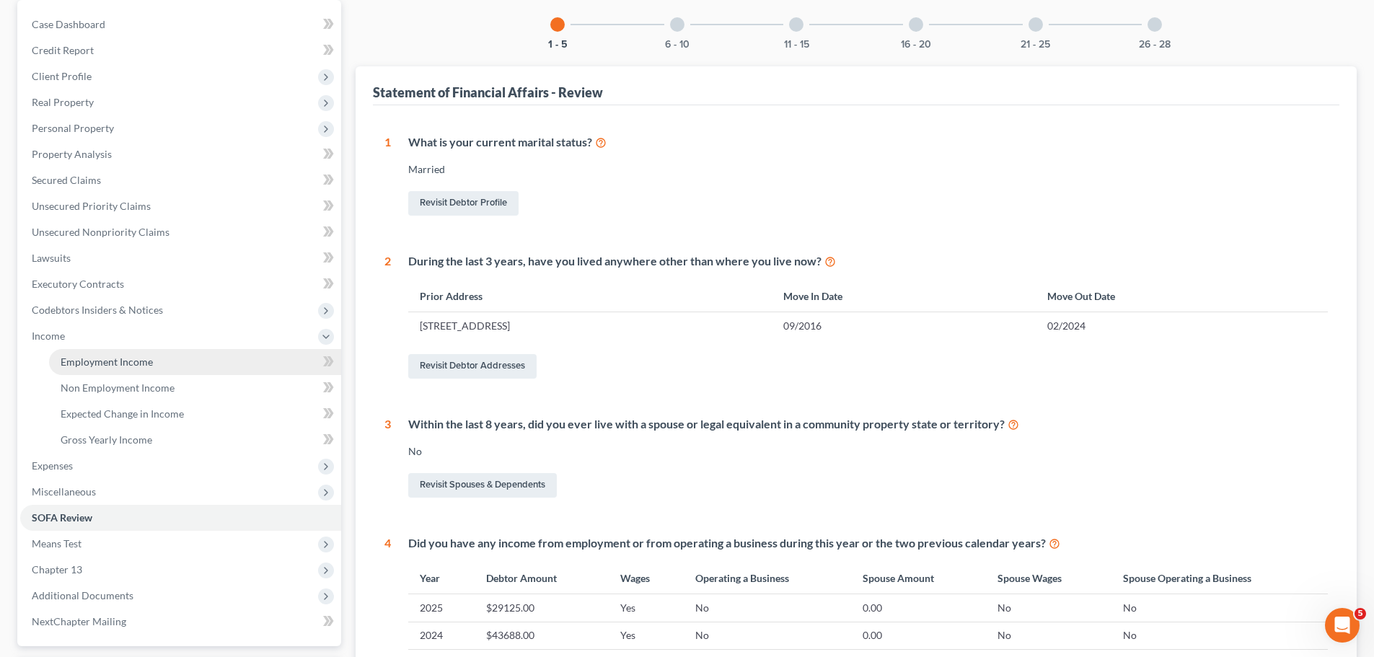
click at [171, 364] on link "Employment Income" at bounding box center [195, 362] width 292 height 26
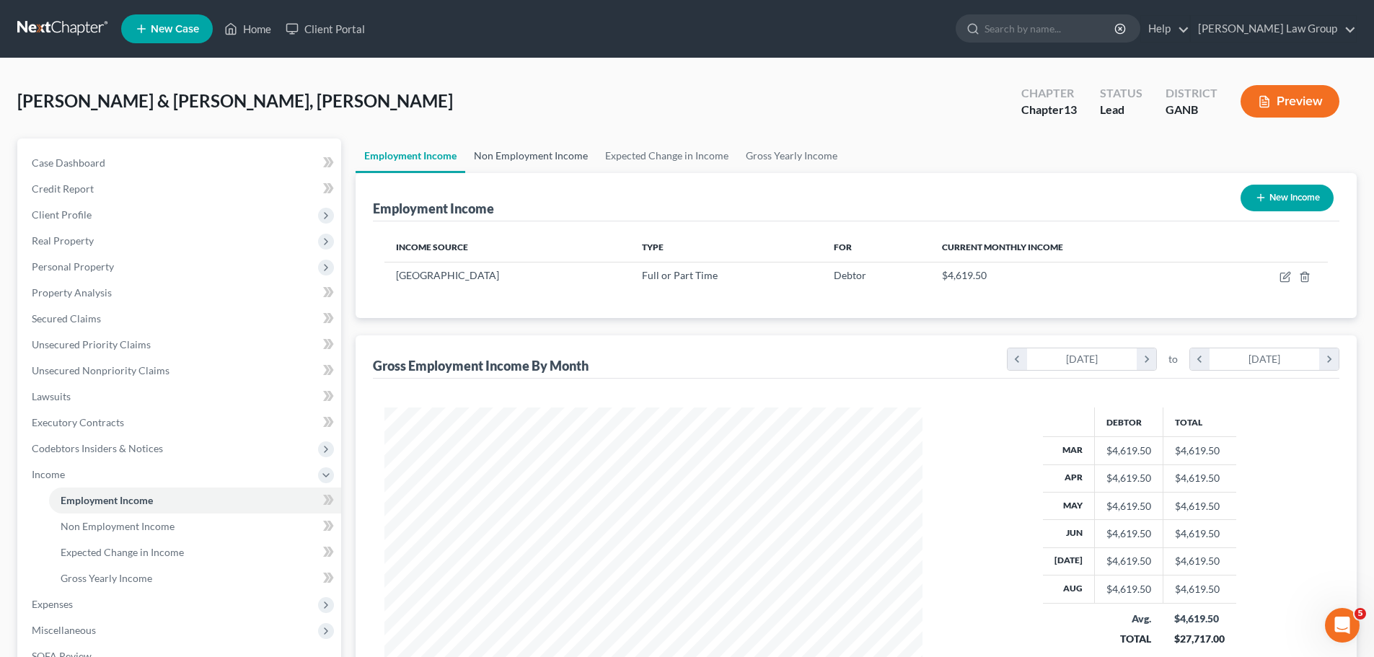
click at [528, 154] on link "Non Employment Income" at bounding box center [530, 155] width 131 height 35
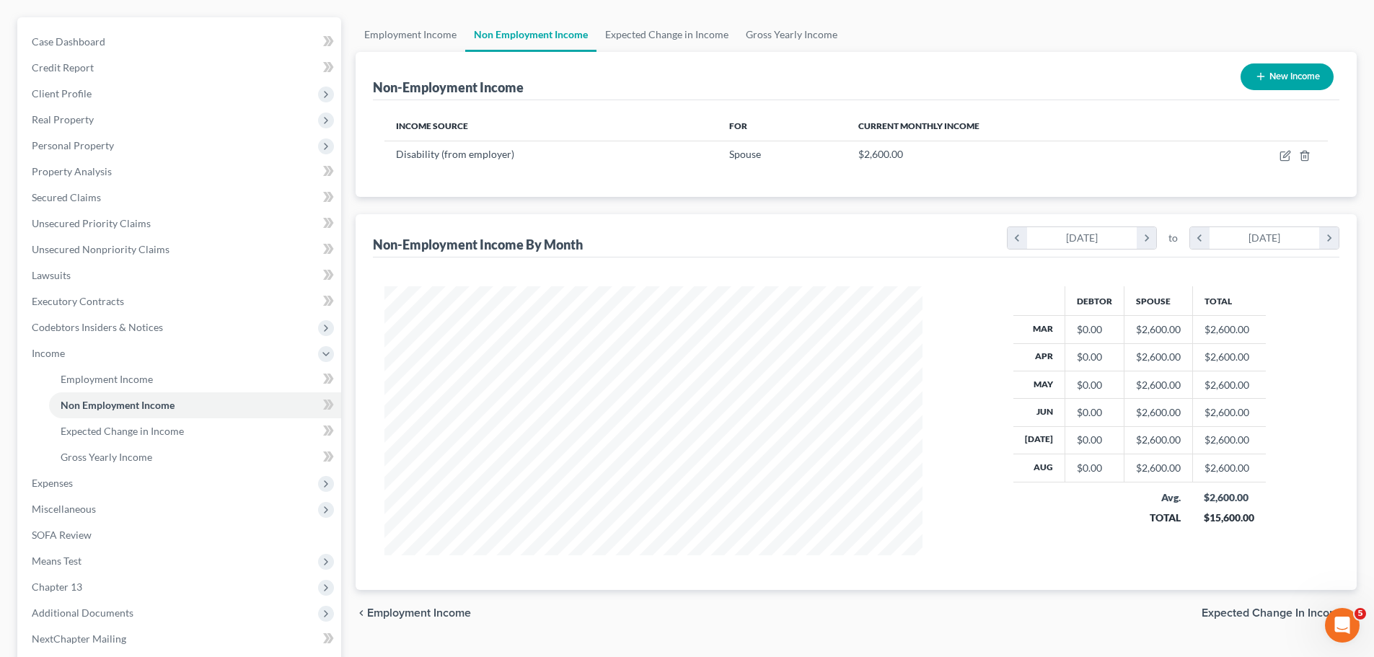
scroll to position [265, 0]
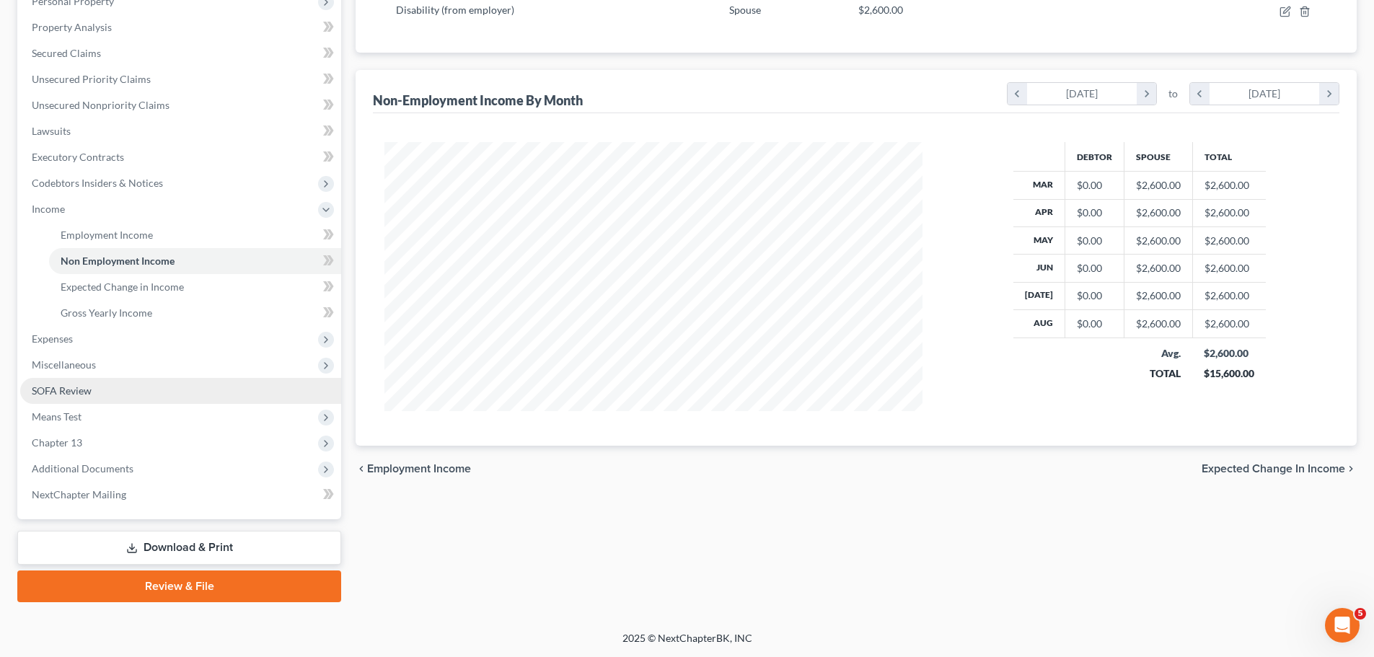
click at [138, 386] on link "SOFA Review" at bounding box center [180, 391] width 321 height 26
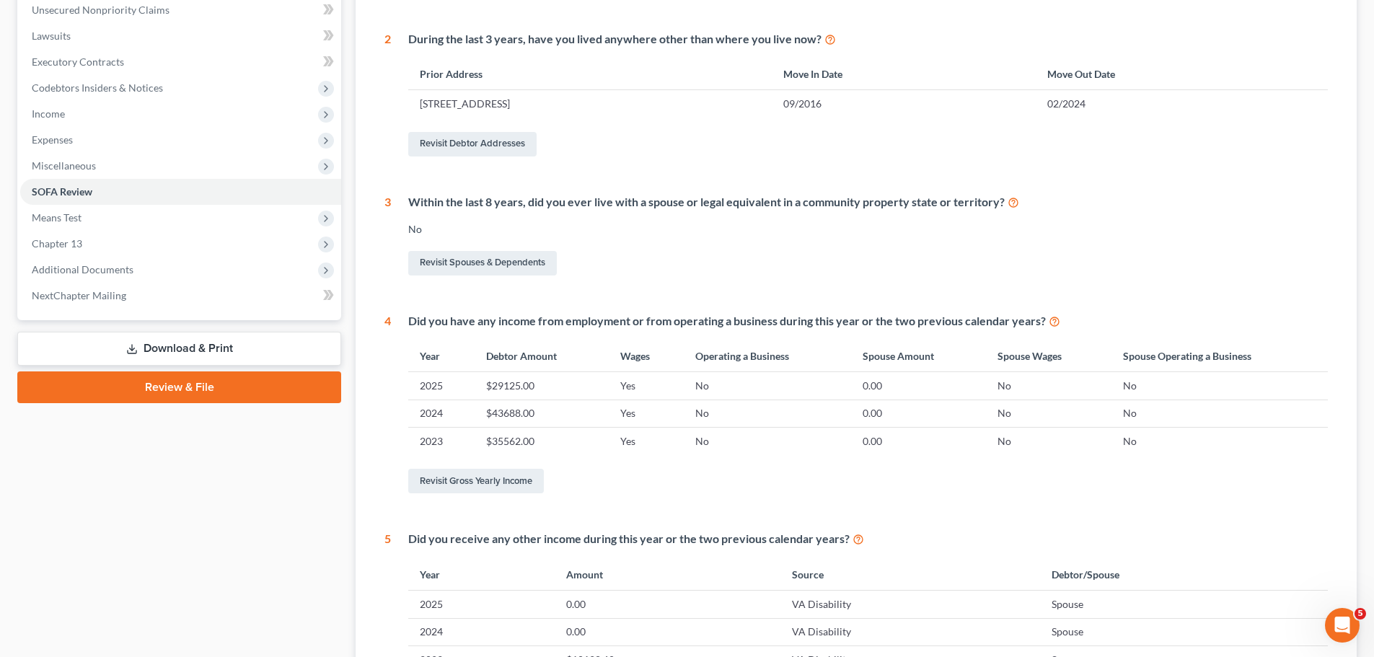
scroll to position [571, 0]
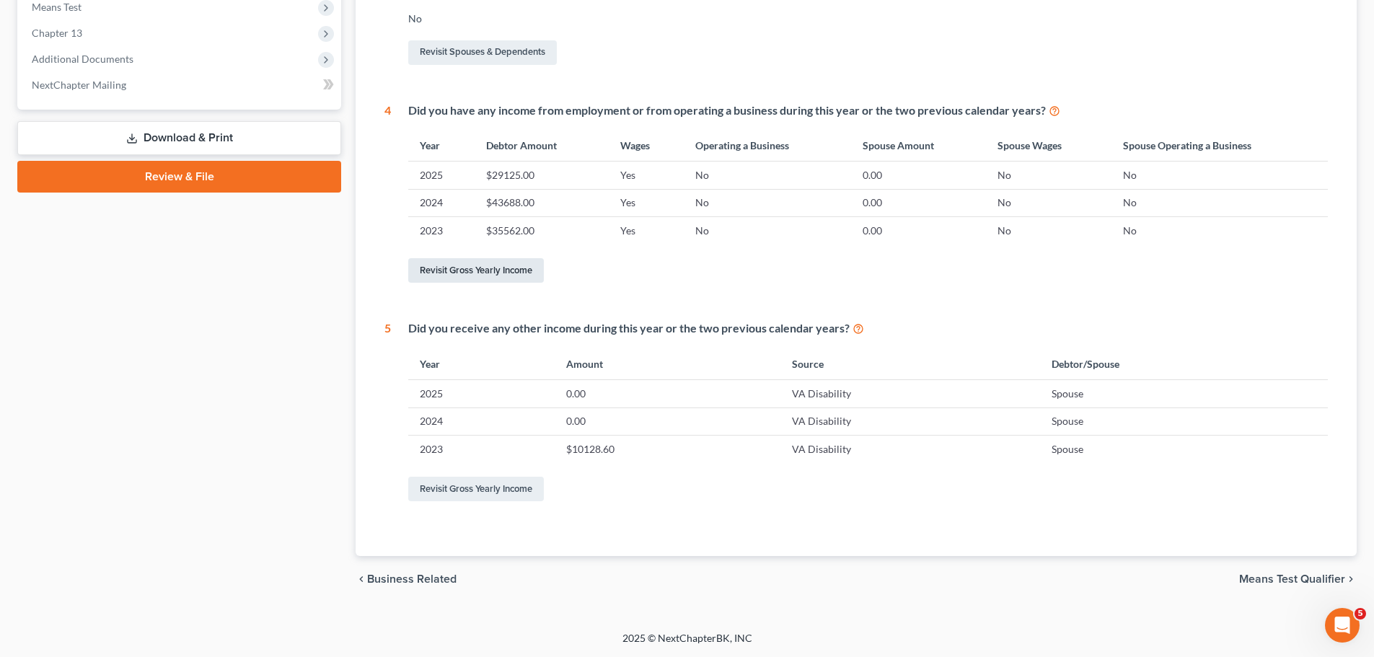
click at [479, 265] on link "Revisit Gross Yearly Income" at bounding box center [476, 270] width 136 height 25
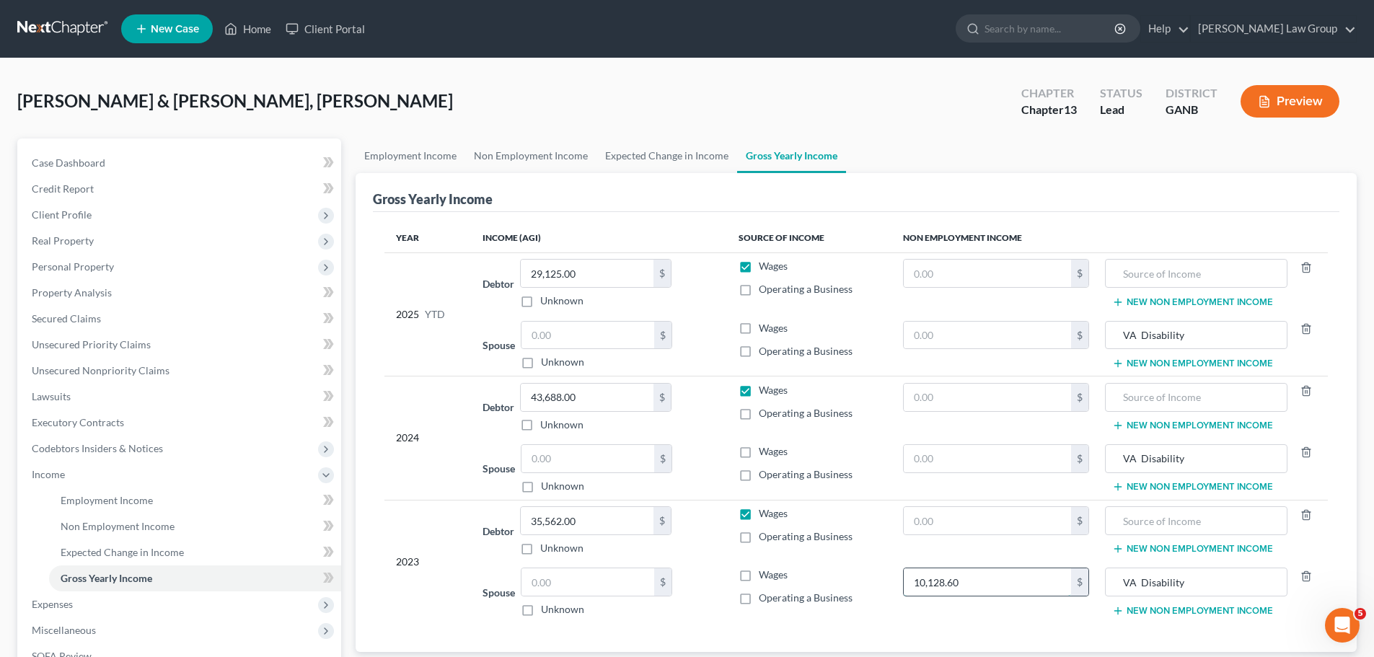
click at [1017, 585] on input "10,128.60" at bounding box center [988, 581] width 168 height 27
type input "30,192"
click at [996, 462] on input "text" at bounding box center [988, 458] width 168 height 27
type input "30,192"
click at [956, 340] on input "text" at bounding box center [988, 335] width 168 height 27
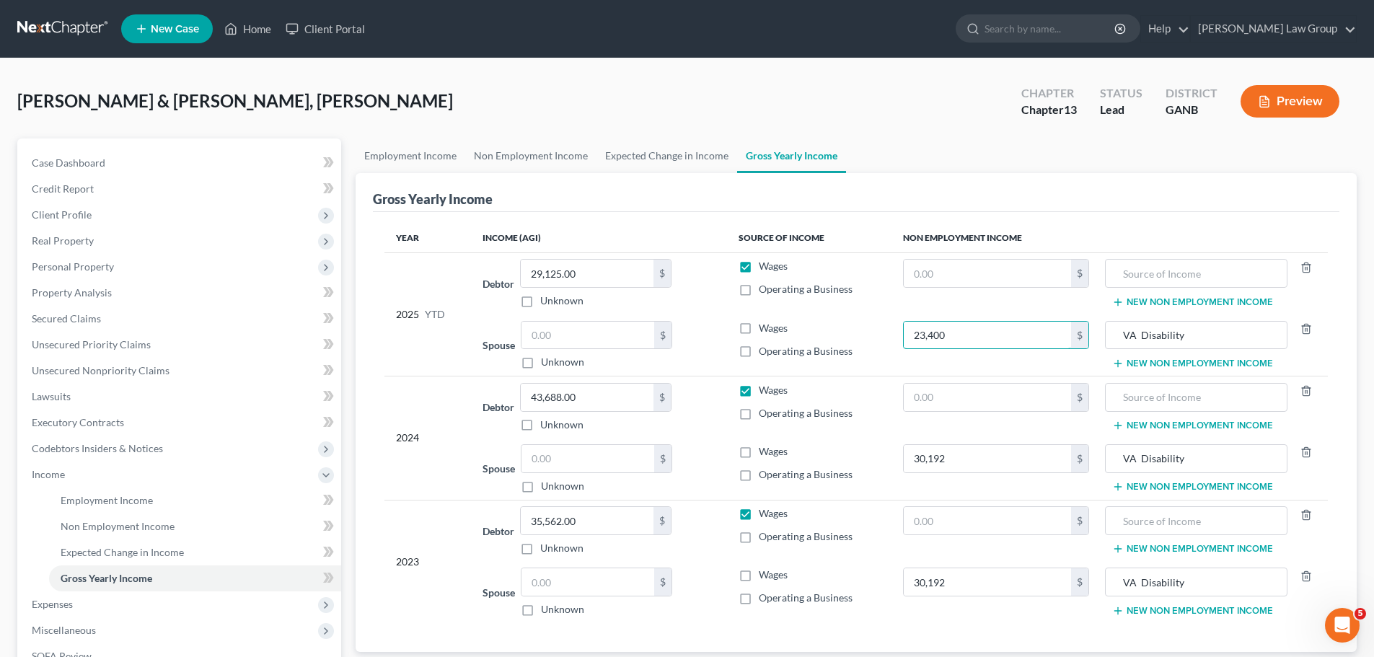
type input "23,400"
click at [1007, 185] on div "Gross Yearly Income" at bounding box center [856, 192] width 966 height 39
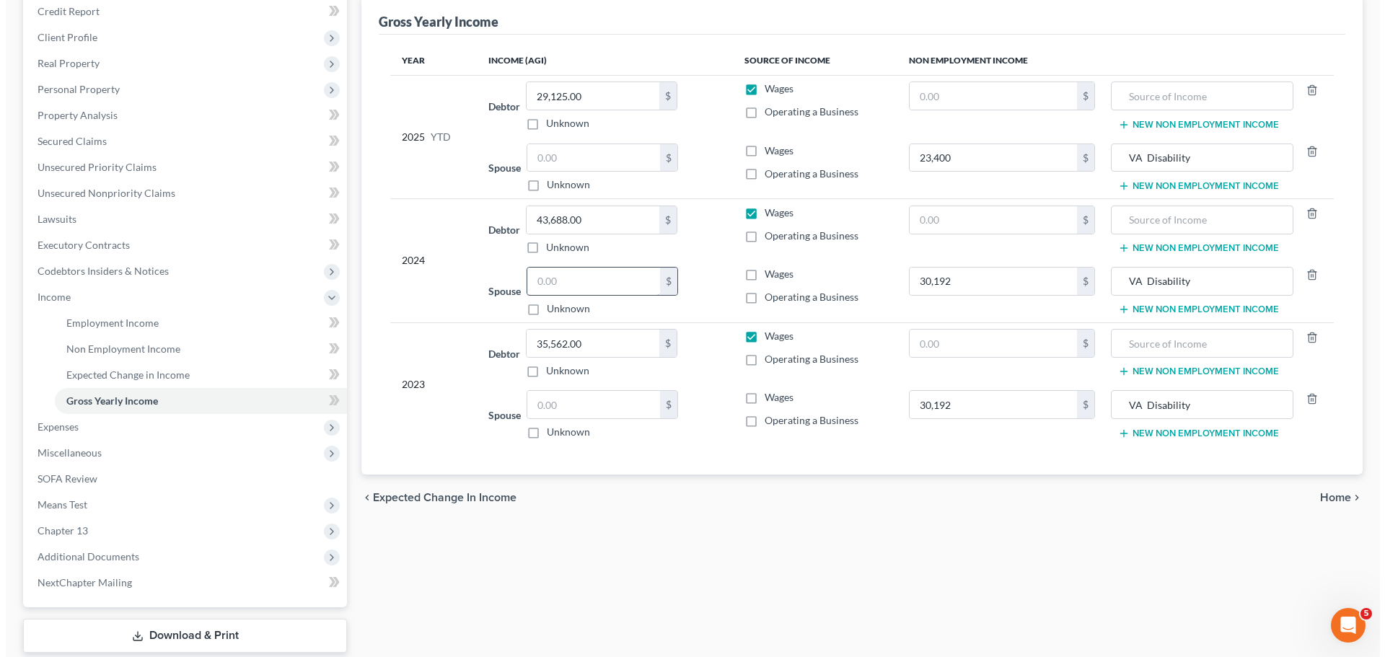
scroll to position [216, 0]
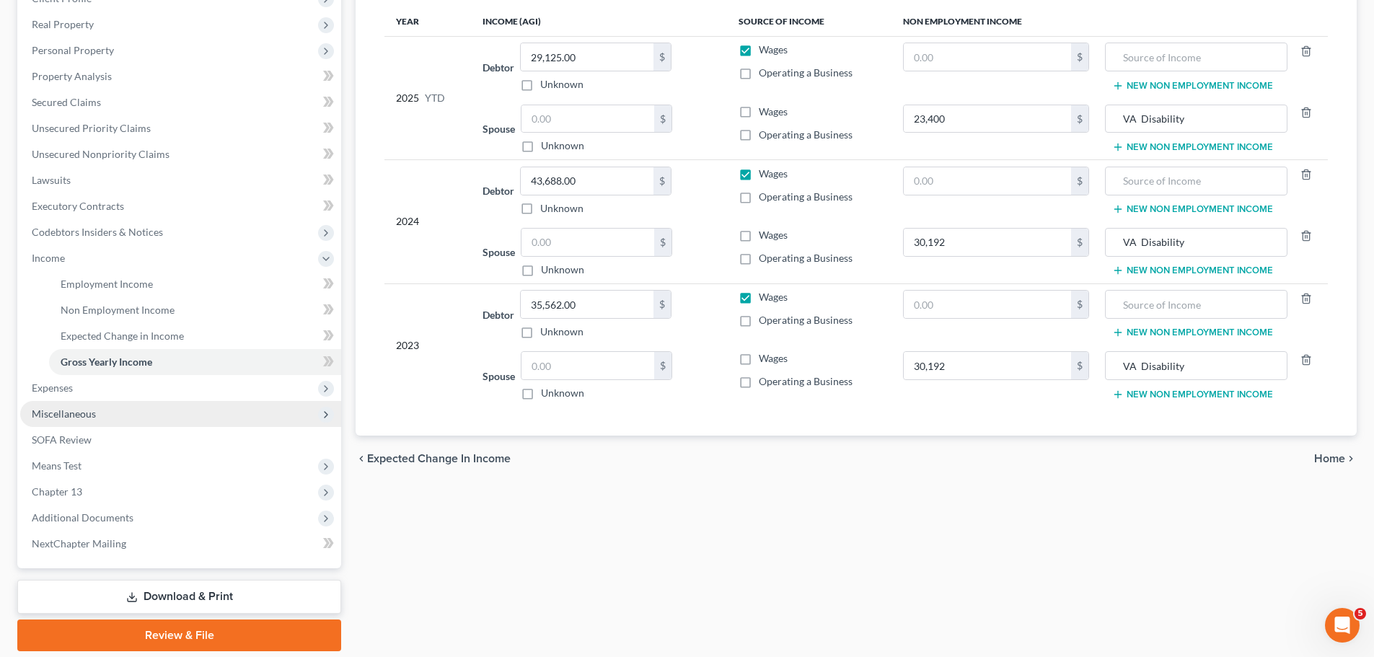
click at [89, 409] on span "Miscellaneous" at bounding box center [64, 413] width 64 height 12
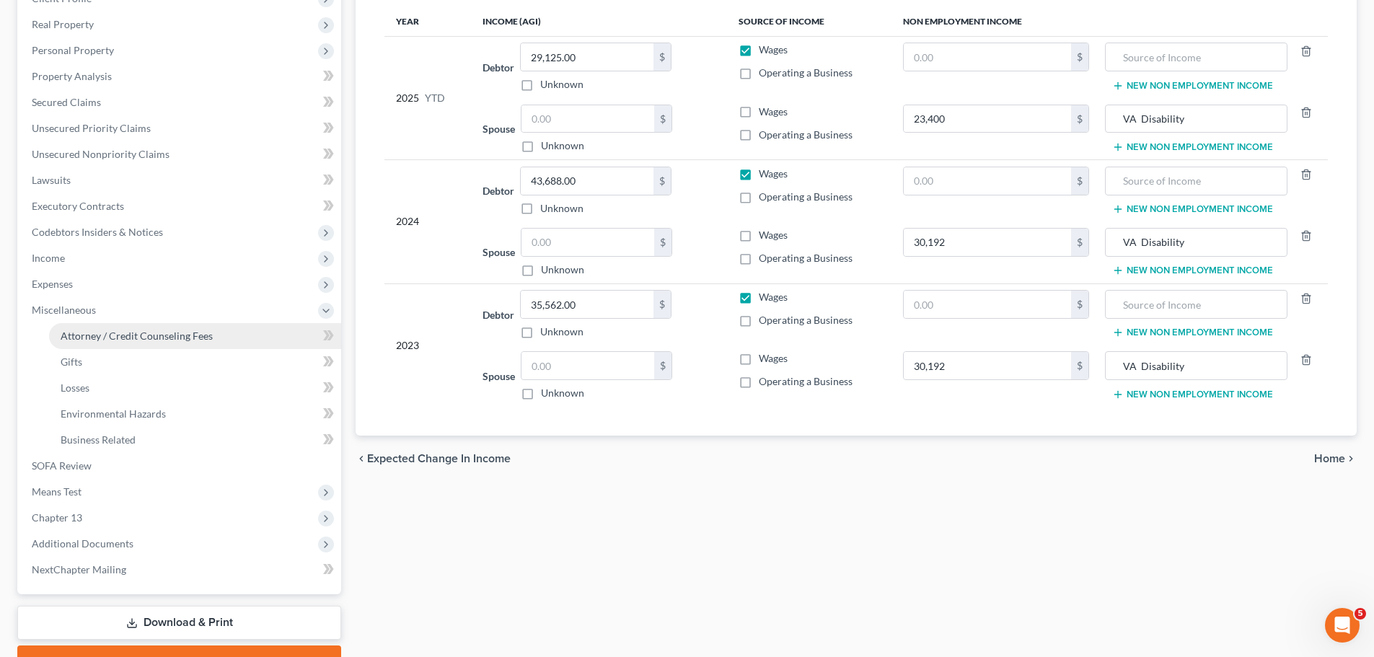
click at [221, 342] on link "Attorney / Credit Counseling Fees" at bounding box center [195, 336] width 292 height 26
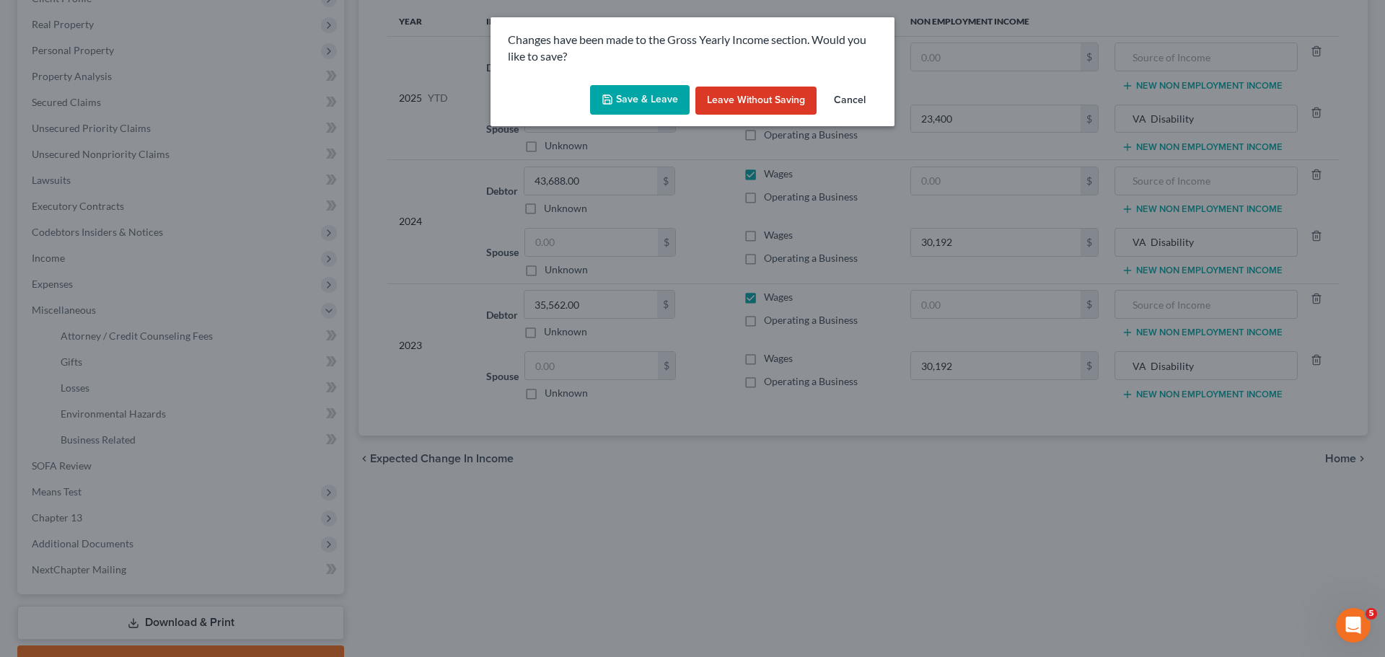
click at [626, 96] on button "Save & Leave" at bounding box center [640, 100] width 100 height 30
type input "30,192.00"
type input "23,400.00"
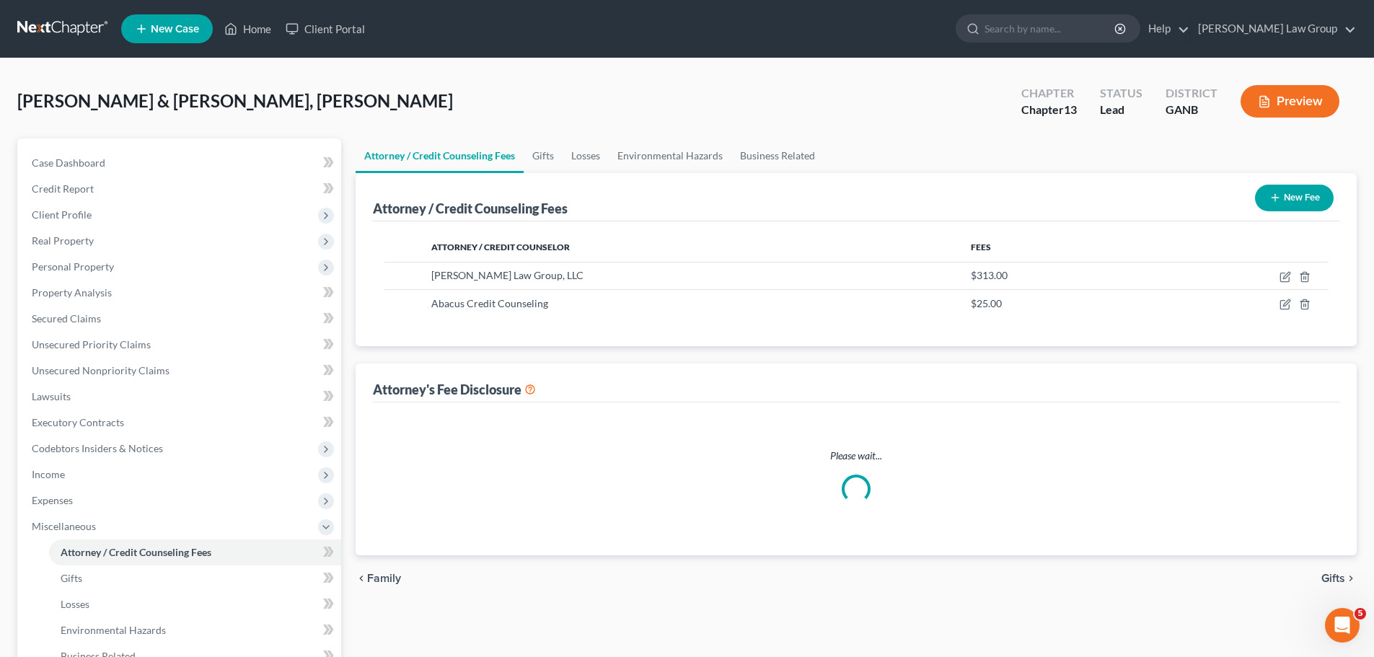
select select "1"
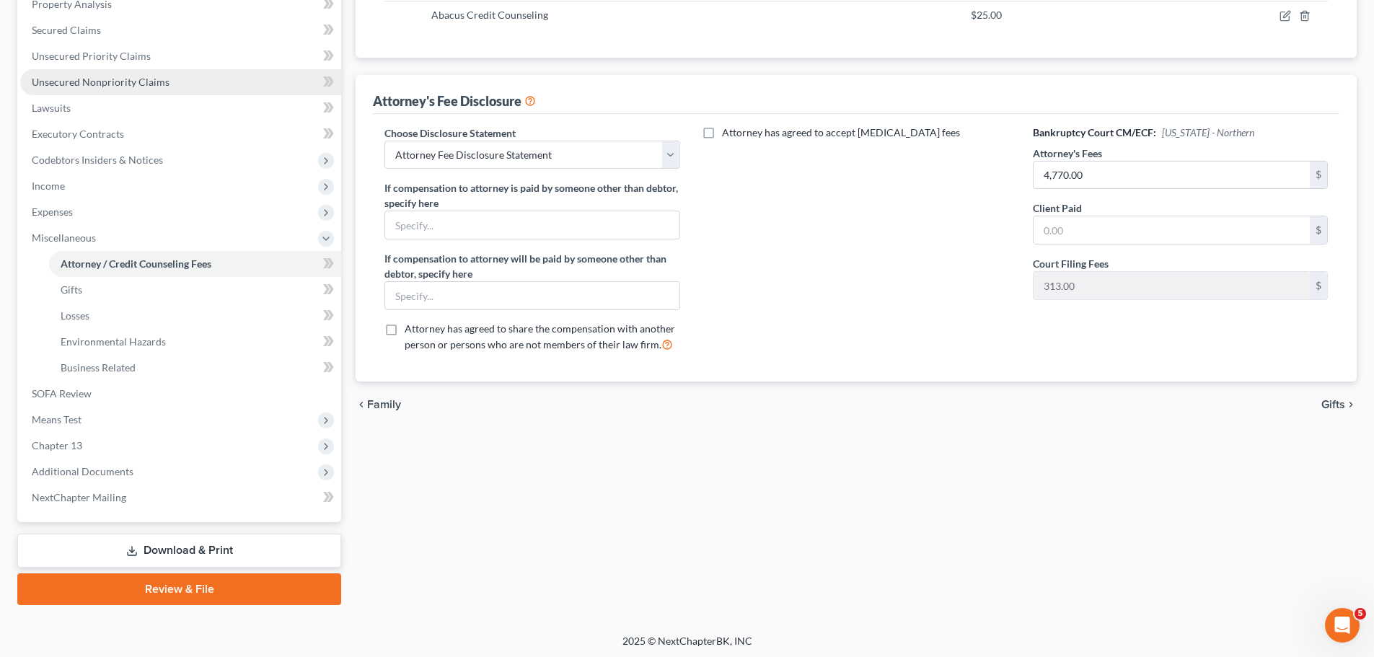
scroll to position [291, 0]
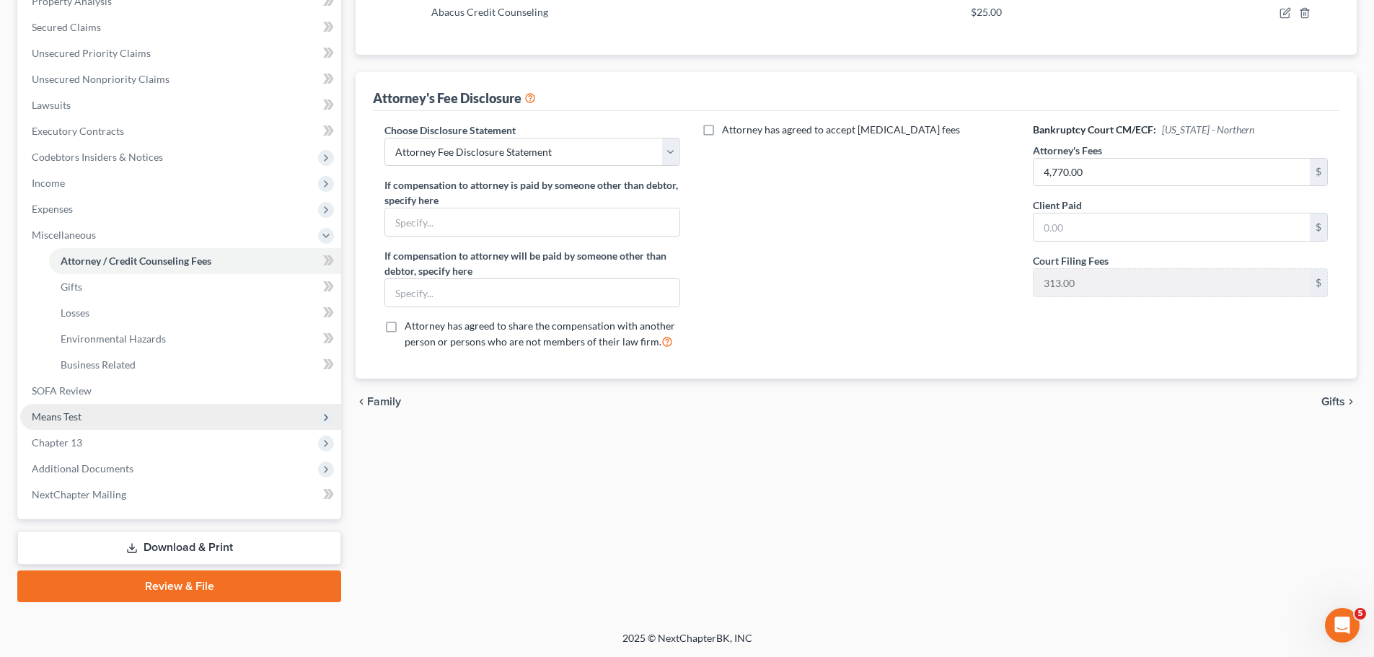
click at [154, 405] on span "Means Test" at bounding box center [180, 417] width 321 height 26
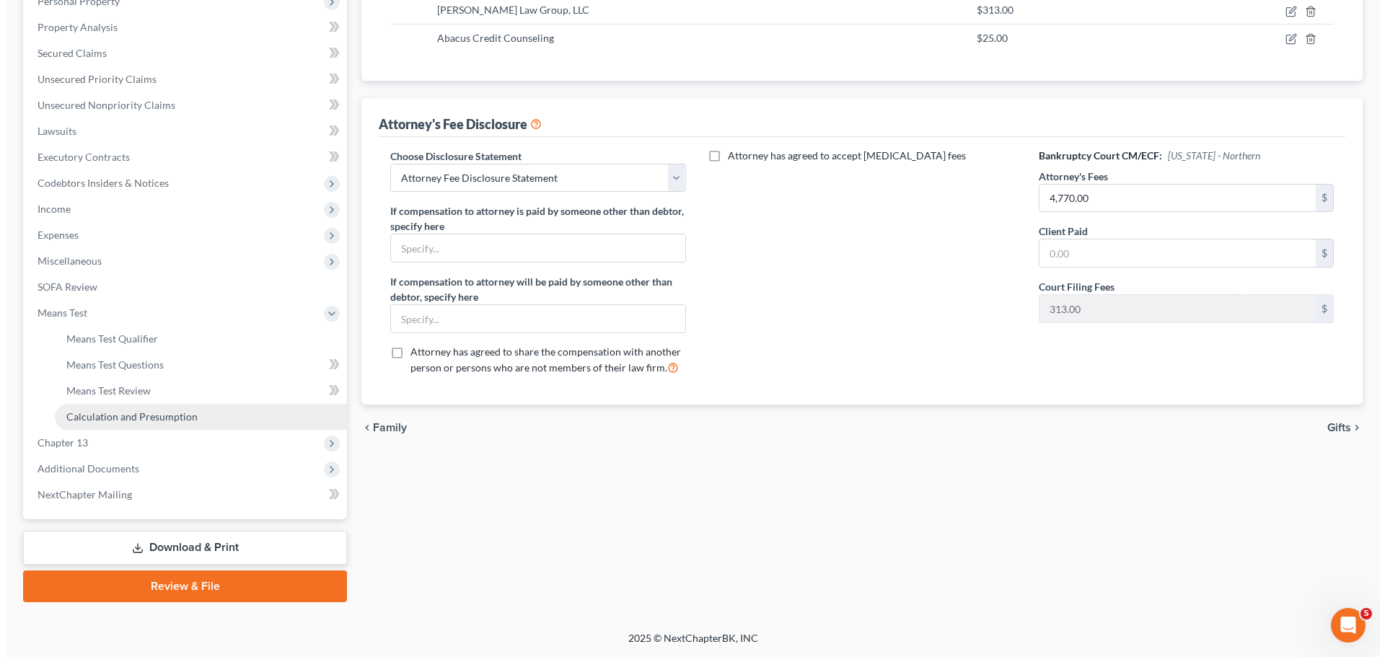
scroll to position [265, 0]
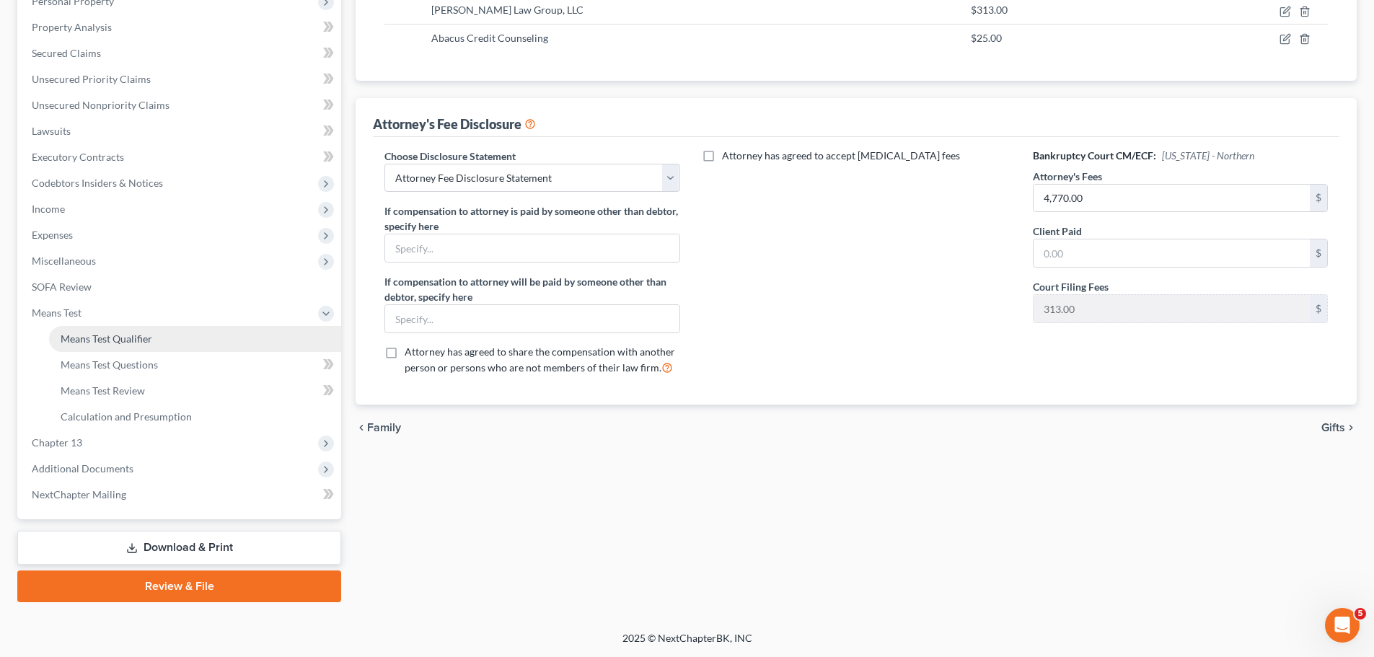
click at [158, 332] on link "Means Test Qualifier" at bounding box center [195, 339] width 292 height 26
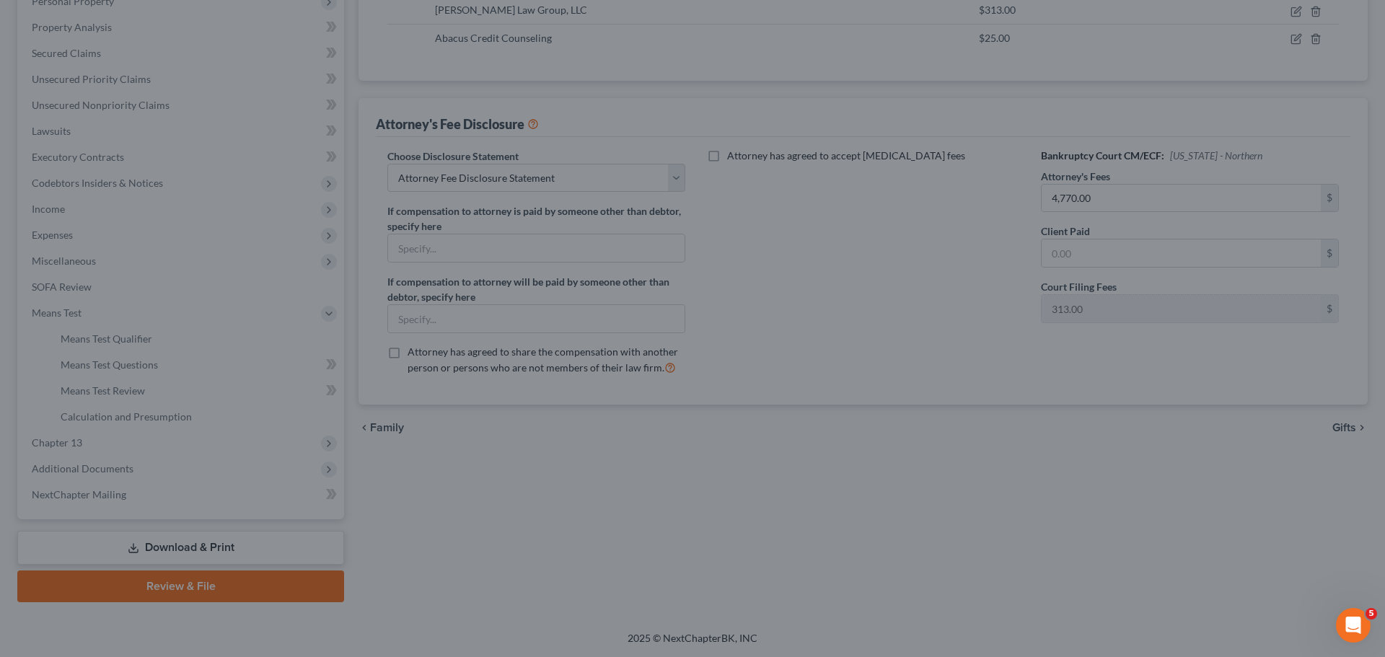
click at [188, 105] on div at bounding box center [692, 328] width 1385 height 657
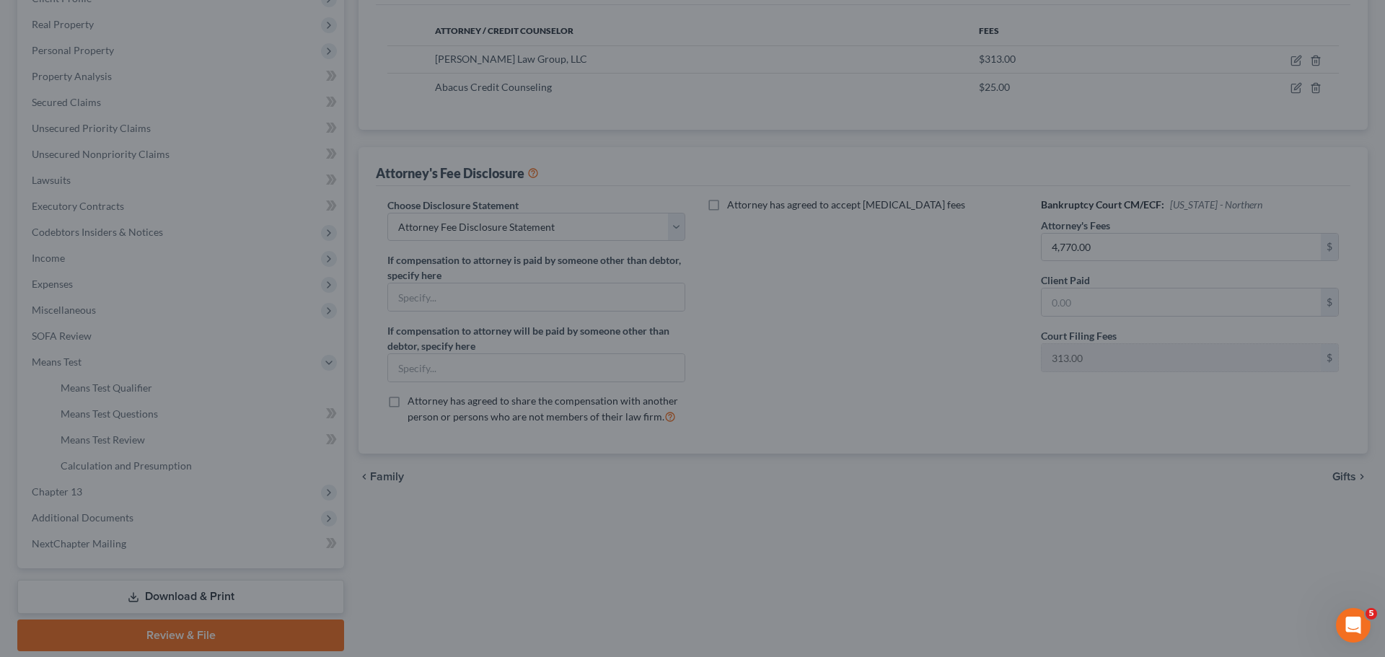
scroll to position [265, 0]
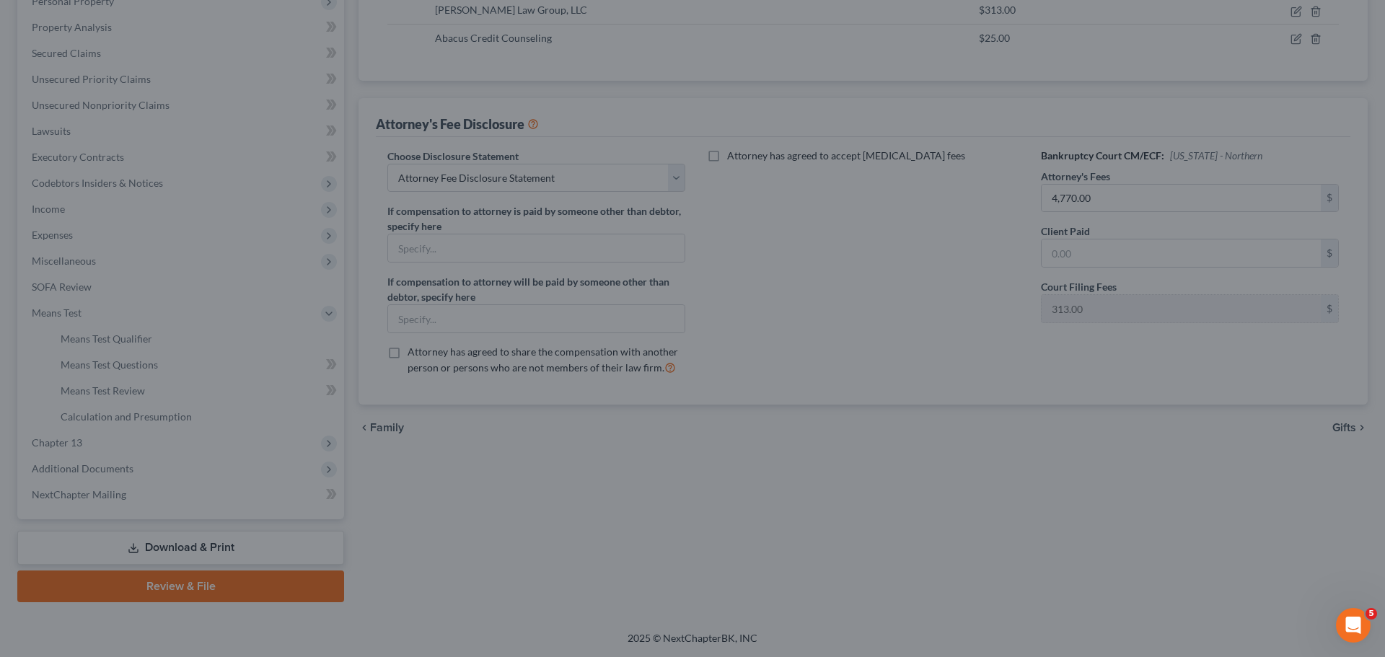
drag, startPoint x: 730, startPoint y: 100, endPoint x: 636, endPoint y: 87, distance: 94.7
click at [730, 100] on div at bounding box center [692, 328] width 1385 height 657
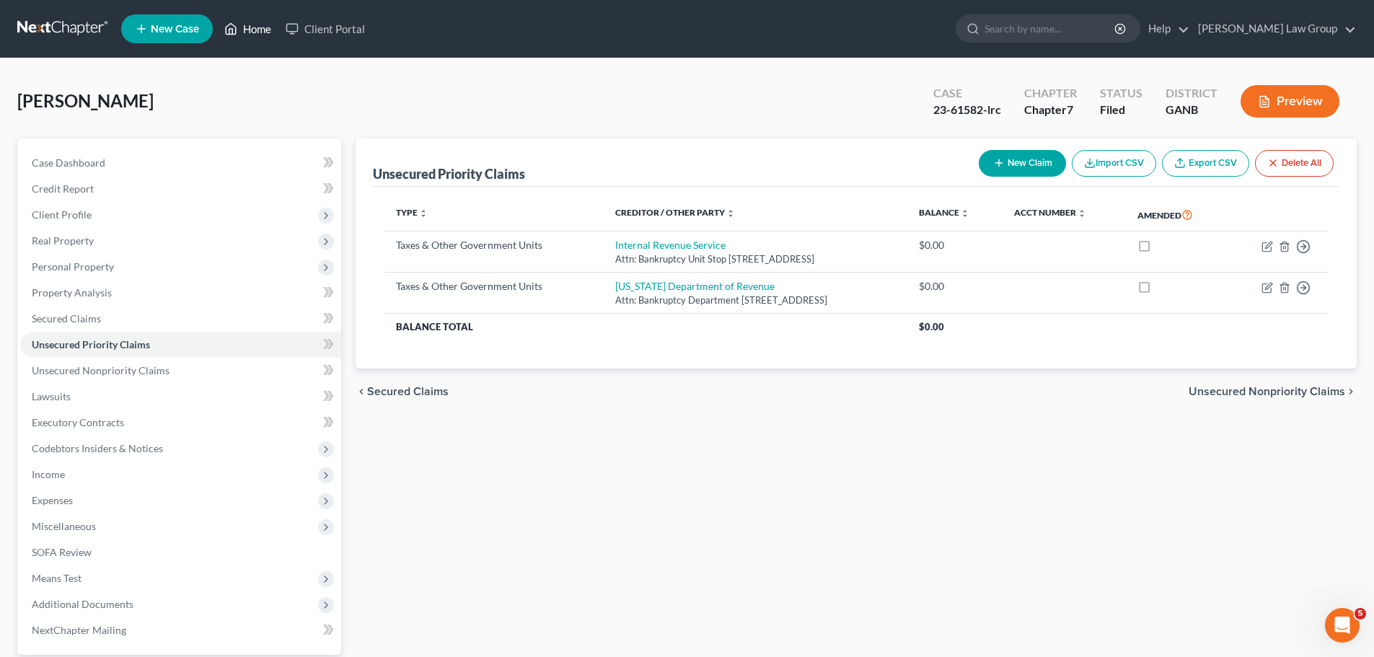
click at [255, 30] on link "Home" at bounding box center [247, 29] width 61 height 26
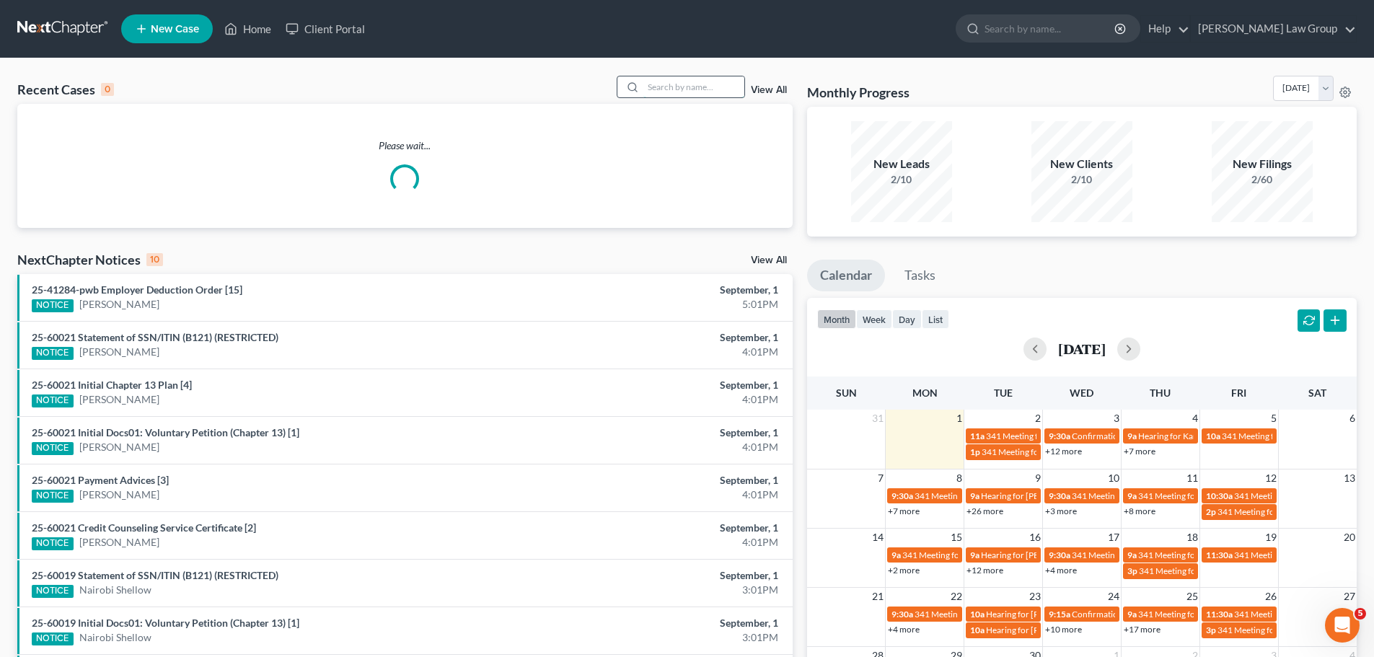
click at [679, 85] on input "search" at bounding box center [693, 86] width 101 height 21
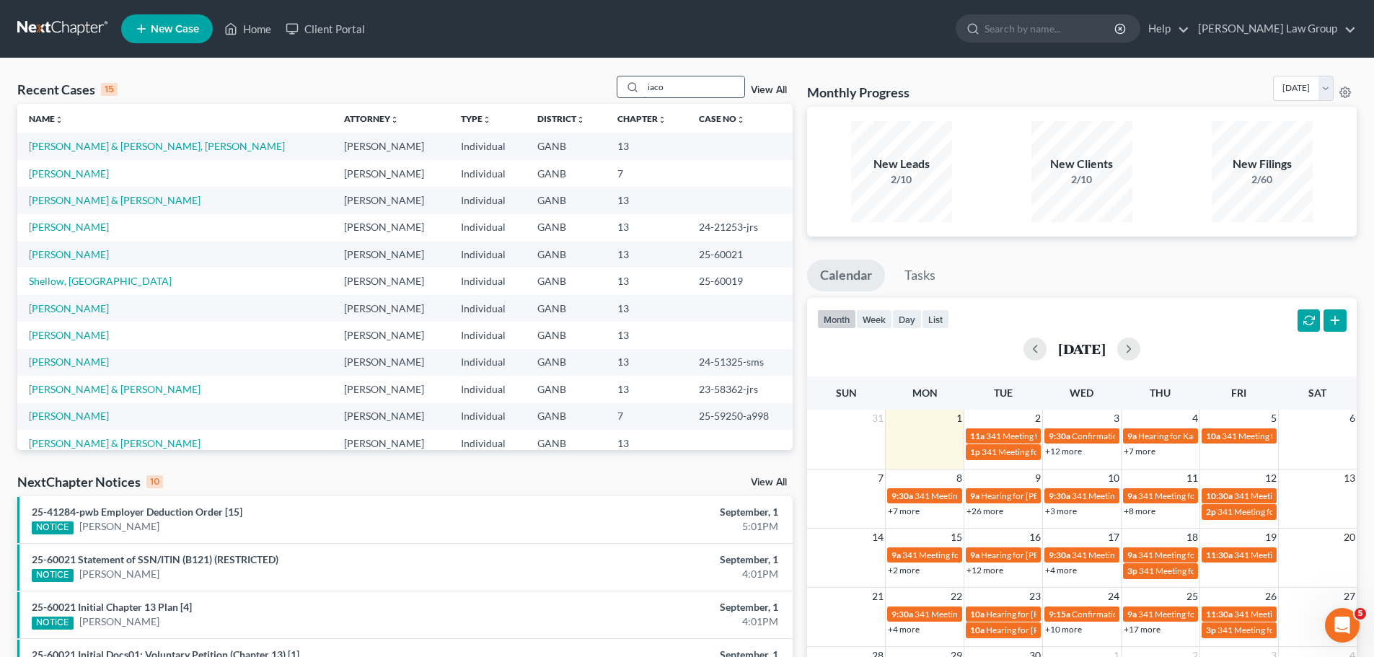
type input "iaco"
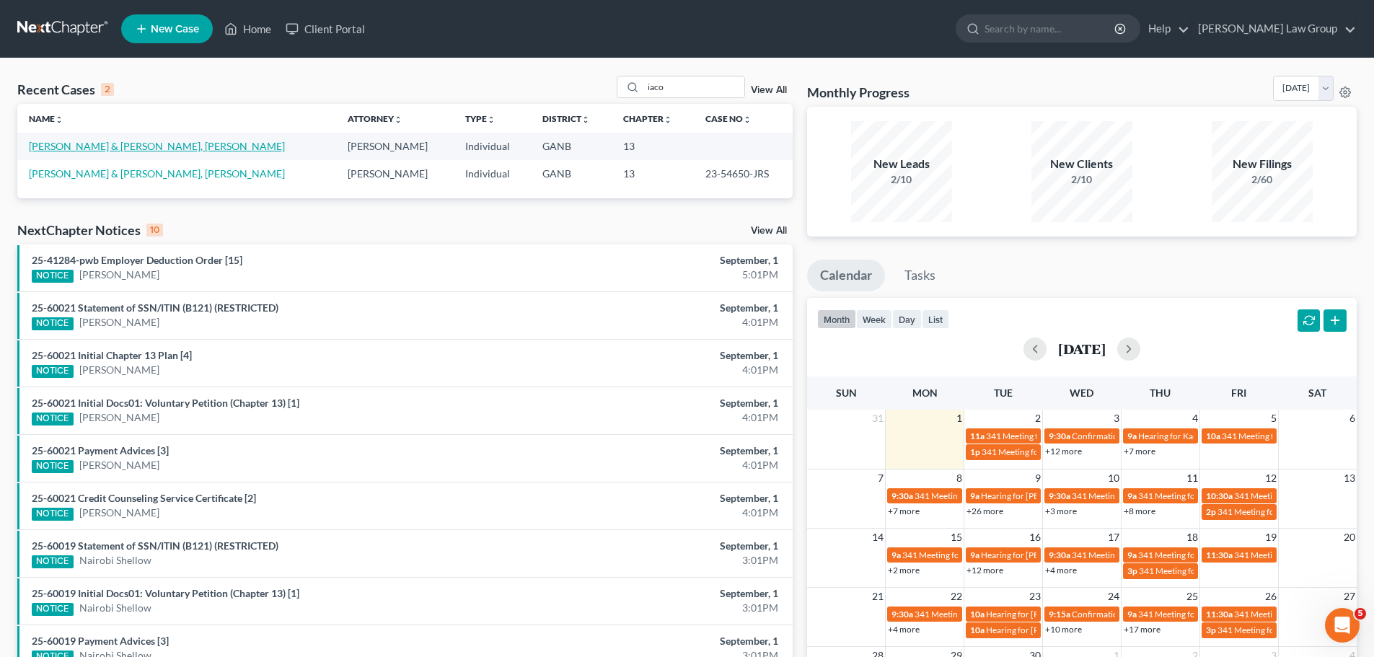
click at [126, 151] on link "[PERSON_NAME] & [PERSON_NAME], [PERSON_NAME]" at bounding box center [157, 146] width 256 height 12
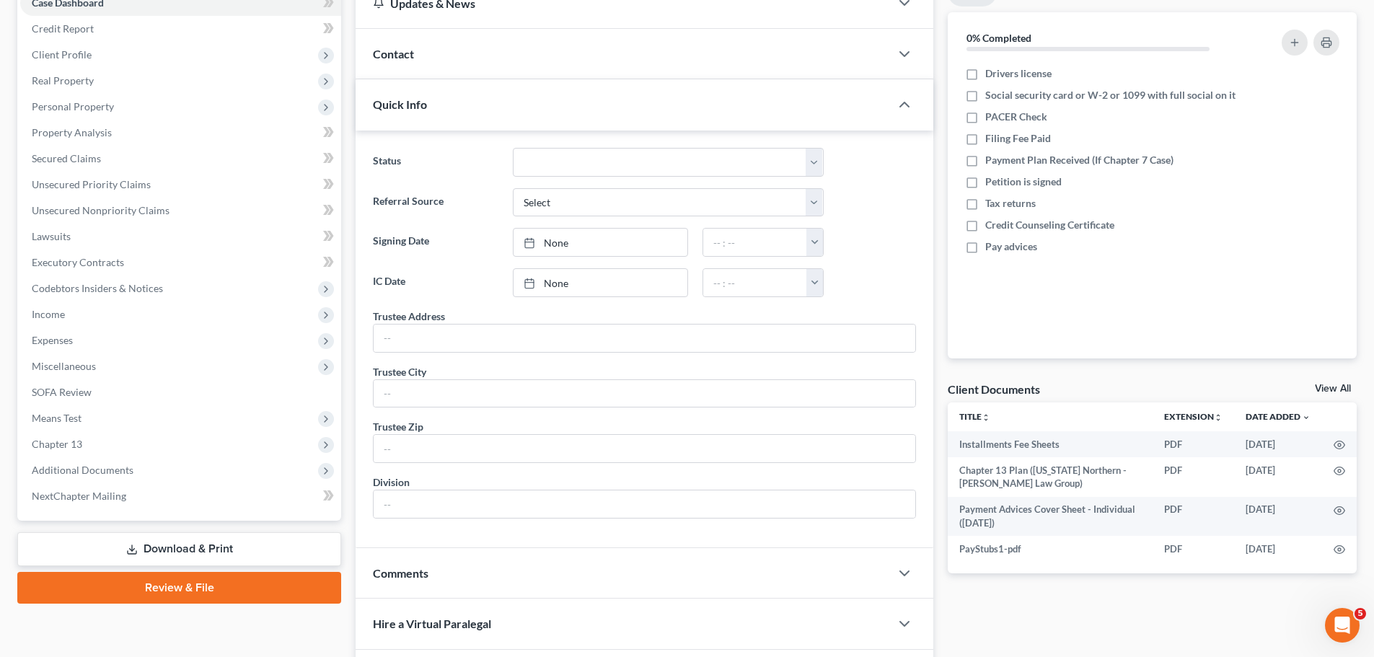
scroll to position [309, 0]
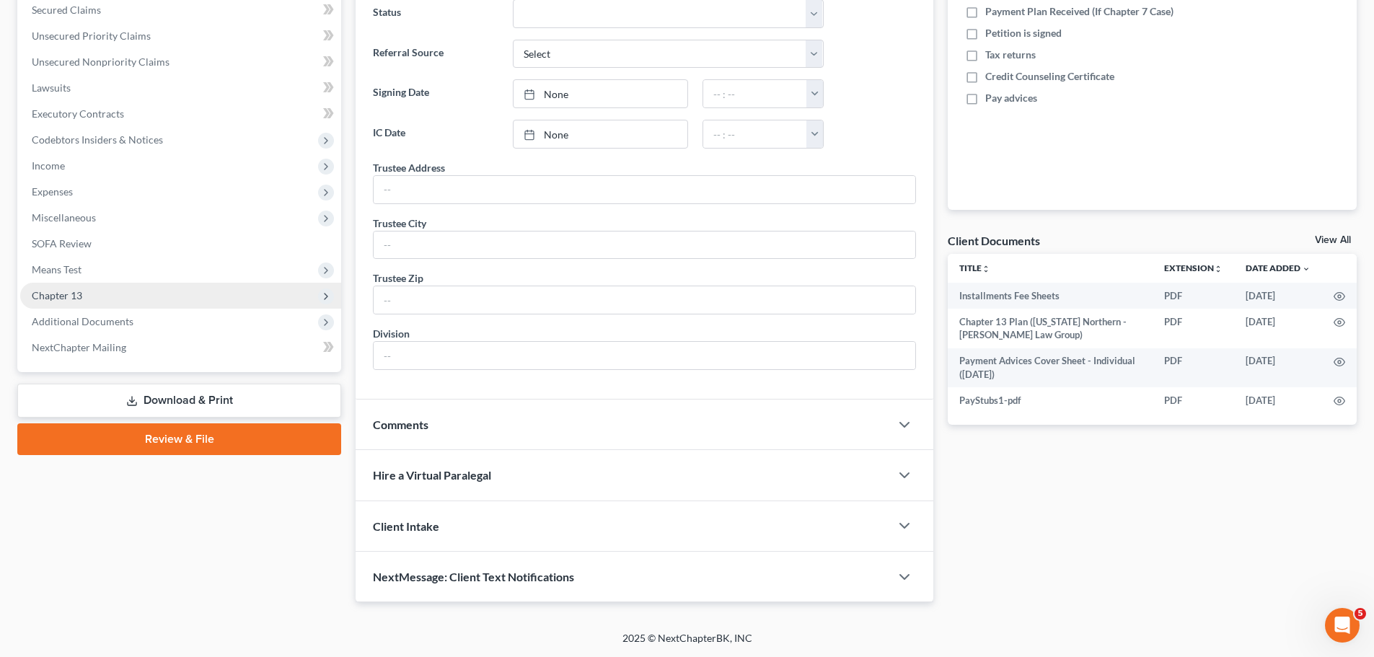
click at [120, 291] on span "Chapter 13" at bounding box center [180, 296] width 321 height 26
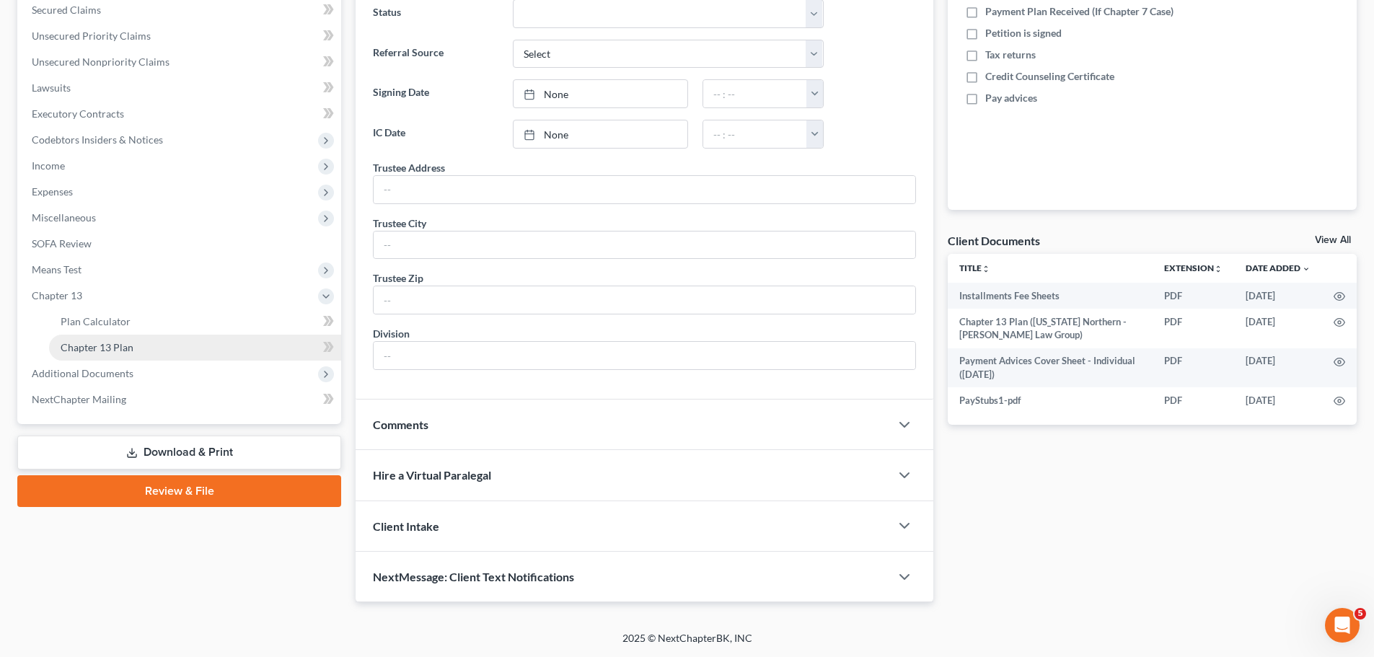
click at [169, 348] on link "Chapter 13 Plan" at bounding box center [195, 348] width 292 height 26
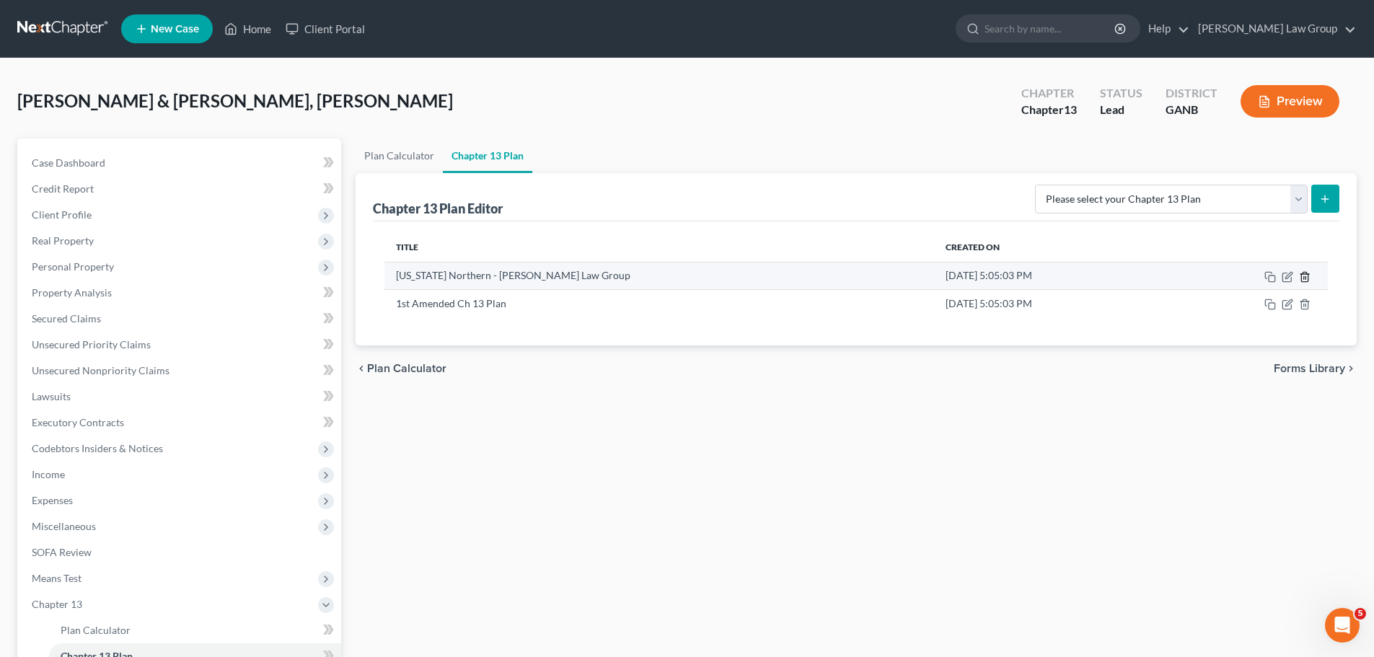
click at [1307, 278] on icon "button" at bounding box center [1304, 276] width 6 height 9
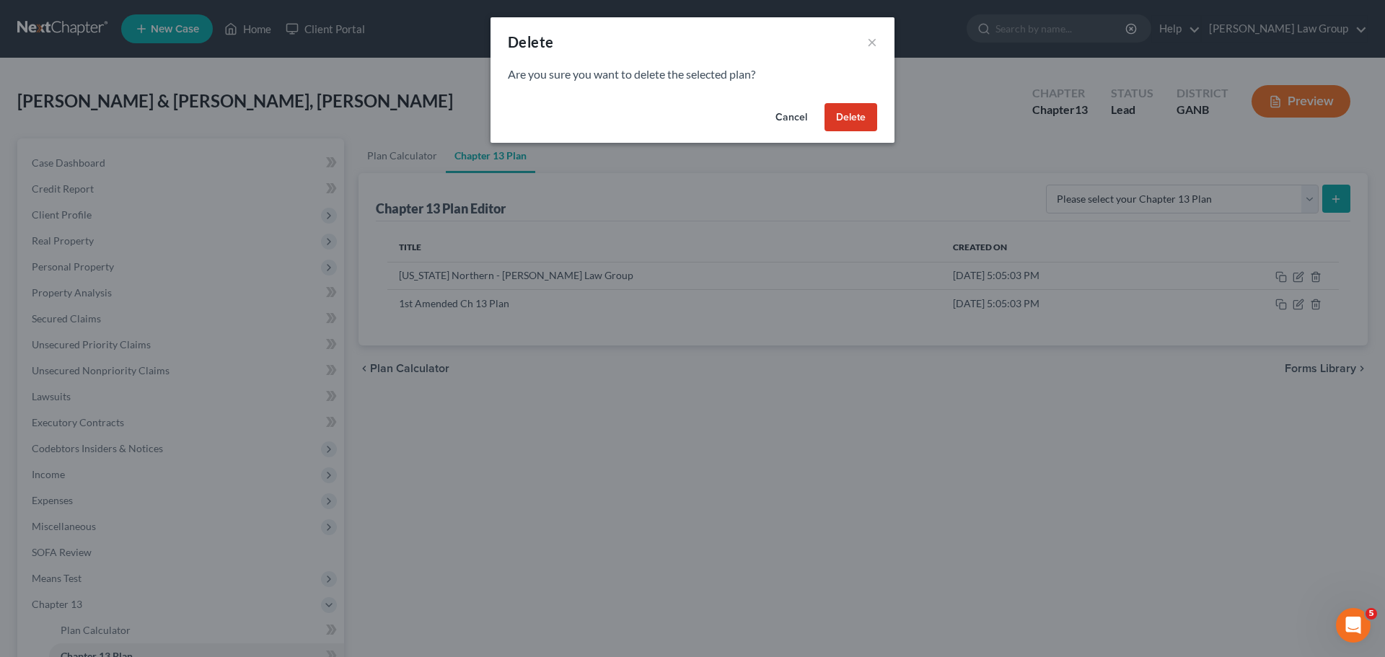
click at [862, 122] on button "Delete" at bounding box center [850, 117] width 53 height 29
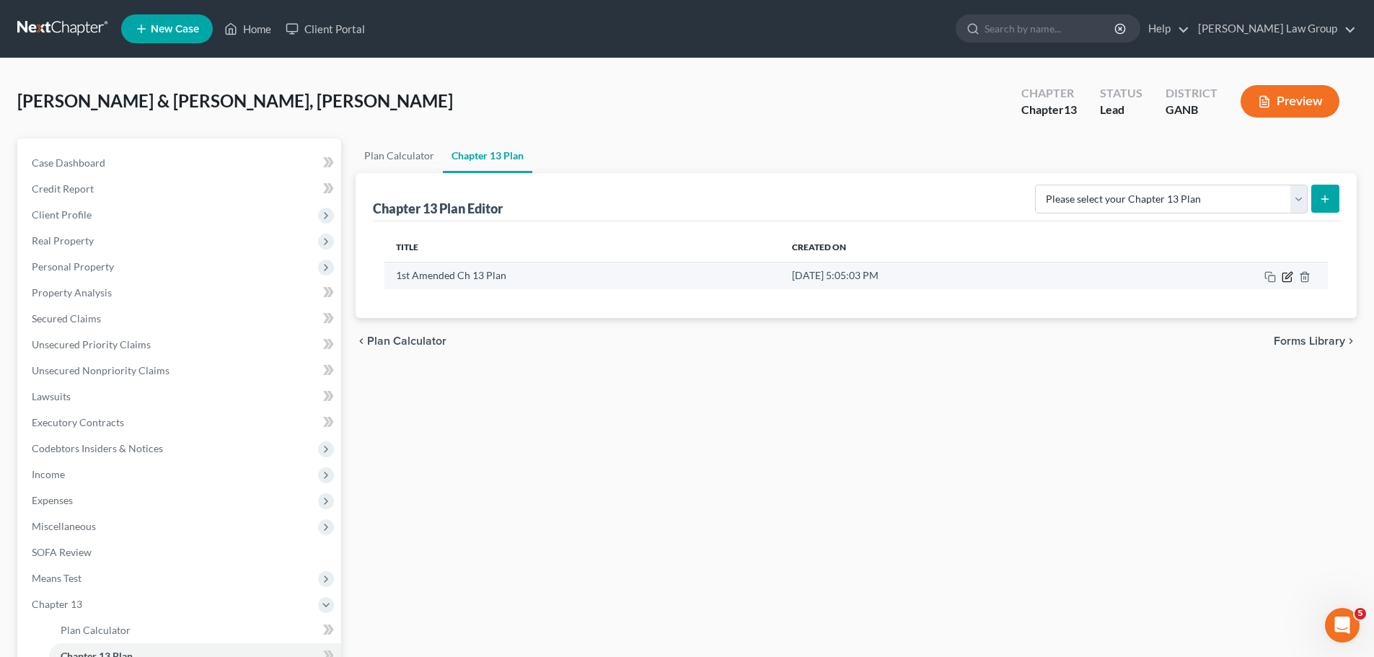
click at [1282, 278] on icon "button" at bounding box center [1286, 277] width 9 height 9
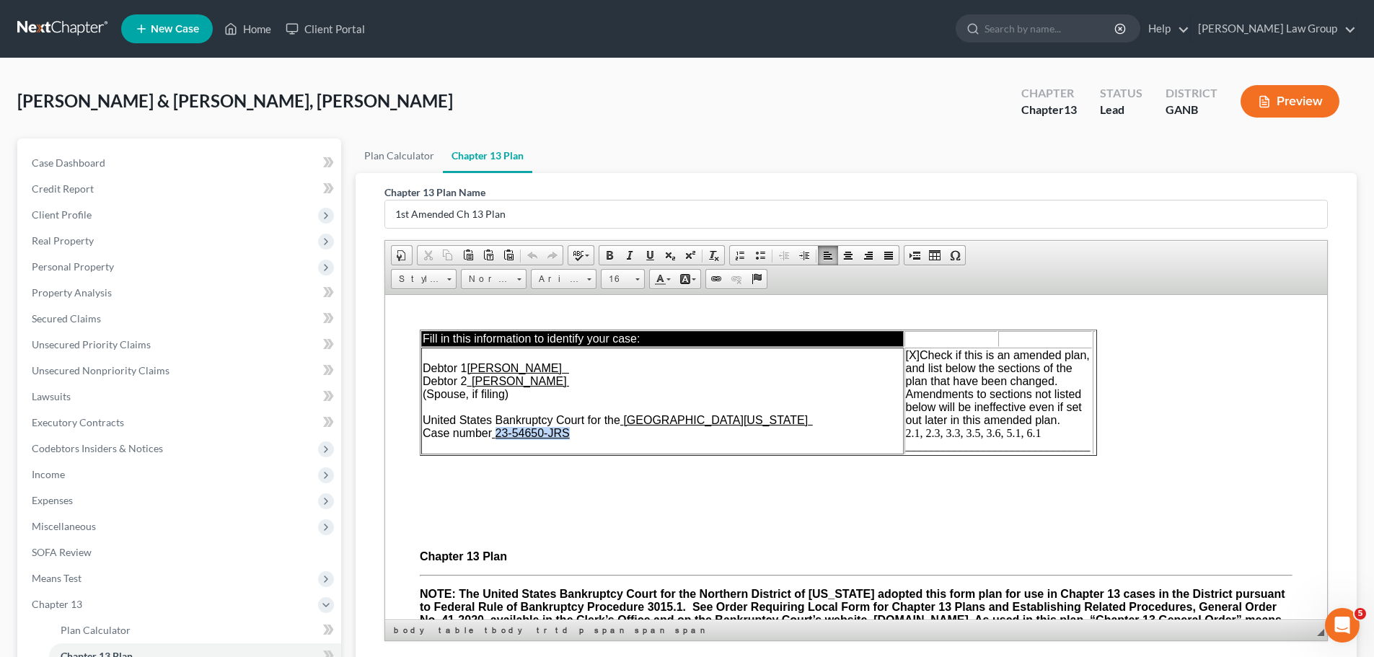
drag, startPoint x: 588, startPoint y: 437, endPoint x: 498, endPoint y: 437, distance: 90.1
click at [498, 437] on td "Debtor 1 Kimberly Ann Iacopelli Debtor 2 Michael Cornelious Iacopelli (Spouse, …" at bounding box center [662, 400] width 482 height 107
click at [914, 356] on span "[X]" at bounding box center [913, 354] width 14 height 12
drag, startPoint x: 1050, startPoint y: 428, endPoint x: 909, endPoint y: 431, distance: 141.4
click at [906, 431] on td "[o] Check if this is an amended plan, and list below the sections of the plan t…" at bounding box center [997, 400] width 187 height 107
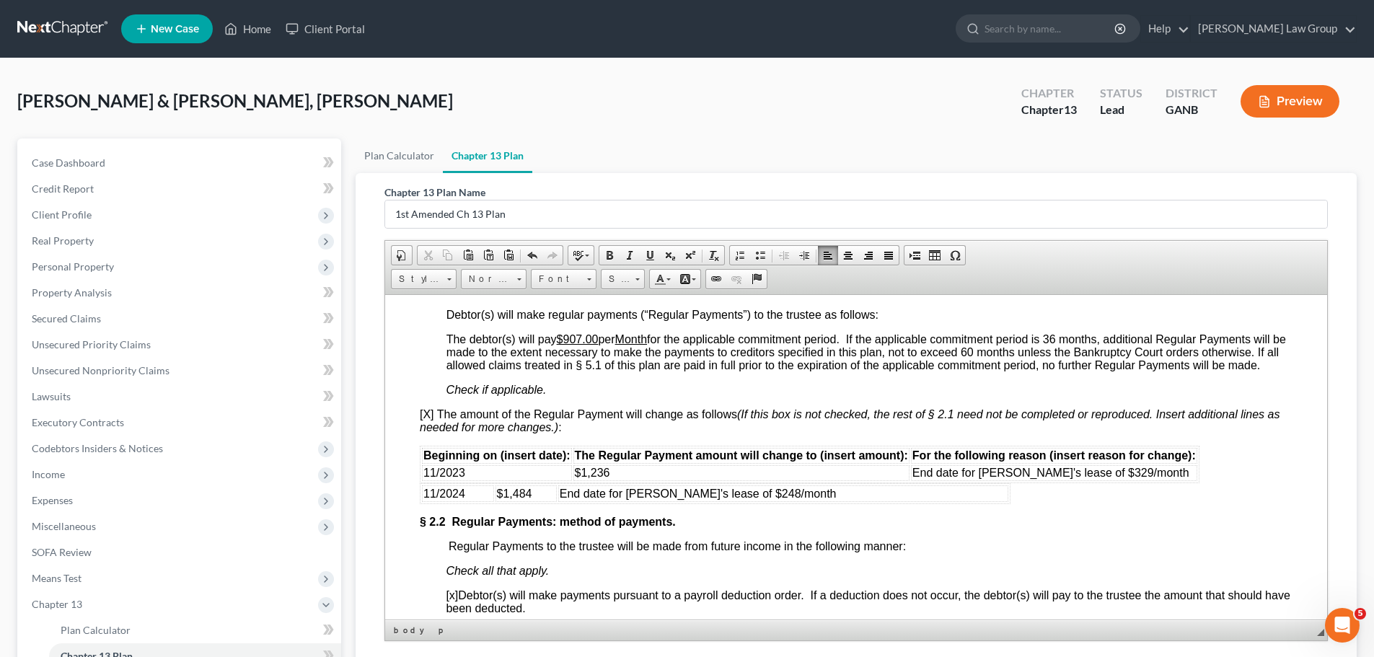
scroll to position [1298, 0]
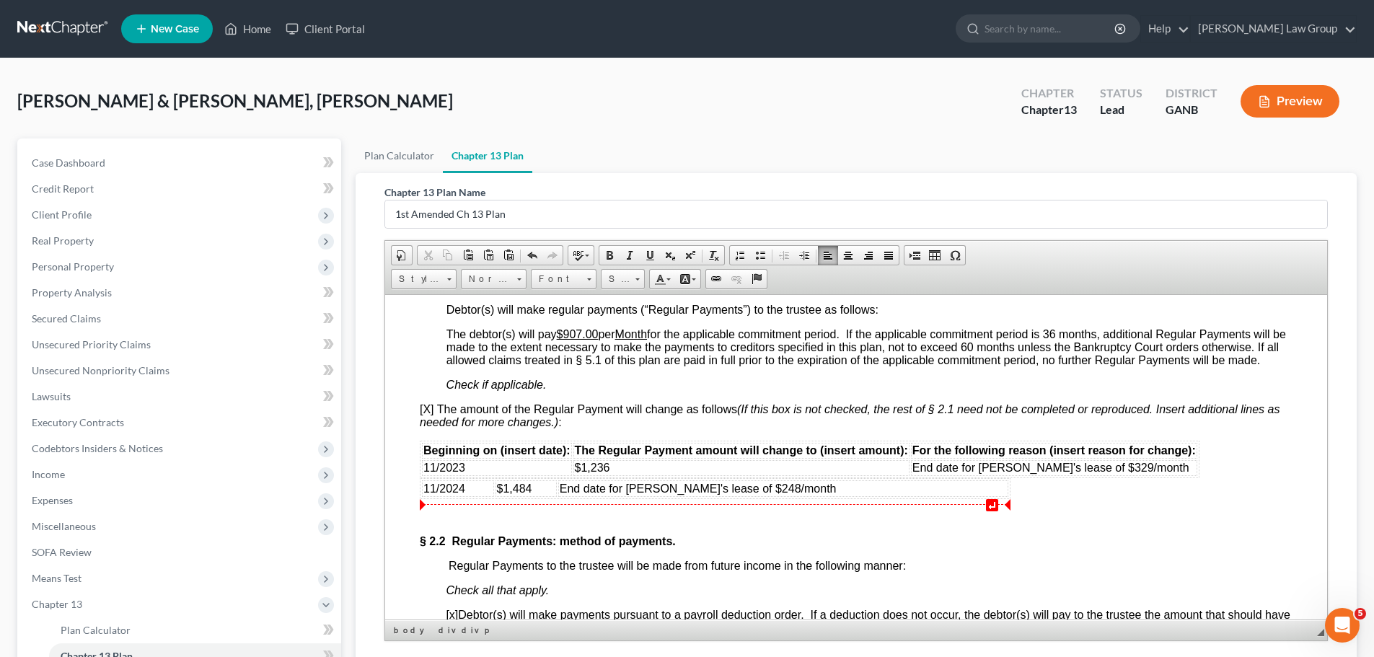
click at [967, 496] on td "End date for Aaron's lease of $248/month" at bounding box center [783, 488] width 450 height 17
click at [431, 428] on span "[X] The amount of the Regular Payment will change as follows (If this box is no…" at bounding box center [850, 414] width 860 height 25
click at [926, 473] on span "End date for Aaron's lease of $329/month" at bounding box center [1050, 467] width 277 height 12
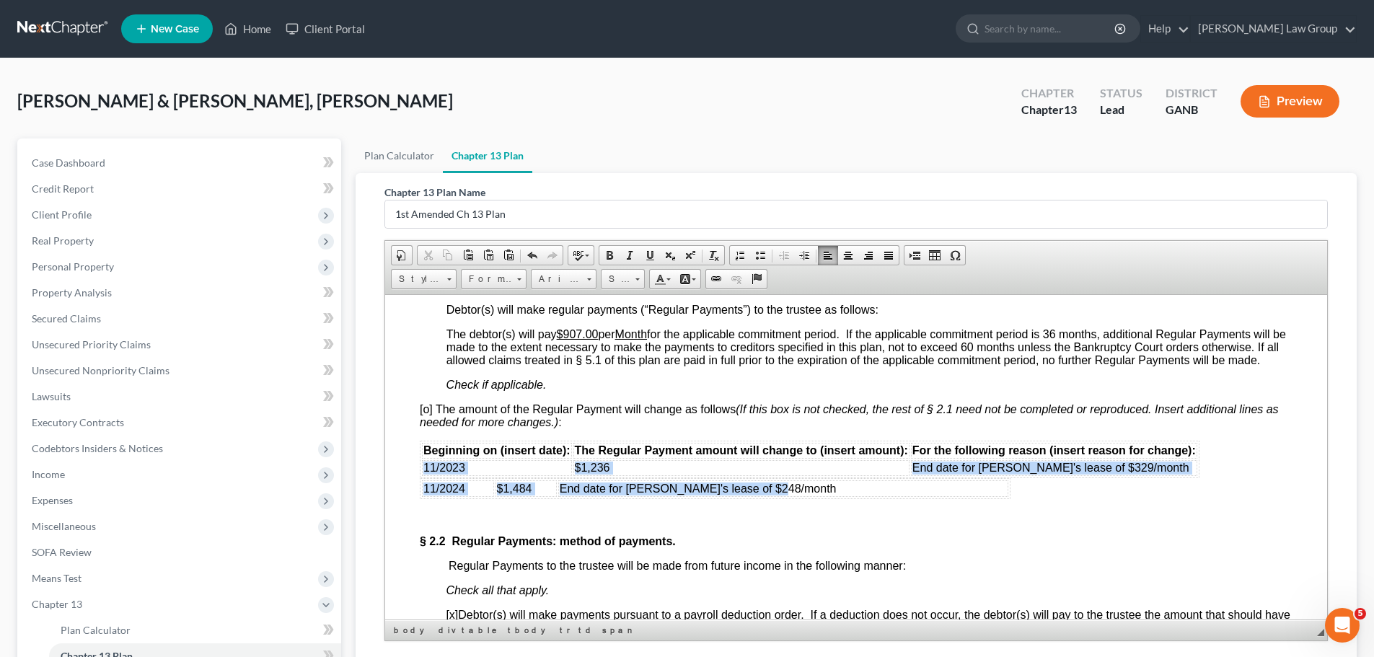
drag, startPoint x: 951, startPoint y: 516, endPoint x: 423, endPoint y: 492, distance: 528.4
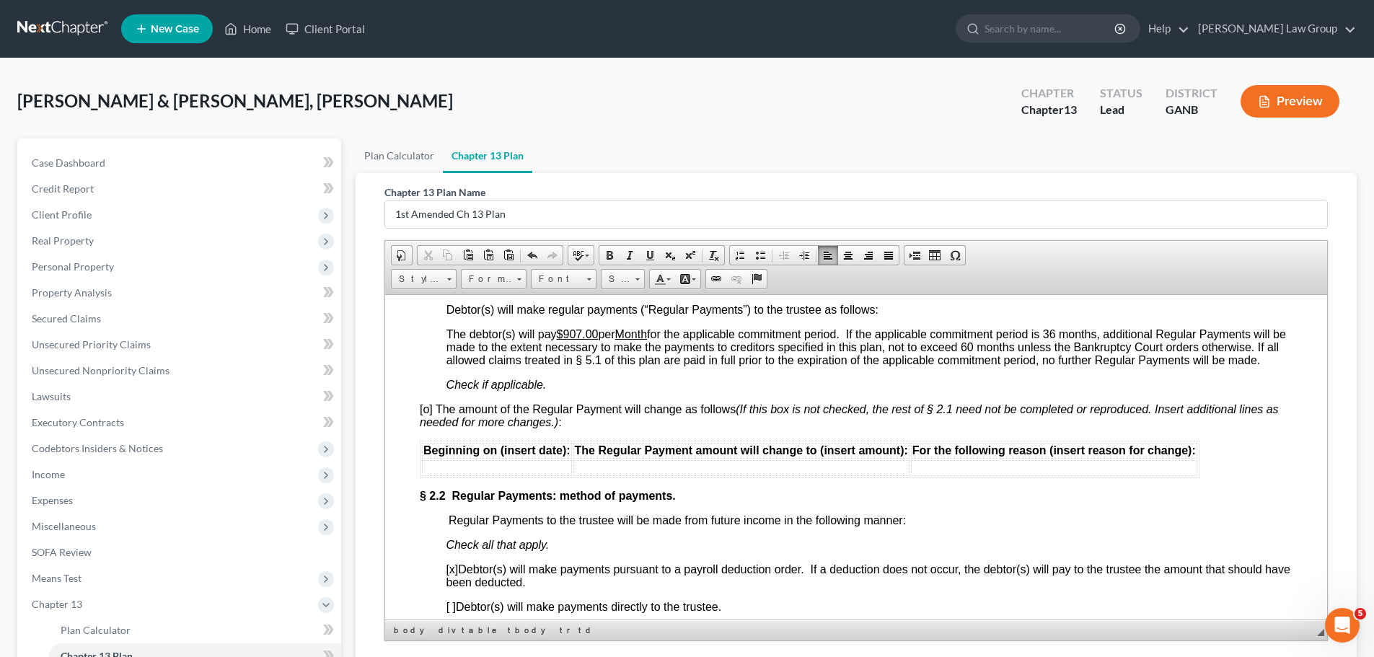
scroll to position [1154, 0]
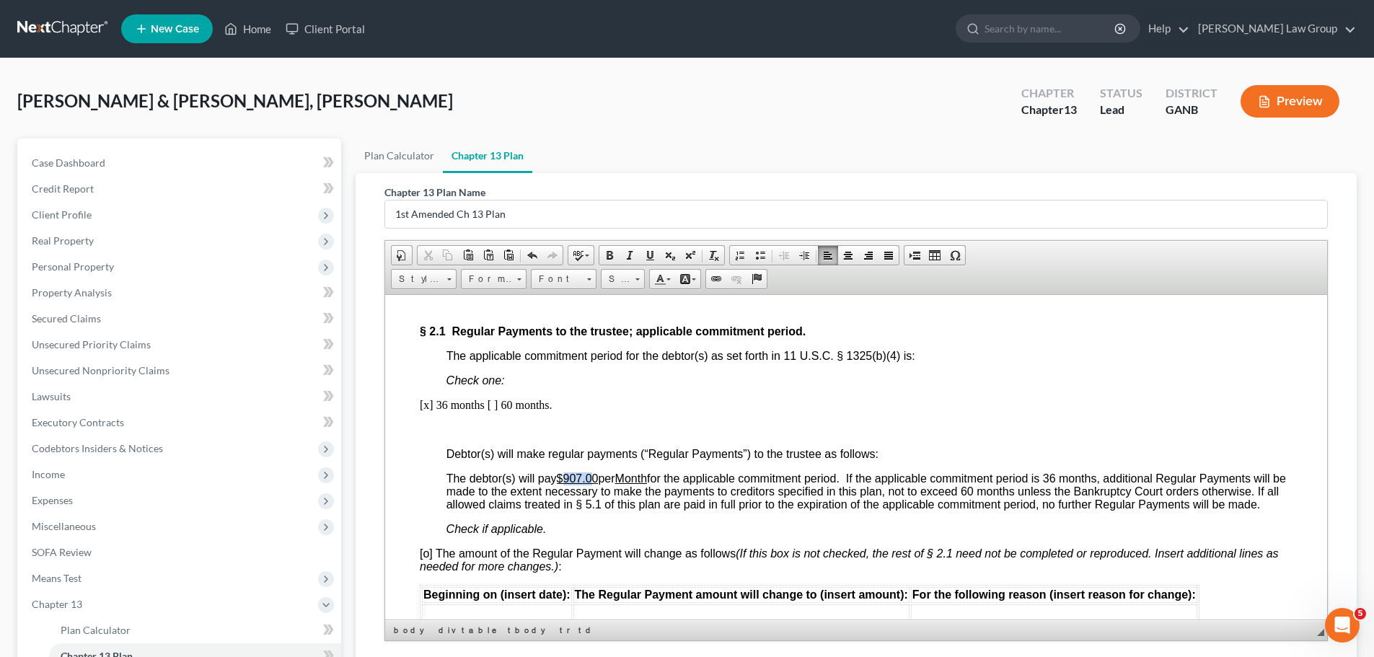
drag, startPoint x: 597, startPoint y: 489, endPoint x: 586, endPoint y: 490, distance: 10.9
click at [566, 484] on u "$907.00" at bounding box center [578, 478] width 42 height 12
drag, startPoint x: 601, startPoint y: 490, endPoint x: 594, endPoint y: 496, distance: 9.7
click at [601, 490] on span "The debtor(s) will pay $907.00 per Month for the applicable commitment period. …" at bounding box center [865, 491] width 839 height 38
drag, startPoint x: 603, startPoint y: 488, endPoint x: 568, endPoint y: 490, distance: 35.4
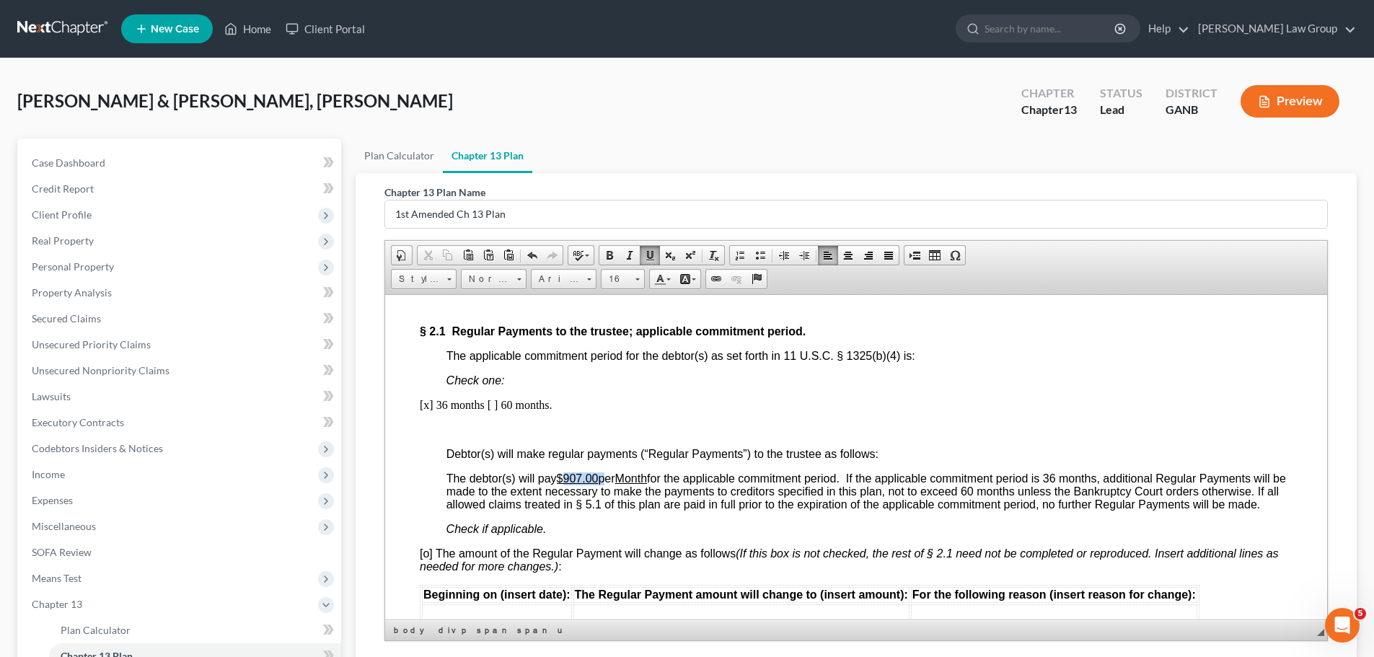
click at [568, 490] on span "The debtor(s) will pay $907.00 per Month for the applicable commitment period. …" at bounding box center [865, 491] width 839 height 38
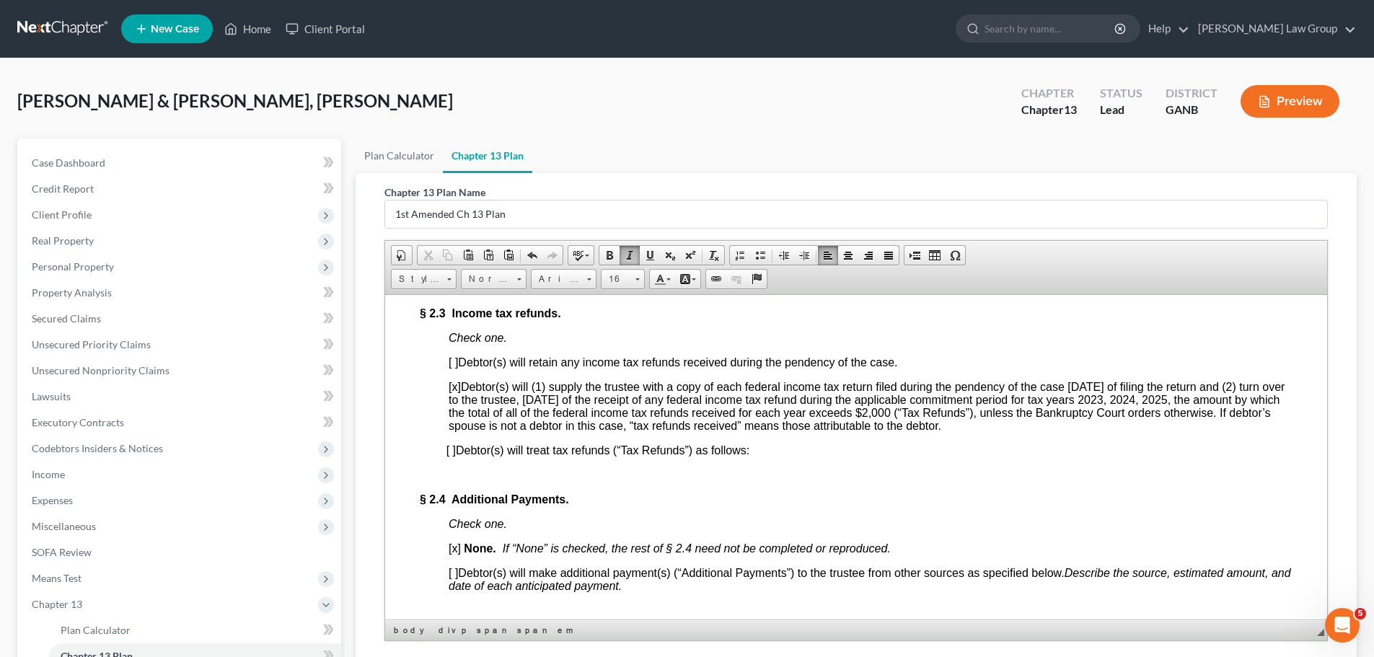
scroll to position [1659, 0]
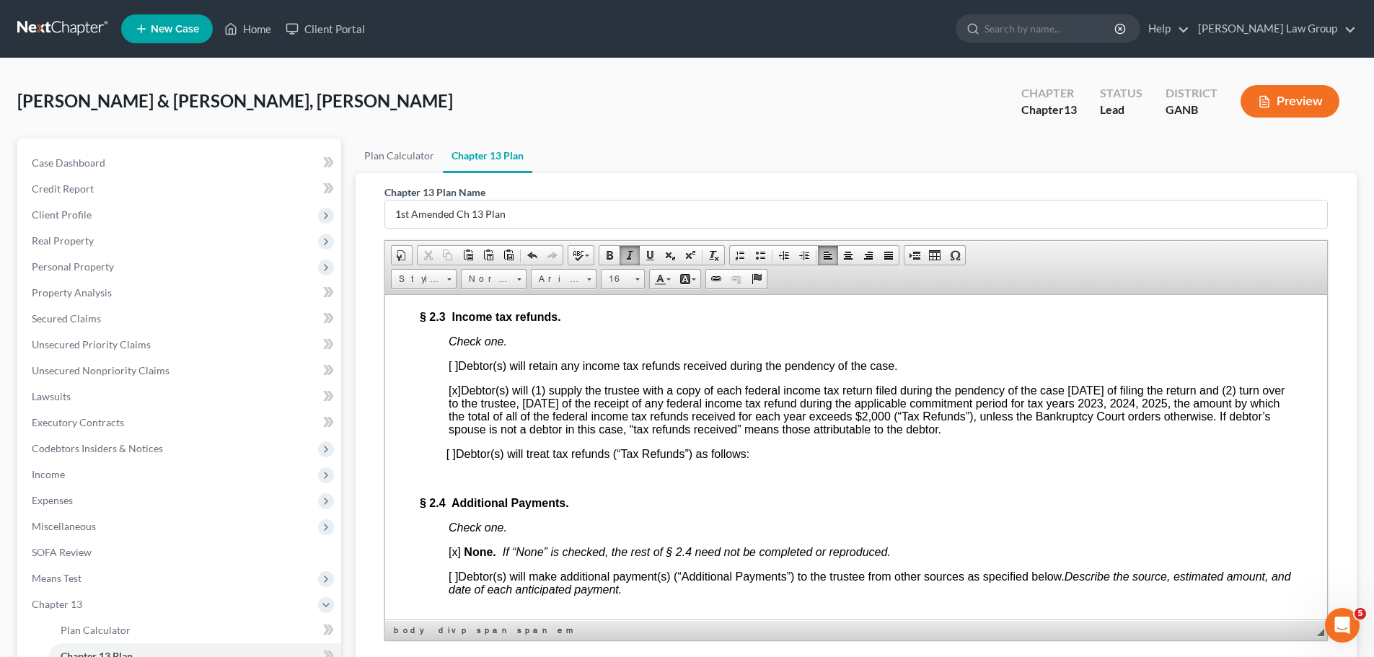
click at [1188, 434] on span "[x] Debtor(s) will (1) supply the trustee with a copy of each federal income ta…" at bounding box center [867, 409] width 836 height 51
click at [892, 485] on p at bounding box center [869, 478] width 846 height 13
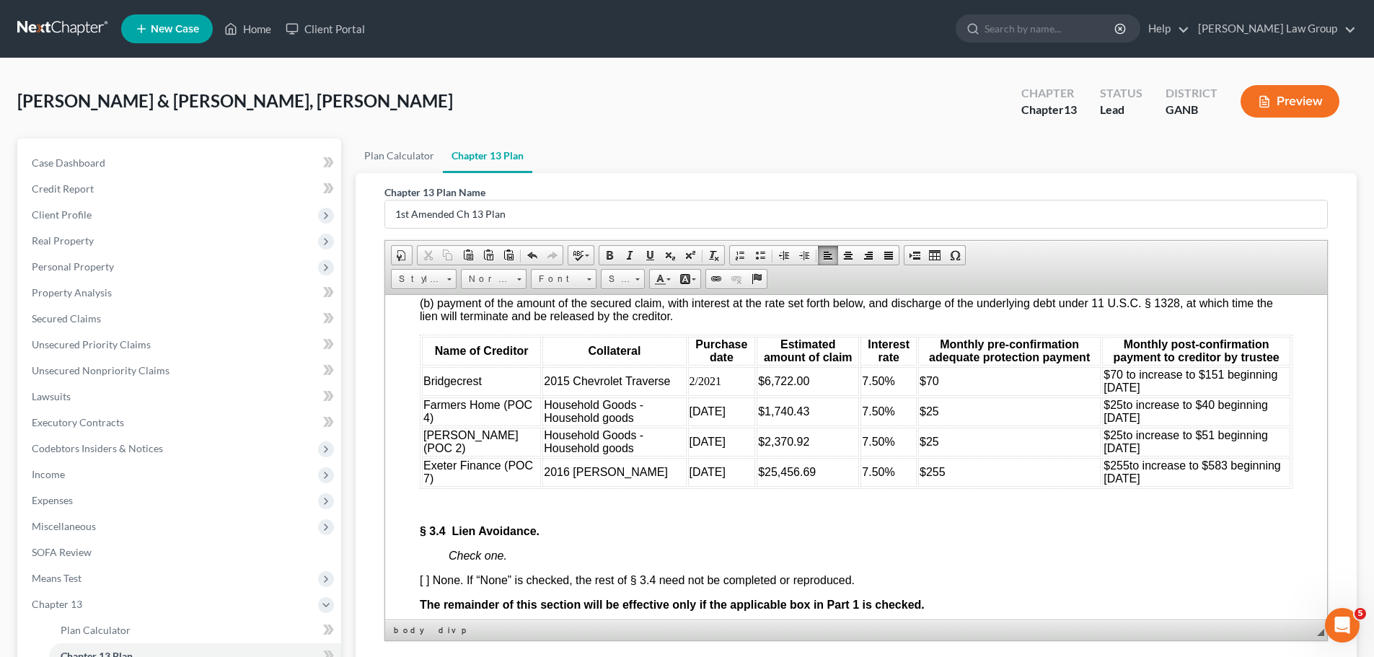
scroll to position [3101, 0]
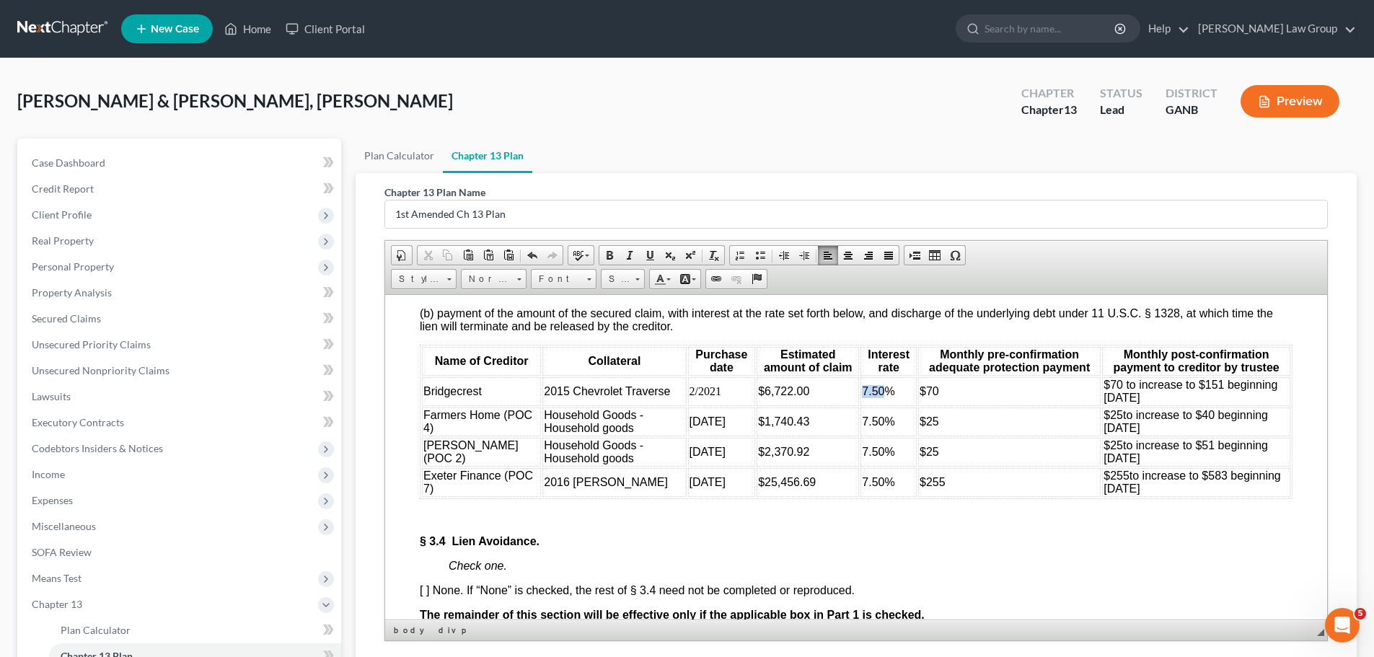
drag, startPoint x: 849, startPoint y: 464, endPoint x: 831, endPoint y: 467, distance: 19.1
click at [862, 397] on span "7.50%" at bounding box center [878, 390] width 32 height 12
drag, startPoint x: 852, startPoint y: 497, endPoint x: 826, endPoint y: 505, distance: 26.5
click at [826, 498] on table "Name of Creditor Collateral Purchase date Estimated amount of claim Interest ra…" at bounding box center [856, 421] width 873 height 154
click at [864, 436] on td "7.50%" at bounding box center [888, 421] width 56 height 29
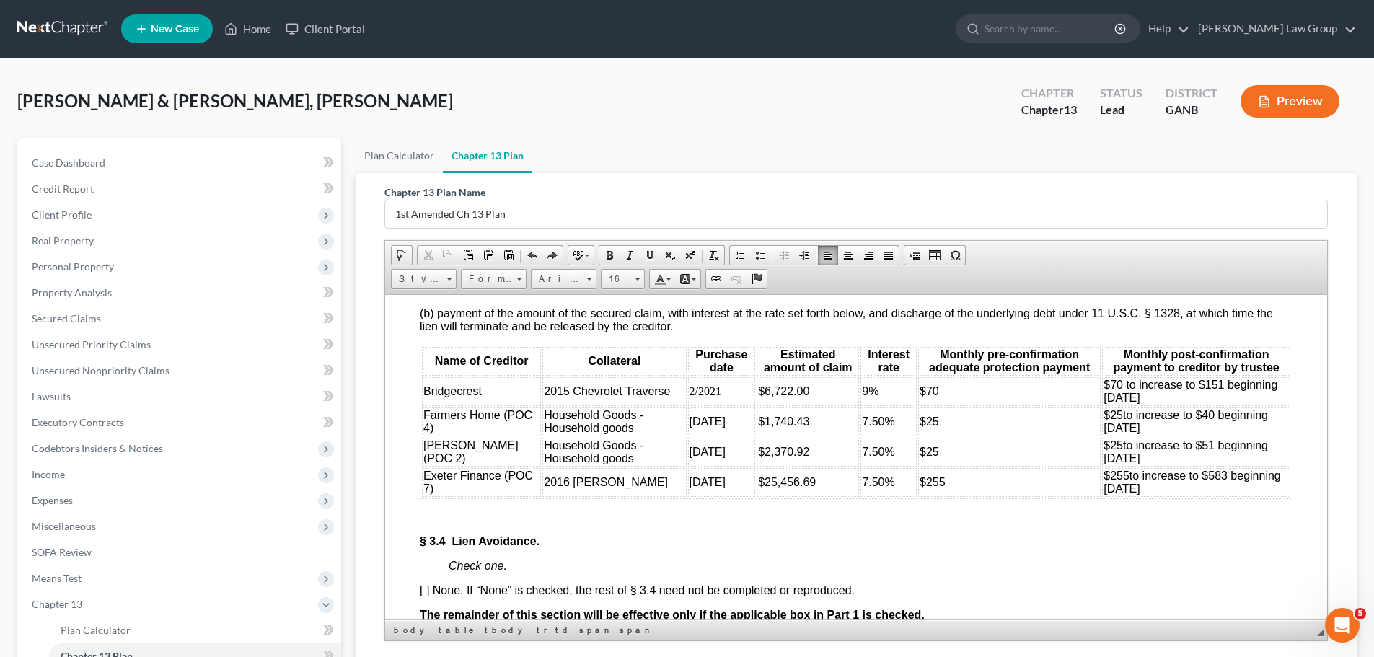
click at [862, 427] on span "7.50%" at bounding box center [878, 421] width 32 height 12
drag, startPoint x: 852, startPoint y: 474, endPoint x: 829, endPoint y: 473, distance: 22.4
click at [860, 405] on td "9%" at bounding box center [888, 390] width 56 height 29
copy span "9%"
click at [872, 436] on td "7.50%" at bounding box center [888, 421] width 56 height 29
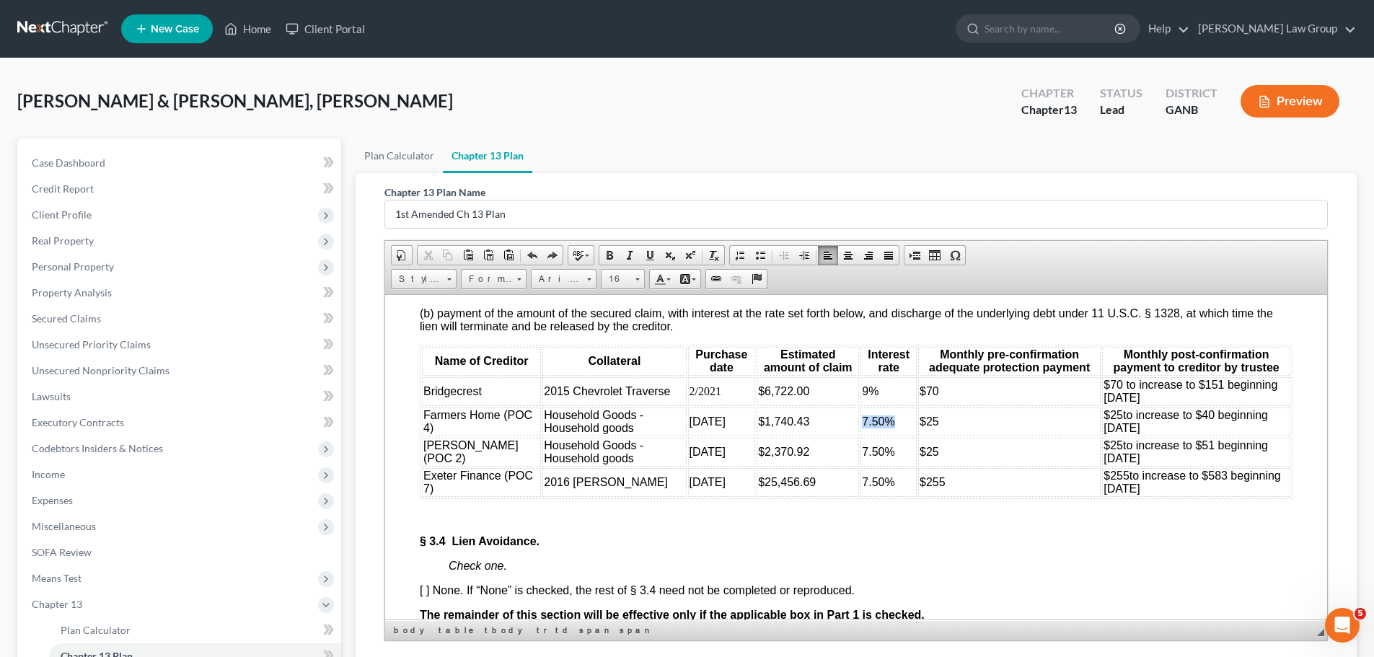
drag, startPoint x: 868, startPoint y: 502, endPoint x: 831, endPoint y: 507, distance: 37.1
click at [860, 436] on td "7.50%" at bounding box center [888, 421] width 56 height 29
drag, startPoint x: 861, startPoint y: 528, endPoint x: 829, endPoint y: 530, distance: 31.8
click at [862, 457] on span "7.50%" at bounding box center [878, 451] width 32 height 12
drag, startPoint x: 866, startPoint y: 562, endPoint x: 831, endPoint y: 560, distance: 34.6
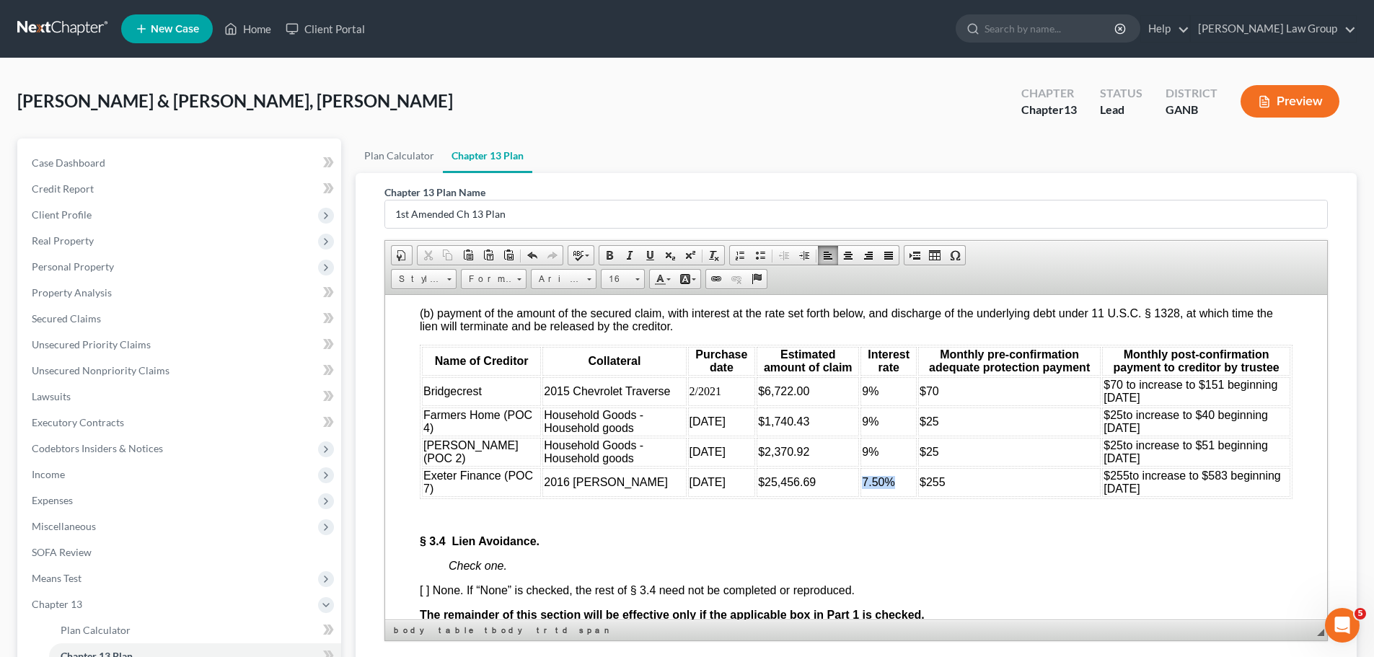
click at [860, 496] on td "7.50%" at bounding box center [888, 481] width 56 height 29
drag, startPoint x: 470, startPoint y: 565, endPoint x: 422, endPoint y: 564, distance: 48.3
click at [422, 496] on td "Exeter Finance (POC 7)" at bounding box center [481, 481] width 119 height 29
drag, startPoint x: 475, startPoint y: 536, endPoint x: 421, endPoint y: 531, distance: 54.3
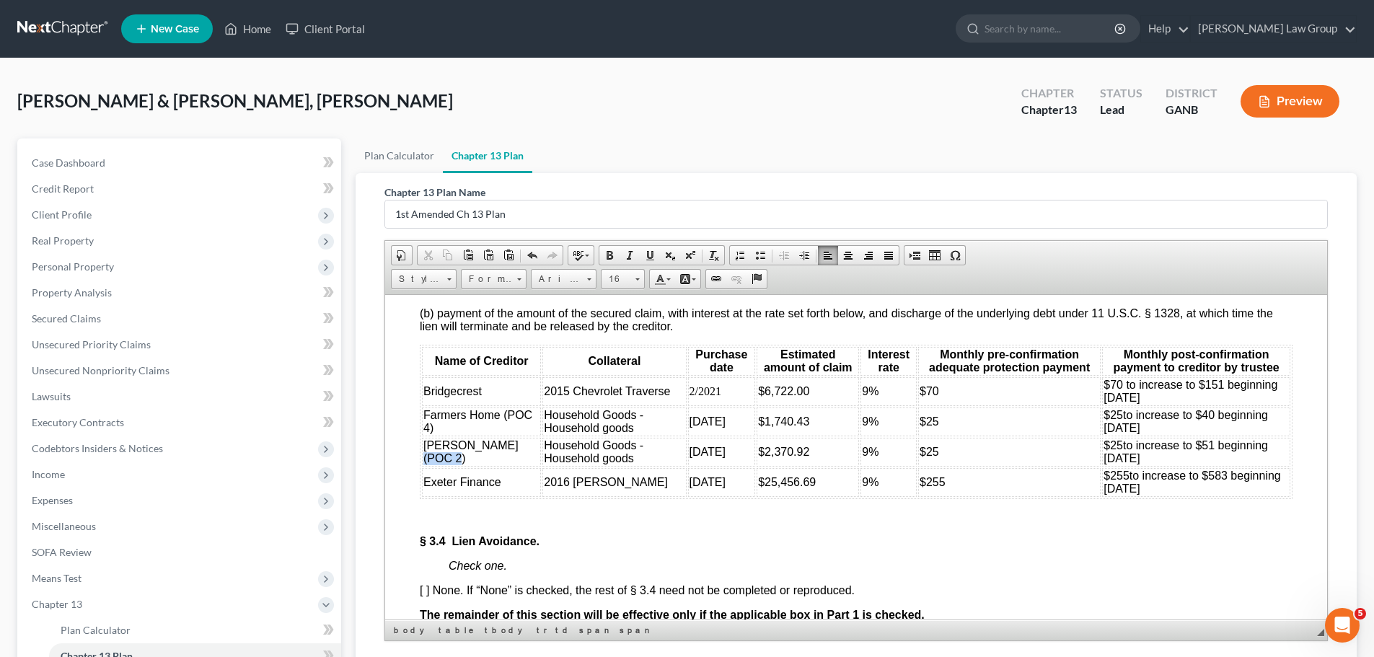
click at [422, 466] on td "W.S. Badcock (POC 2)" at bounding box center [481, 451] width 119 height 29
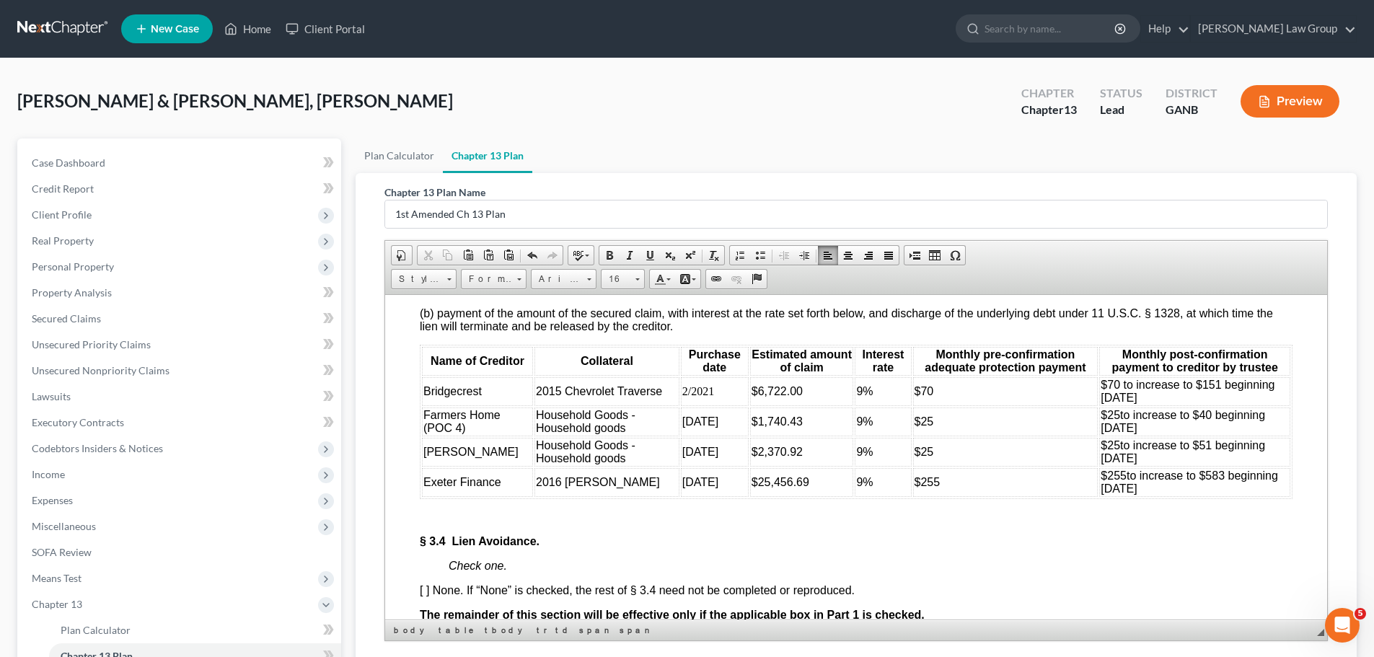
click at [469, 436] on td "Farmers Home (POC 4)" at bounding box center [477, 421] width 111 height 29
drag, startPoint x: 473, startPoint y: 505, endPoint x: 431, endPoint y: 496, distance: 42.7
click at [420, 498] on table "Name of Creditor Collateral Purchase date Estimated amount of claim Interest ra…" at bounding box center [856, 421] width 873 height 154
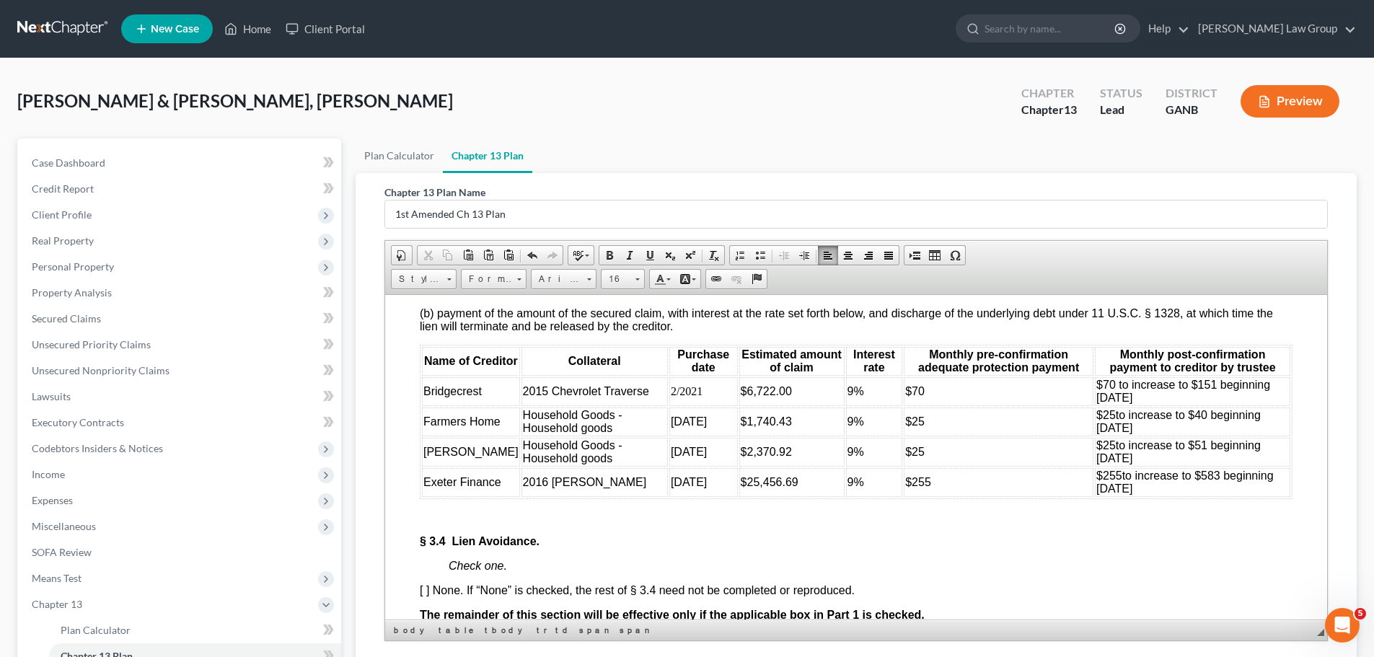
click at [587, 523] on p at bounding box center [871, 516] width 844 height 13
drag, startPoint x: 764, startPoint y: 470, endPoint x: 718, endPoint y: 468, distance: 46.9
click at [739, 405] on td "$6,722.00" at bounding box center [791, 390] width 105 height 29
drag, startPoint x: 776, startPoint y: 551, endPoint x: 716, endPoint y: 555, distance: 60.0
click at [739, 496] on td "$25,456.69" at bounding box center [791, 481] width 105 height 29
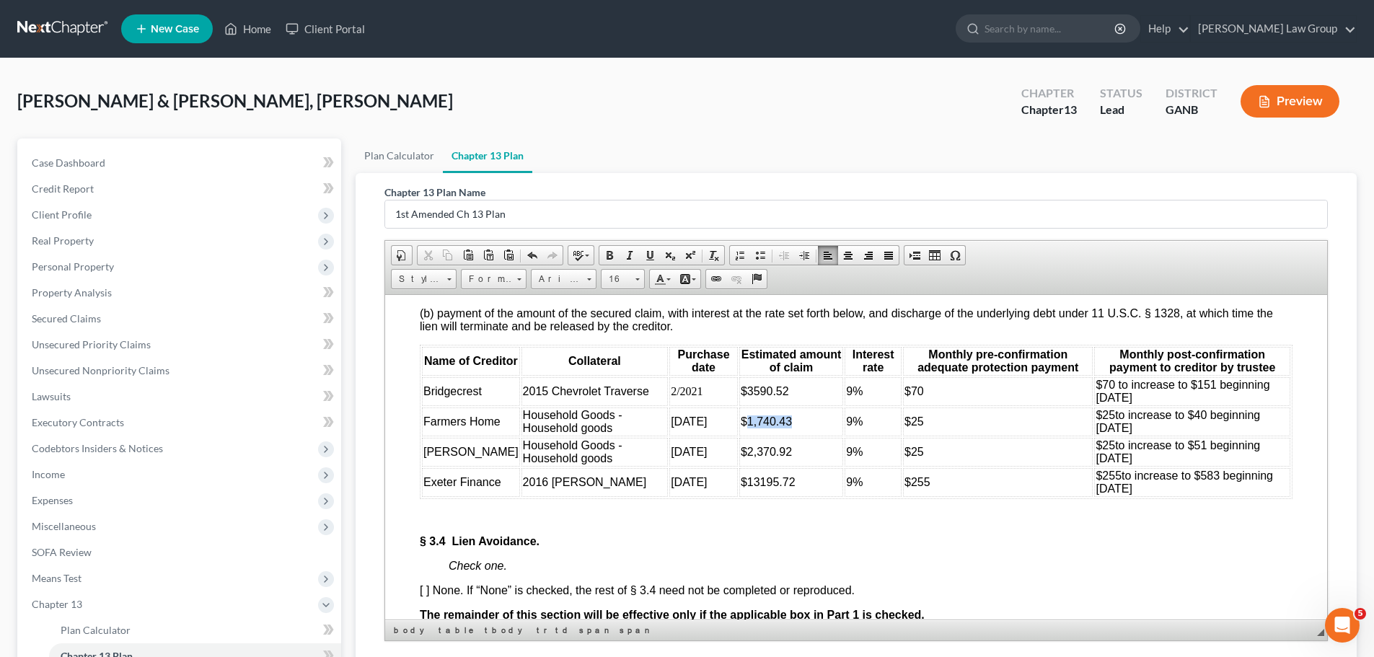
drag, startPoint x: 762, startPoint y: 498, endPoint x: 716, endPoint y: 498, distance: 46.2
click at [739, 436] on td "$1,740.43" at bounding box center [791, 421] width 104 height 29
drag, startPoint x: 769, startPoint y: 529, endPoint x: 718, endPoint y: 529, distance: 51.9
click at [739, 466] on td "$2,370.92" at bounding box center [791, 451] width 104 height 29
drag, startPoint x: 894, startPoint y: 468, endPoint x: 885, endPoint y: 469, distance: 9.4
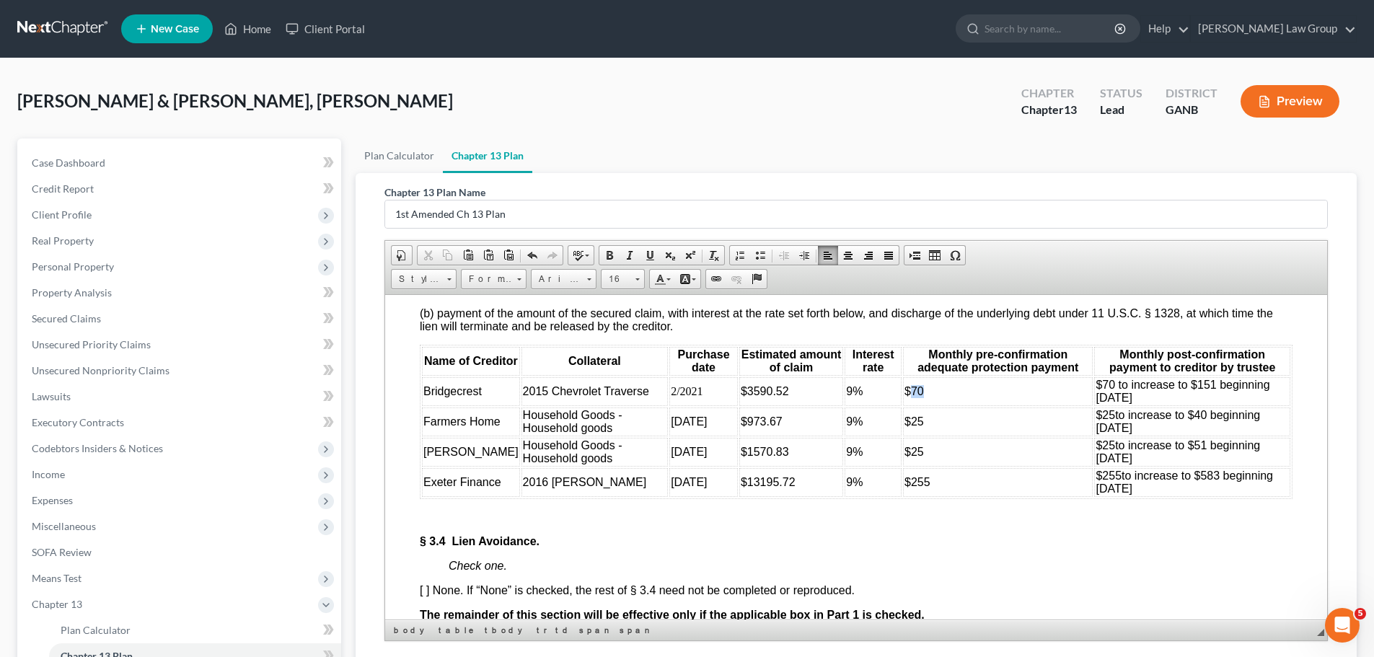
click at [904, 397] on span "$70" at bounding box center [913, 390] width 19 height 12
drag, startPoint x: 1095, startPoint y: 465, endPoint x: 1085, endPoint y: 465, distance: 10.8
click at [1095, 403] on font "$70 to increase to $151 beginning May 2024" at bounding box center [1182, 390] width 174 height 25
drag, startPoint x: 900, startPoint y: 503, endPoint x: 883, endPoint y: 500, distance: 16.8
click at [903, 436] on td "$25" at bounding box center [998, 421] width 190 height 29
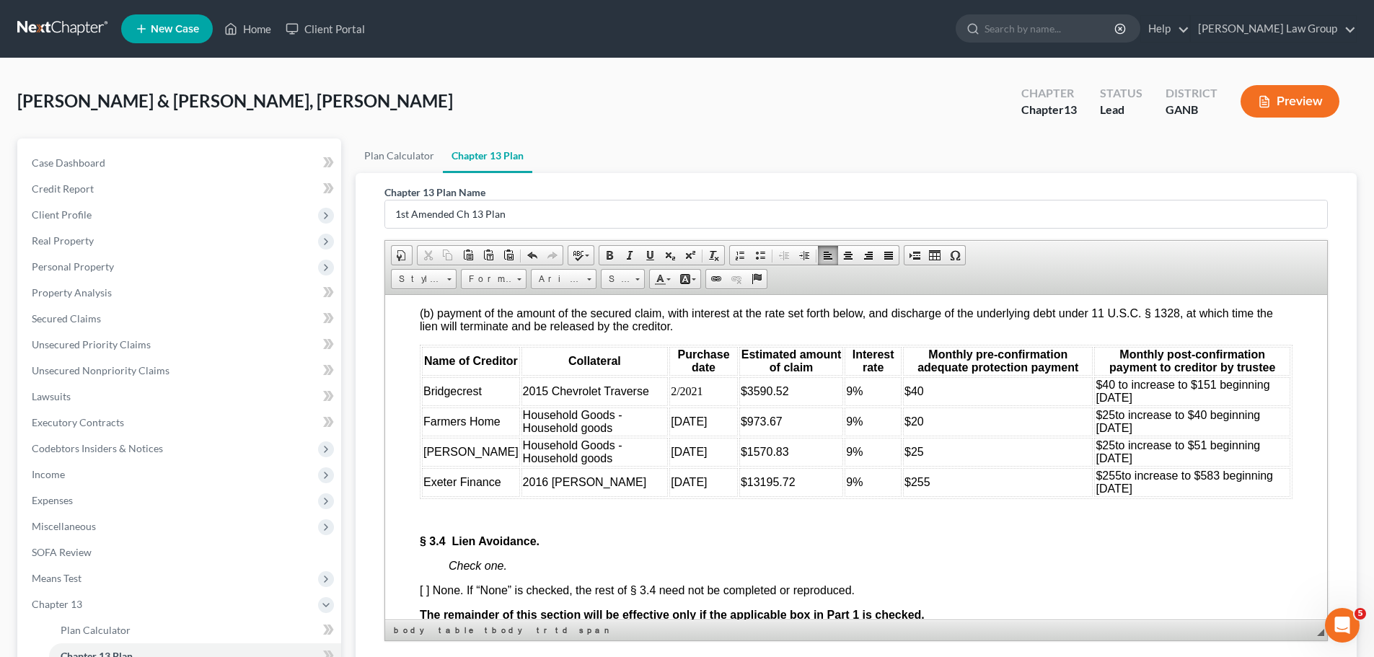
drag, startPoint x: 1122, startPoint y: 508, endPoint x: 1088, endPoint y: 489, distance: 38.7
click at [1094, 436] on td "$25 to increase to $40 beginning May 2024" at bounding box center [1192, 421] width 196 height 29
click at [903, 466] on td "$25" at bounding box center [998, 451] width 190 height 29
drag, startPoint x: 1103, startPoint y: 533, endPoint x: 1085, endPoint y: 525, distance: 19.7
click at [1094, 466] on td "$25 to increase to $51 beginning May 2024" at bounding box center [1192, 451] width 196 height 29
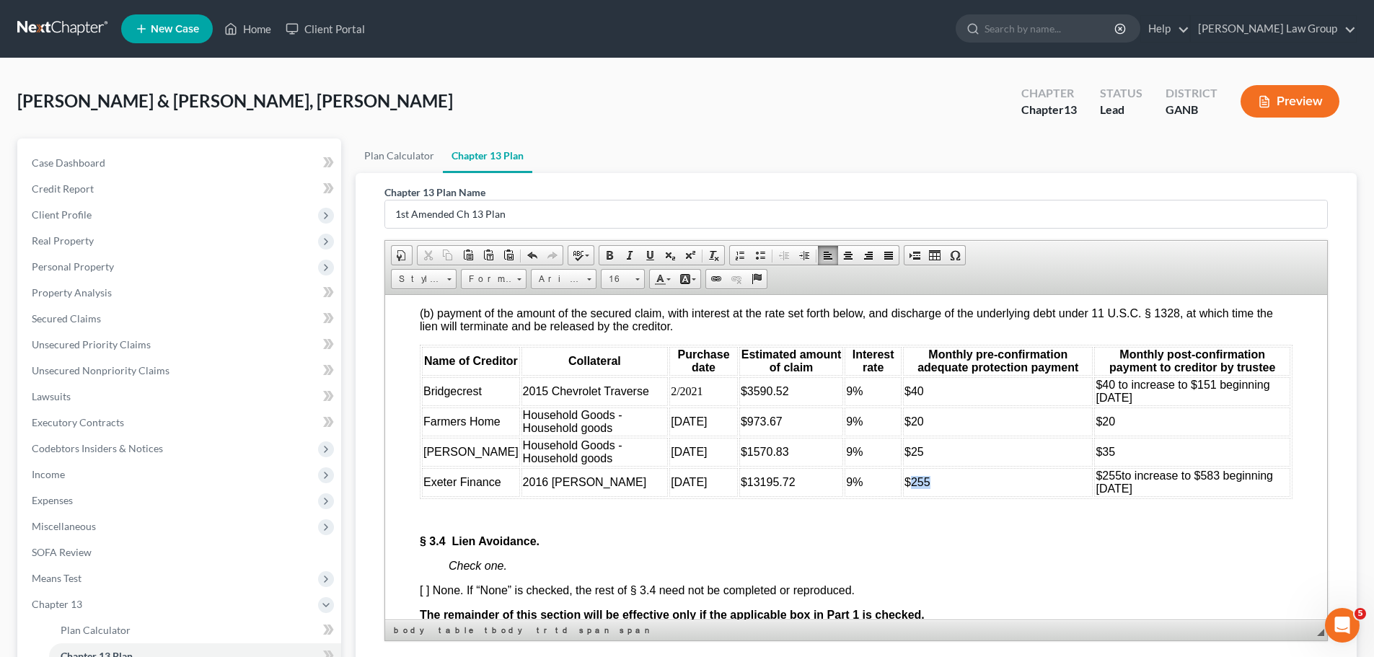
drag, startPoint x: 921, startPoint y: 560, endPoint x: 884, endPoint y: 562, distance: 36.8
click at [903, 496] on td "$255" at bounding box center [998, 481] width 190 height 29
drag, startPoint x: 1149, startPoint y: 562, endPoint x: 1086, endPoint y: 555, distance: 64.0
click at [1094, 496] on td "$255 to increase to $583 beginning May 2024" at bounding box center [1192, 481] width 196 height 29
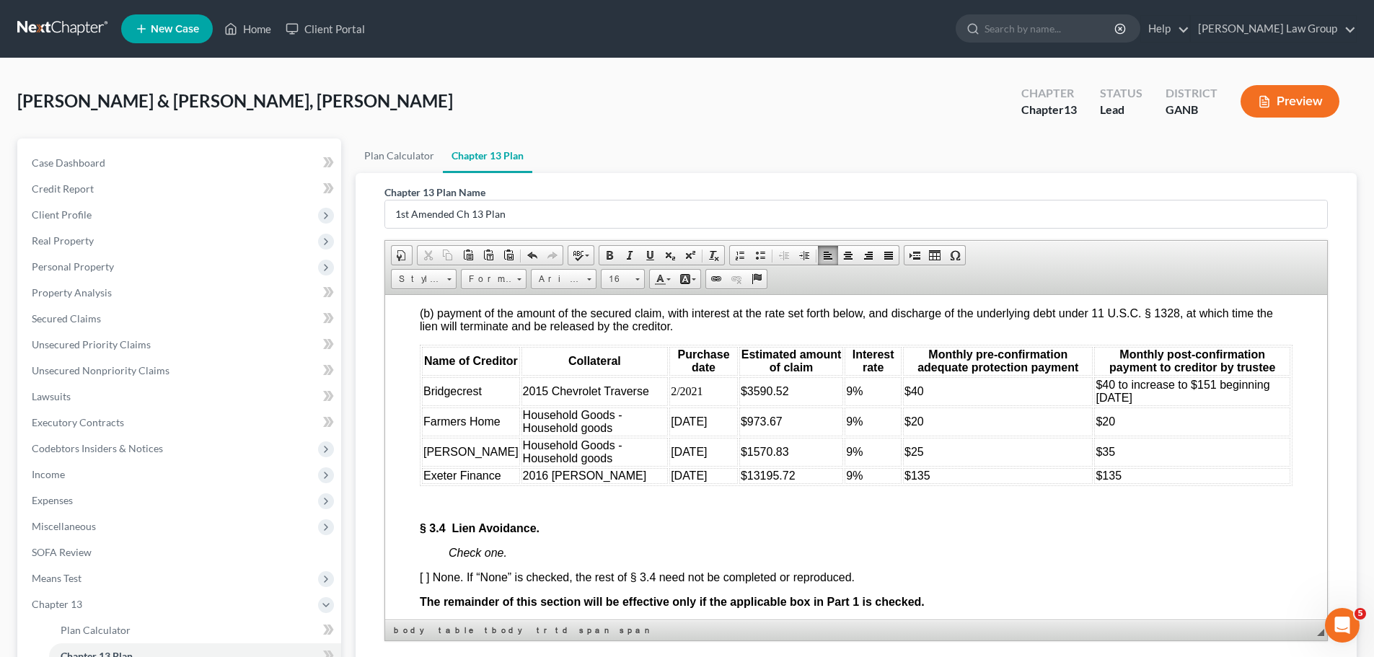
click at [1037, 510] on p at bounding box center [871, 503] width 844 height 13
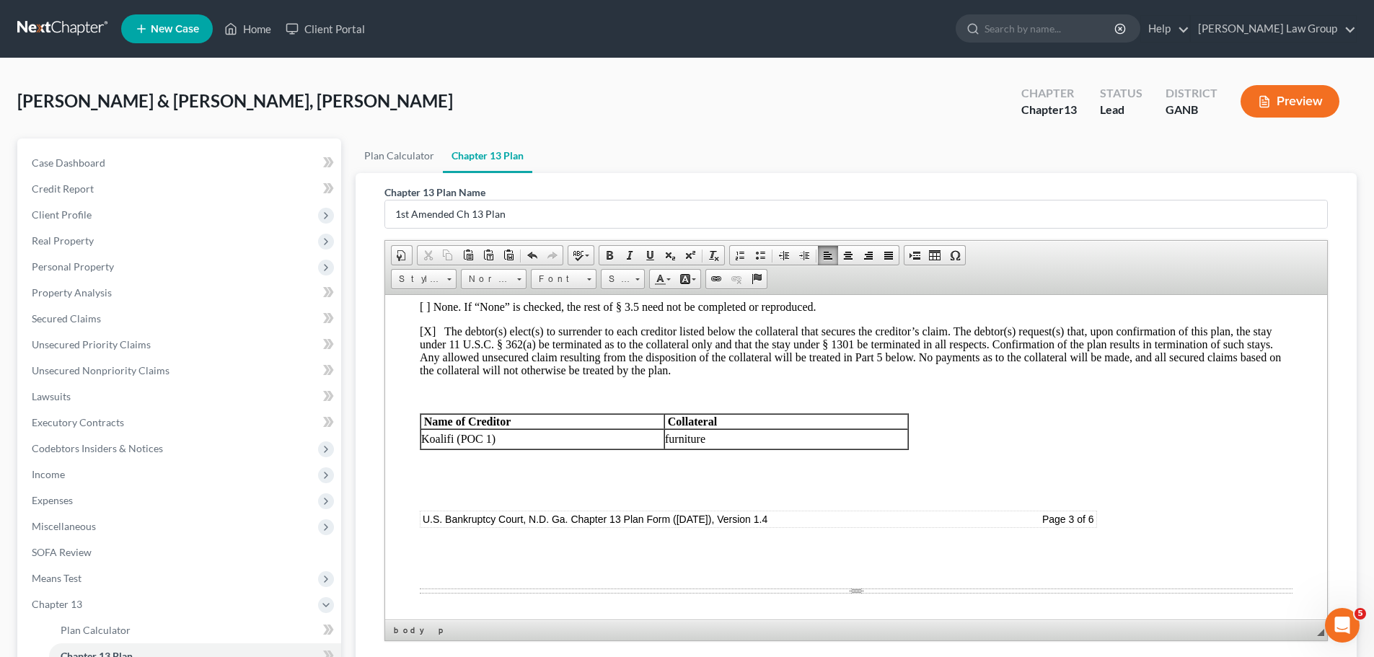
scroll to position [3750, 0]
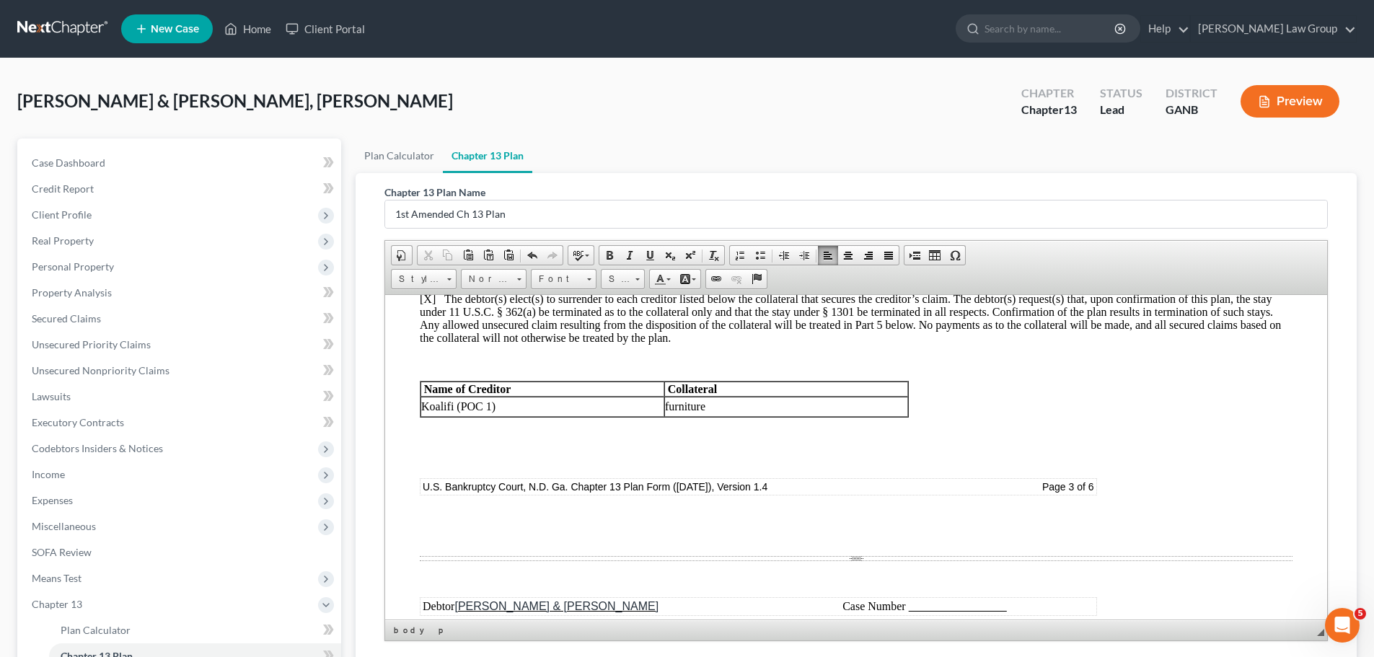
click at [423, 281] on p "[ ] None. If “None” is checked, the rest of § 3.5 need not be completed or repr…" at bounding box center [856, 274] width 873 height 13
click at [922, 485] on body "Fill in this information to identify your case: Debtor 1 Kimberly Ann Iacopelli…" at bounding box center [856, 207] width 873 height 7257
drag, startPoint x: 782, startPoint y: 506, endPoint x: 410, endPoint y: 464, distance: 374.4
click at [410, 464] on html "Fill in this information to identify your case: Debtor 1 Kimberly Ann Iacopelli…" at bounding box center [856, 207] width 942 height 7326
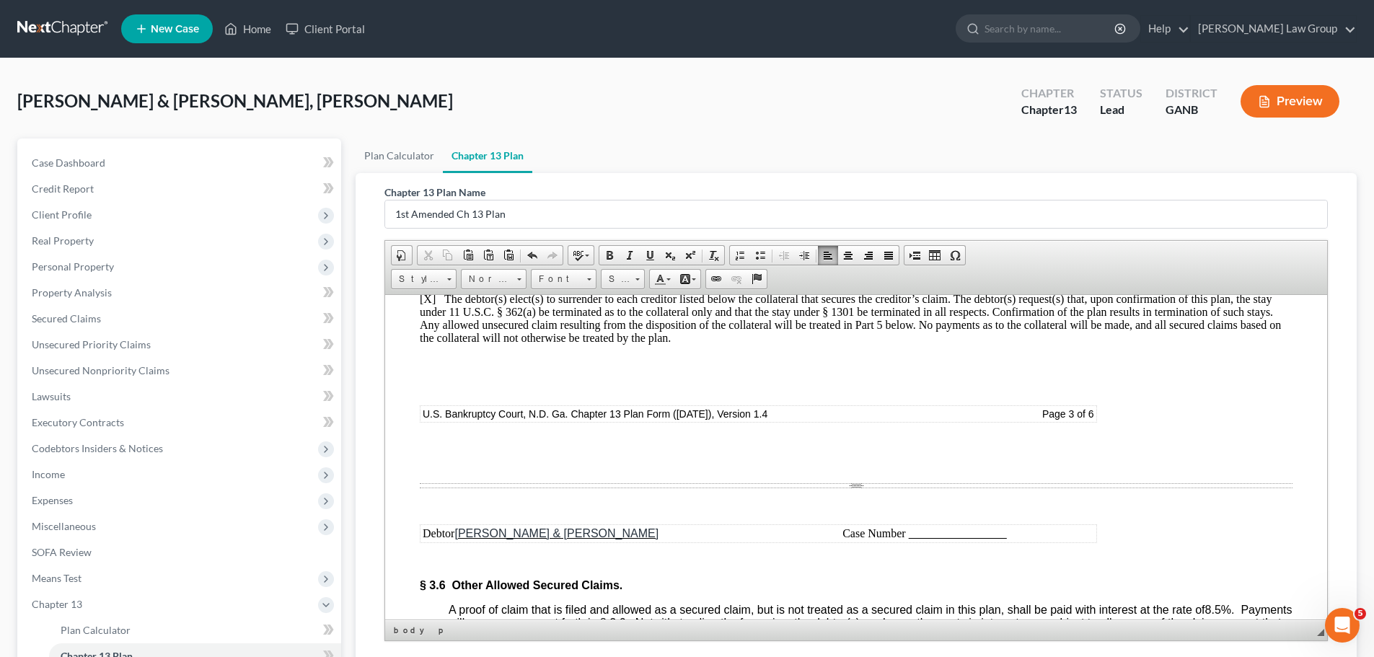
click at [435, 344] on p "[X] The debtor(s) elect(s) to surrender to each creditor listed below the colla…" at bounding box center [856, 318] width 873 height 52
click at [431, 344] on p "[X] The debtor(s) elect(s) to surrender to each creditor listed below the colla…" at bounding box center [856, 318] width 873 height 52
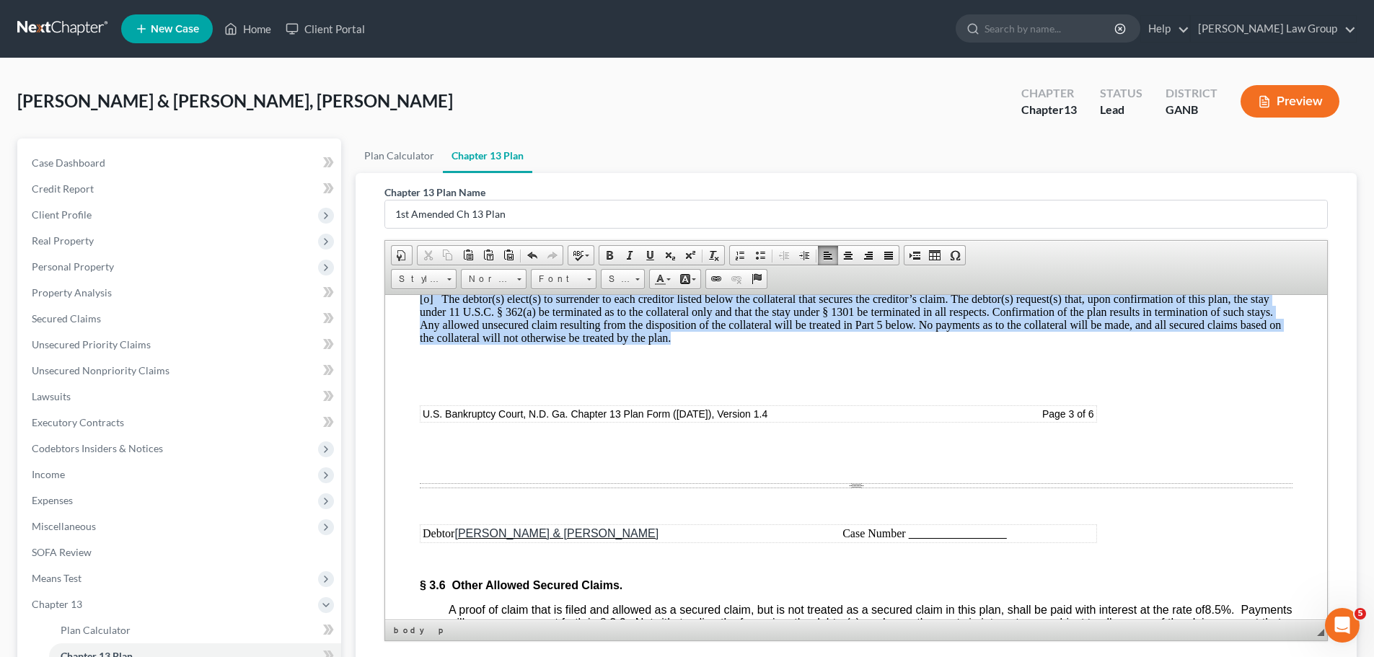
drag, startPoint x: 707, startPoint y: 438, endPoint x: 373, endPoint y: 398, distance: 336.3
click at [385, 398] on html "Fill in this information to identify your case: Debtor 1 Kimberly Ann Iacopelli…" at bounding box center [856, 170] width 942 height 7253
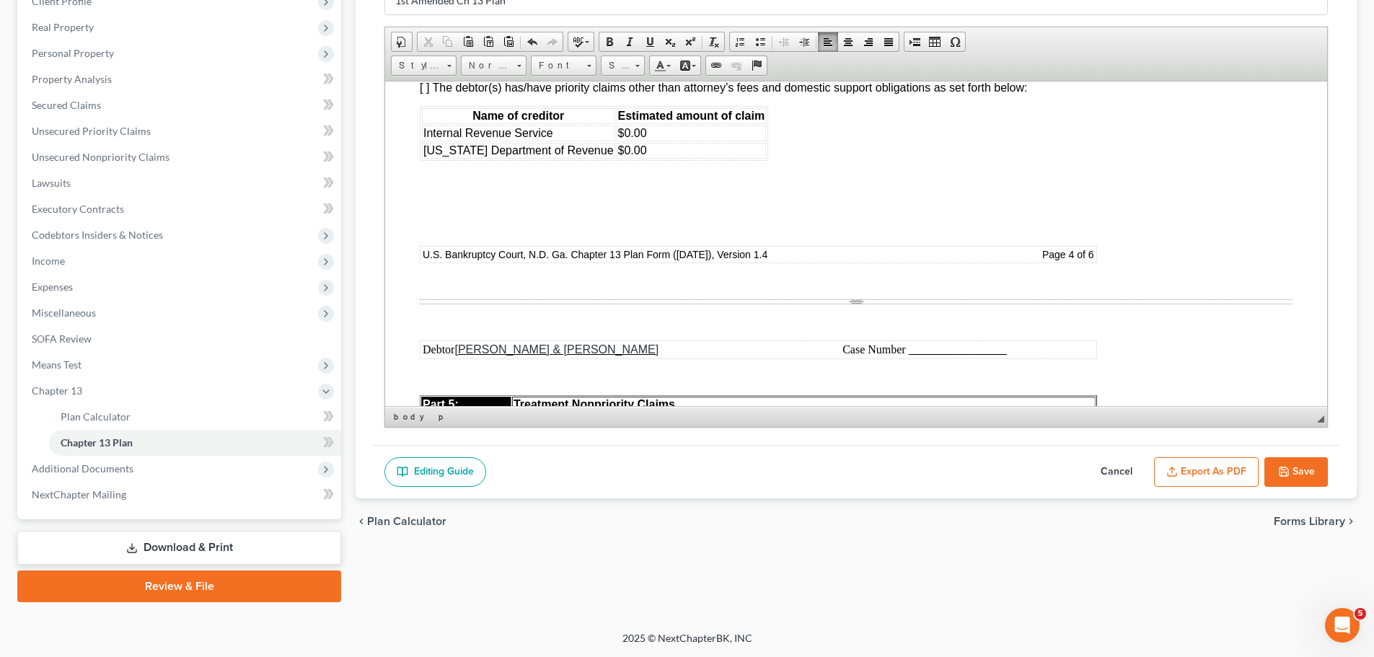
scroll to position [5192, 0]
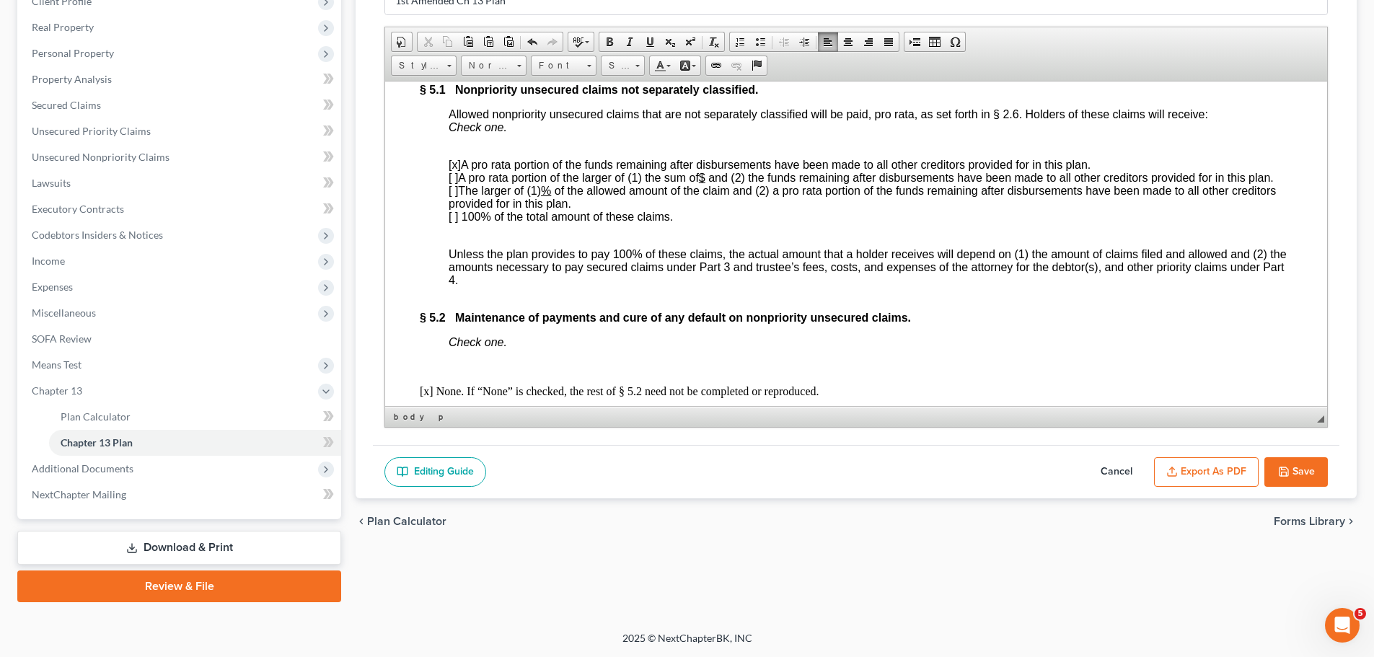
click at [454, 170] on span "[x]" at bounding box center [455, 164] width 12 height 12
drag, startPoint x: 454, startPoint y: 300, endPoint x: 498, endPoint y: 309, distance: 44.3
click at [454, 183] on span "[ ]" at bounding box center [453, 177] width 9 height 12
click at [707, 183] on u "$" at bounding box center [704, 177] width 6 height 12
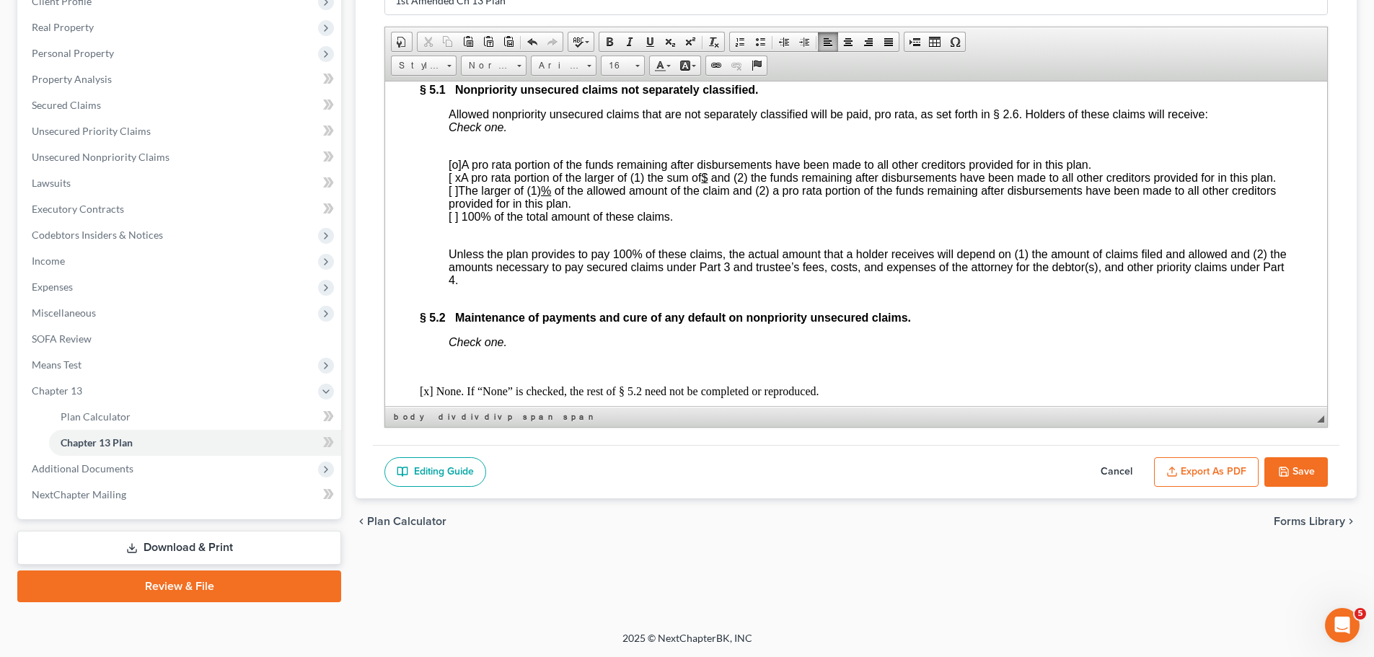
click at [711, 223] on p "[o ] A pro rata portion of the funds remaining after disbursements have been ma…" at bounding box center [871, 190] width 844 height 65
click at [710, 183] on span at bounding box center [708, 177] width 3 height 12
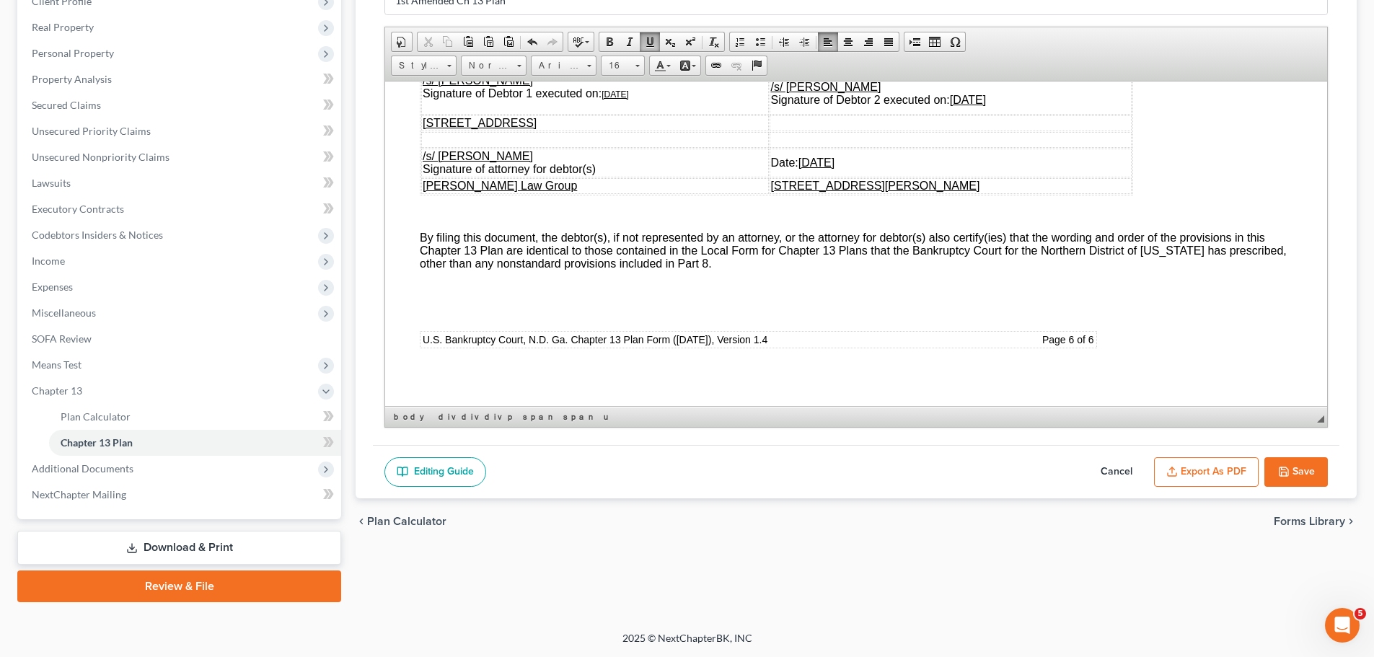
scroll to position [6995, 0]
click at [604, 99] on u "7/20/2023" at bounding box center [614, 94] width 27 height 10
drag, startPoint x: 643, startPoint y: 125, endPoint x: 606, endPoint y: 125, distance: 36.8
click at [606, 114] on td "/s/ Kimberly Ann Iacopelli Signature of Debtor 1 executed on: 9/1/2025" at bounding box center [595, 93] width 348 height 42
copy u "9/1/2025"
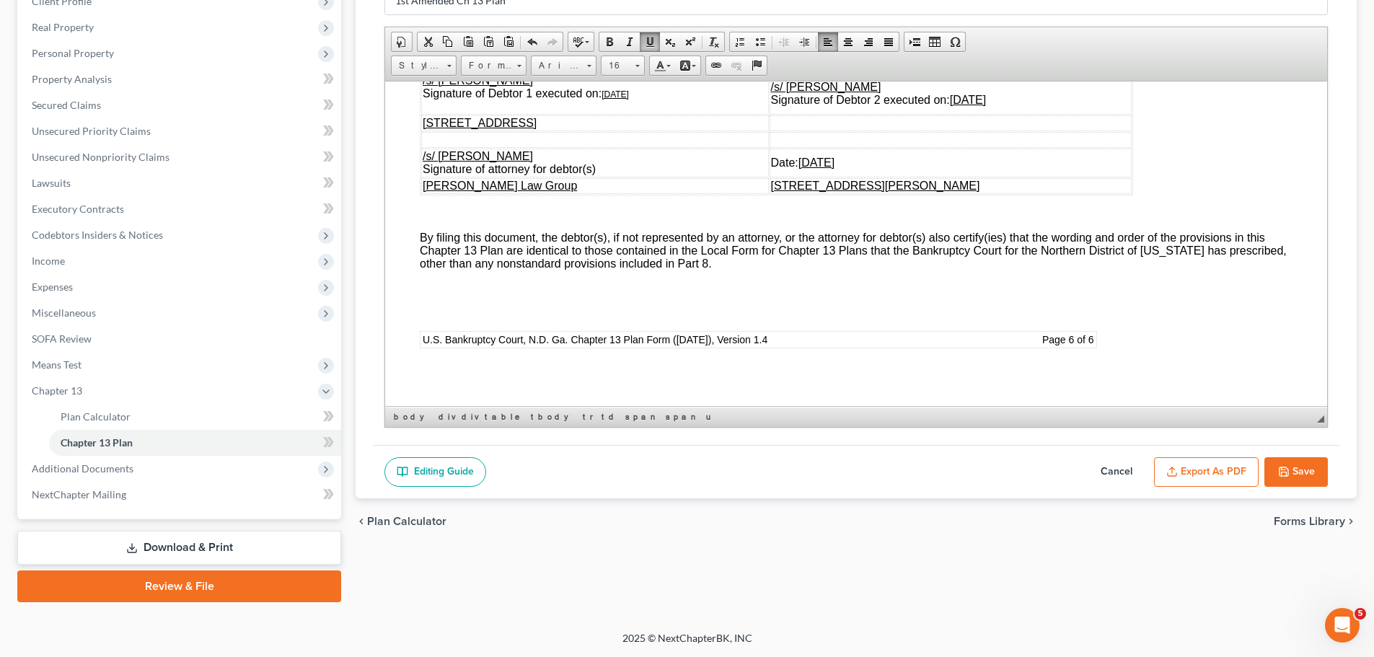
click at [1018, 114] on td "/s/ Michael Cornelious Iacopelli Signature of Debtor 2 executed on: 07/20/2023" at bounding box center [950, 93] width 362 height 42
drag, startPoint x: 1009, startPoint y: 132, endPoint x: 939, endPoint y: 140, distance: 70.4
click at [939, 114] on td "/s/ Michael Cornelious Iacopelli Signature of Debtor 2 executed on: 07/20/2023" at bounding box center [950, 93] width 362 height 42
drag, startPoint x: 859, startPoint y: 197, endPoint x: 798, endPoint y: 193, distance: 60.7
click at [798, 177] on td "Date: 07/20/2023" at bounding box center [952, 162] width 357 height 29
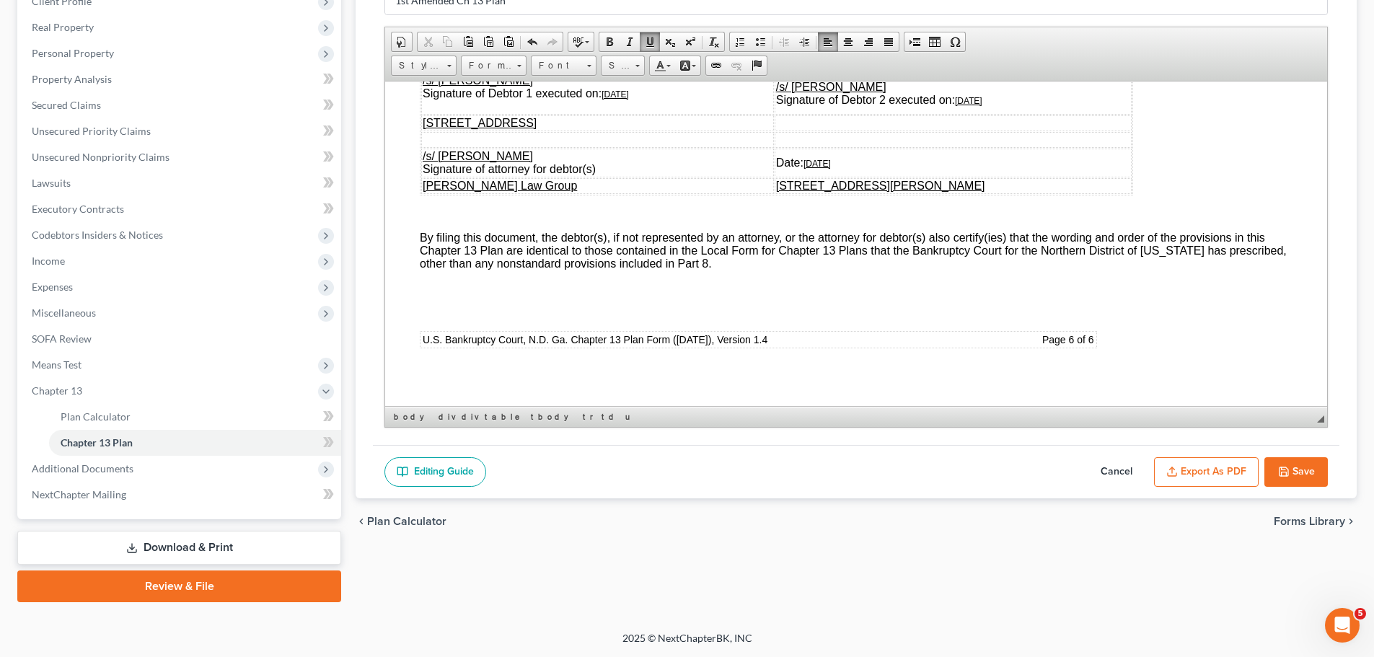
click at [1292, 472] on button "Save" at bounding box center [1295, 472] width 63 height 30
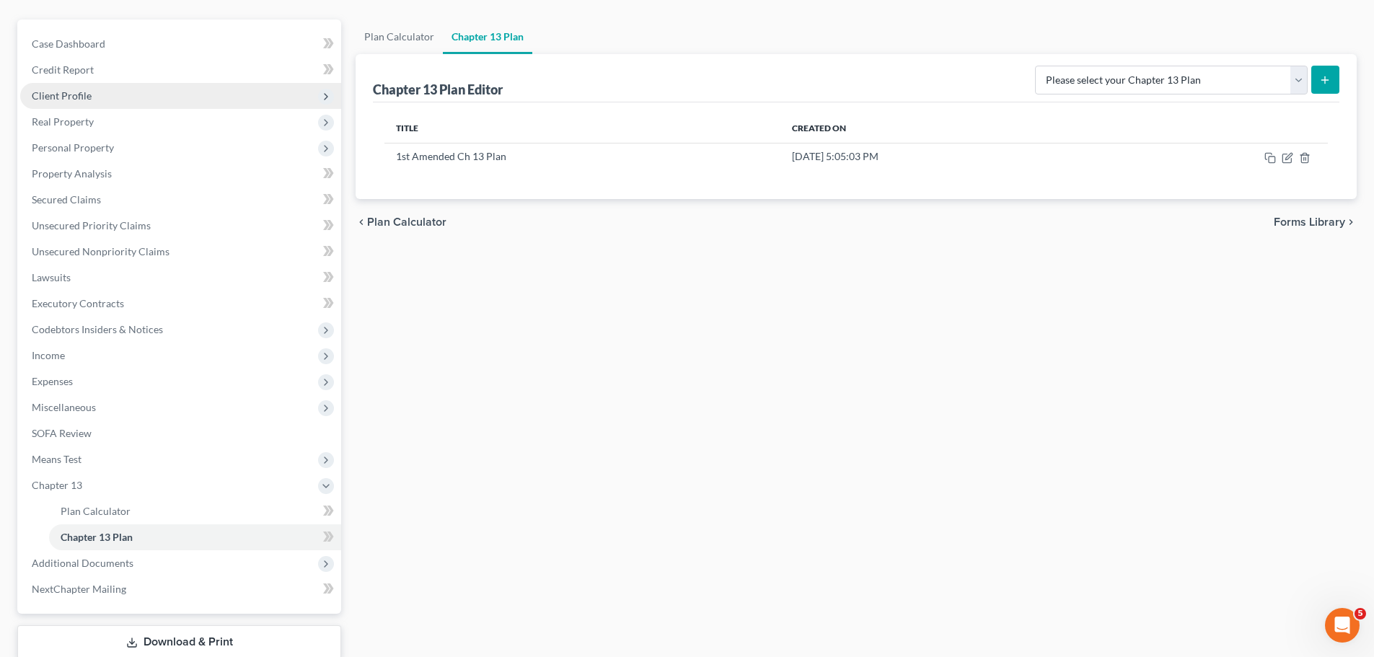
scroll to position [0, 0]
